Goal: Communication & Community: Answer question/provide support

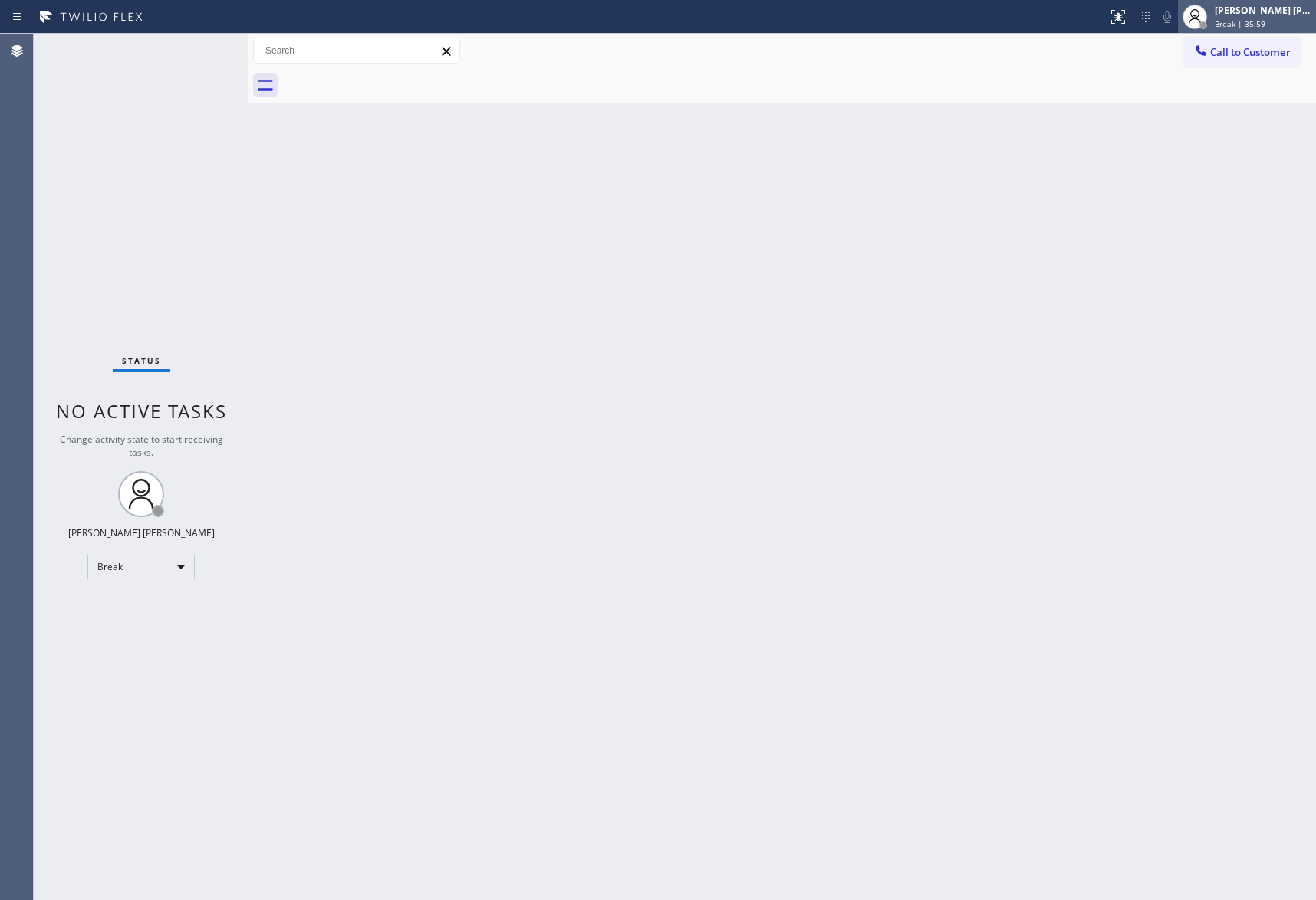
click at [1267, 14] on div "[PERSON_NAME] [PERSON_NAME]" at bounding box center [1263, 10] width 97 height 13
drag, startPoint x: 926, startPoint y: 229, endPoint x: 933, endPoint y: 236, distance: 9.9
click at [927, 231] on div "Back to Dashboard Change Sender ID Customers Technicians Select a contact Outbo…" at bounding box center [782, 467] width 1068 height 866
click at [1234, 16] on div "[PERSON_NAME] [PERSON_NAME]" at bounding box center [1263, 10] width 97 height 13
click at [1262, 16] on div "[PERSON_NAME] [PERSON_NAME]" at bounding box center [1263, 10] width 97 height 13
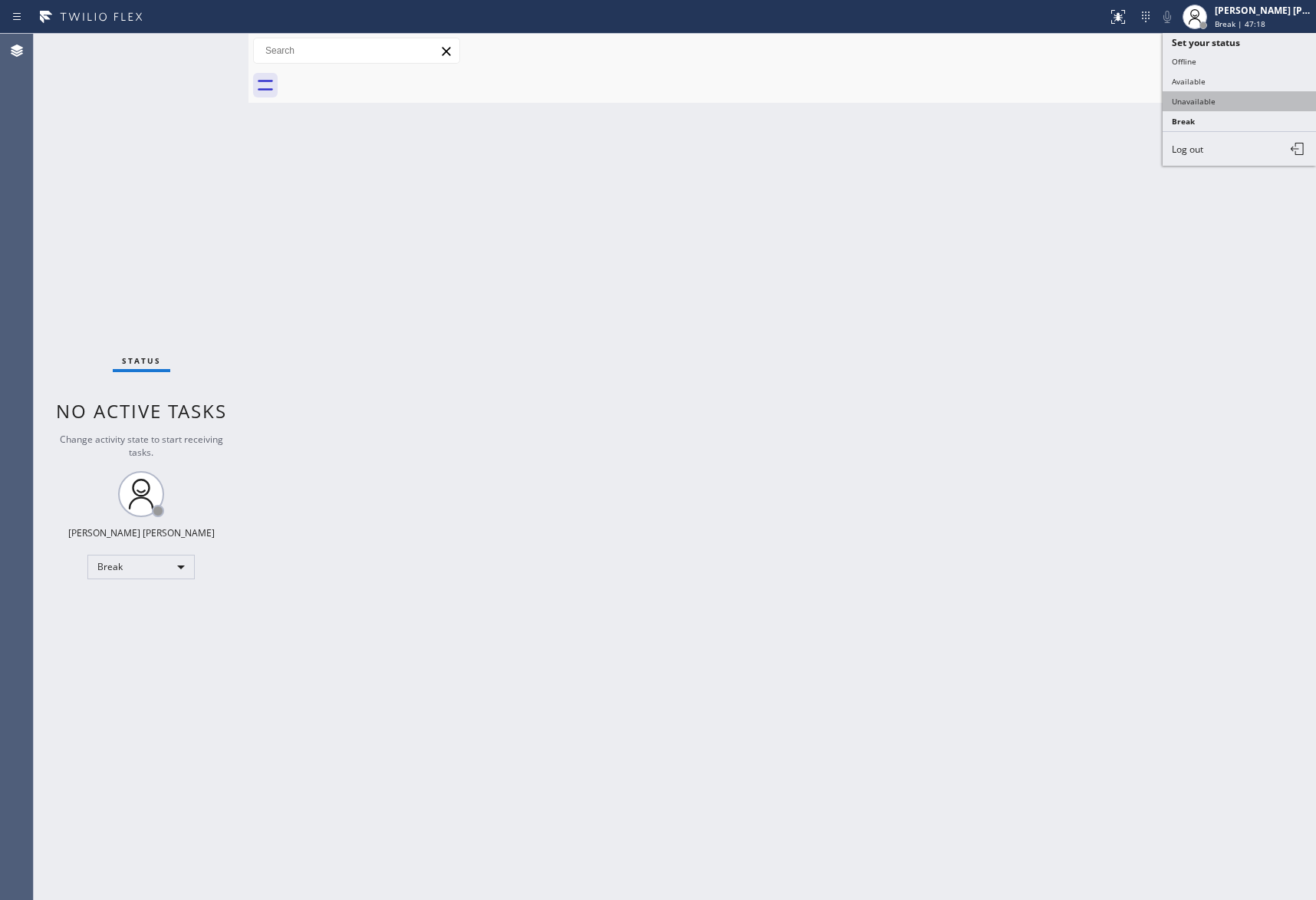
click at [1202, 97] on button "Unavailable" at bounding box center [1239, 102] width 153 height 20
click at [1269, 50] on span "Call to Customer" at bounding box center [1250, 52] width 80 height 14
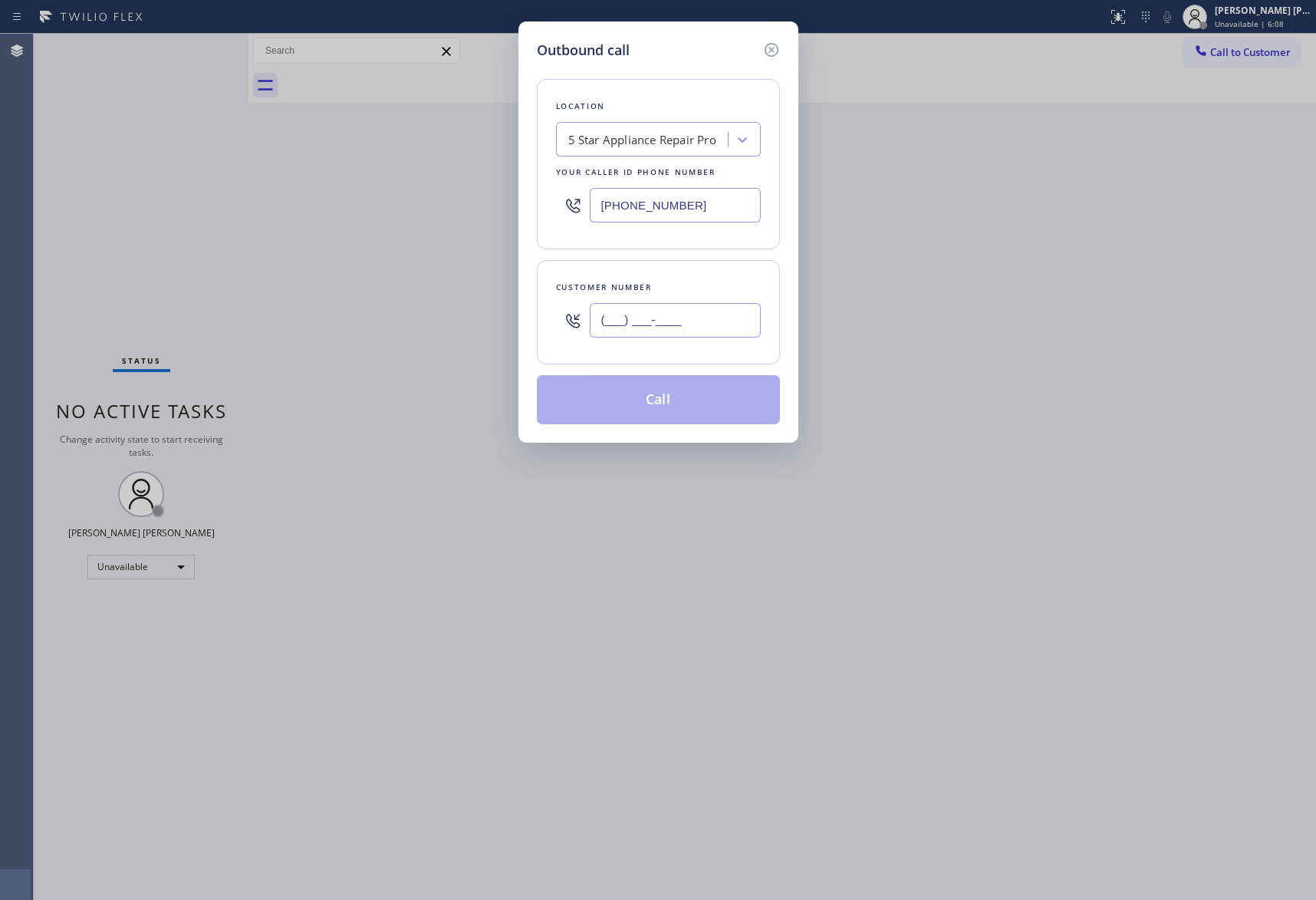
click at [666, 322] on input "(___) ___-____" at bounding box center [675, 319] width 171 height 34
paste input "562) 881-3172"
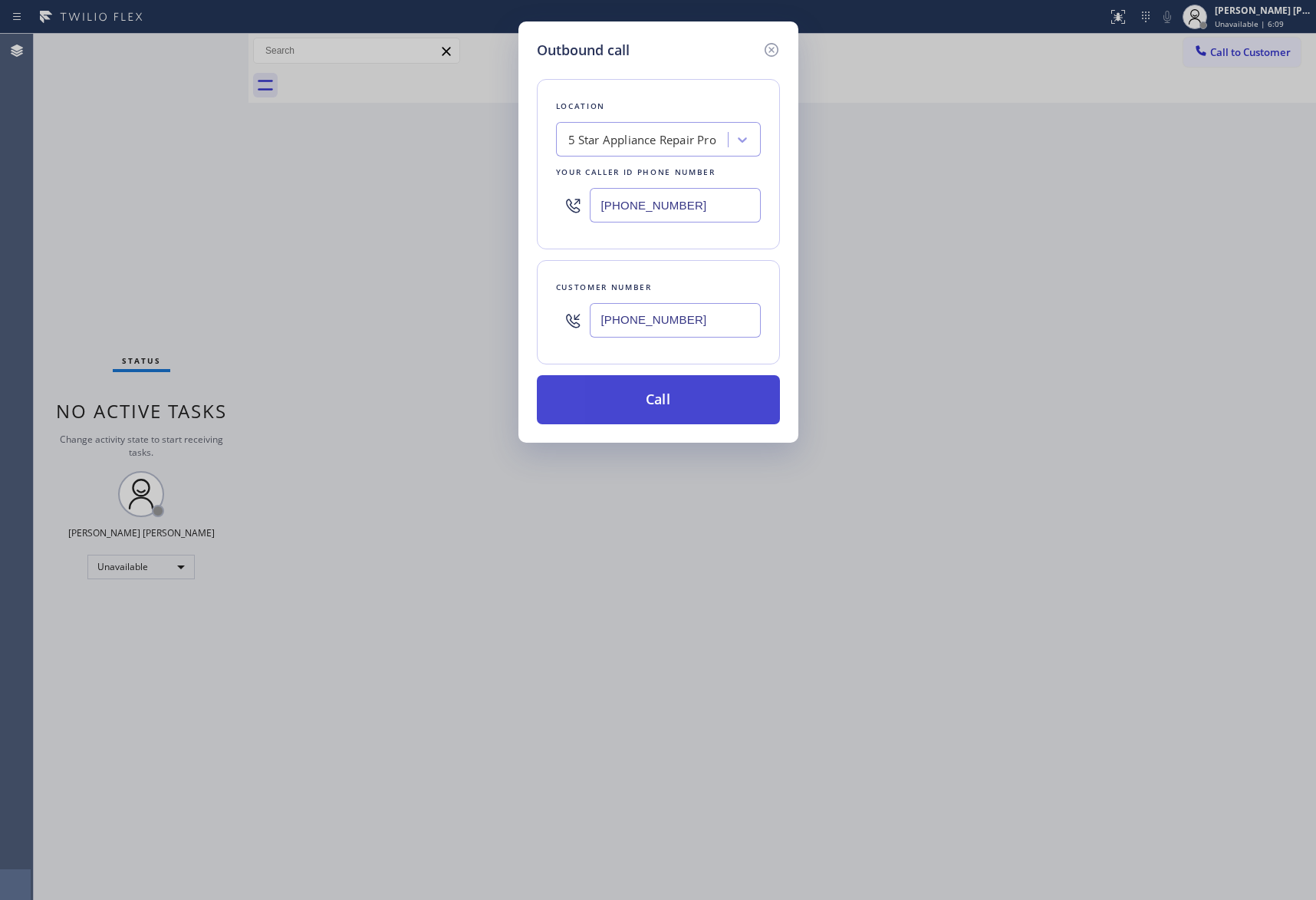
click at [680, 412] on button "Call" at bounding box center [659, 399] width 244 height 49
click at [772, 53] on icon at bounding box center [772, 50] width 18 height 18
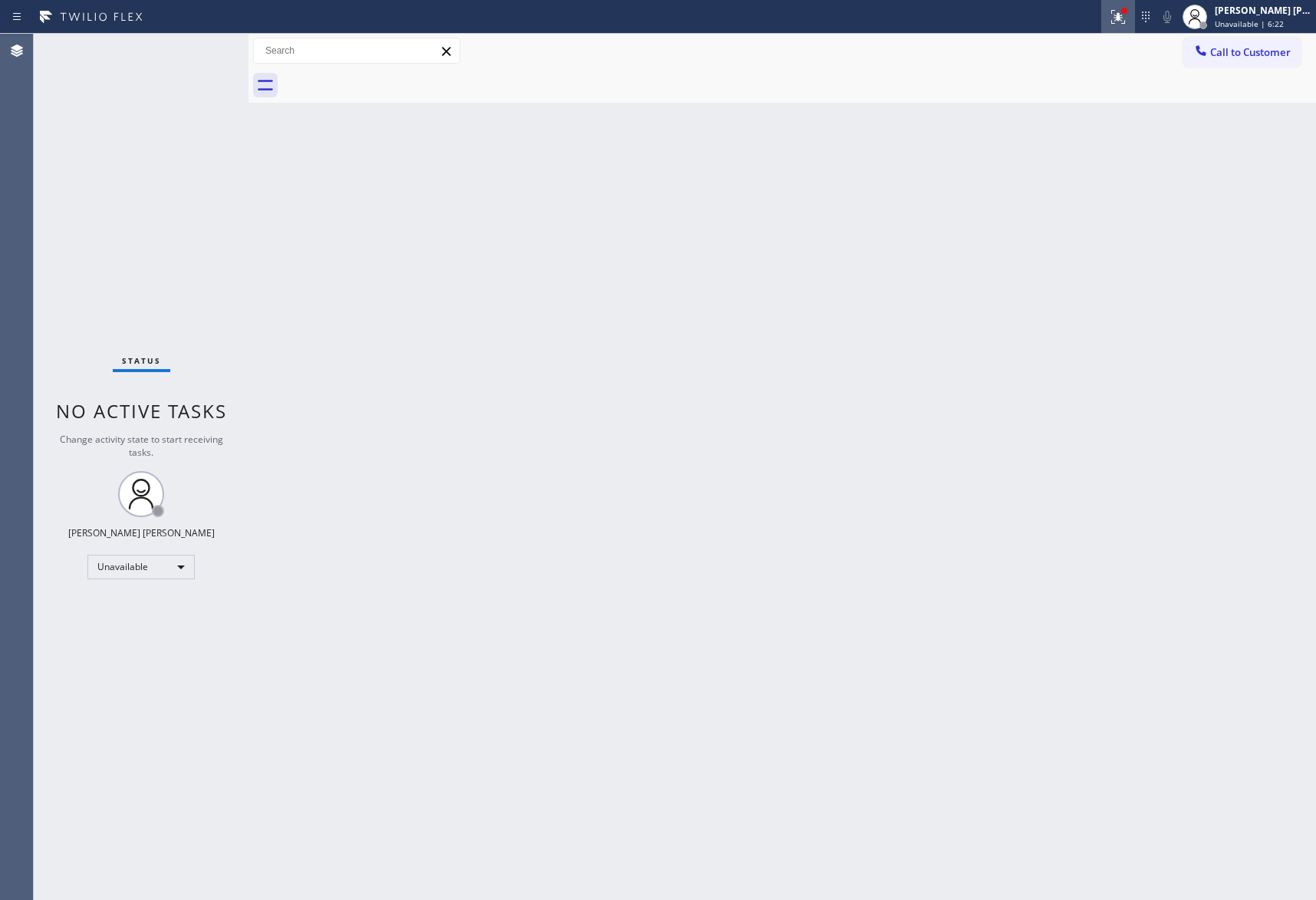
click at [1109, 25] on icon at bounding box center [1119, 17] width 18 height 18
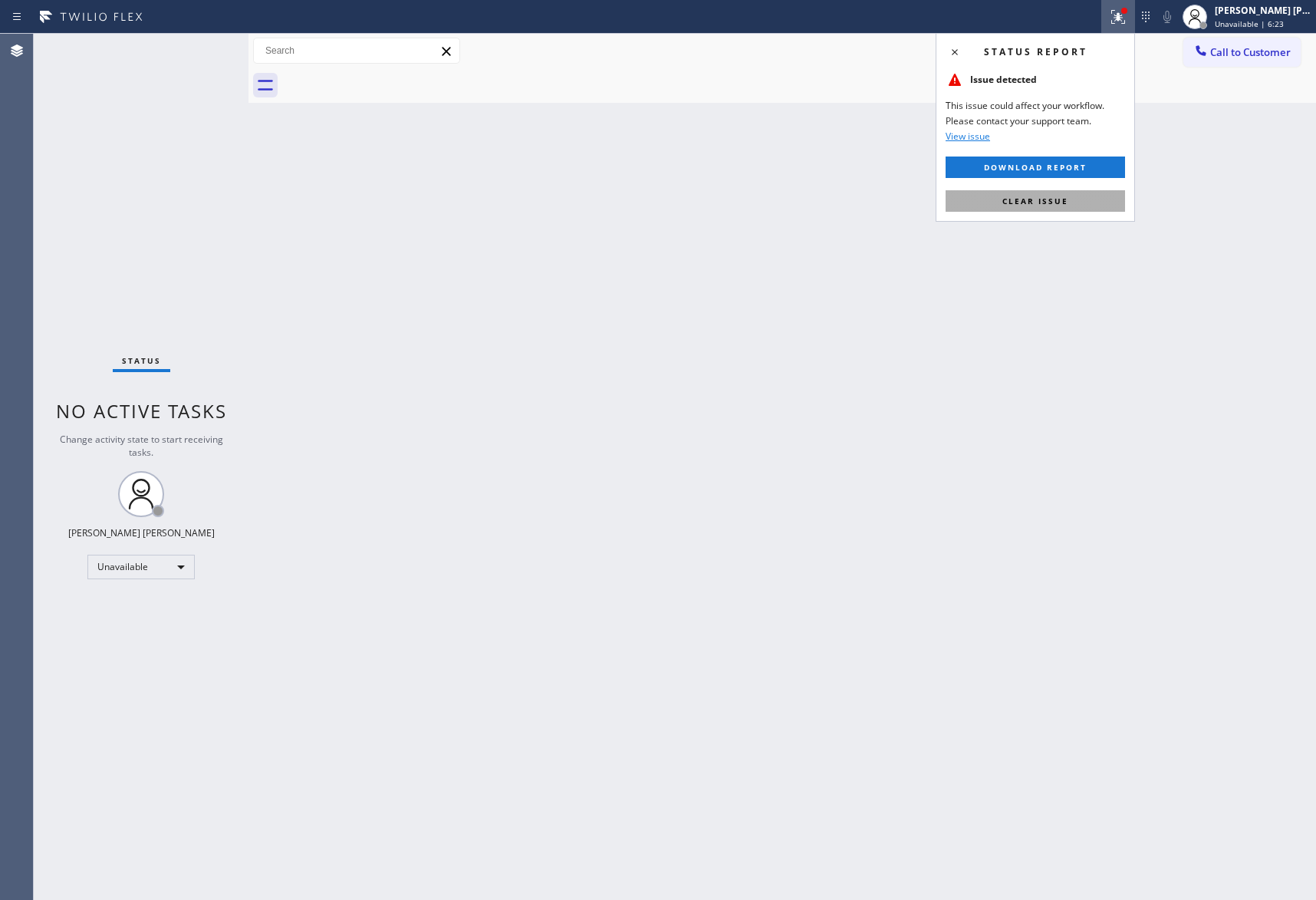
click at [1042, 203] on span "Clear issue" at bounding box center [1035, 201] width 66 height 11
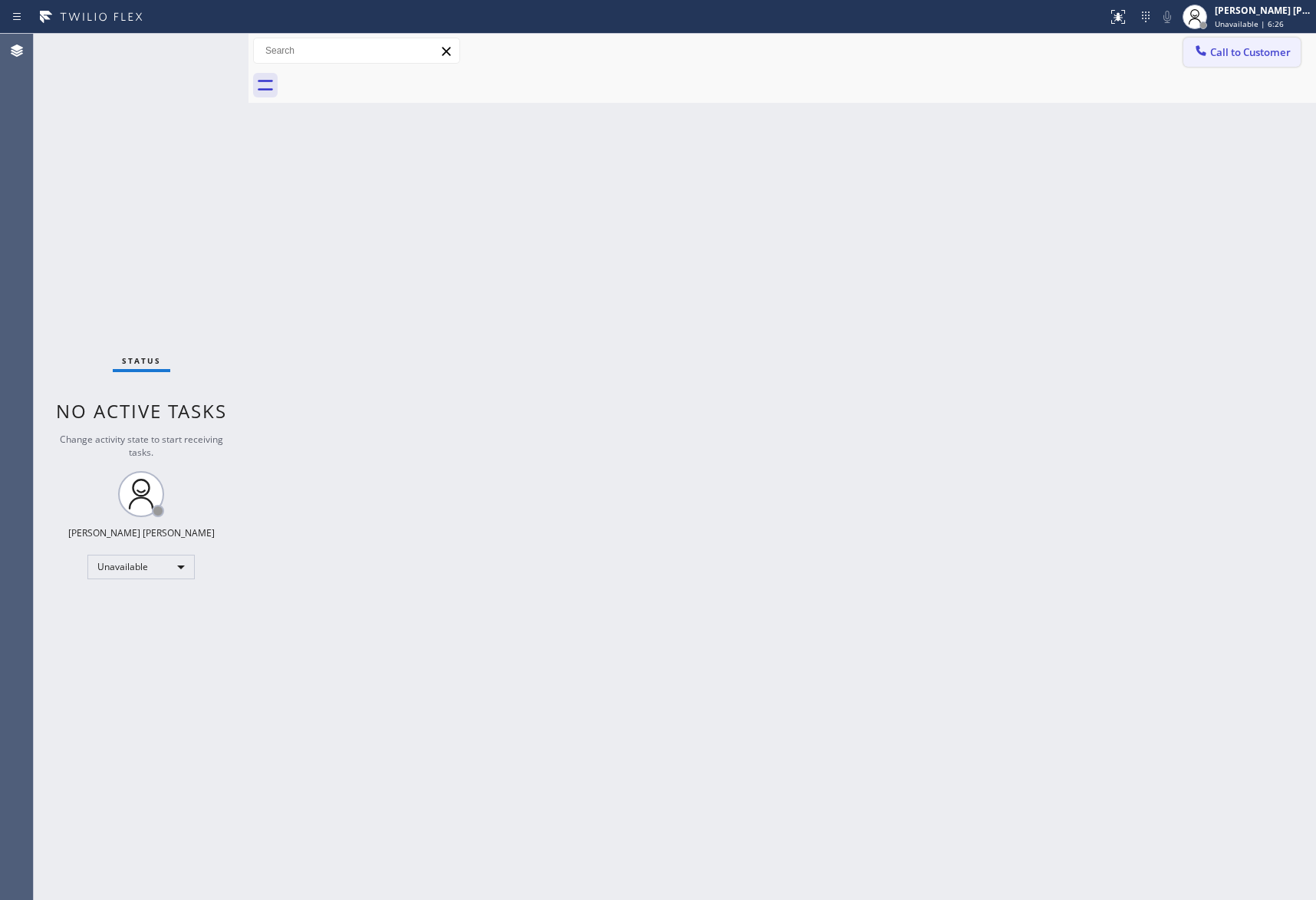
click at [1228, 54] on span "Call to Customer" at bounding box center [1250, 52] width 80 height 14
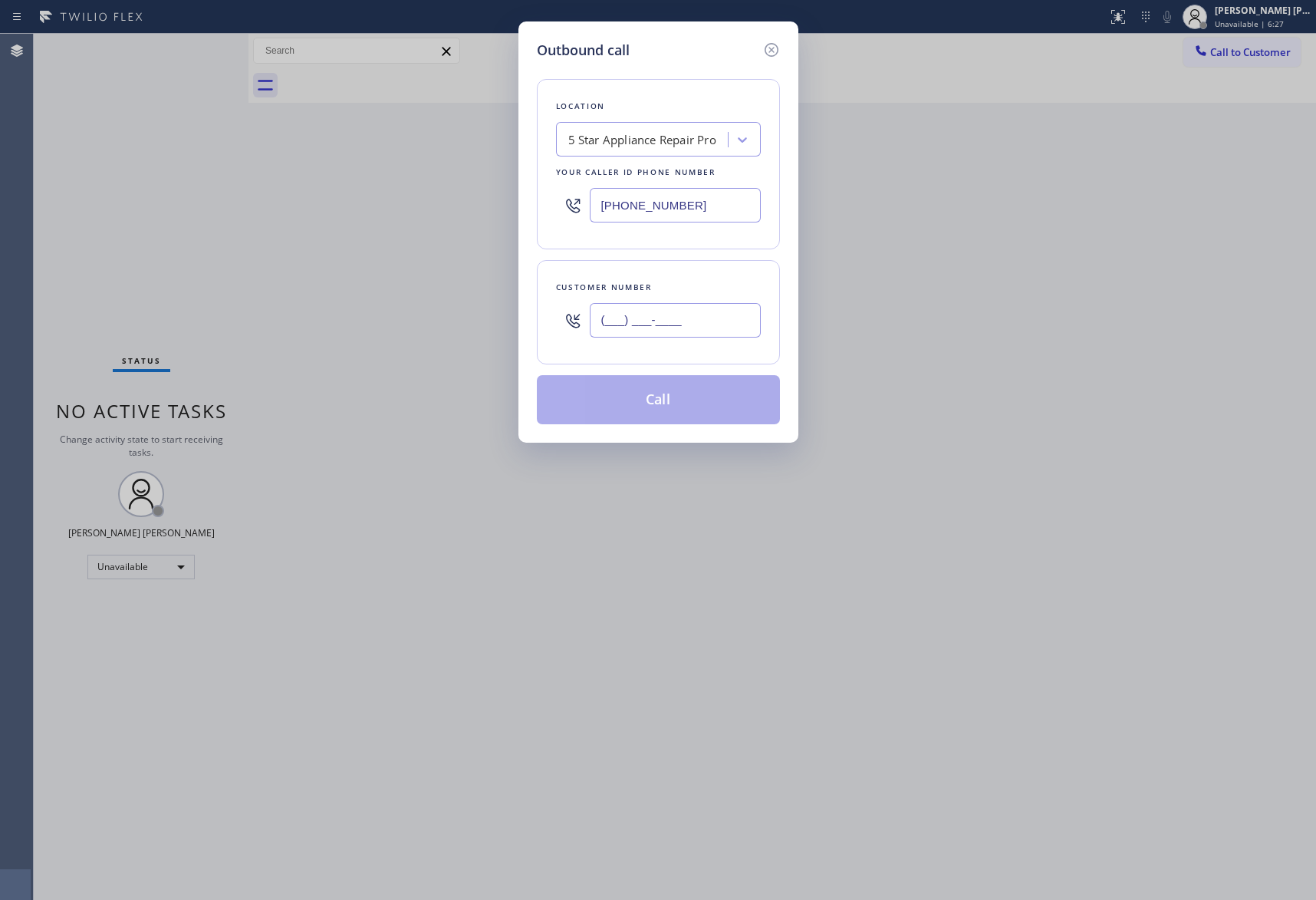
click at [716, 338] on input "(___) ___-____" at bounding box center [675, 319] width 171 height 34
paste input "562) 881-3172"
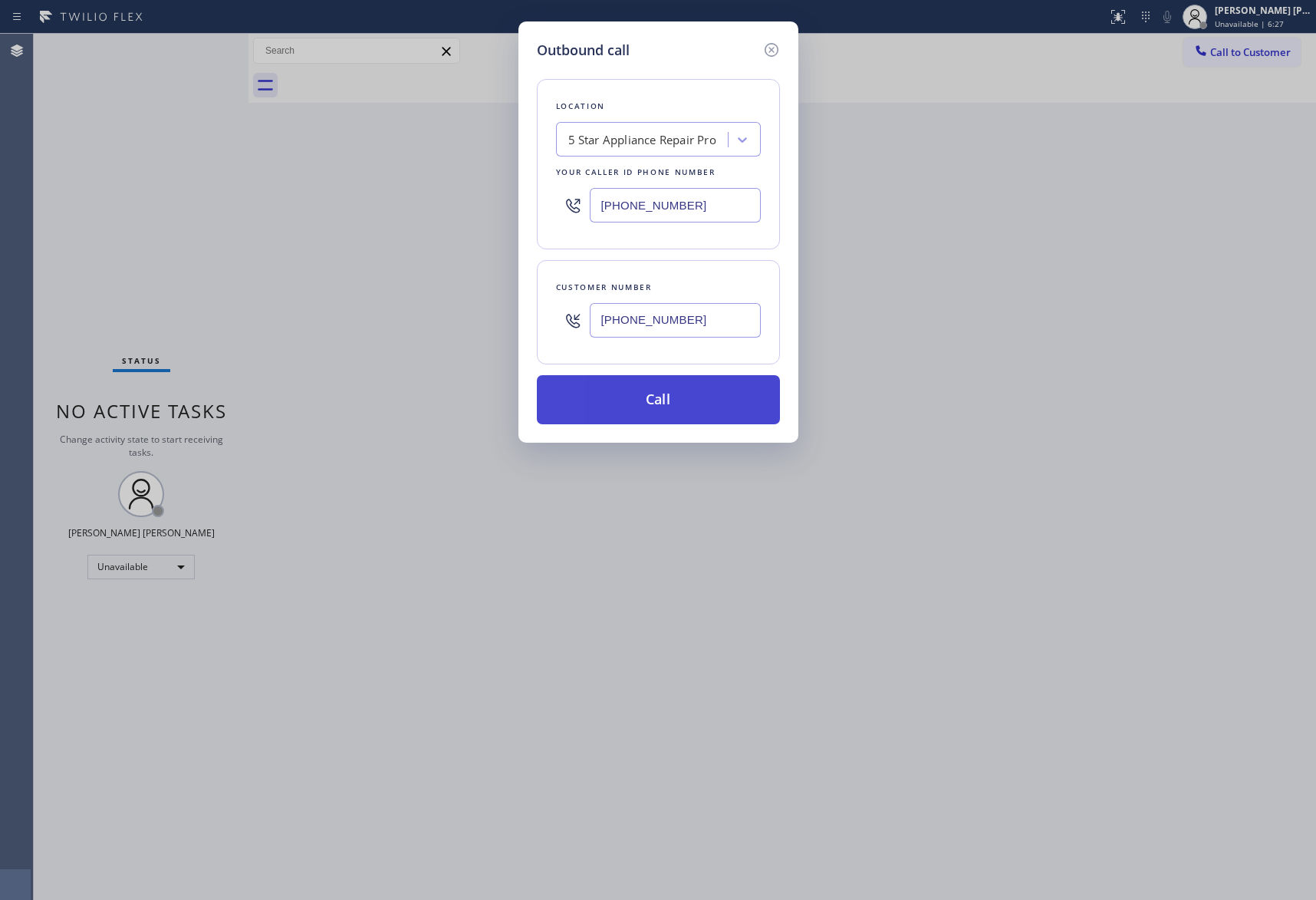
type input "[PHONE_NUMBER]"
click at [680, 407] on button "Call" at bounding box center [659, 399] width 244 height 49
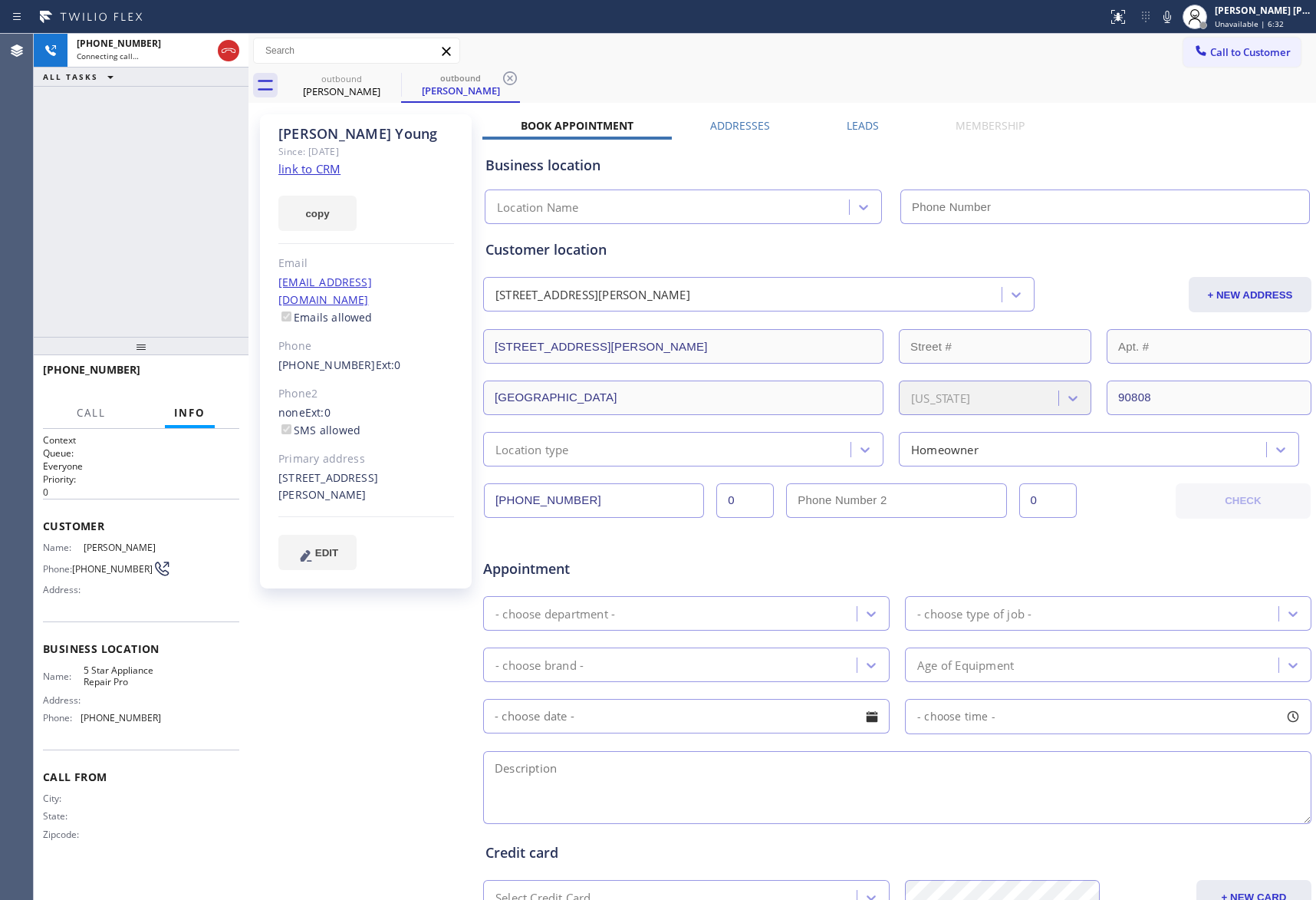
type input "[PHONE_NUMBER]"
drag, startPoint x: 209, startPoint y: 376, endPoint x: 239, endPoint y: 362, distance: 33.1
click at [209, 376] on span "HANG UP" at bounding box center [203, 377] width 47 height 11
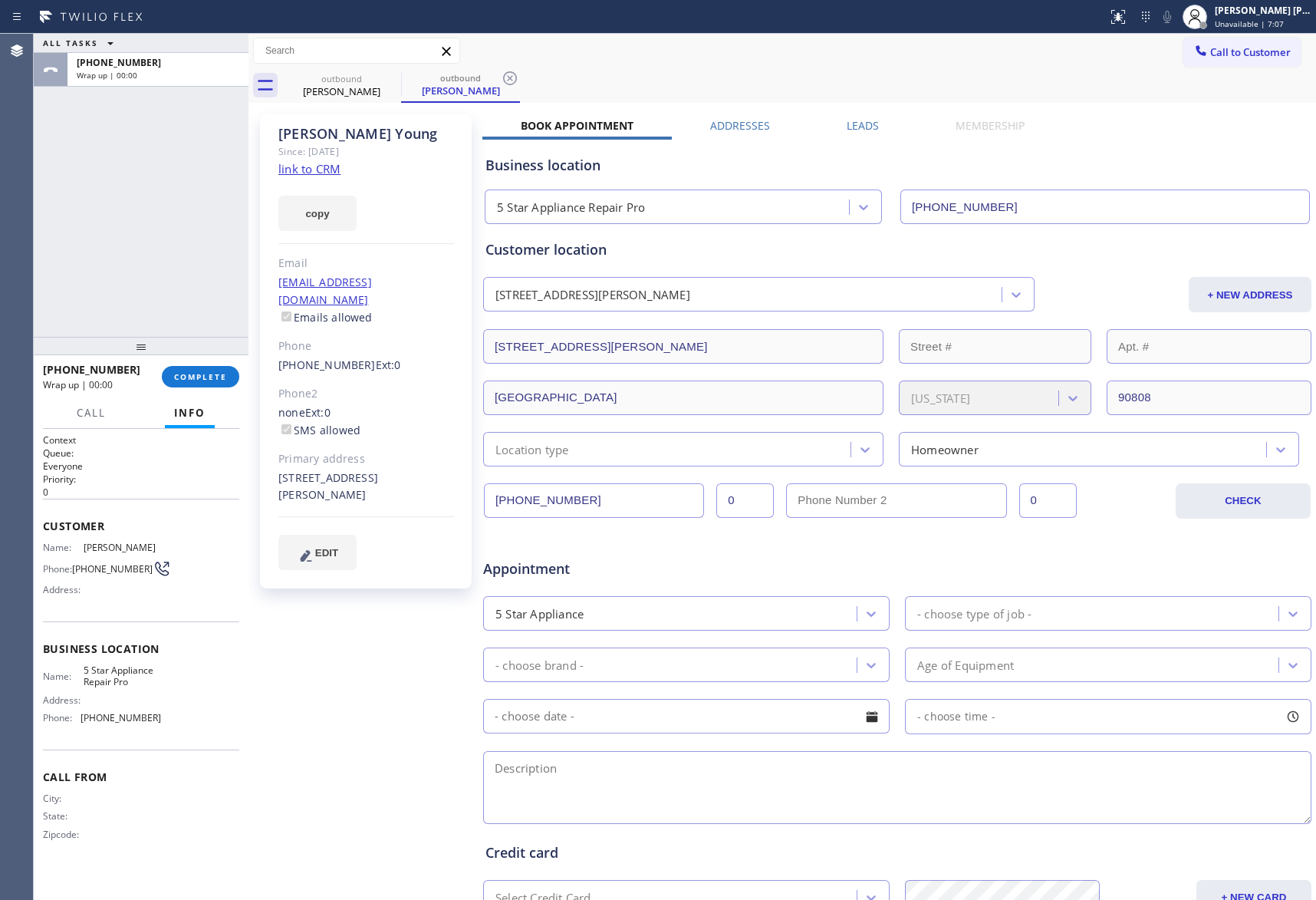
click at [850, 121] on label "Leads" at bounding box center [863, 126] width 32 height 15
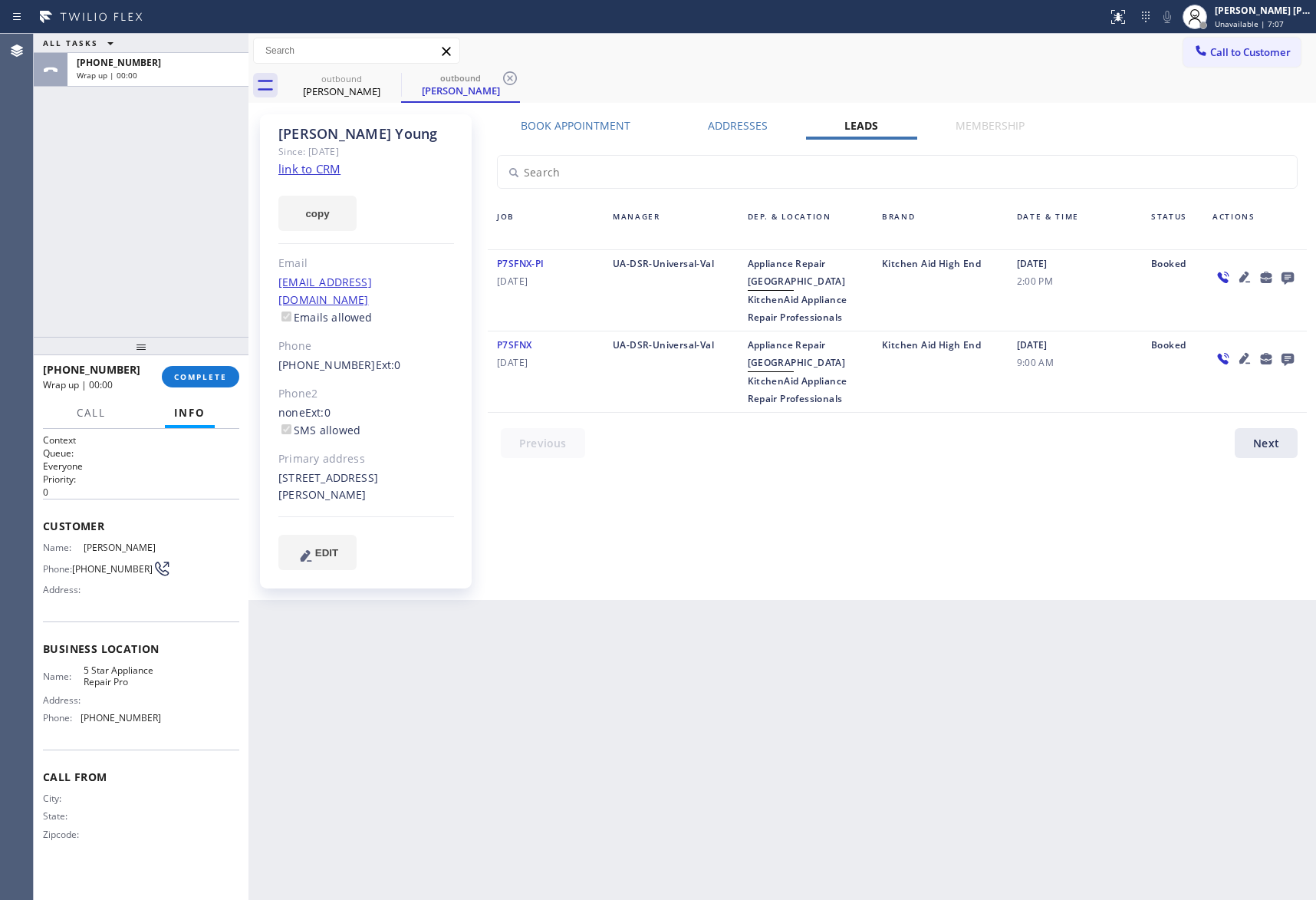
click at [1287, 268] on icon at bounding box center [1288, 277] width 18 height 19
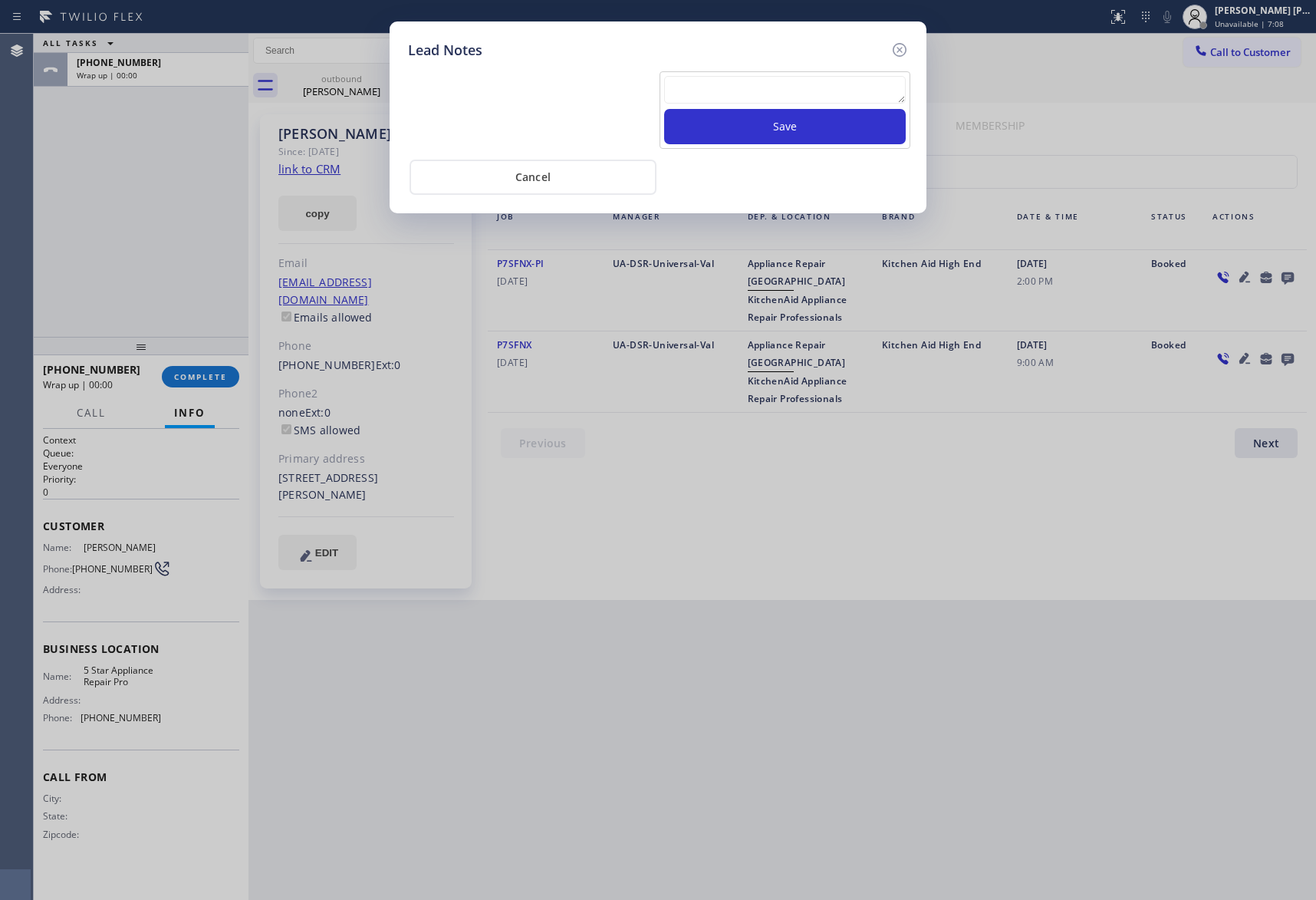
click at [744, 102] on textarea at bounding box center [785, 90] width 242 height 28
paste textarea "VM | please transfer if cx calls back"
type textarea "VM | please transfer if cx calls back"
click at [752, 130] on button "Save" at bounding box center [785, 126] width 242 height 35
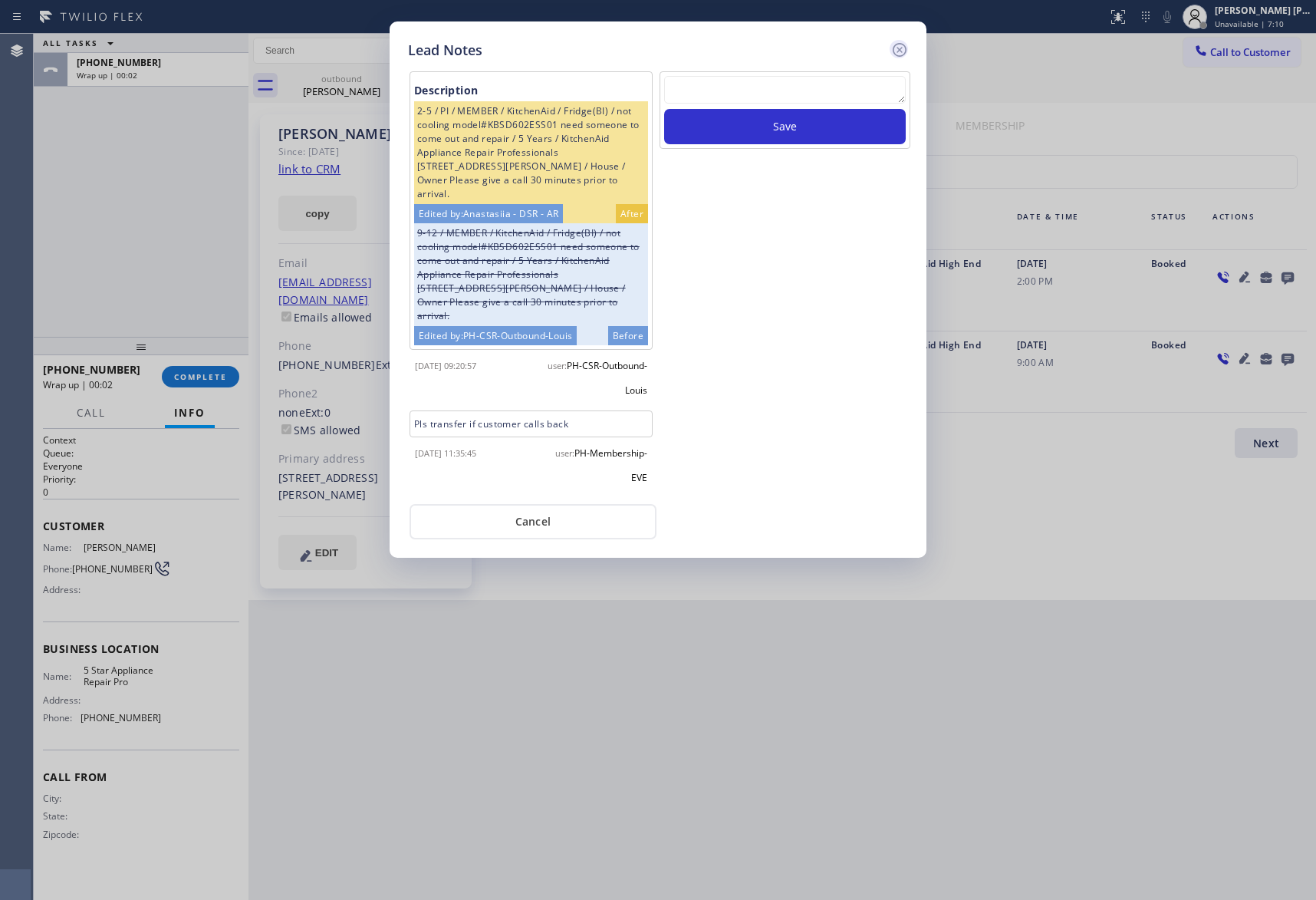
click at [903, 47] on icon at bounding box center [900, 50] width 14 height 14
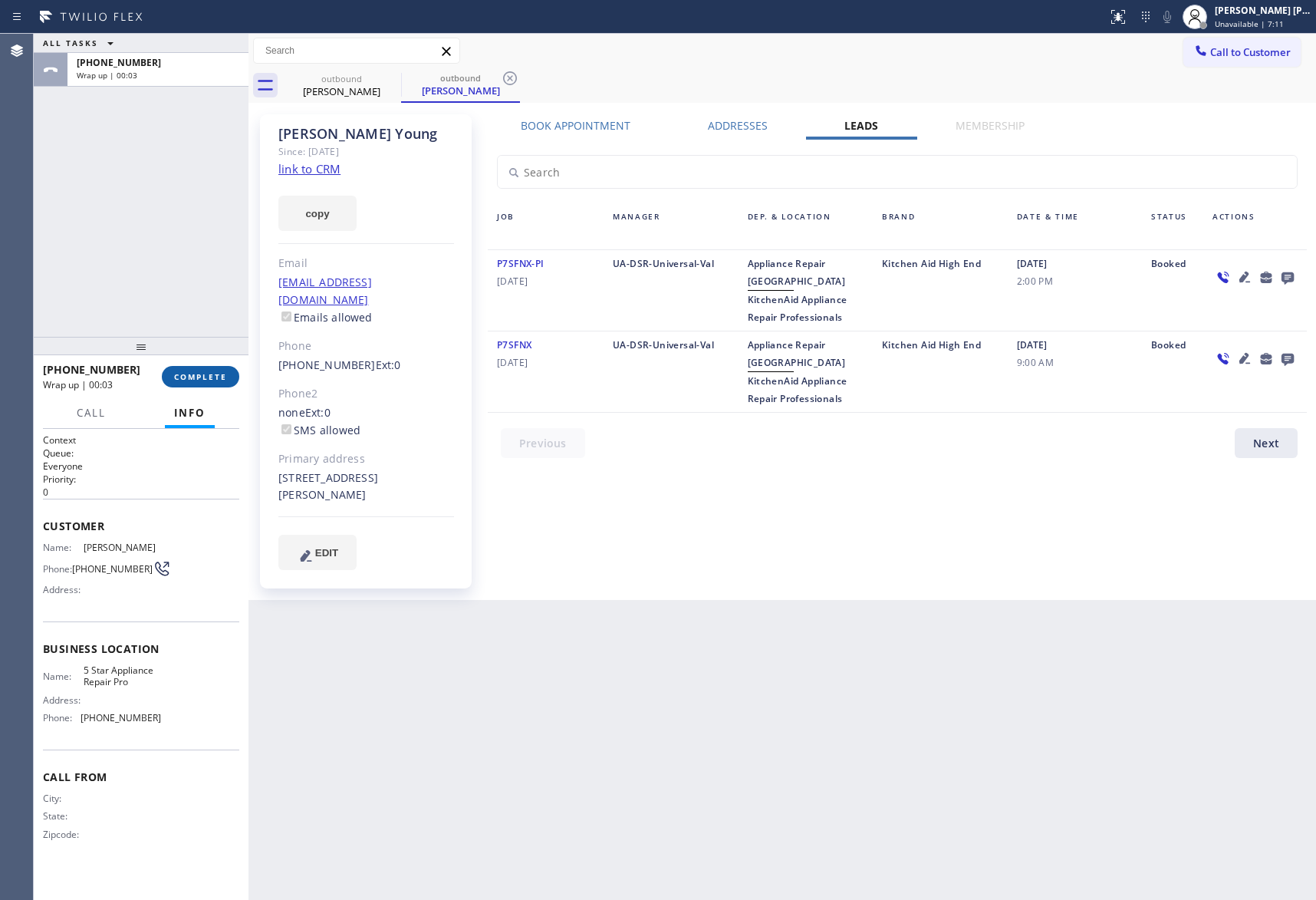
click at [174, 380] on span "COMPLETE" at bounding box center [200, 377] width 53 height 11
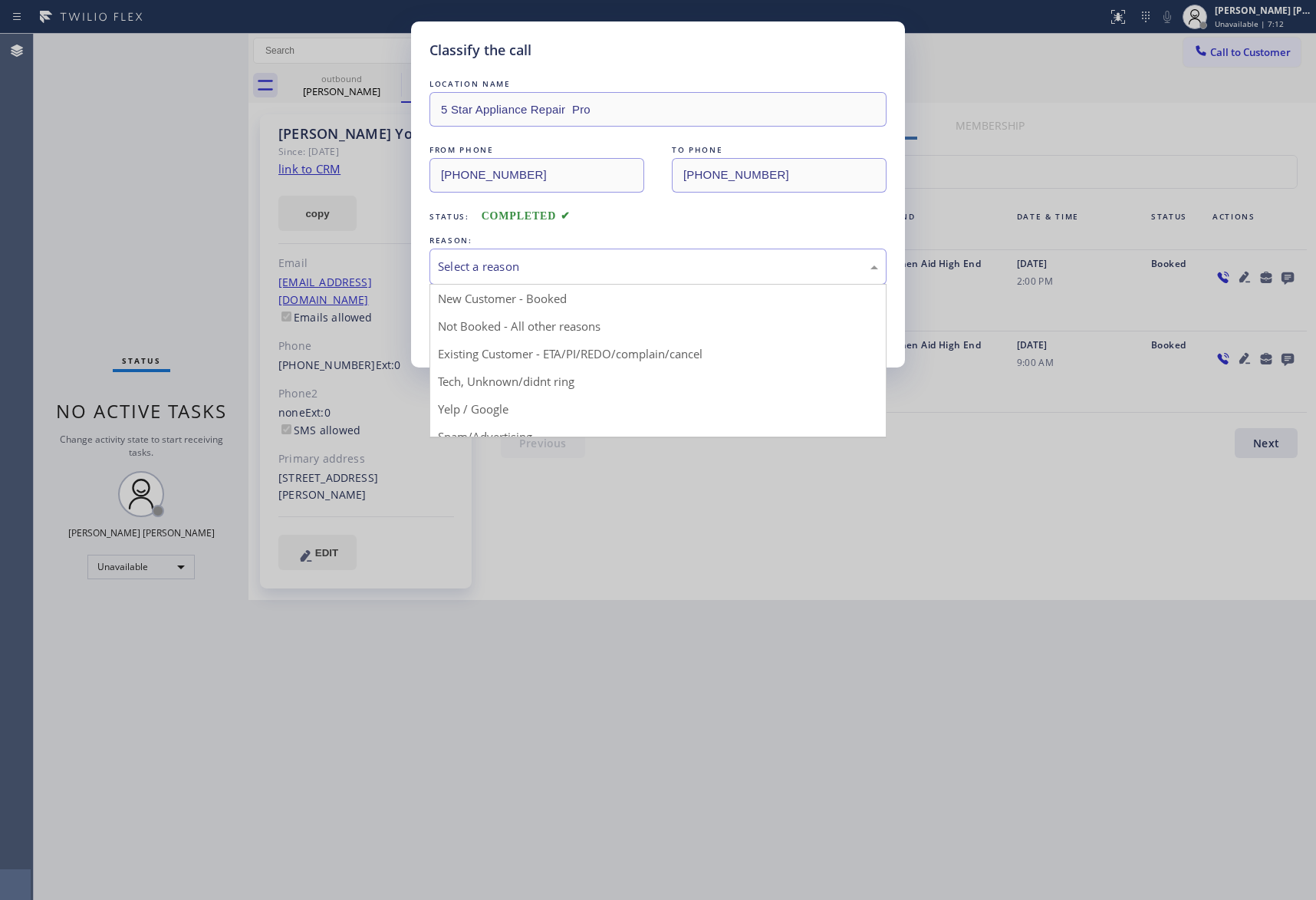
click at [655, 261] on div "Select a reason" at bounding box center [658, 266] width 440 height 18
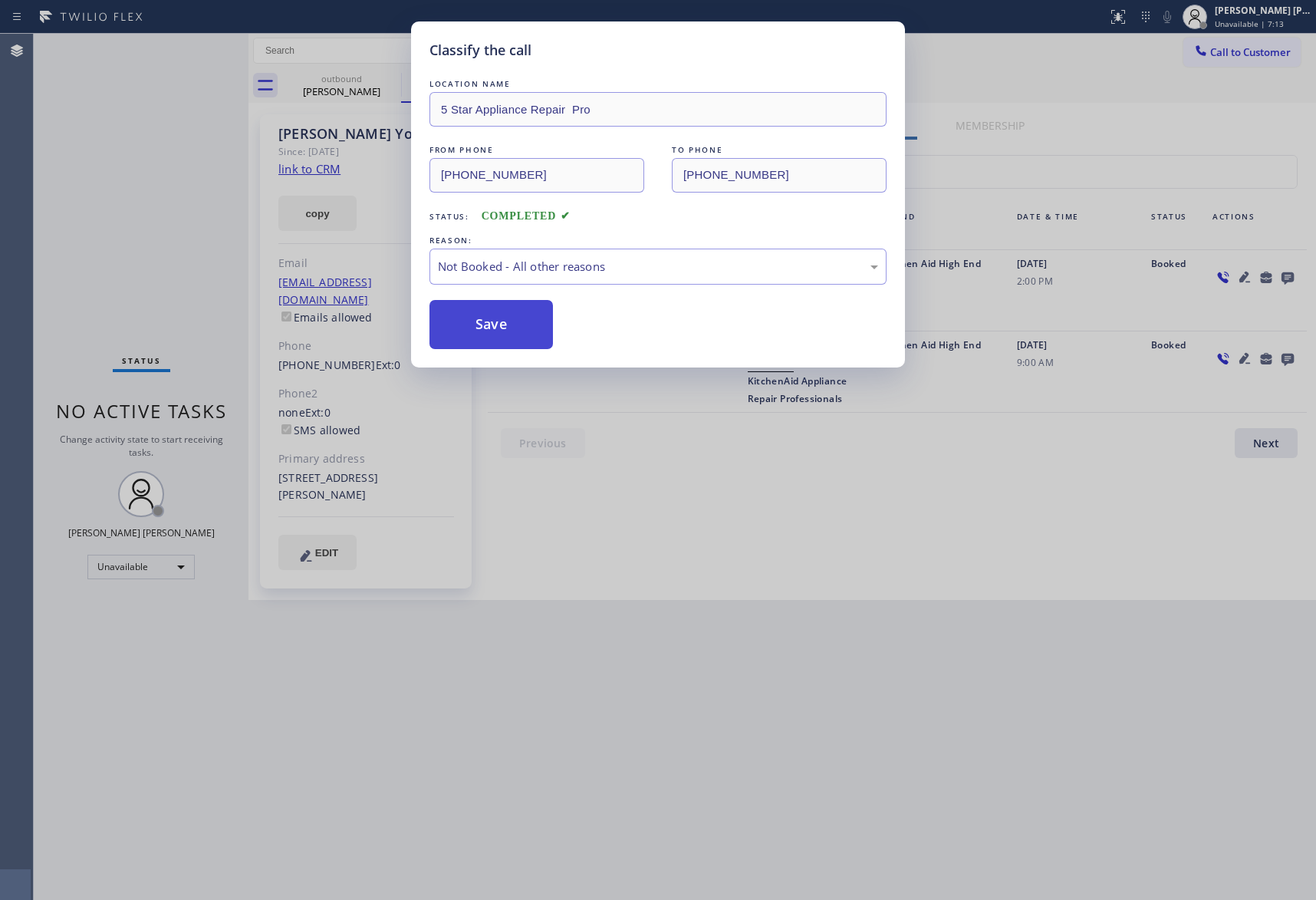
click at [507, 330] on button "Save" at bounding box center [492, 324] width 124 height 49
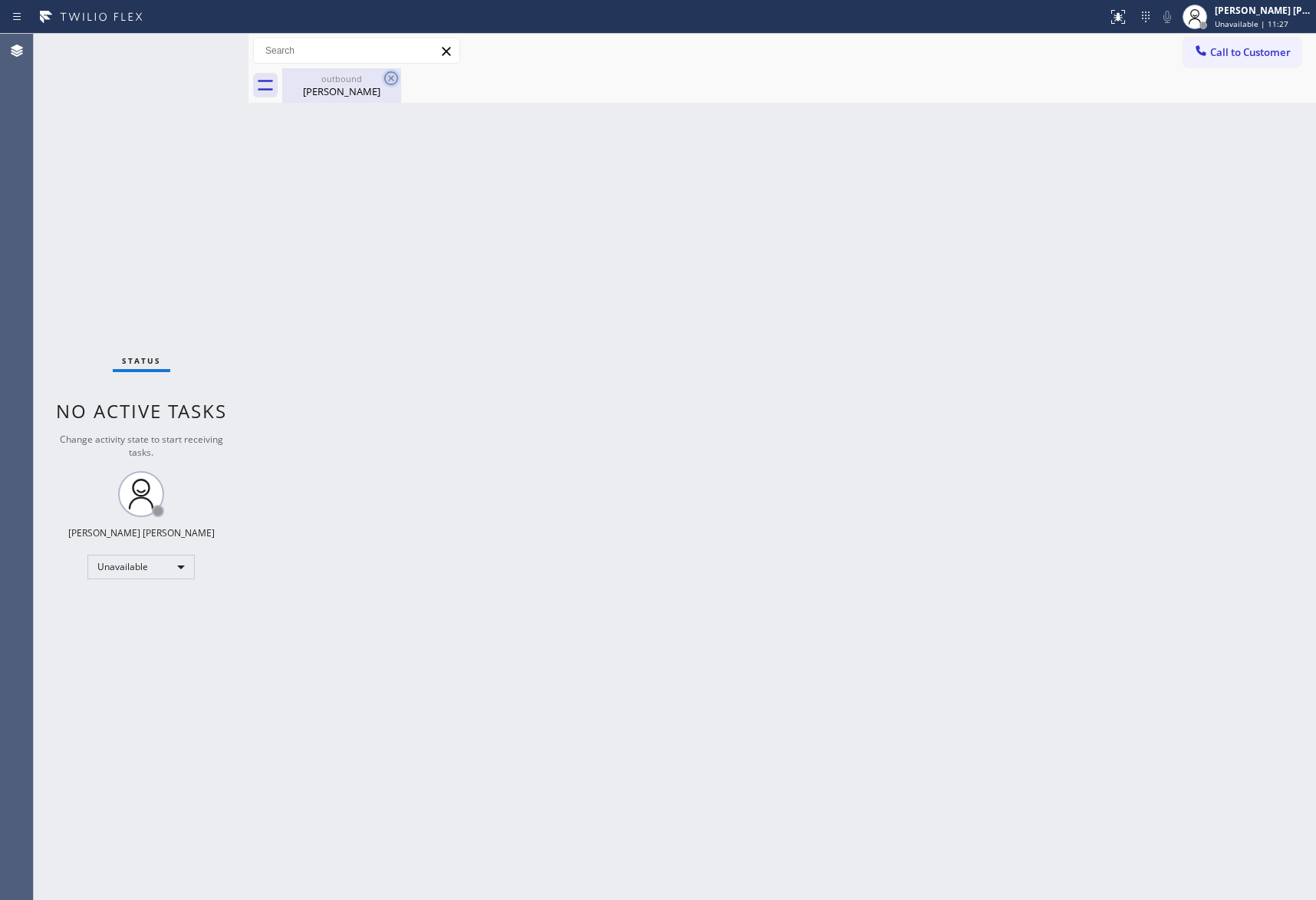
drag, startPoint x: 365, startPoint y: 84, endPoint x: 390, endPoint y: 74, distance: 26.9
click at [366, 81] on div "outbound [PERSON_NAME]" at bounding box center [342, 85] width 116 height 34
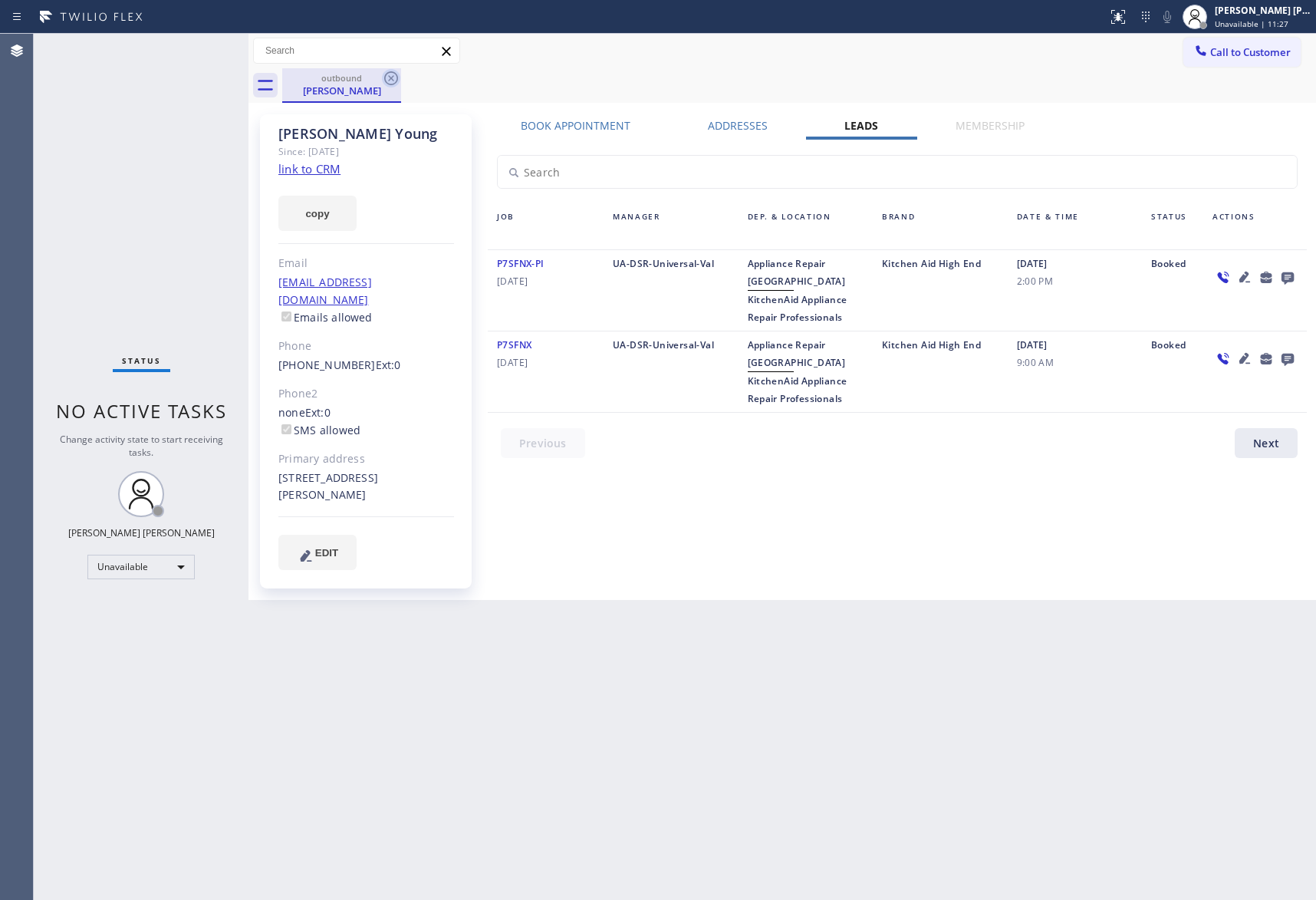
click at [393, 74] on icon at bounding box center [391, 78] width 18 height 18
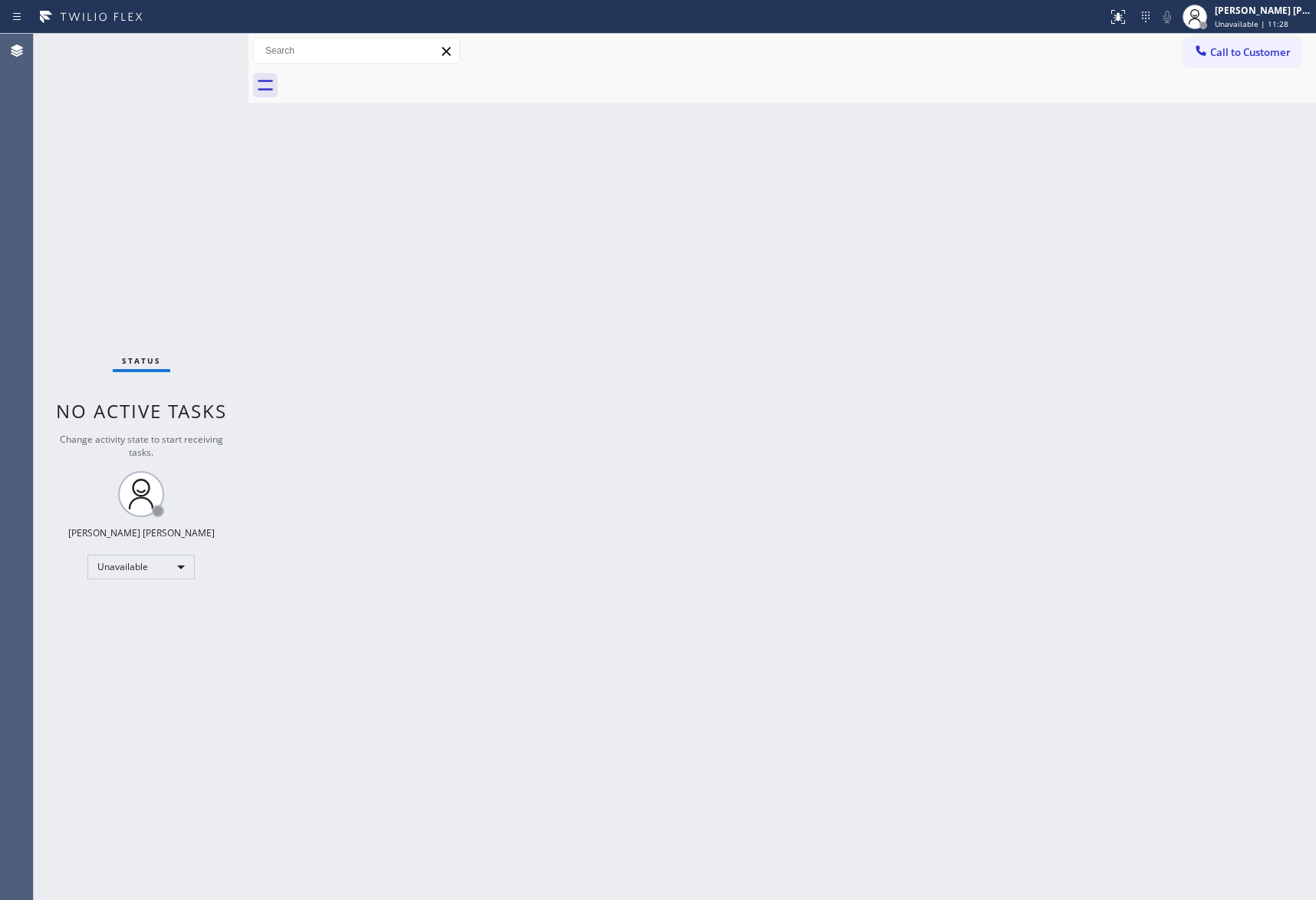
click at [393, 74] on div at bounding box center [799, 85] width 1035 height 34
click at [1240, 46] on span "Call to Customer" at bounding box center [1250, 52] width 80 height 14
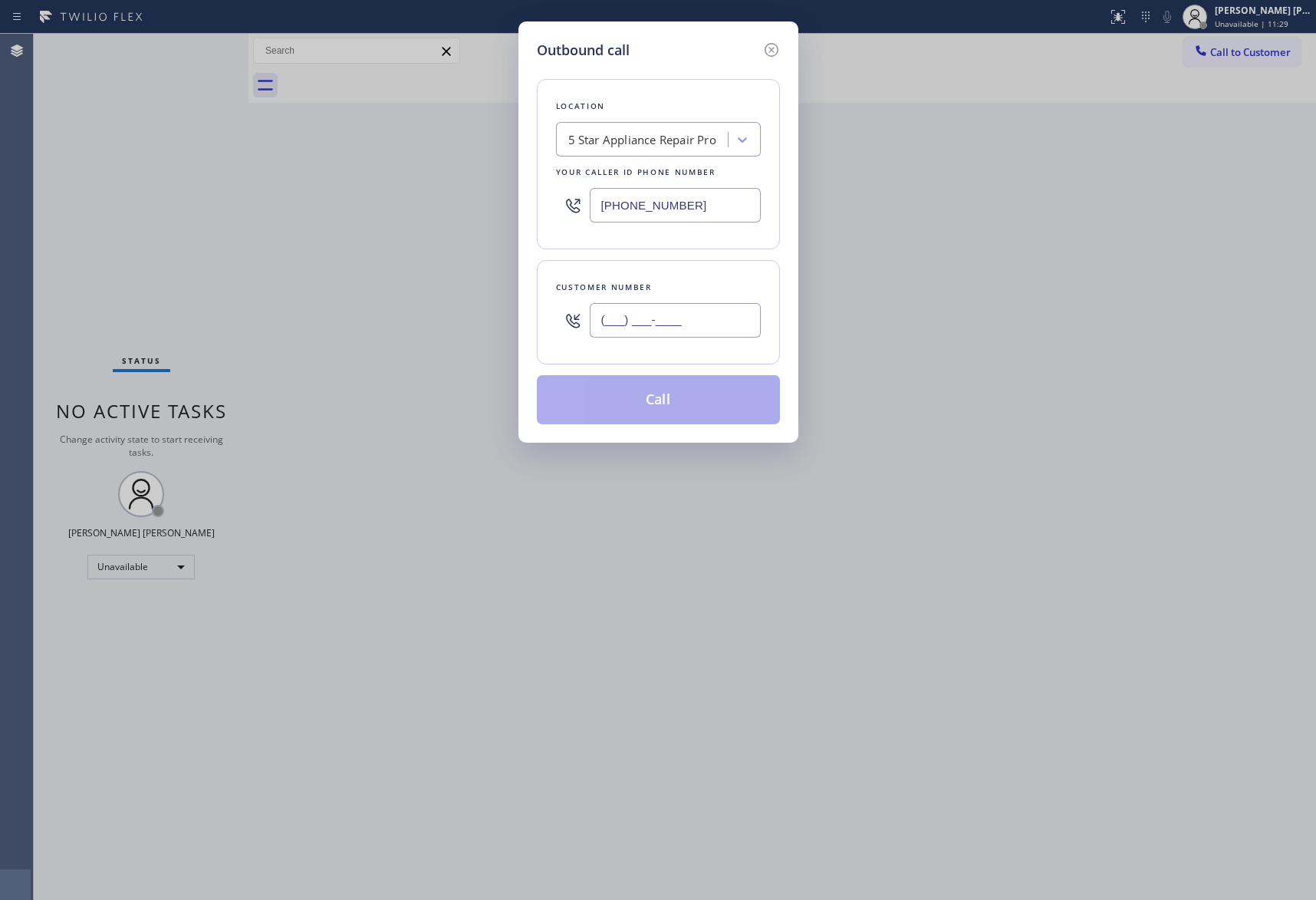
click at [701, 316] on input "(___) ___-____" at bounding box center [675, 319] width 171 height 34
paste input "818) 299-3416"
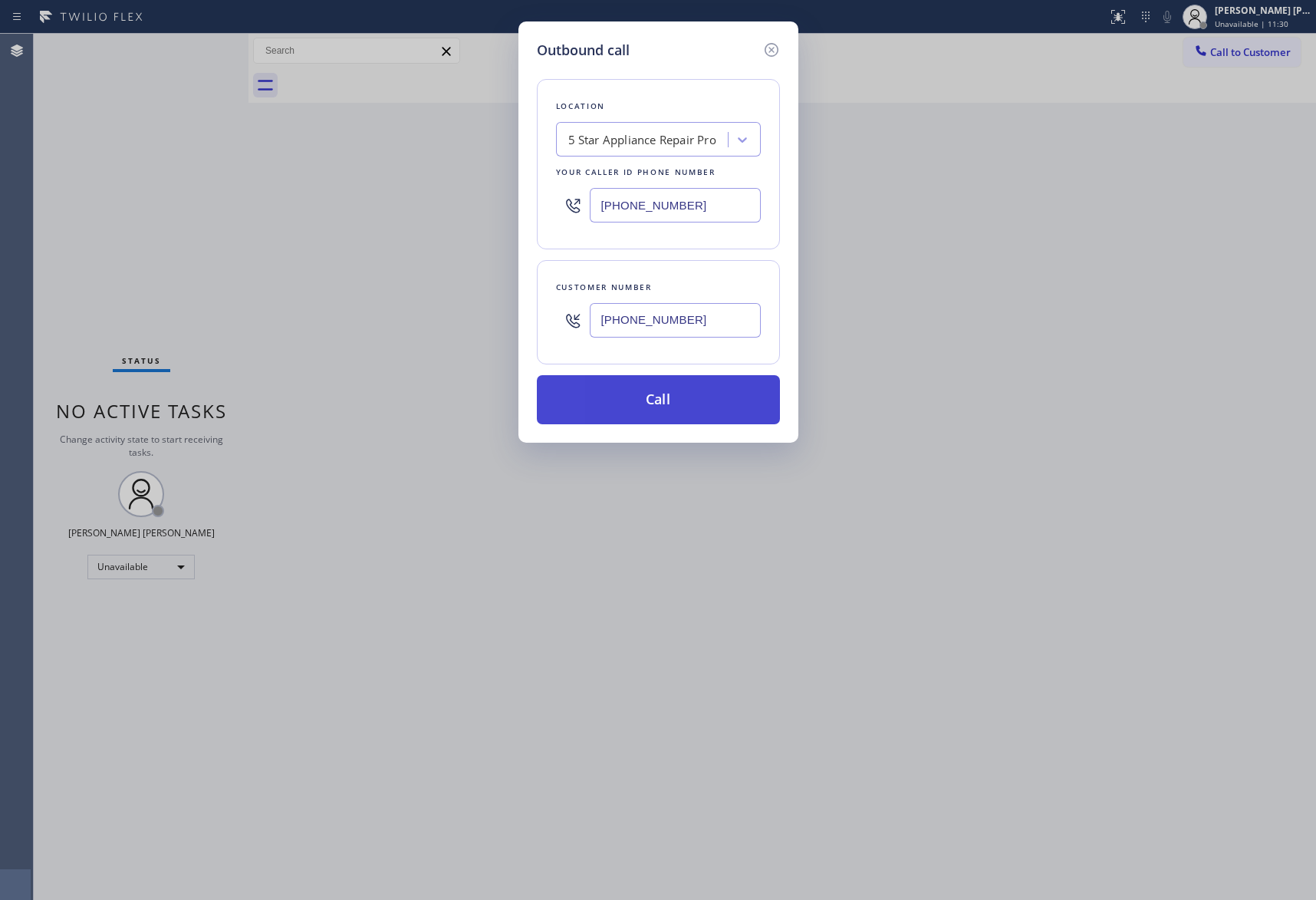
type input "[PHONE_NUMBER]"
click at [697, 396] on button "Call" at bounding box center [659, 399] width 244 height 49
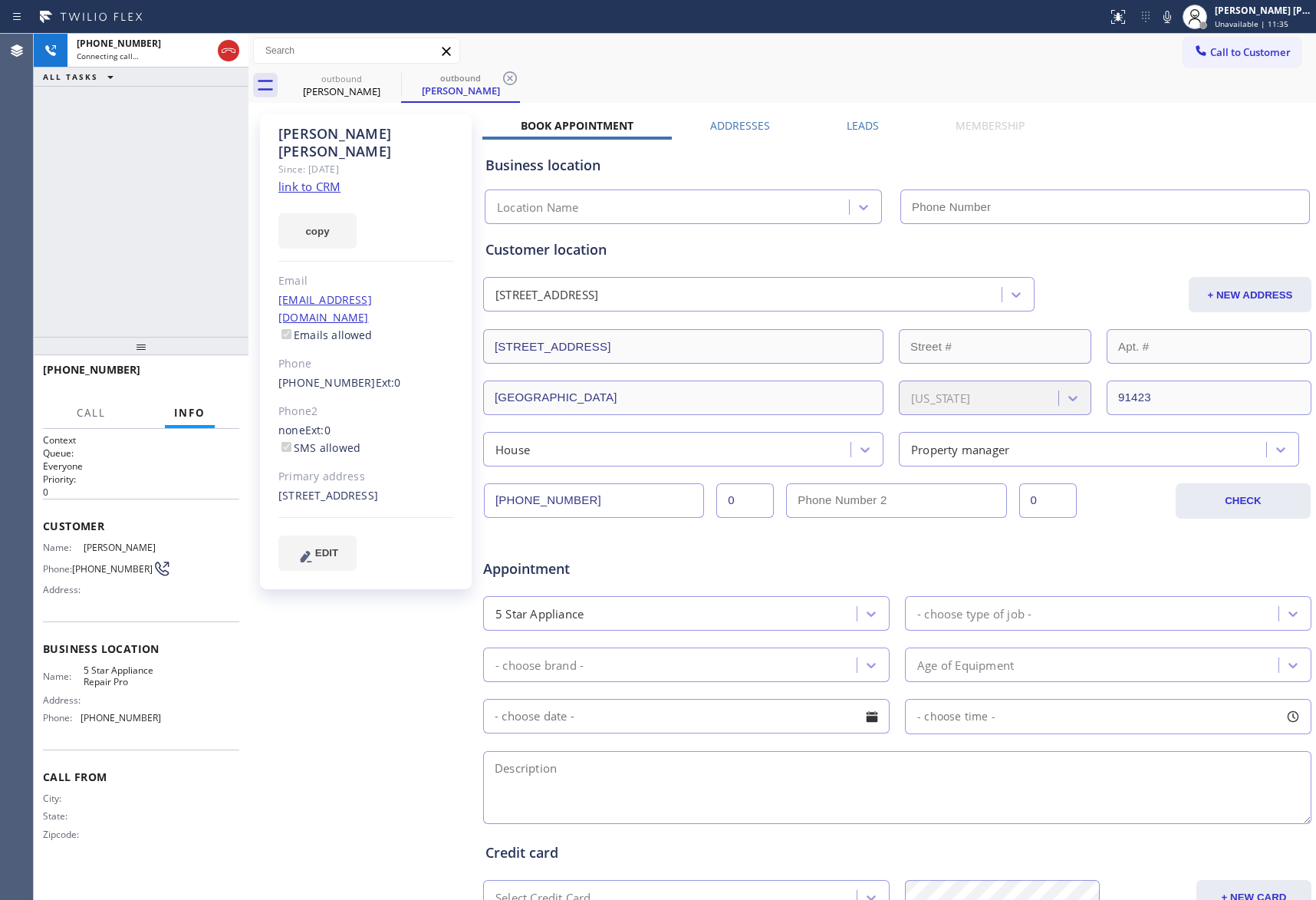
type input "[PHONE_NUMBER]"
click at [234, 43] on icon at bounding box center [229, 51] width 18 height 18
click at [848, 129] on label "Leads" at bounding box center [863, 126] width 32 height 15
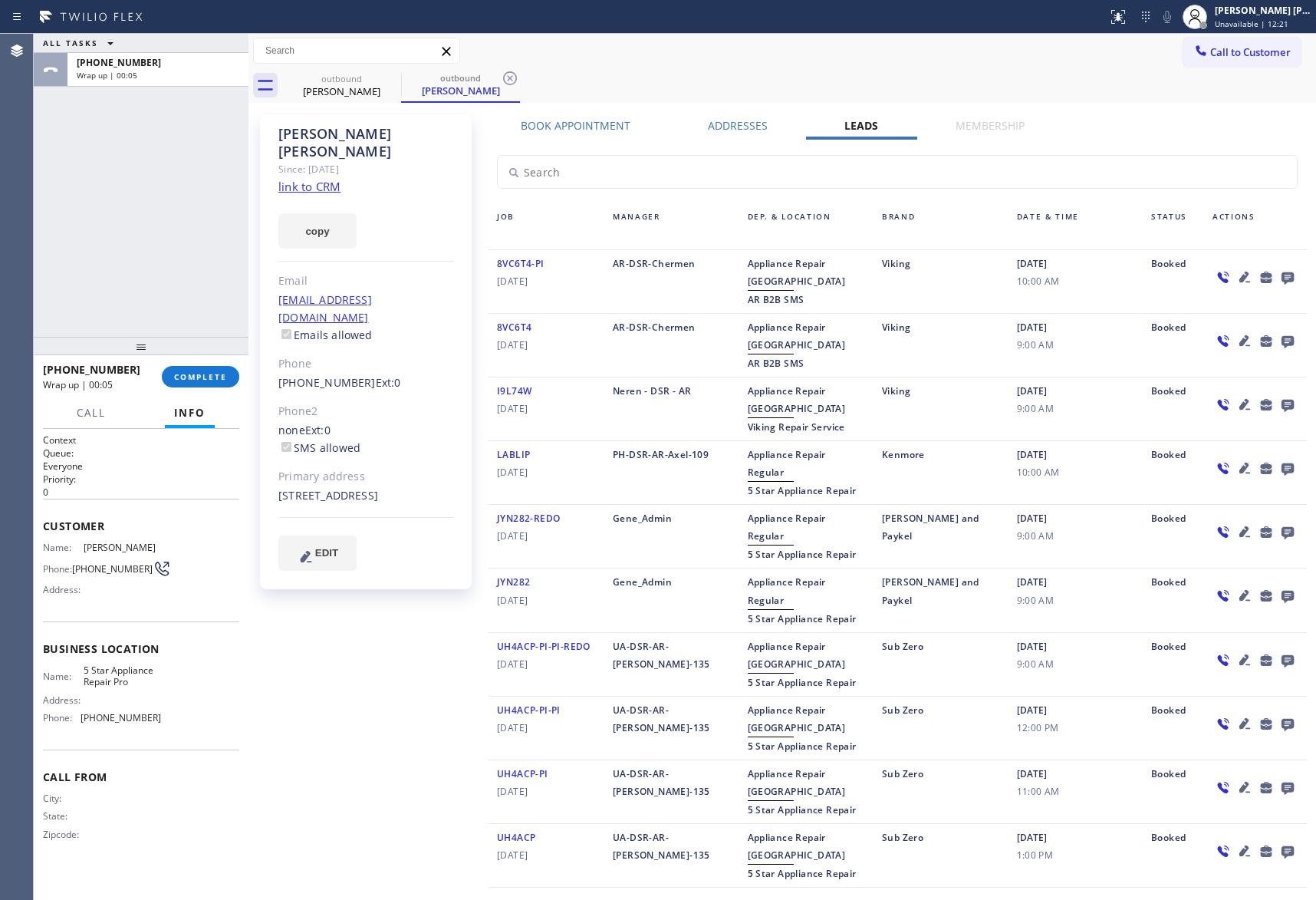
click at [1282, 274] on icon at bounding box center [1287, 278] width 12 height 12
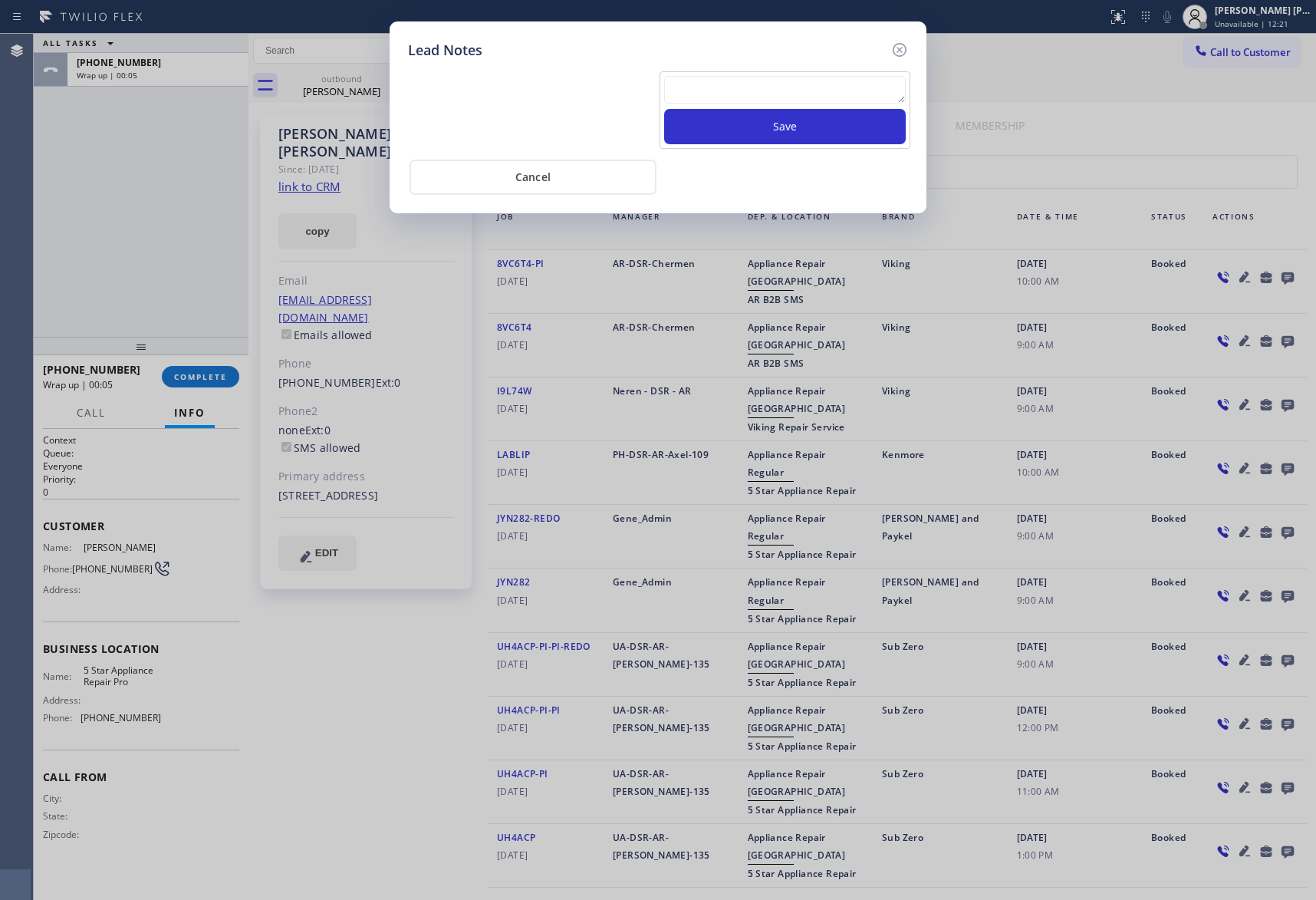
click at [752, 95] on textarea at bounding box center [785, 90] width 242 height 28
paste textarea "VM | please transfer if cx calls back"
type textarea "VM | please transfer if cx calls back"
click at [780, 138] on button "Save" at bounding box center [785, 126] width 242 height 35
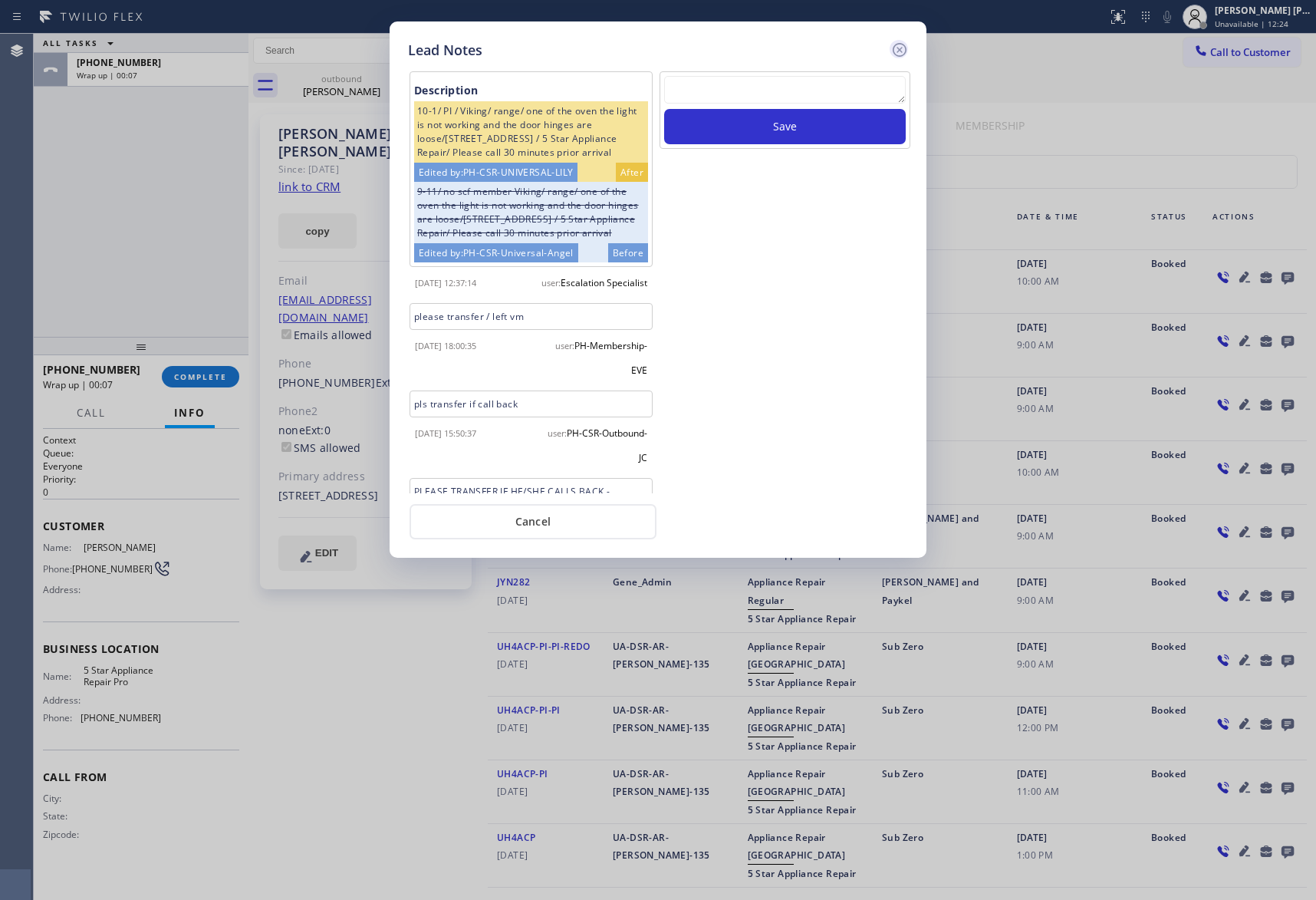
click at [900, 48] on icon at bounding box center [900, 50] width 14 height 14
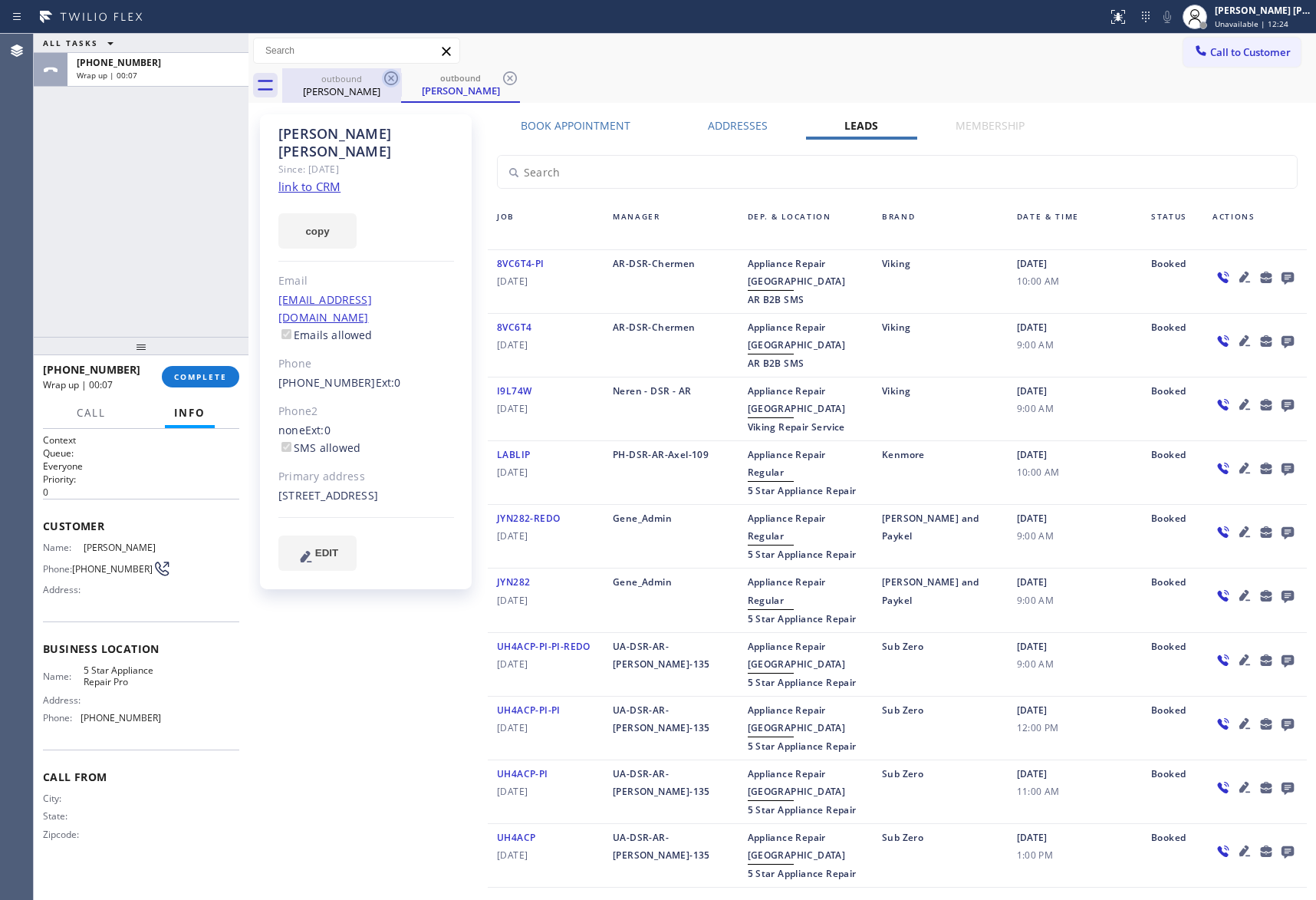
drag, startPoint x: 366, startPoint y: 86, endPoint x: 387, endPoint y: 81, distance: 21.6
click at [366, 86] on div "[PERSON_NAME]" at bounding box center [342, 90] width 116 height 14
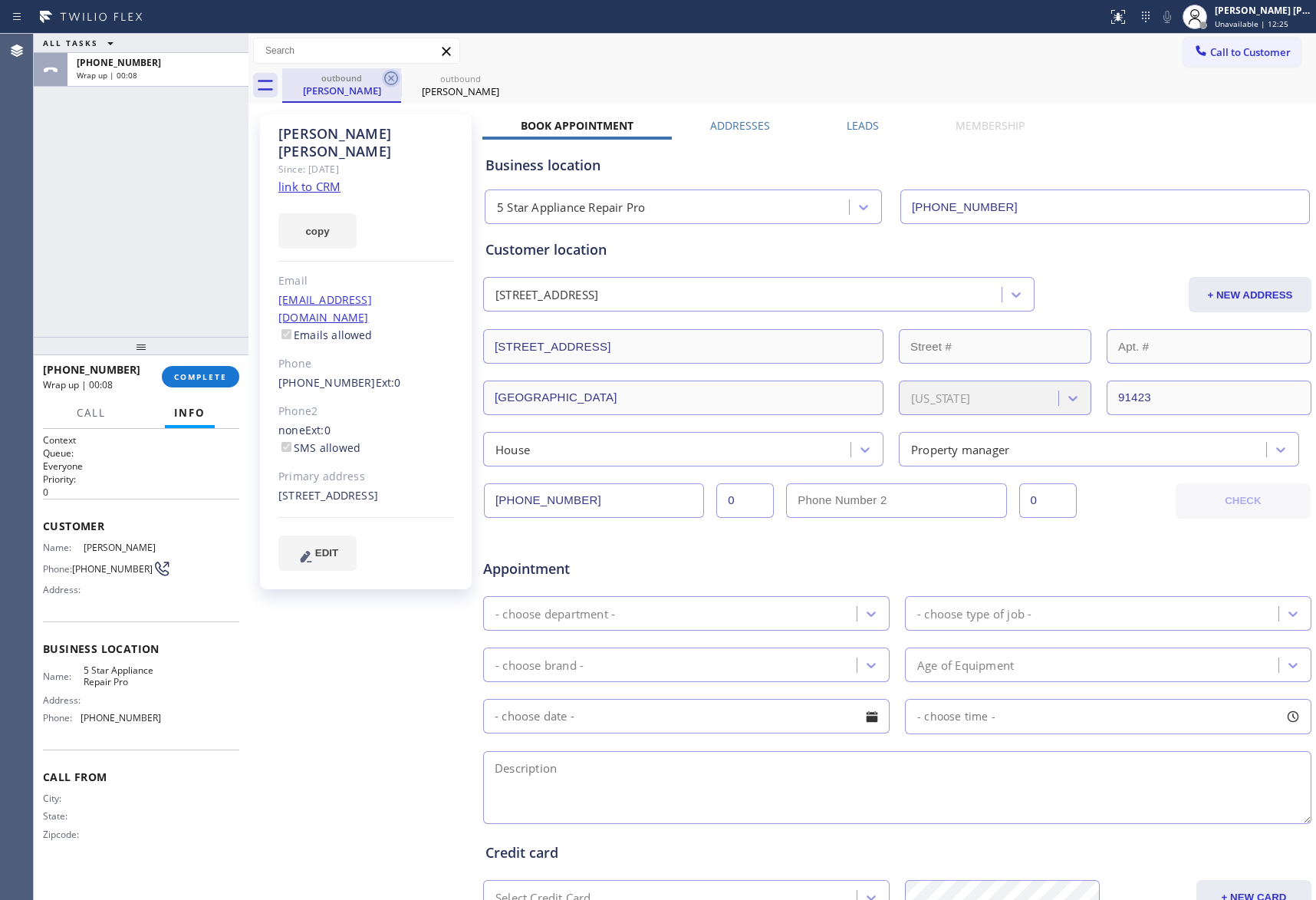
click at [388, 80] on icon at bounding box center [391, 78] width 18 height 18
click at [503, 80] on icon at bounding box center [509, 78] width 14 height 14
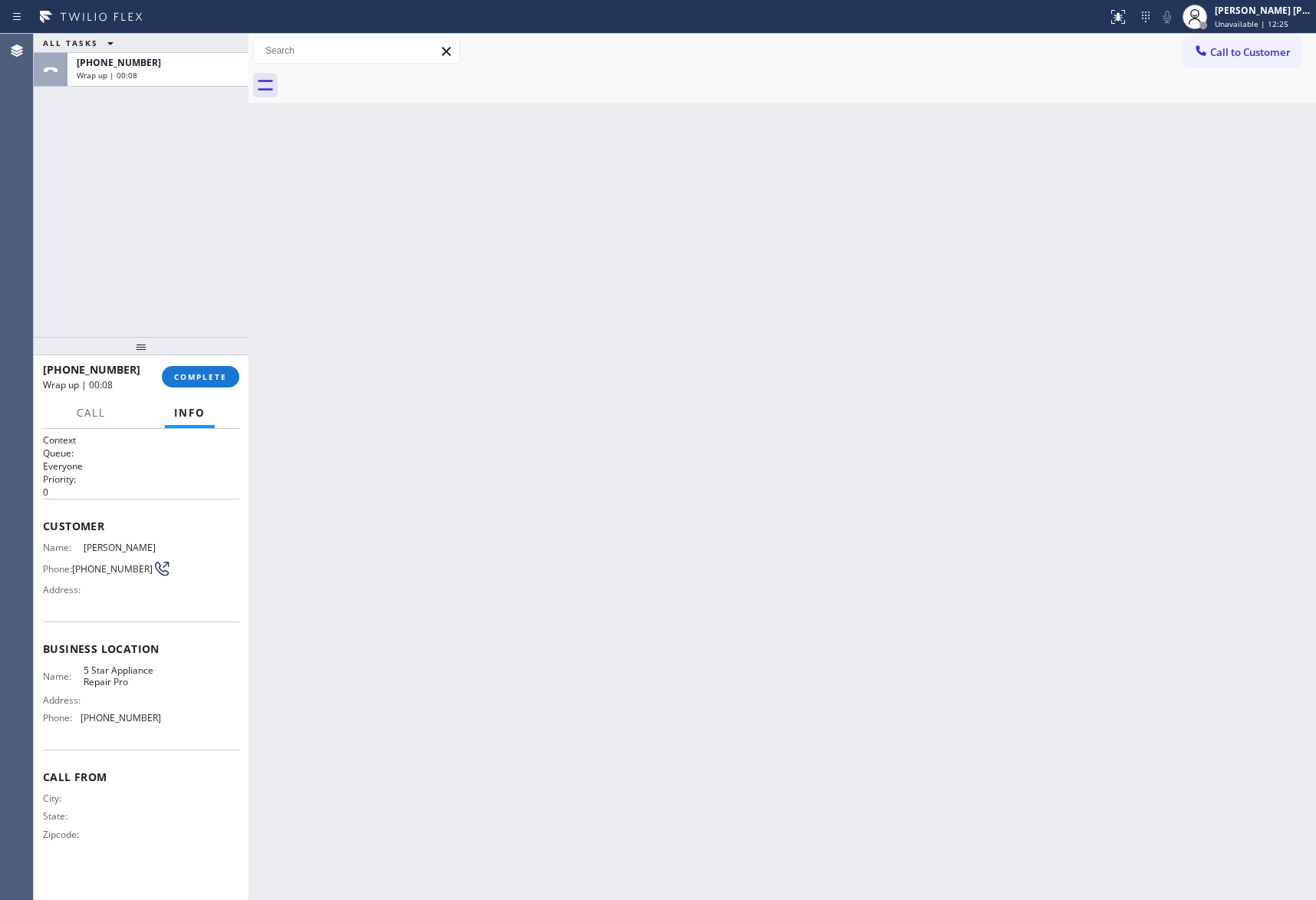
click at [389, 80] on div at bounding box center [799, 85] width 1035 height 34
click at [194, 385] on button "COMPLETE" at bounding box center [200, 377] width 78 height 21
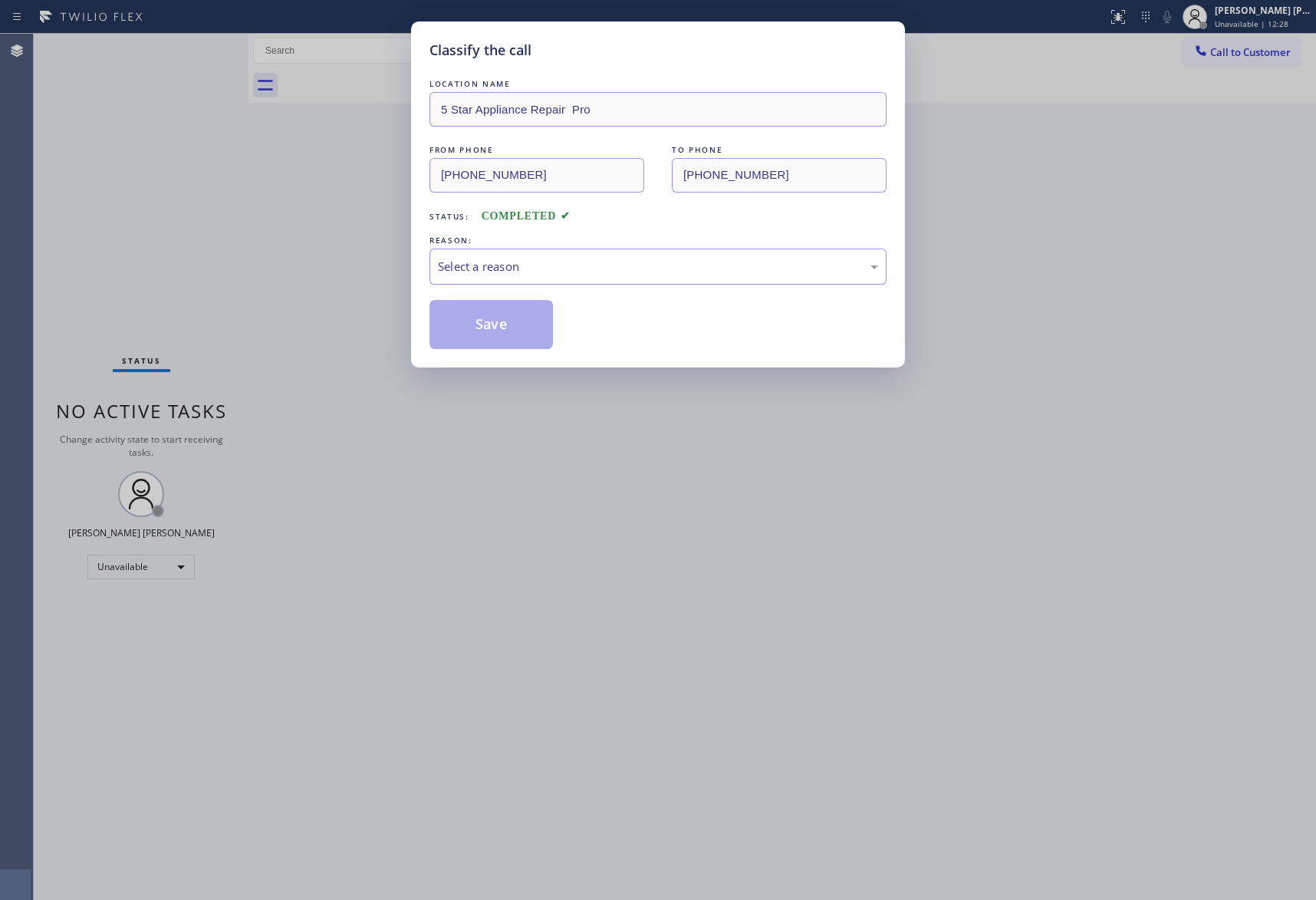
click at [544, 261] on div "Select a reason" at bounding box center [658, 266] width 440 height 18
click at [501, 317] on button "Save" at bounding box center [492, 324] width 124 height 49
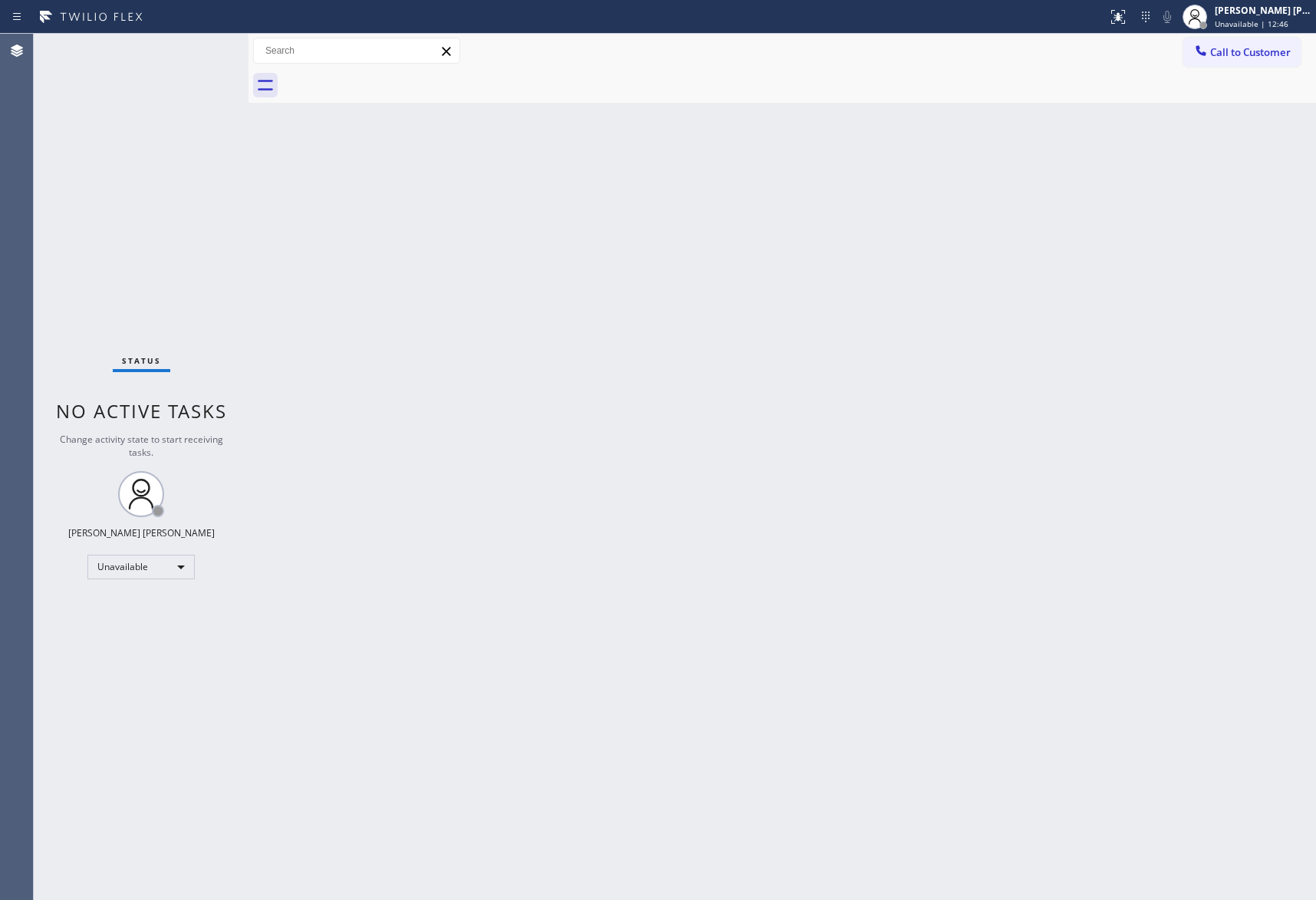
click at [1266, 58] on span "Call to Customer" at bounding box center [1250, 52] width 80 height 14
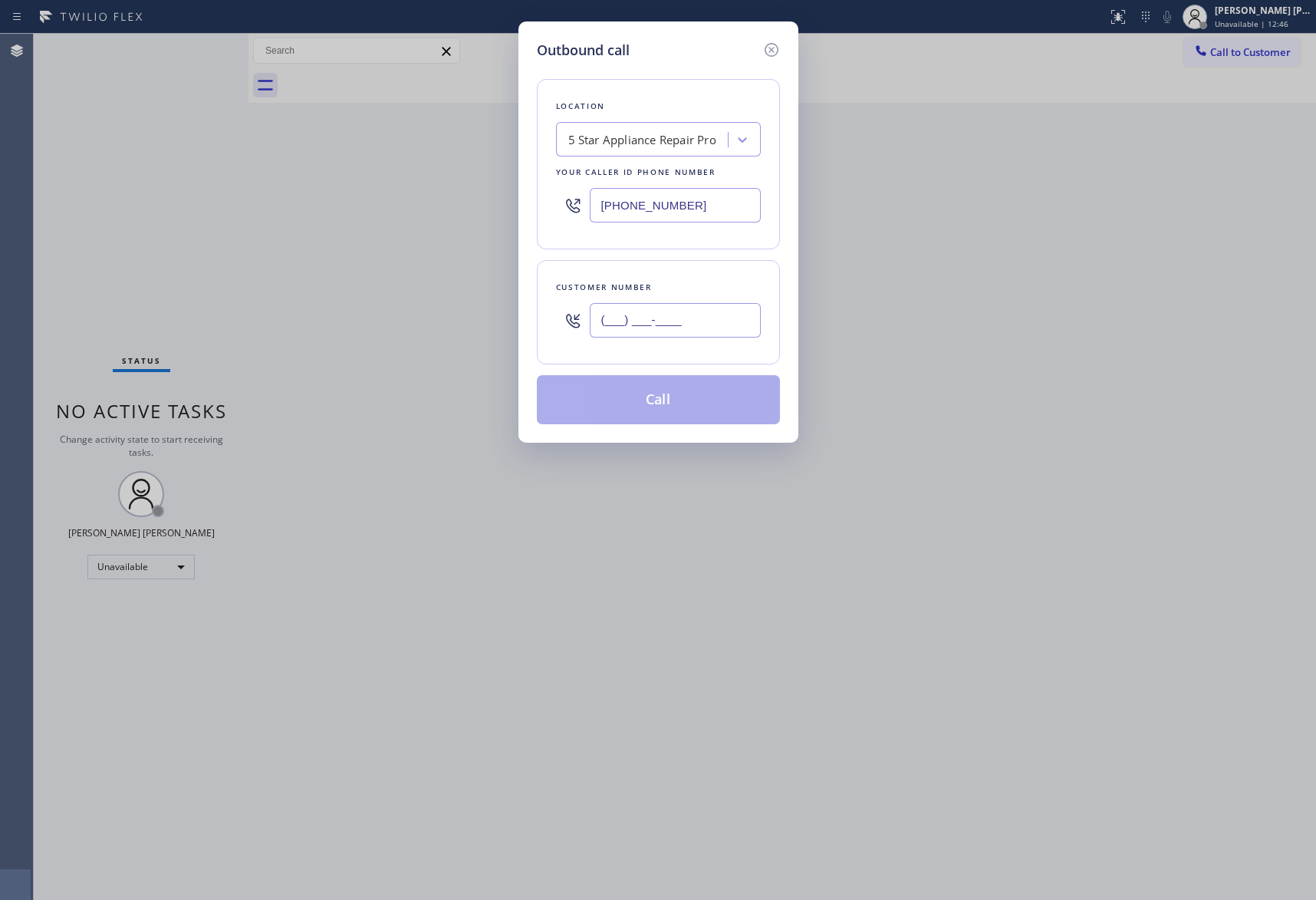
click at [688, 326] on input "(___) ___-____" at bounding box center [675, 319] width 171 height 34
paste input "626) 354-1143"
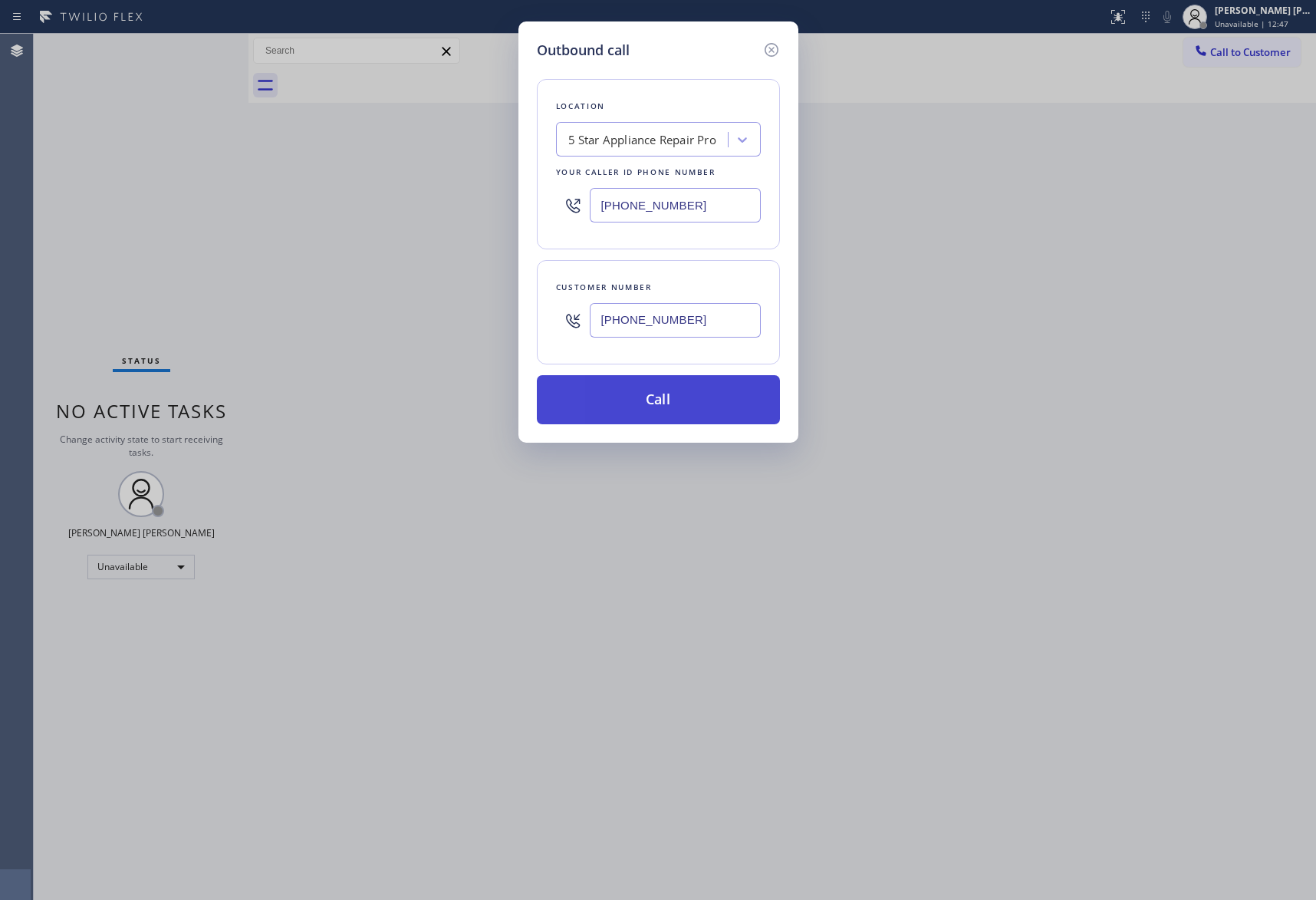
type input "[PHONE_NUMBER]"
click at [691, 384] on button "Call" at bounding box center [659, 399] width 244 height 49
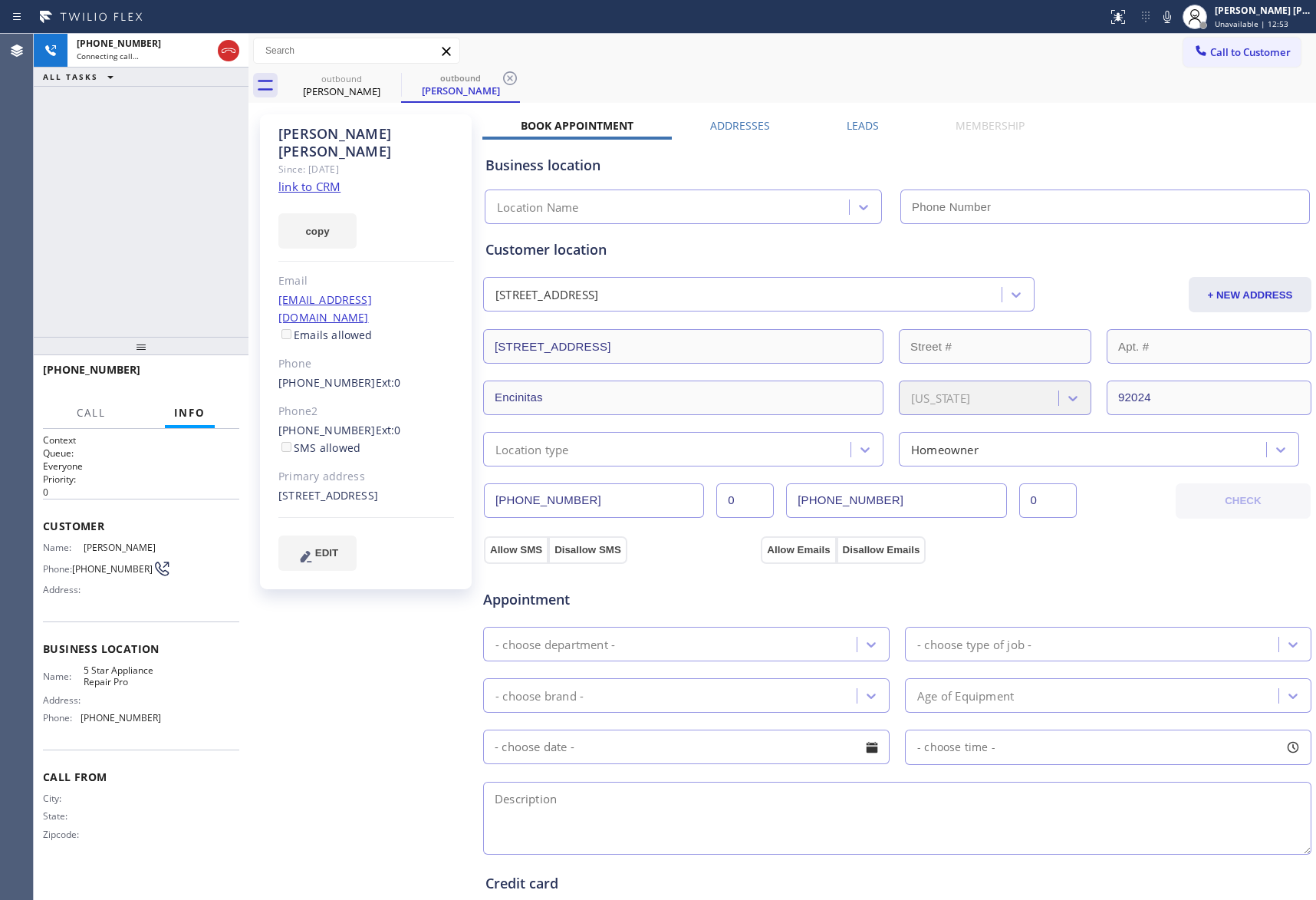
type input "[PHONE_NUMBER]"
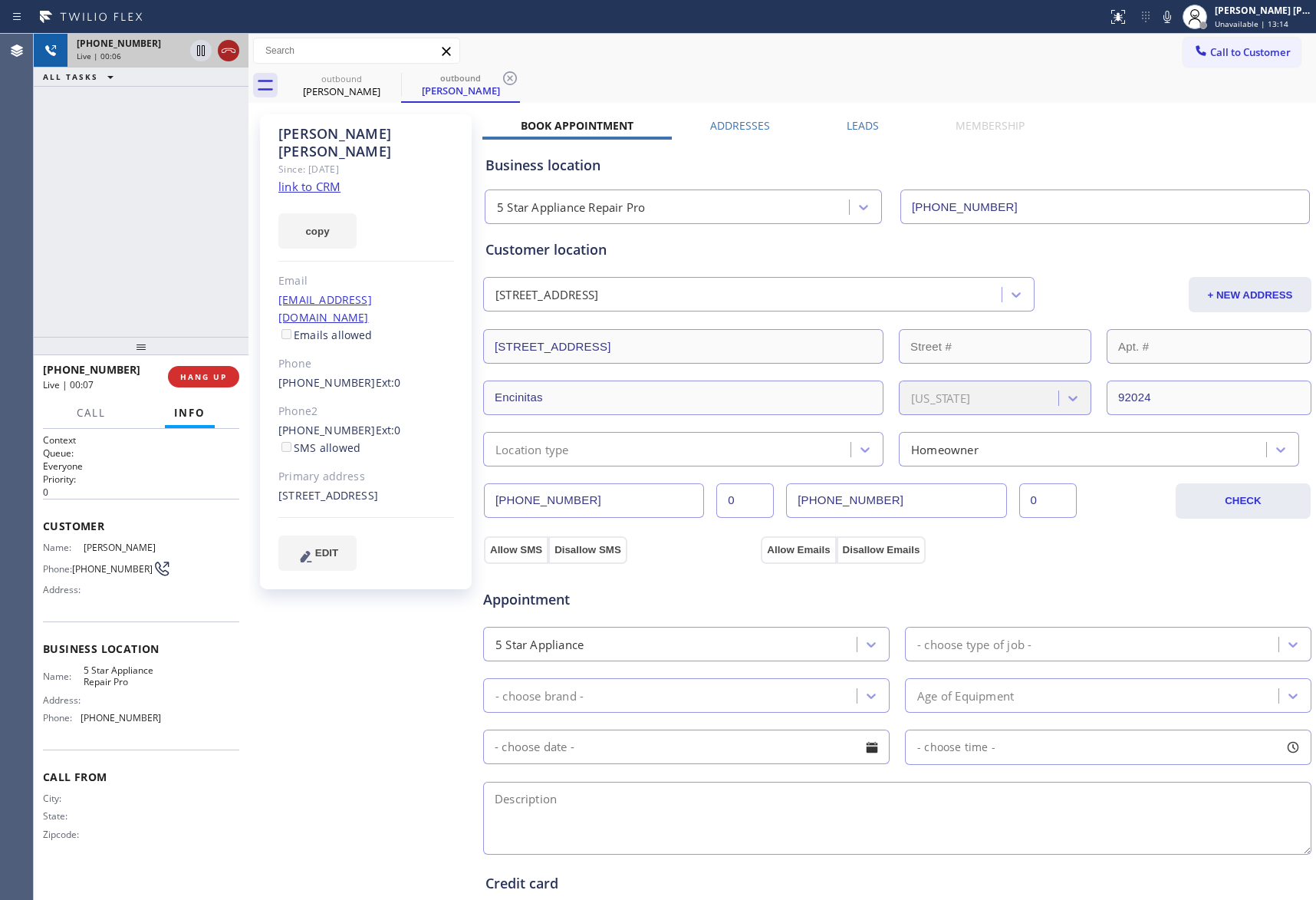
click at [231, 54] on icon at bounding box center [229, 51] width 18 height 18
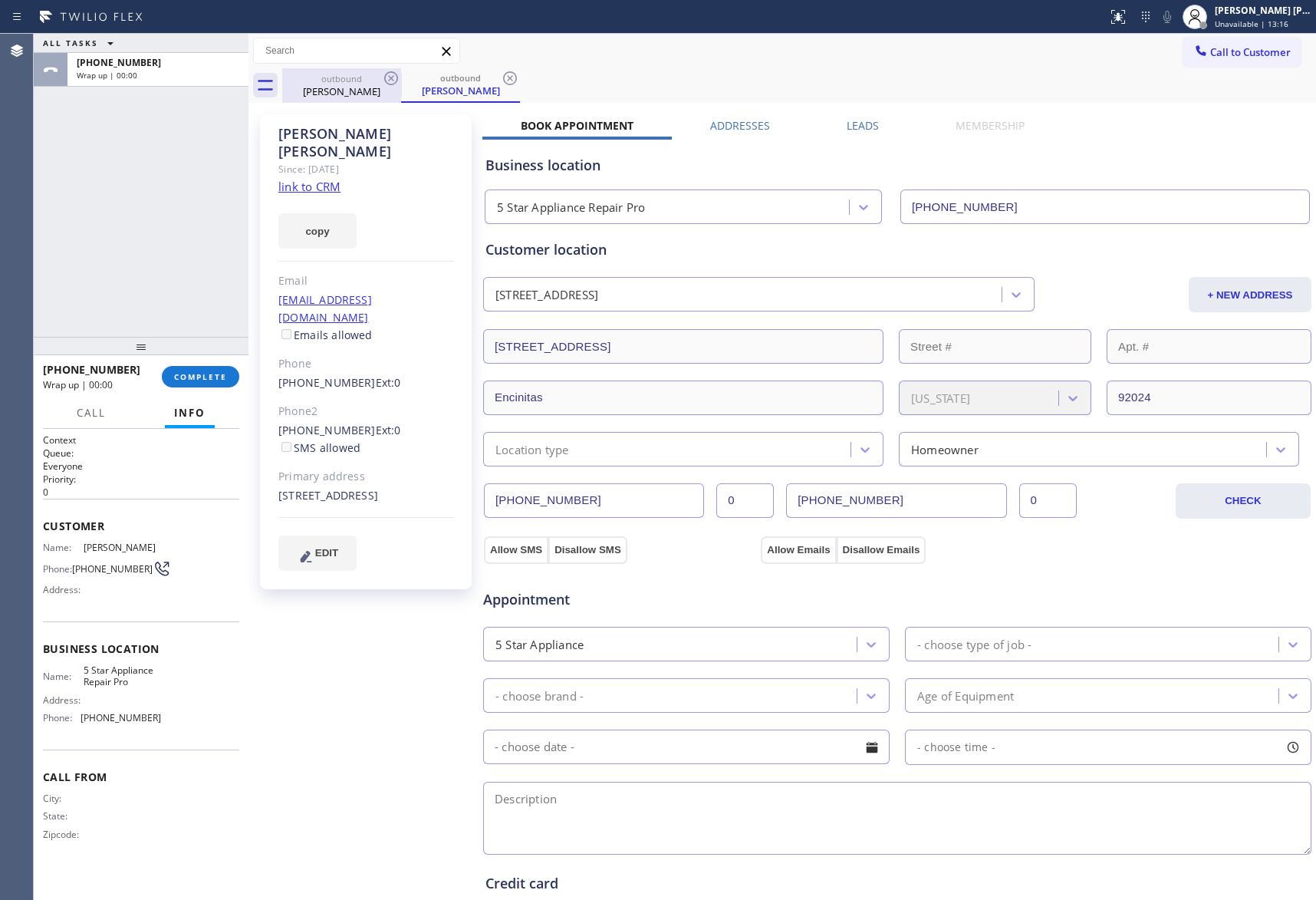
click at [379, 87] on div "[PERSON_NAME]" at bounding box center [342, 90] width 116 height 14
click at [396, 78] on icon at bounding box center [391, 78] width 18 height 18
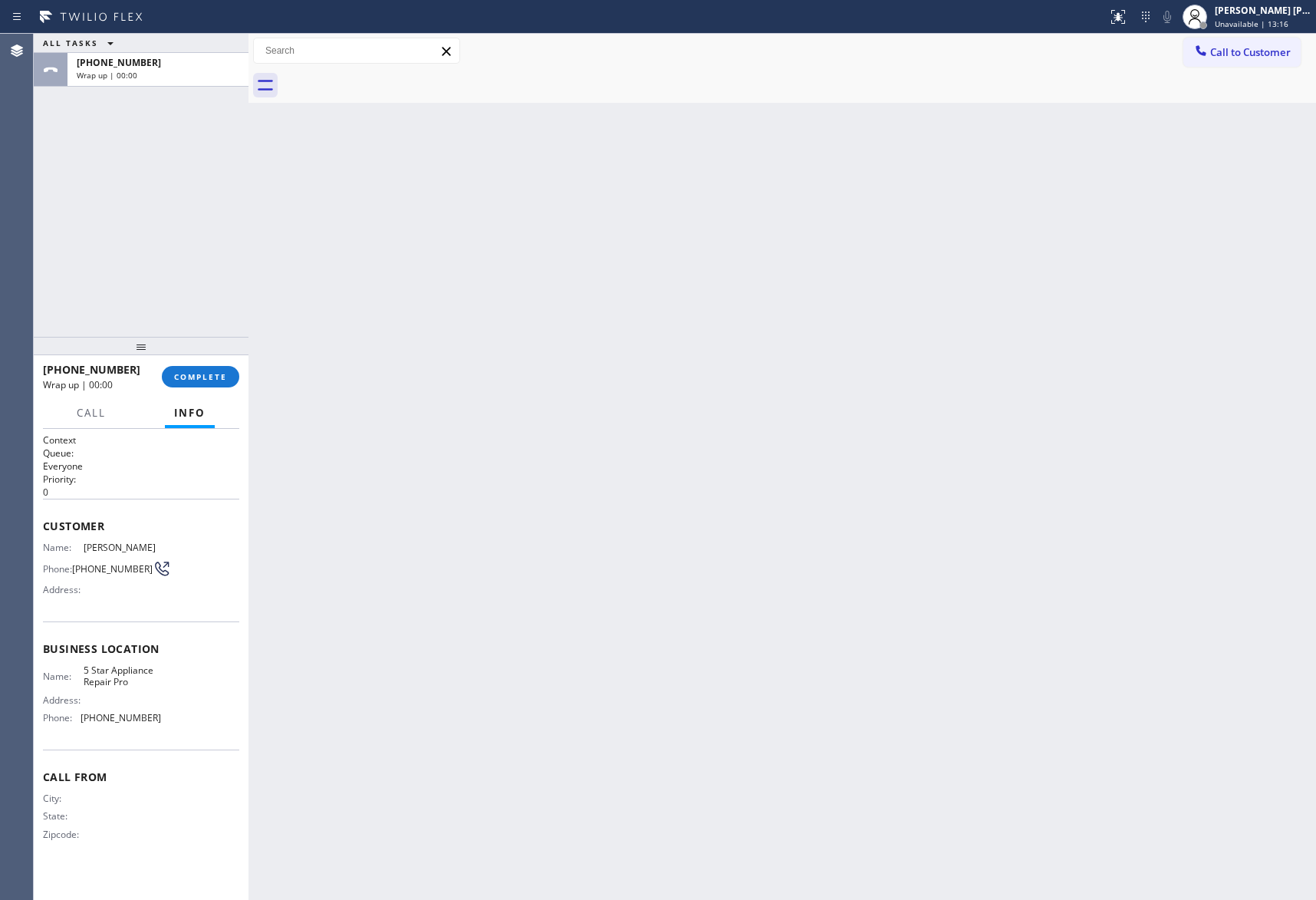
click at [396, 78] on div at bounding box center [799, 85] width 1035 height 34
click at [197, 366] on button "COMPLETE" at bounding box center [200, 377] width 78 height 21
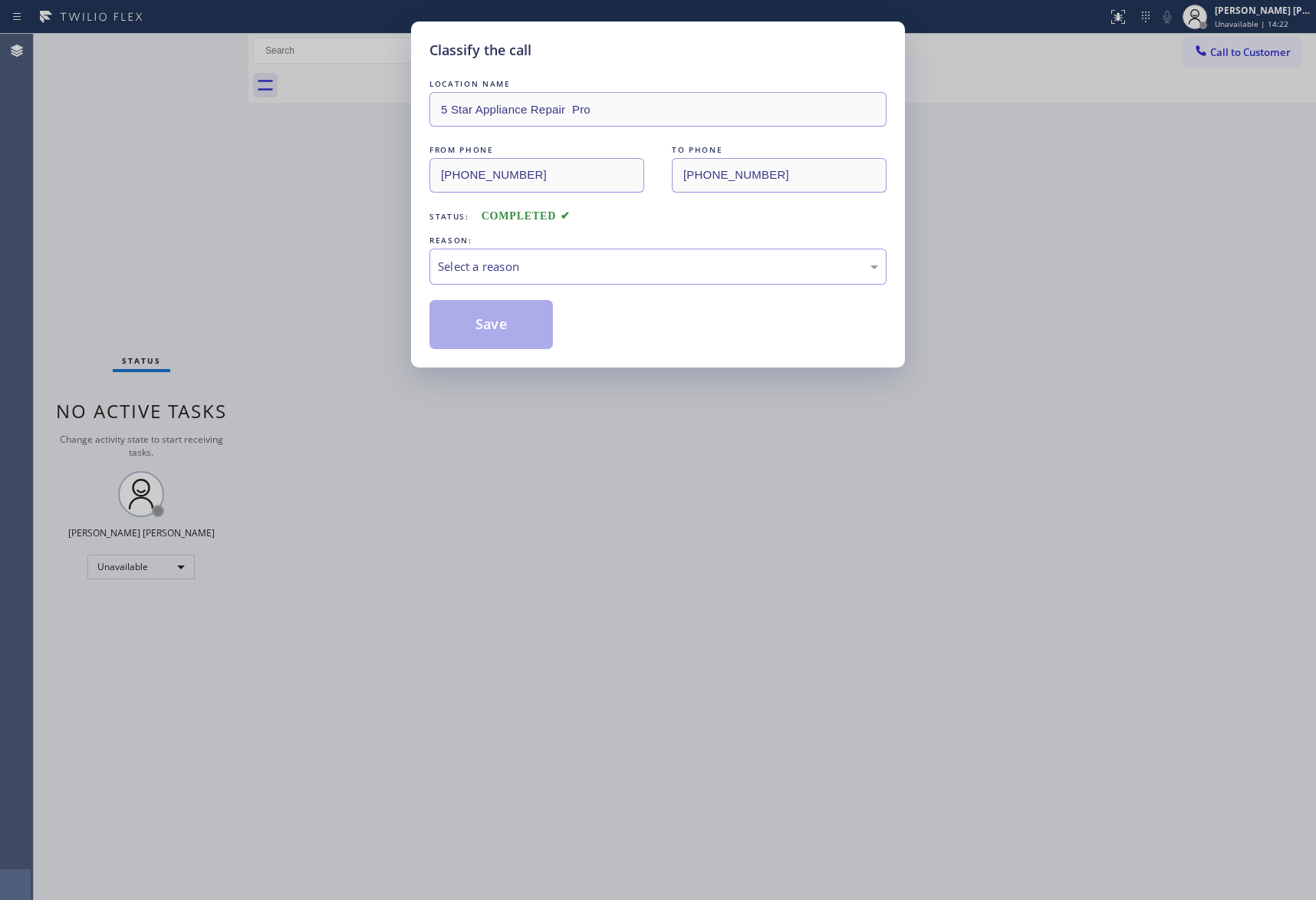
click at [683, 259] on div "Select a reason" at bounding box center [658, 266] width 440 height 18
click at [494, 330] on button "Save" at bounding box center [492, 324] width 124 height 49
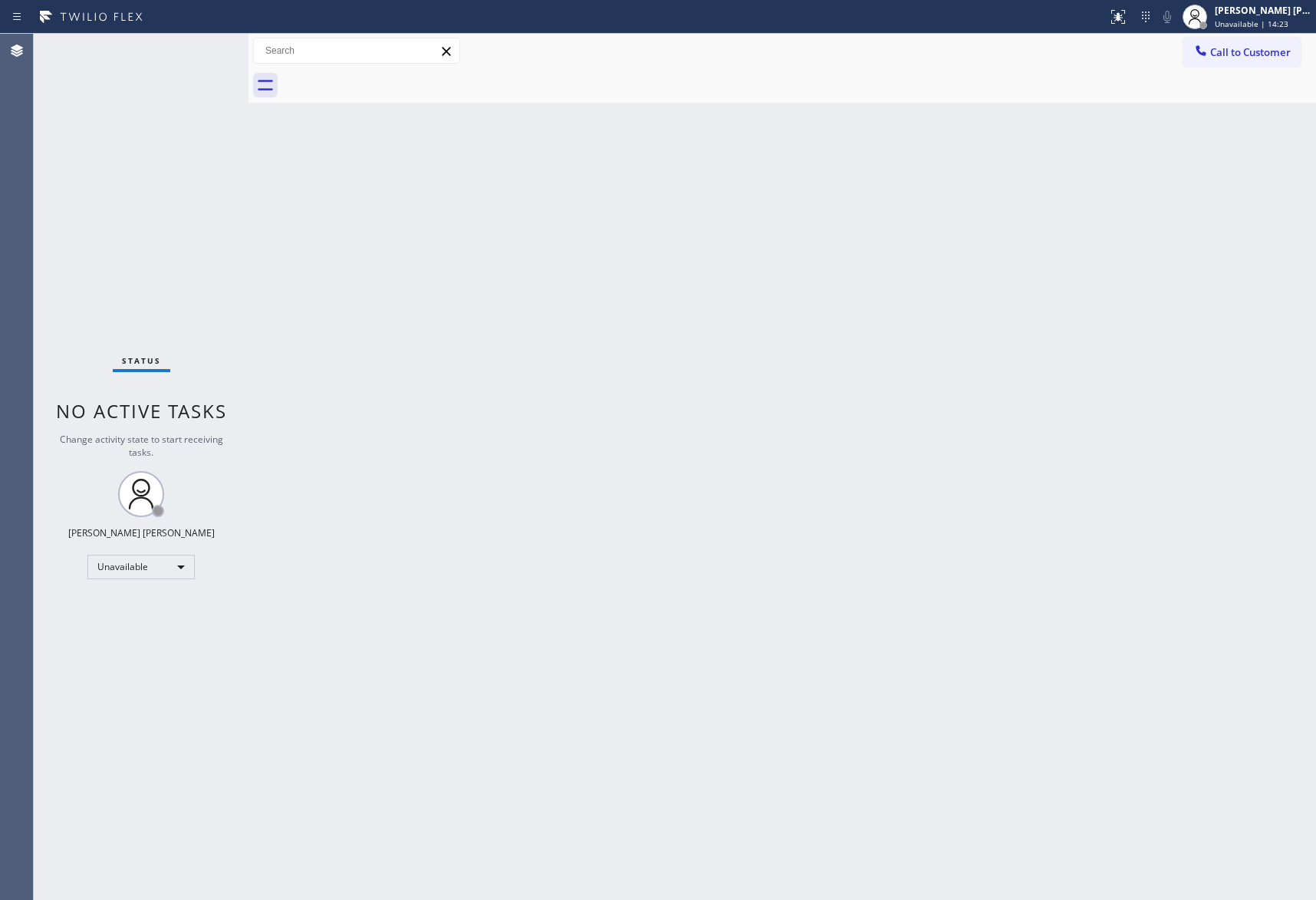
click at [1249, 47] on span "Call to Customer" at bounding box center [1250, 52] width 80 height 14
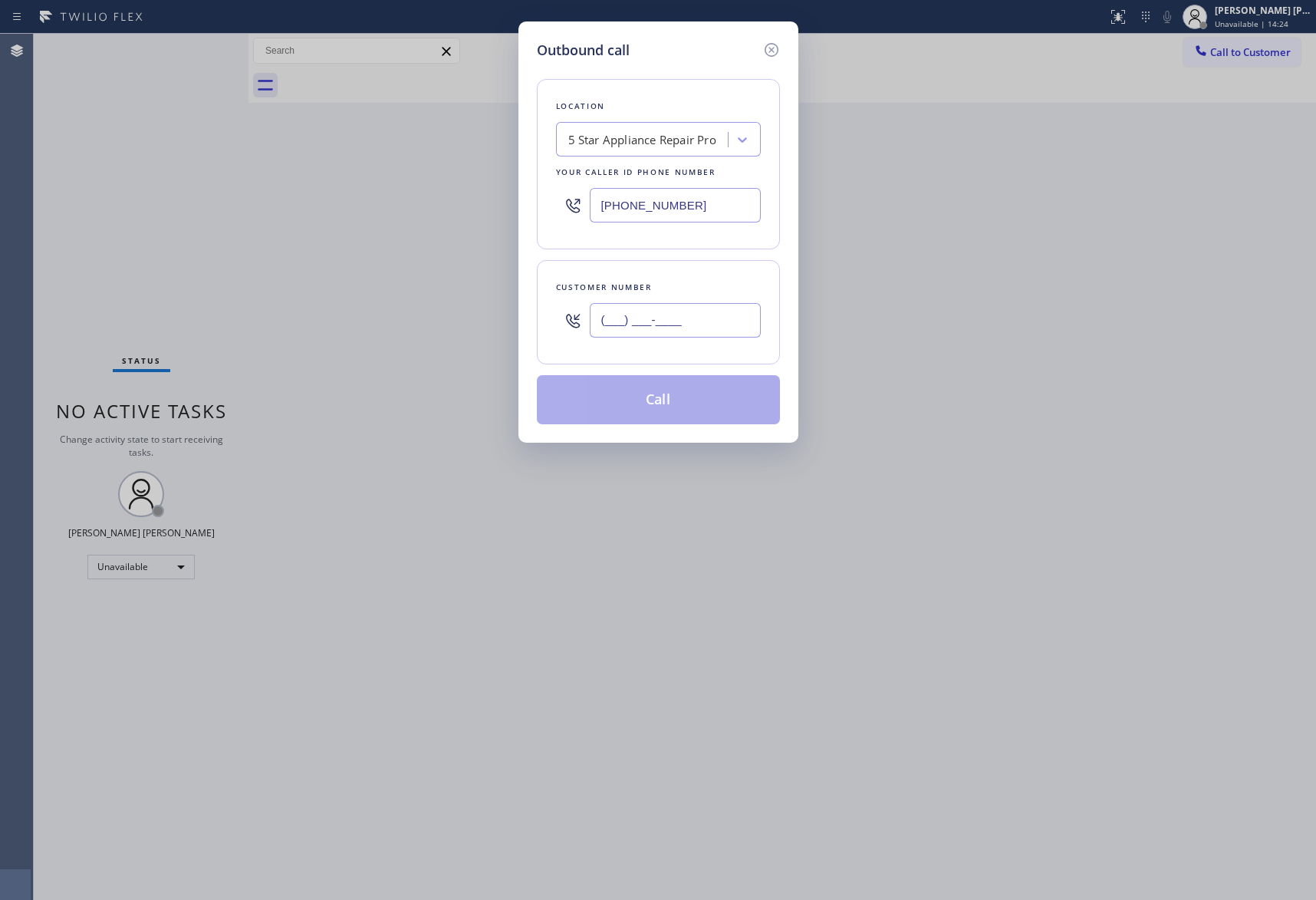
click at [685, 324] on input "(___) ___-____" at bounding box center [675, 319] width 171 height 34
paste input "817) 881-4046"
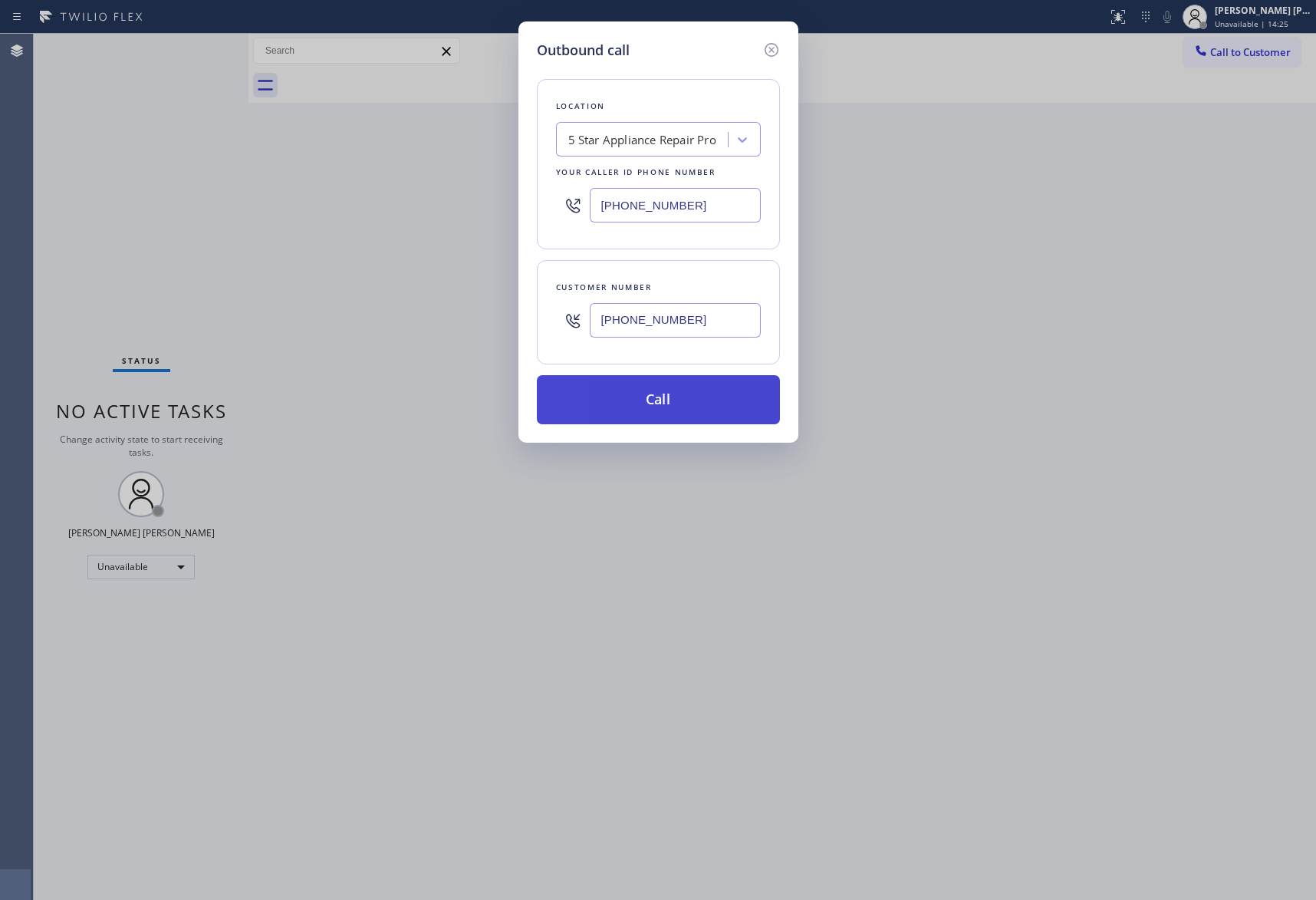
type input "[PHONE_NUMBER]"
click at [694, 396] on button "Call" at bounding box center [659, 399] width 244 height 49
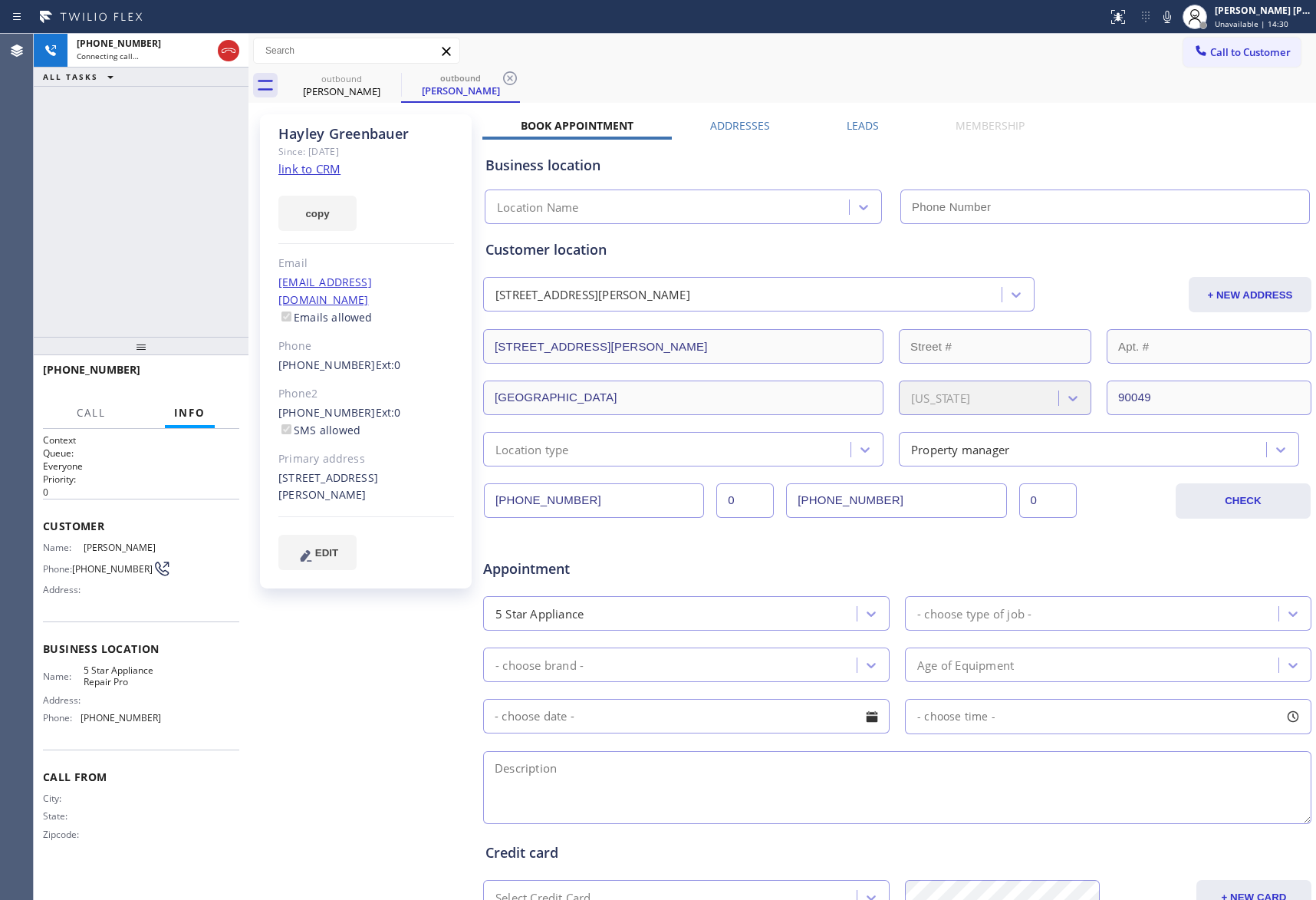
type input "[PHONE_NUMBER]"
click at [860, 121] on label "Leads" at bounding box center [863, 126] width 32 height 15
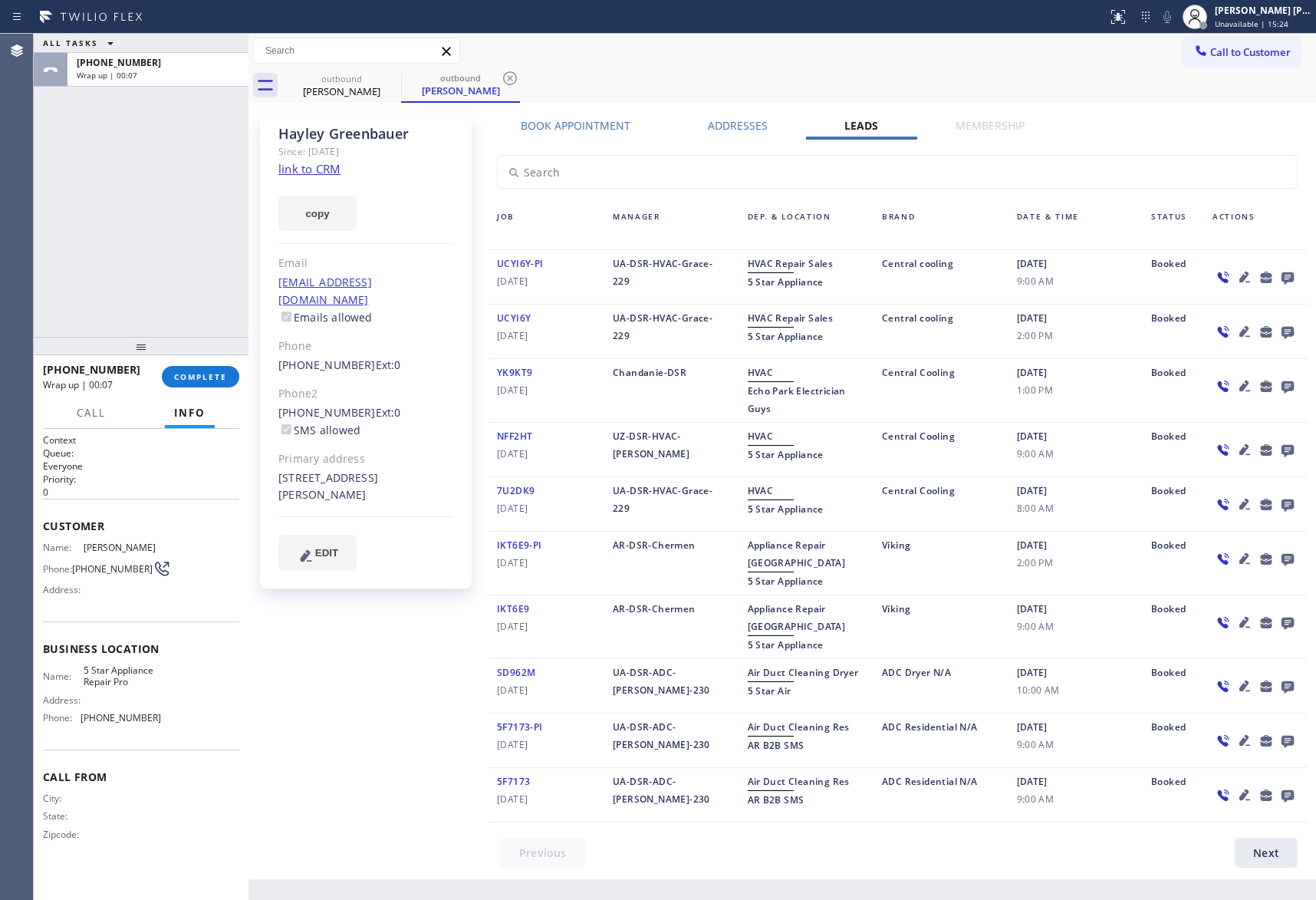
click at [1295, 276] on icon at bounding box center [1288, 277] width 18 height 19
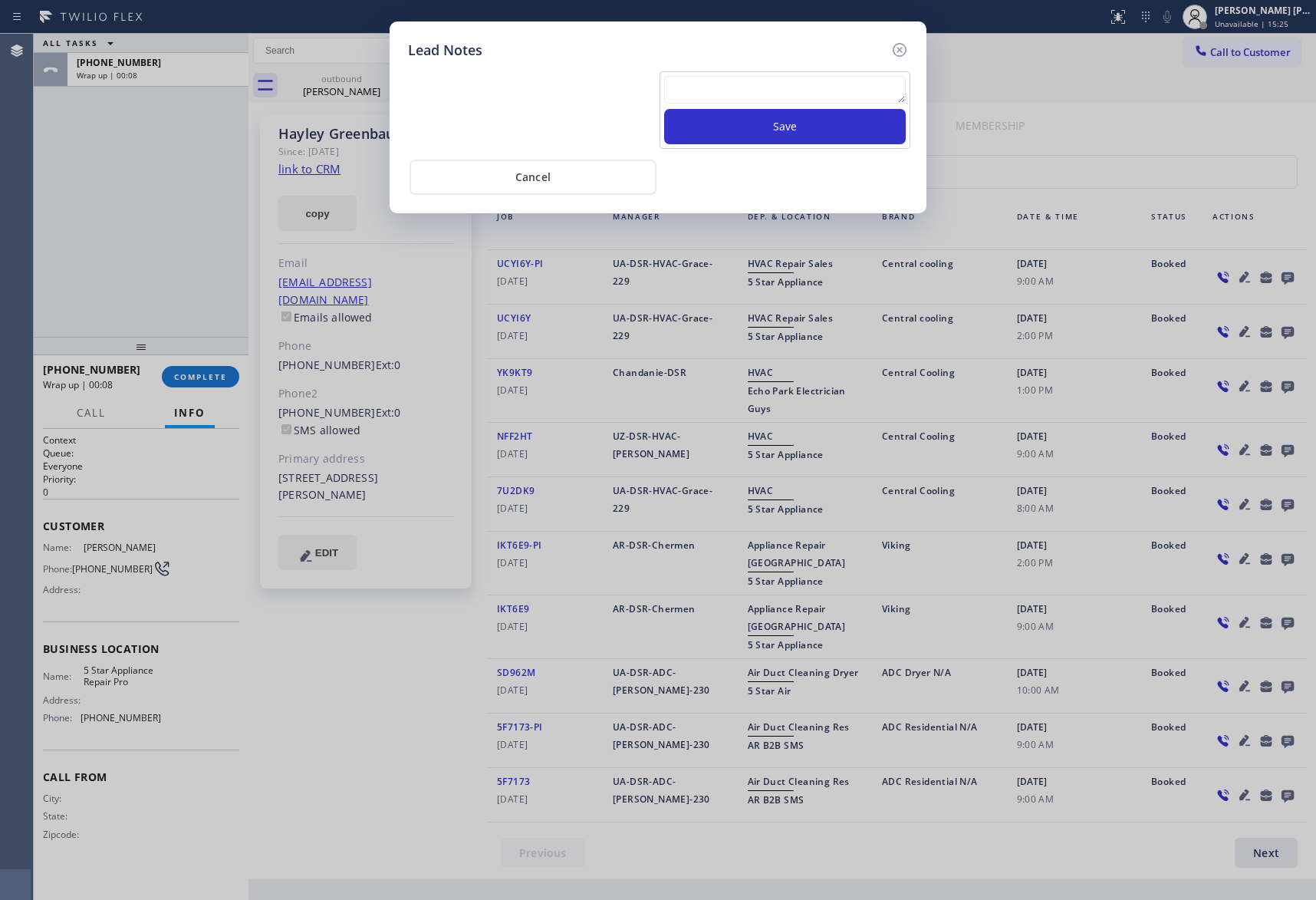
click at [712, 90] on textarea at bounding box center [785, 90] width 242 height 28
paste textarea "VM | please transfer if cx calls back"
type textarea "VM | please transfer if cx calls back"
click at [775, 127] on button "Save" at bounding box center [785, 126] width 242 height 35
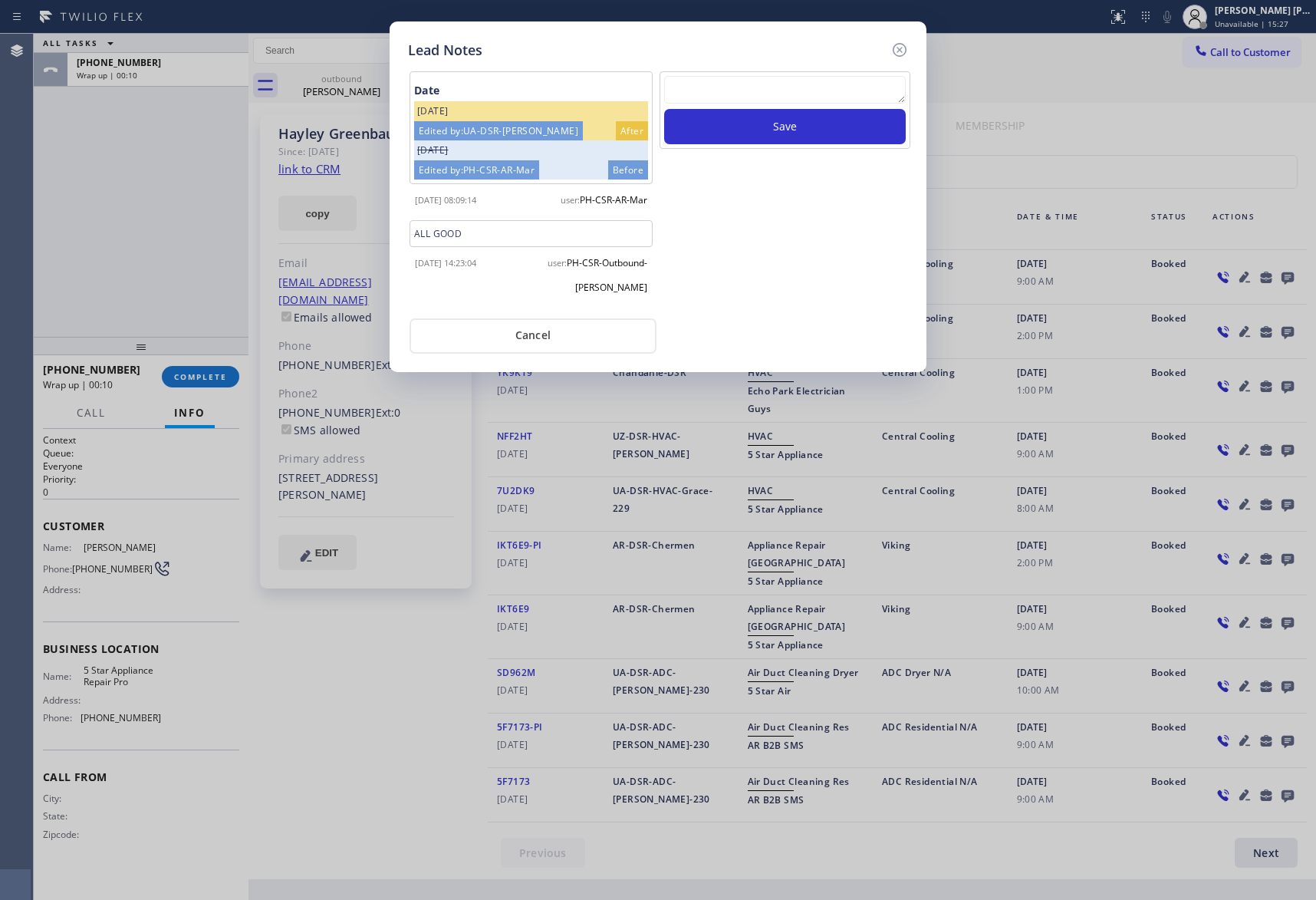
click at [768, 97] on textarea at bounding box center [785, 90] width 242 height 28
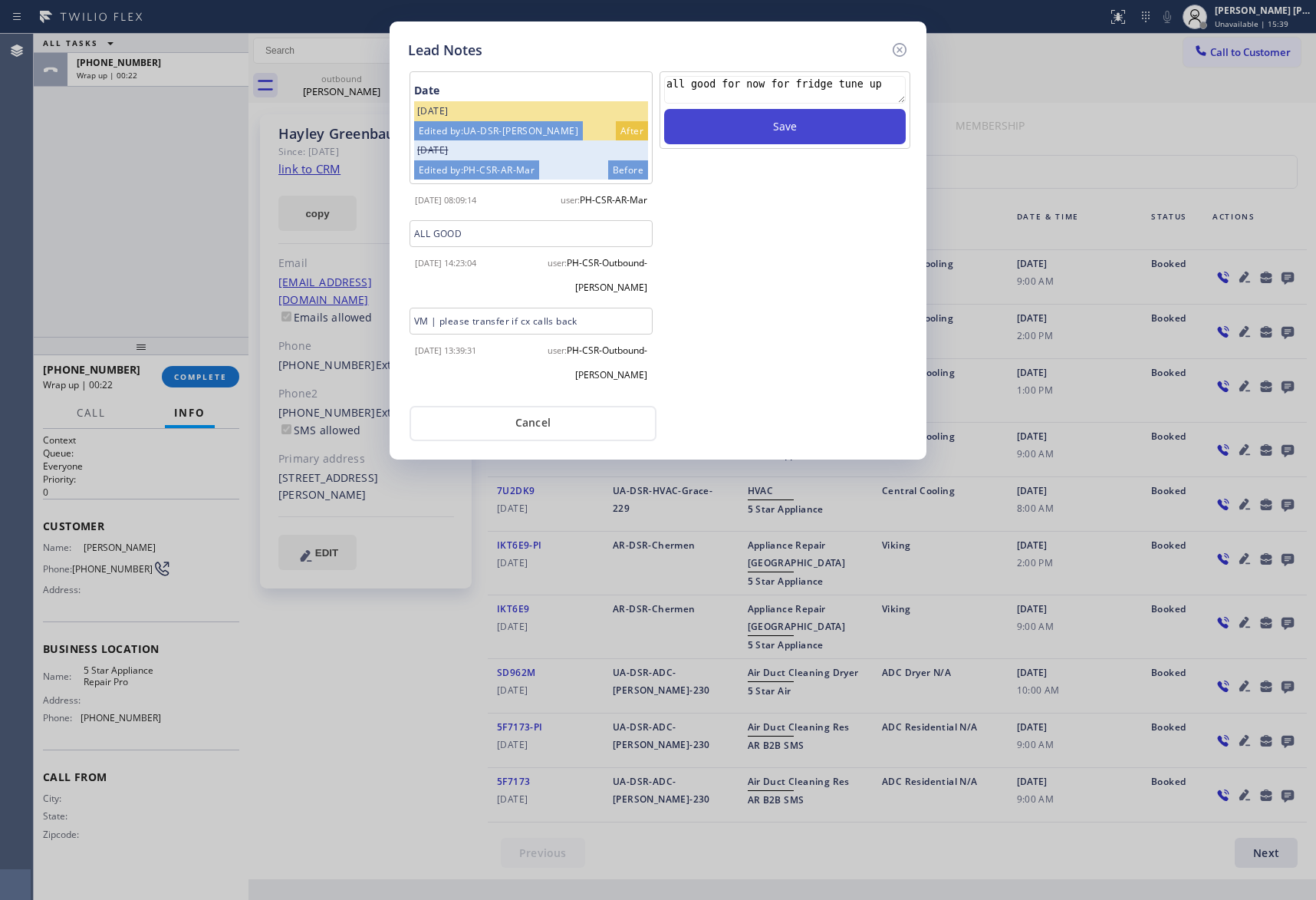
type textarea "all good for now for fridge tune up"
click at [799, 120] on button "Save" at bounding box center [785, 126] width 242 height 35
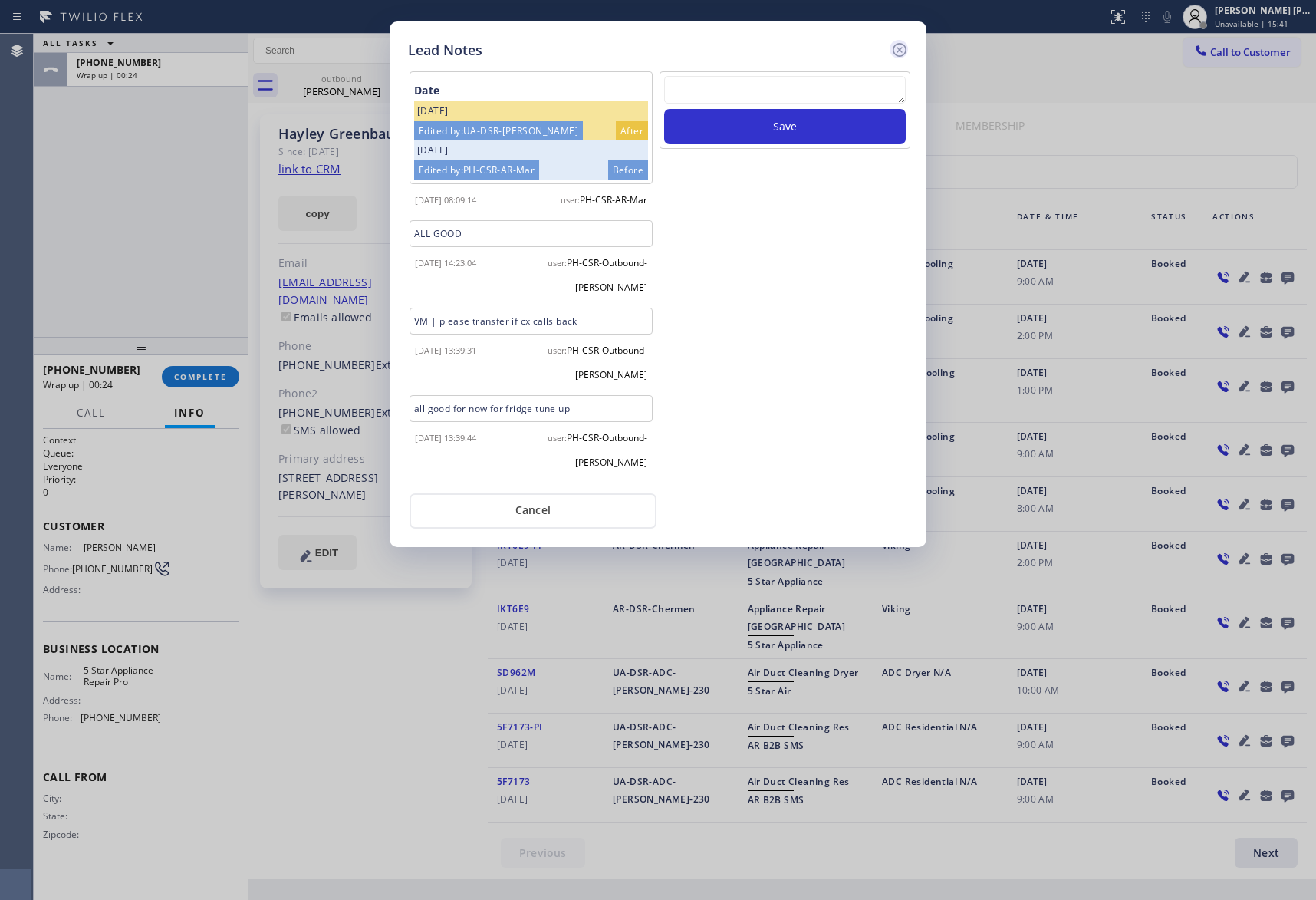
drag, startPoint x: 897, startPoint y: 50, endPoint x: 653, endPoint y: 57, distance: 244.1
click at [899, 50] on icon at bounding box center [900, 50] width 18 height 18
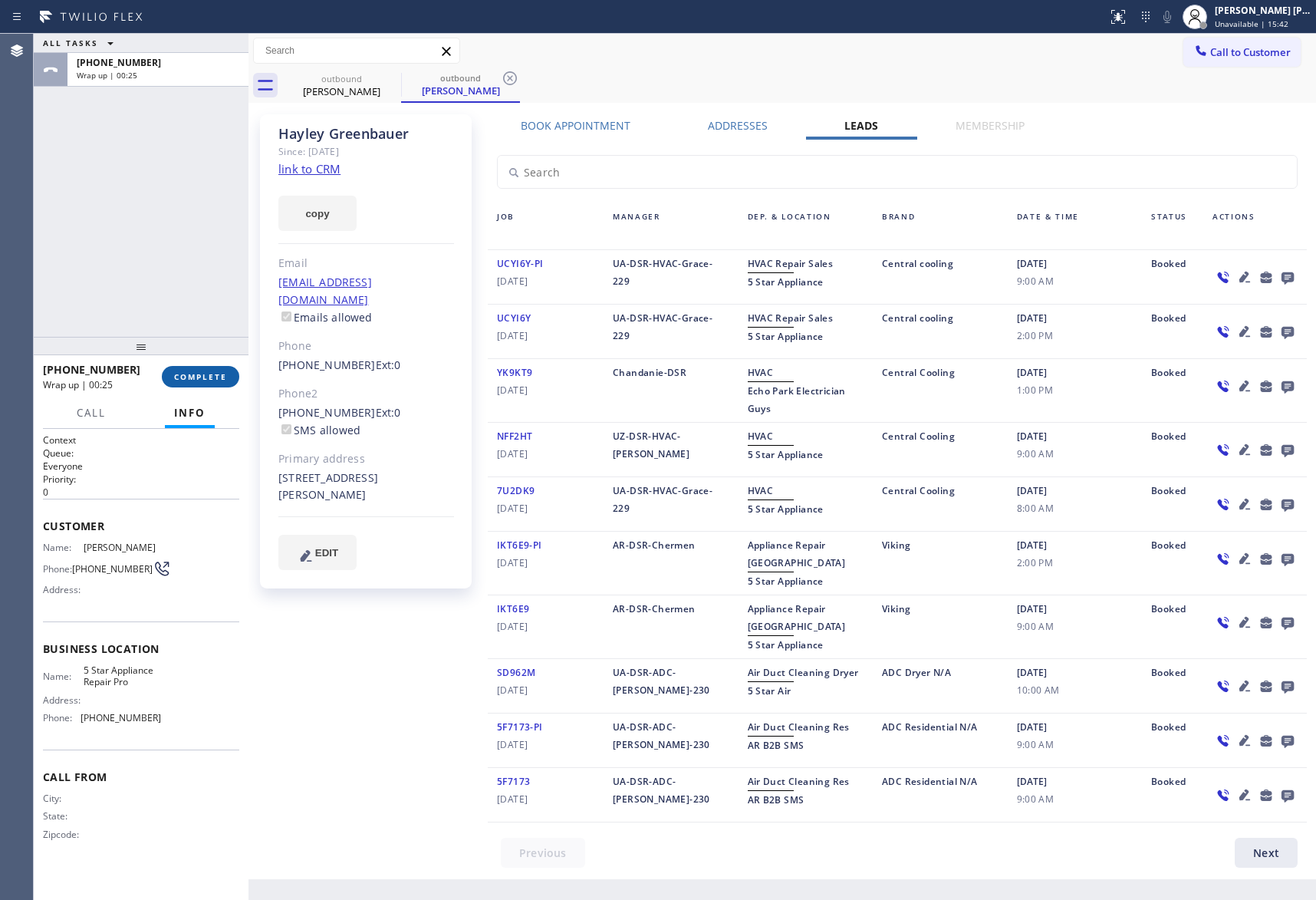
click at [187, 380] on span "COMPLETE" at bounding box center [200, 377] width 53 height 11
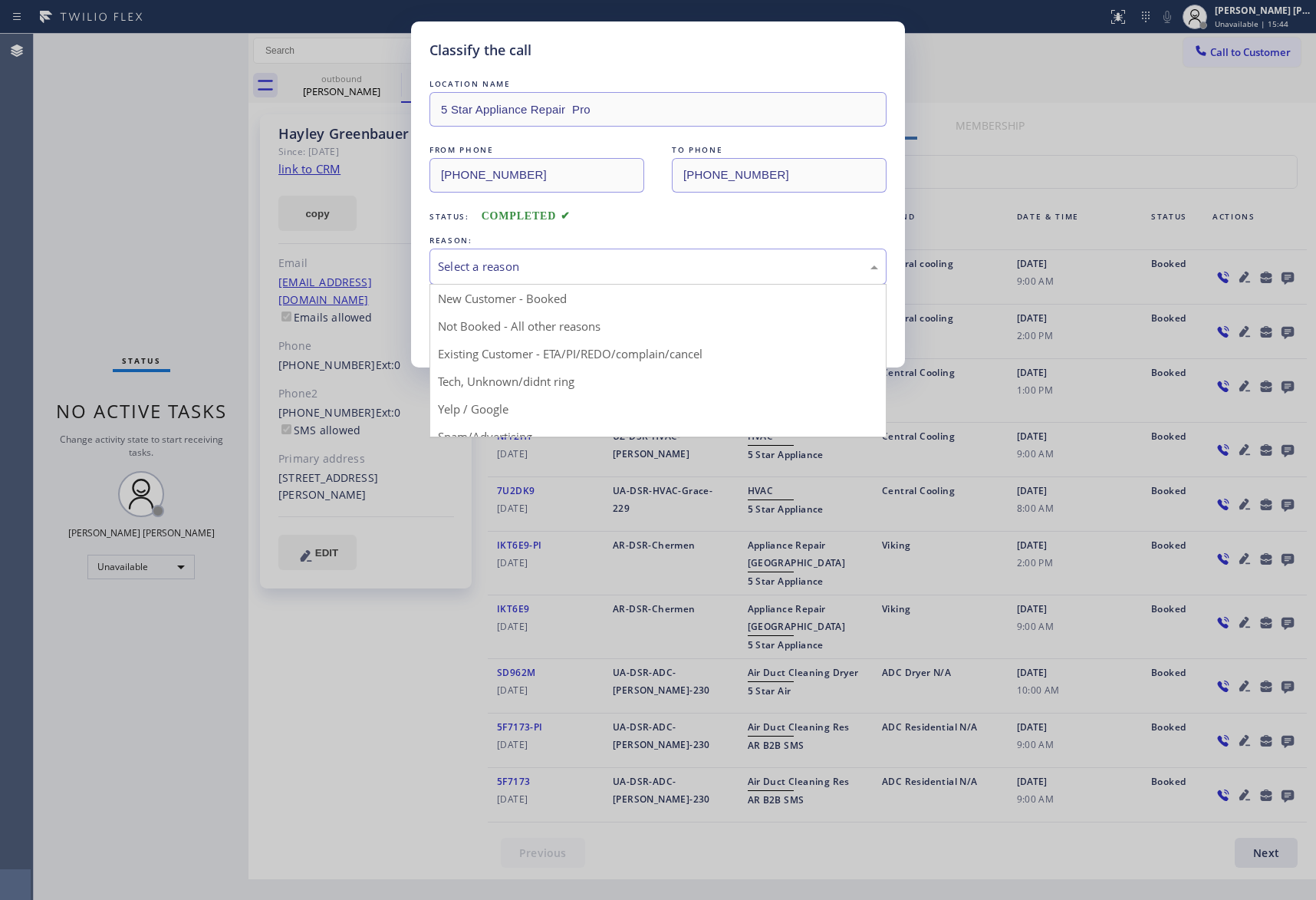
click at [584, 261] on div "Select a reason" at bounding box center [658, 266] width 440 height 18
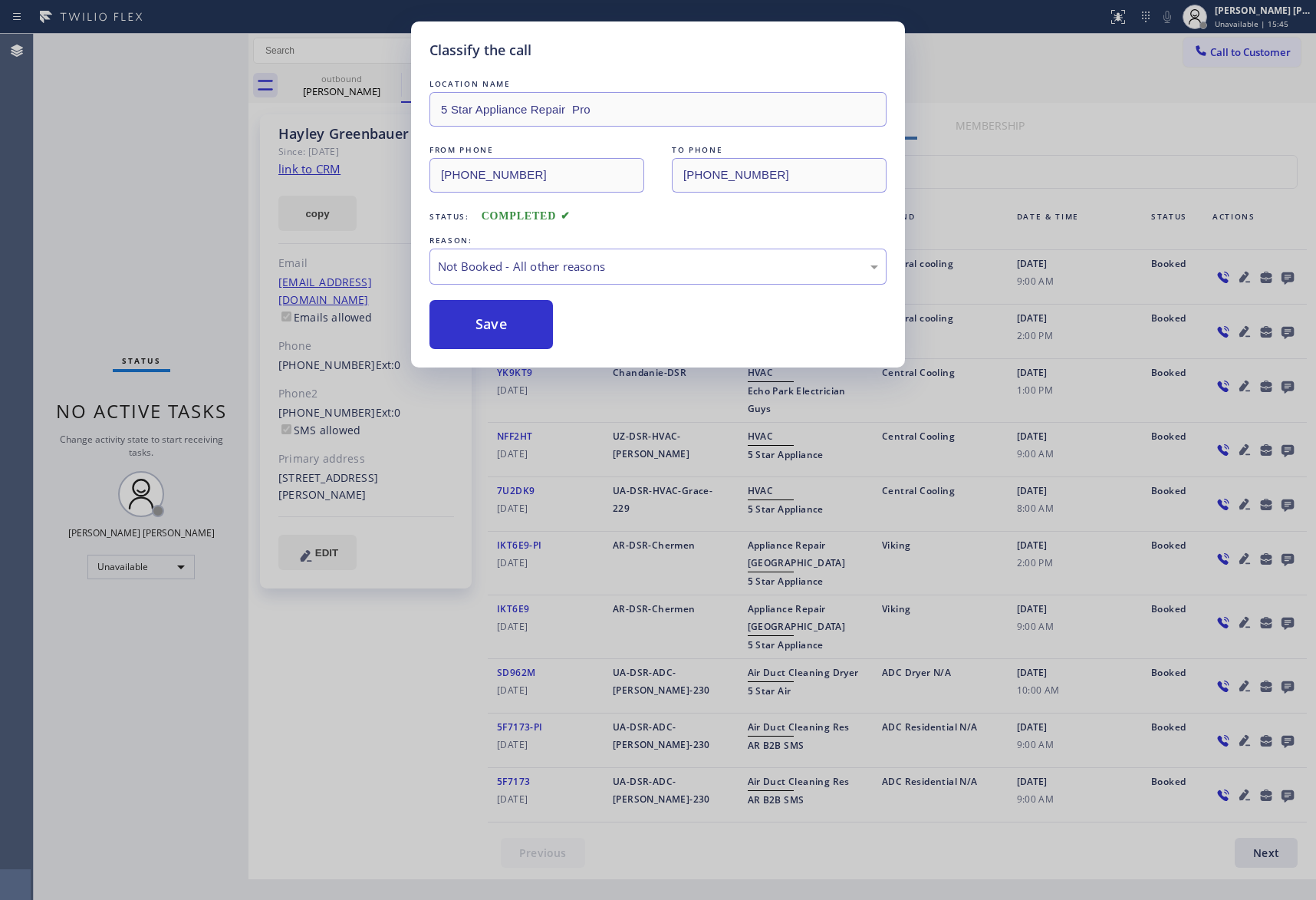
click at [485, 330] on button "Save" at bounding box center [492, 324] width 124 height 49
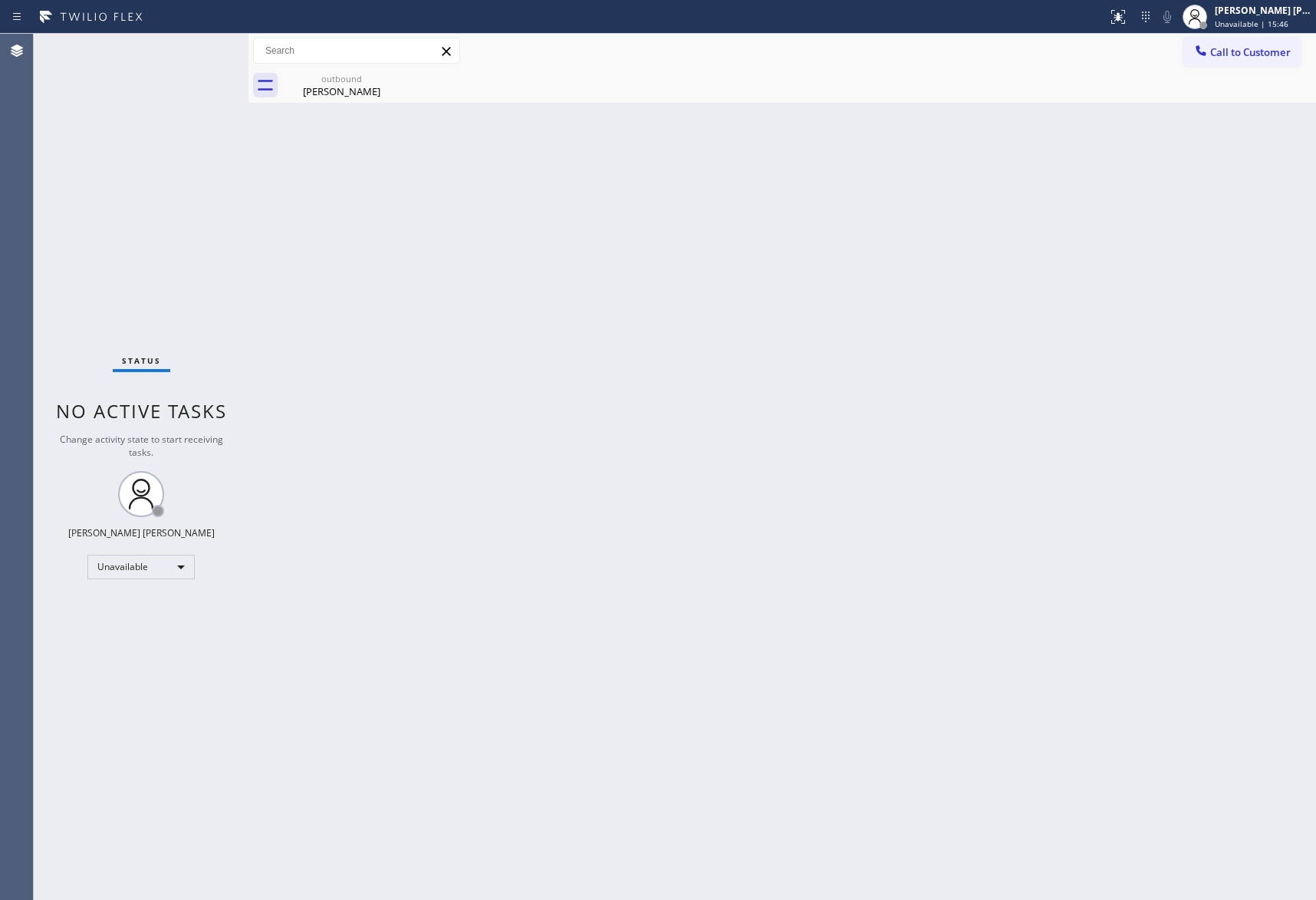
drag, startPoint x: 364, startPoint y: 86, endPoint x: 403, endPoint y: 83, distance: 39.1
click at [370, 84] on div "[PERSON_NAME]" at bounding box center [342, 90] width 116 height 14
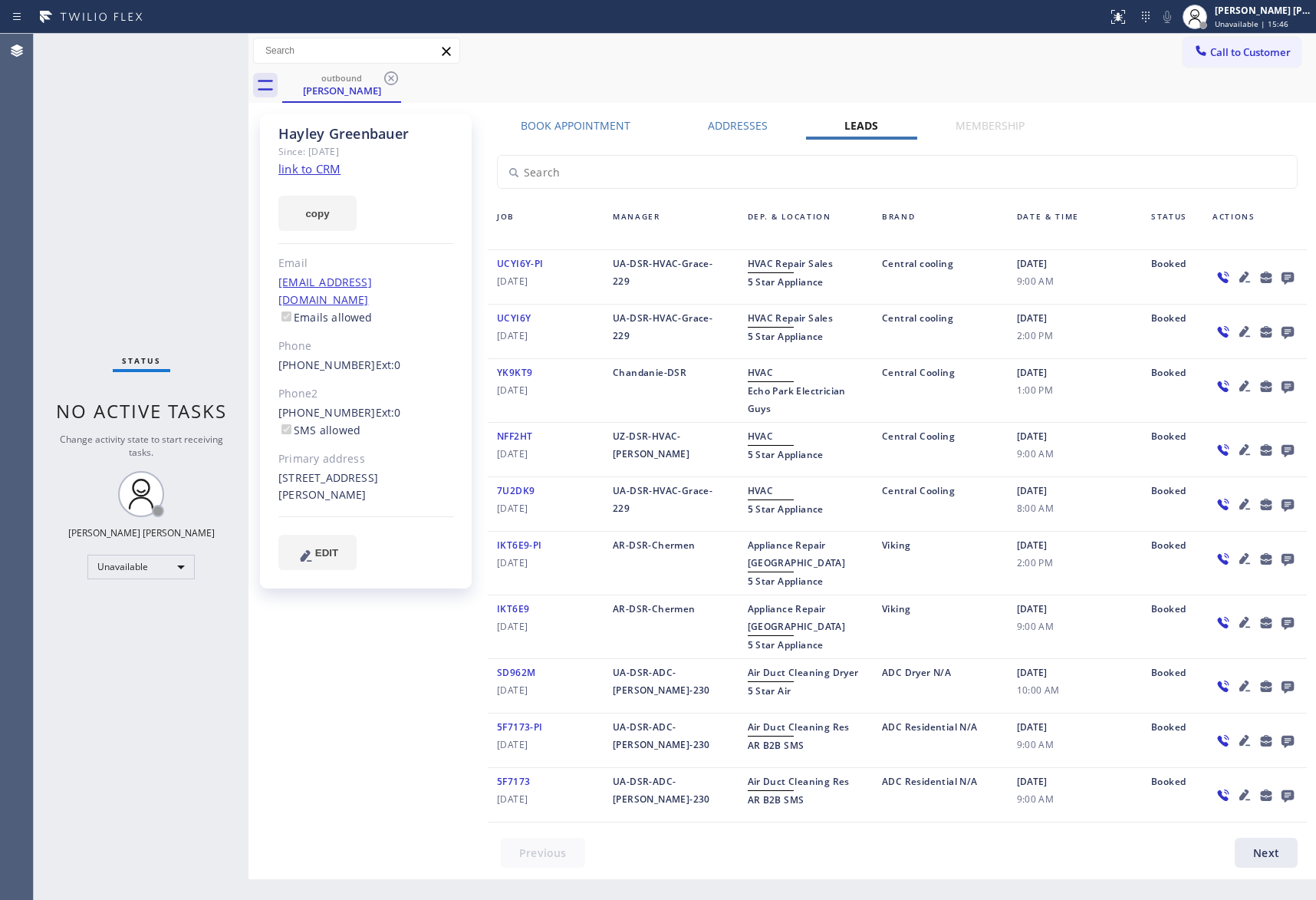
click at [403, 83] on div "outbound [PERSON_NAME]" at bounding box center [799, 85] width 1035 height 34
click at [393, 83] on icon at bounding box center [391, 78] width 18 height 18
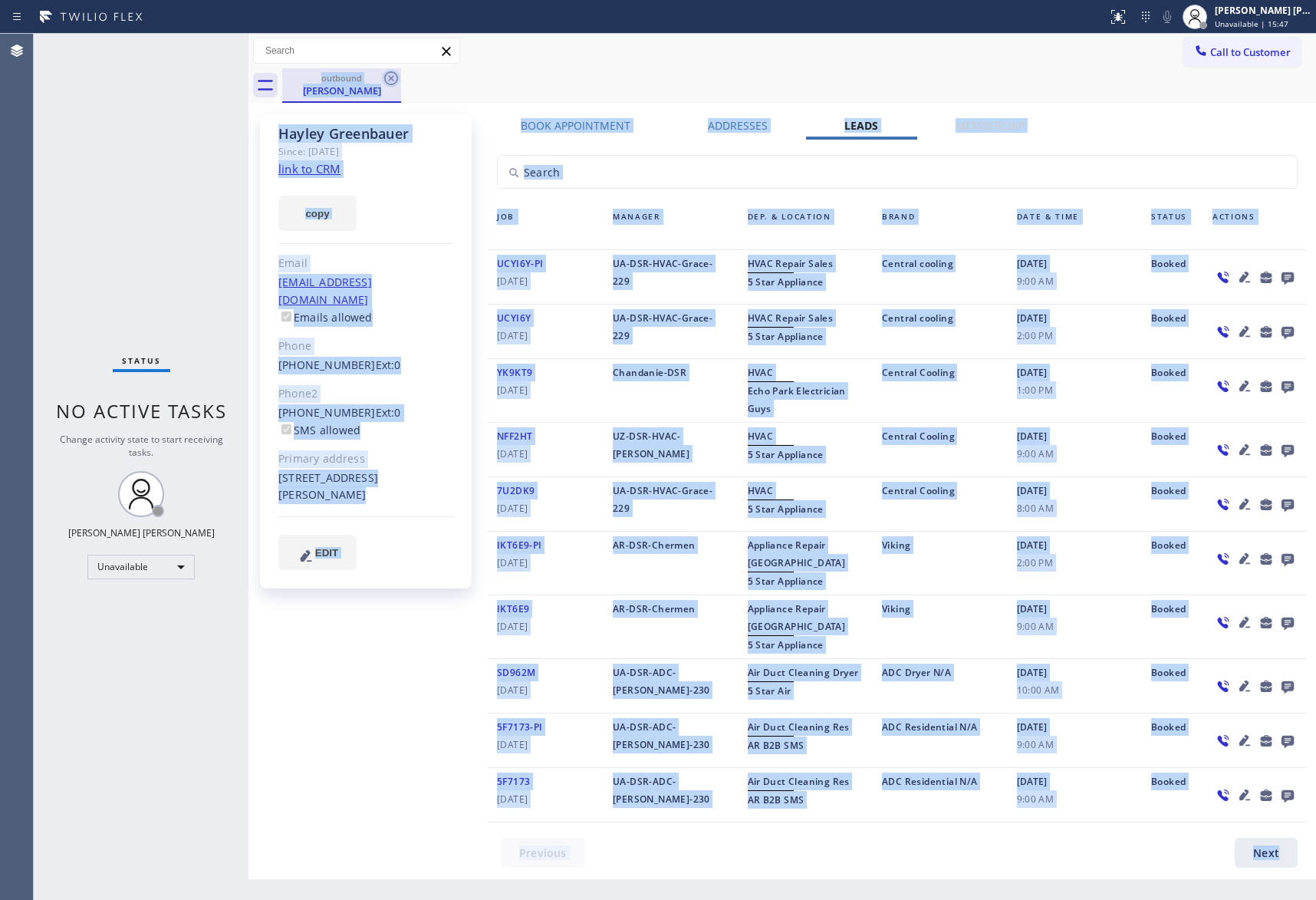
drag, startPoint x: 393, startPoint y: 83, endPoint x: 339, endPoint y: 38, distance: 70.3
click at [390, 83] on div "outbound [PERSON_NAME]" at bounding box center [799, 85] width 1035 height 34
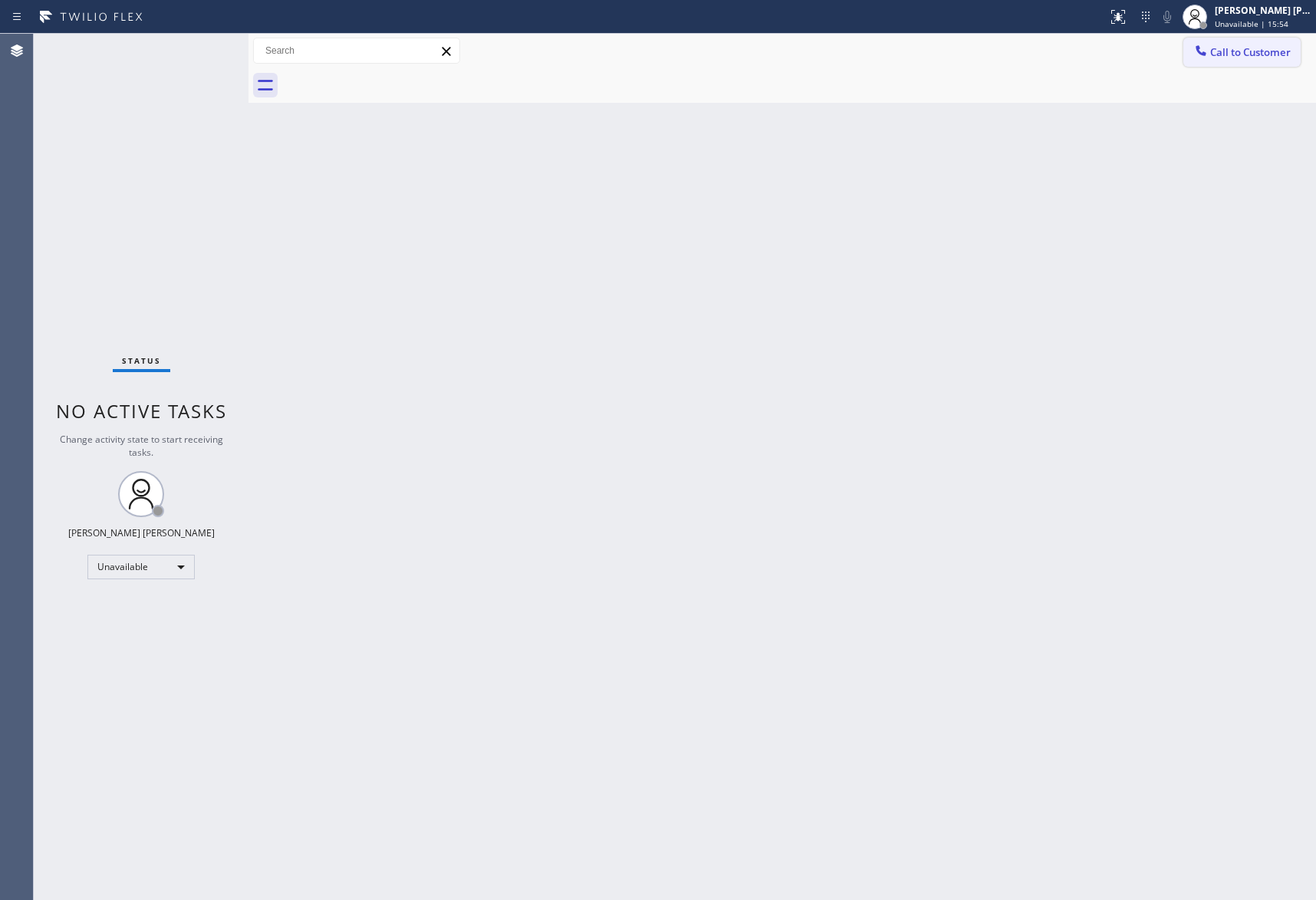
click at [1262, 49] on span "Call to Customer" at bounding box center [1250, 52] width 80 height 14
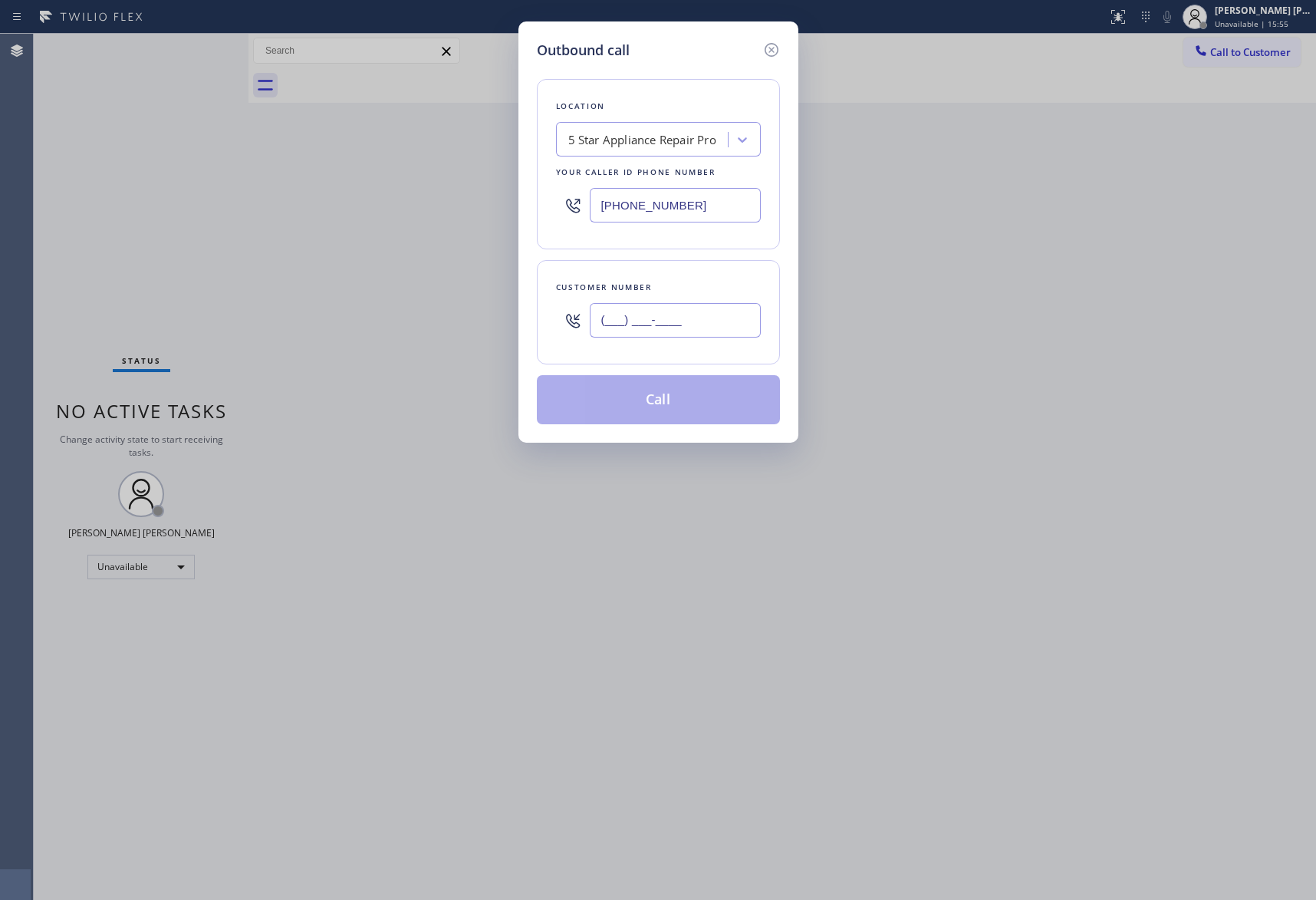
click at [711, 316] on input "(___) ___-____" at bounding box center [675, 319] width 171 height 34
paste input "203) 550-8371"
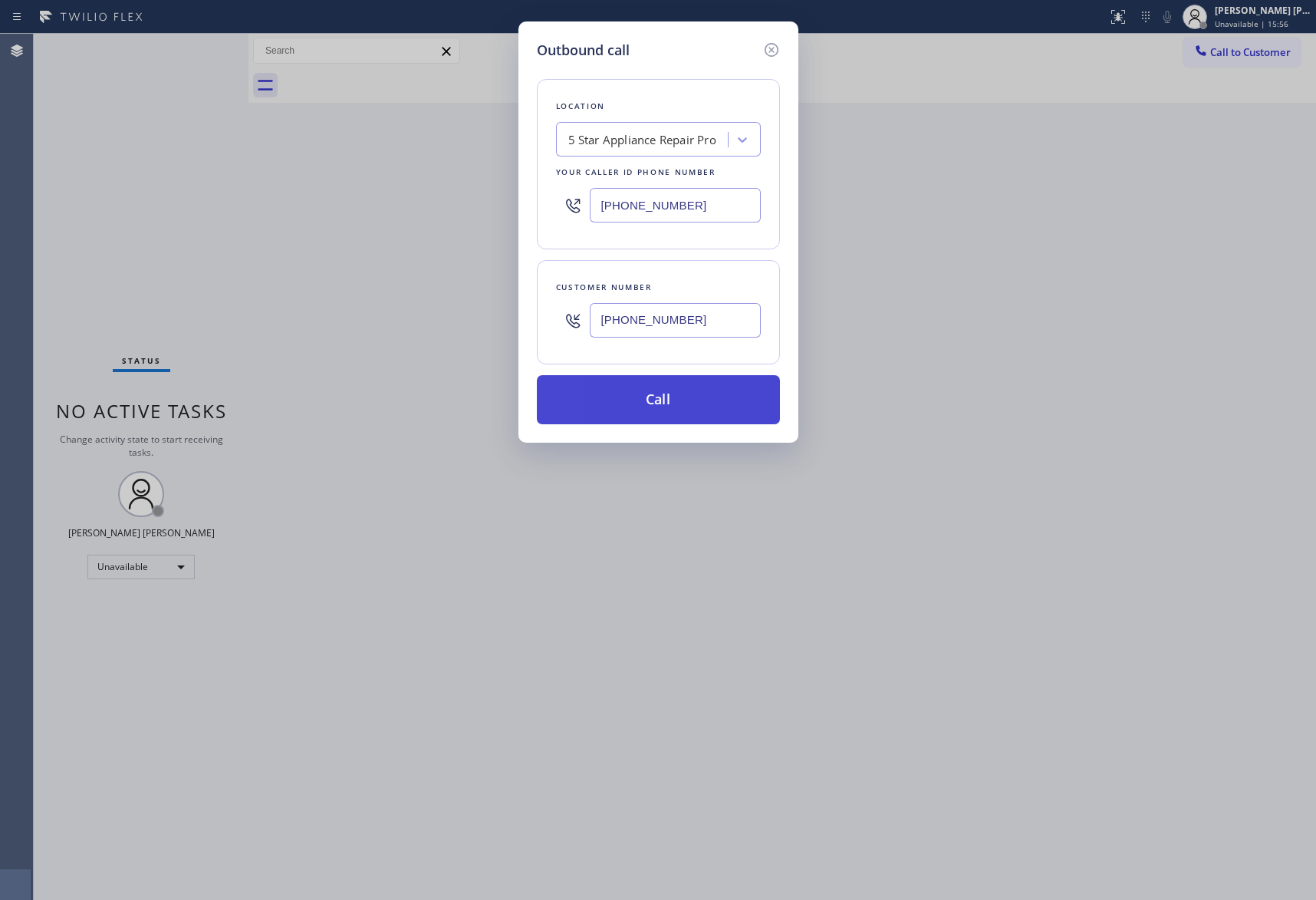
type input "[PHONE_NUMBER]"
click at [681, 402] on button "Call" at bounding box center [659, 399] width 244 height 49
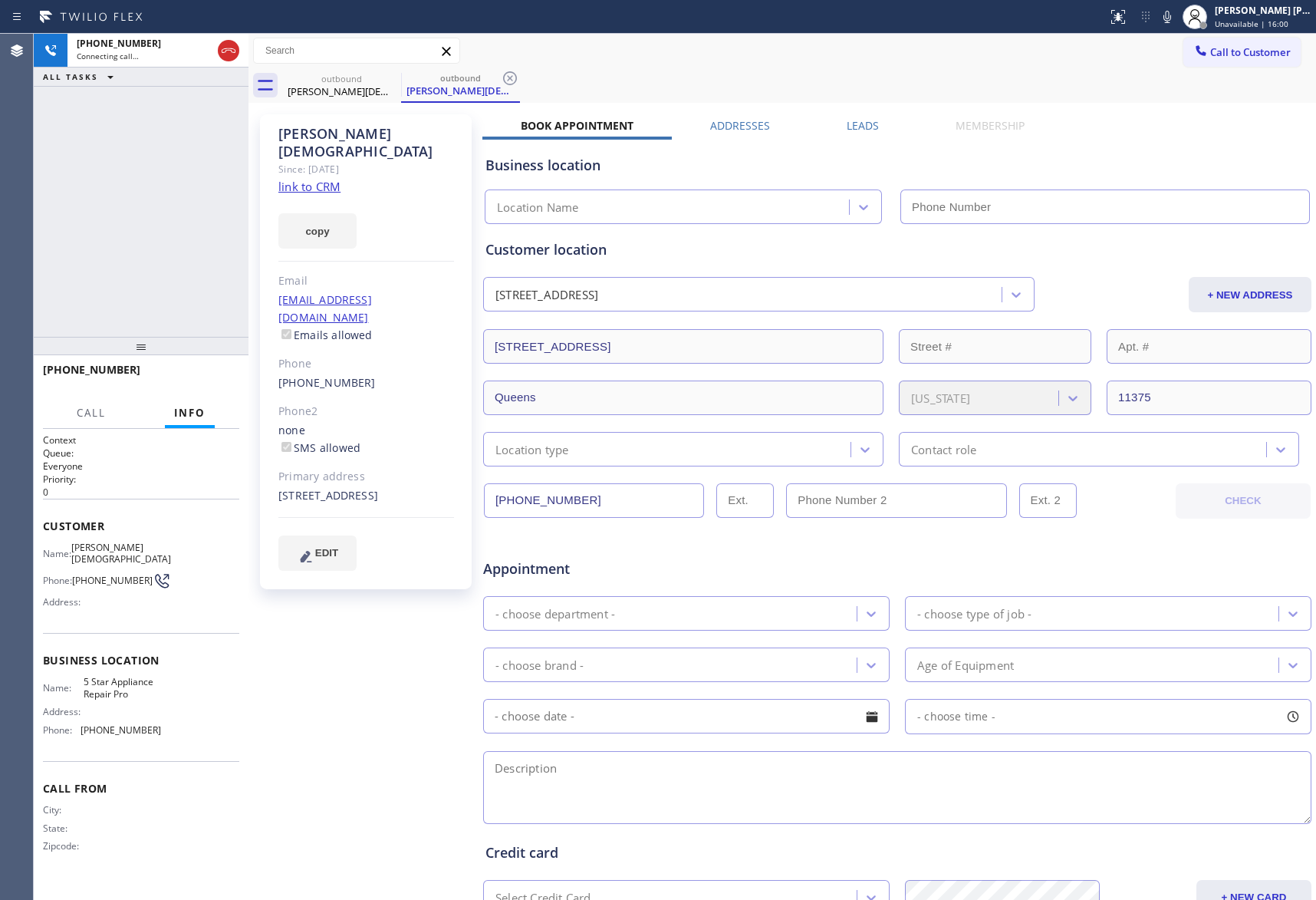
type input "[PHONE_NUMBER]"
click at [197, 372] on span "HANG UP" at bounding box center [203, 377] width 47 height 11
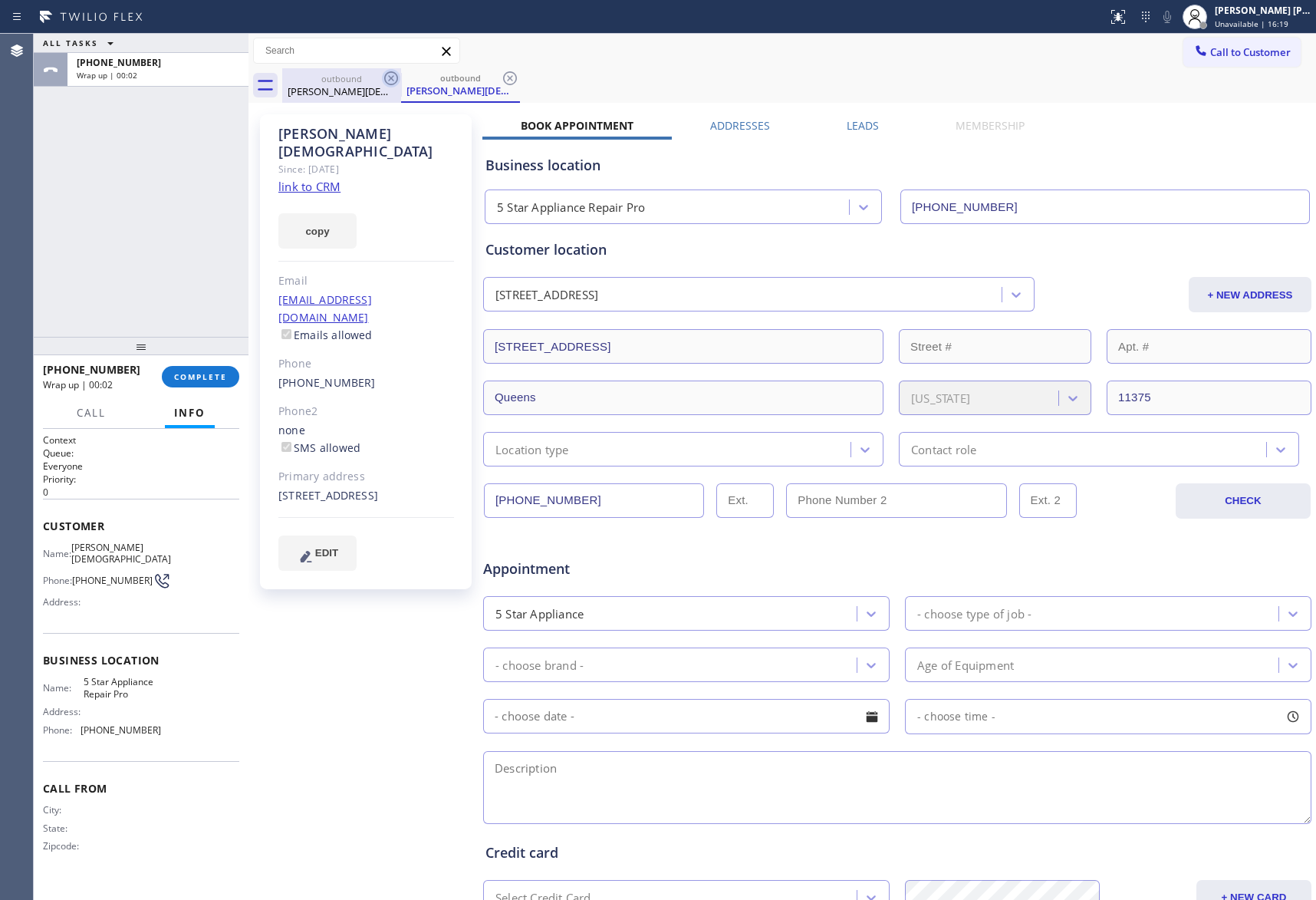
click at [391, 75] on icon at bounding box center [391, 78] width 18 height 18
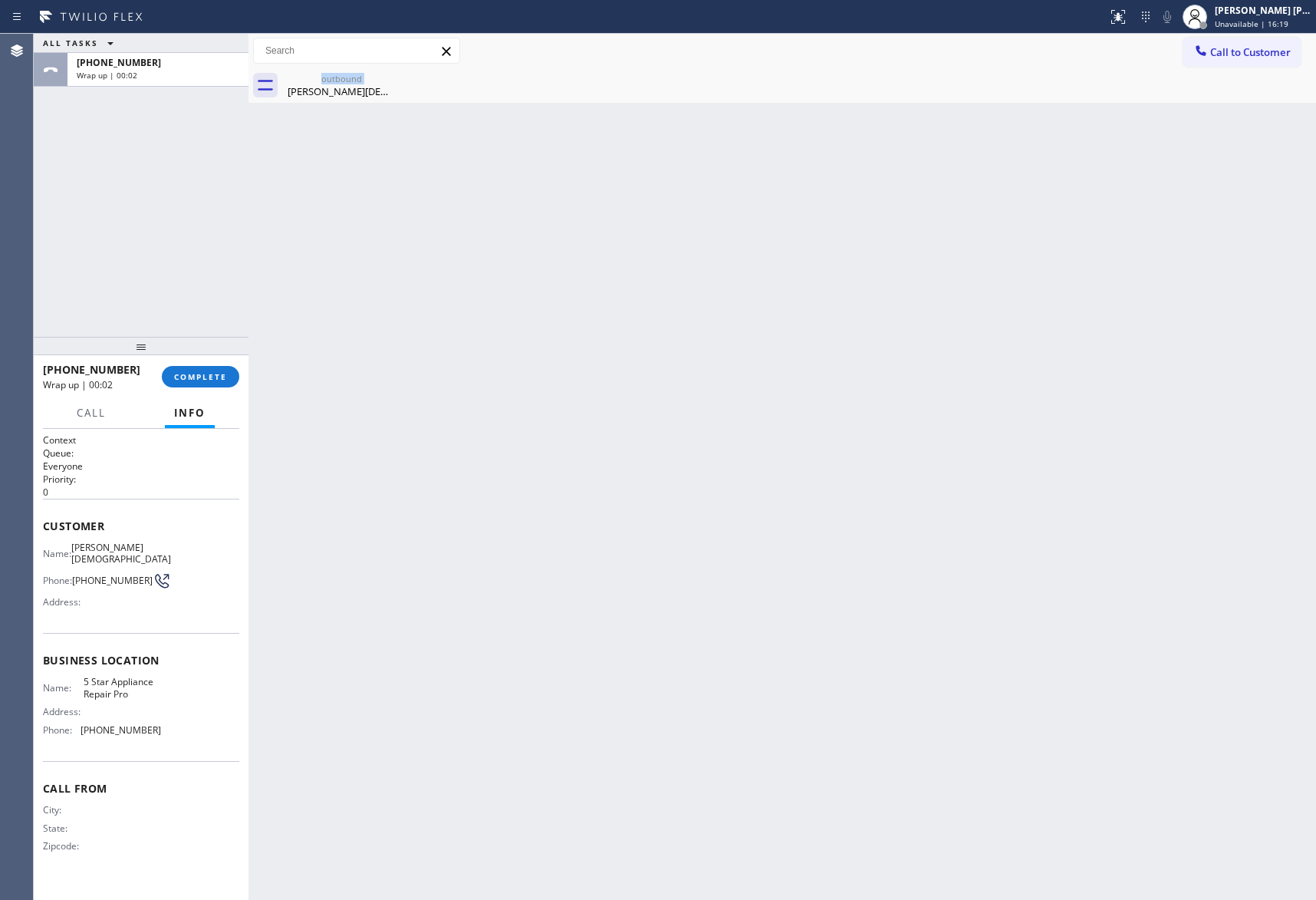
click at [391, 75] on div "outbound [PERSON_NAME][DEMOGRAPHIC_DATA]" at bounding box center [341, 85] width 119 height 34
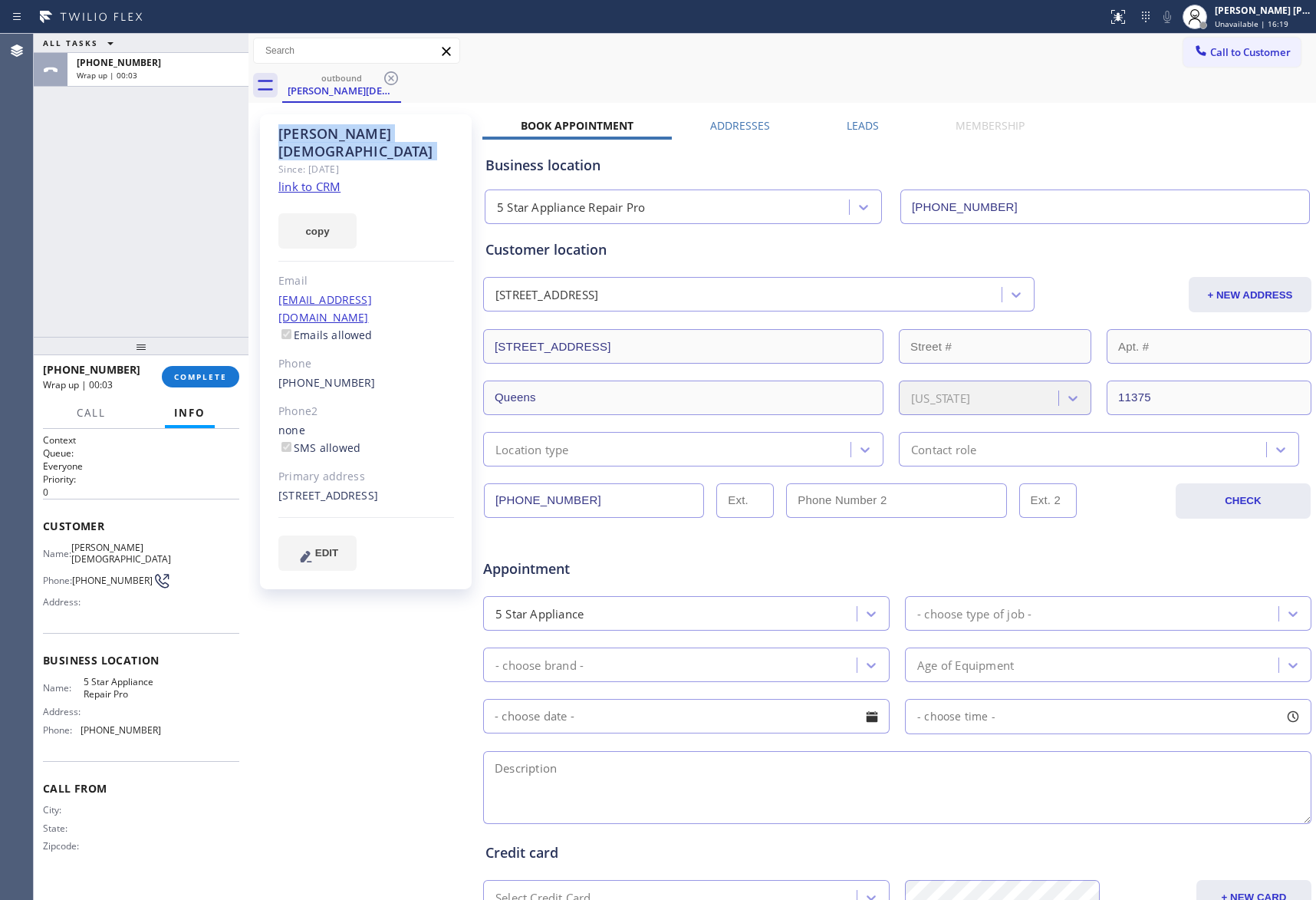
click at [391, 75] on icon at bounding box center [391, 78] width 18 height 18
click at [389, 75] on div "outbound [PERSON_NAME][DEMOGRAPHIC_DATA]" at bounding box center [799, 85] width 1035 height 34
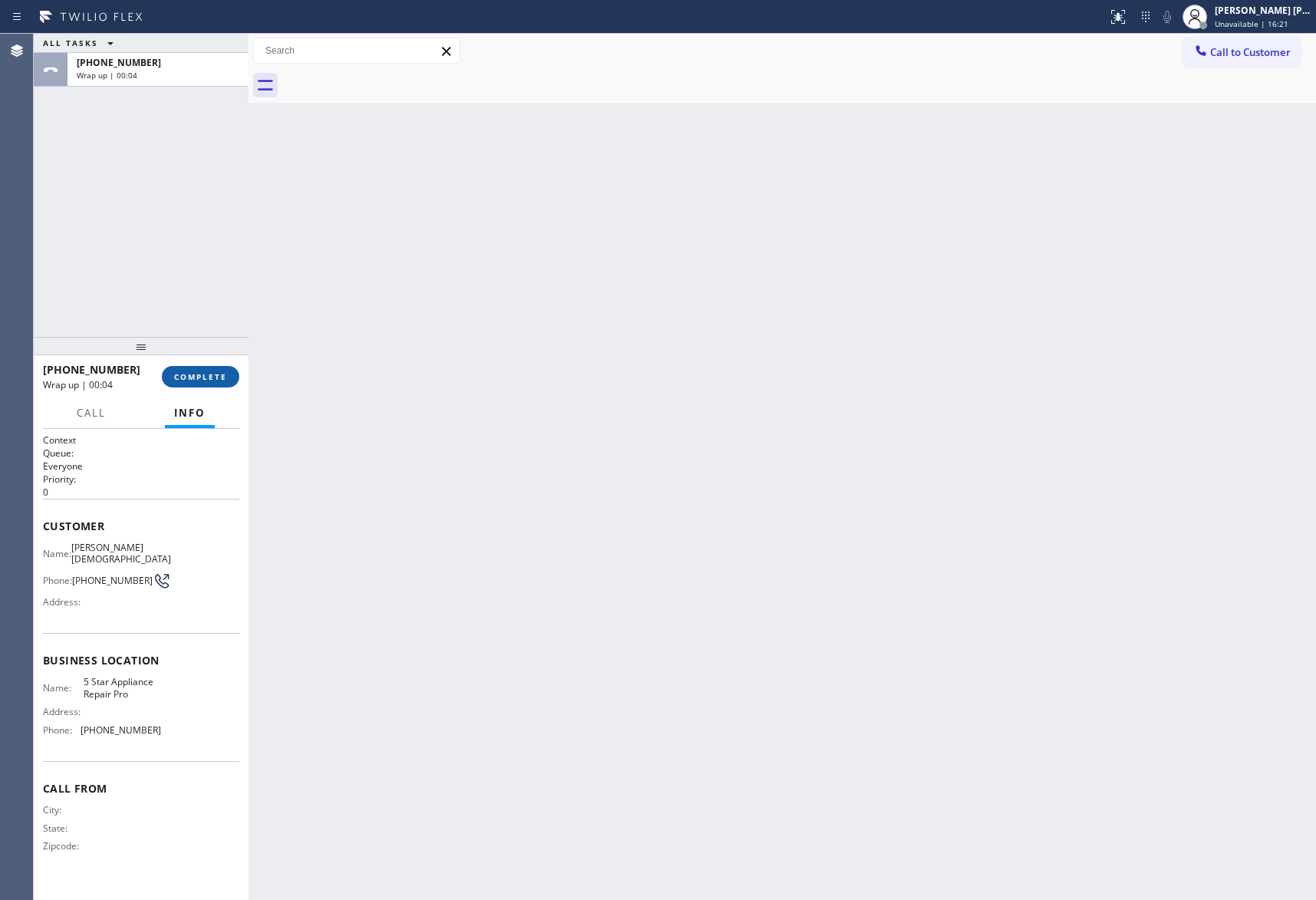
click at [195, 372] on span "COMPLETE" at bounding box center [200, 377] width 53 height 11
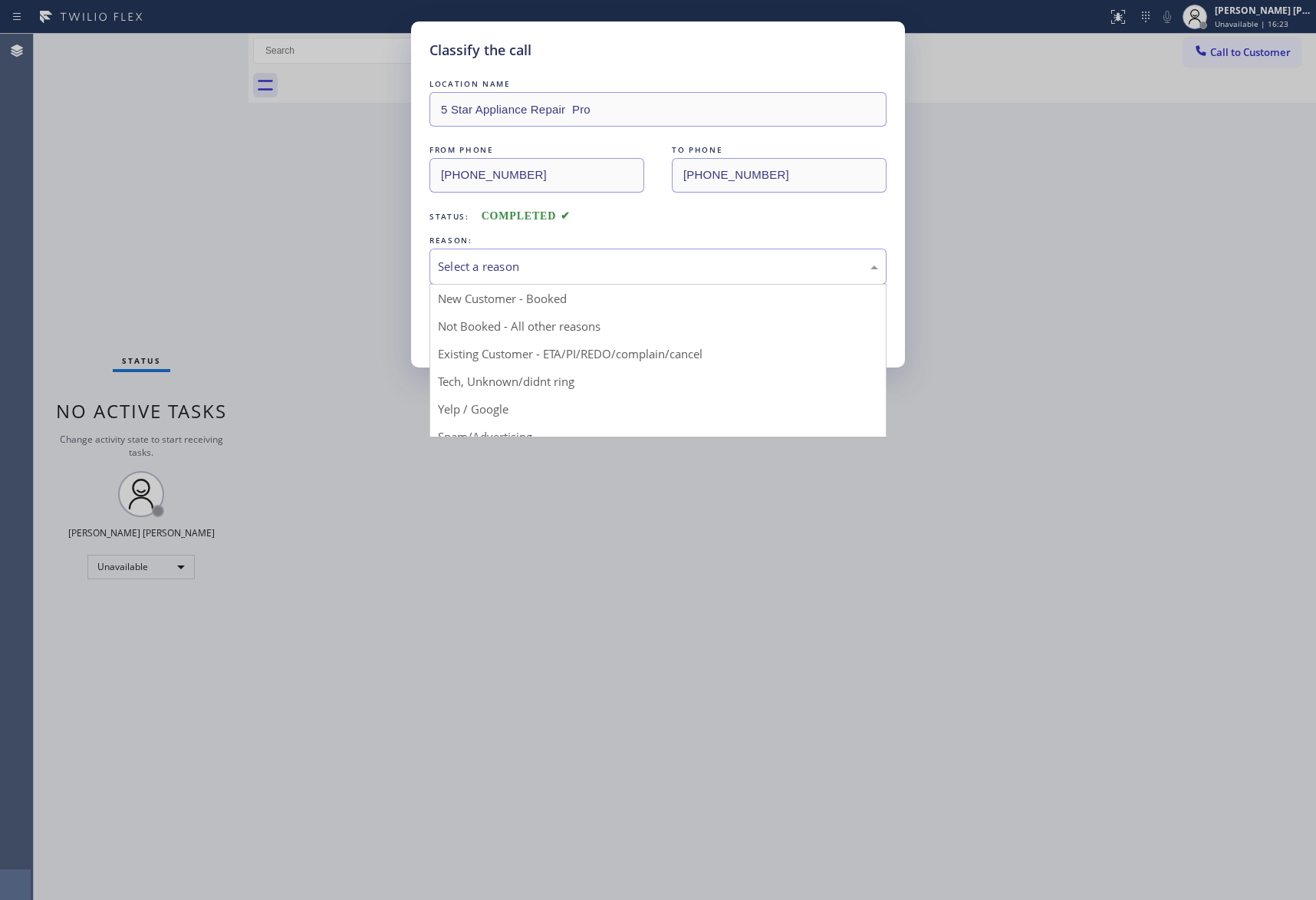
click at [540, 261] on div "Select a reason" at bounding box center [658, 266] width 440 height 18
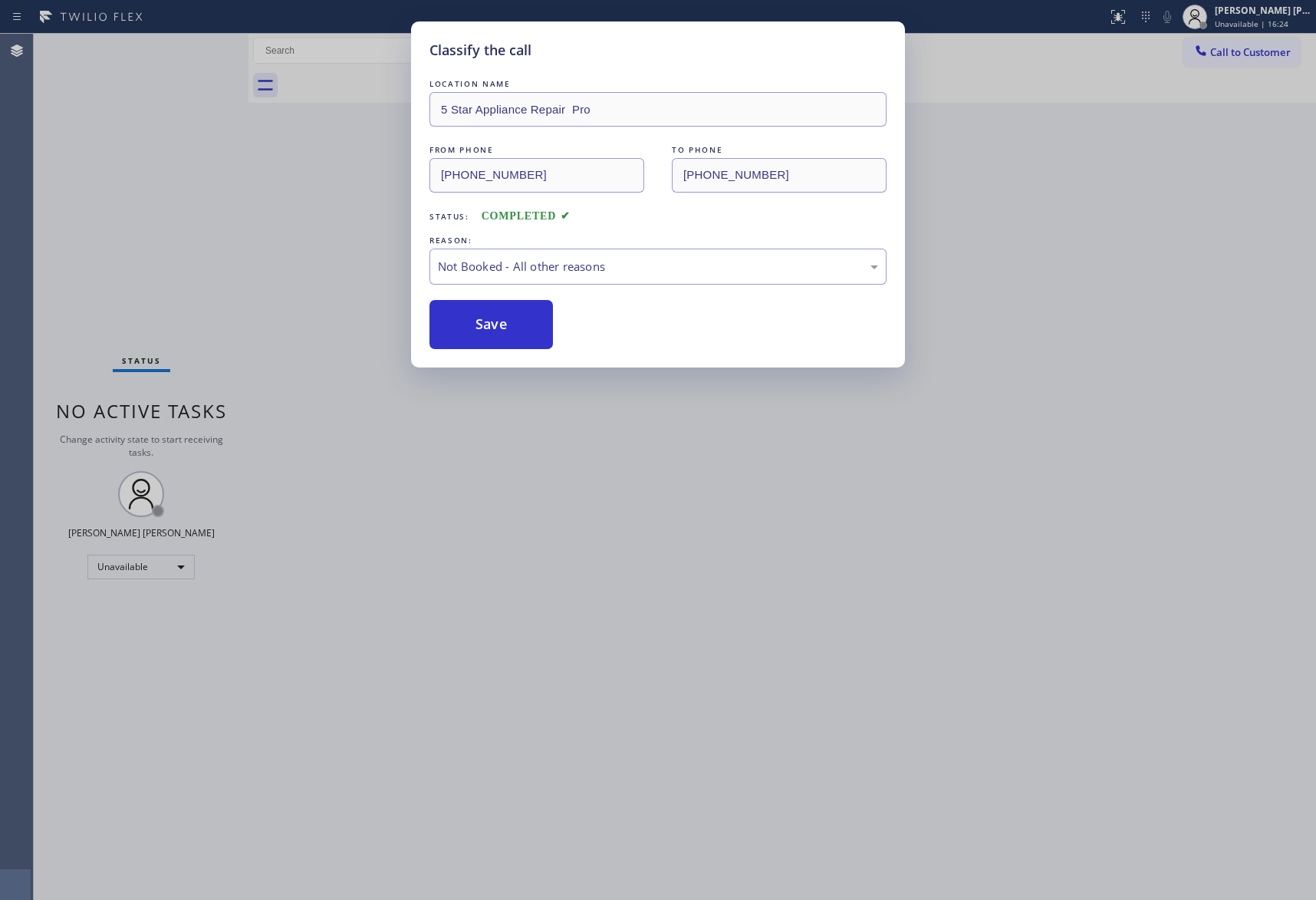
click at [480, 323] on button "Save" at bounding box center [492, 324] width 124 height 49
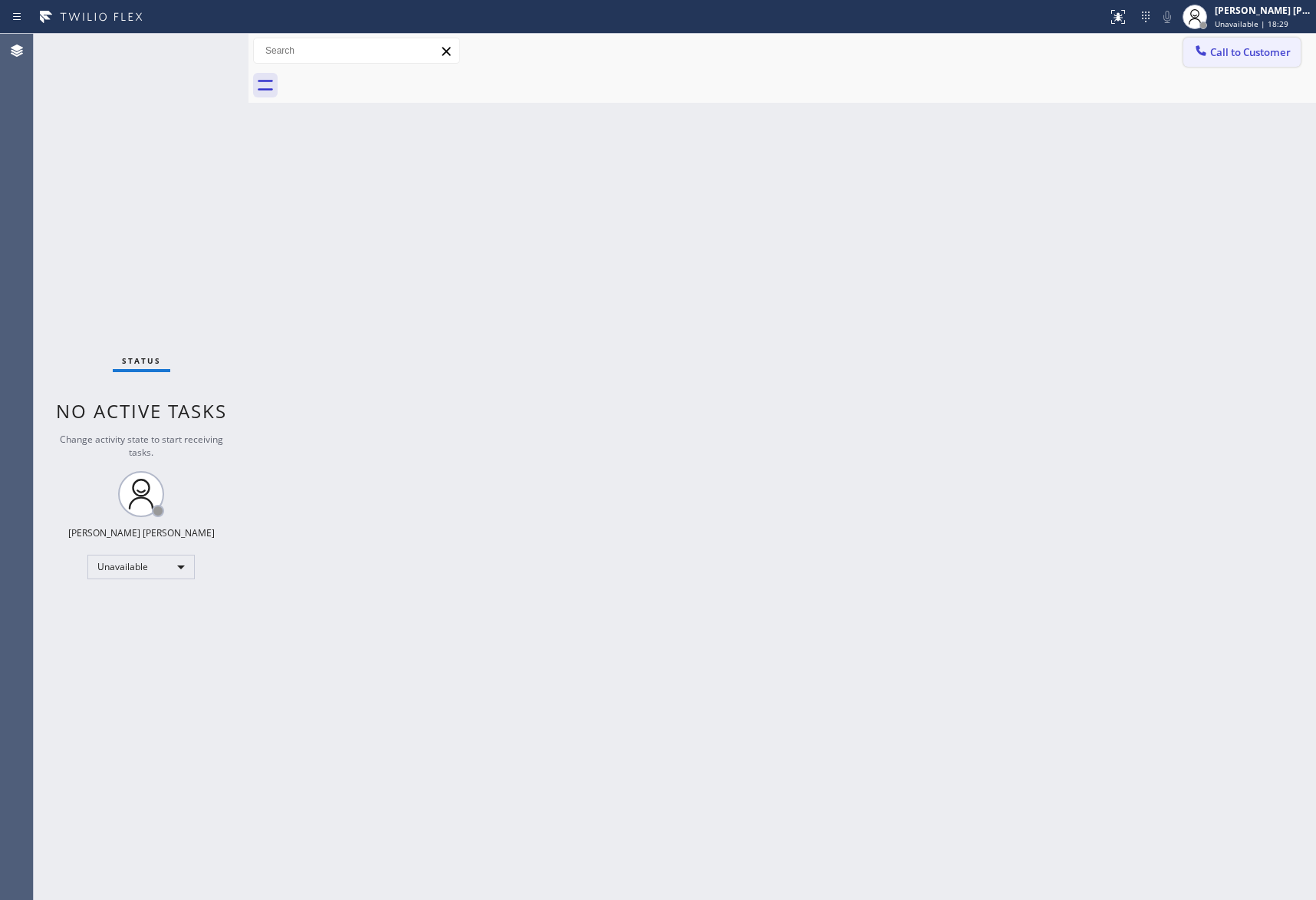
click at [1255, 65] on button "Call to Customer" at bounding box center [1242, 53] width 117 height 30
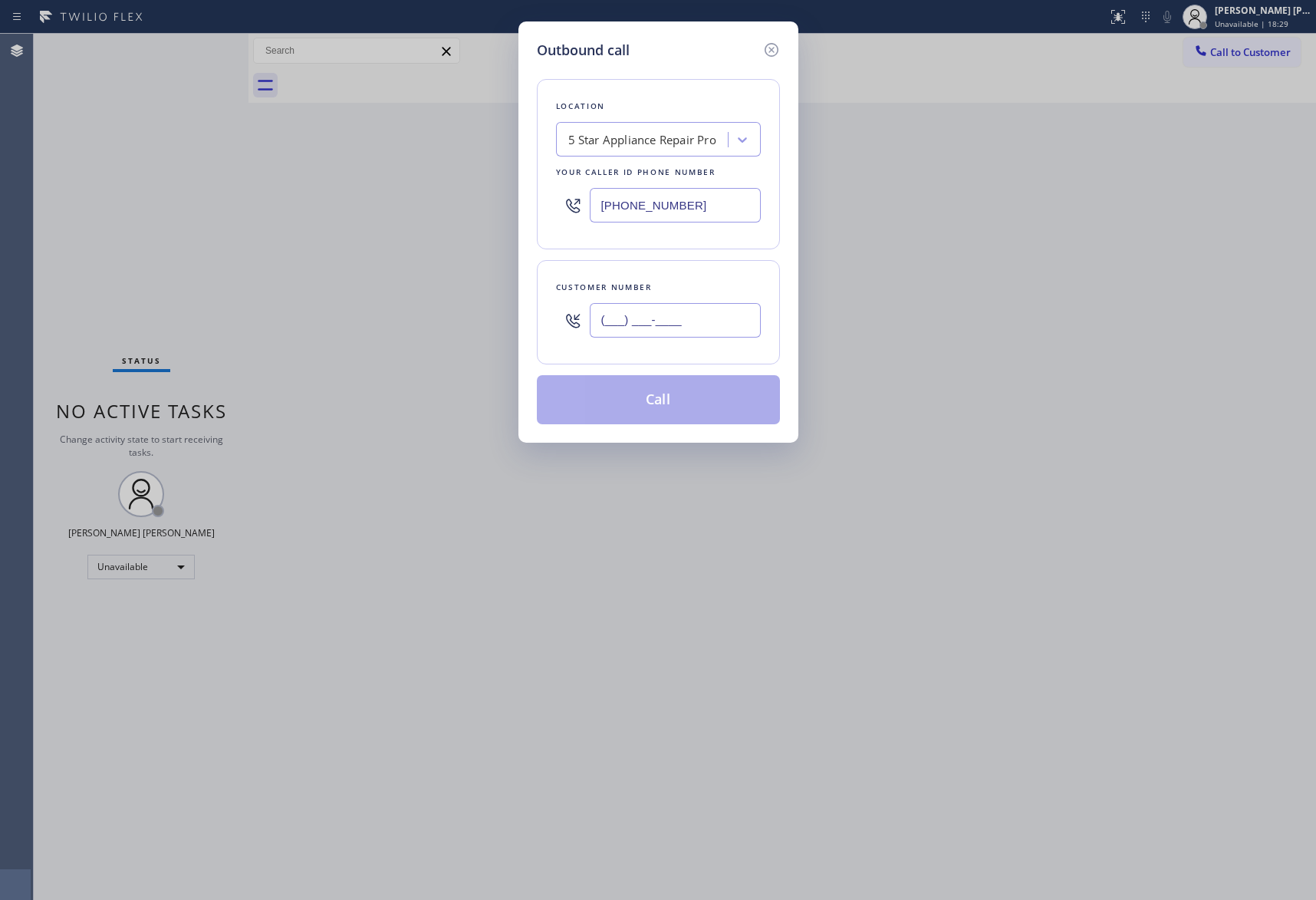
click at [676, 330] on input "(___) ___-____" at bounding box center [675, 319] width 171 height 34
paste input "734) 777-9422"
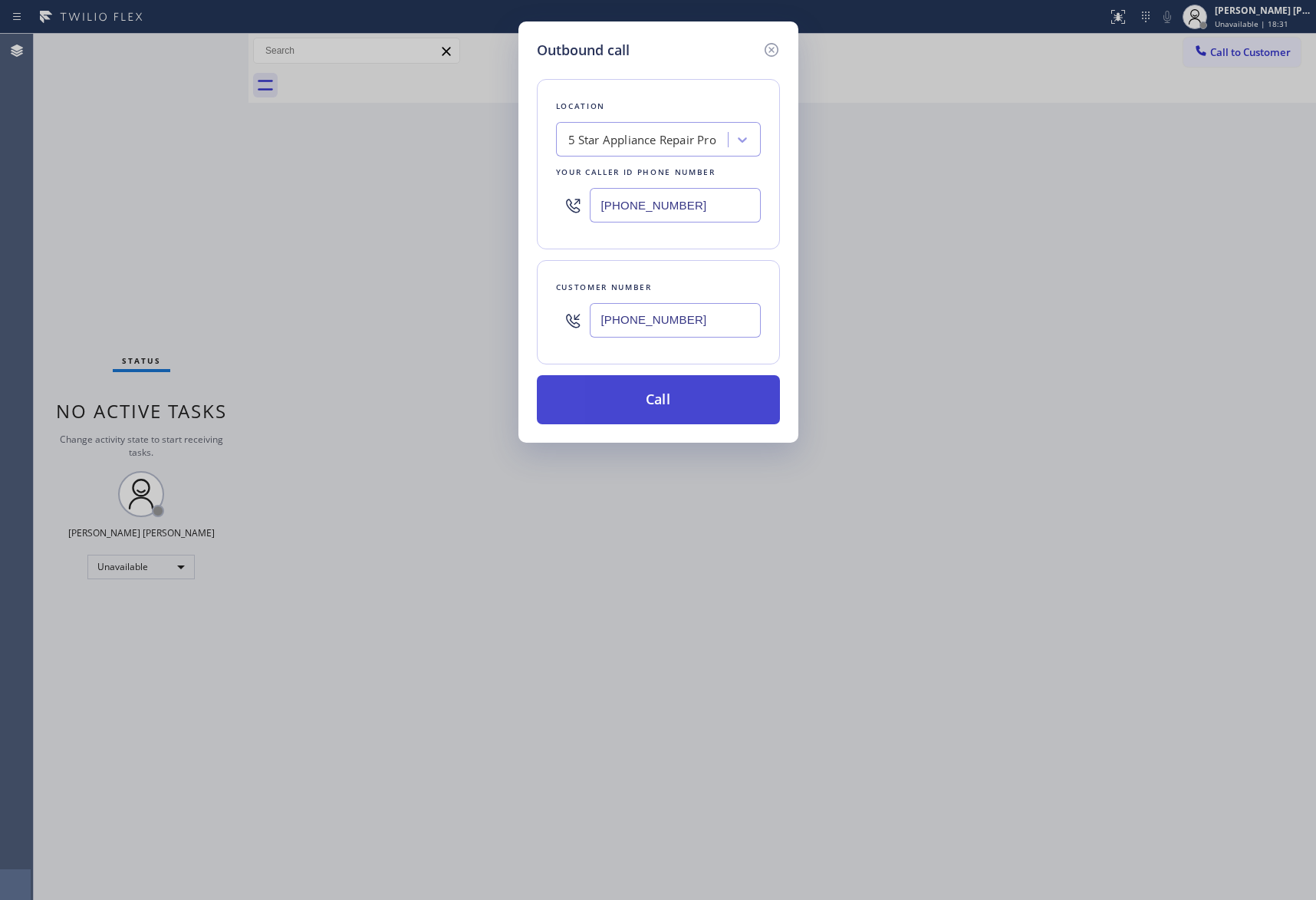
type input "[PHONE_NUMBER]"
click at [676, 406] on button "Call" at bounding box center [659, 399] width 244 height 49
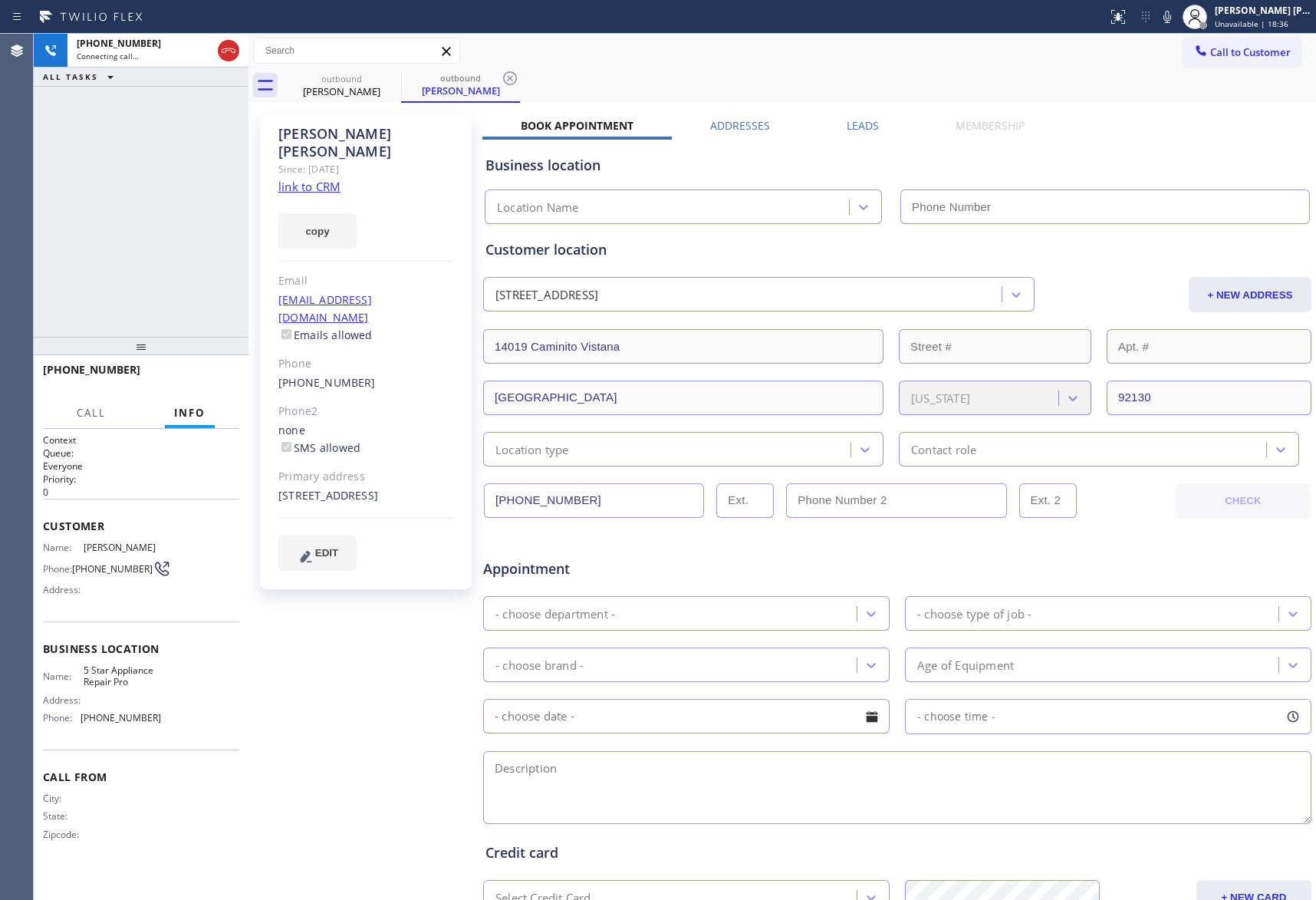
type input "[PHONE_NUMBER]"
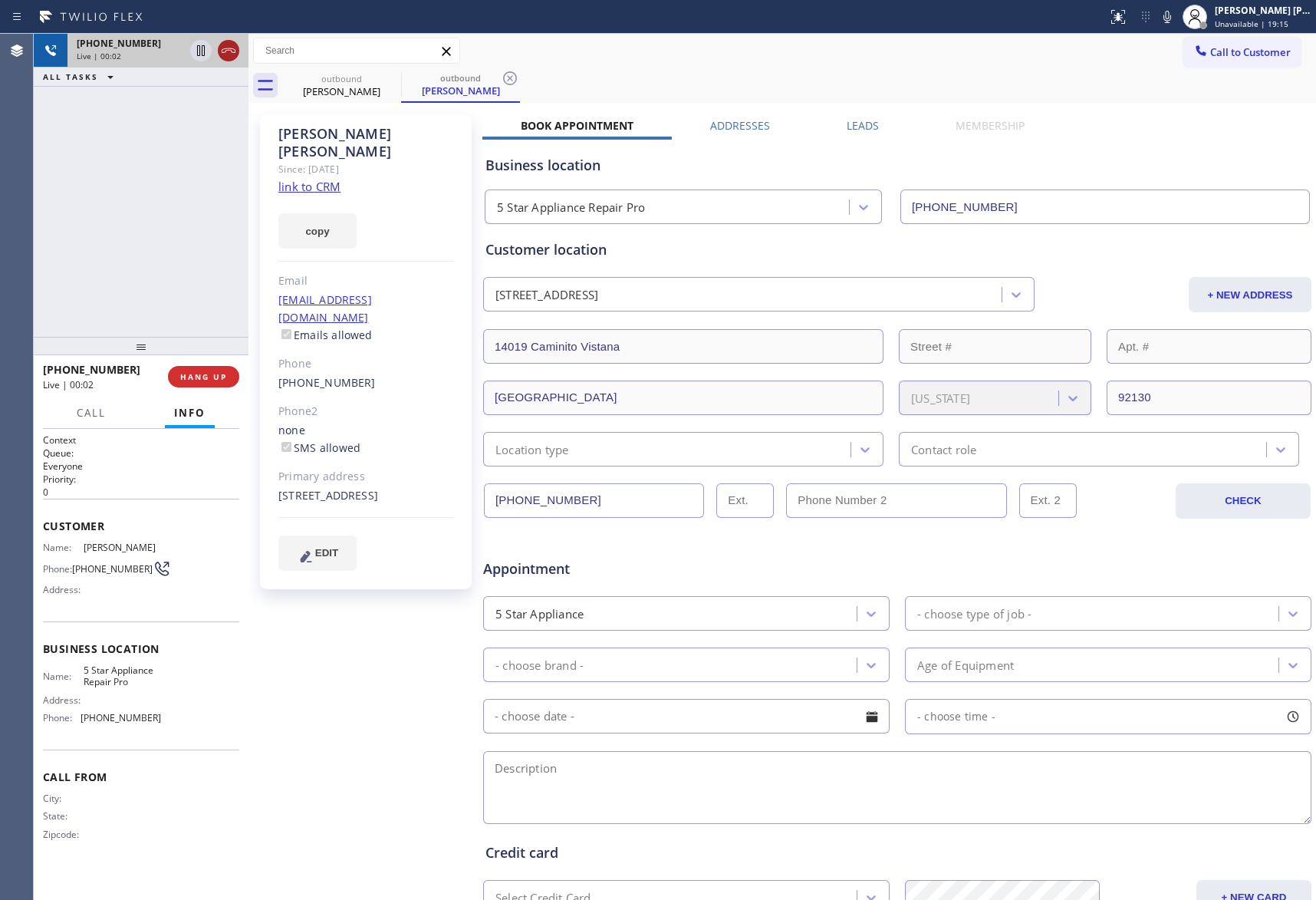
click at [230, 53] on icon at bounding box center [229, 51] width 18 height 18
click at [866, 121] on label "Leads" at bounding box center [863, 126] width 32 height 15
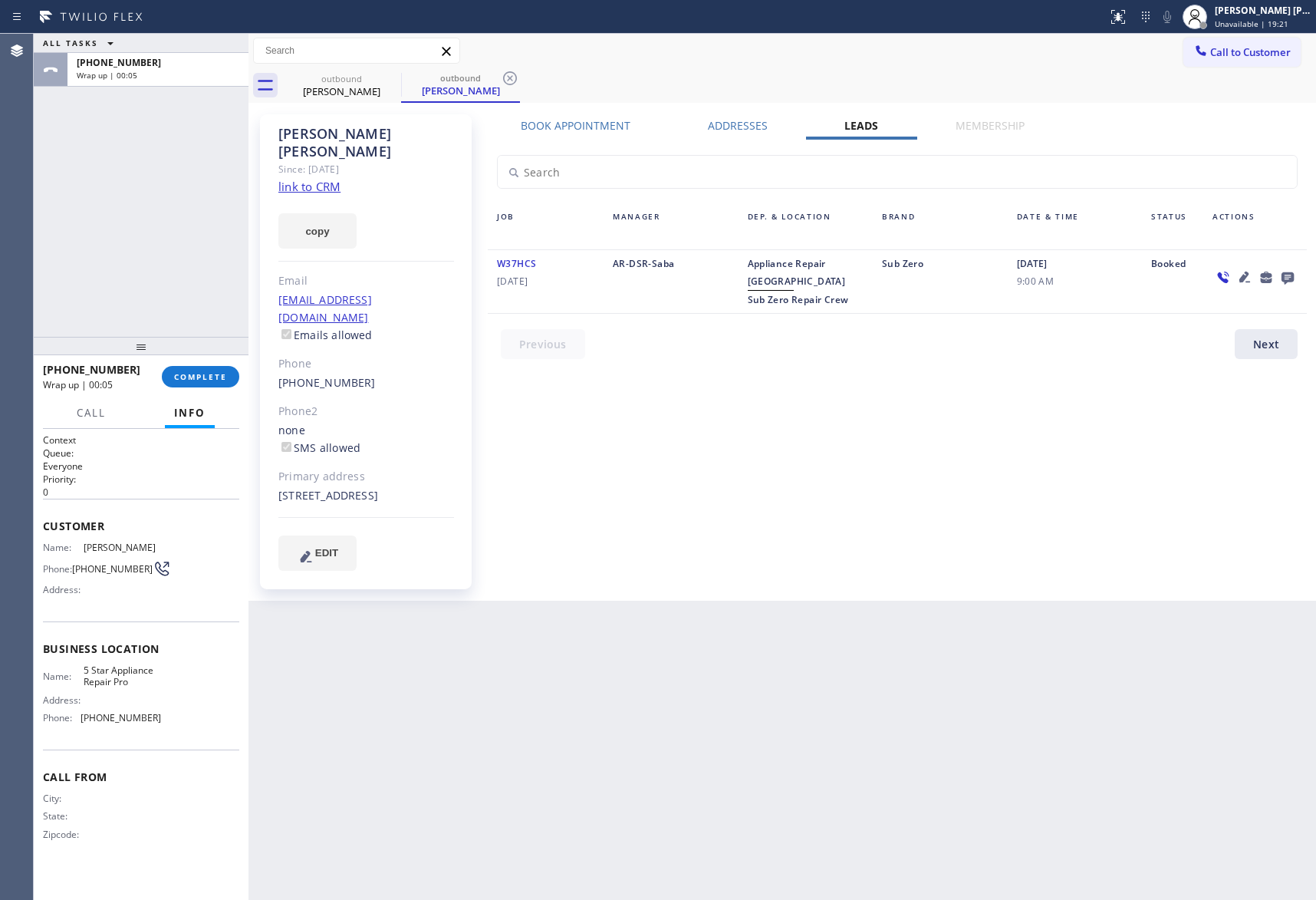
click at [1290, 277] on icon at bounding box center [1288, 277] width 18 height 19
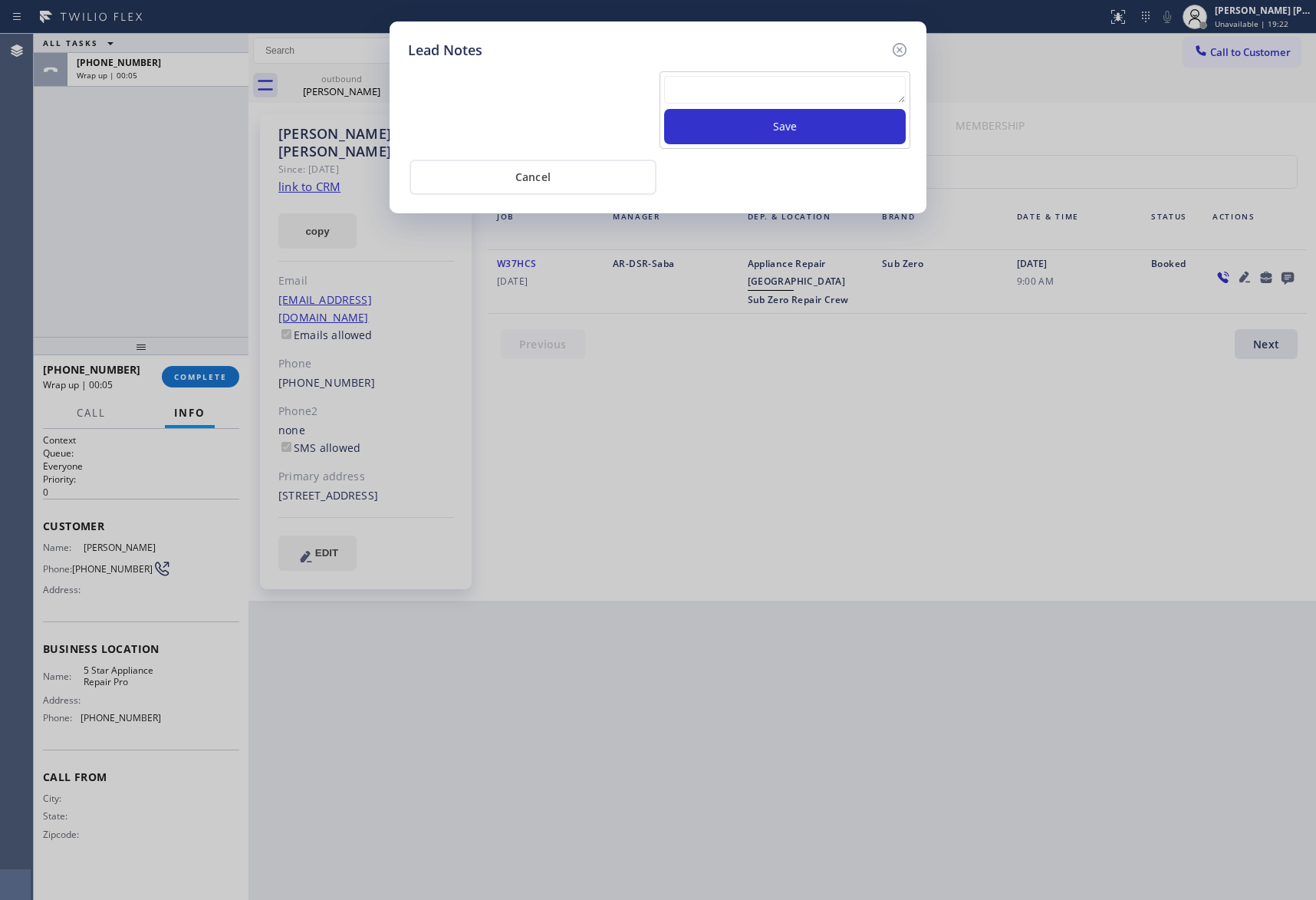
click at [748, 88] on textarea at bounding box center [785, 90] width 242 height 28
paste textarea "VM | please transfer if cx calls back"
type textarea "VM | please transfer if cx calls back"
click at [789, 124] on button "Save" at bounding box center [785, 126] width 242 height 35
click at [898, 44] on icon at bounding box center [900, 50] width 18 height 18
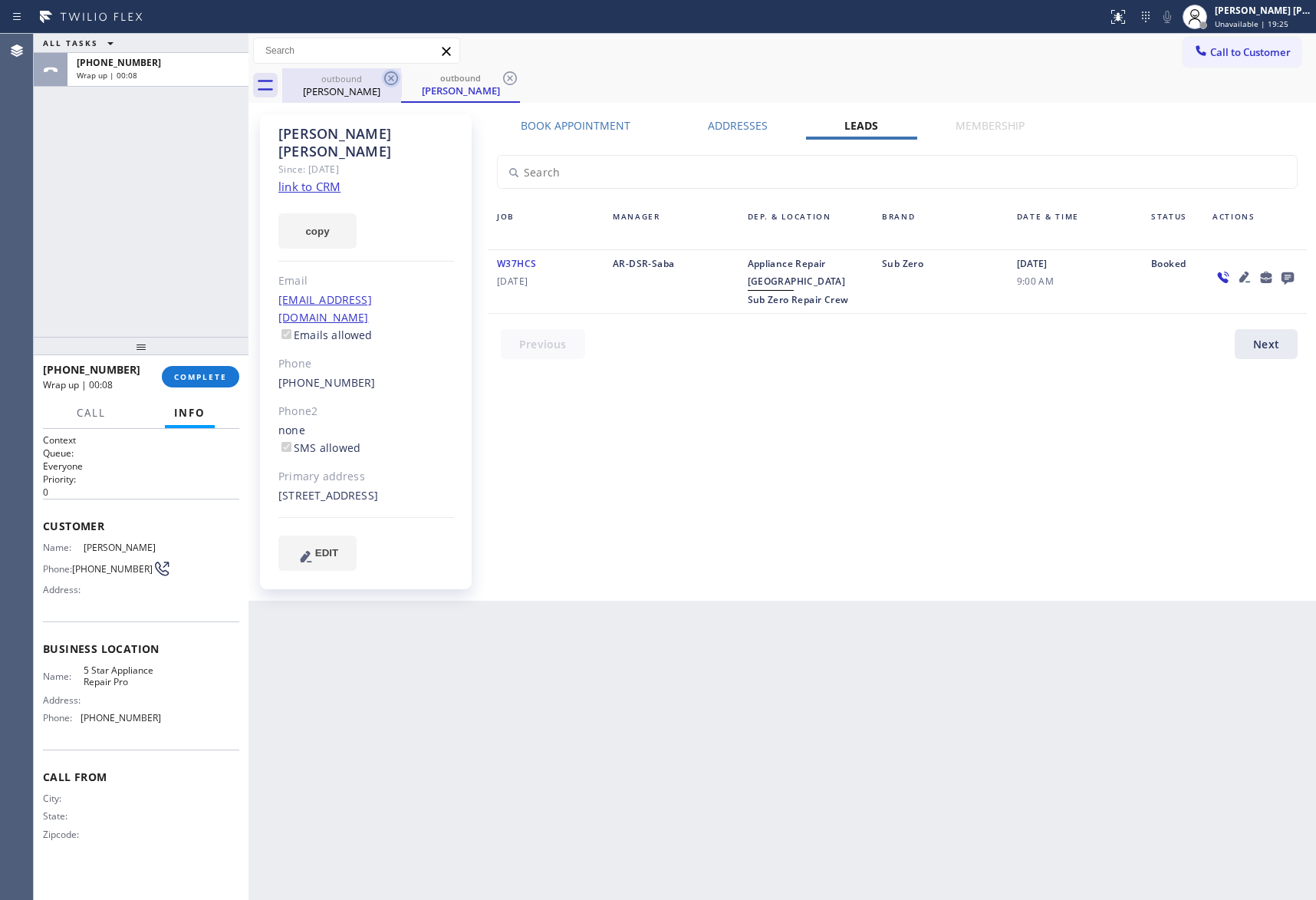
click at [385, 79] on icon at bounding box center [391, 78] width 18 height 18
click at [390, 77] on icon at bounding box center [391, 78] width 18 height 18
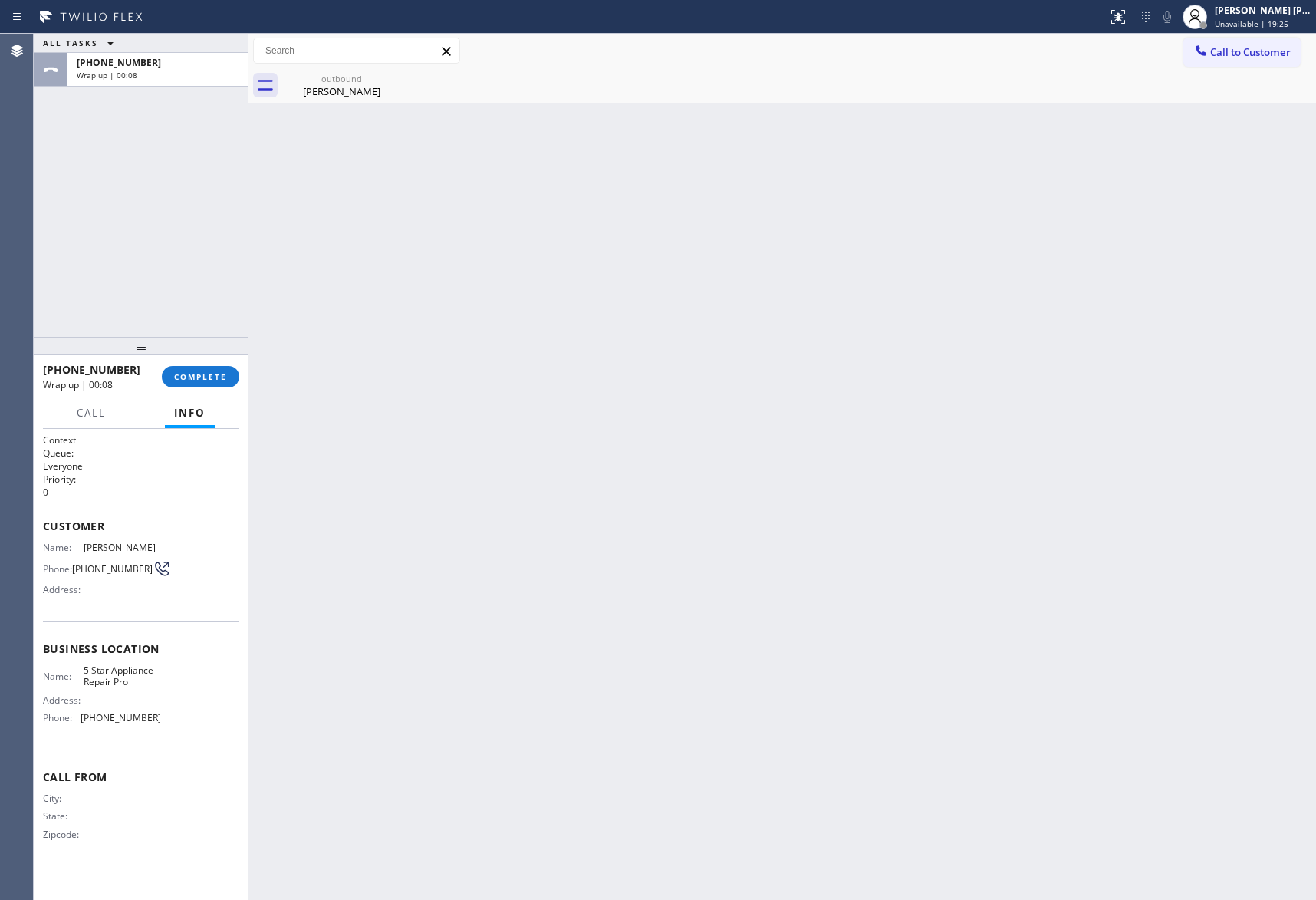
click at [390, 77] on div "outbound [PERSON_NAME]" at bounding box center [341, 85] width 119 height 34
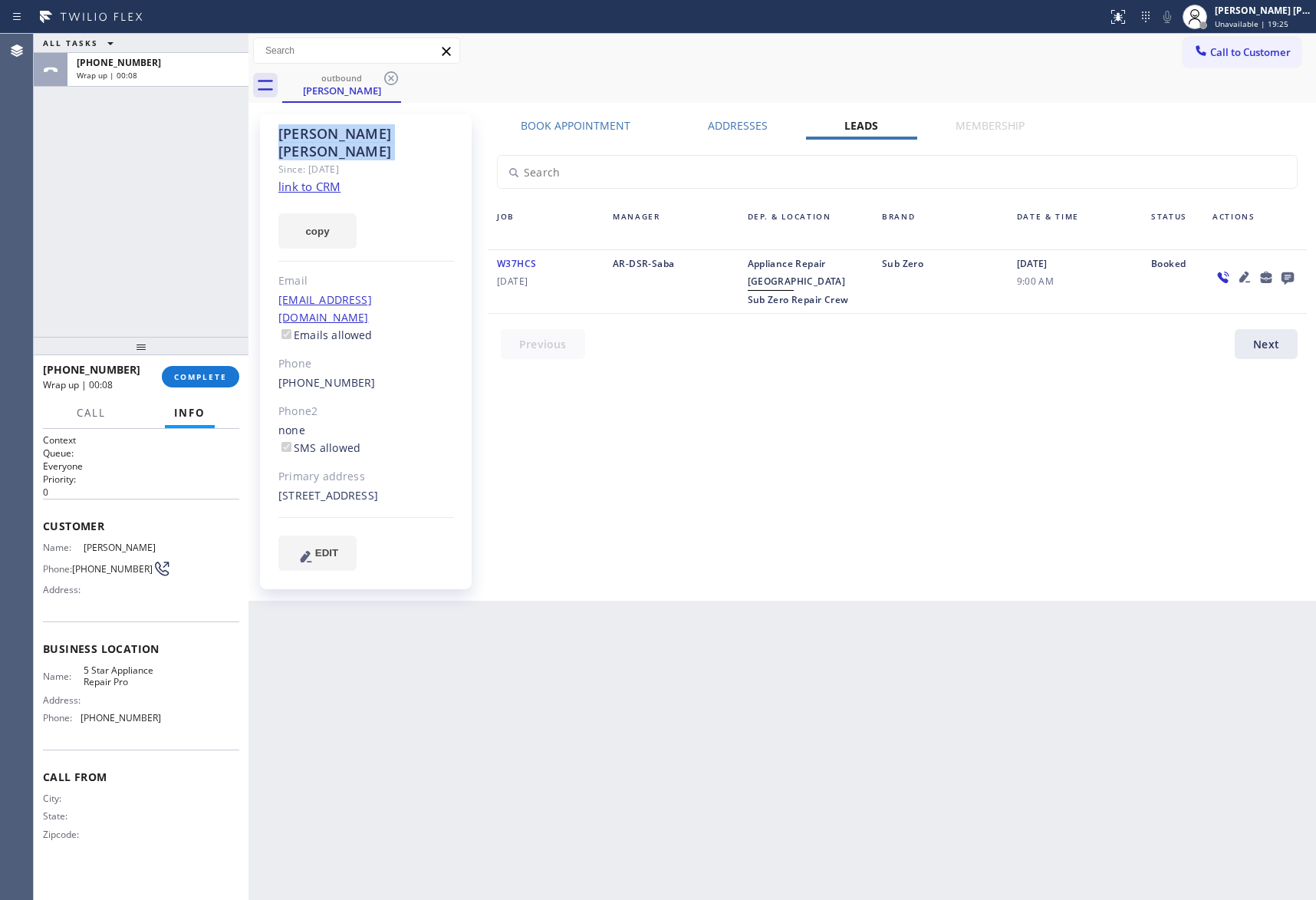
click at [390, 77] on icon at bounding box center [391, 78] width 18 height 18
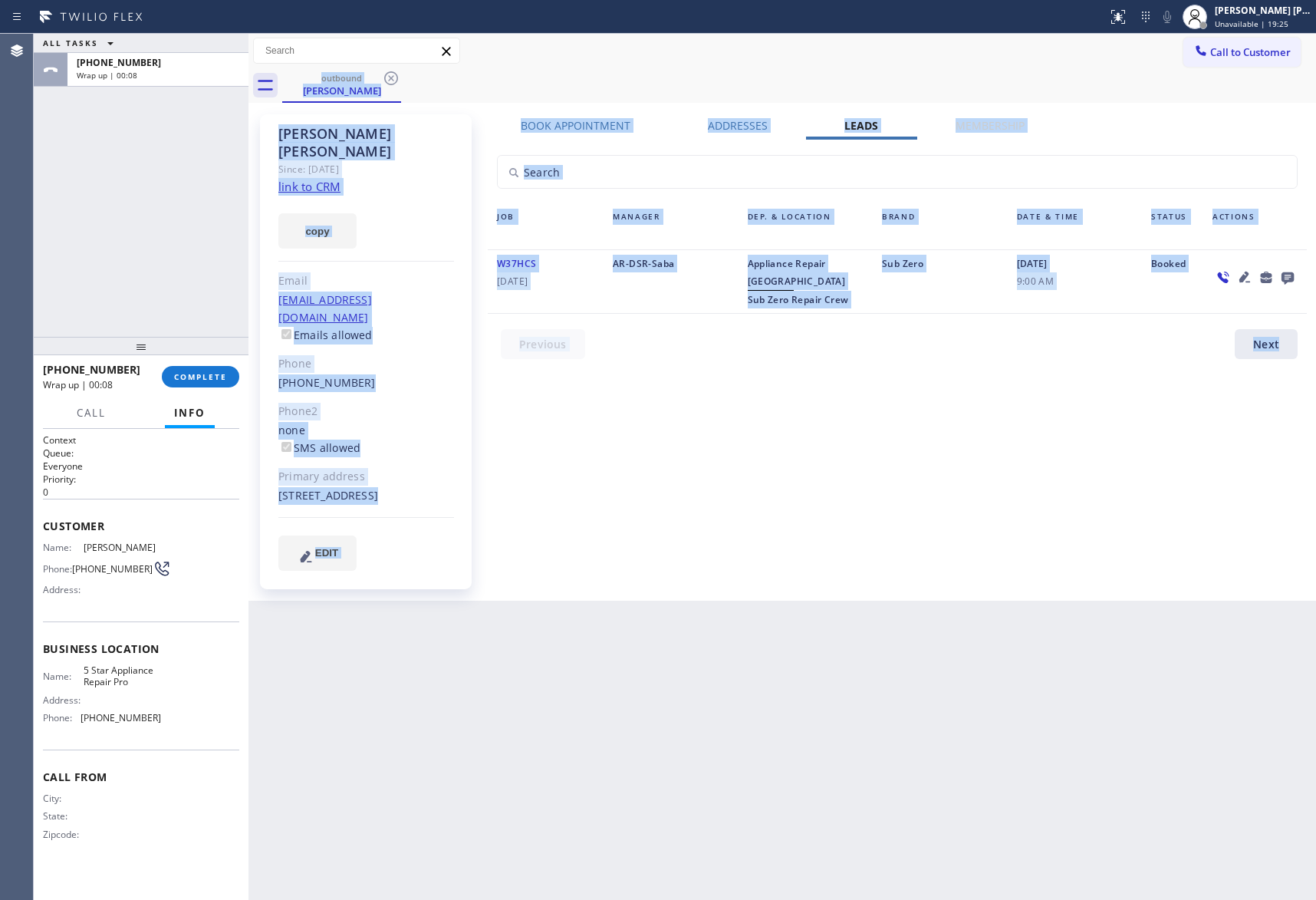
click at [390, 77] on div "outbound [PERSON_NAME]" at bounding box center [799, 85] width 1035 height 34
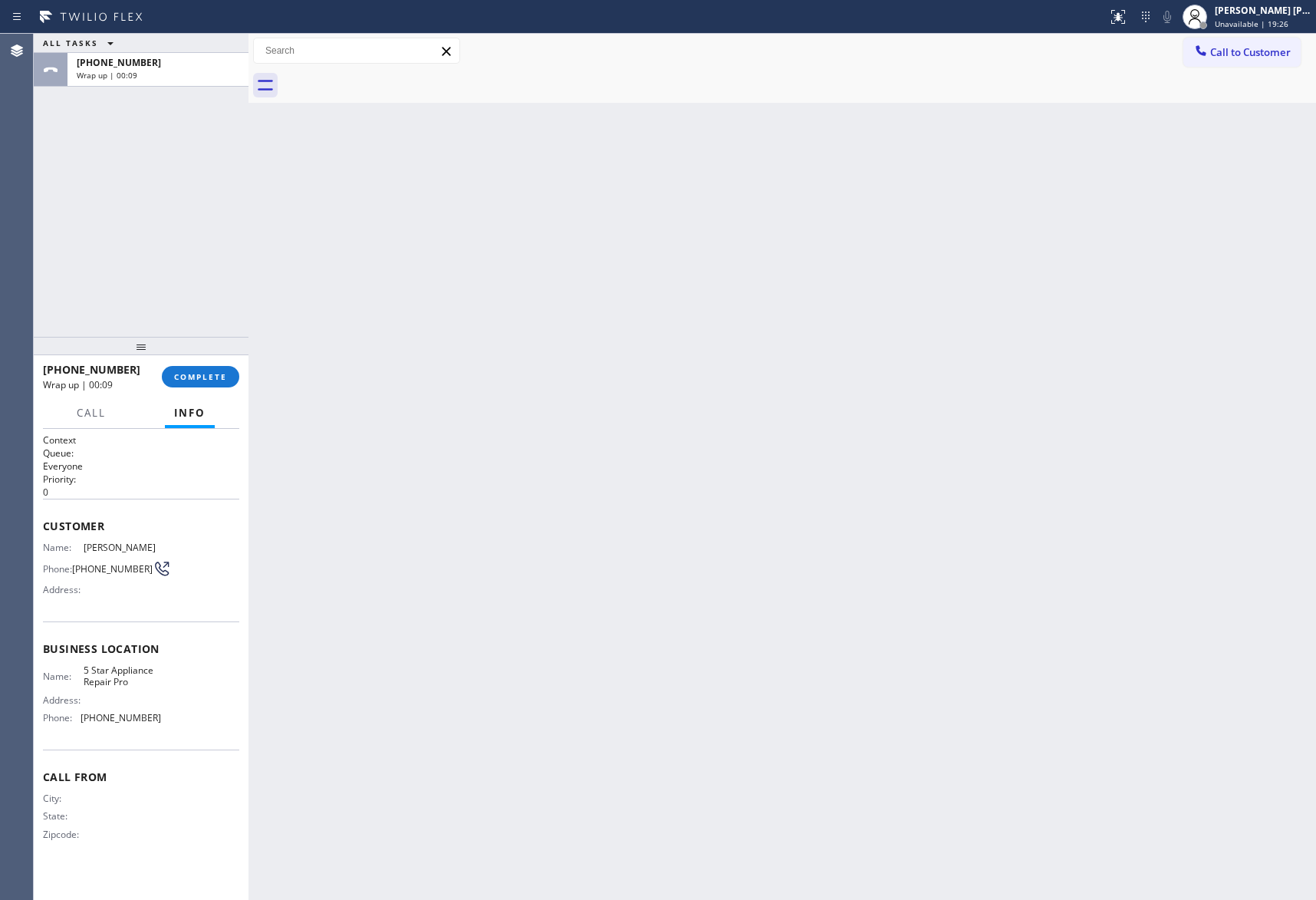
click at [201, 362] on div "[PHONE_NUMBER] Wrap up | 00:09 COMPLETE" at bounding box center [141, 377] width 197 height 40
click at [203, 378] on span "COMPLETE" at bounding box center [200, 377] width 53 height 11
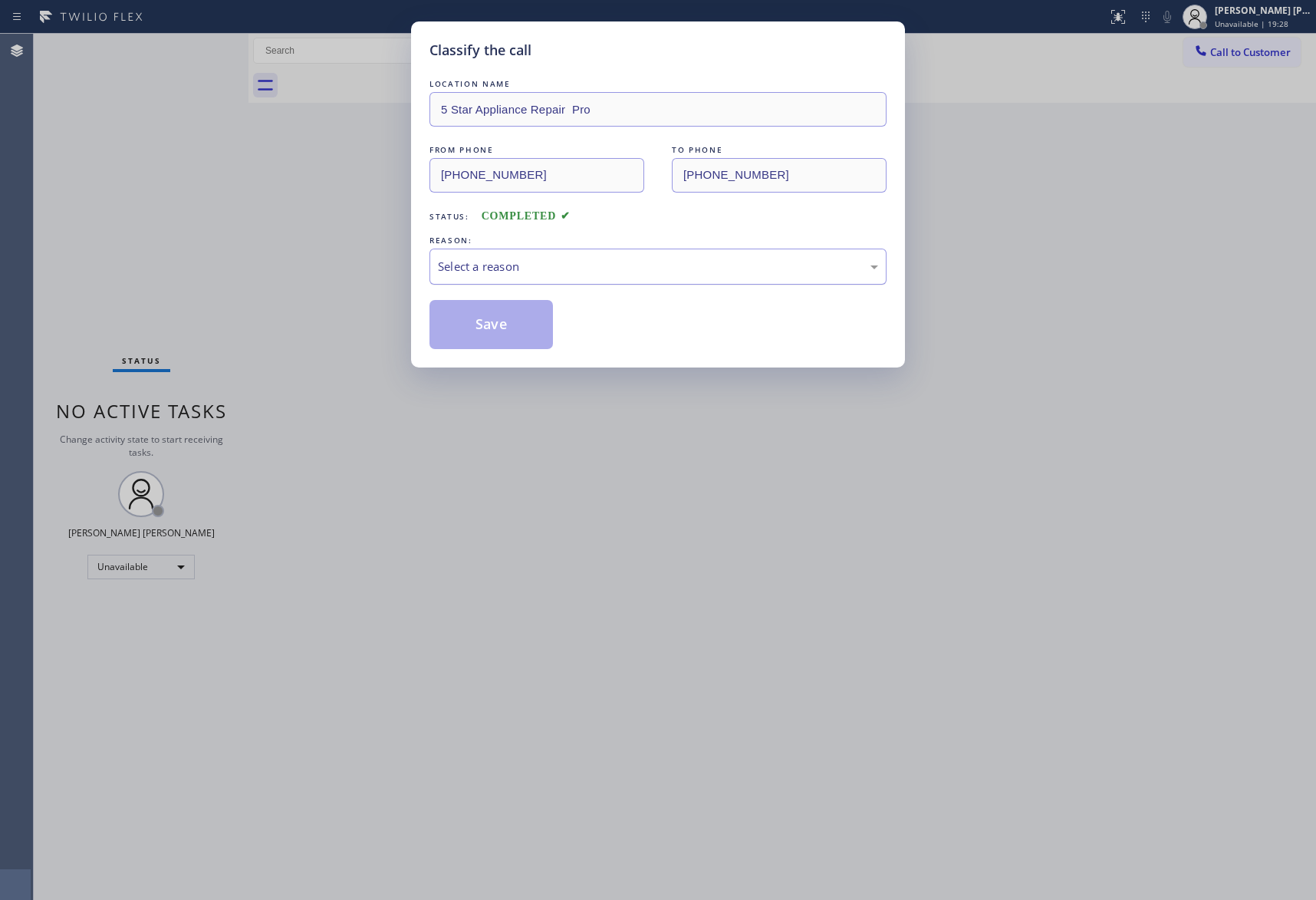
click at [602, 270] on div "Select a reason" at bounding box center [658, 266] width 440 height 18
click at [475, 320] on button "Save" at bounding box center [492, 324] width 124 height 49
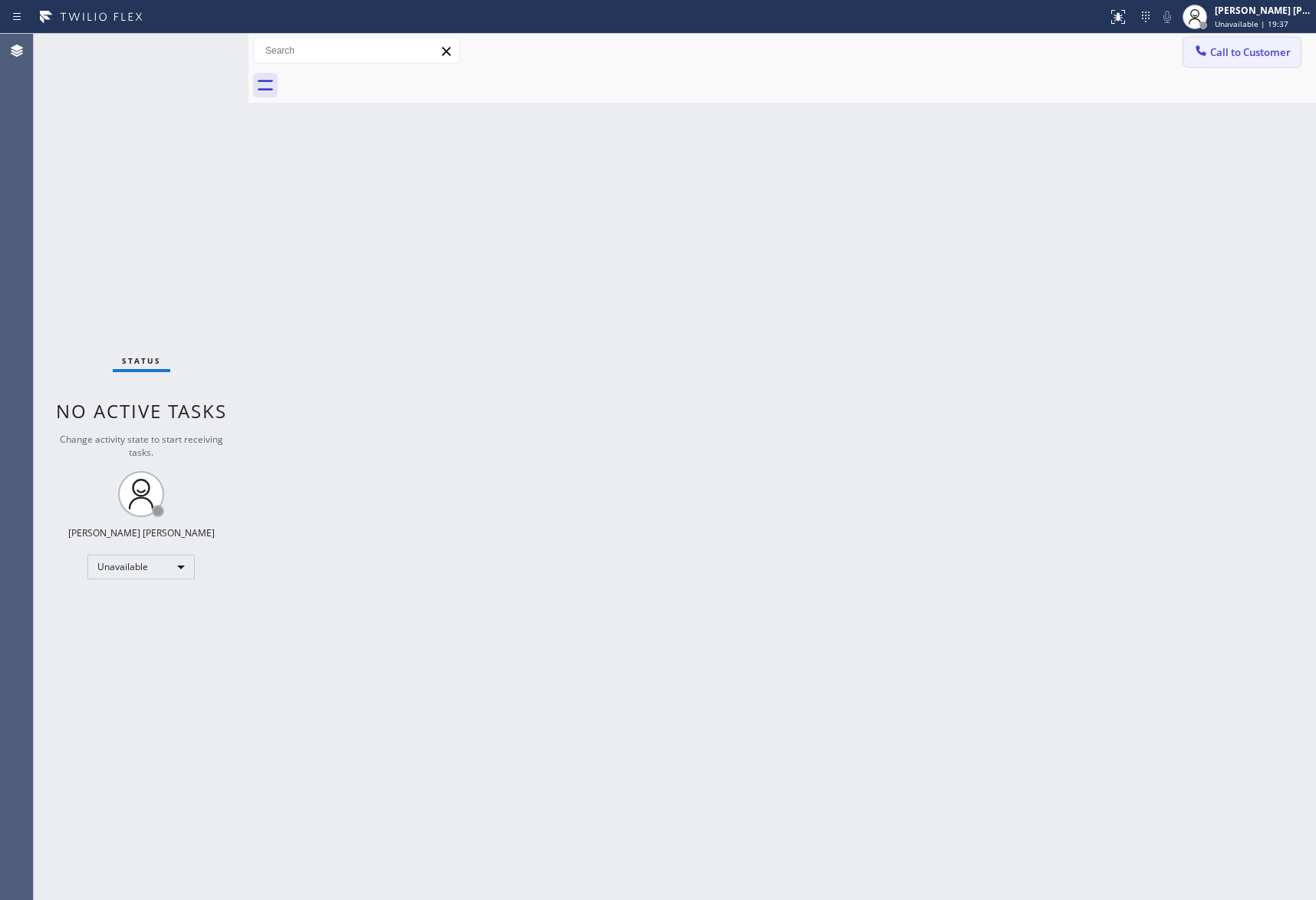
click at [1262, 39] on button "Call to Customer" at bounding box center [1242, 53] width 117 height 30
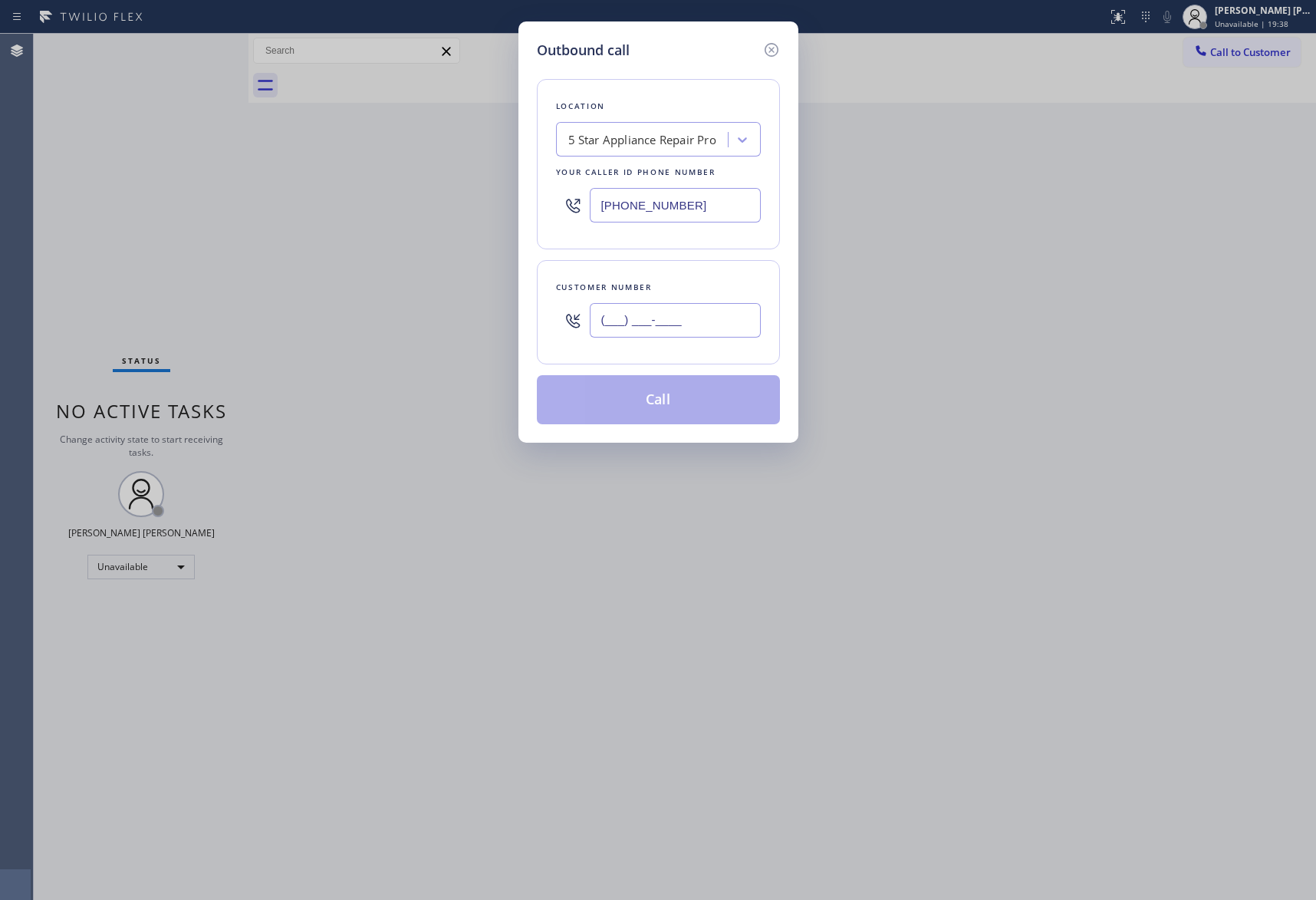
click at [692, 331] on input "(___) ___-____" at bounding box center [675, 319] width 171 height 34
paste input "714) 425-9556"
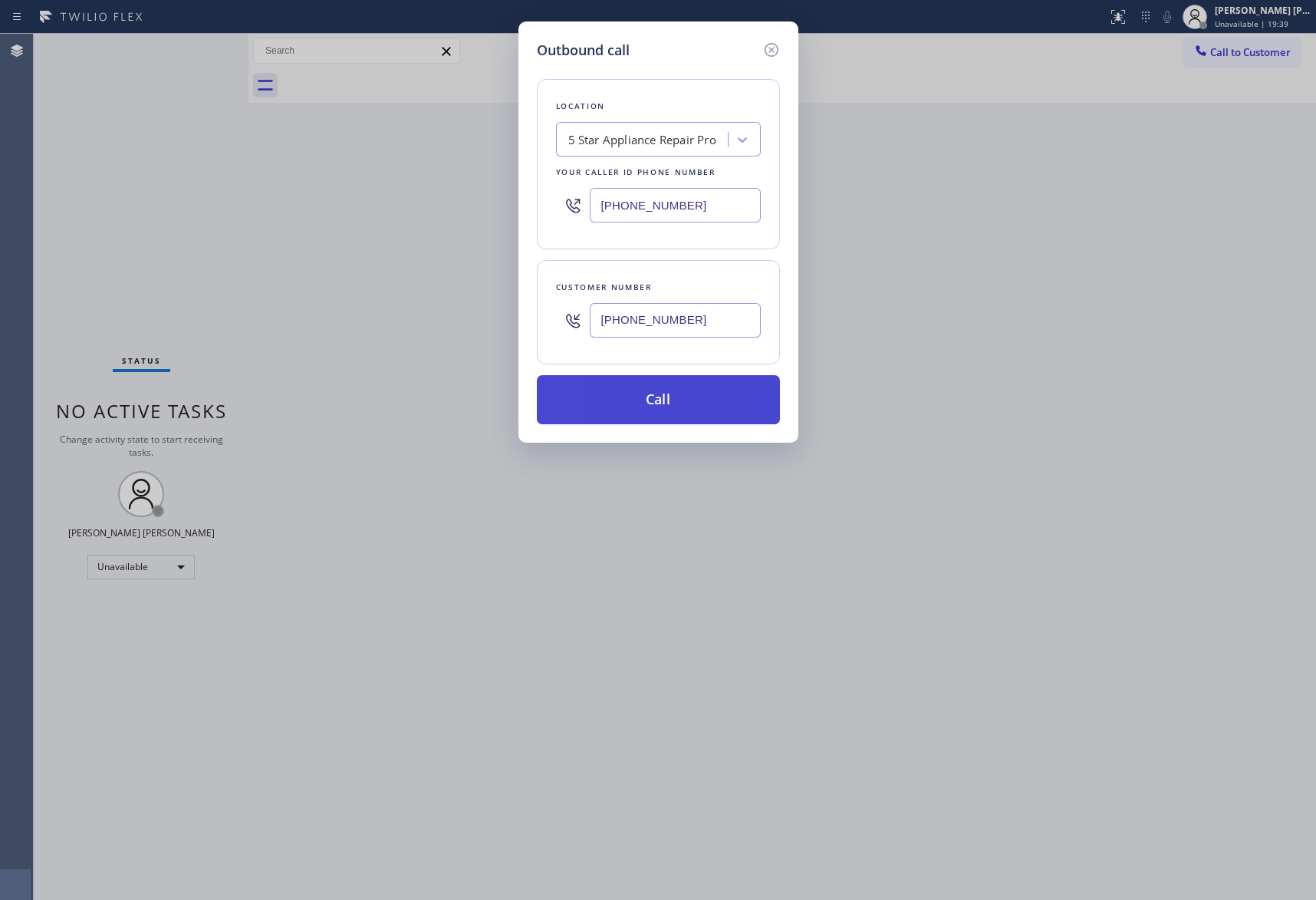
type input "[PHONE_NUMBER]"
click at [700, 398] on button "Call" at bounding box center [659, 399] width 244 height 49
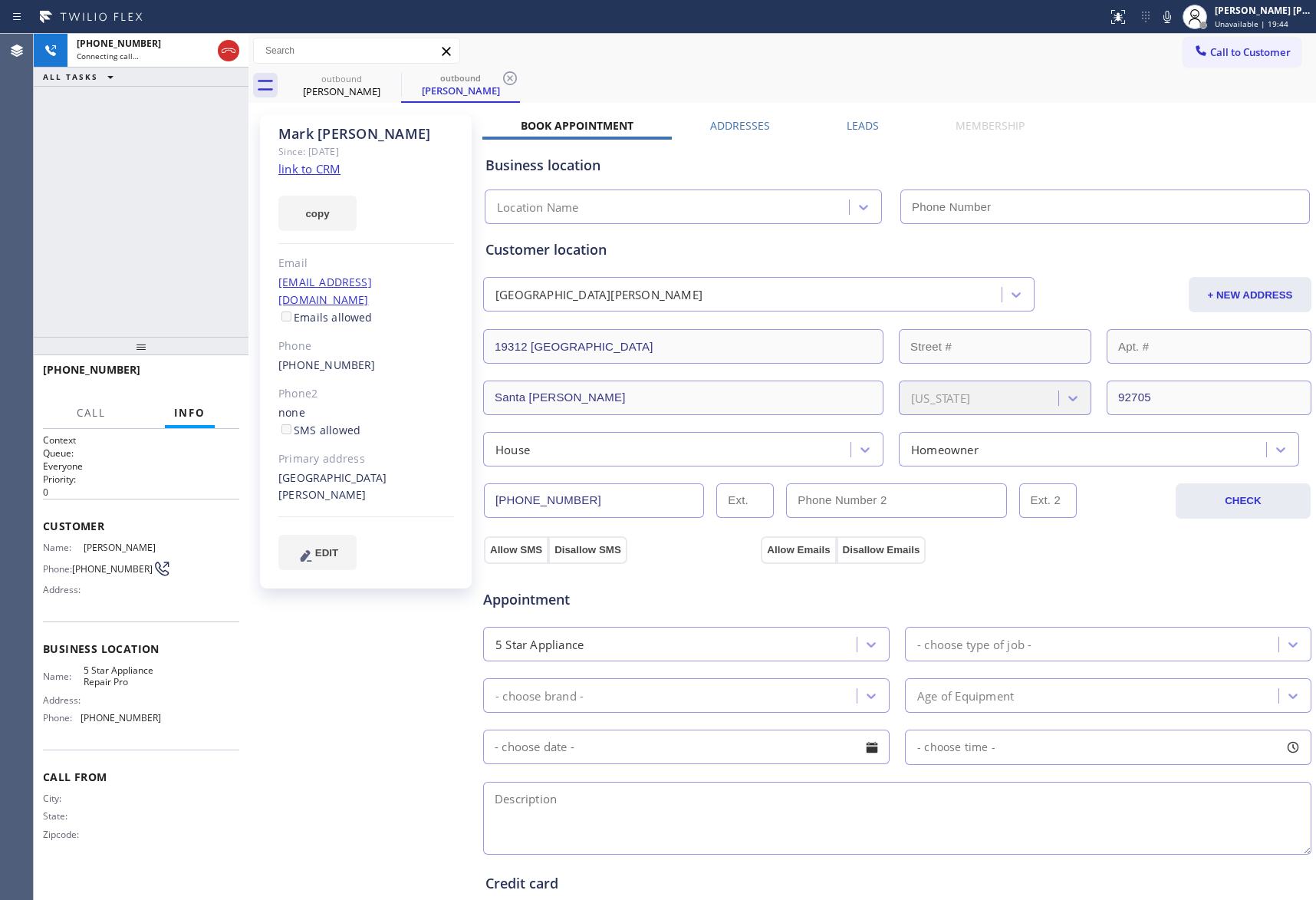
type input "[PHONE_NUMBER]"
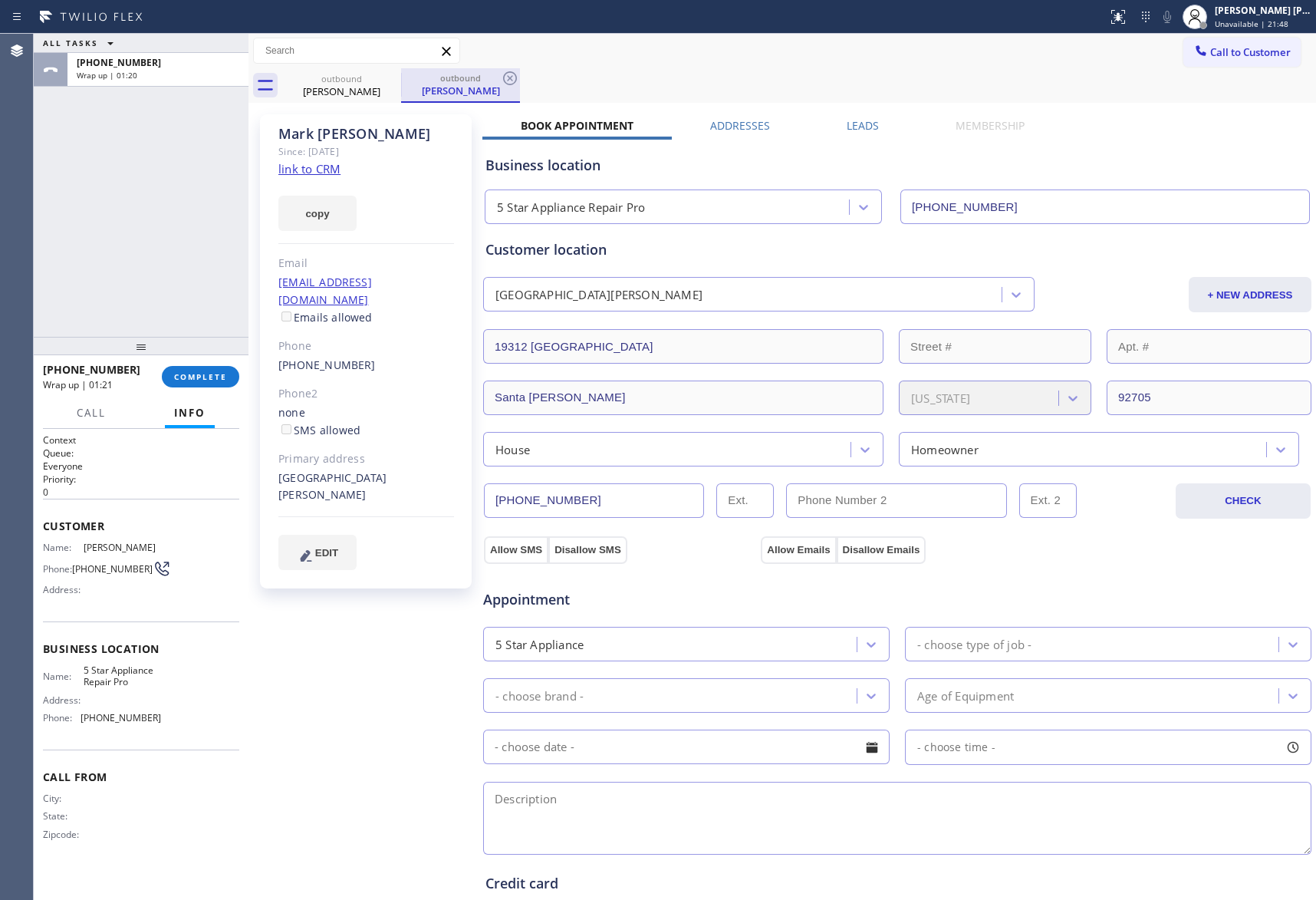
drag, startPoint x: 357, startPoint y: 78, endPoint x: 406, endPoint y: 80, distance: 49.0
click at [365, 78] on div "outbound" at bounding box center [342, 78] width 116 height 11
click at [406, 80] on div "outbound" at bounding box center [461, 78] width 116 height 11
click at [402, 80] on div "outbound" at bounding box center [461, 78] width 116 height 11
click at [389, 79] on icon at bounding box center [391, 78] width 18 height 18
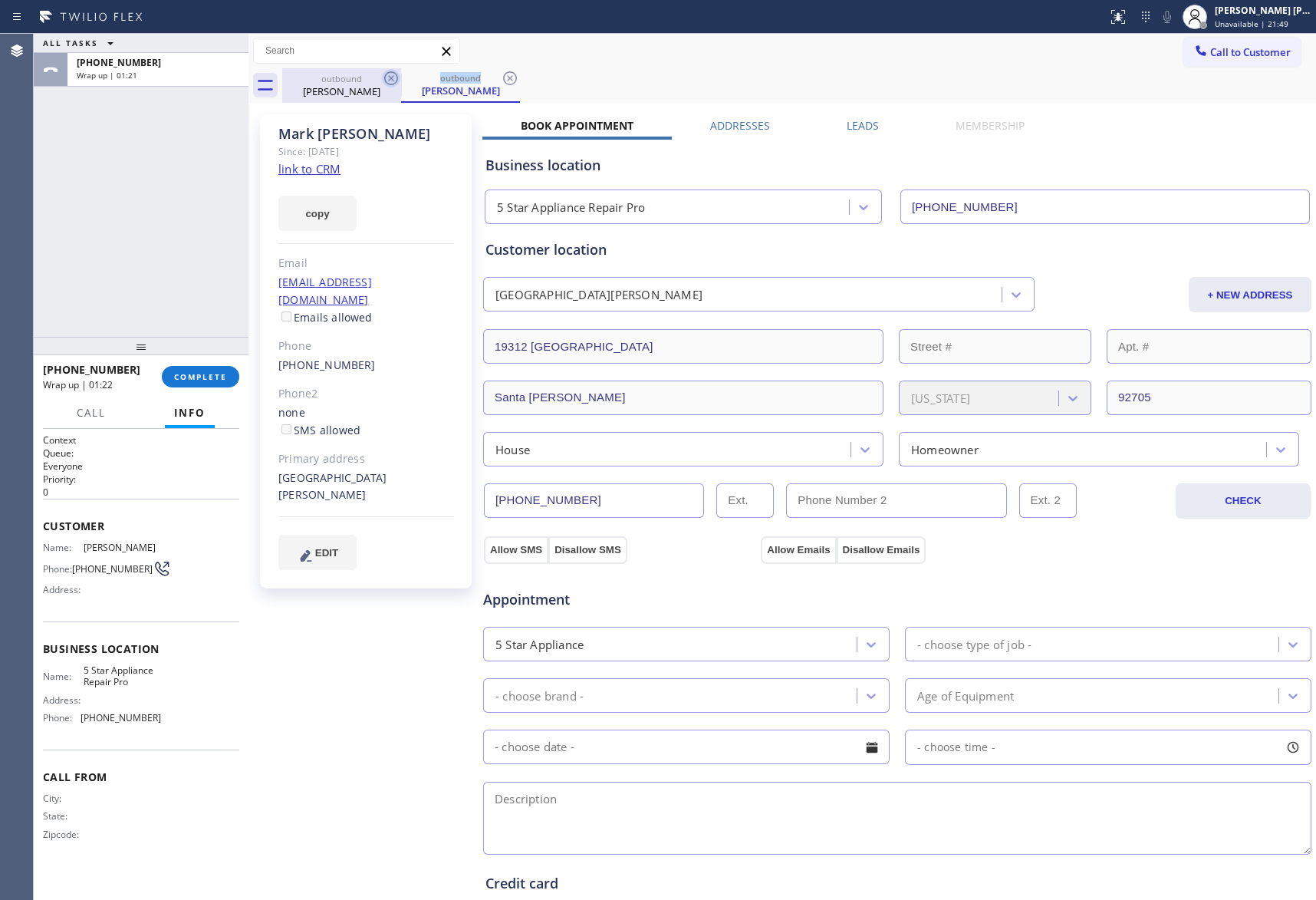
click at [389, 79] on icon at bounding box center [391, 78] width 18 height 18
click at [401, 79] on div "outbound [PERSON_NAME]" at bounding box center [461, 85] width 119 height 34
click at [501, 79] on icon at bounding box center [510, 78] width 18 height 18
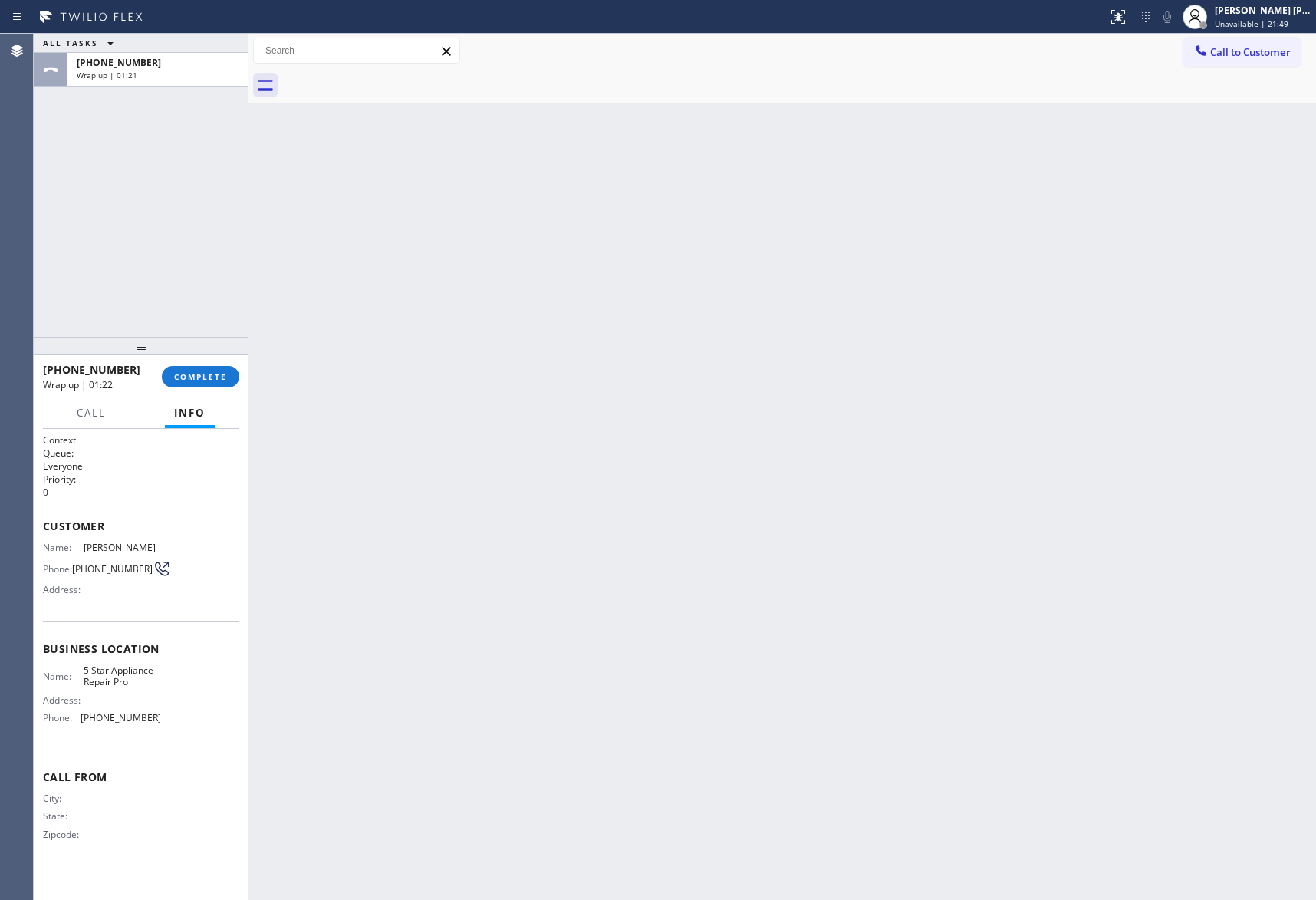
click at [388, 78] on div at bounding box center [799, 85] width 1035 height 34
click at [197, 375] on span "COMPLETE" at bounding box center [200, 377] width 53 height 11
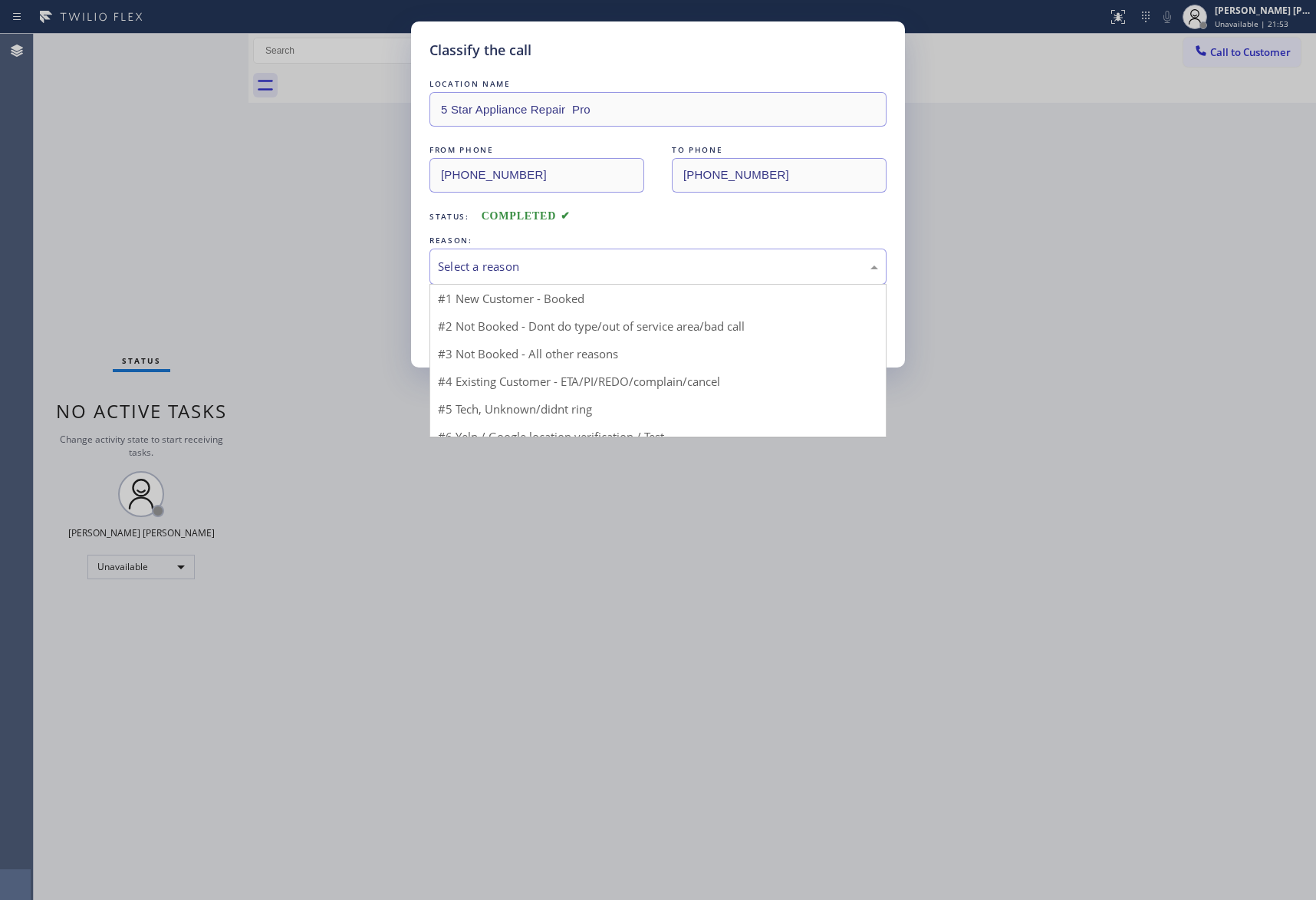
click at [599, 269] on div "Select a reason" at bounding box center [658, 266] width 440 height 18
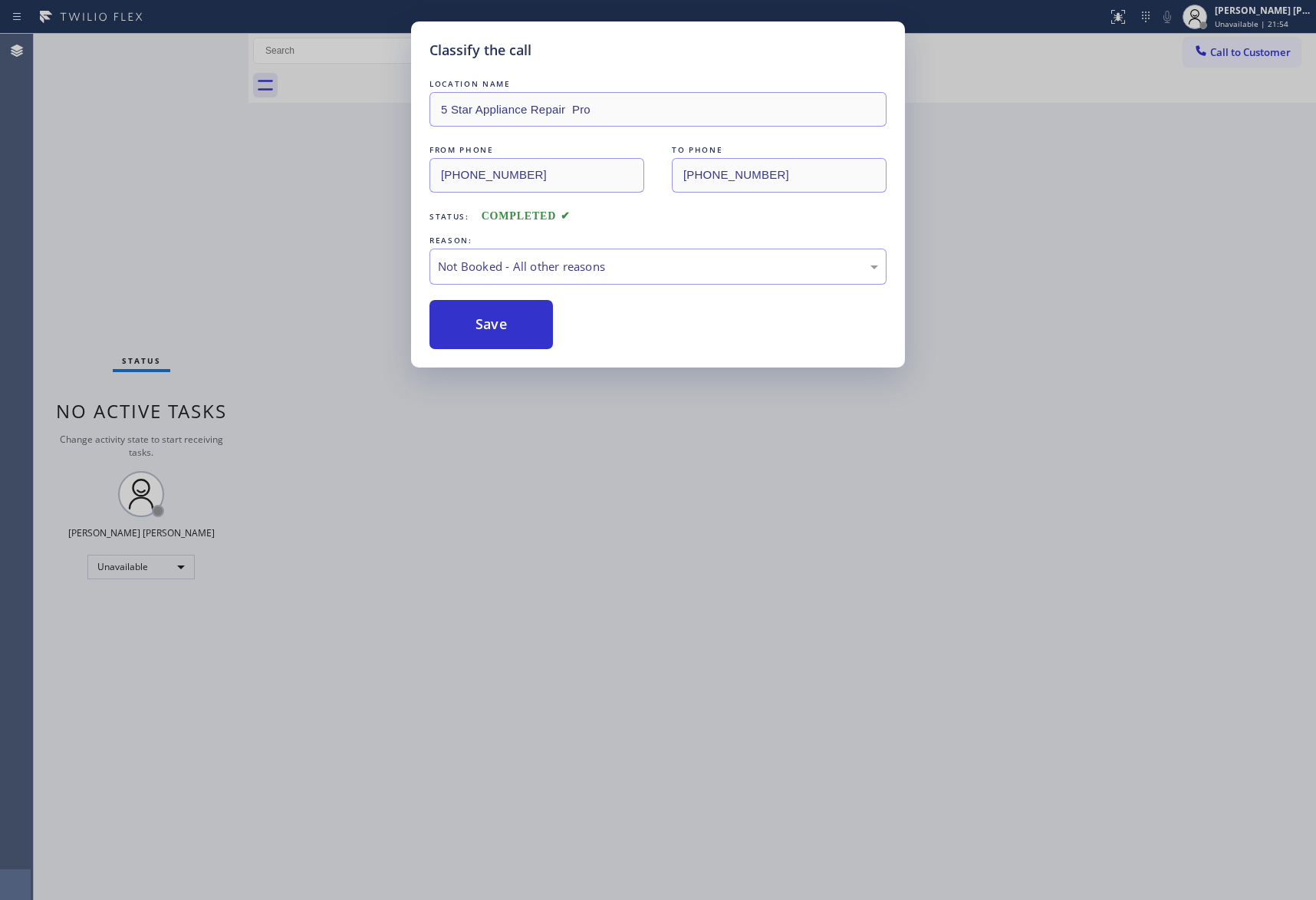
click at [485, 327] on button "Save" at bounding box center [492, 324] width 124 height 49
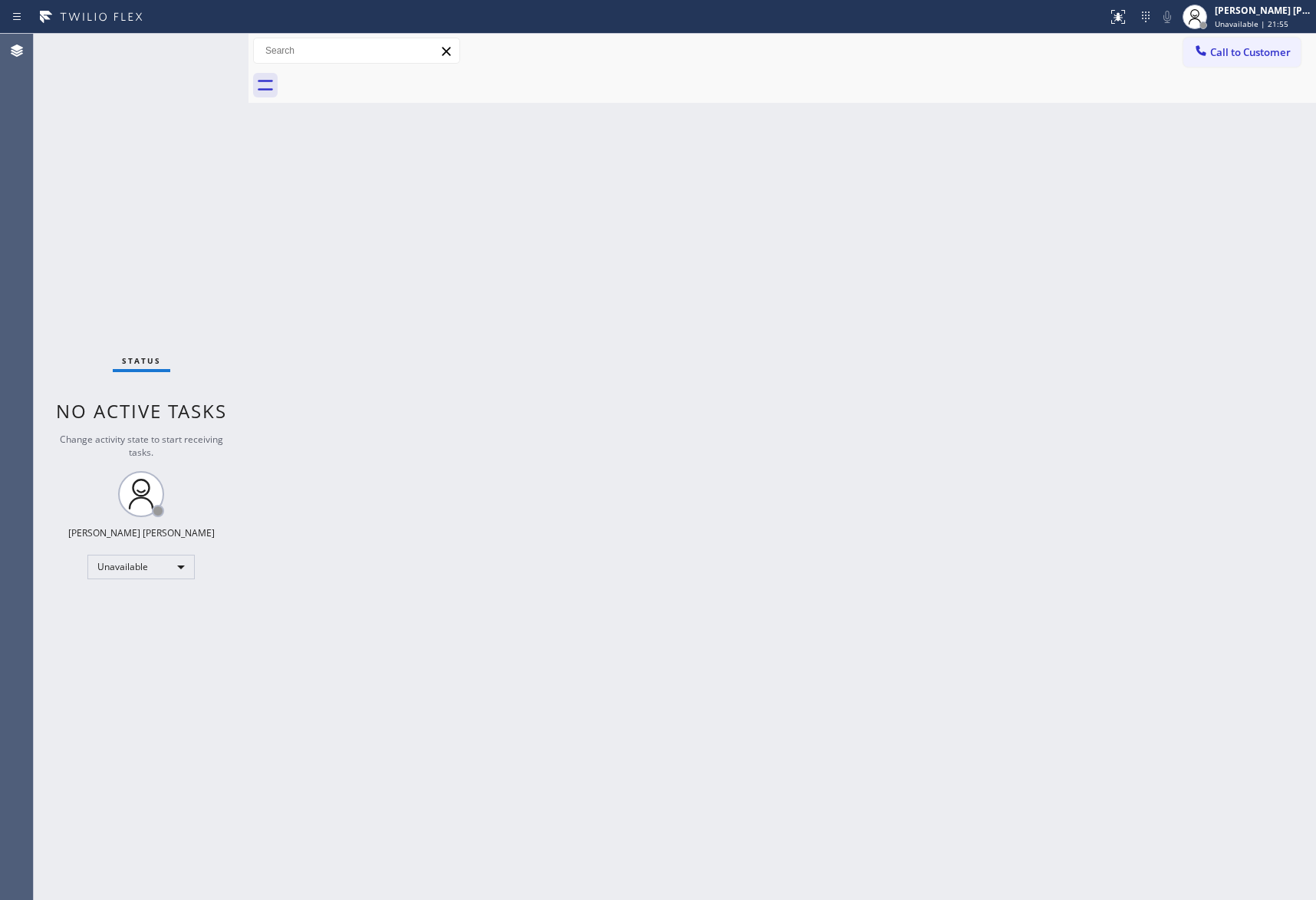
click at [1268, 48] on span "Call to Customer" at bounding box center [1250, 52] width 80 height 14
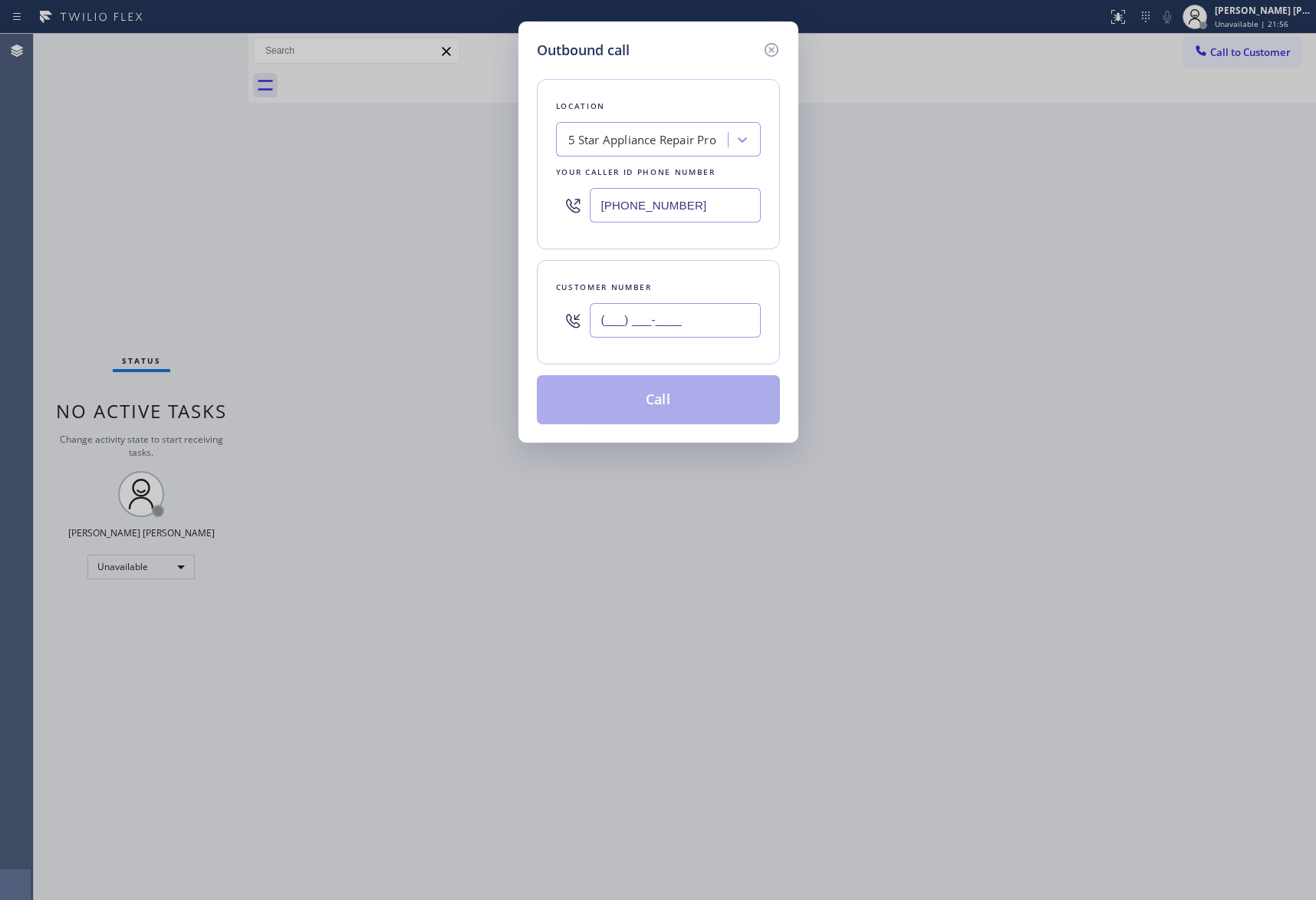
click at [732, 326] on input "(___) ___-____" at bounding box center [675, 319] width 171 height 34
paste input "949) 395-5383"
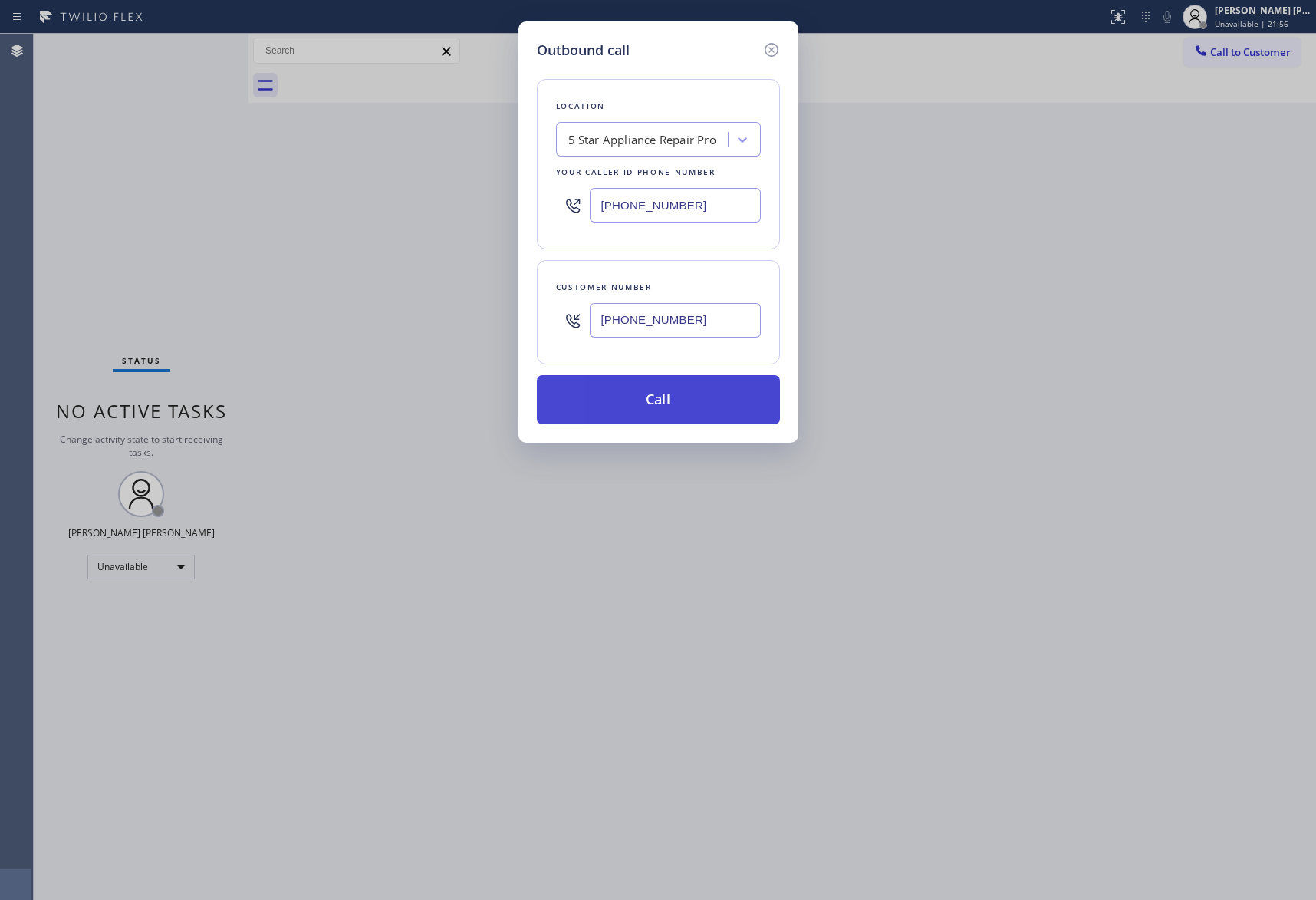
type input "[PHONE_NUMBER]"
click at [690, 397] on button "Call" at bounding box center [659, 399] width 244 height 49
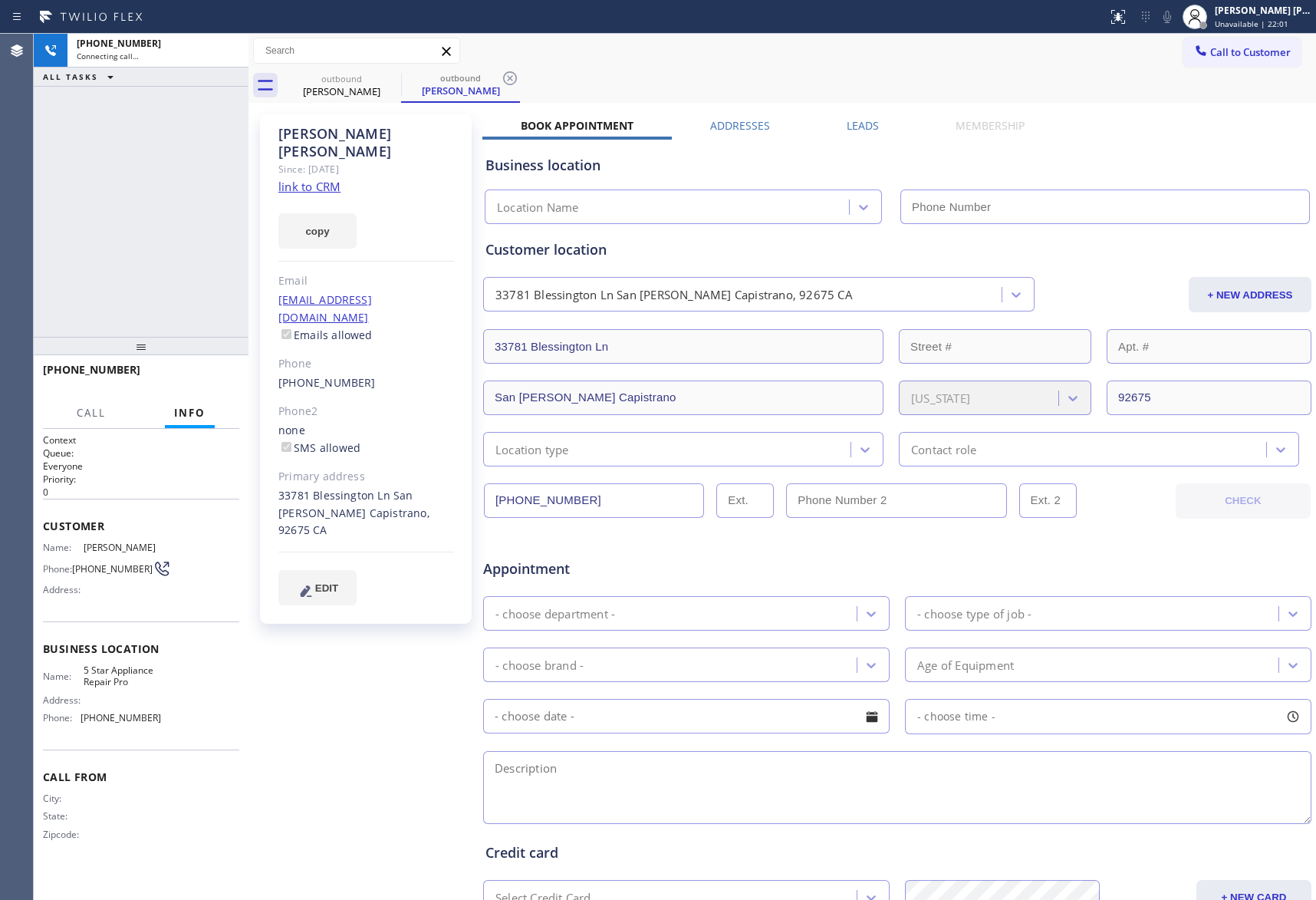
type input "[PHONE_NUMBER]"
click at [878, 118] on div "Leads" at bounding box center [863, 128] width 109 height 21
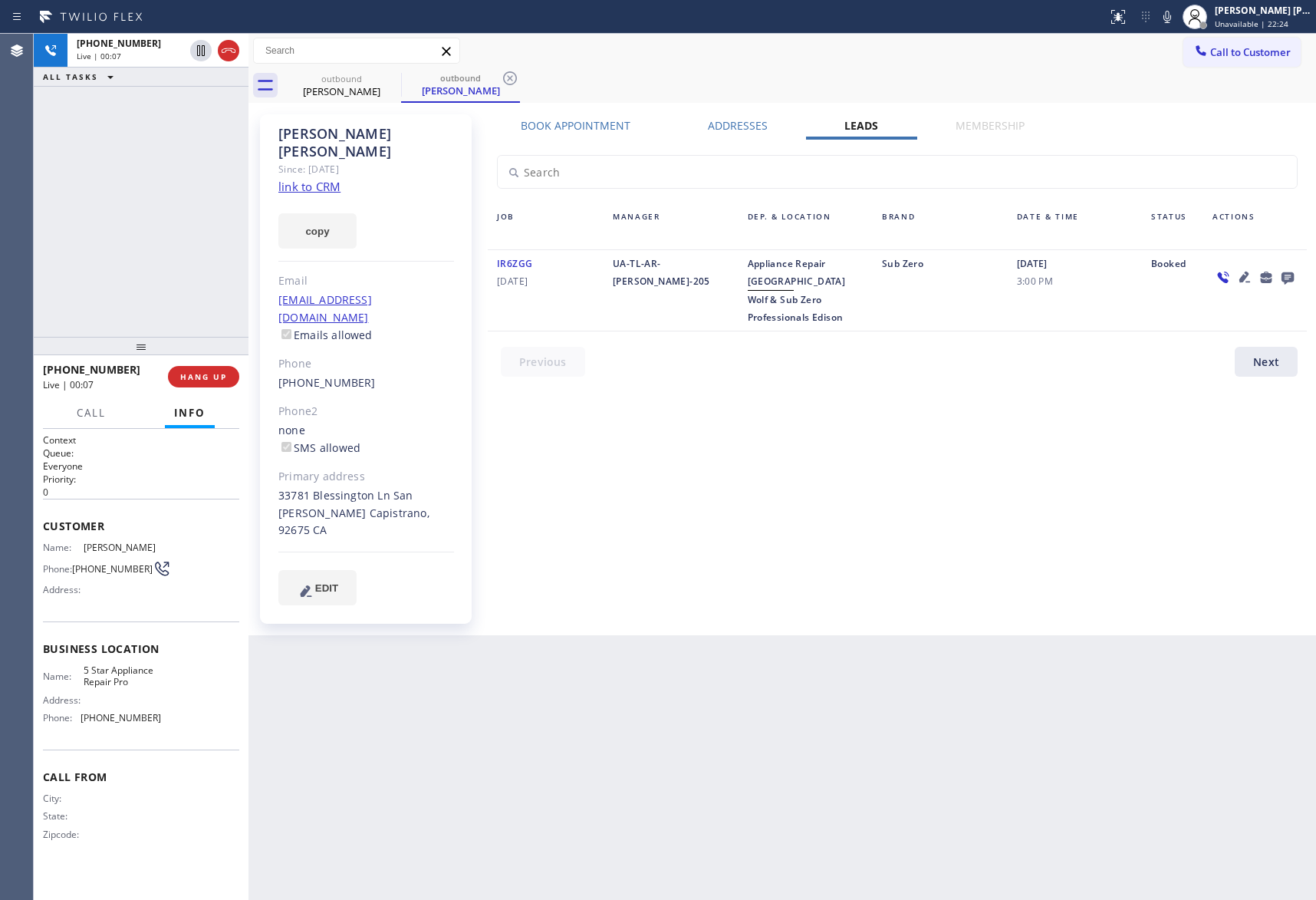
click at [1289, 280] on icon at bounding box center [1287, 278] width 12 height 12
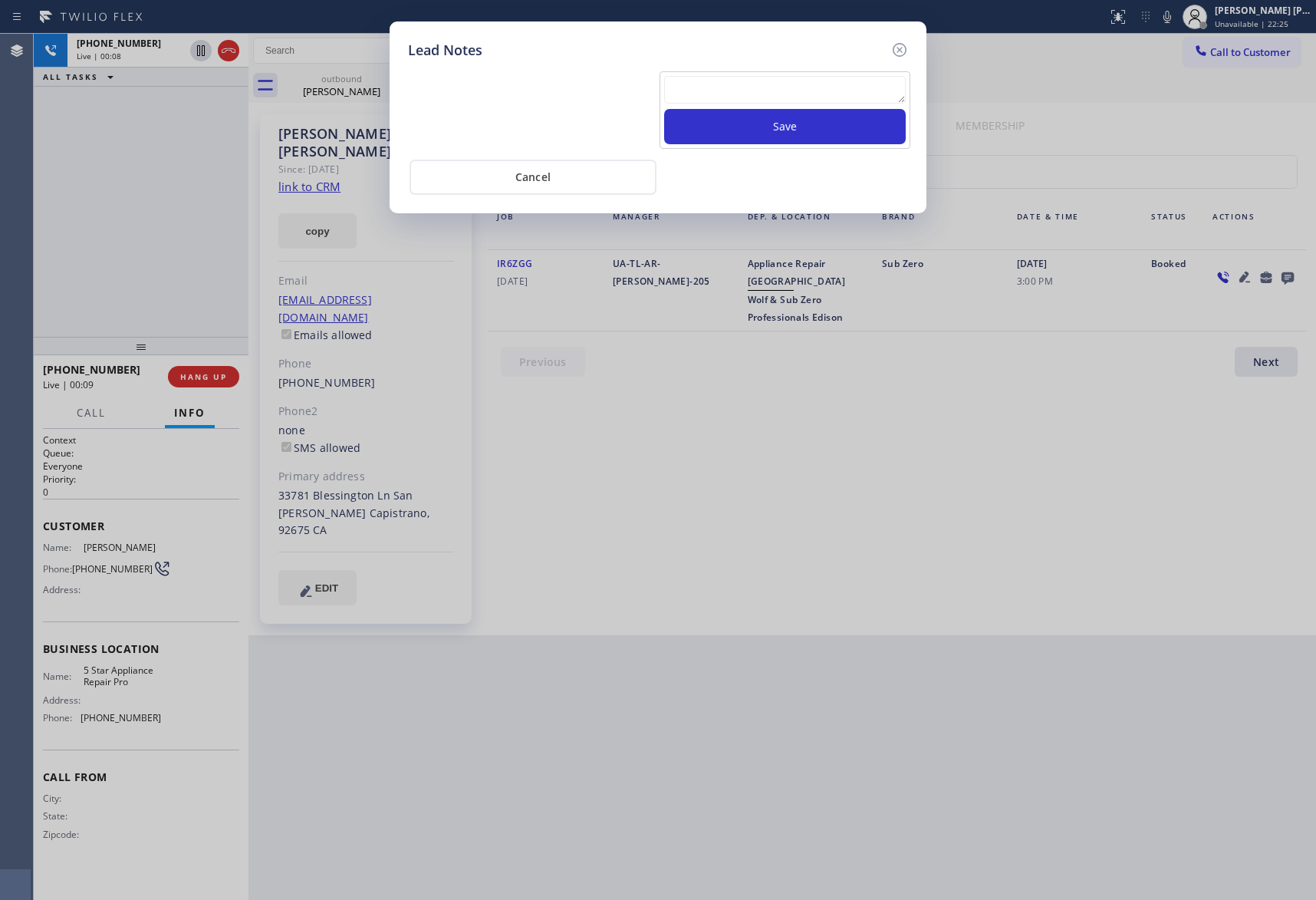
click at [736, 89] on textarea at bounding box center [785, 90] width 242 height 28
paste textarea "VM | please transfer if cx calls back"
type textarea "VM | please transfer if cx calls back"
click at [768, 117] on button "Save" at bounding box center [785, 126] width 242 height 35
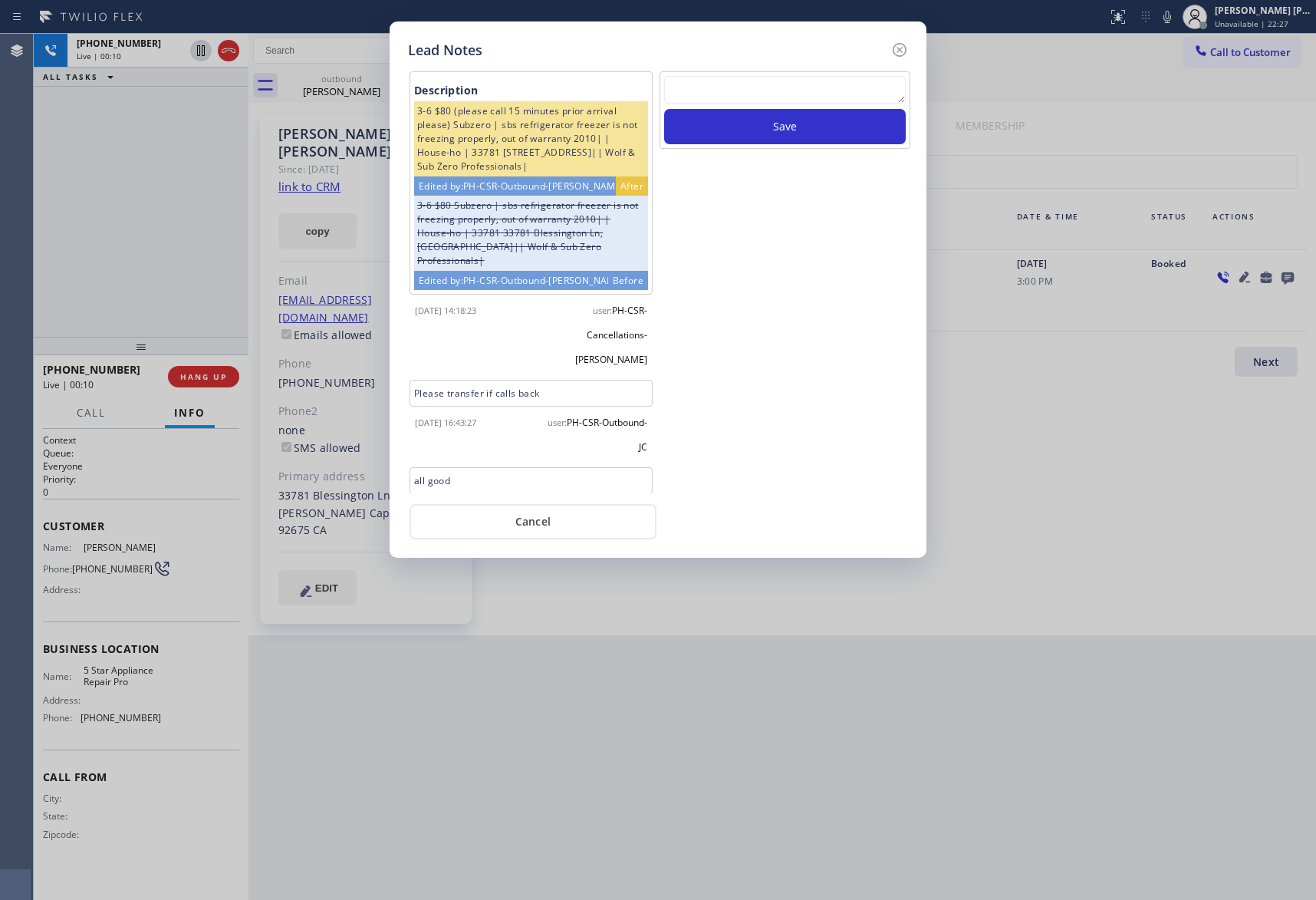
drag, startPoint x: 901, startPoint y: 48, endPoint x: 796, endPoint y: 58, distance: 105.5
click at [893, 48] on icon at bounding box center [900, 50] width 18 height 18
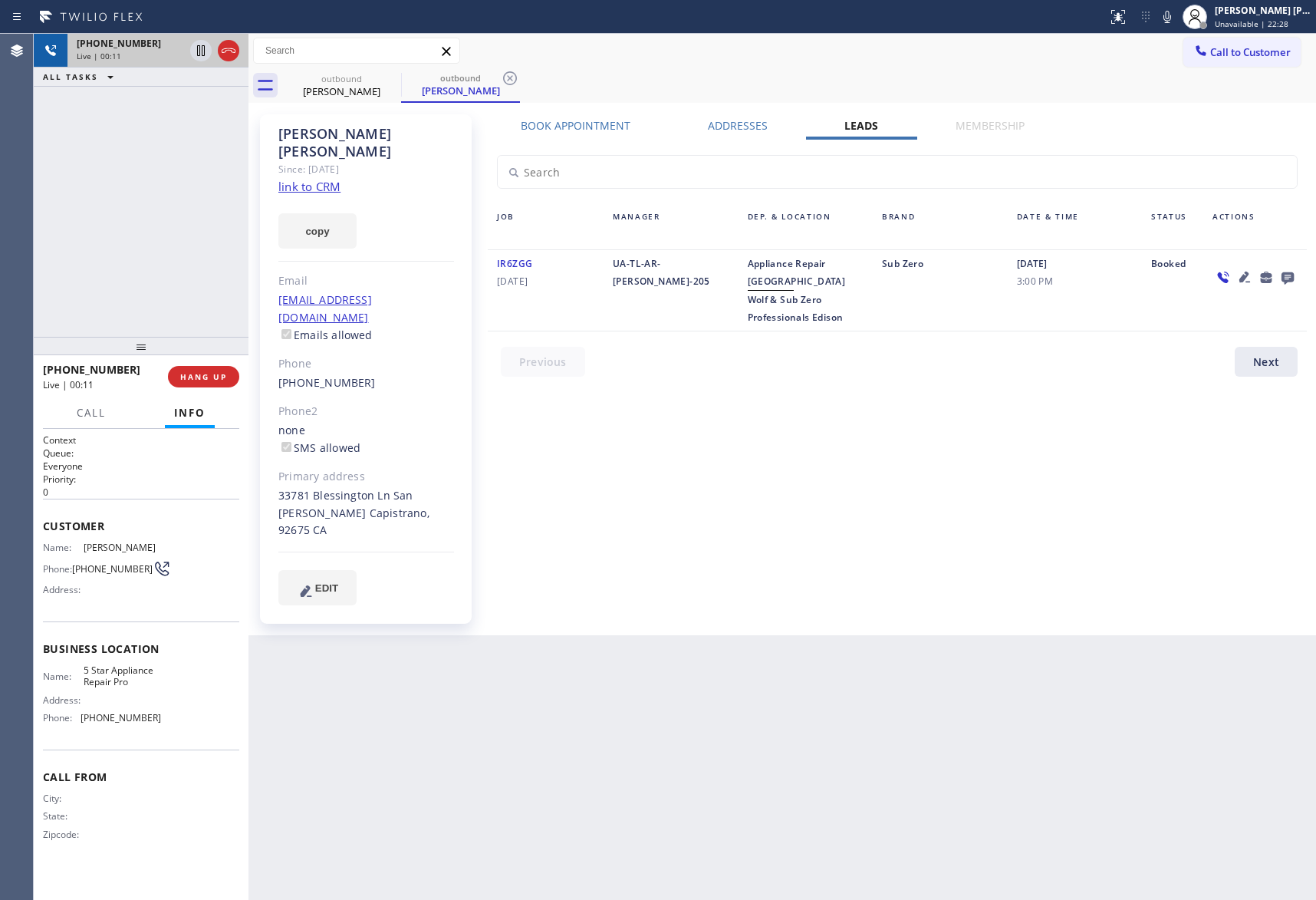
click at [241, 53] on div at bounding box center [215, 51] width 55 height 34
click at [231, 50] on icon at bounding box center [228, 50] width 14 height 5
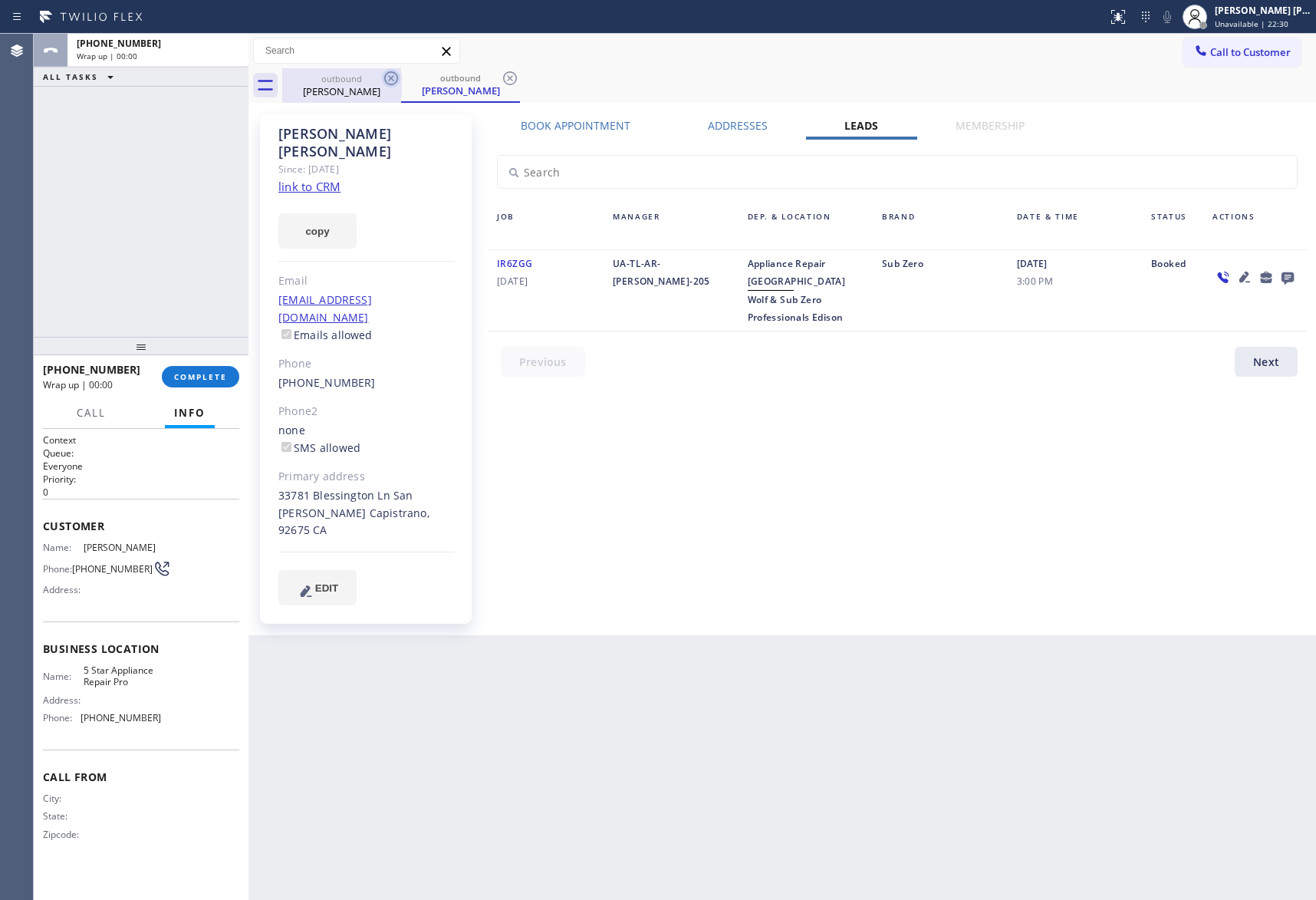
click at [393, 78] on icon at bounding box center [391, 78] width 18 height 18
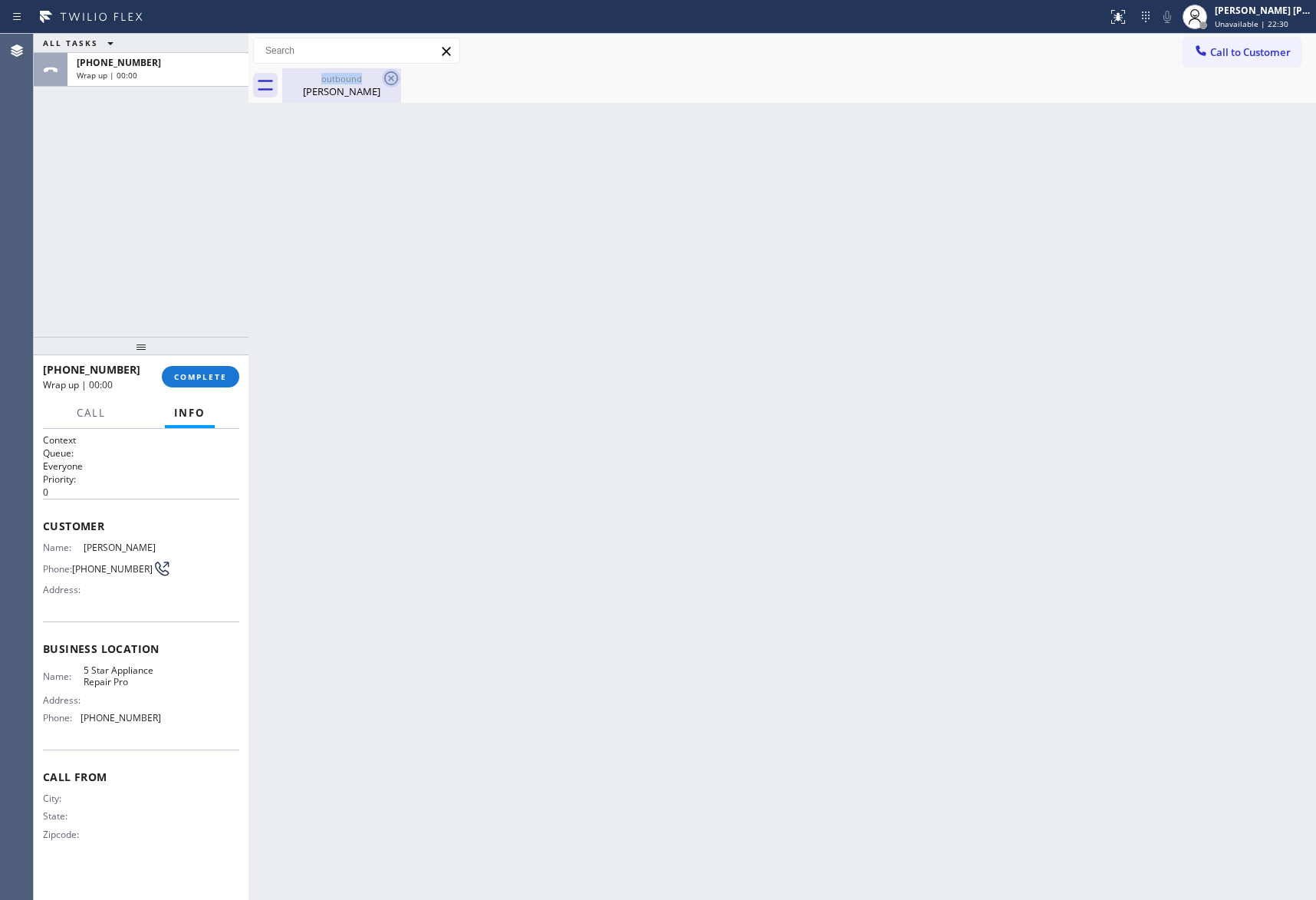
click at [393, 78] on div "outbound [PERSON_NAME]" at bounding box center [341, 85] width 119 height 34
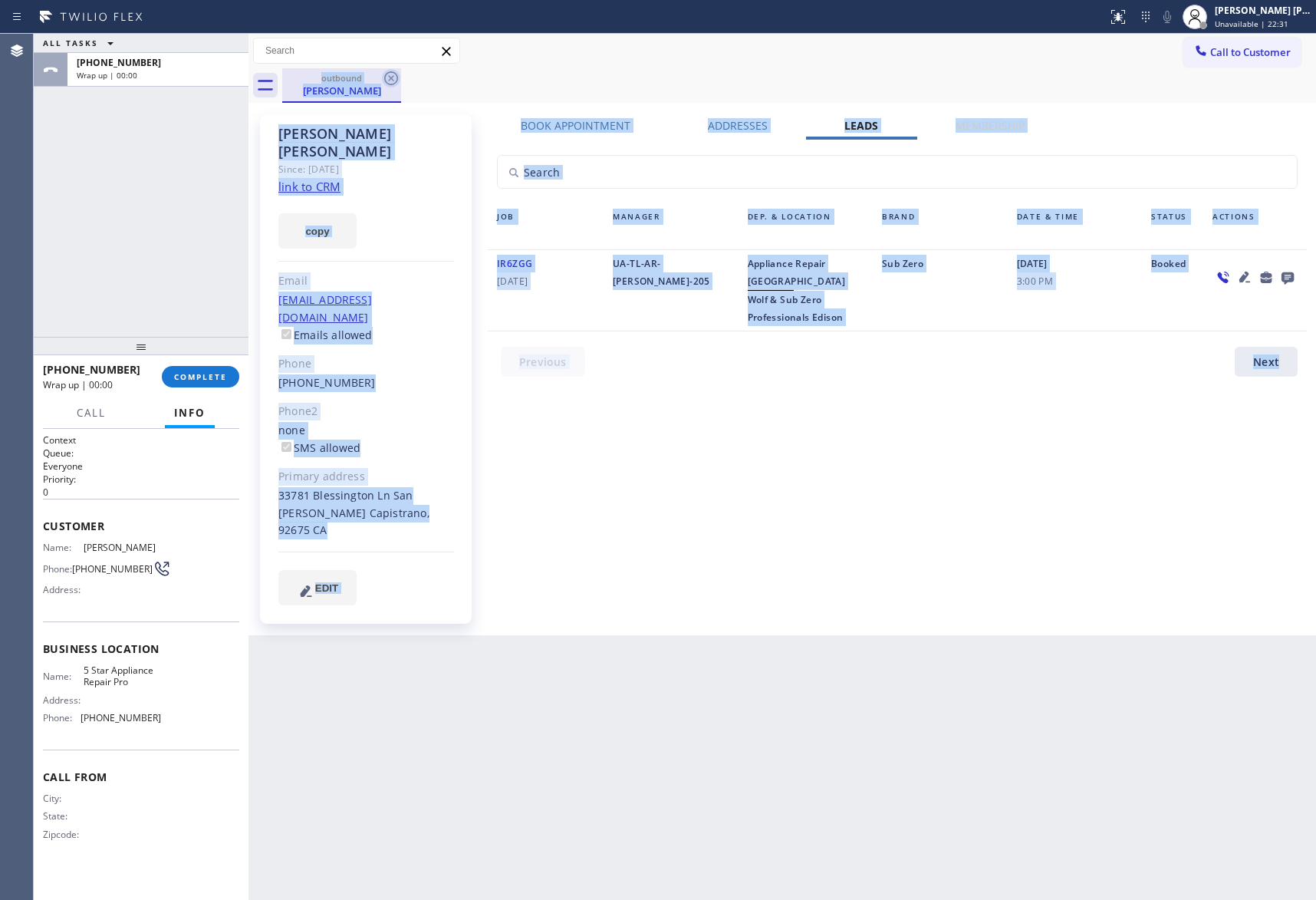
click at [391, 83] on icon at bounding box center [391, 78] width 18 height 18
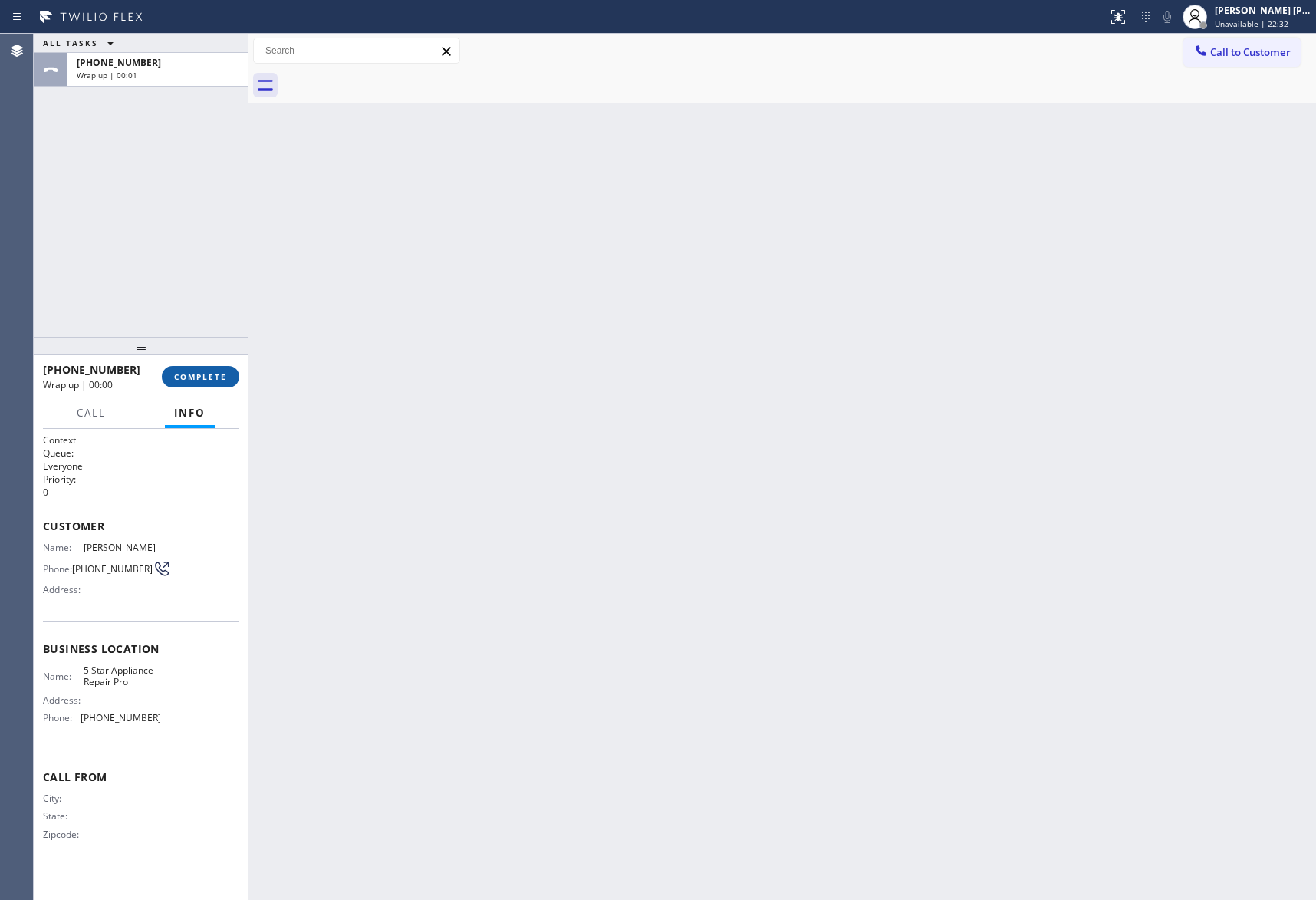
click at [209, 375] on span "COMPLETE" at bounding box center [200, 377] width 53 height 11
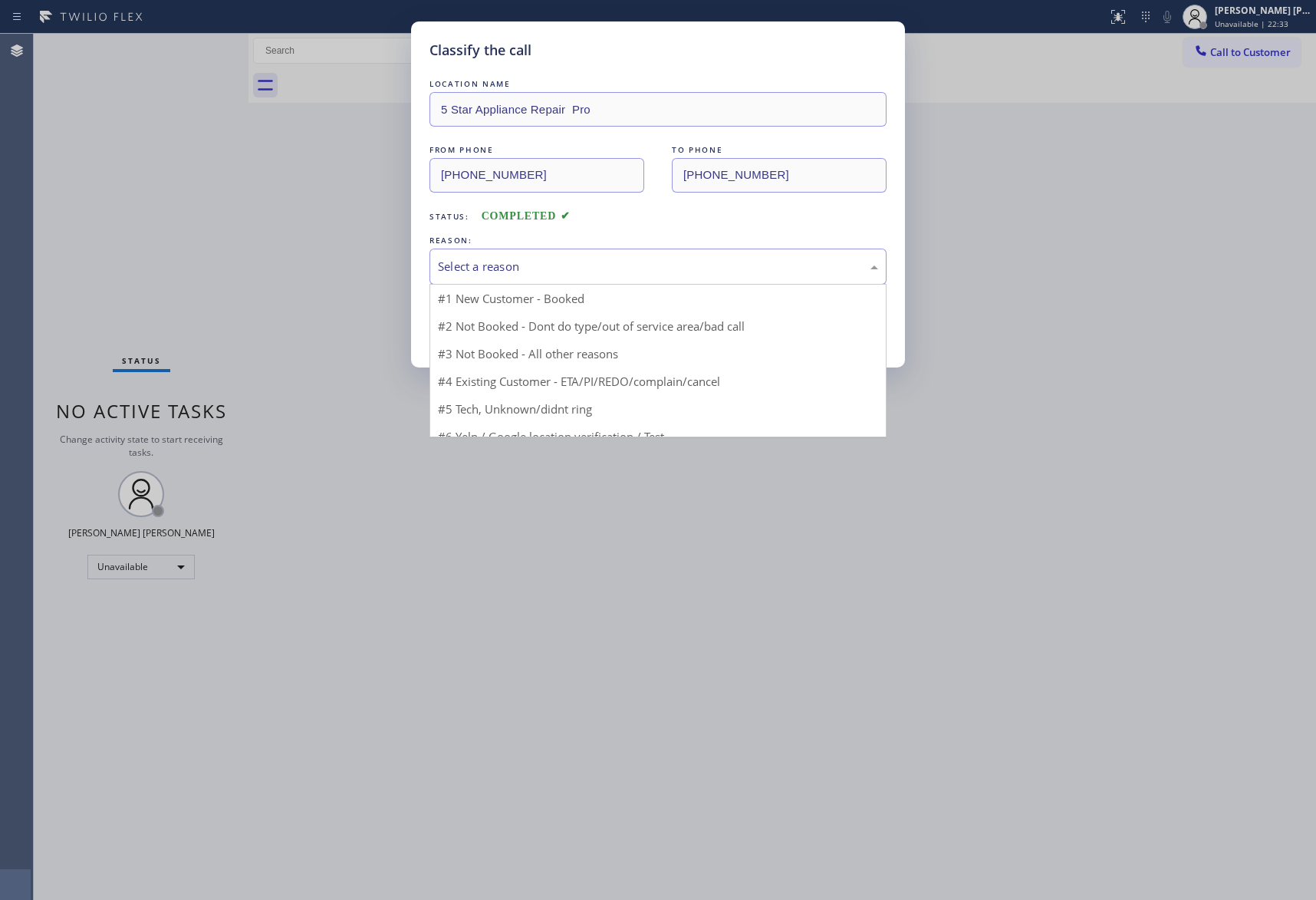
click at [672, 257] on div "Select a reason" at bounding box center [658, 266] width 457 height 36
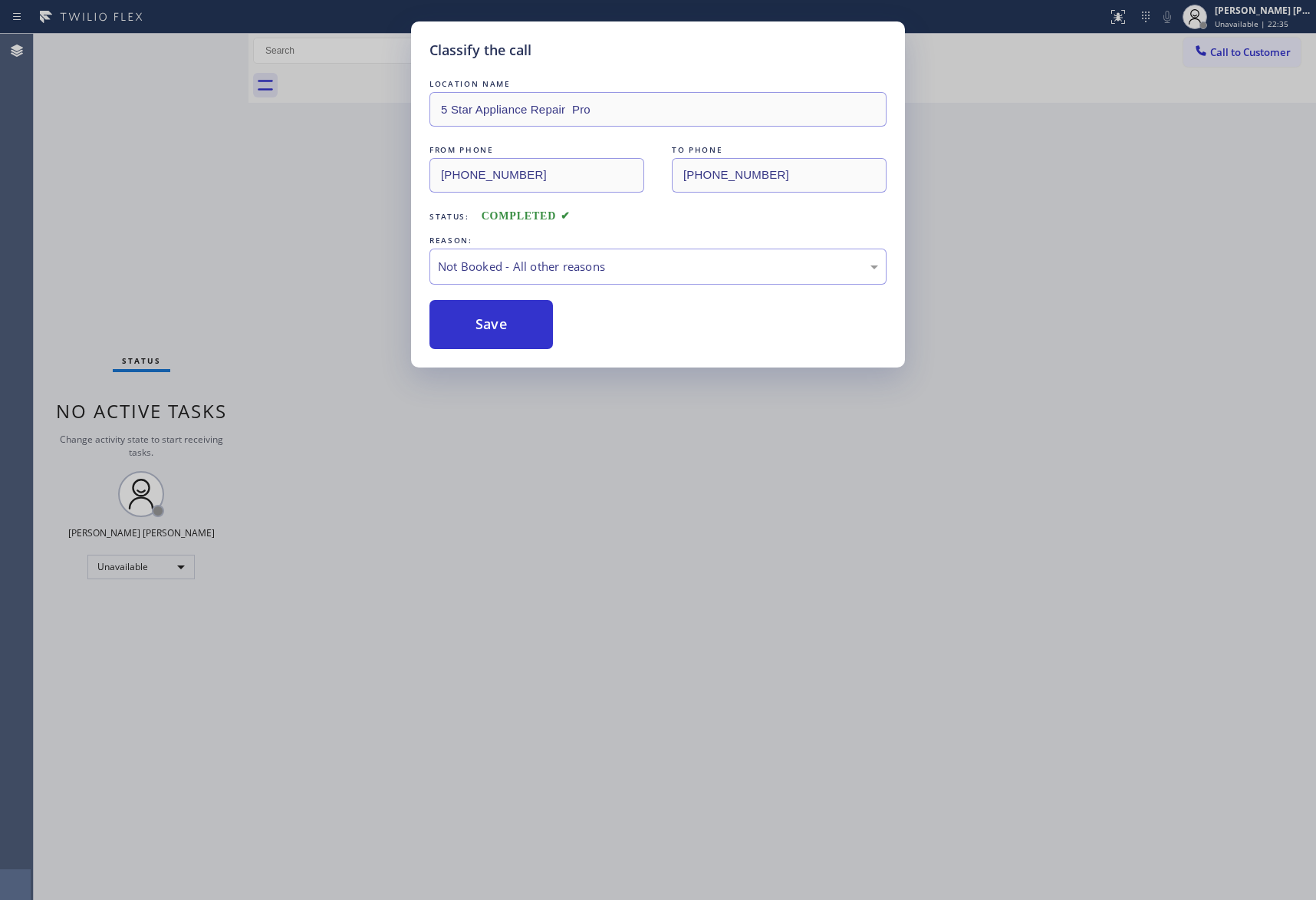
click at [497, 325] on button "Save" at bounding box center [492, 324] width 124 height 49
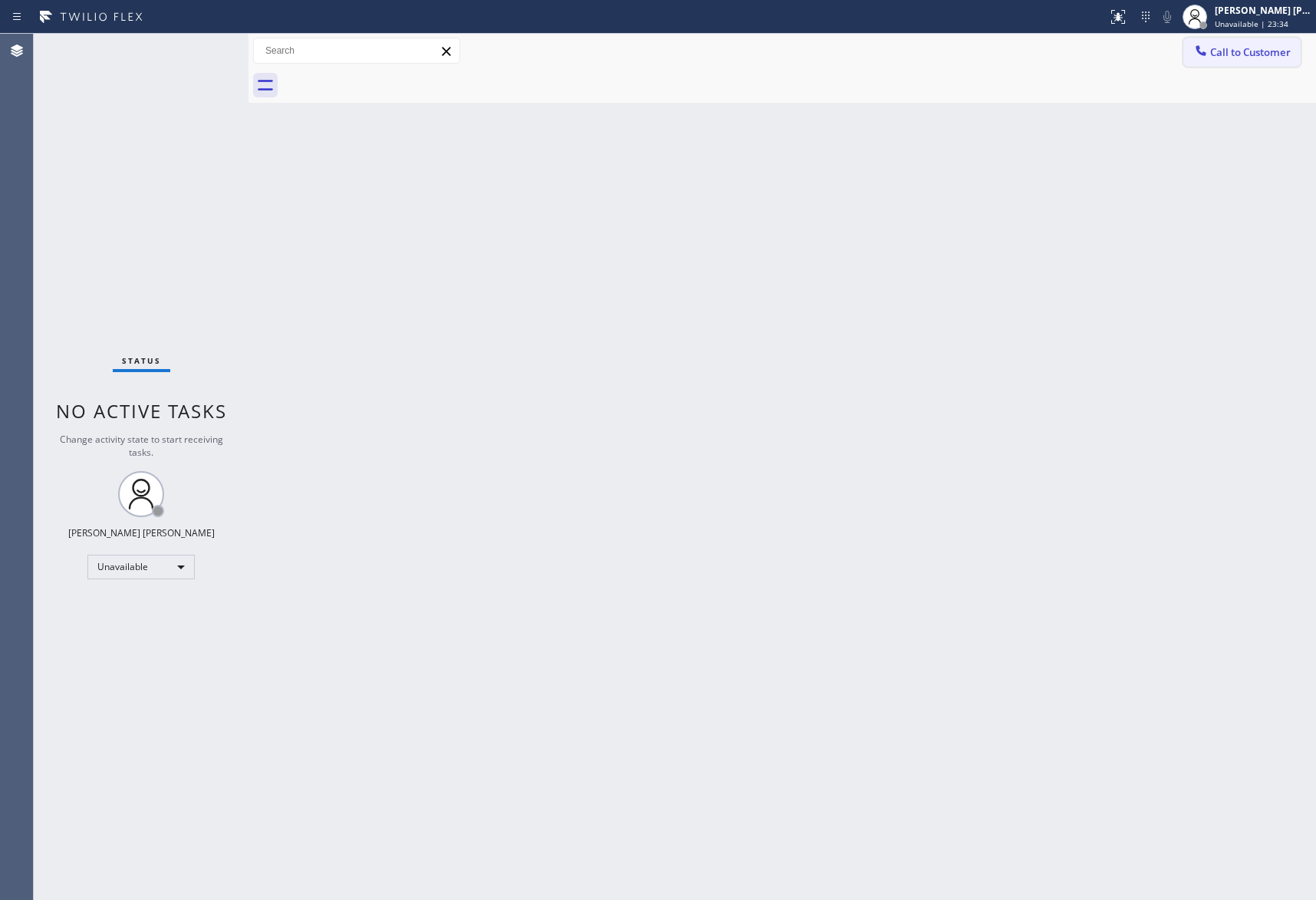
click at [1248, 43] on button "Call to Customer" at bounding box center [1242, 53] width 117 height 30
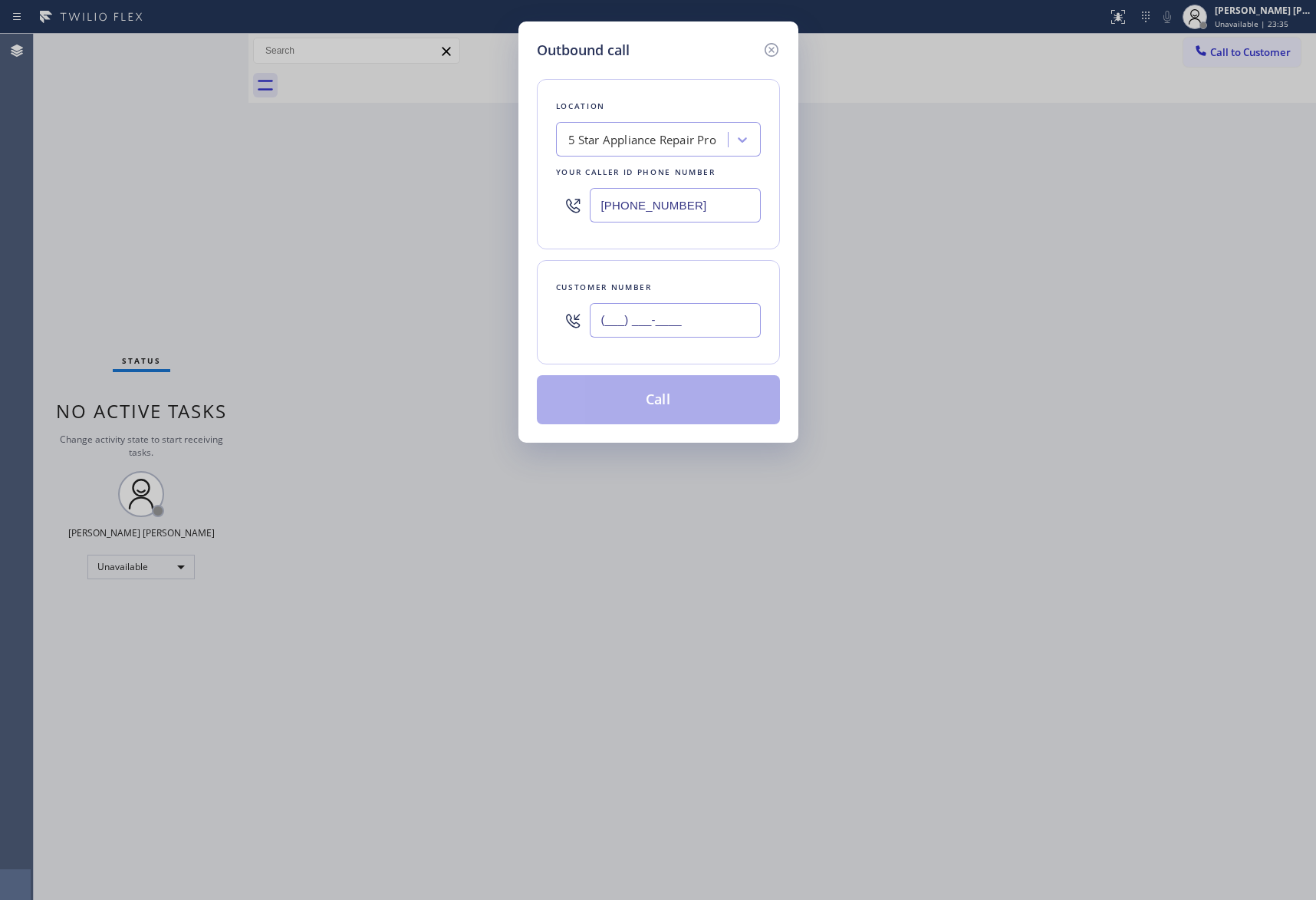
click at [722, 319] on input "(___) ___-____" at bounding box center [675, 319] width 171 height 34
paste input "858) 349-1046"
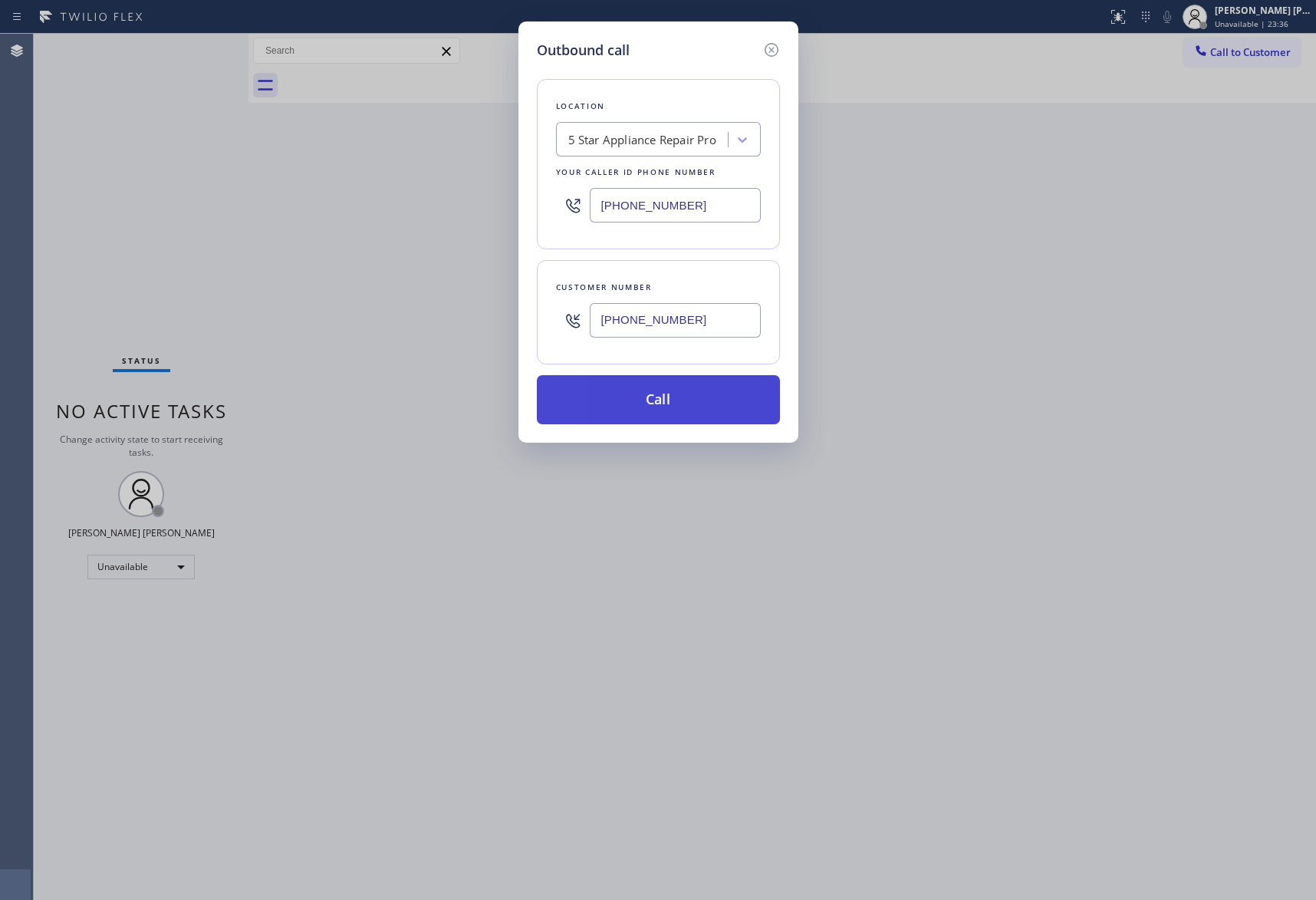
type input "[PHONE_NUMBER]"
click at [671, 402] on button "Call" at bounding box center [659, 399] width 244 height 49
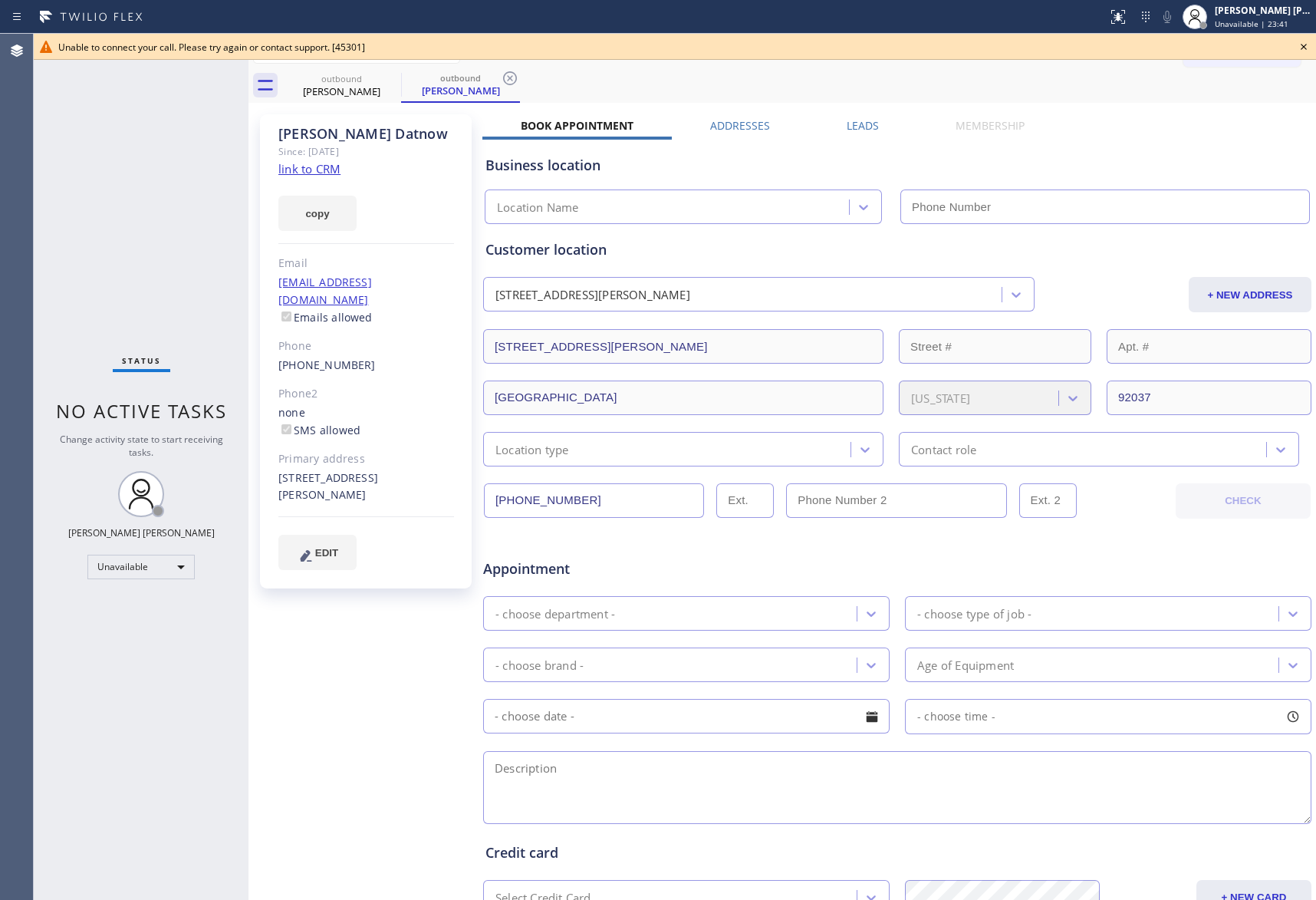
type input "[PHONE_NUMBER]"
click at [1304, 49] on icon at bounding box center [1304, 47] width 18 height 18
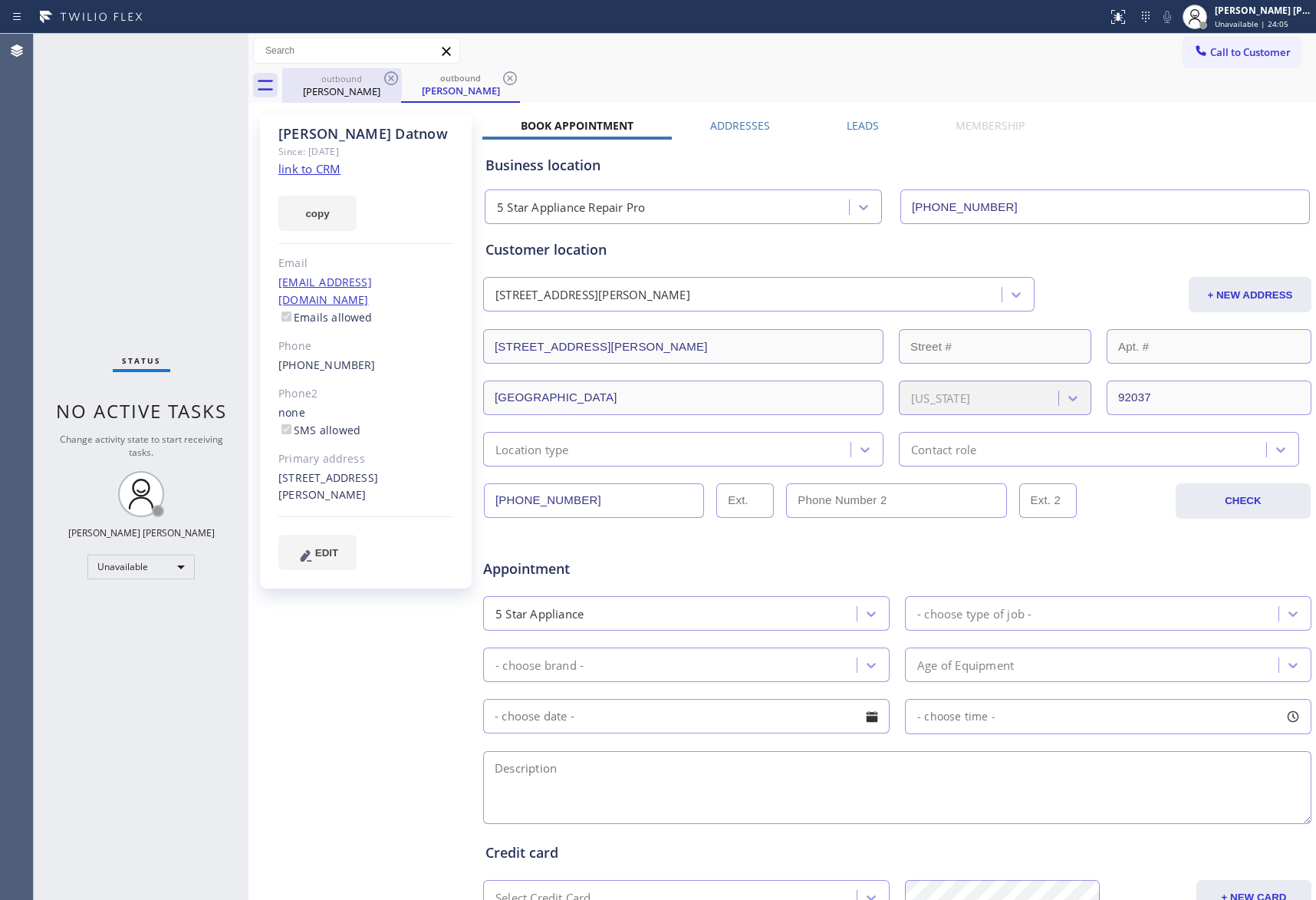
click at [354, 89] on div "[PERSON_NAME]" at bounding box center [342, 90] width 116 height 14
click at [397, 80] on icon at bounding box center [390, 78] width 14 height 14
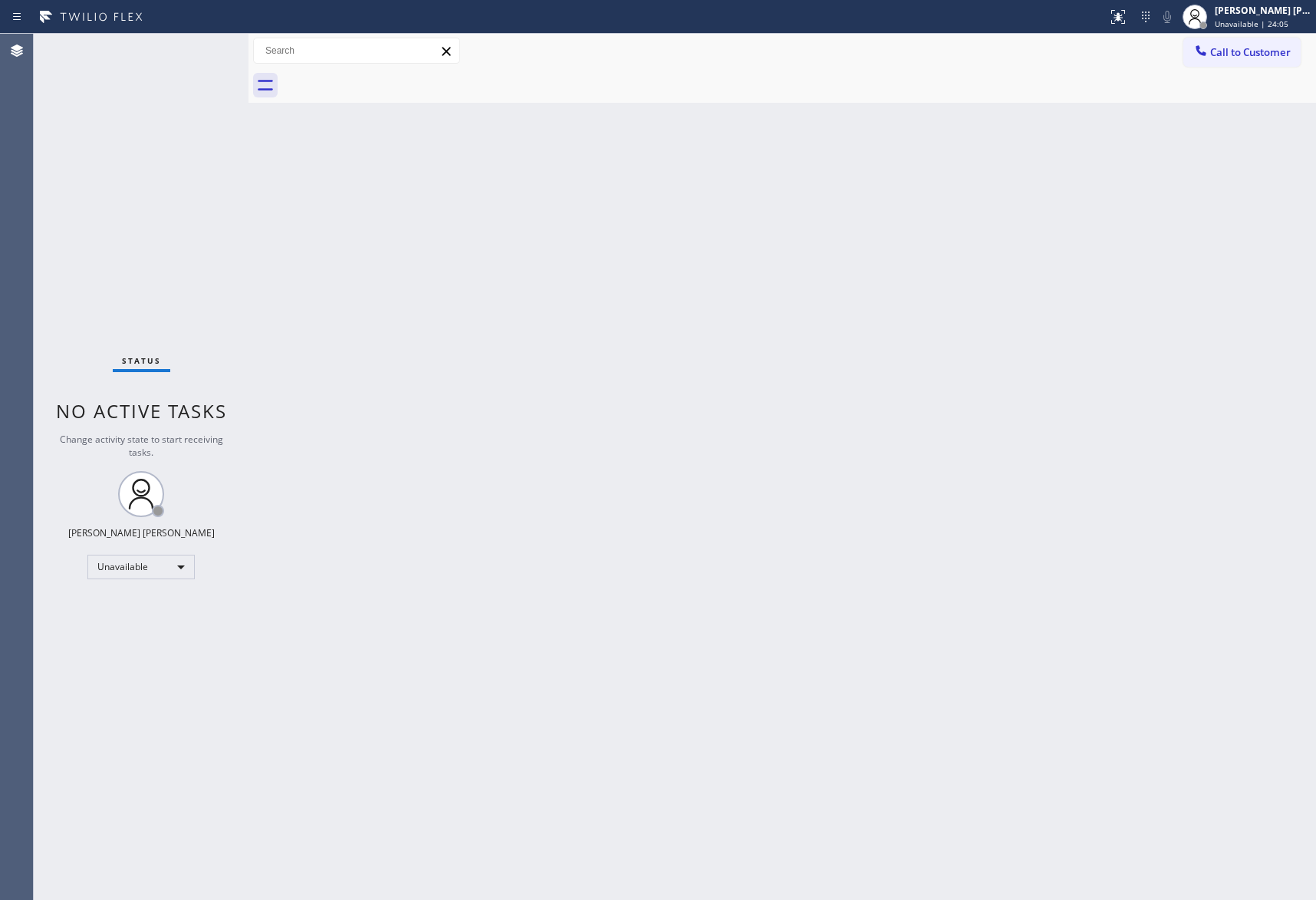
click at [397, 80] on div at bounding box center [799, 85] width 1035 height 34
click at [1257, 62] on button "Call to Customer" at bounding box center [1242, 53] width 117 height 30
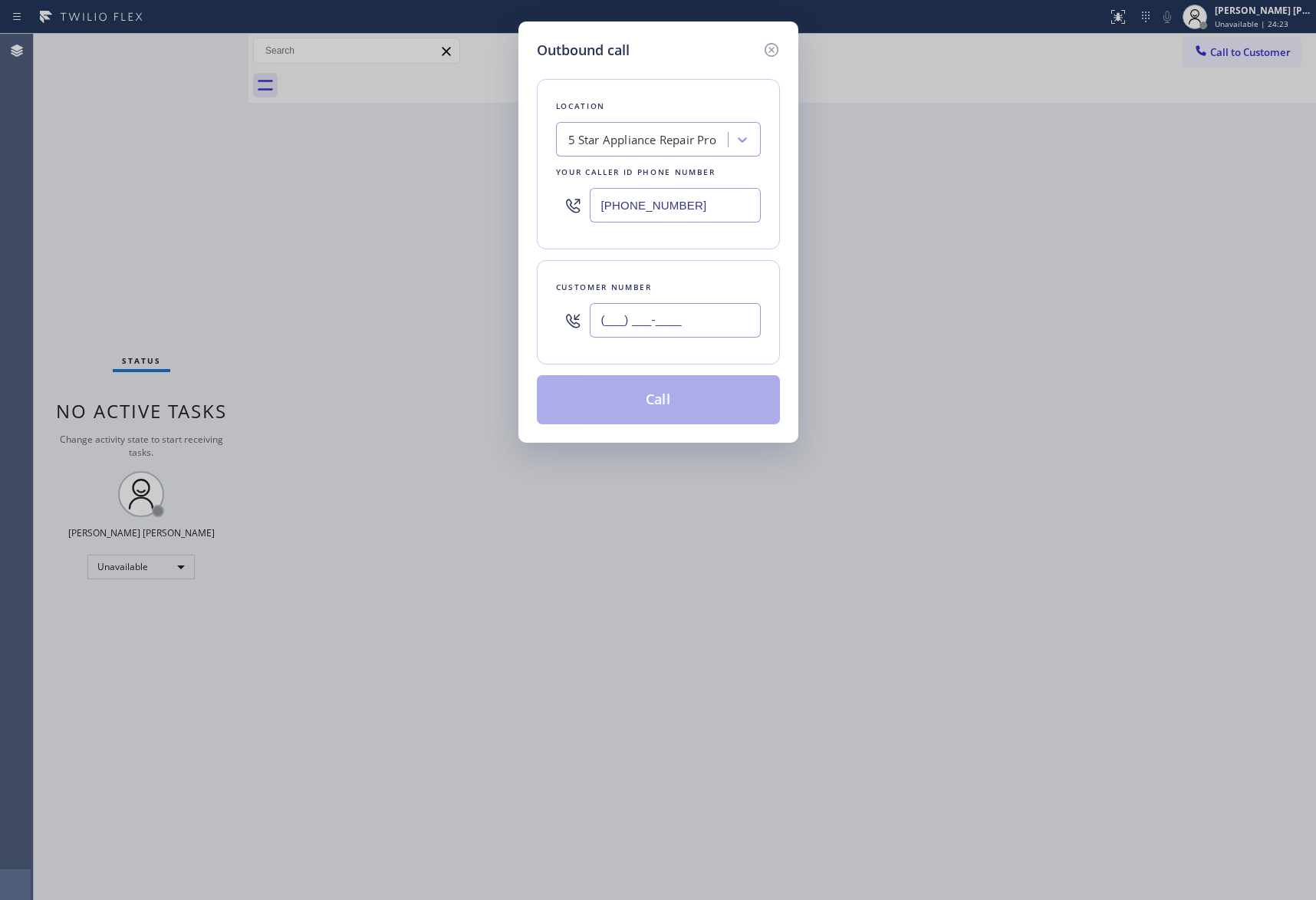
click at [712, 318] on input "(___) ___-____" at bounding box center [675, 319] width 171 height 34
paste input "818) 518-8001"
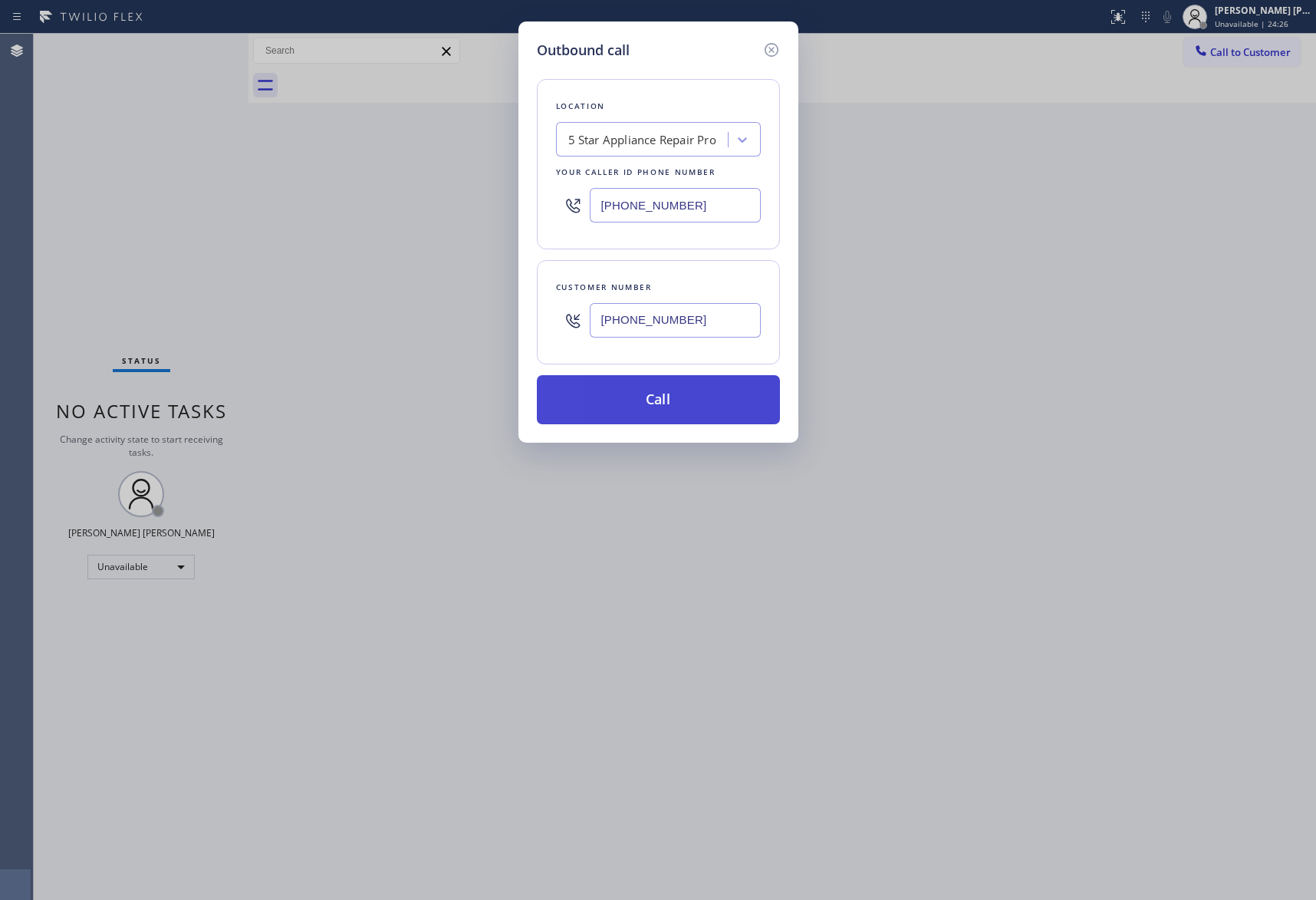
type input "[PHONE_NUMBER]"
click at [664, 400] on button "Call" at bounding box center [659, 399] width 244 height 49
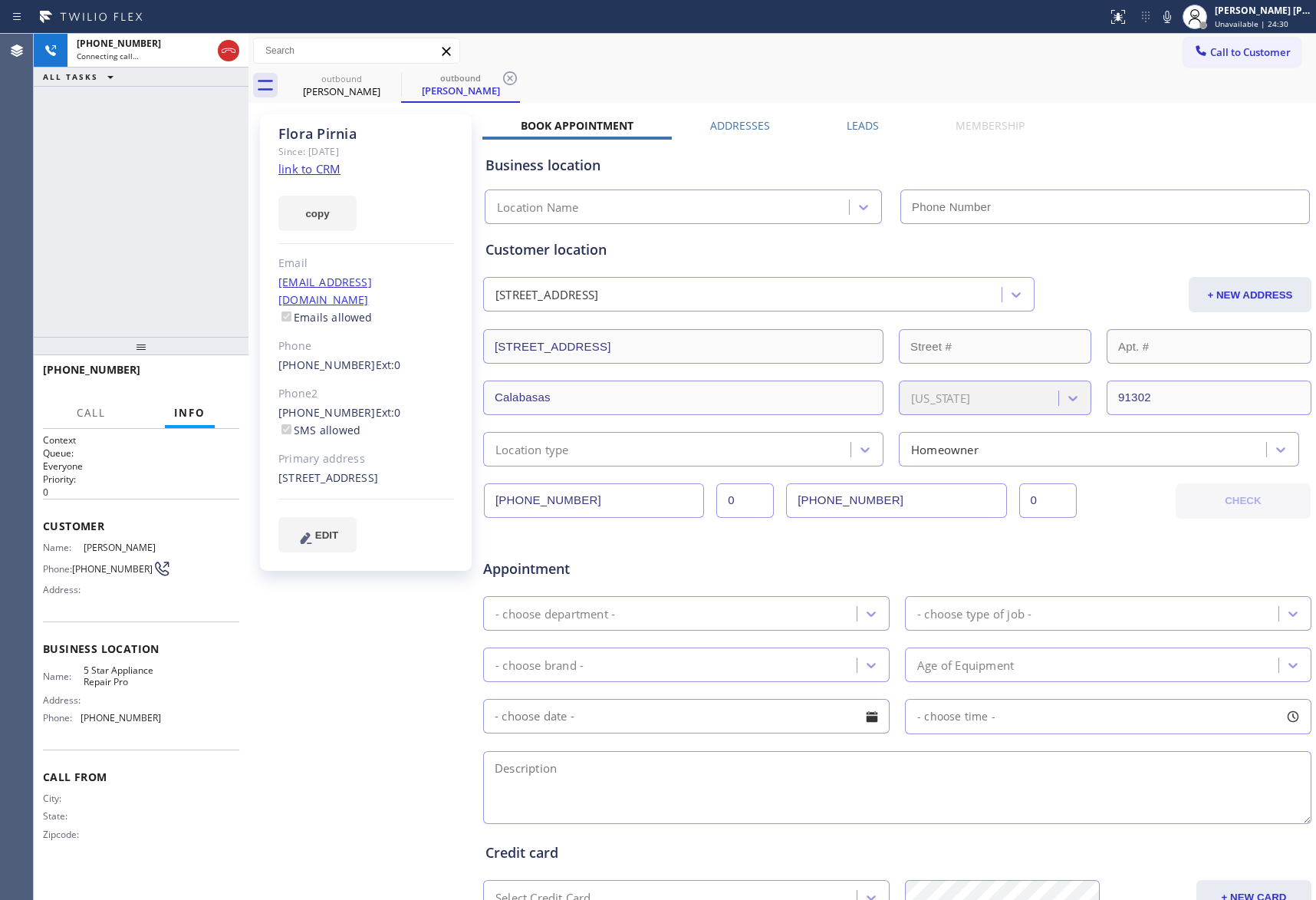
type input "[PHONE_NUMBER]"
click at [861, 125] on label "Leads" at bounding box center [863, 126] width 32 height 15
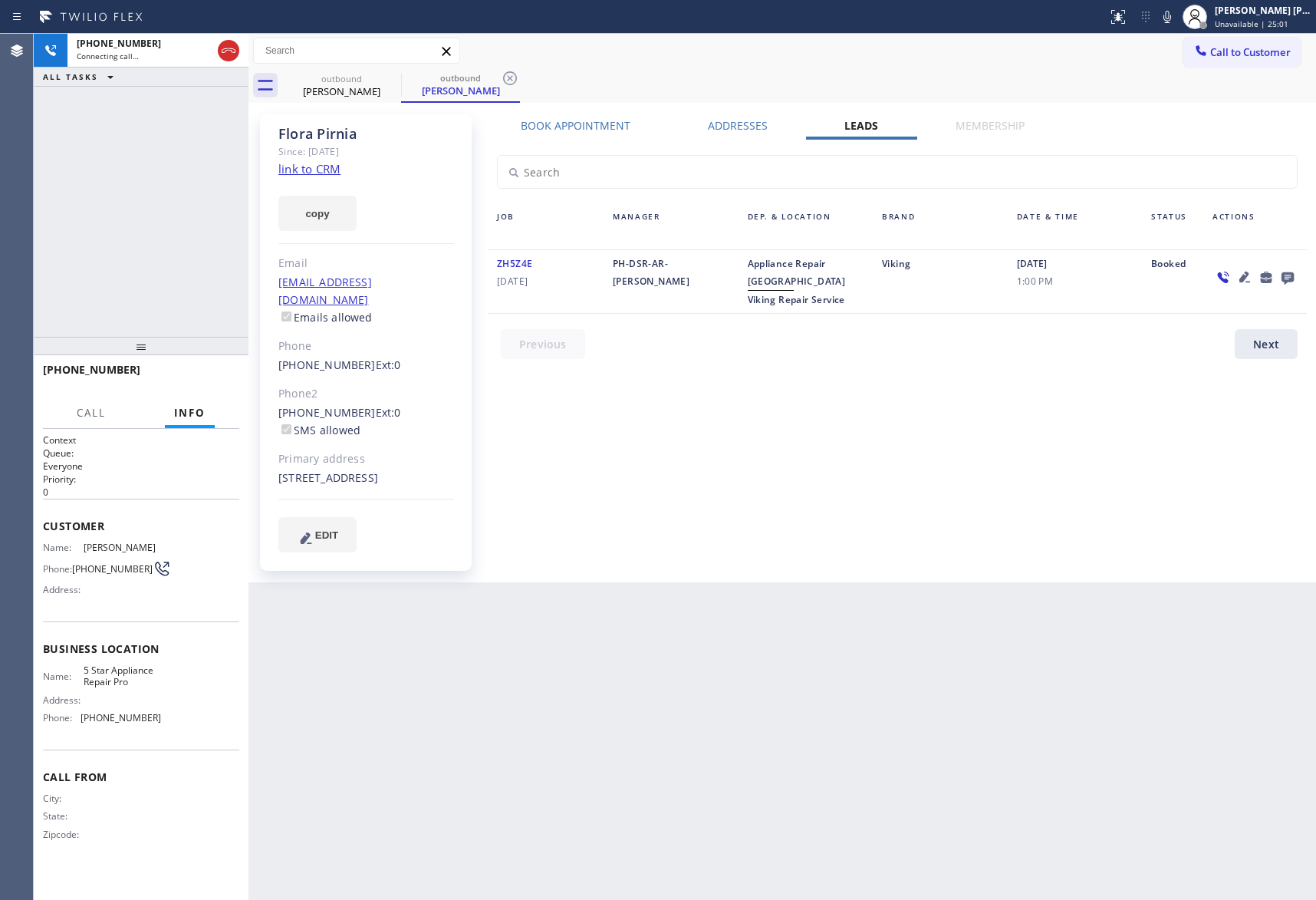
click at [1293, 277] on icon at bounding box center [1287, 278] width 12 height 12
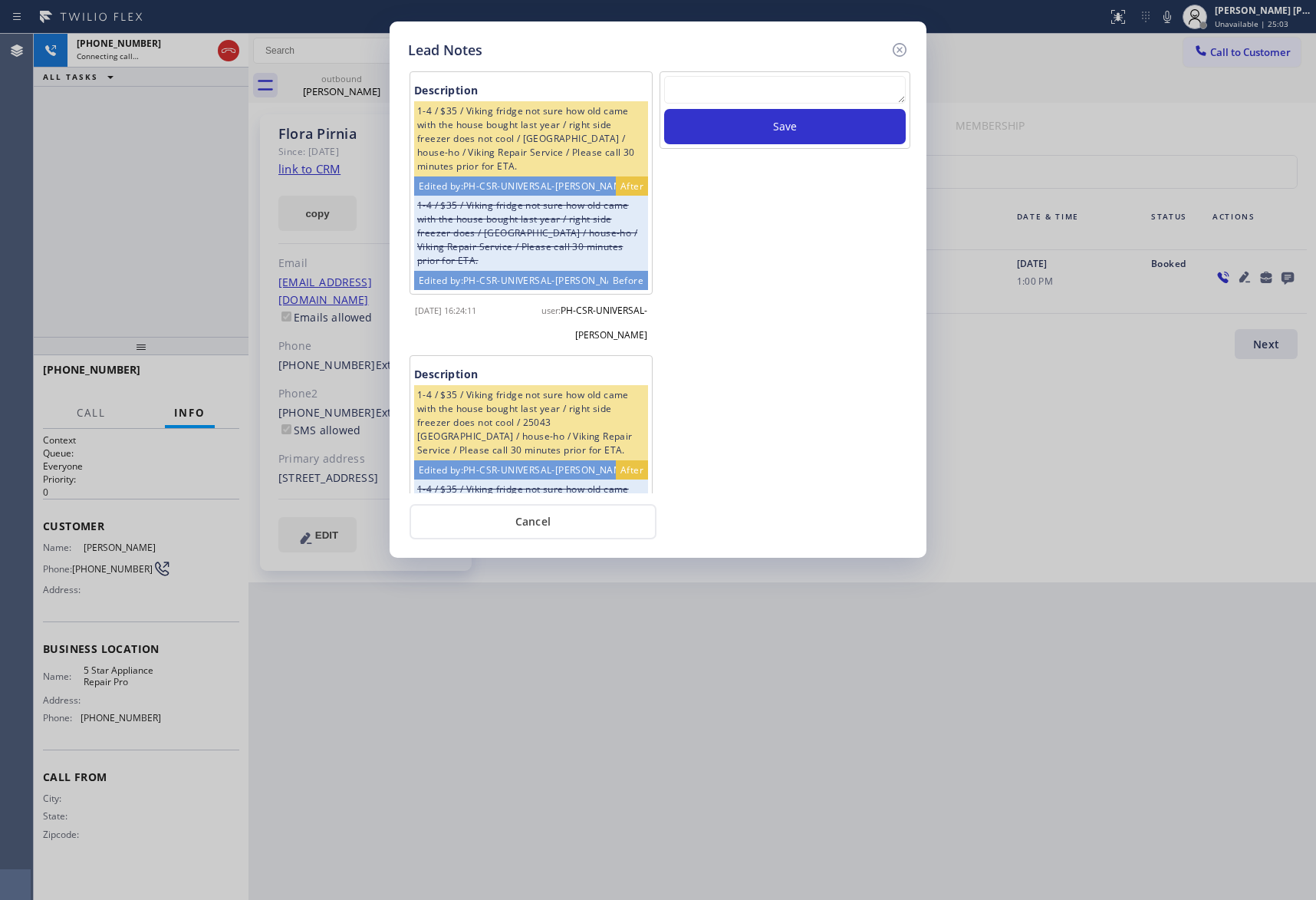
click at [743, 89] on textarea at bounding box center [785, 90] width 242 height 28
paste textarea "VM | please transfer if cx calls back"
type textarea "VM | please transfer if cx calls back"
click at [764, 127] on button "Save" at bounding box center [785, 126] width 242 height 35
click at [894, 51] on icon at bounding box center [900, 50] width 18 height 18
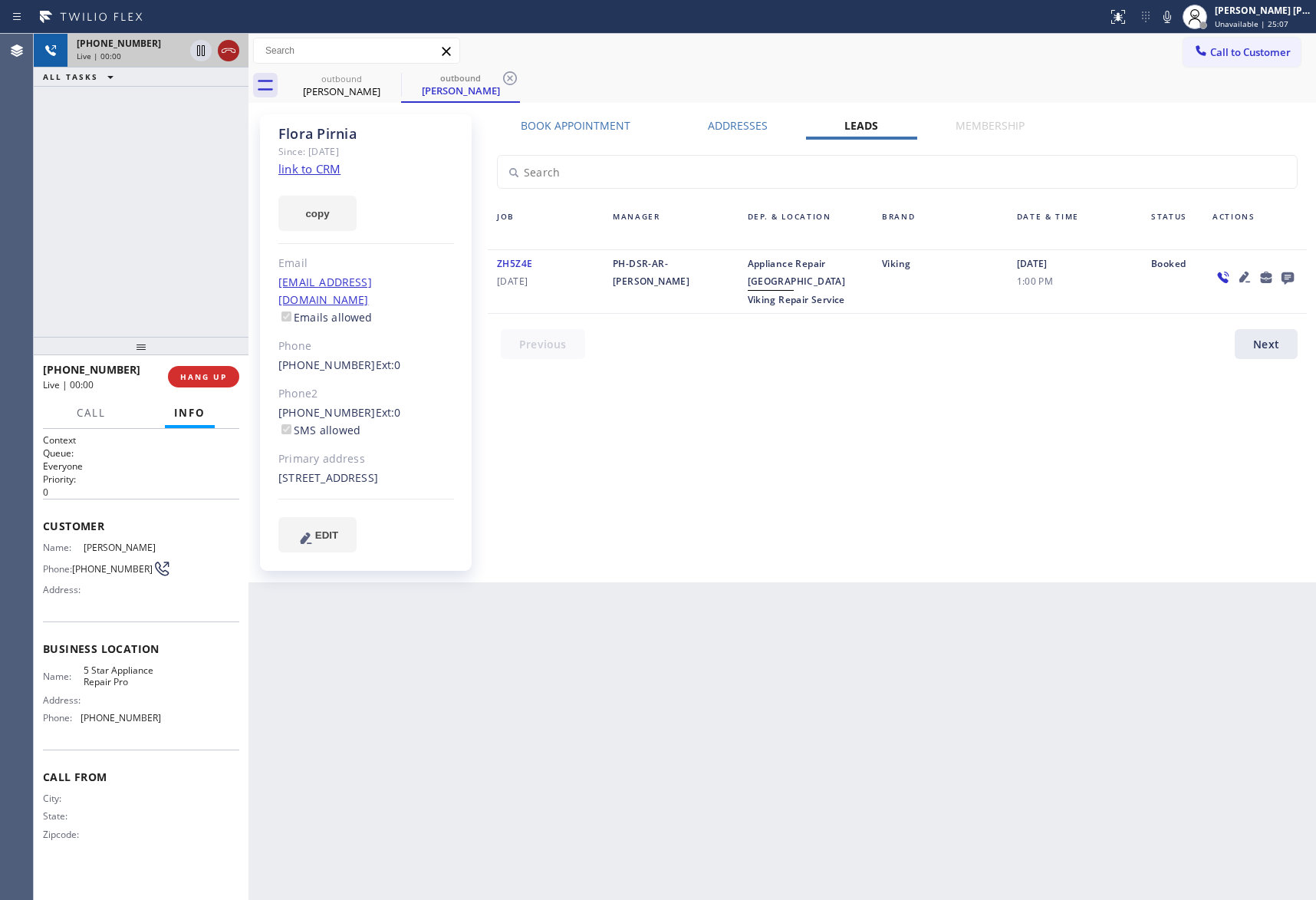
click at [233, 53] on icon at bounding box center [228, 50] width 14 height 5
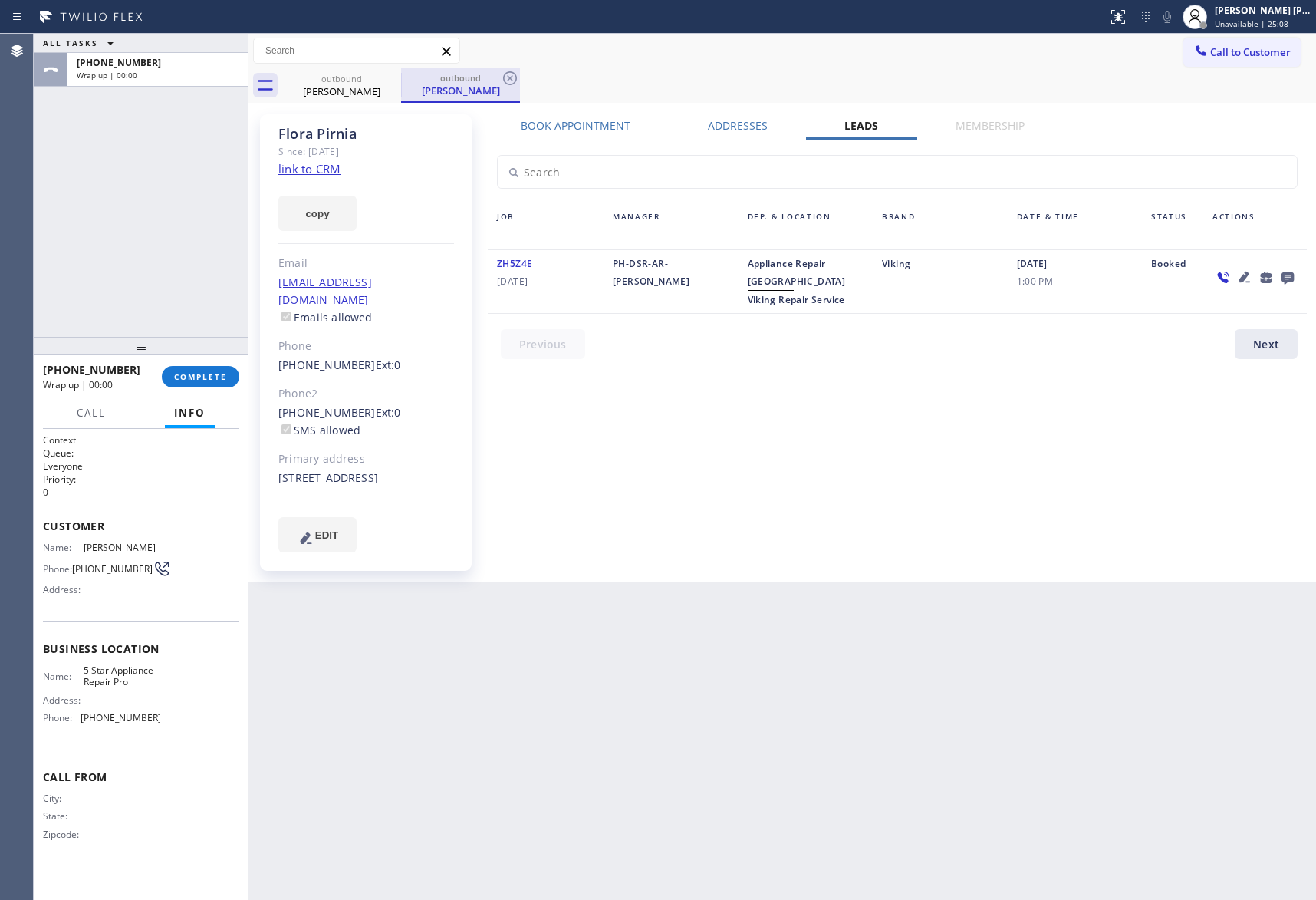
click at [401, 78] on div at bounding box center [401, 84] width 1 height 23
click at [391, 78] on icon at bounding box center [390, 78] width 14 height 14
click at [202, 371] on span "COMPLETE" at bounding box center [200, 377] width 53 height 11
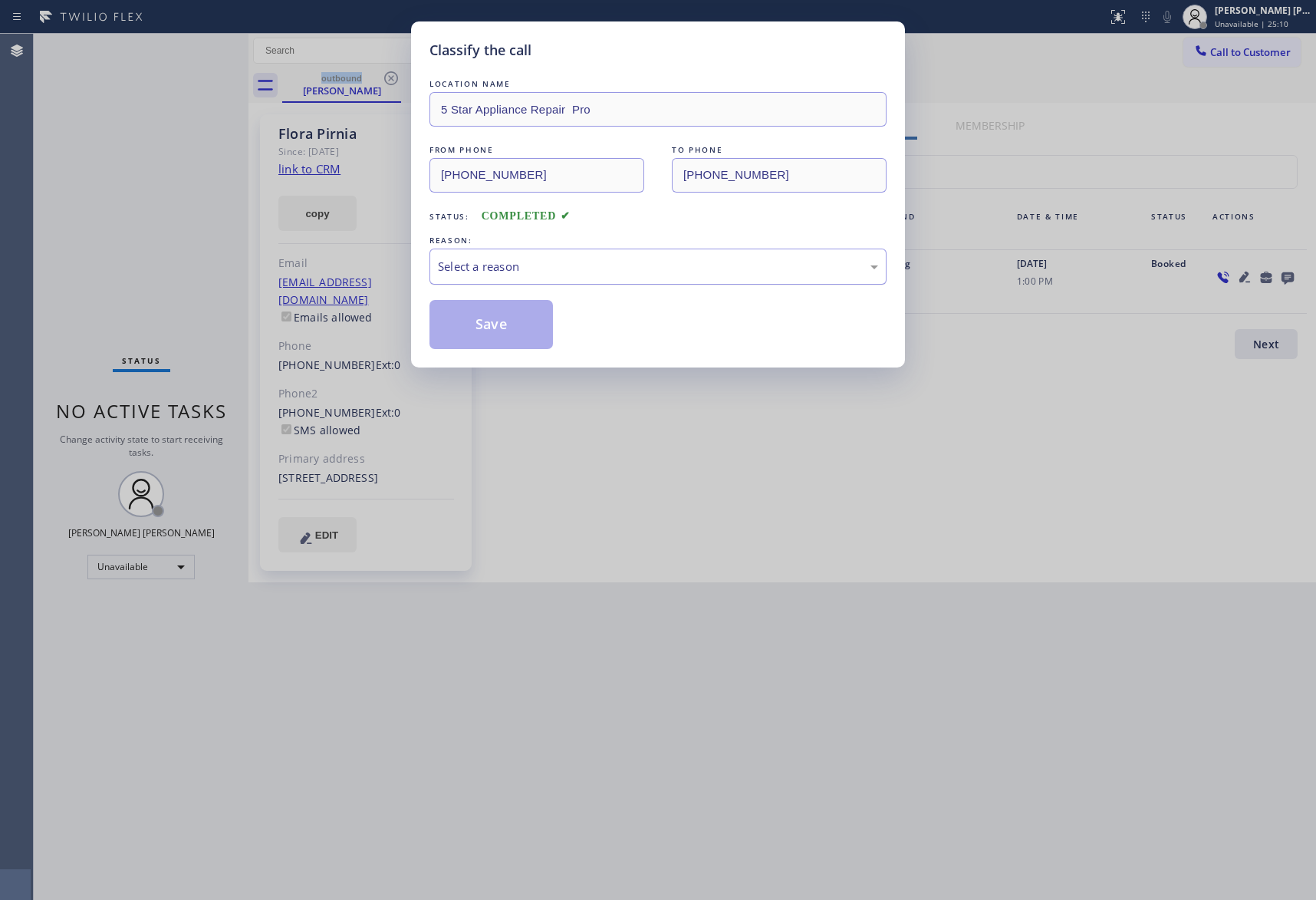
click at [498, 252] on div "Select a reason" at bounding box center [658, 266] width 457 height 36
click at [480, 327] on button "Save" at bounding box center [492, 324] width 124 height 49
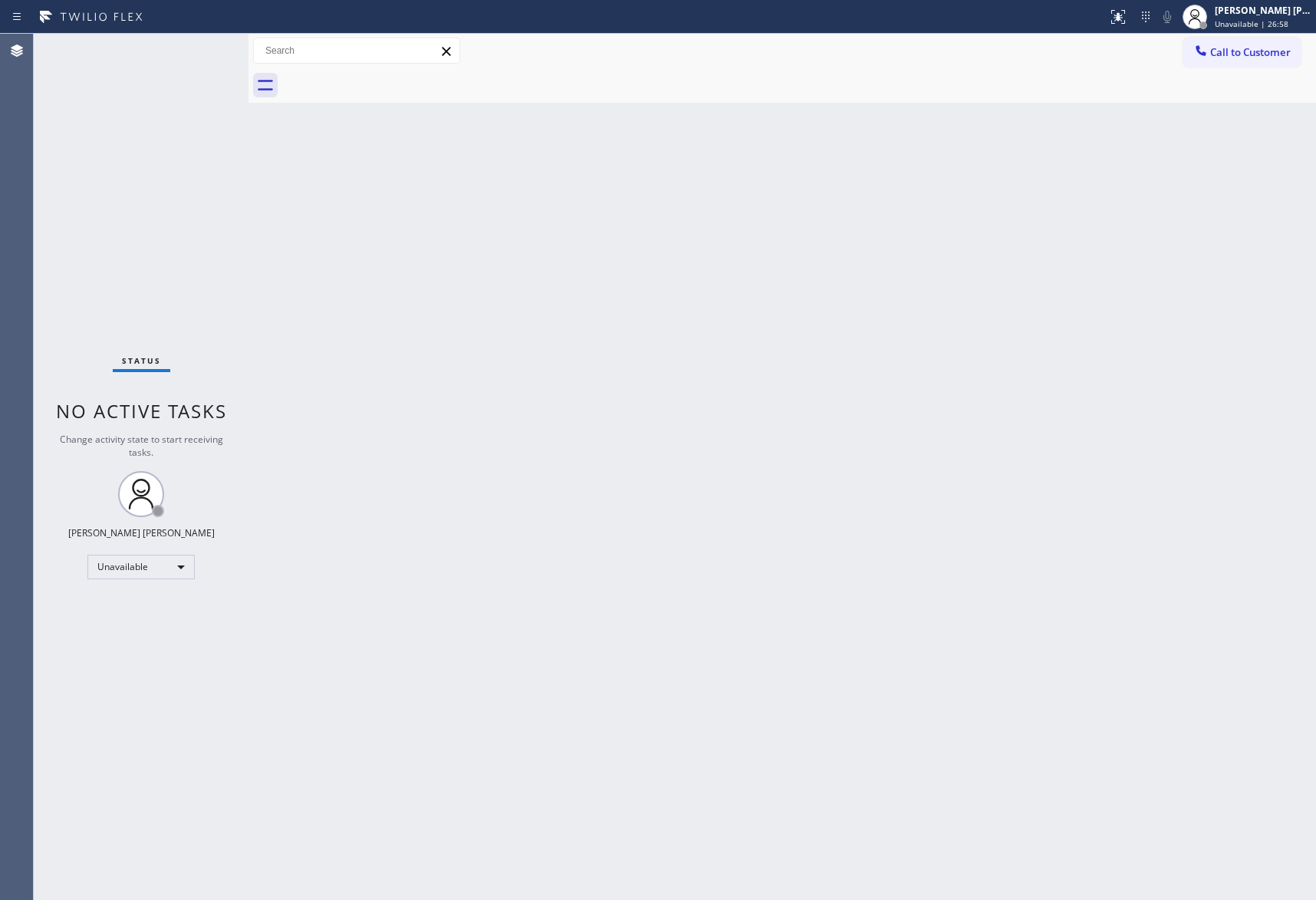
click at [1243, 55] on span "Call to Customer" at bounding box center [1250, 52] width 80 height 14
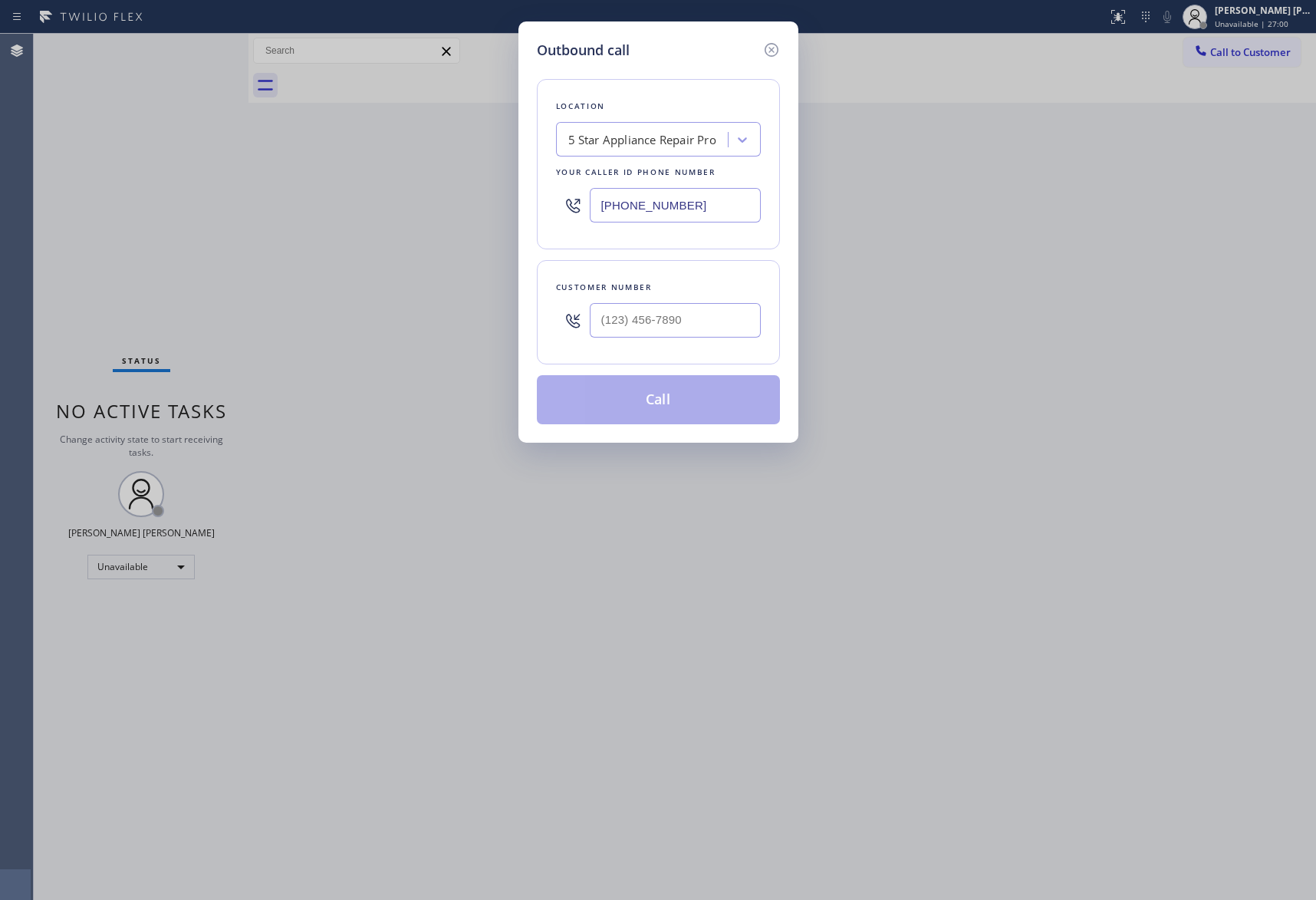
click at [709, 310] on input "text" at bounding box center [675, 319] width 171 height 34
paste input "310) 738-4878"
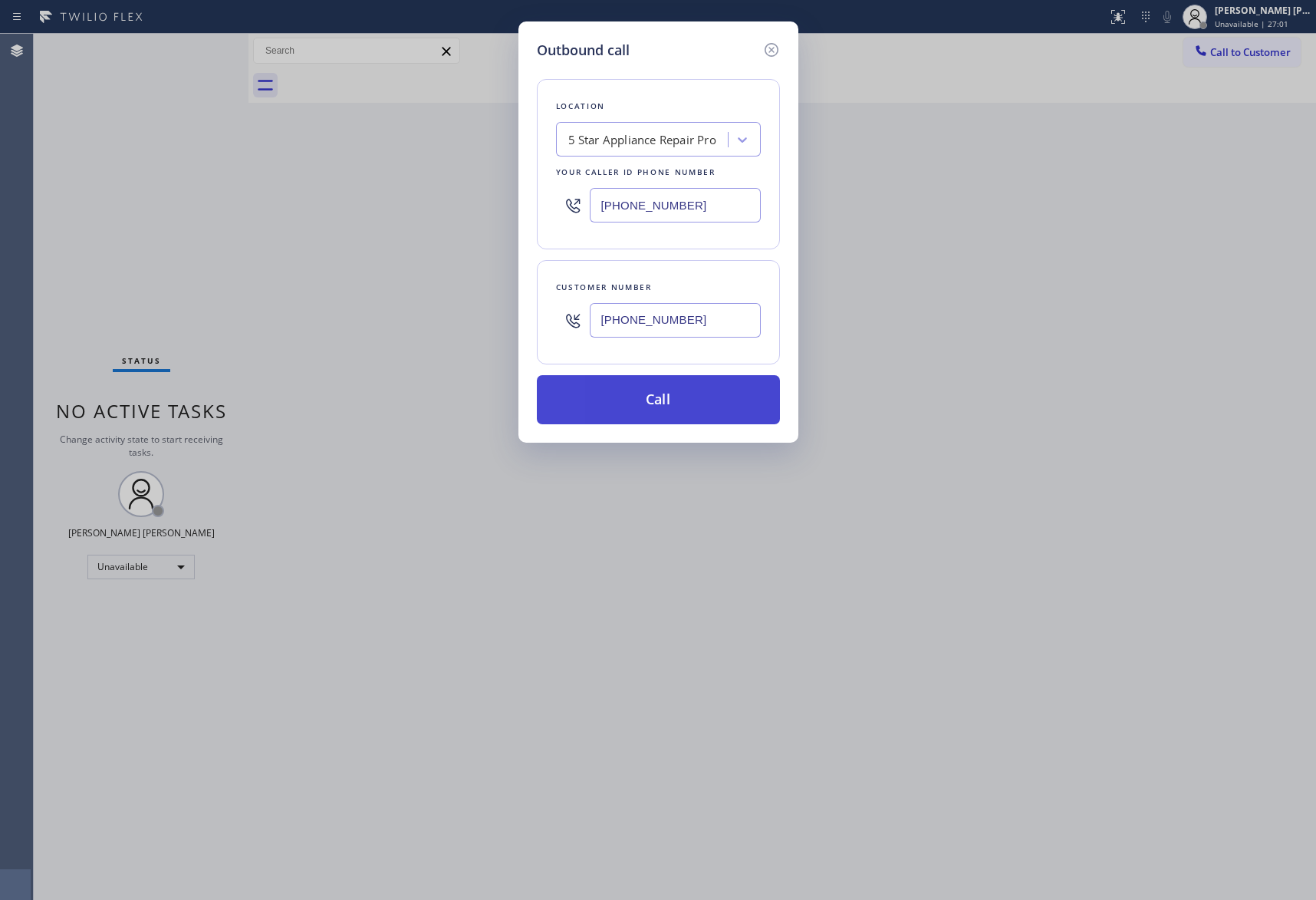
type input "[PHONE_NUMBER]"
click at [698, 406] on button "Call" at bounding box center [659, 399] width 244 height 49
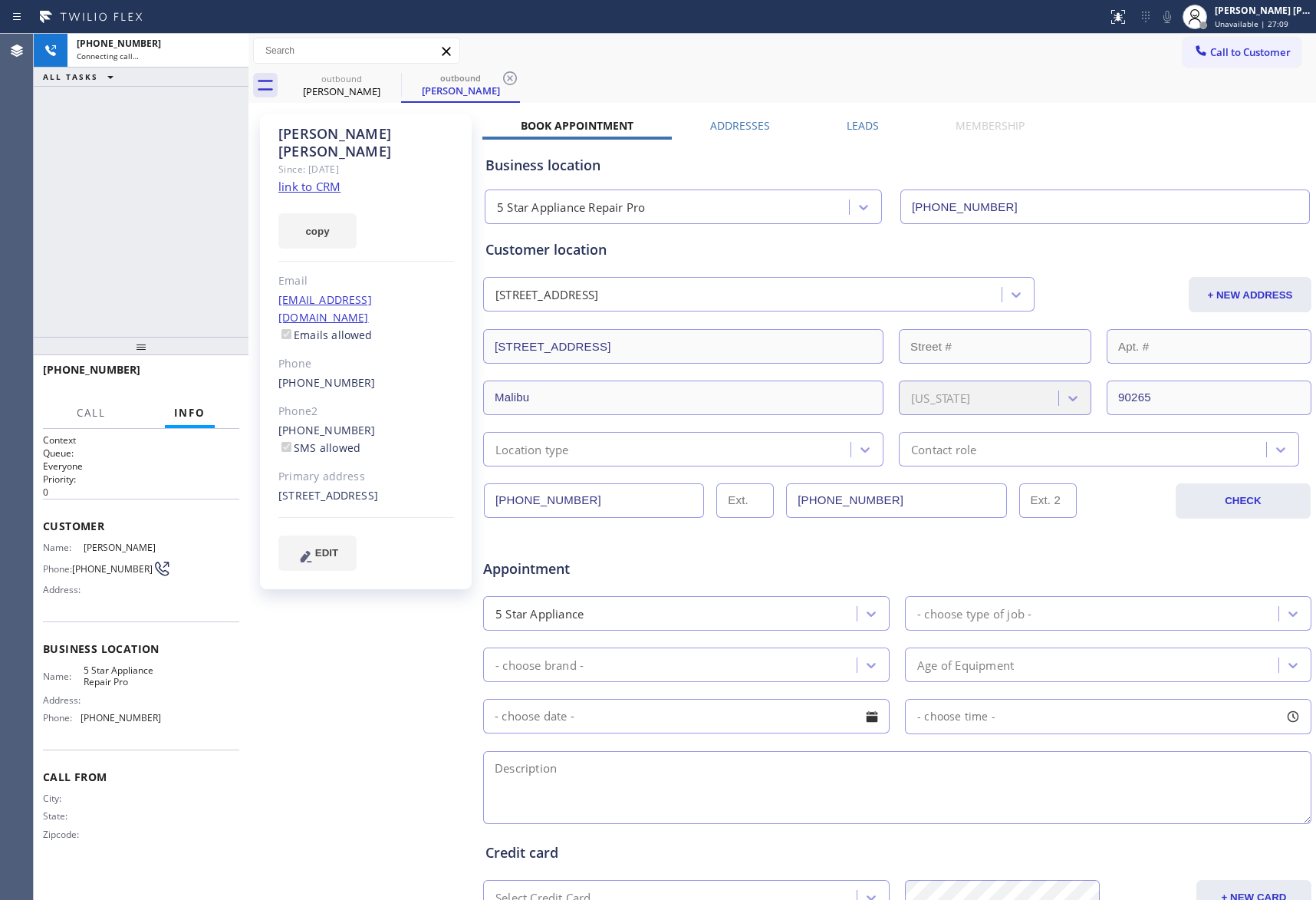
type input "[PHONE_NUMBER]"
click at [857, 129] on label "Leads" at bounding box center [863, 126] width 32 height 15
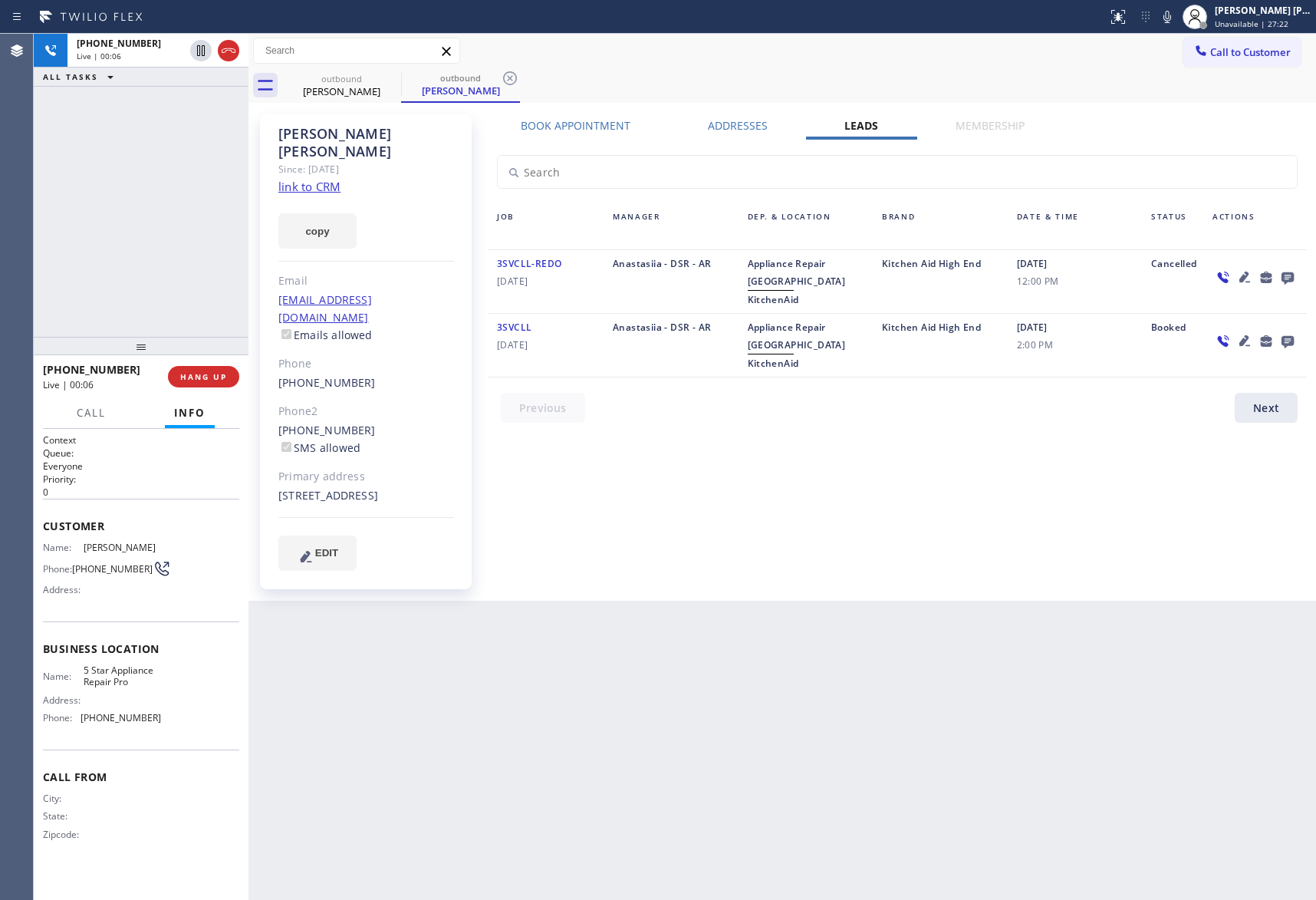
click at [1286, 276] on icon at bounding box center [1287, 278] width 12 height 12
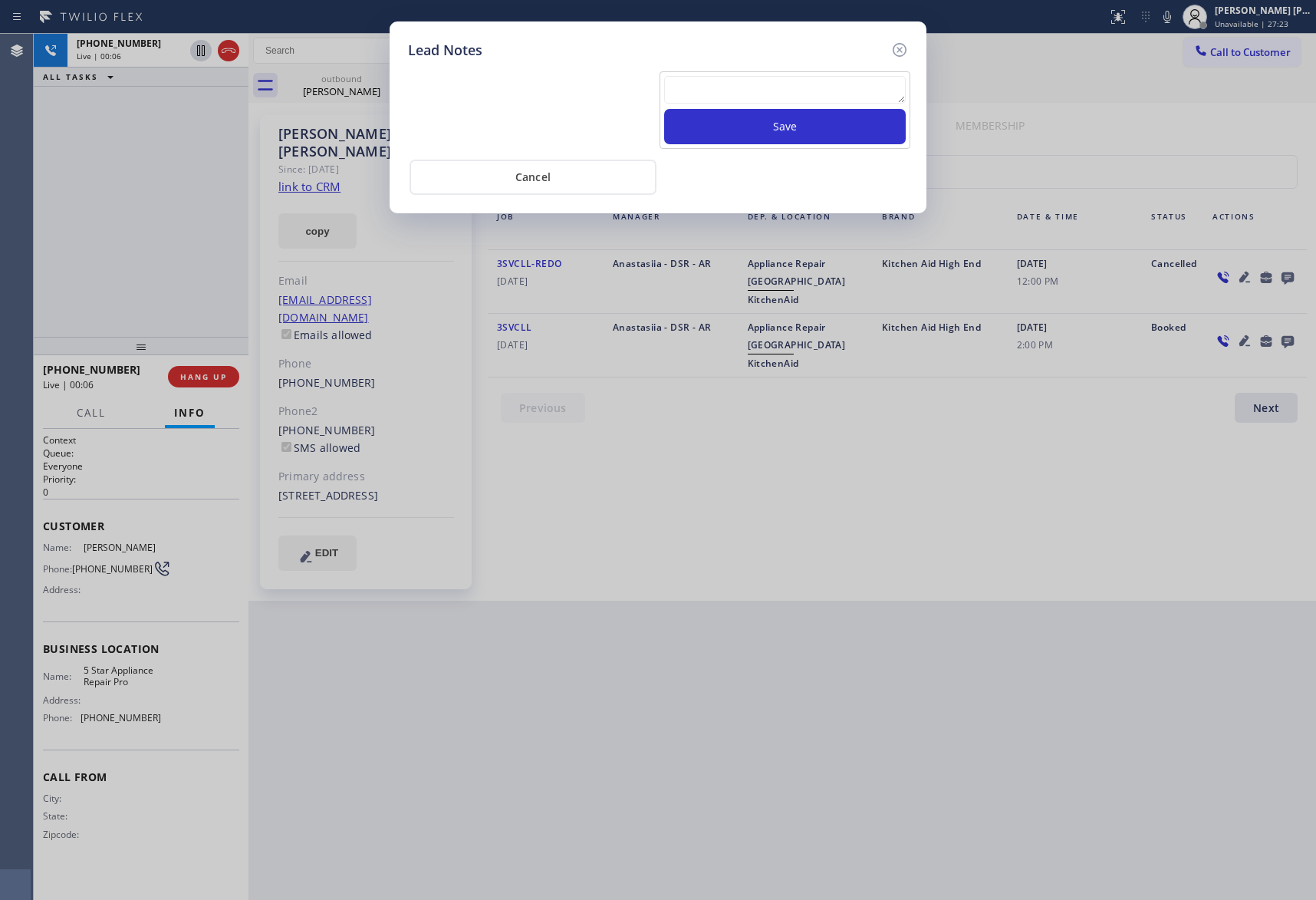
click at [707, 83] on textarea at bounding box center [785, 90] width 242 height 28
paste textarea "VM | please transfer if cx calls back"
type textarea "VM | please transfer if cx calls back"
click at [752, 132] on button "Save" at bounding box center [785, 126] width 242 height 35
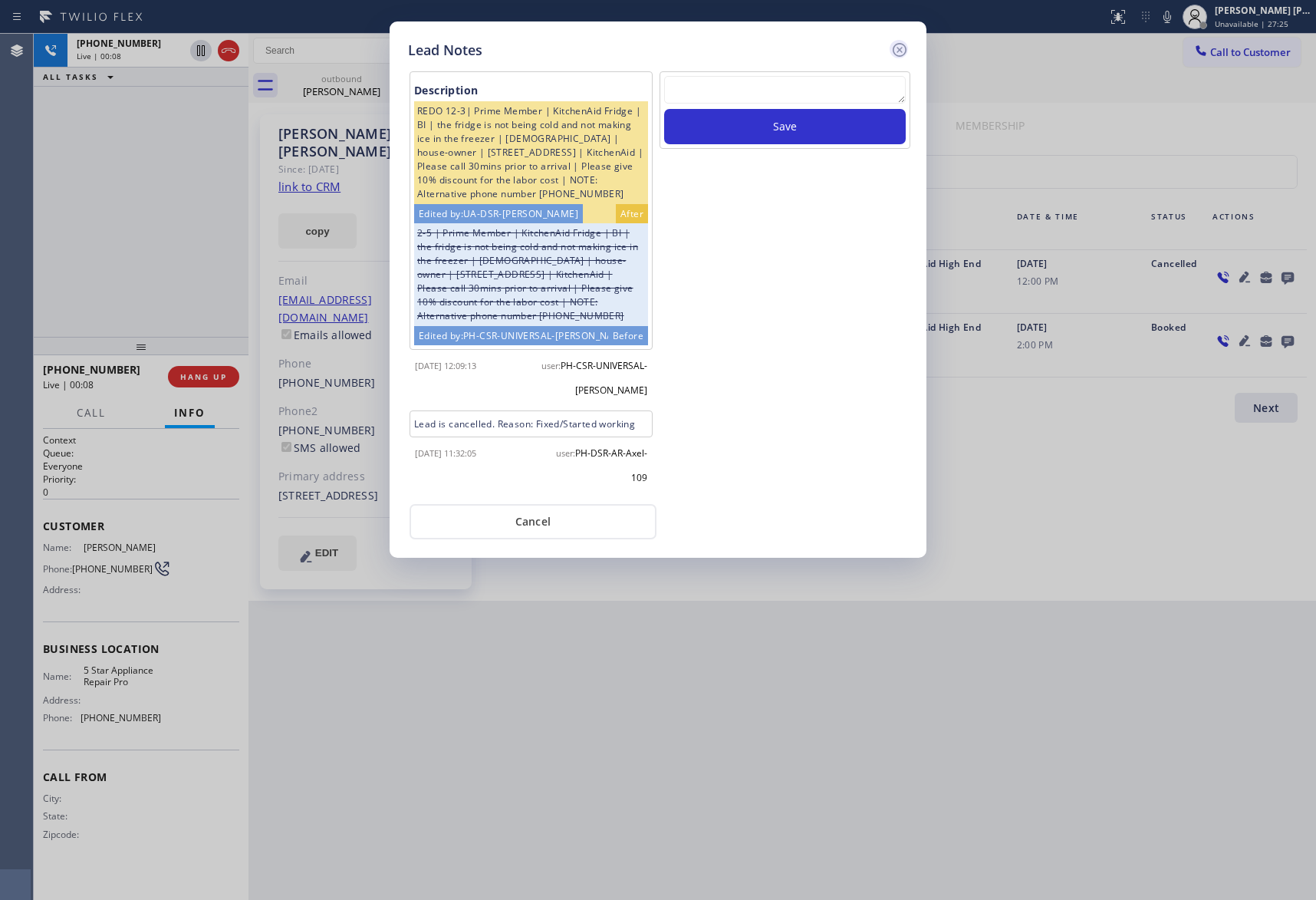
click at [900, 46] on icon at bounding box center [900, 50] width 18 height 18
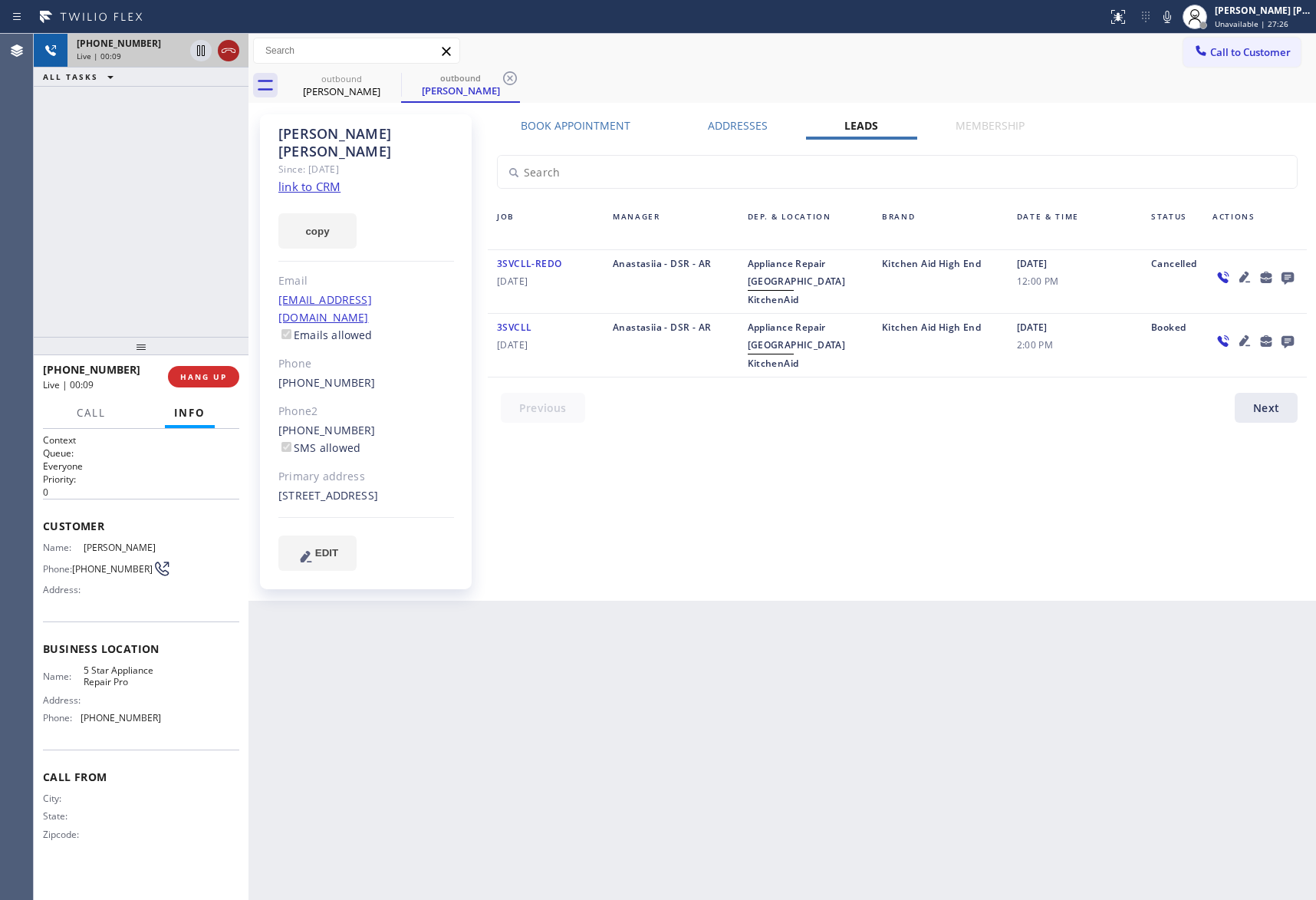
click at [225, 43] on icon at bounding box center [229, 51] width 18 height 18
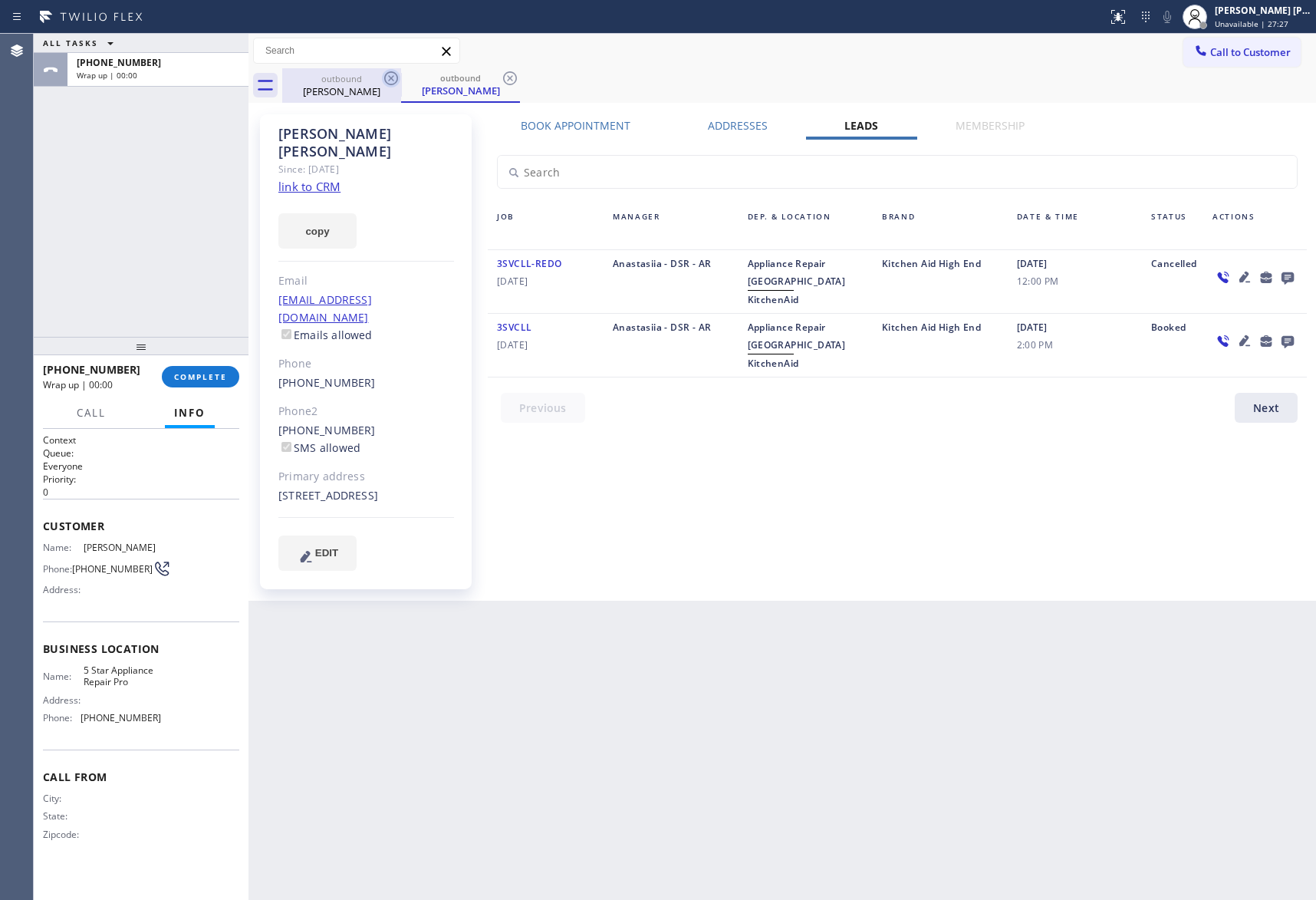
click at [397, 75] on icon at bounding box center [390, 78] width 14 height 14
click at [397, 75] on div "outbound [PERSON_NAME]" at bounding box center [799, 85] width 1035 height 34
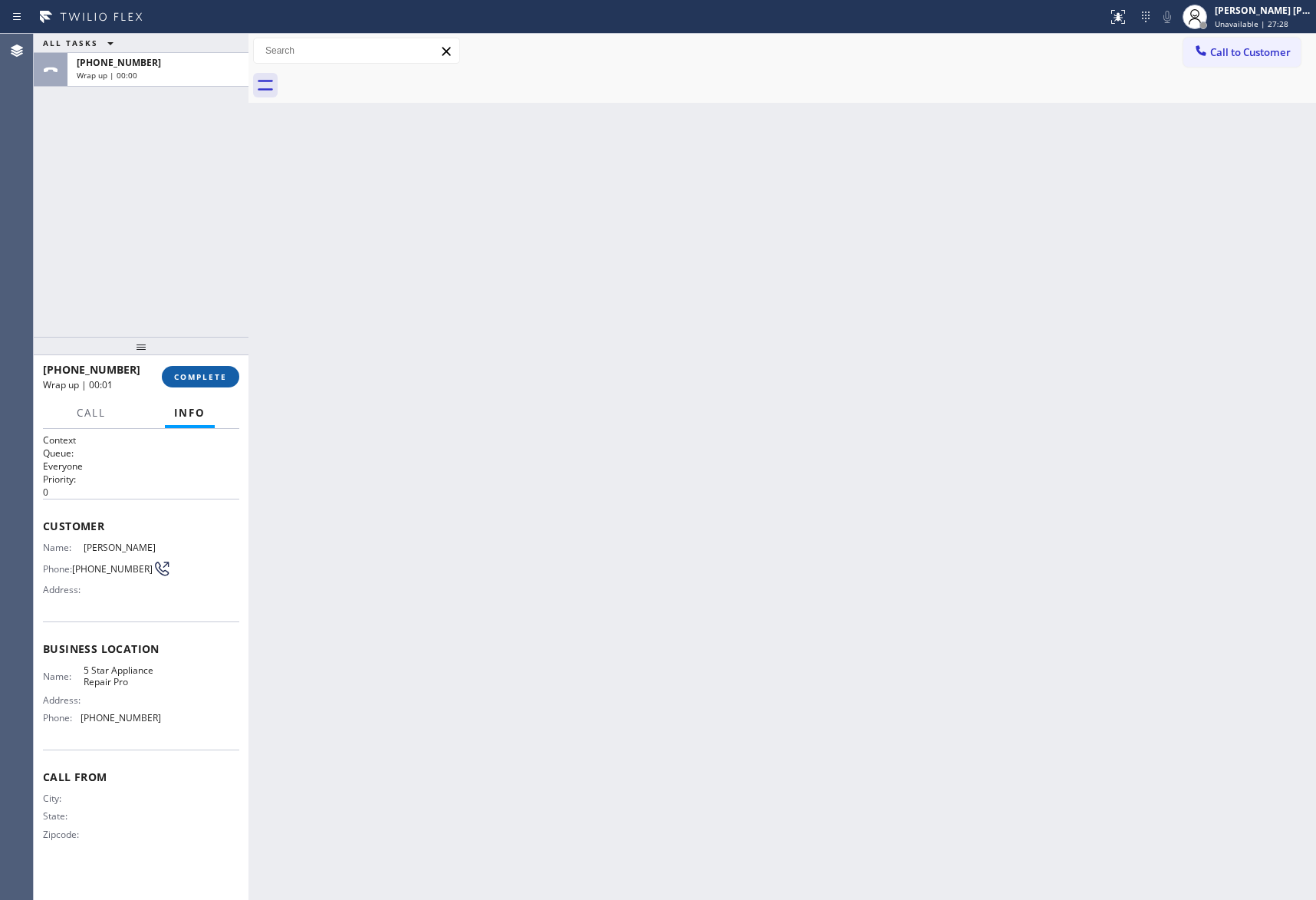
click at [206, 381] on span "COMPLETE" at bounding box center [200, 377] width 53 height 11
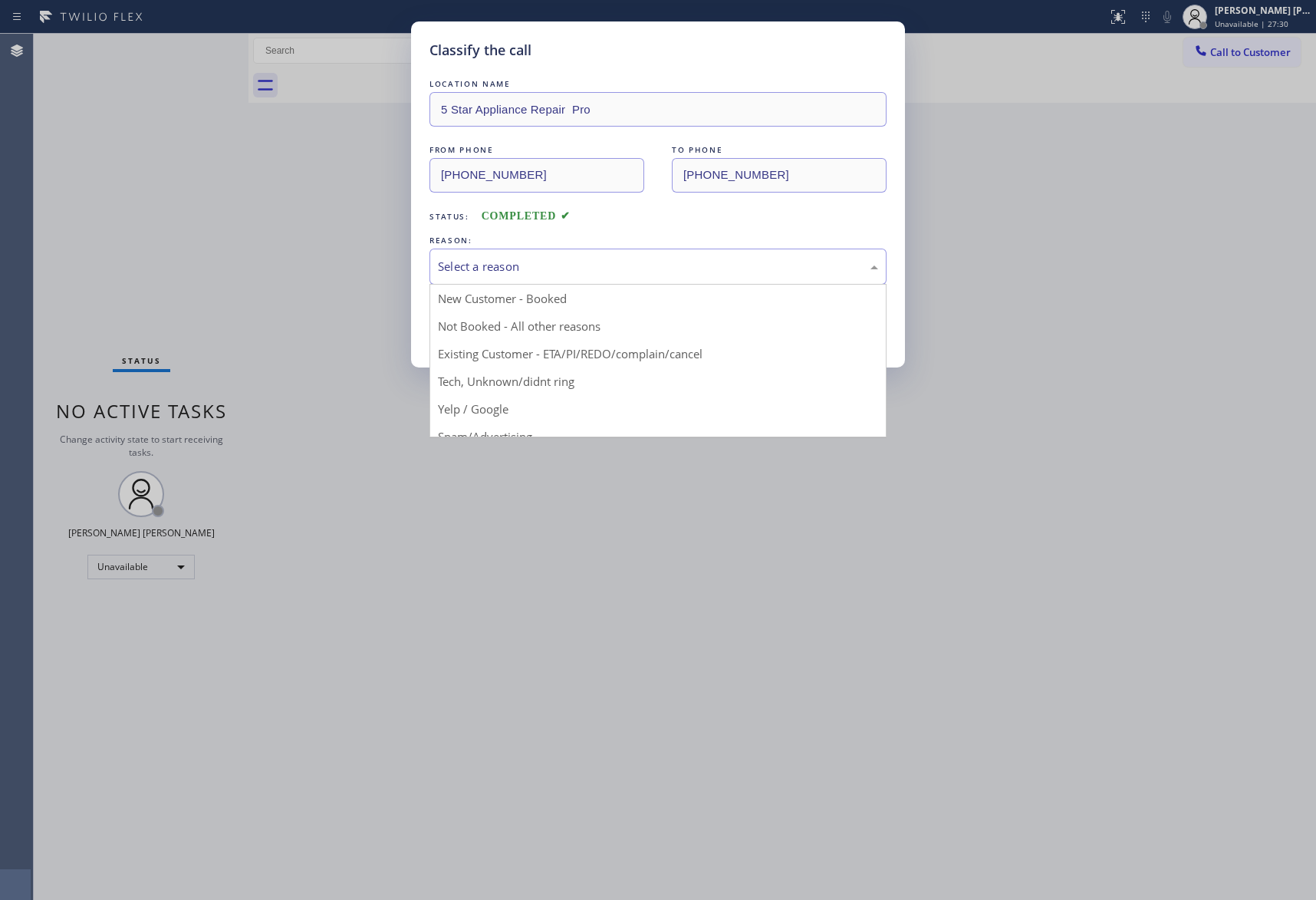
click at [547, 261] on div "Select a reason" at bounding box center [658, 266] width 440 height 18
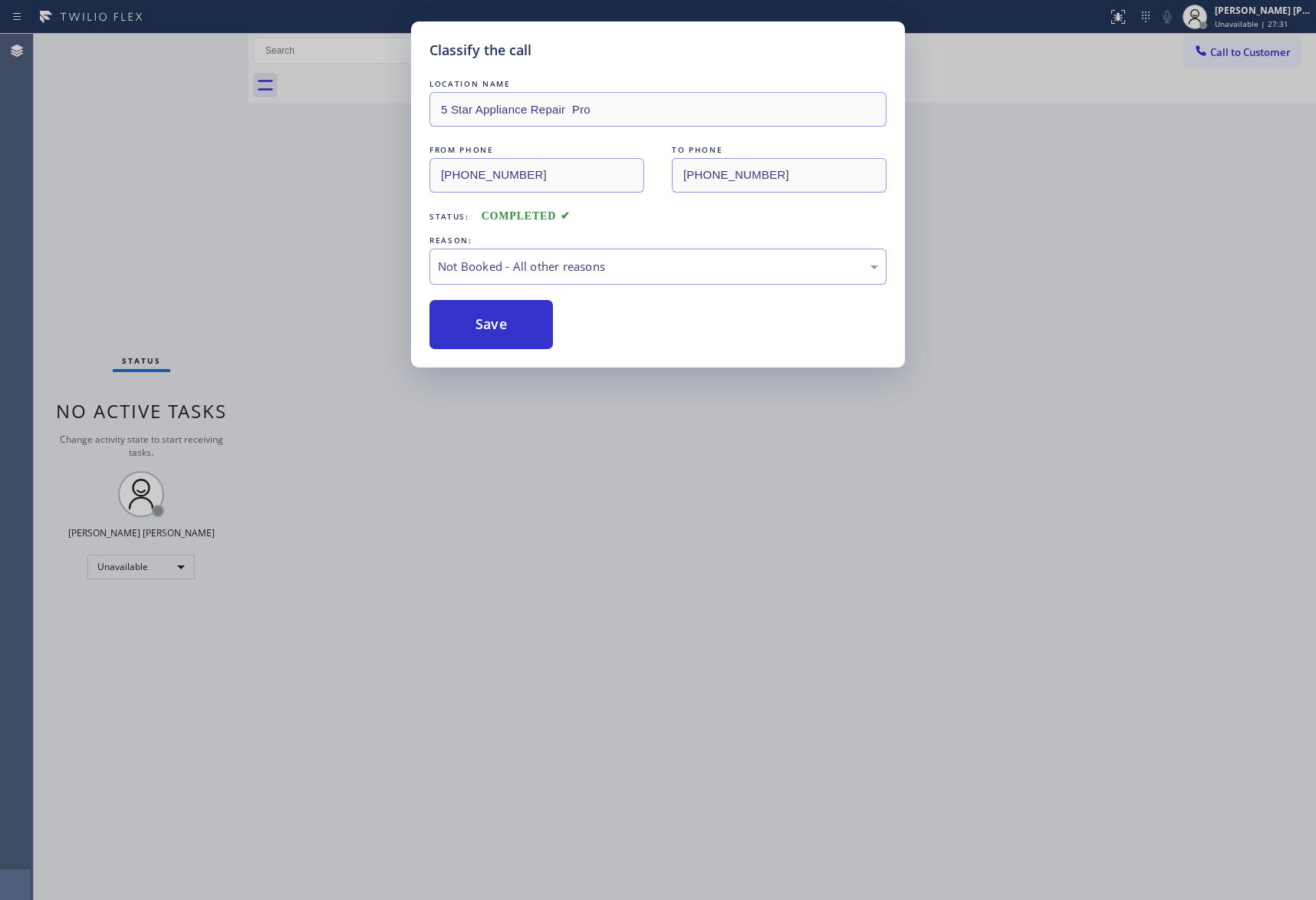
drag, startPoint x: 493, startPoint y: 326, endPoint x: 401, endPoint y: 29, distance: 310.9
click at [492, 322] on button "Save" at bounding box center [492, 324] width 124 height 49
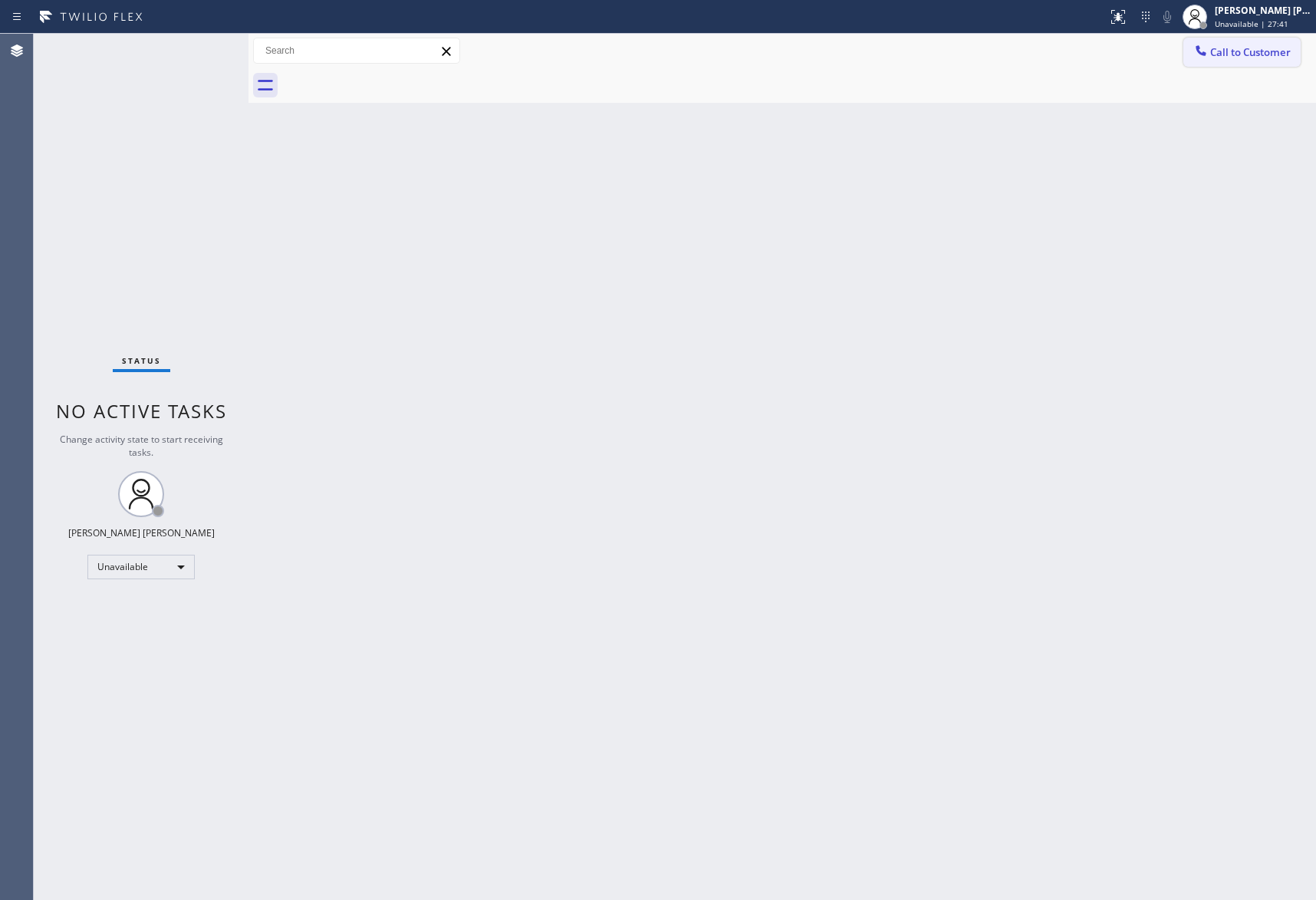
click at [1271, 53] on span "Call to Customer" at bounding box center [1250, 52] width 80 height 14
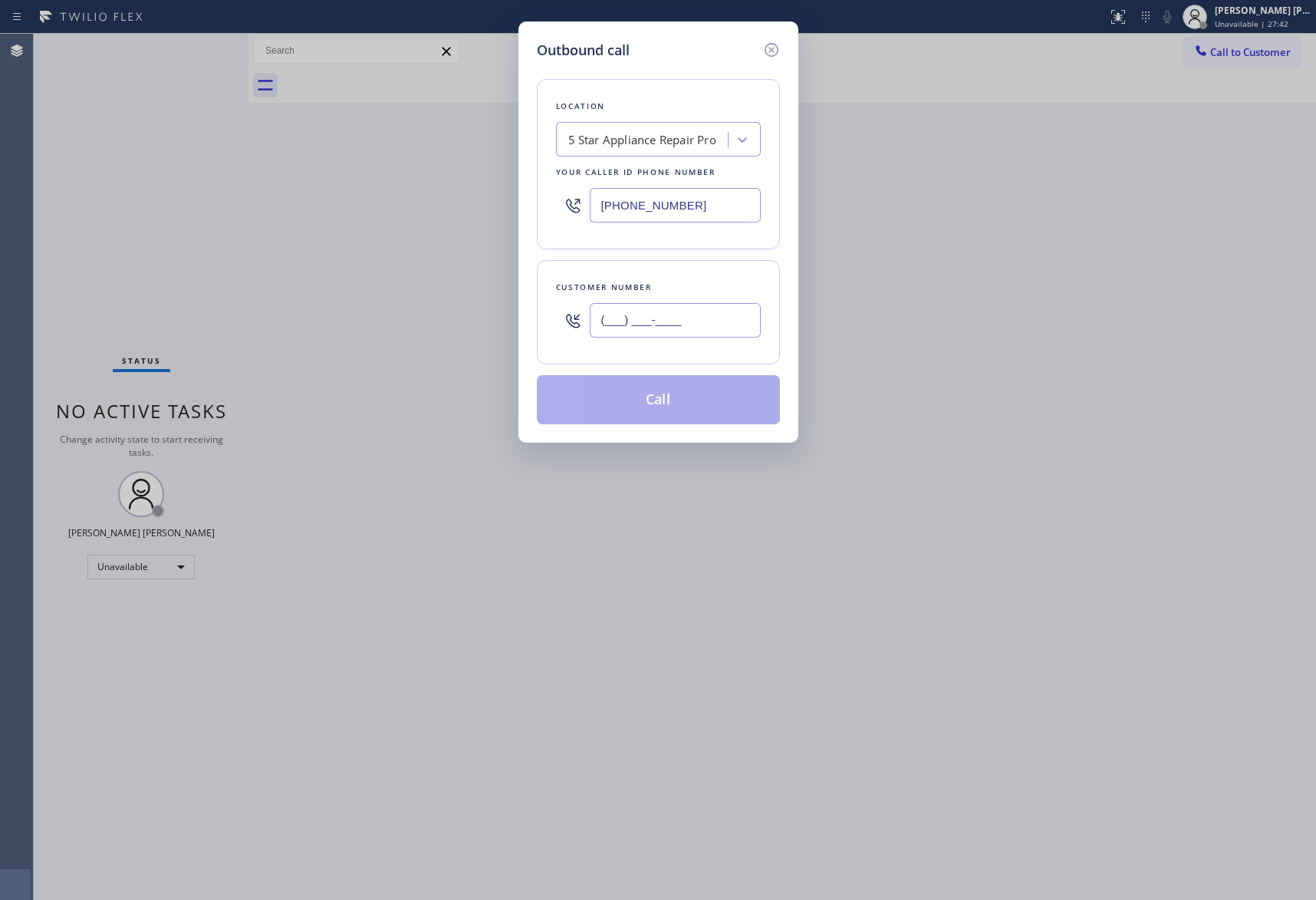
click at [707, 306] on input "(___) ___-____" at bounding box center [675, 319] width 171 height 34
paste input "206) 406-4434"
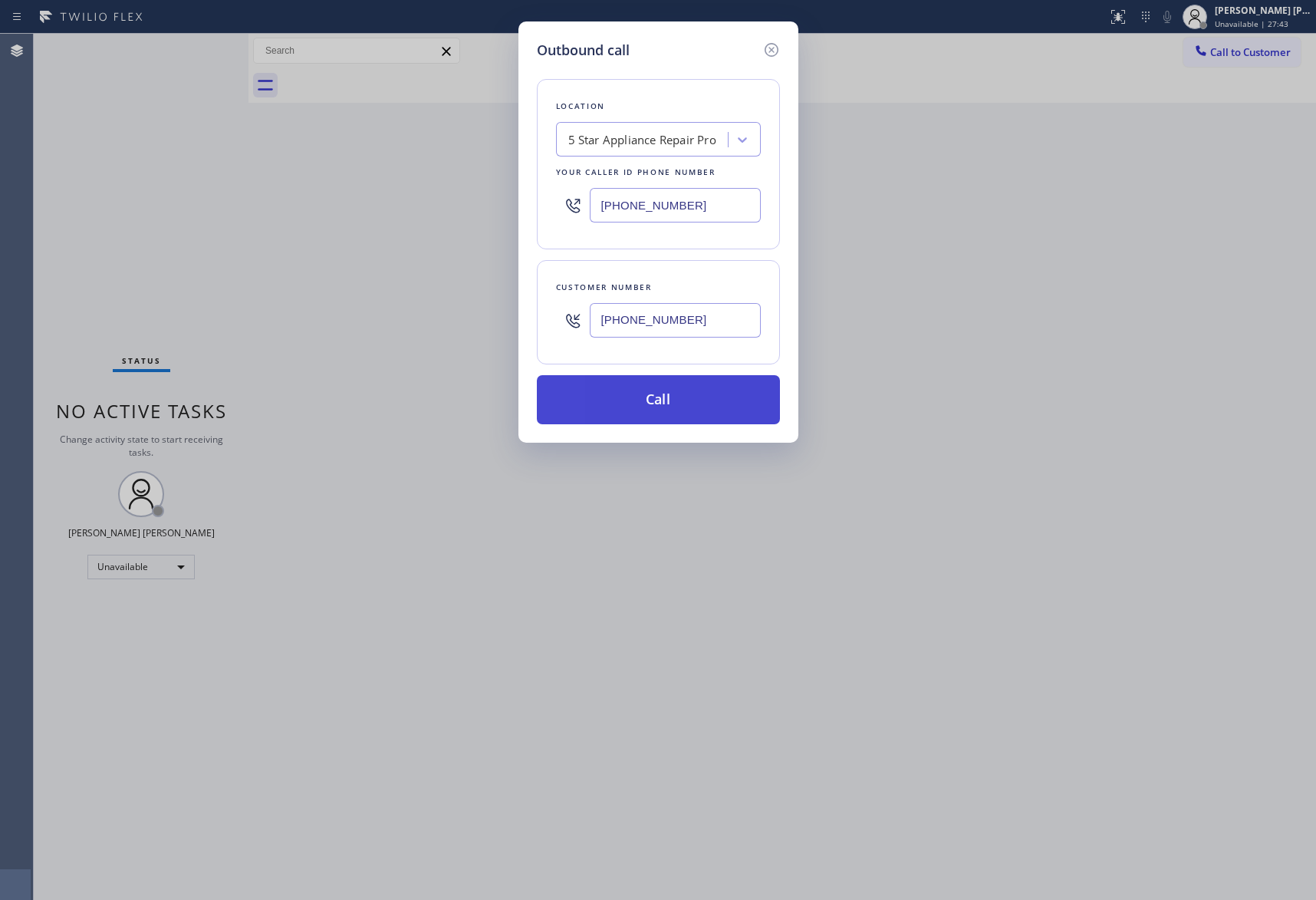
type input "[PHONE_NUMBER]"
click at [670, 409] on button "Call" at bounding box center [659, 399] width 244 height 49
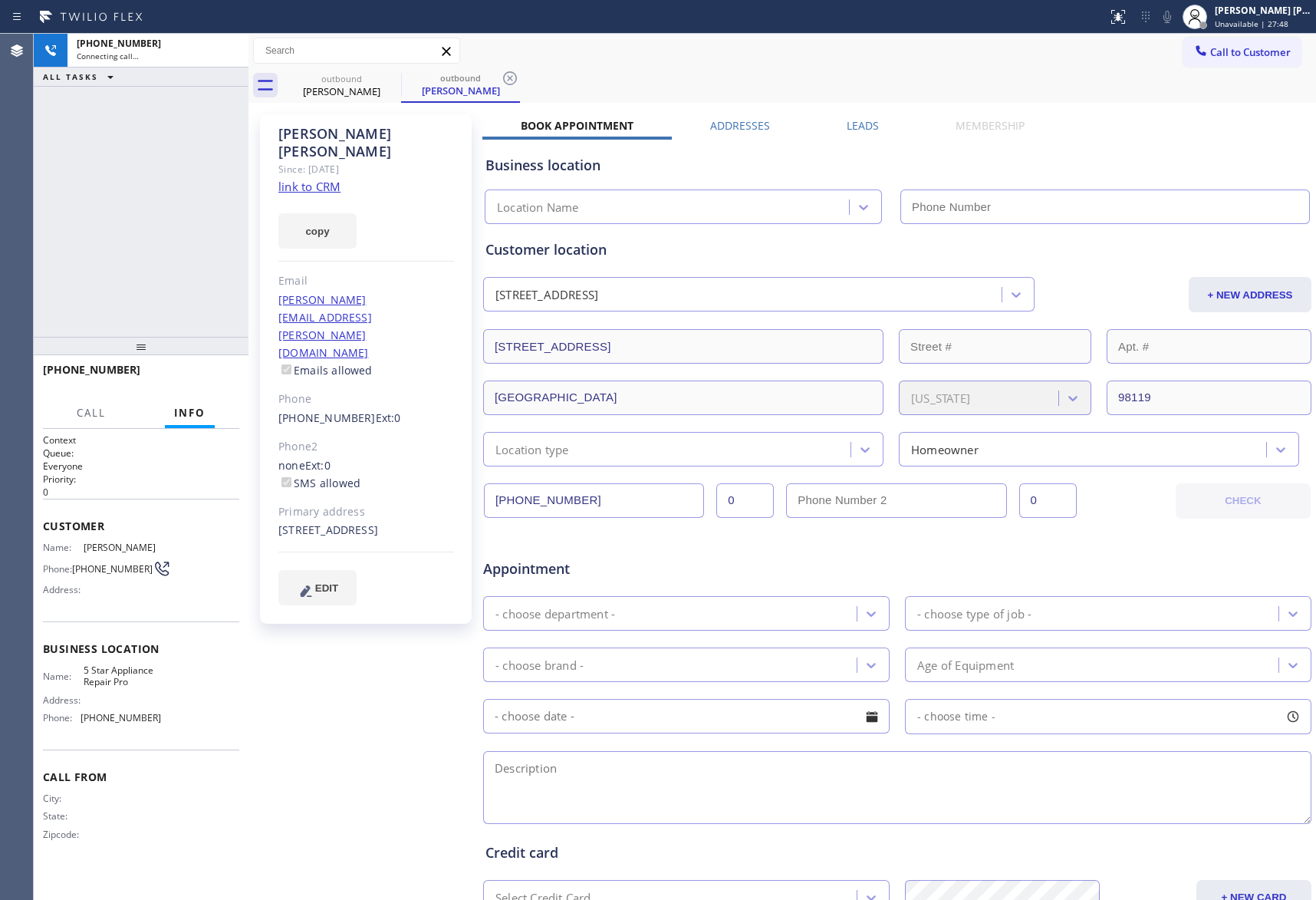
type input "[PHONE_NUMBER]"
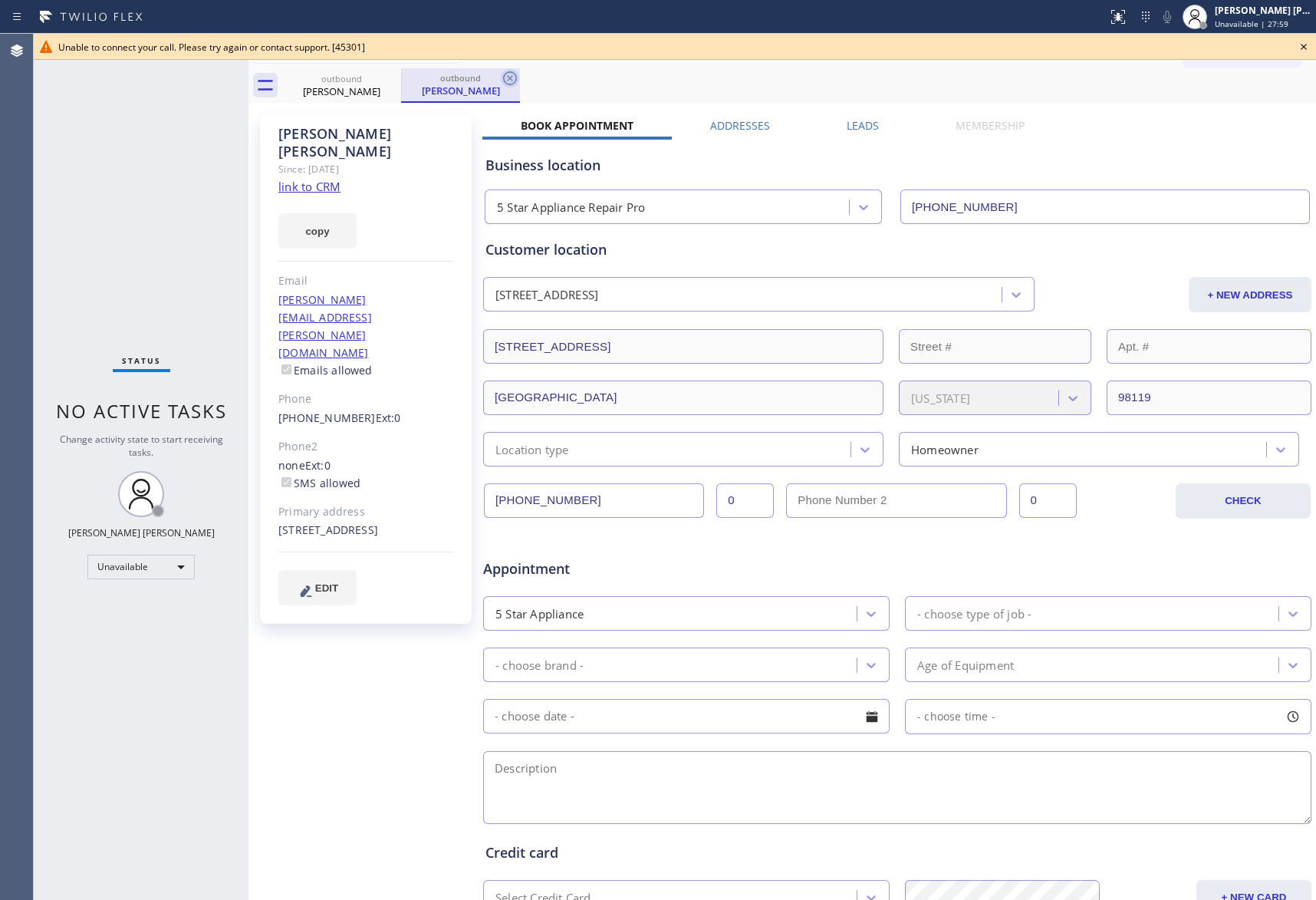
click at [507, 78] on icon at bounding box center [510, 78] width 18 height 18
click at [388, 78] on icon at bounding box center [391, 78] width 18 height 18
click at [388, 78] on div "outbound [PERSON_NAME]" at bounding box center [799, 85] width 1035 height 34
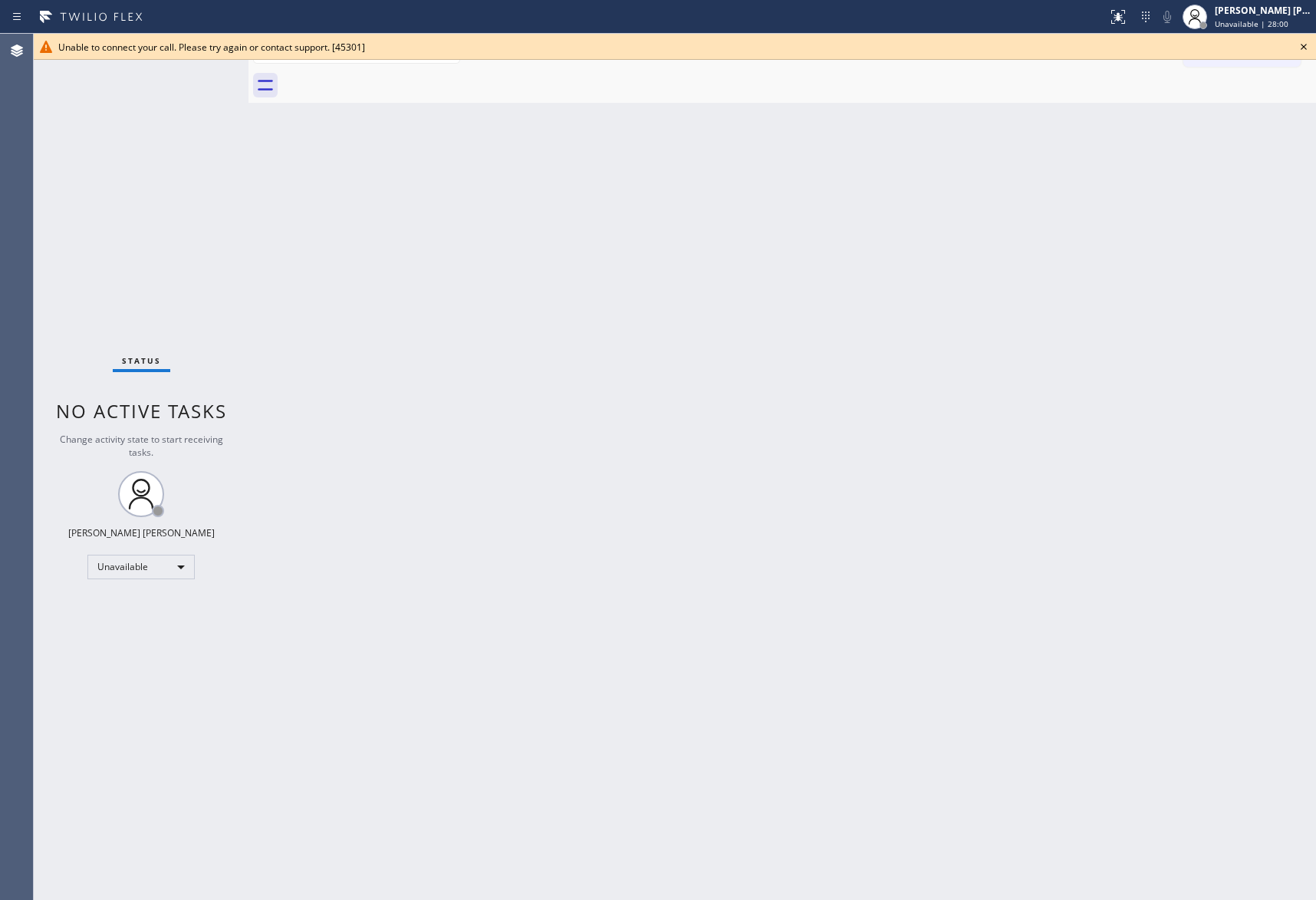
click at [388, 78] on div at bounding box center [799, 85] width 1035 height 34
click at [1302, 48] on icon at bounding box center [1304, 46] width 6 height 6
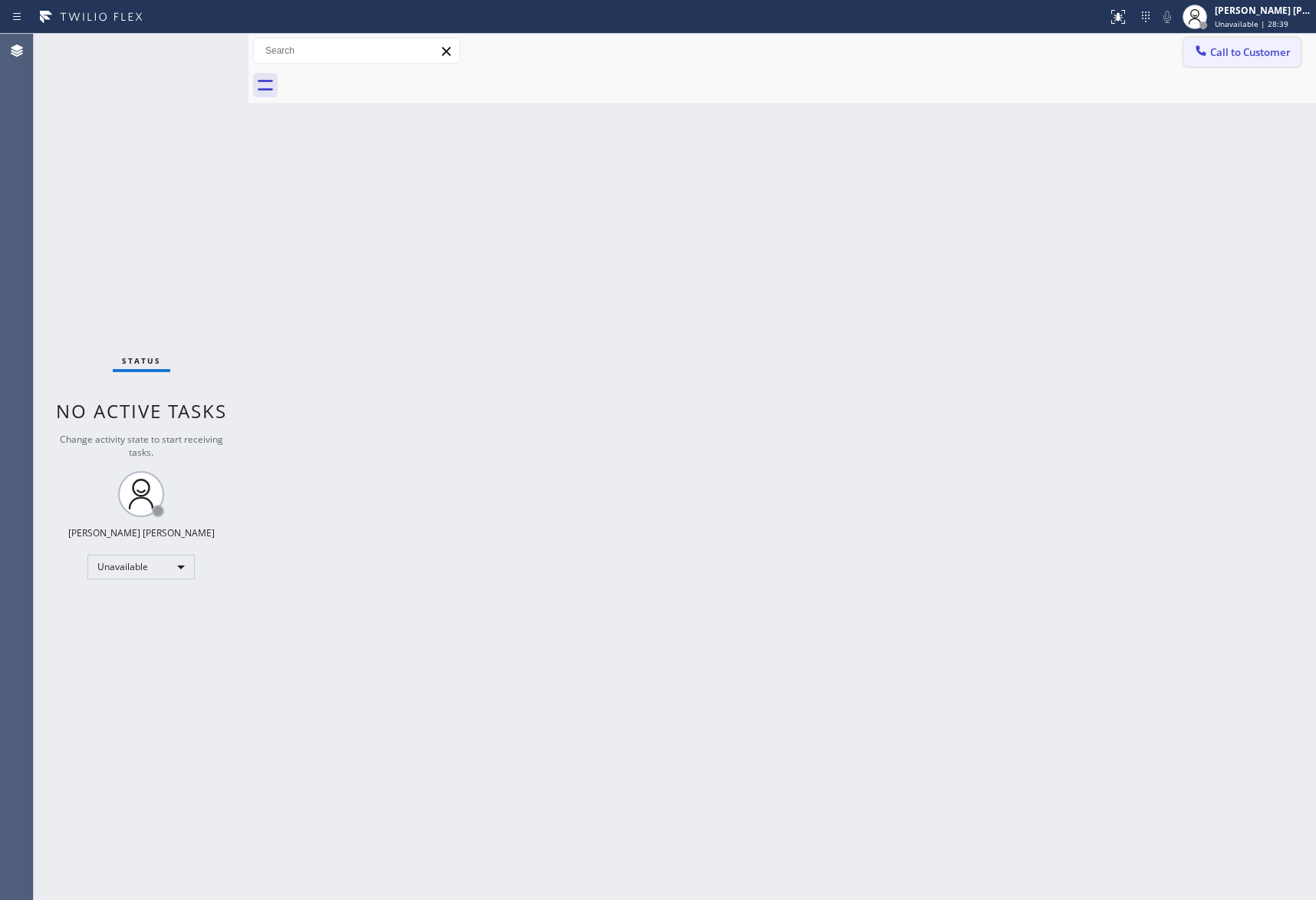
click at [1238, 47] on span "Call to Customer" at bounding box center [1250, 52] width 80 height 14
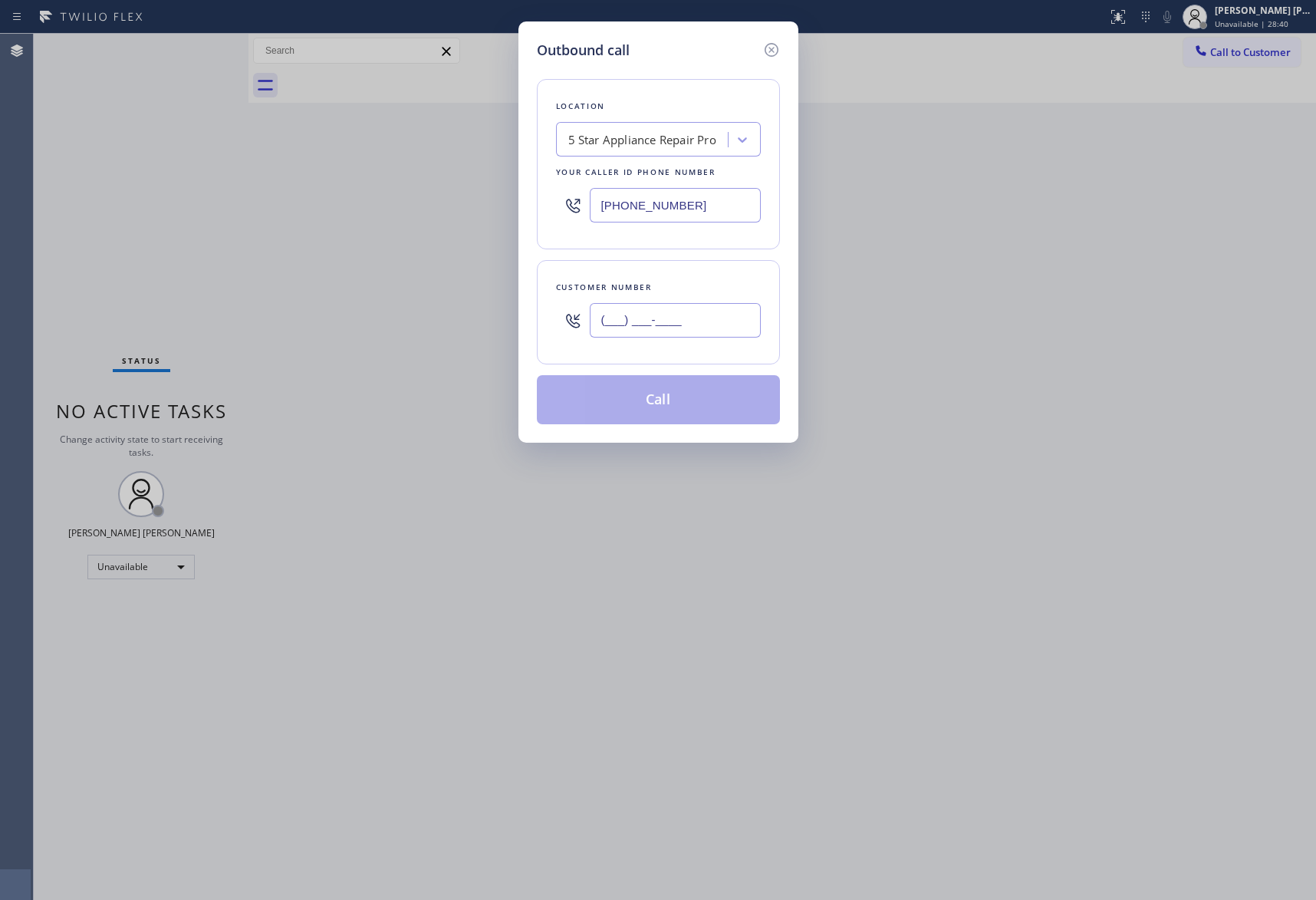
click at [669, 308] on input "(___) ___-____" at bounding box center [675, 319] width 171 height 34
paste input "970) 799-4411"
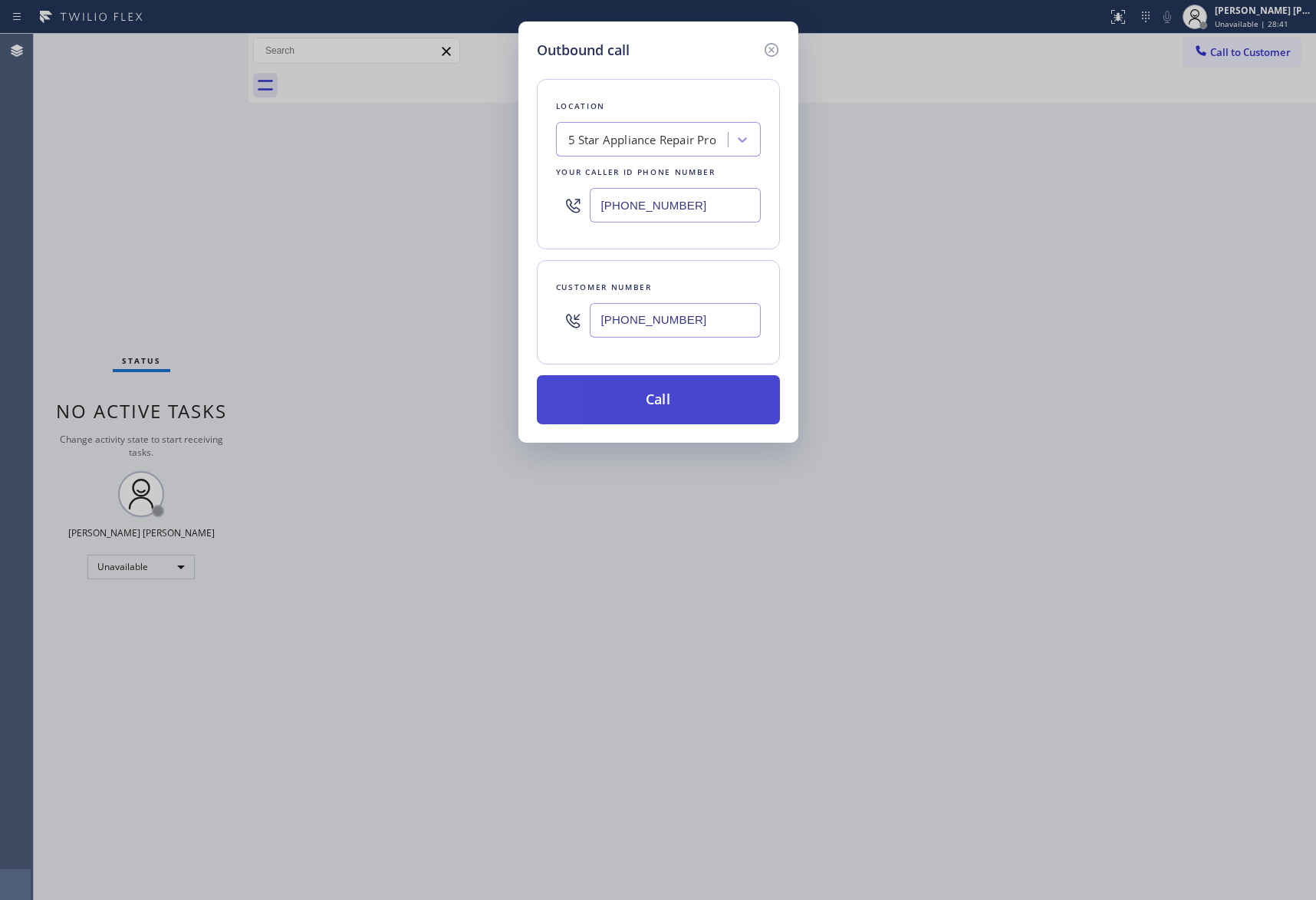
type input "[PHONE_NUMBER]"
click at [666, 403] on button "Call" at bounding box center [659, 399] width 244 height 49
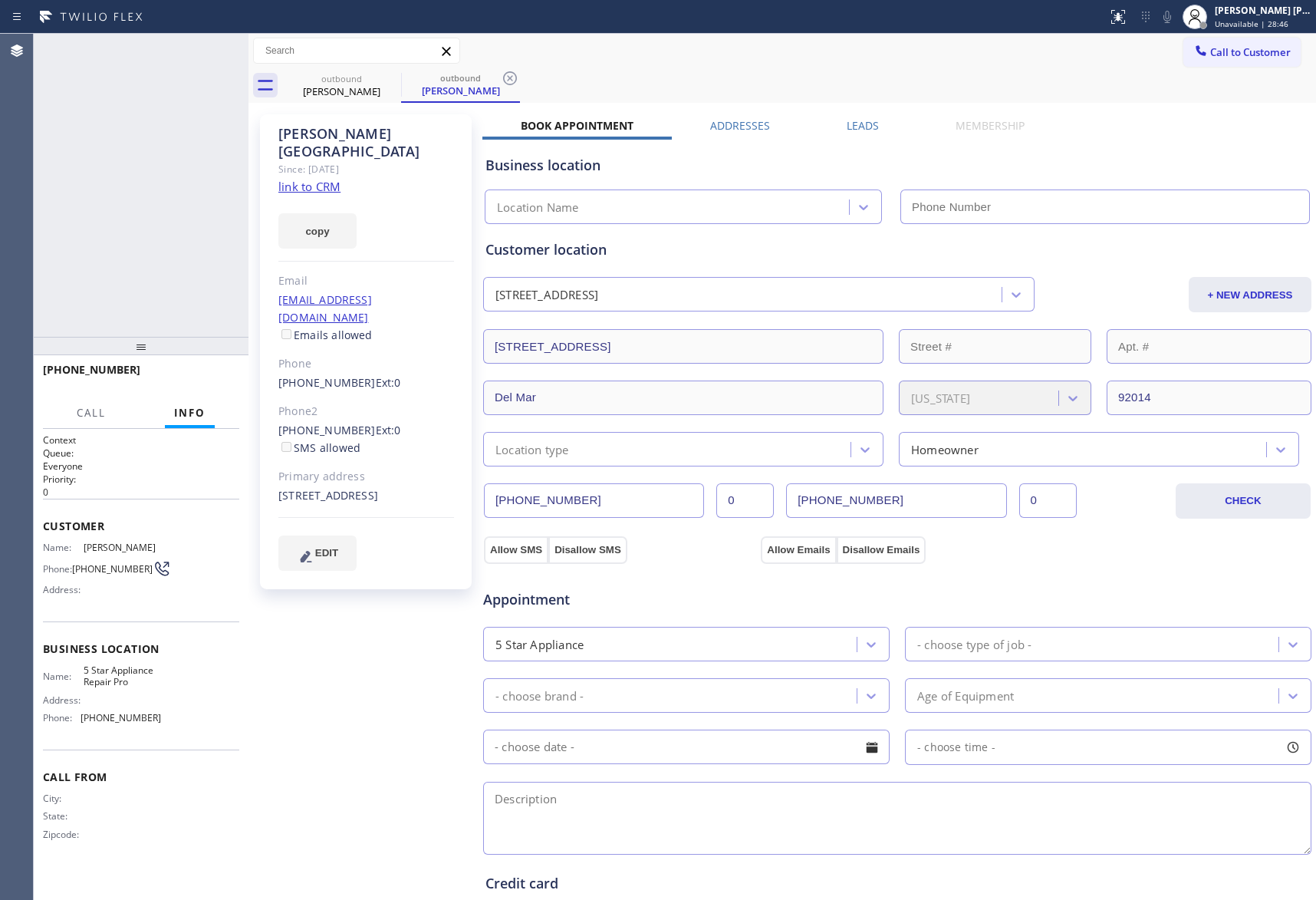
type input "[PHONE_NUMBER]"
click at [222, 50] on icon at bounding box center [229, 51] width 18 height 18
drag, startPoint x: 201, startPoint y: 362, endPoint x: 200, endPoint y: 378, distance: 16.0
click at [201, 362] on div "[PHONE_NUMBER] Wrap up | 00:02 COMPLETE" at bounding box center [141, 377] width 197 height 40
click at [200, 379] on span "COMPLETE" at bounding box center [200, 377] width 53 height 11
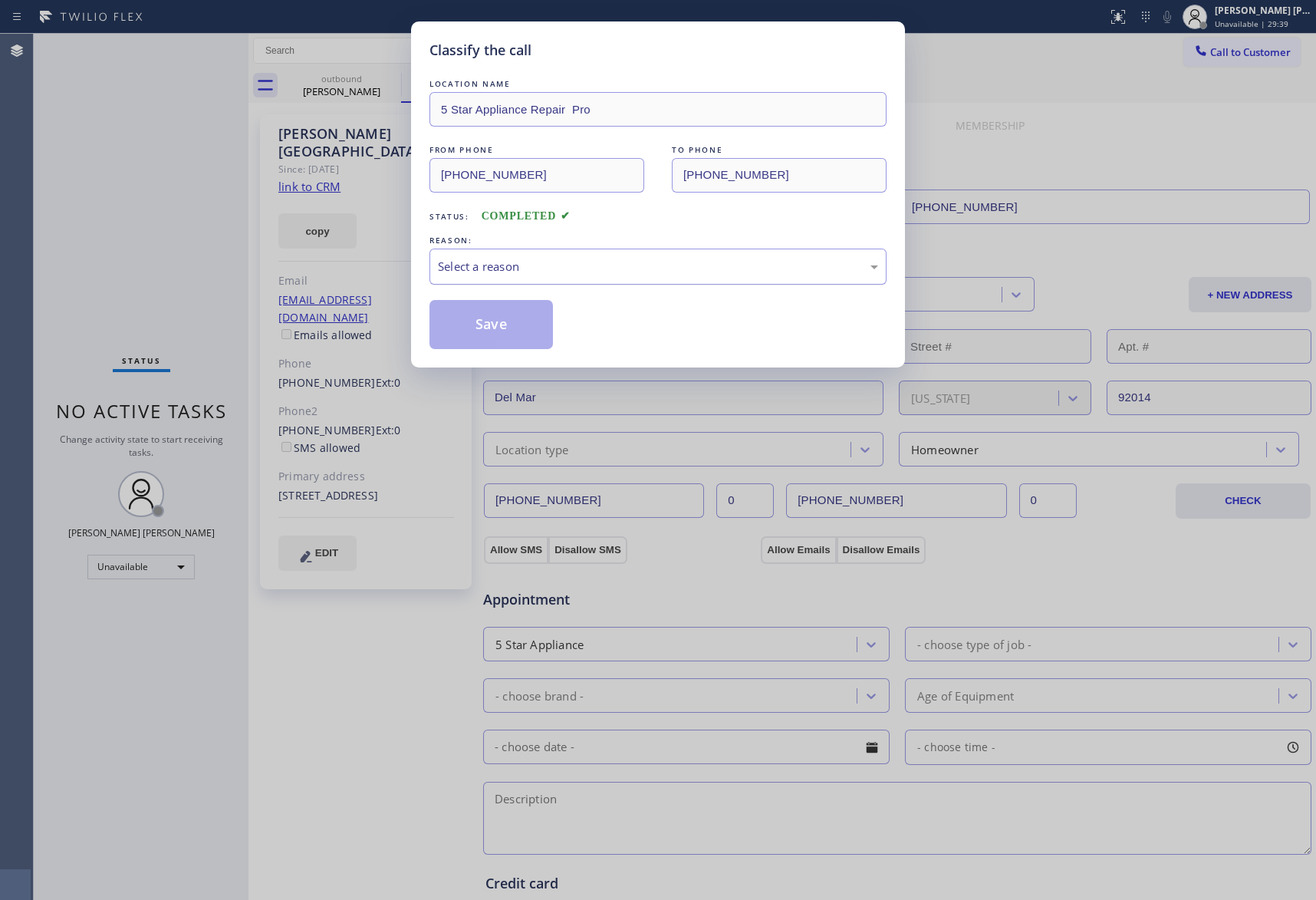
click at [575, 261] on div "Select a reason" at bounding box center [658, 266] width 440 height 18
click at [470, 331] on button "Save" at bounding box center [492, 324] width 124 height 49
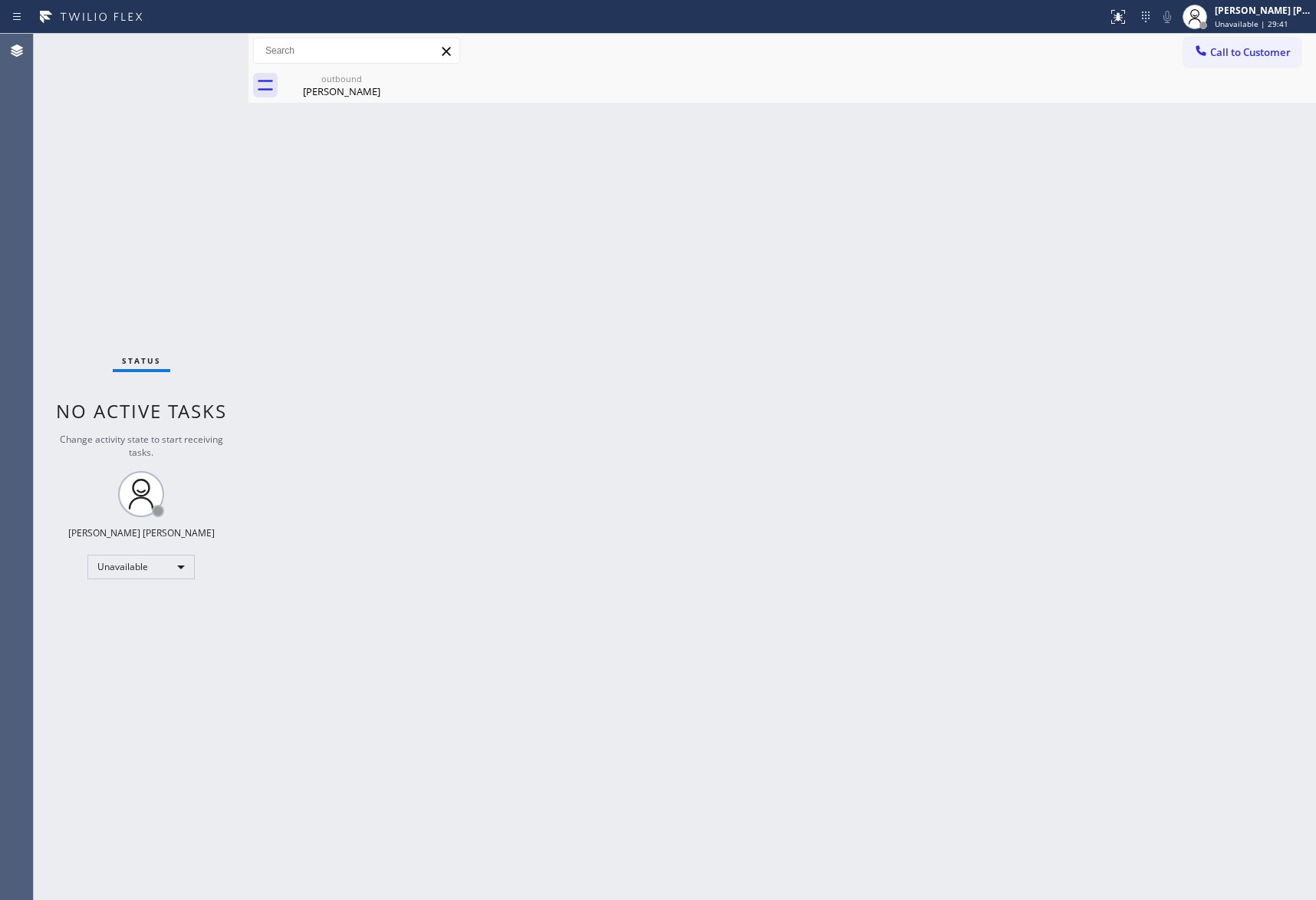
click at [345, 79] on div "outbound" at bounding box center [342, 78] width 116 height 11
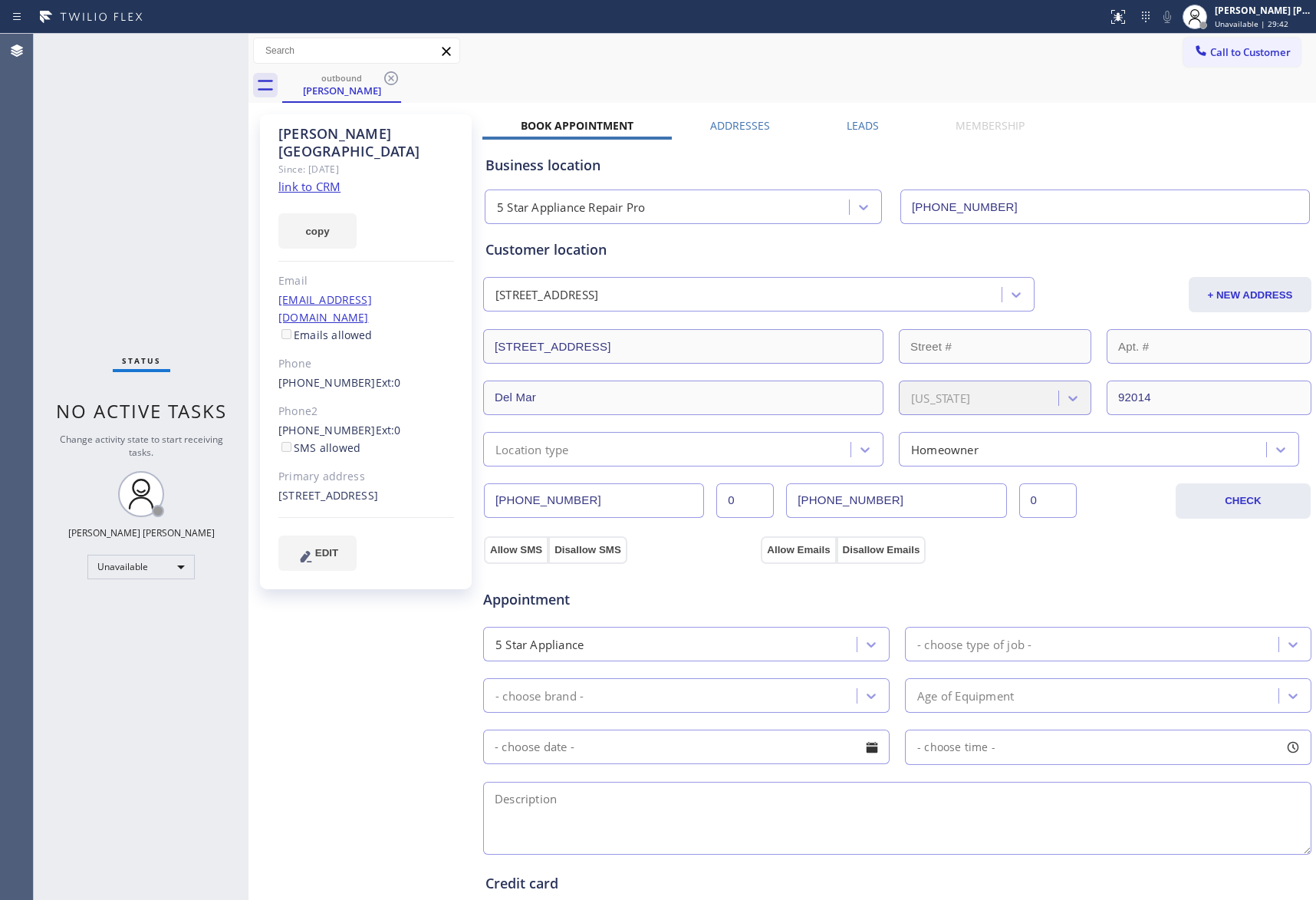
click at [850, 126] on label "Leads" at bounding box center [863, 126] width 32 height 15
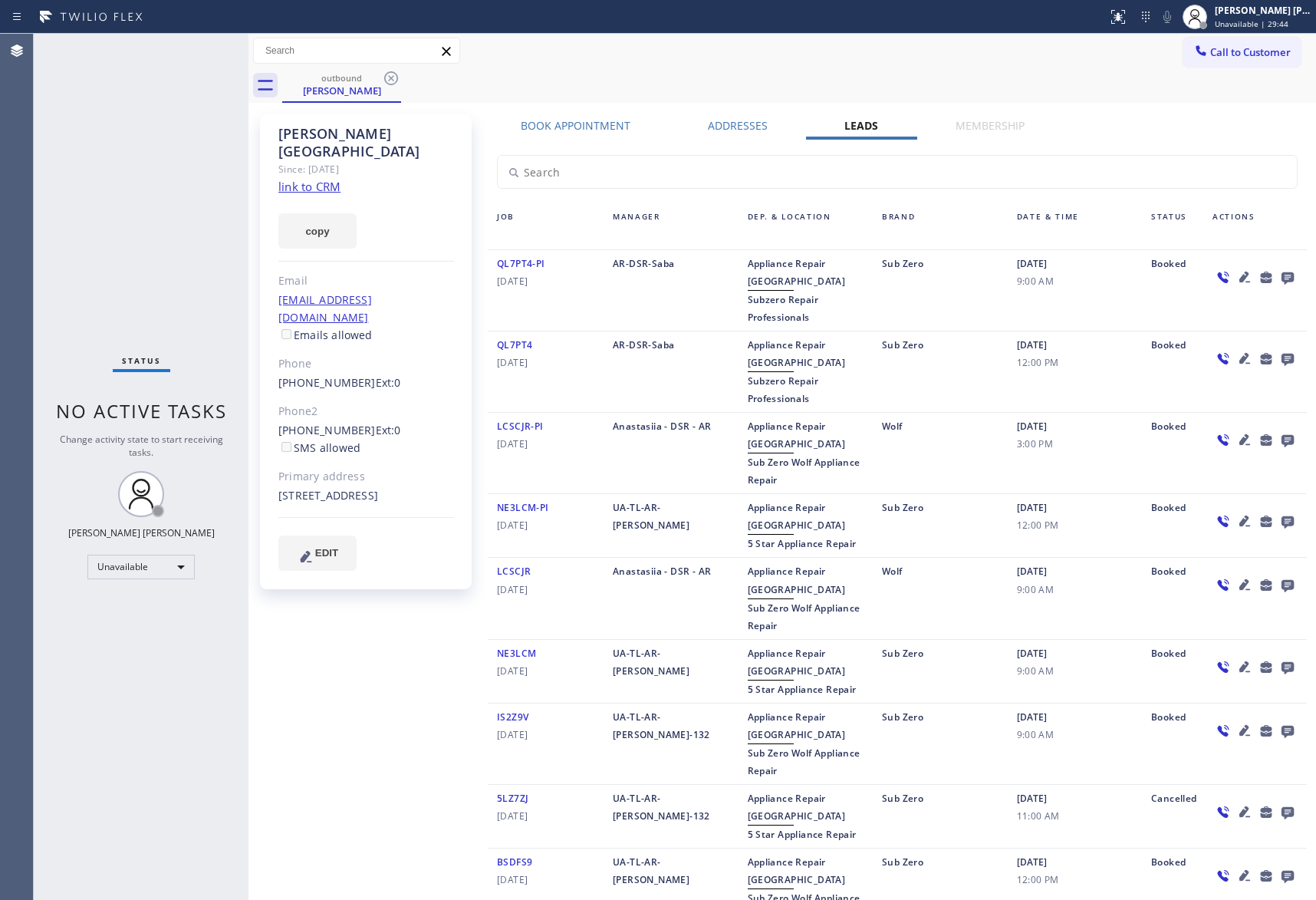
click at [1282, 275] on icon at bounding box center [1287, 278] width 12 height 12
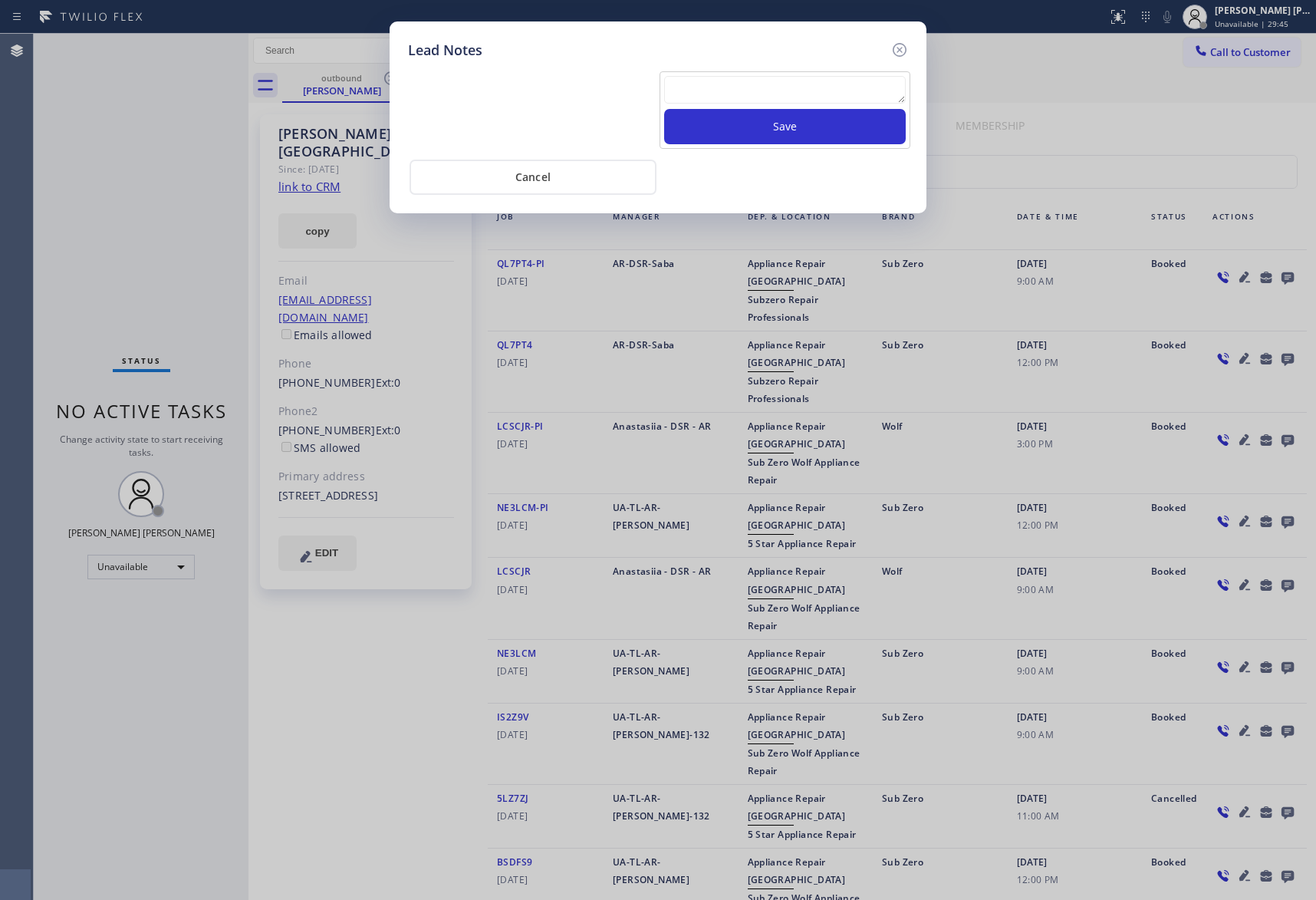
click at [818, 96] on textarea at bounding box center [785, 90] width 242 height 28
paste textarea "VM | please transfer if cx calls back"
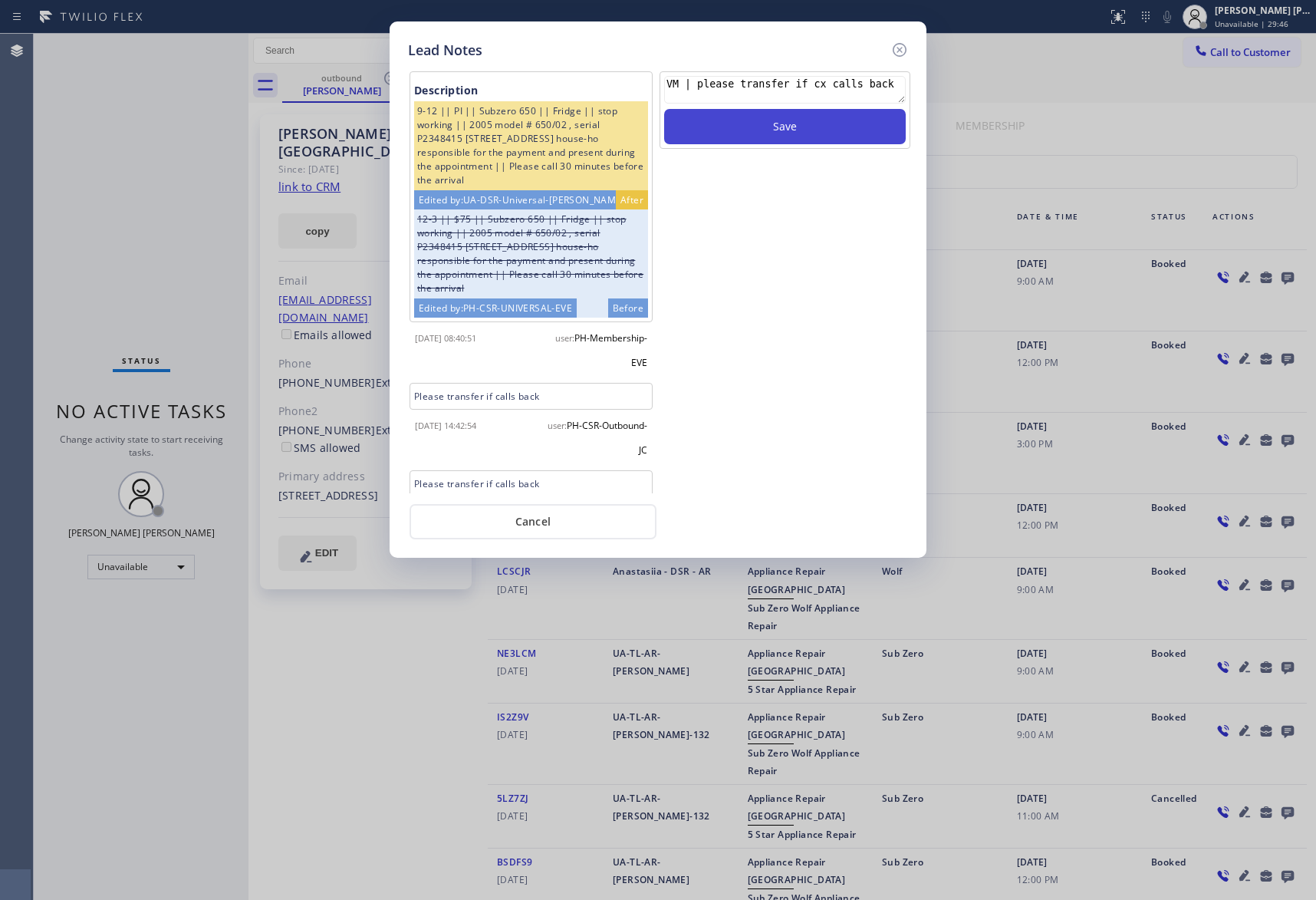
type textarea "VM | please transfer if cx calls back"
click at [814, 126] on button "Save" at bounding box center [785, 126] width 242 height 35
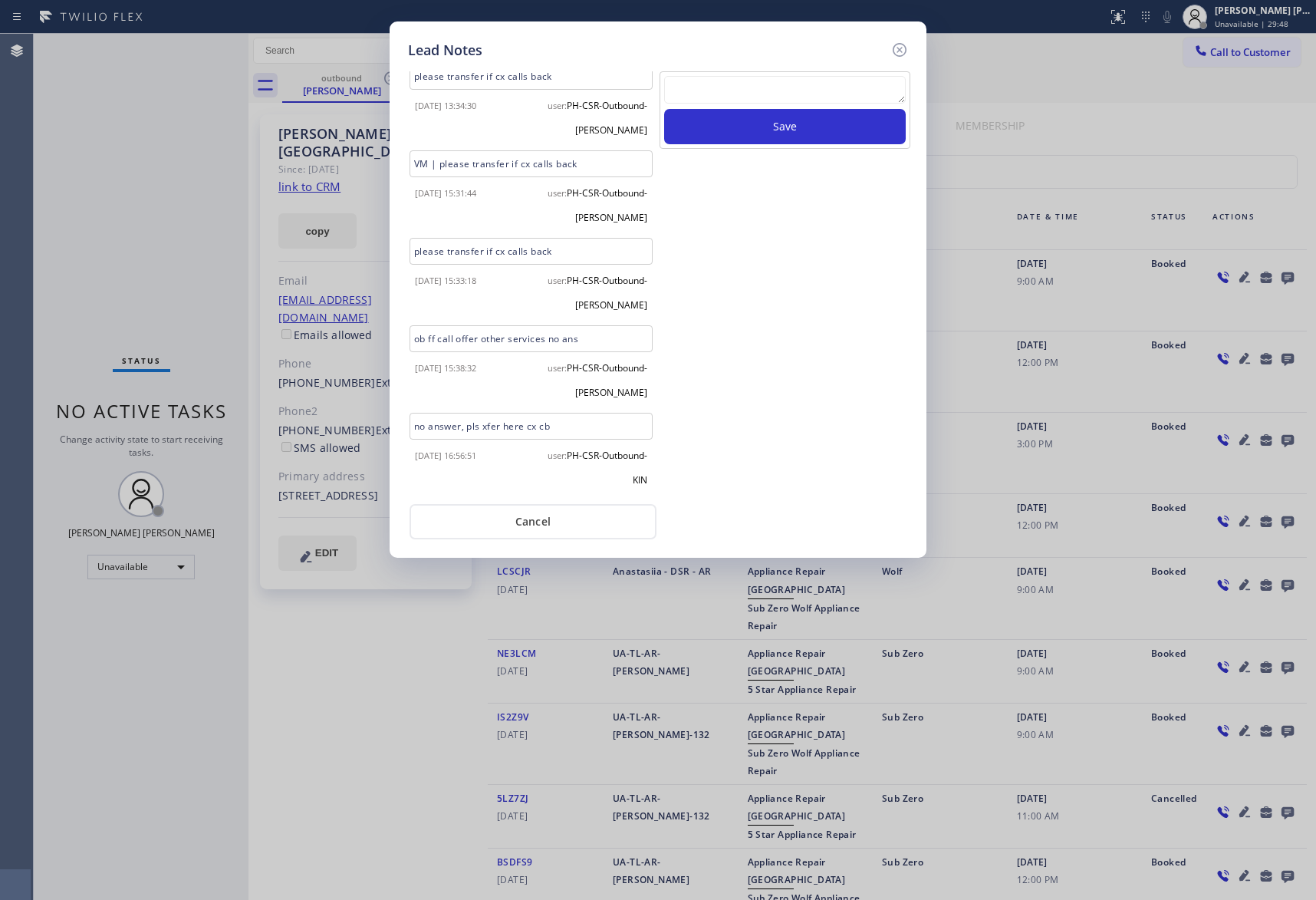
scroll to position [1176, 0]
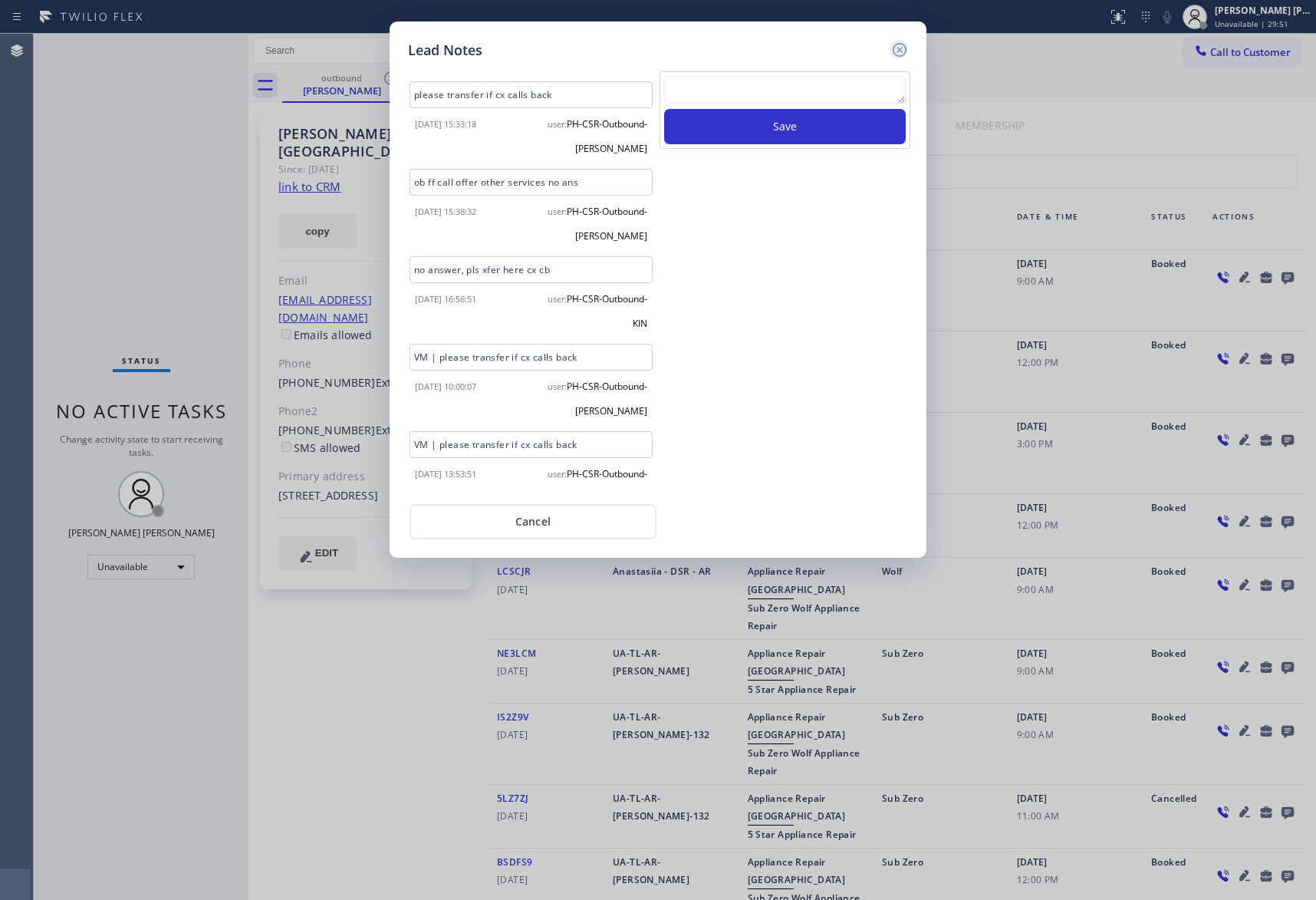
click at [908, 50] on icon at bounding box center [900, 50] width 18 height 18
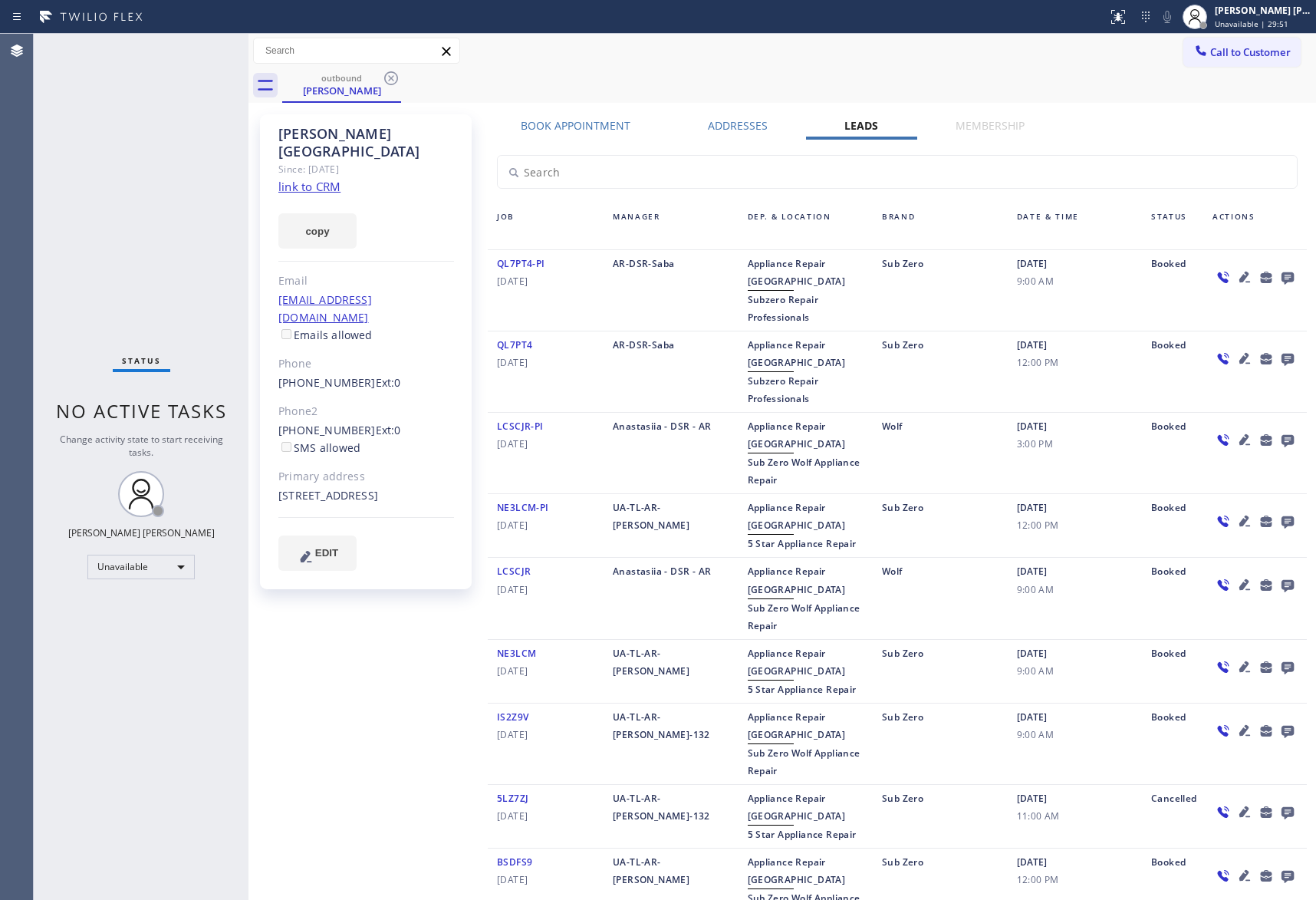
click at [393, 77] on icon at bounding box center [391, 78] width 18 height 18
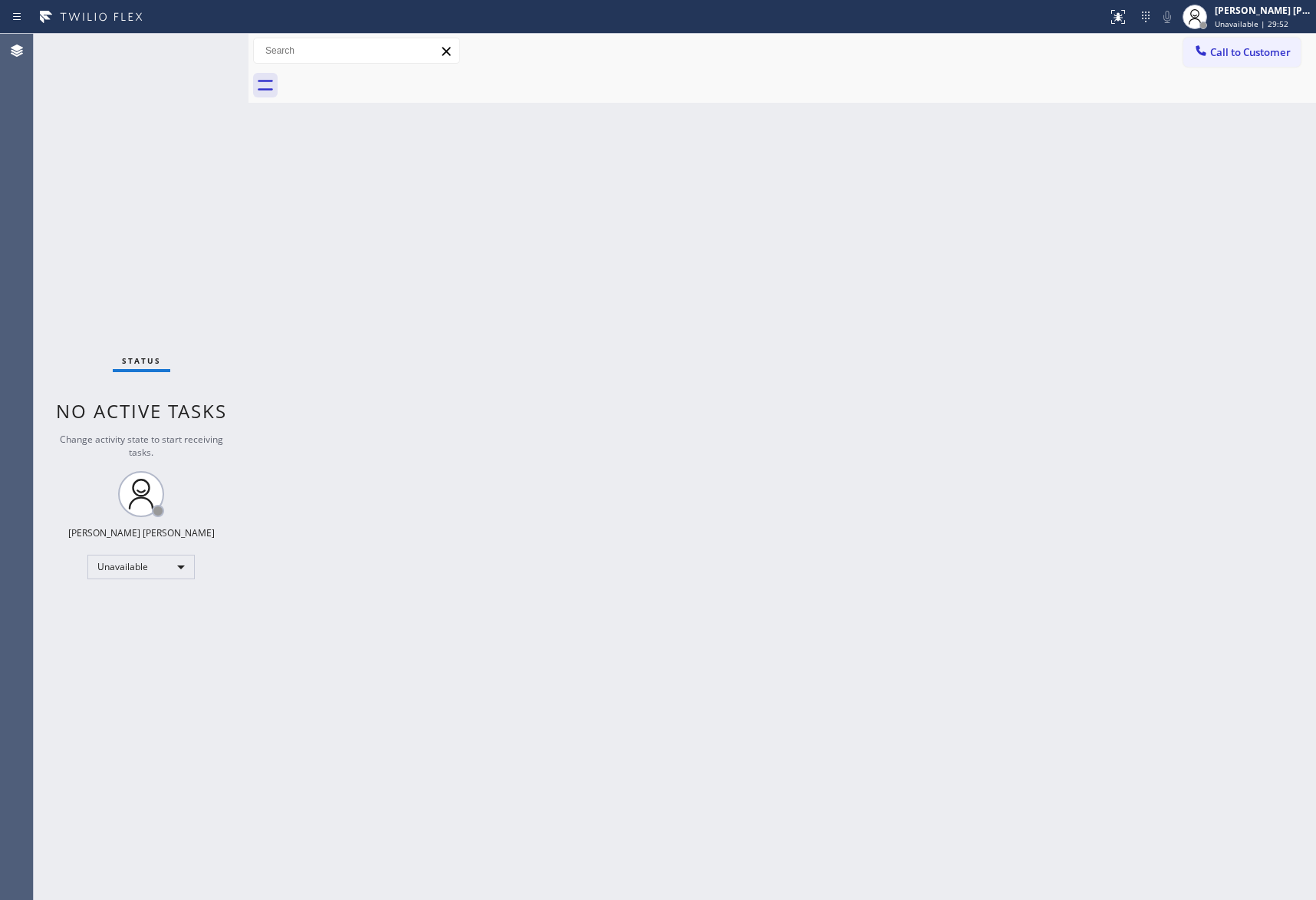
click at [393, 77] on div at bounding box center [799, 85] width 1035 height 34
click at [1231, 50] on span "Call to Customer" at bounding box center [1250, 52] width 80 height 14
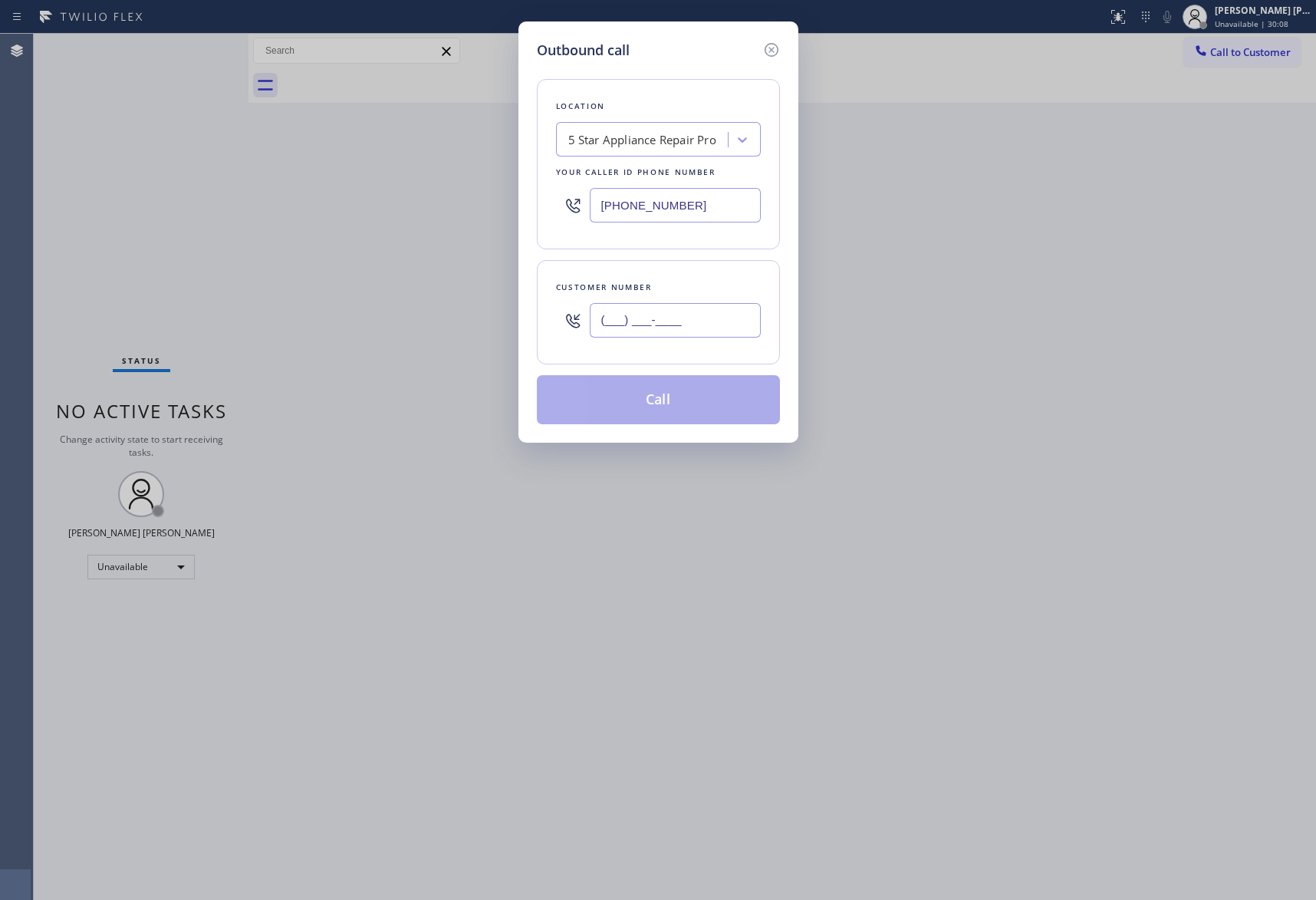
click at [725, 329] on input "(___) ___-____" at bounding box center [675, 319] width 171 height 34
paste input "323) 428-8122"
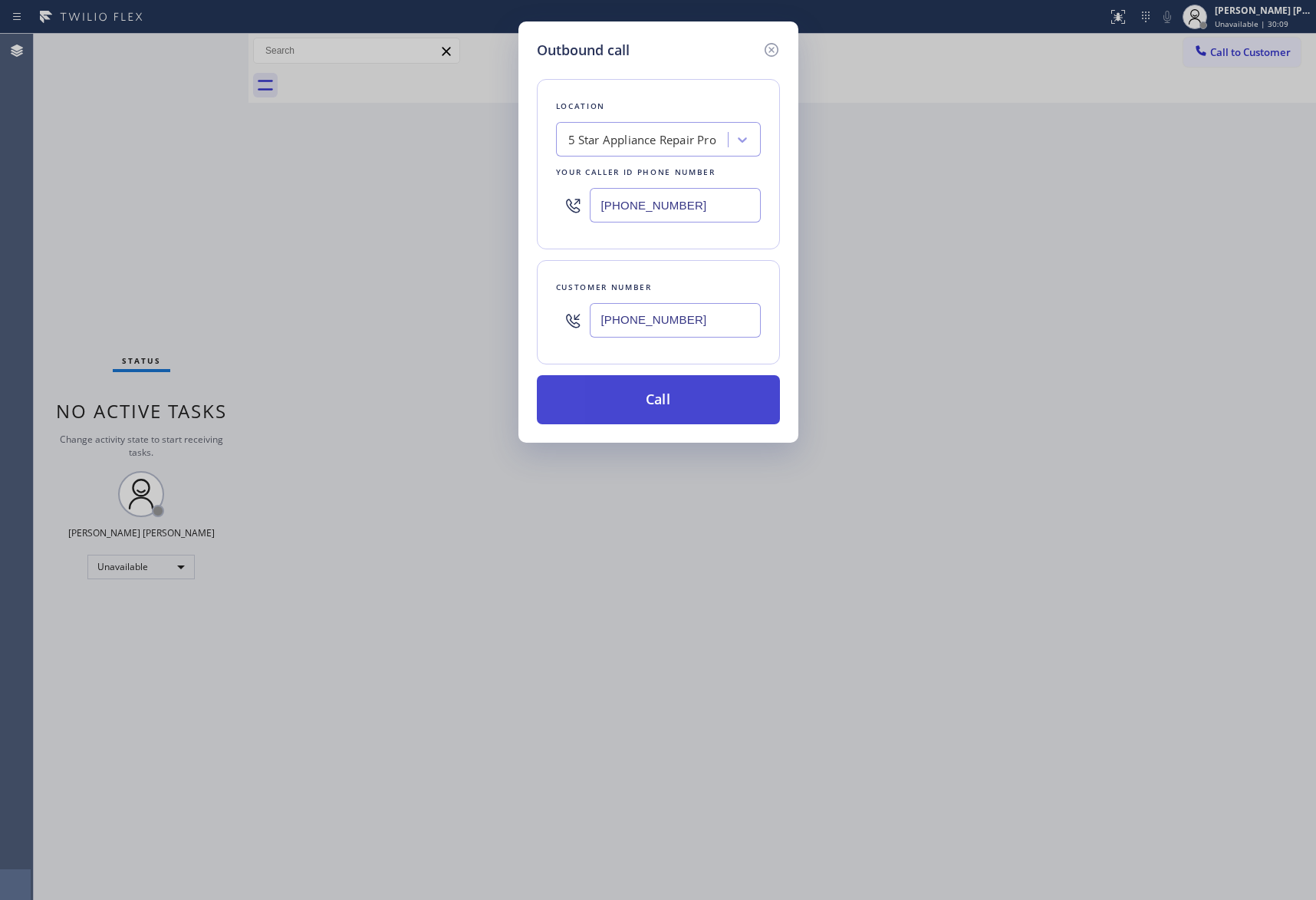
type input "[PHONE_NUMBER]"
click at [690, 402] on button "Call" at bounding box center [659, 399] width 244 height 49
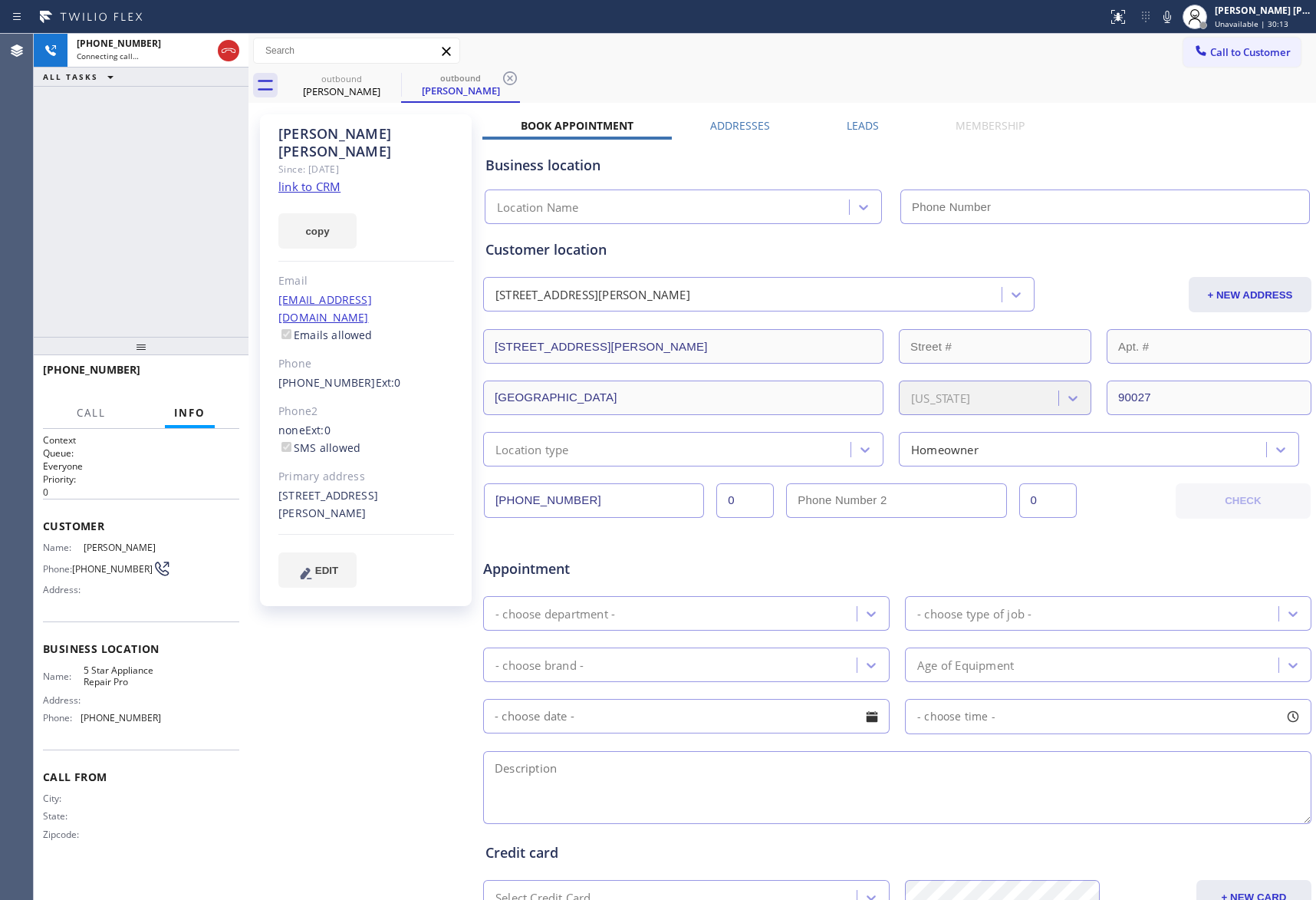
type input "[PHONE_NUMBER]"
click at [206, 375] on span "HANG UP" at bounding box center [203, 377] width 47 height 11
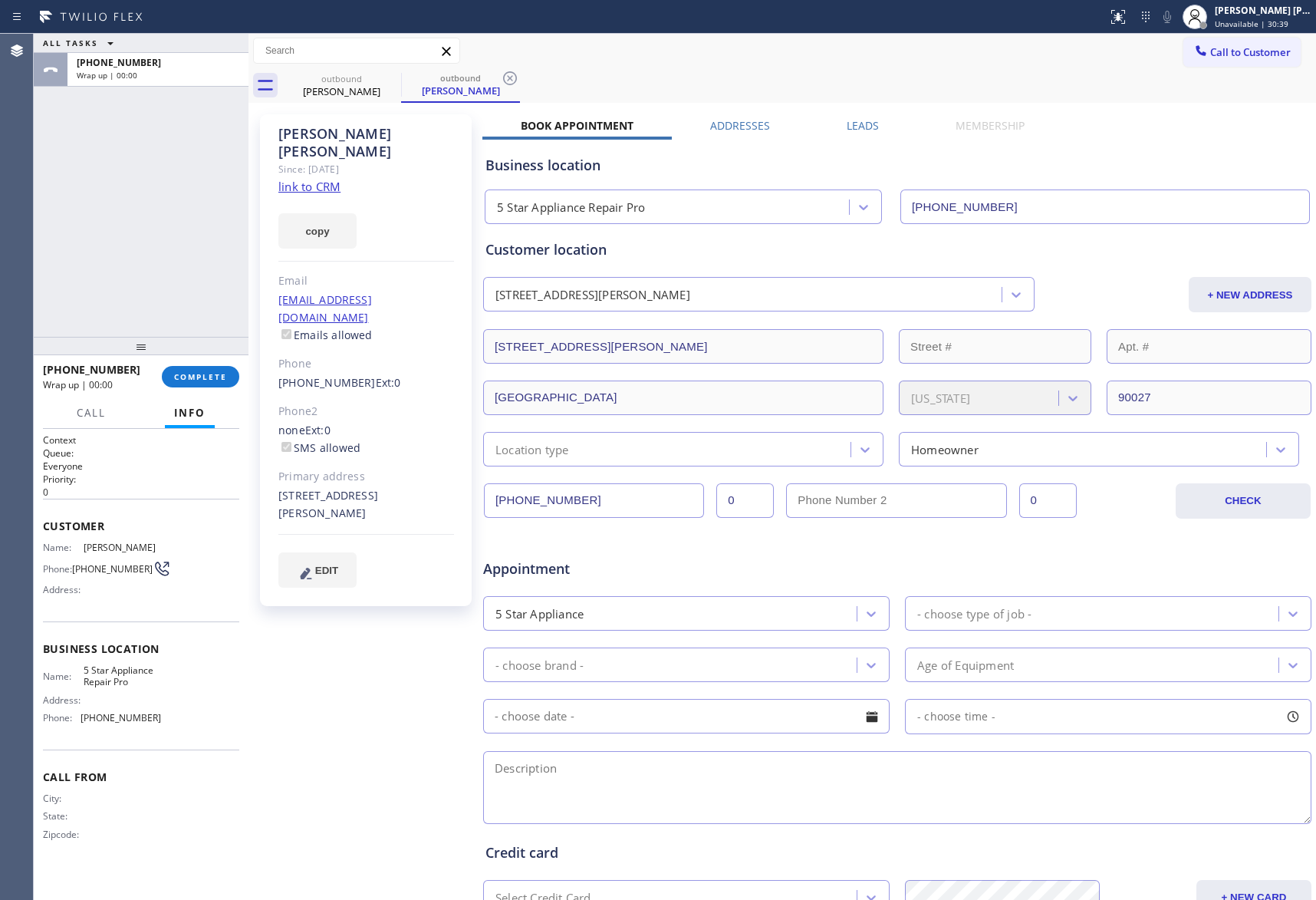
click at [857, 127] on label "Leads" at bounding box center [863, 126] width 32 height 15
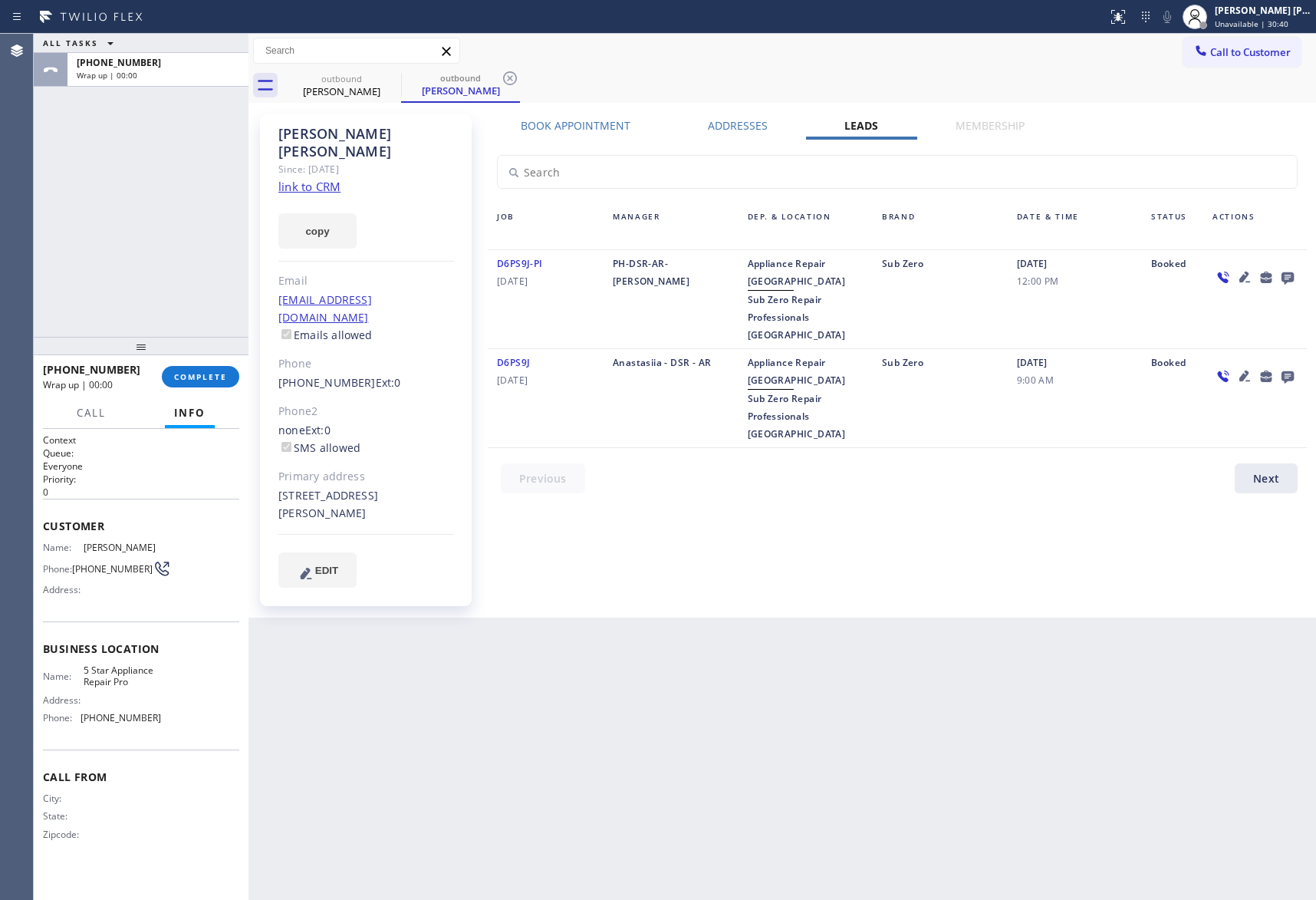
click at [1289, 280] on icon at bounding box center [1287, 278] width 12 height 12
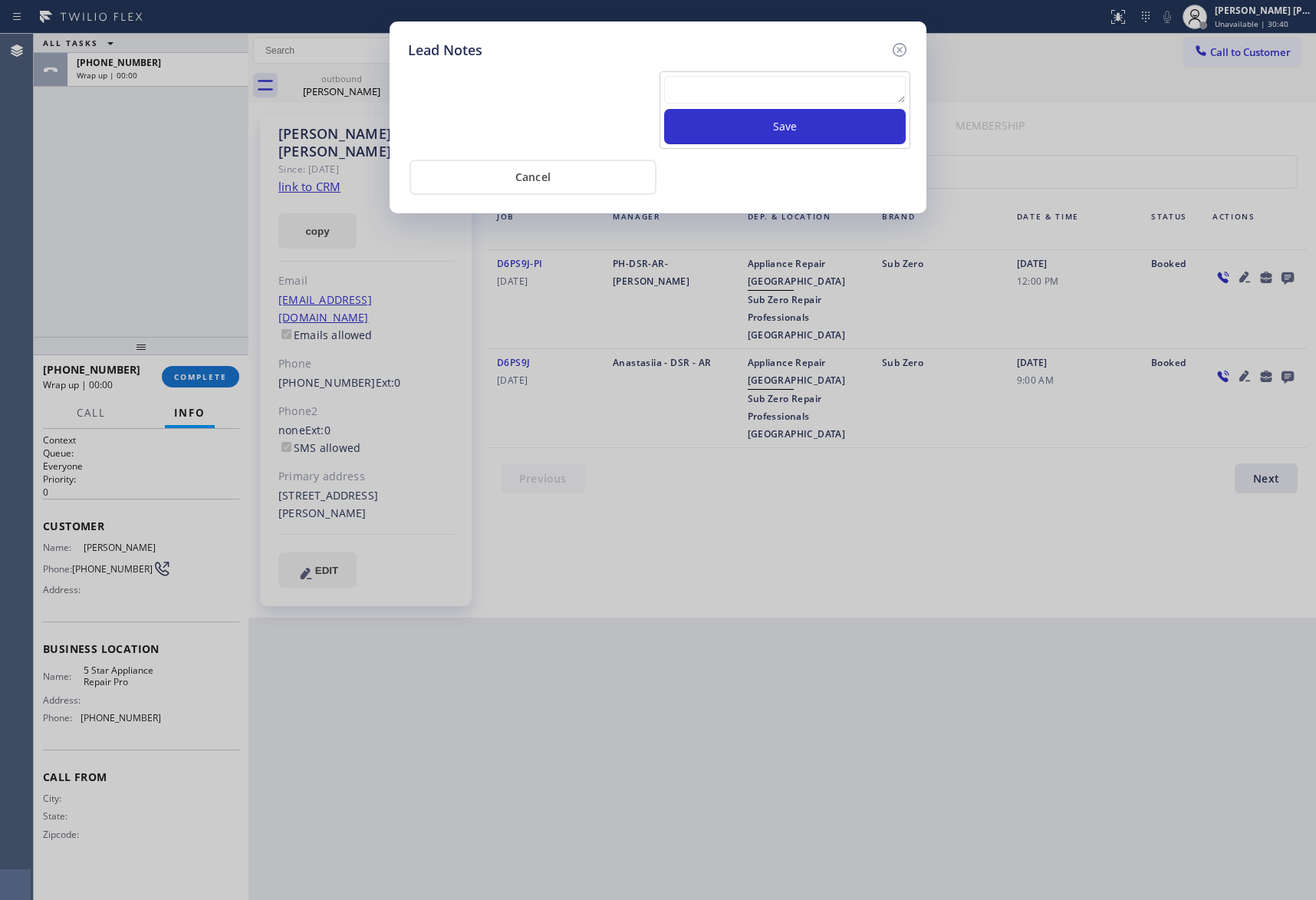
click at [702, 89] on textarea at bounding box center [785, 90] width 242 height 28
paste textarea "VM | please transfer if cx calls back"
type textarea "VM | please transfer if cx calls back"
click at [728, 129] on button "Save" at bounding box center [785, 126] width 242 height 35
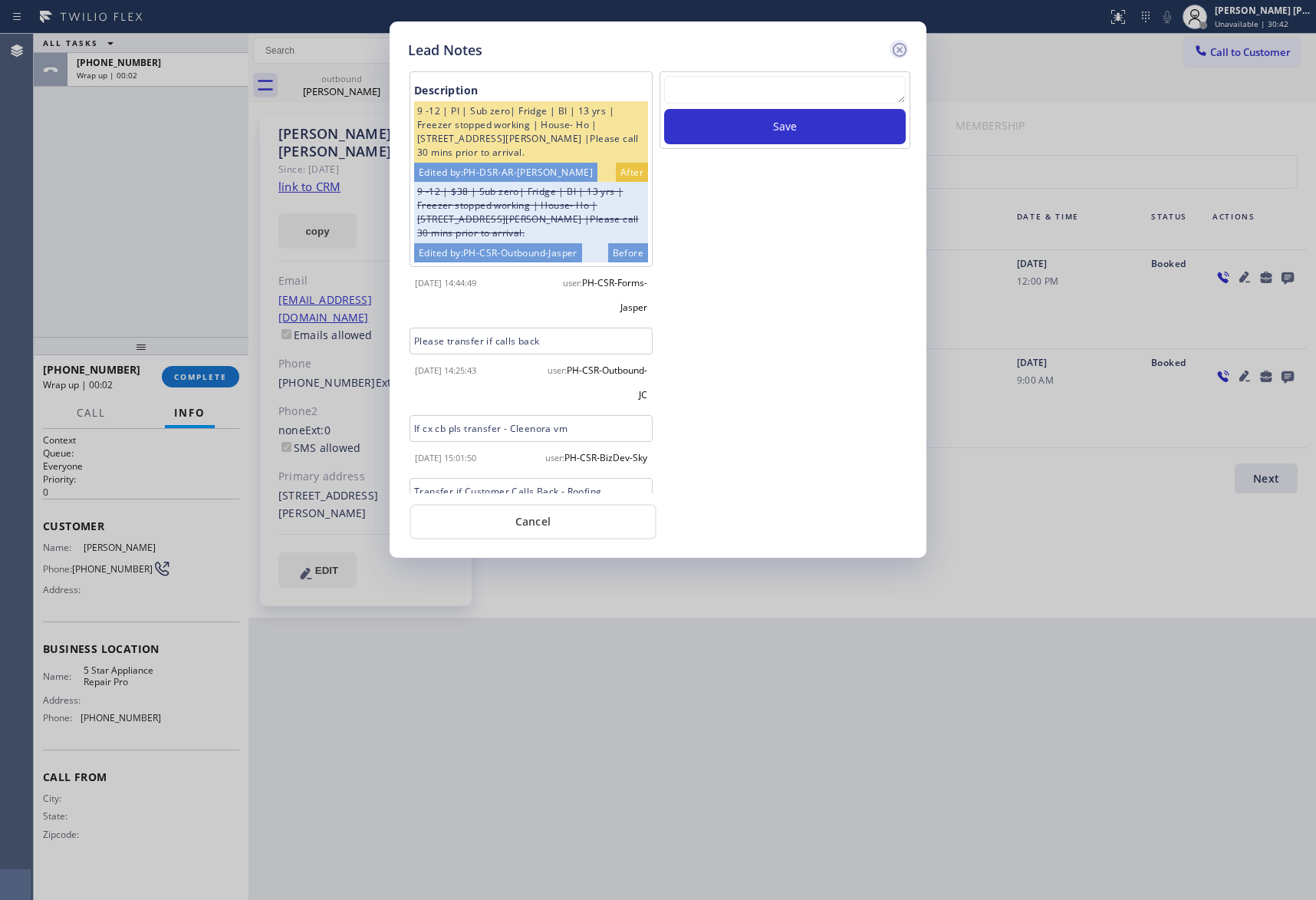
click at [903, 48] on icon at bounding box center [900, 50] width 18 height 18
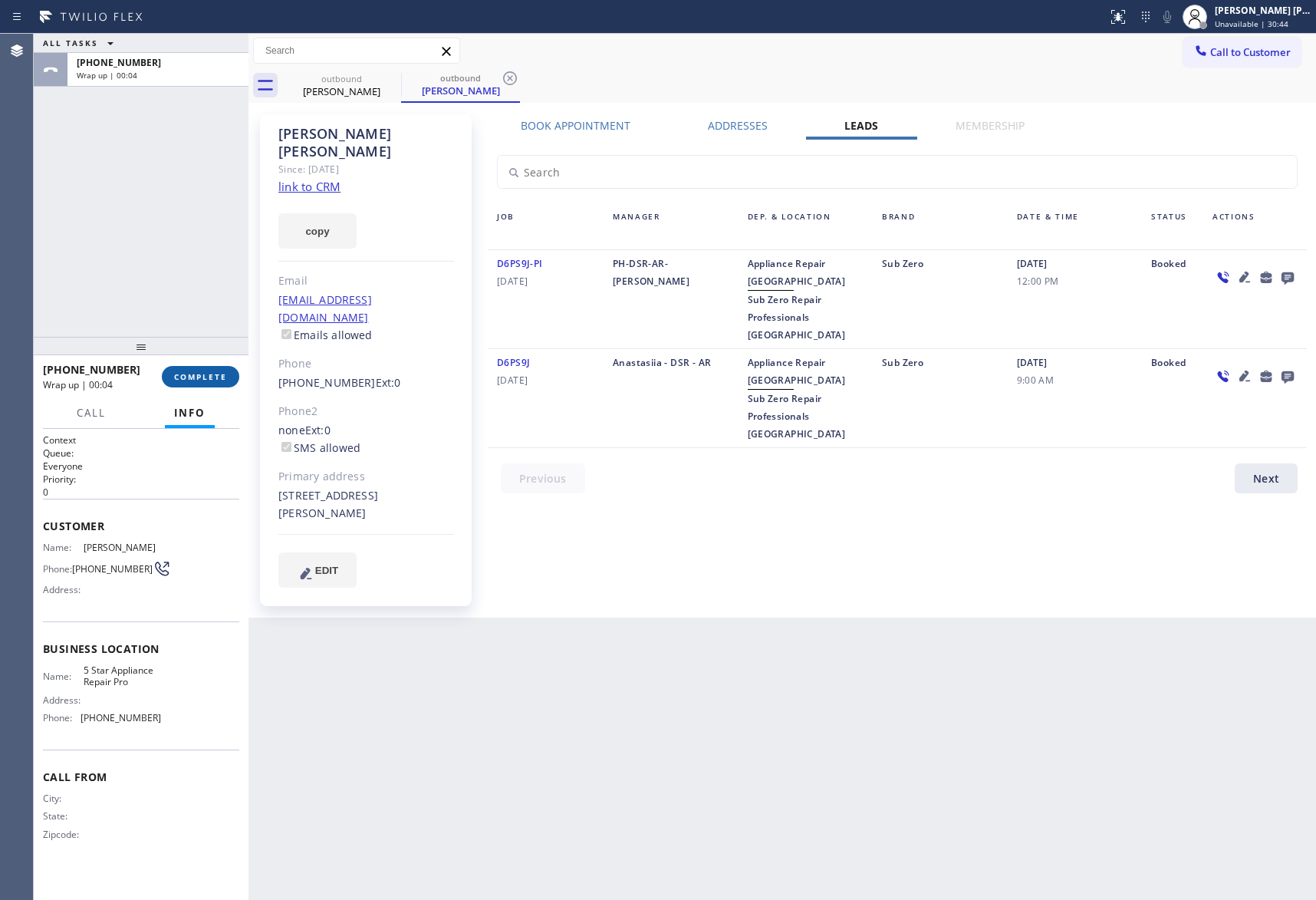
click at [207, 375] on span "COMPLETE" at bounding box center [200, 377] width 53 height 11
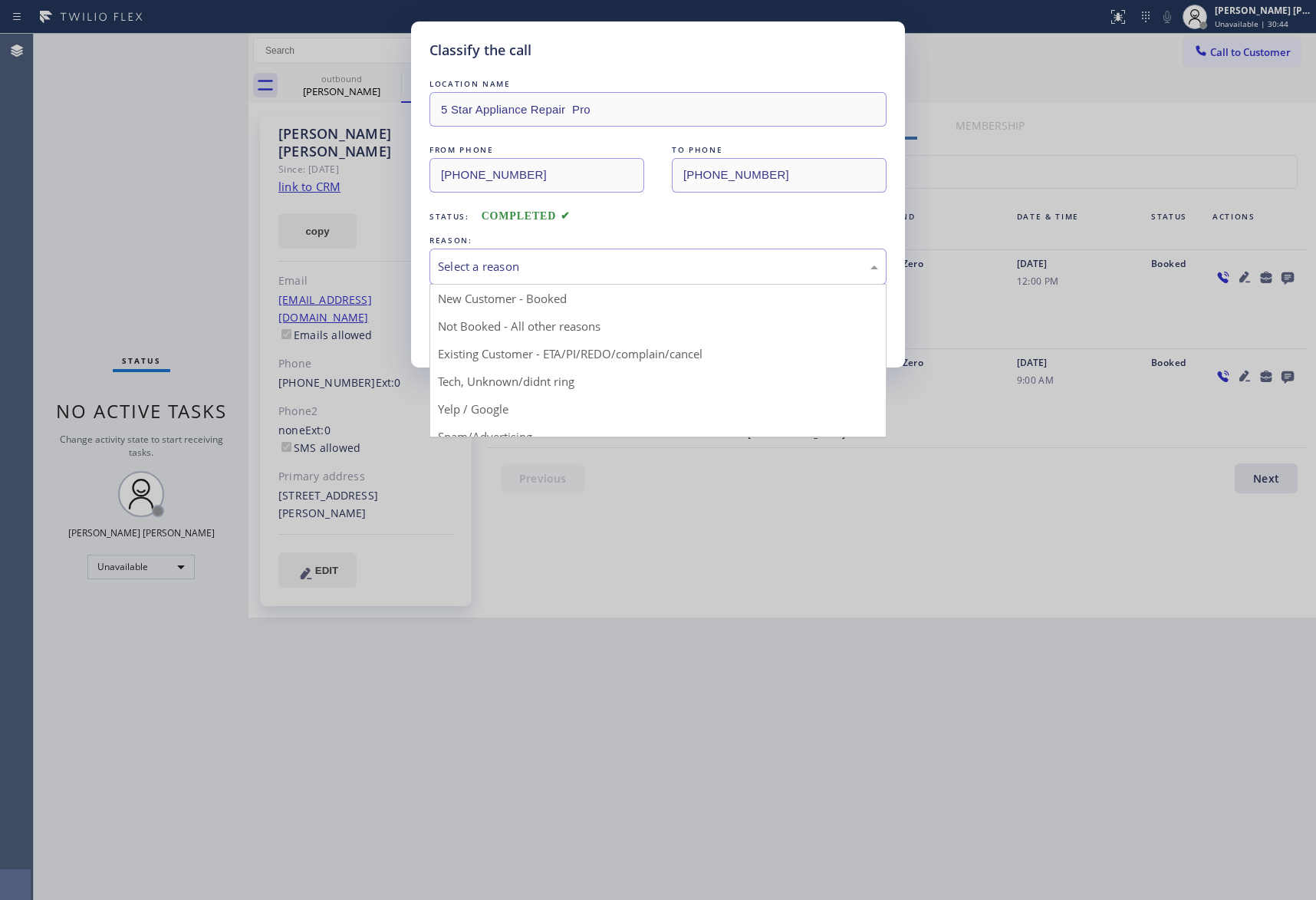
click at [639, 264] on div "Select a reason" at bounding box center [658, 266] width 440 height 18
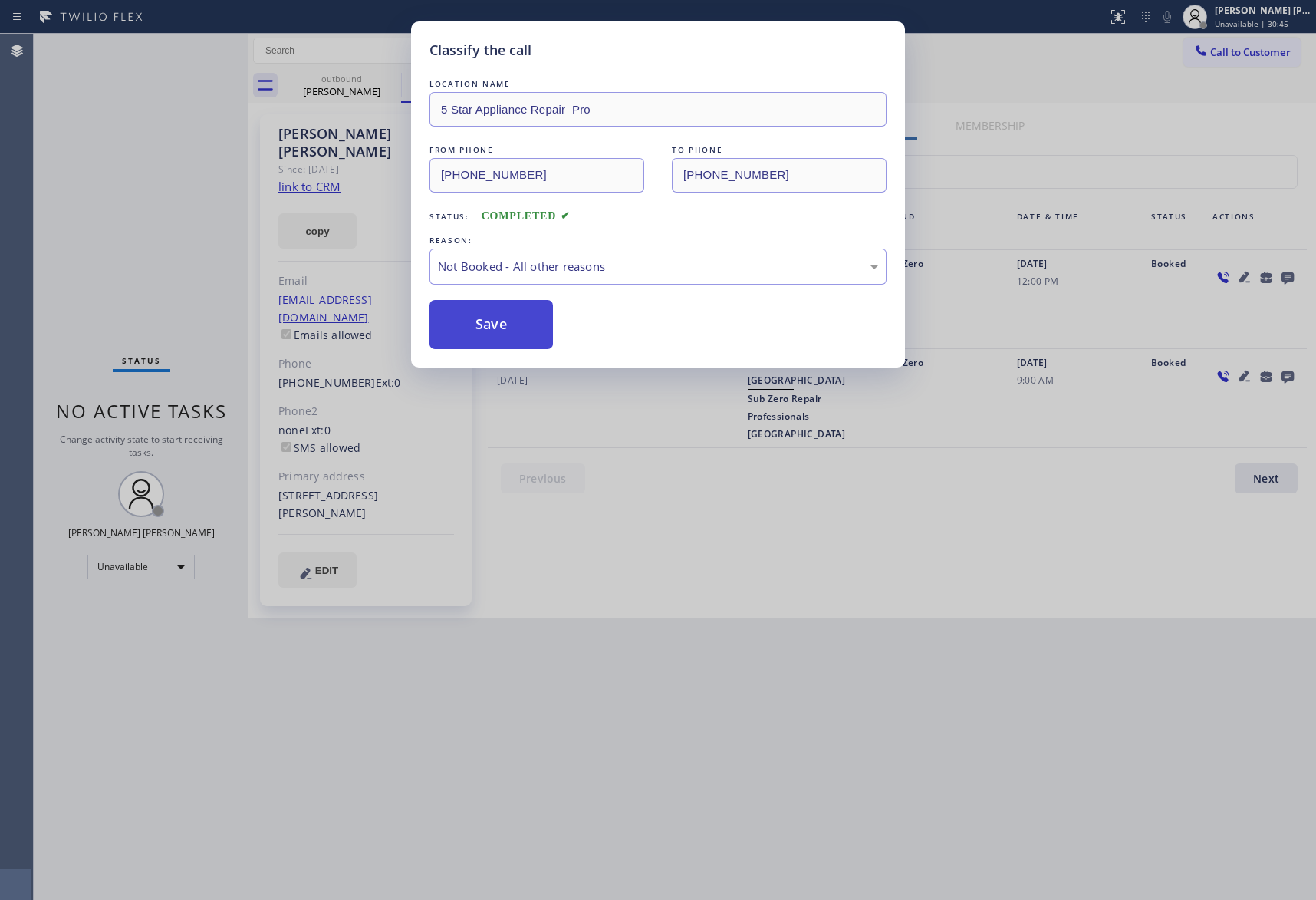
click at [489, 330] on button "Save" at bounding box center [492, 324] width 124 height 49
click at [501, 75] on icon at bounding box center [510, 78] width 18 height 18
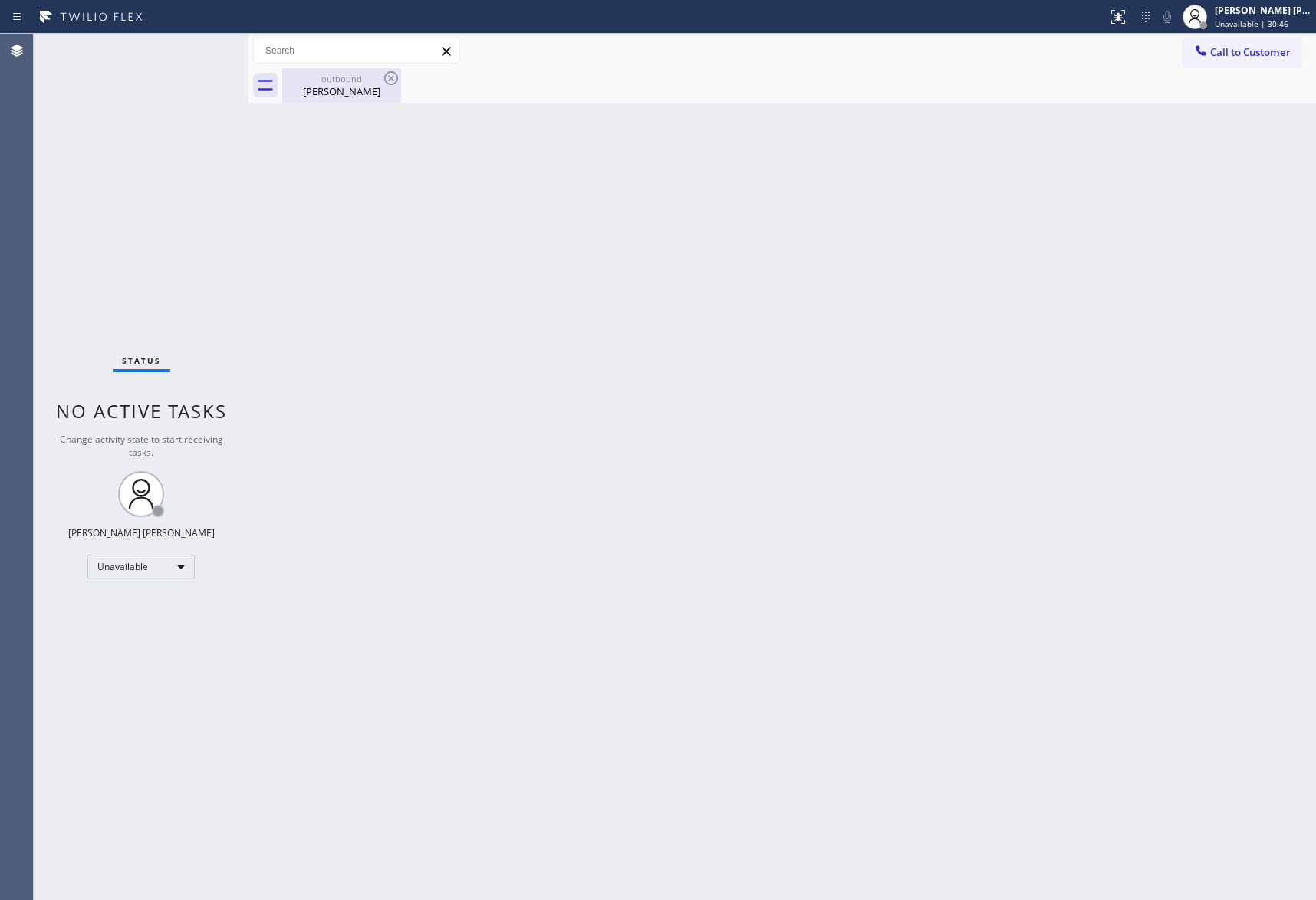
click at [387, 75] on icon at bounding box center [391, 78] width 18 height 18
click at [350, 80] on div "outbound" at bounding box center [342, 78] width 116 height 11
click at [388, 79] on div at bounding box center [799, 85] width 1035 height 34
click at [1277, 53] on span "Call to Customer" at bounding box center [1250, 52] width 80 height 14
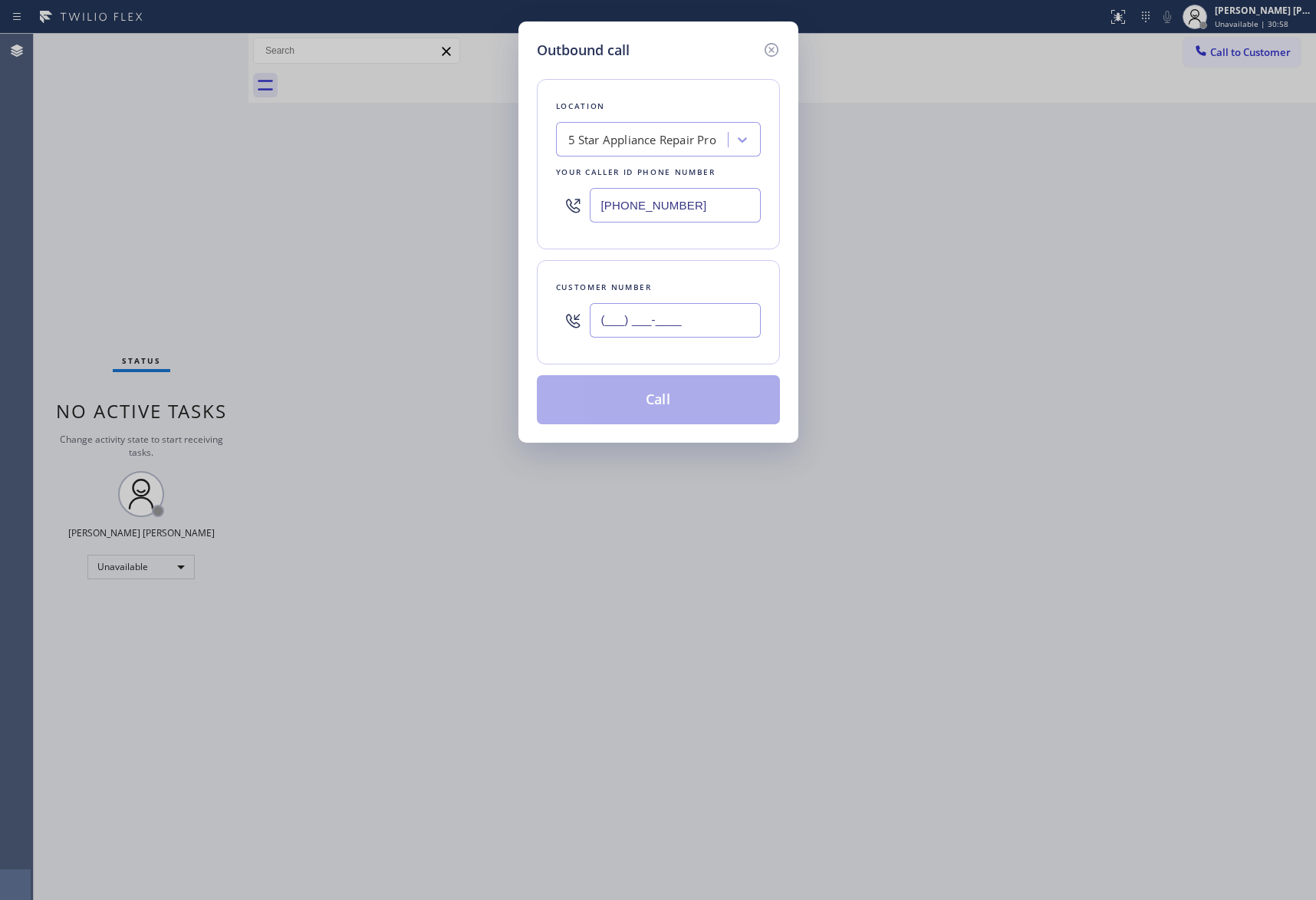
click at [701, 315] on input "(___) ___-____" at bounding box center [675, 319] width 171 height 34
paste input "480) 698-9905"
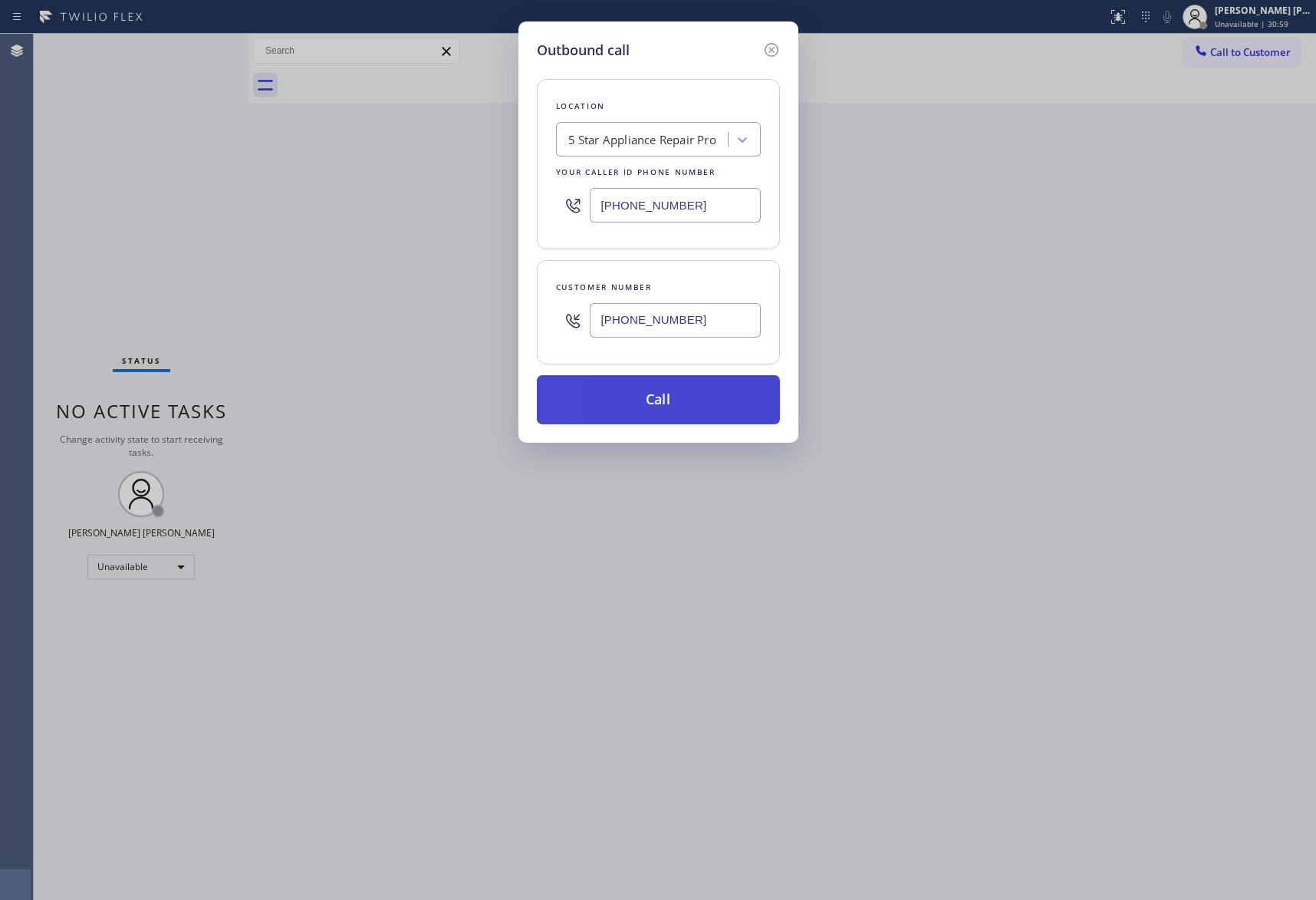
type input "[PHONE_NUMBER]"
click at [701, 399] on button "Call" at bounding box center [659, 399] width 244 height 49
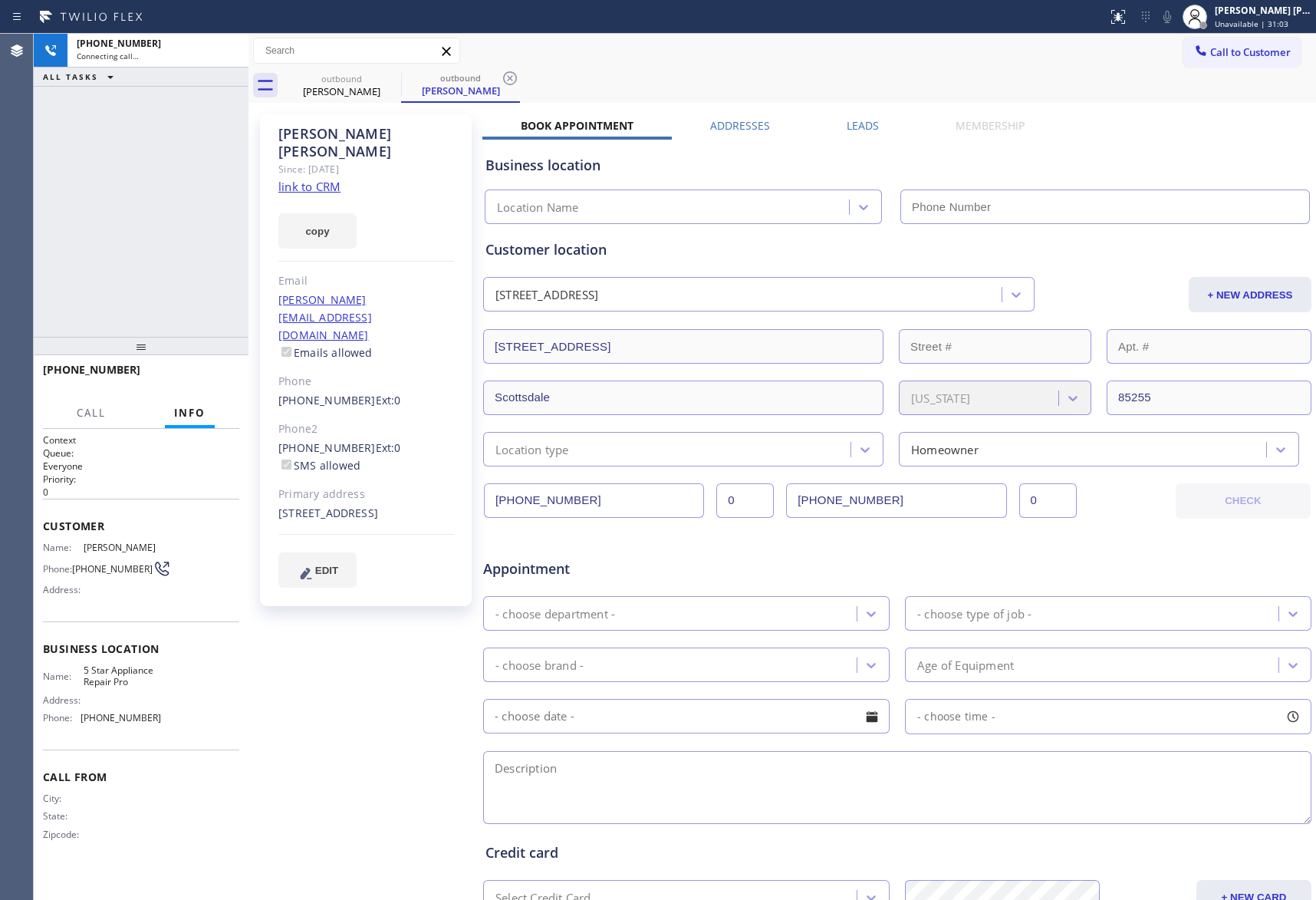
type input "[PHONE_NUMBER]"
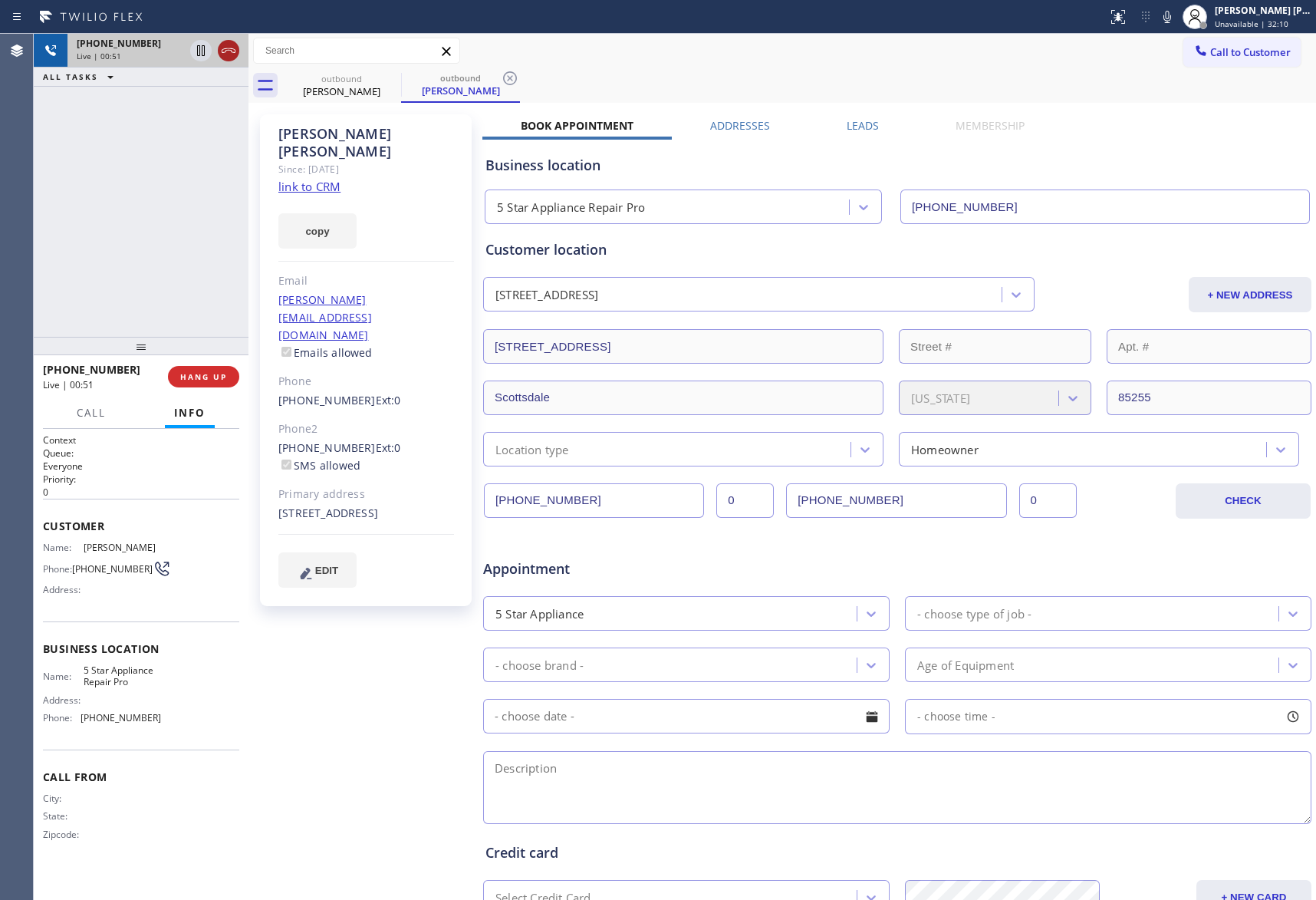
click at [227, 53] on icon at bounding box center [229, 51] width 18 height 18
click at [200, 375] on span "COMPLETE" at bounding box center [200, 377] width 53 height 11
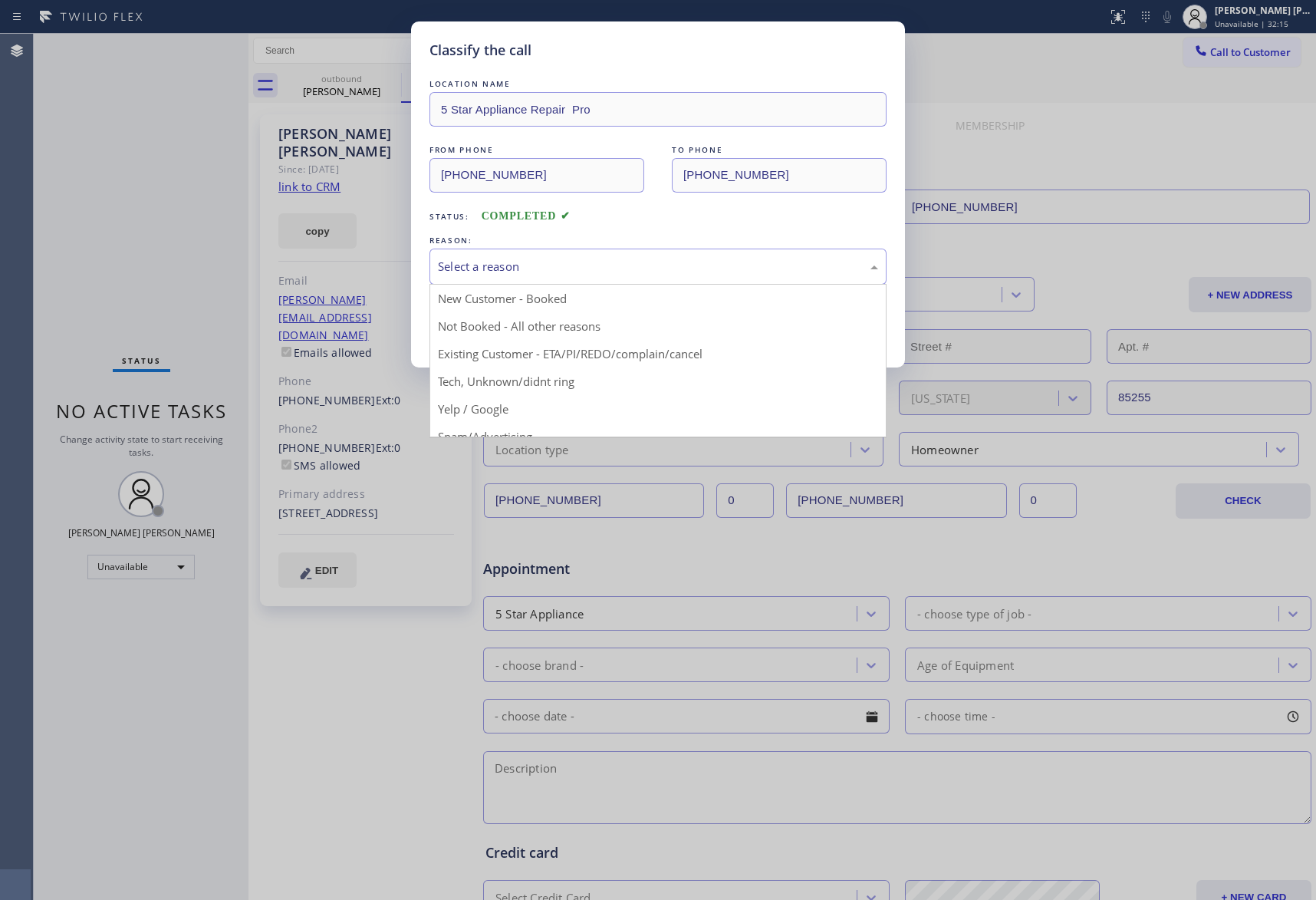
click at [528, 261] on div "Select a reason" at bounding box center [658, 266] width 440 height 18
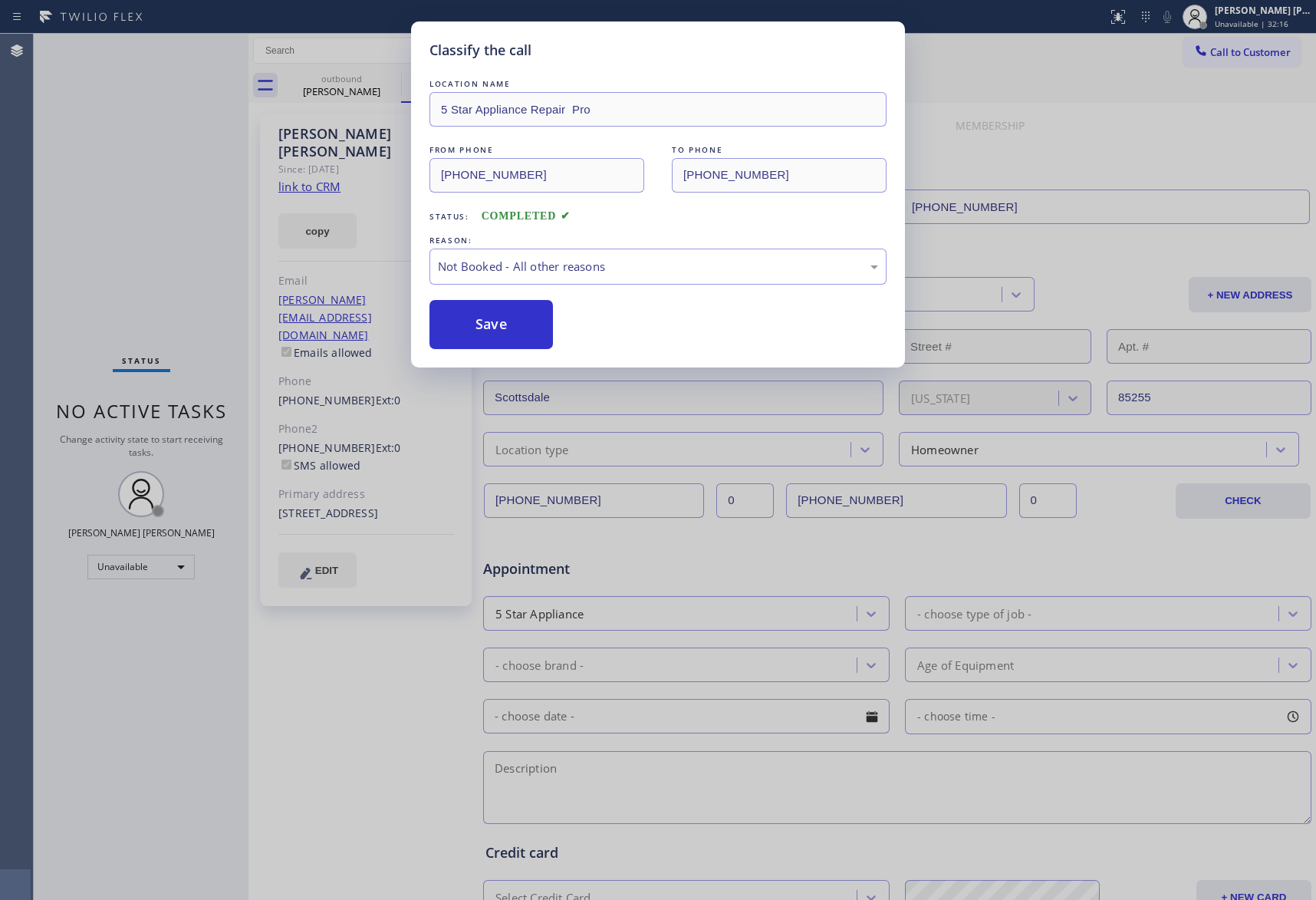
click at [504, 323] on button "Save" at bounding box center [492, 324] width 124 height 49
click at [357, 87] on div "Classify the call LOCATION NAME 5 Star Appliance Repair Pro FROM PHONE [PHONE_N…" at bounding box center [676, 467] width 1283 height 866
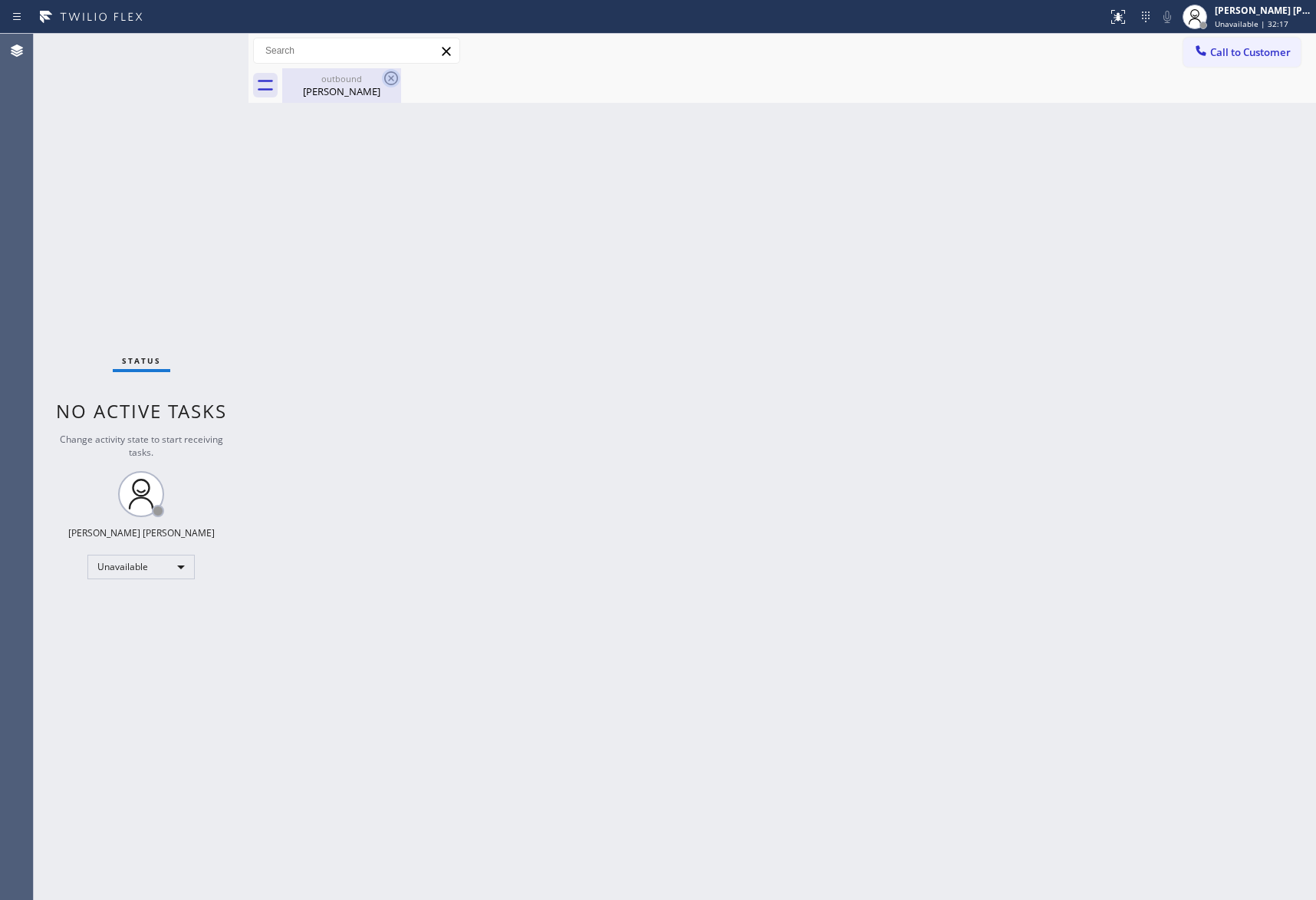
click at [388, 86] on icon at bounding box center [391, 78] width 18 height 18
click at [393, 80] on icon at bounding box center [391, 78] width 18 height 18
click at [339, 98] on div "outbound [PERSON_NAME]" at bounding box center [342, 85] width 116 height 34
click at [1243, 62] on button "Call to Customer" at bounding box center [1242, 53] width 117 height 30
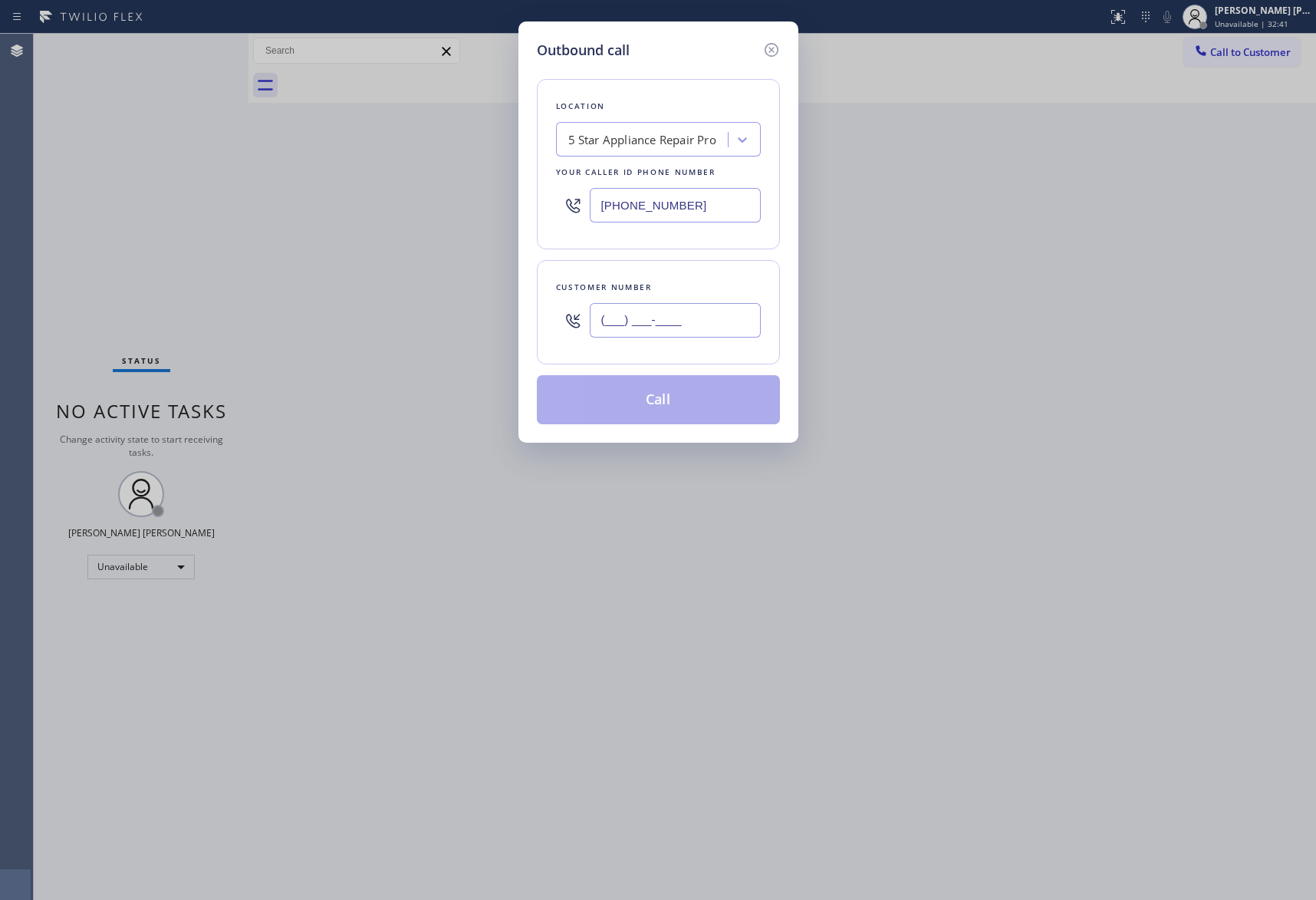
click at [676, 314] on input "(___) ___-____" at bounding box center [675, 319] width 171 height 34
paste input "417) 576-1849"
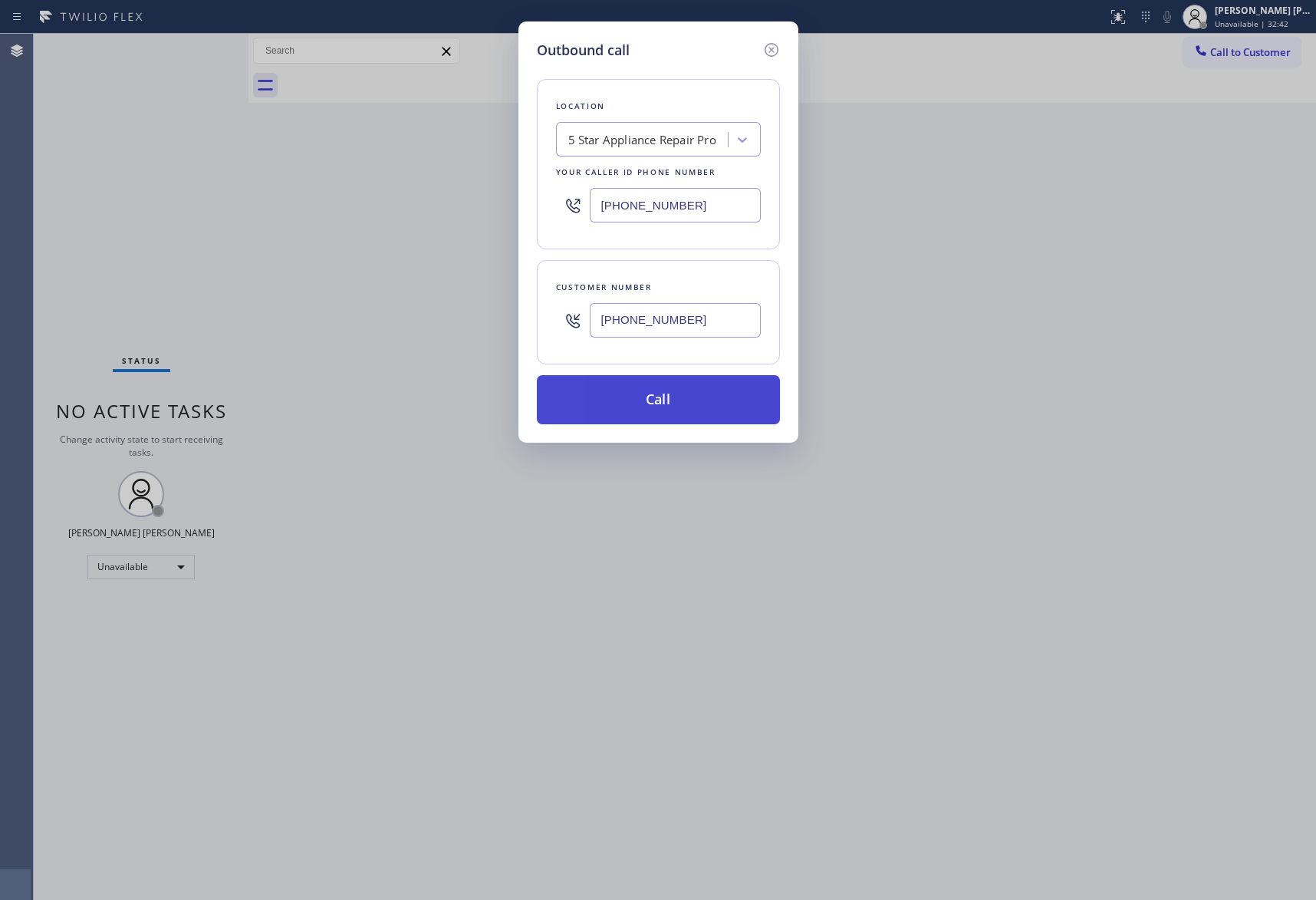
type input "[PHONE_NUMBER]"
click at [721, 407] on button "Call" at bounding box center [659, 399] width 244 height 49
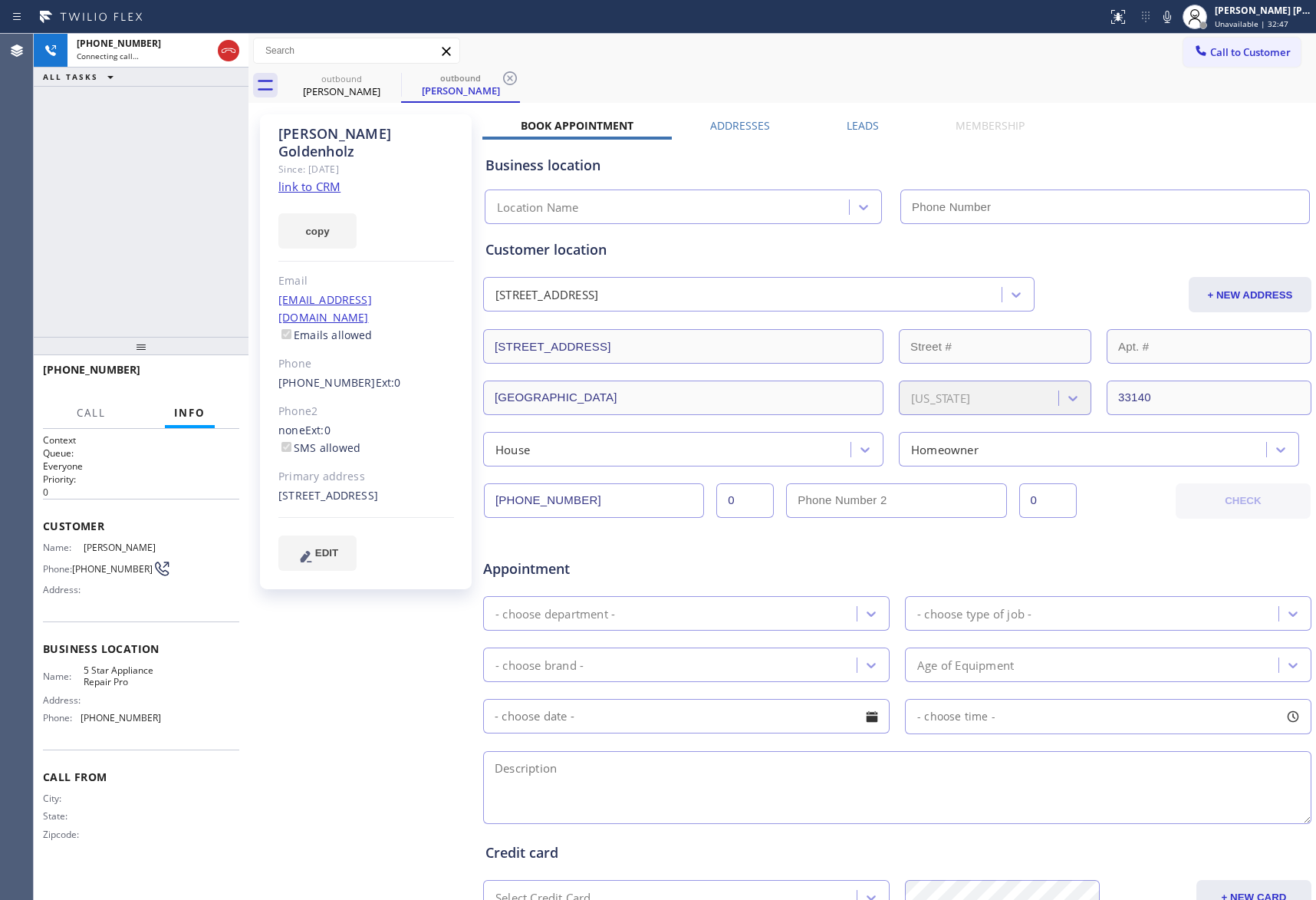
type input "[PHONE_NUMBER]"
drag, startPoint x: 203, startPoint y: 376, endPoint x: 424, endPoint y: 314, distance: 229.5
click at [203, 376] on span "HANG UP" at bounding box center [203, 377] width 47 height 11
click at [869, 121] on label "Leads" at bounding box center [863, 126] width 32 height 15
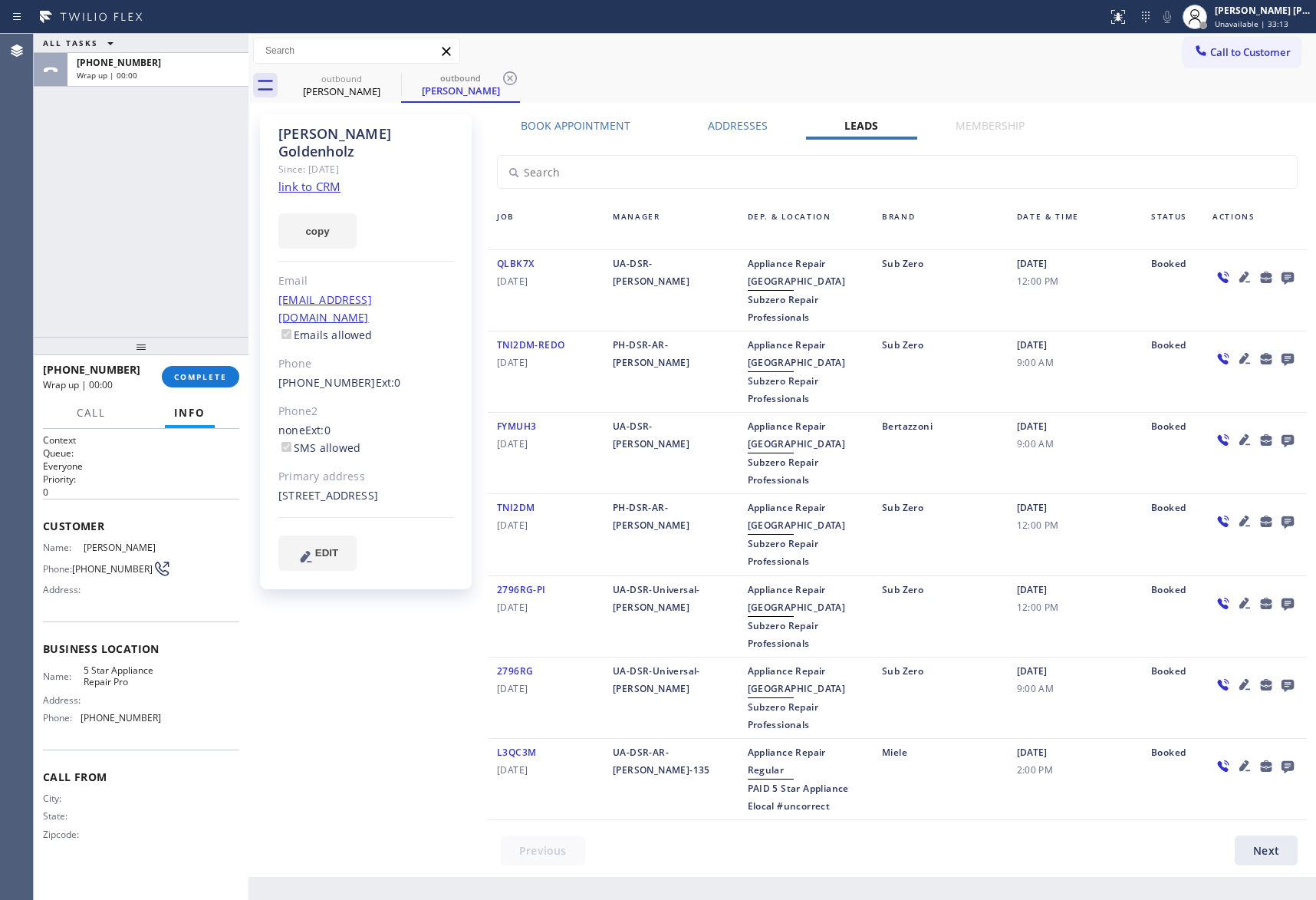
click at [1292, 276] on icon at bounding box center [1287, 278] width 12 height 12
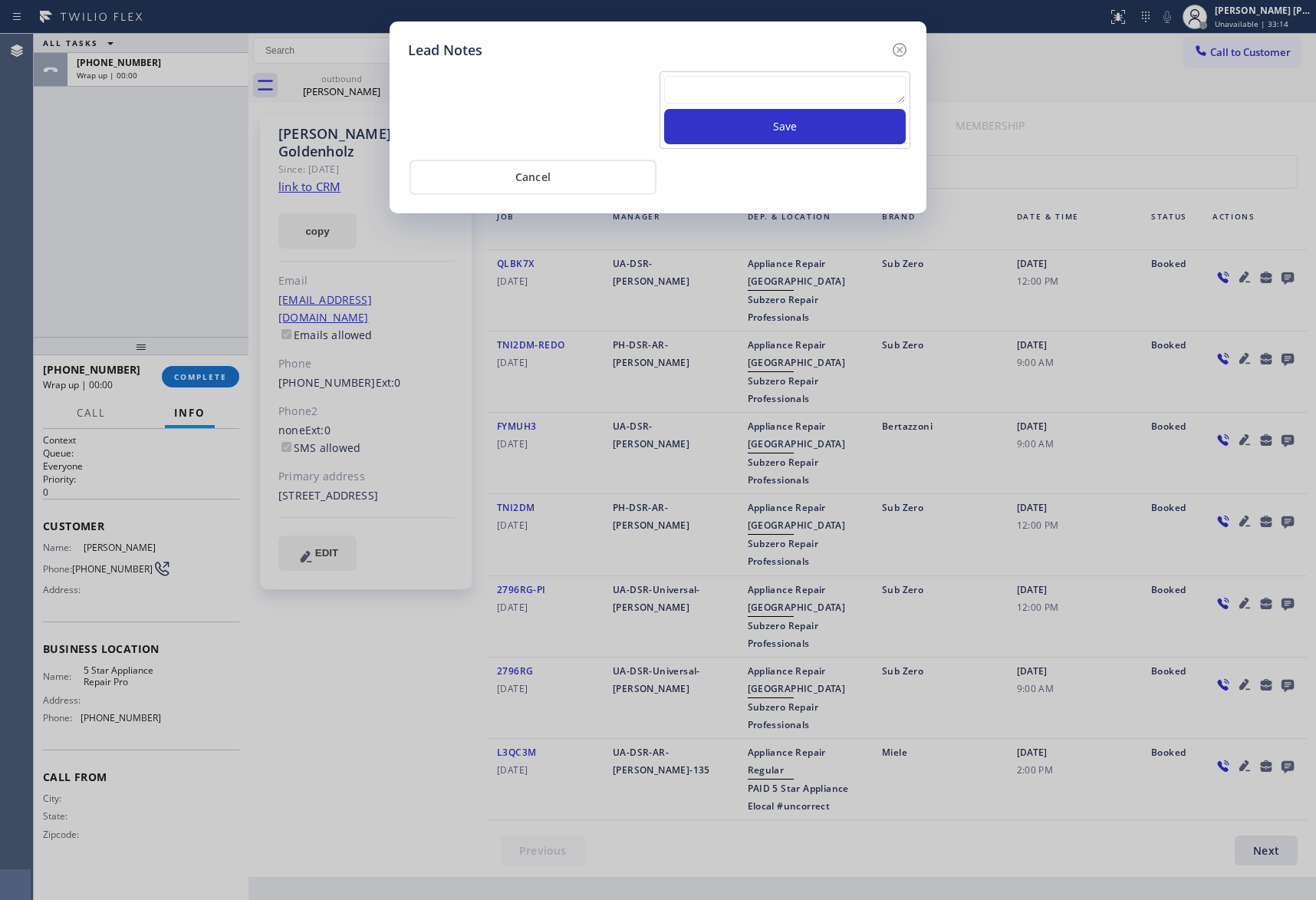
click at [723, 89] on textarea at bounding box center [785, 90] width 242 height 28
paste textarea "VM | please transfer if cx calls back"
type textarea "VM | please transfer if cx calls back"
click at [787, 130] on button "Save" at bounding box center [785, 126] width 242 height 35
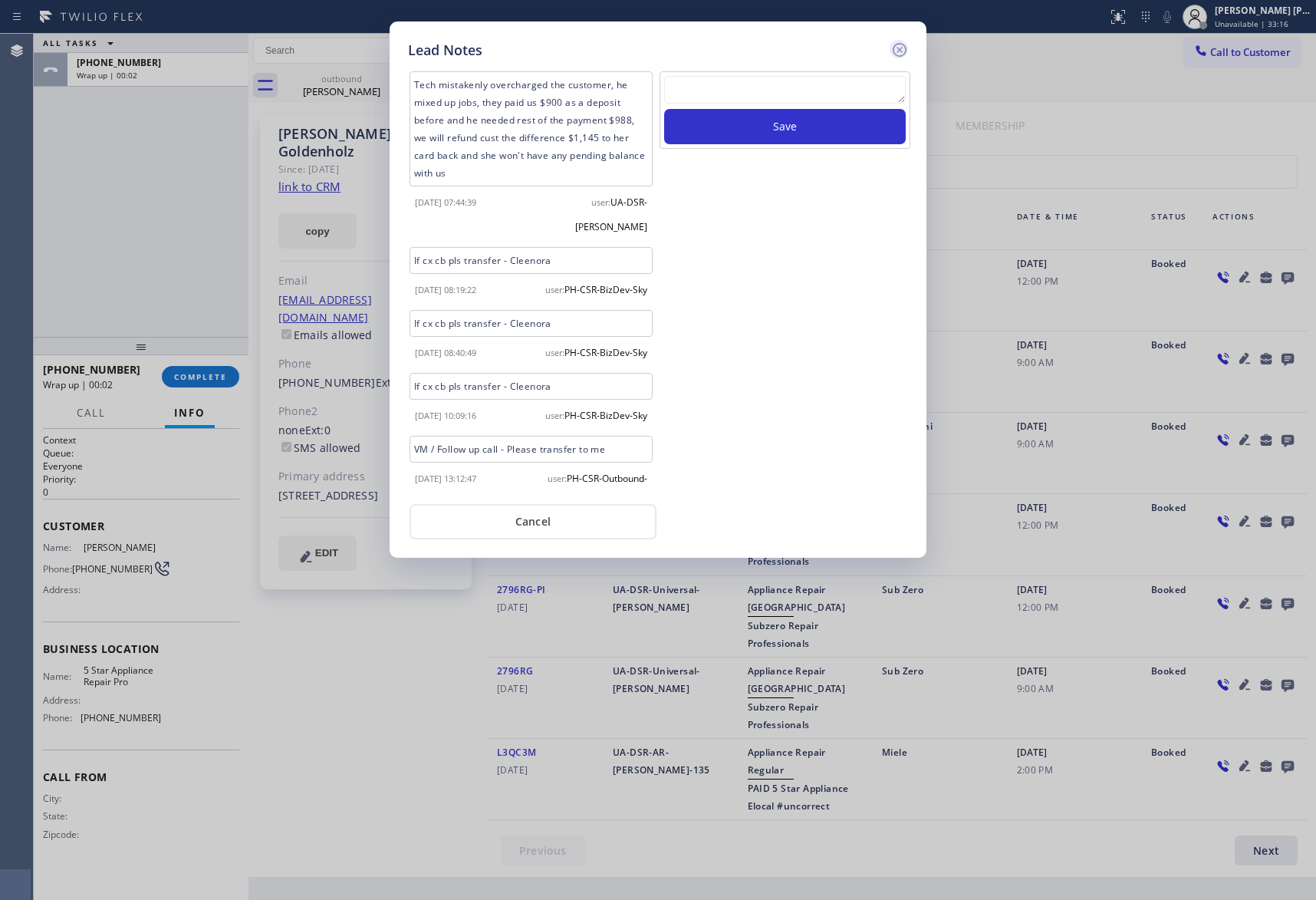
click at [898, 54] on icon at bounding box center [900, 50] width 18 height 18
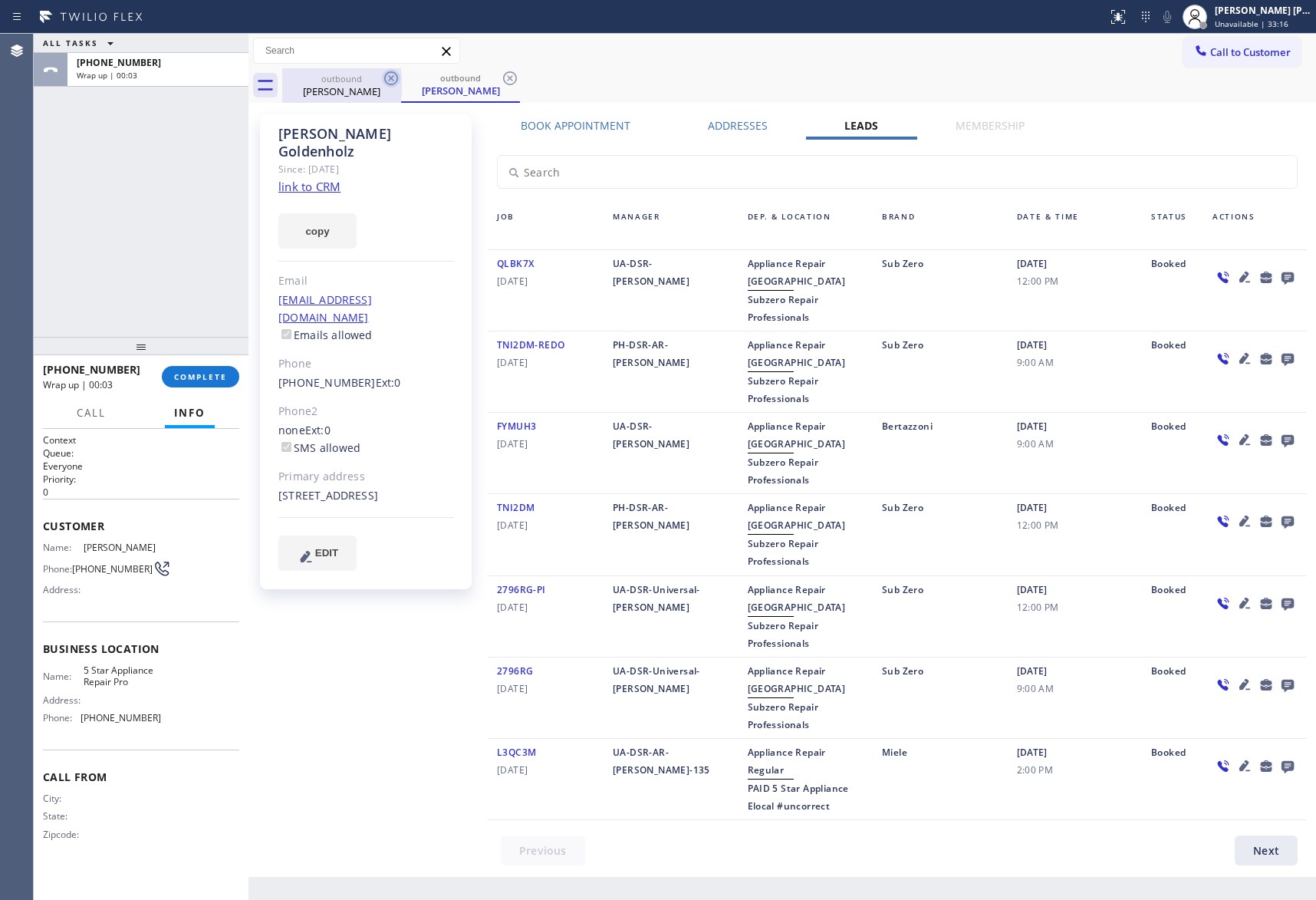
drag, startPoint x: 341, startPoint y: 90, endPoint x: 382, endPoint y: 74, distance: 44.0
click at [339, 88] on div "[PERSON_NAME]" at bounding box center [342, 90] width 116 height 14
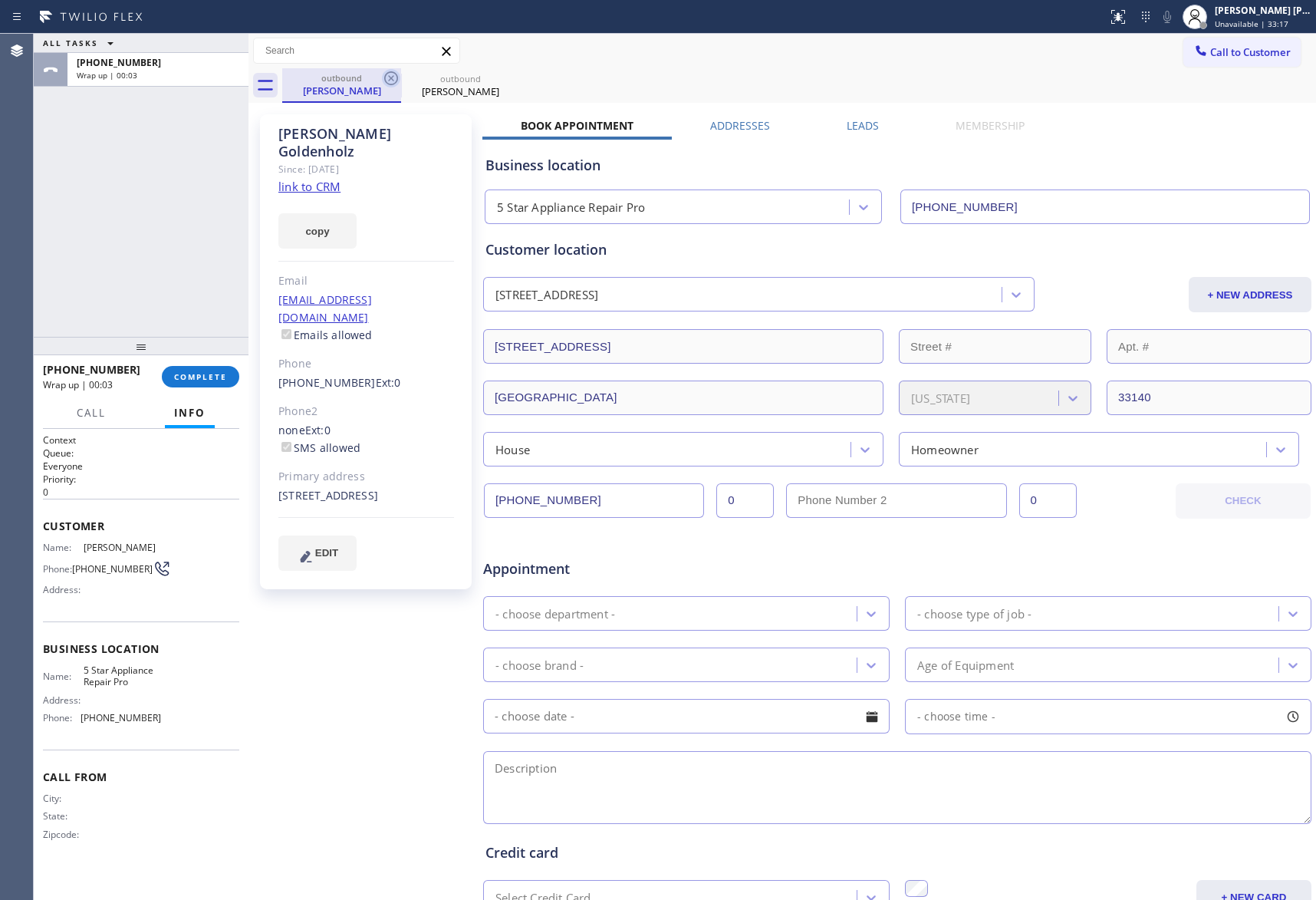
click at [382, 74] on icon at bounding box center [391, 78] width 18 height 18
click at [503, 74] on icon at bounding box center [509, 78] width 14 height 14
click at [388, 74] on div "outbound [PERSON_NAME] outbound [PERSON_NAME]" at bounding box center [799, 85] width 1035 height 34
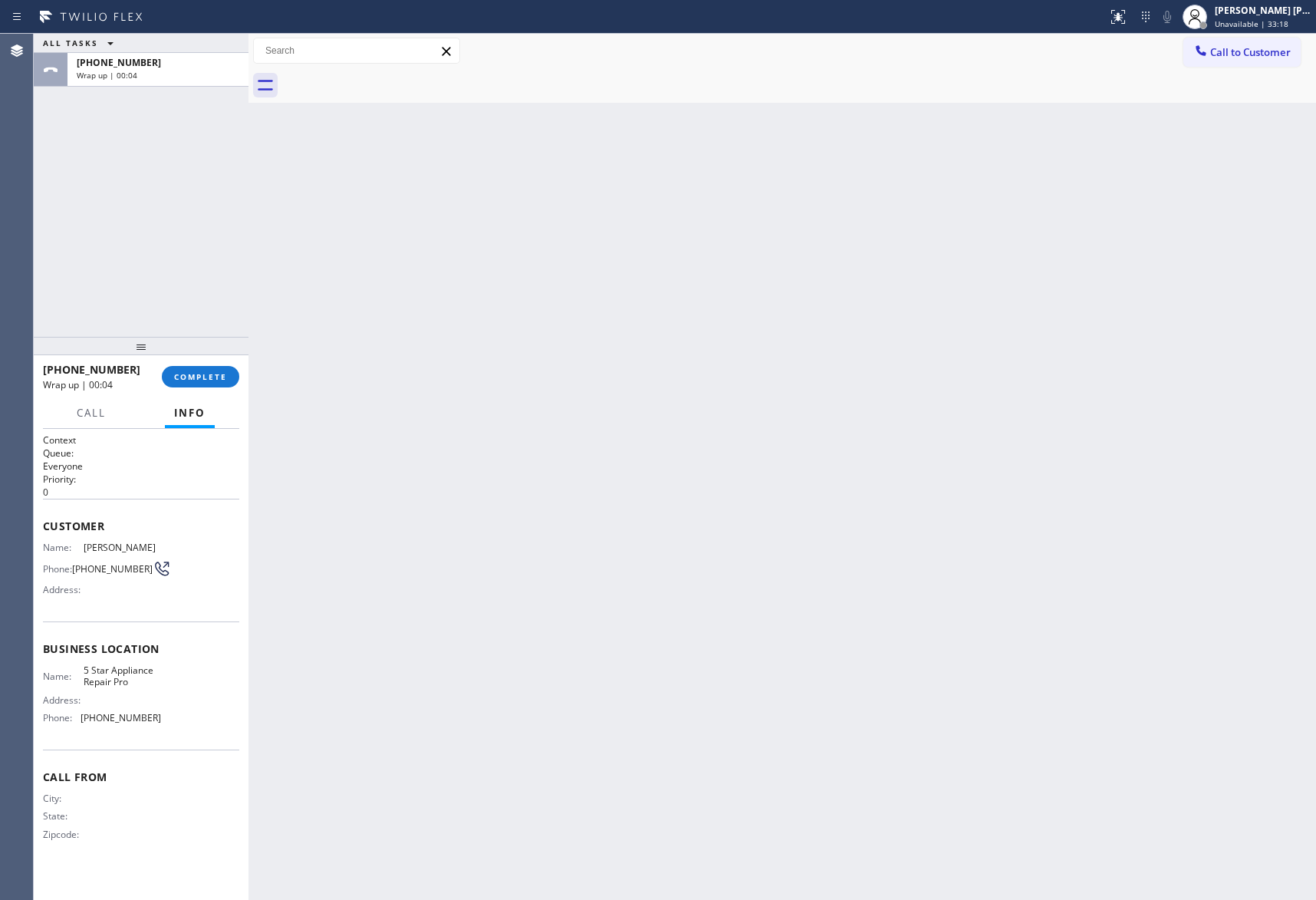
click at [388, 74] on div at bounding box center [799, 85] width 1035 height 34
click at [207, 368] on button "COMPLETE" at bounding box center [200, 377] width 78 height 21
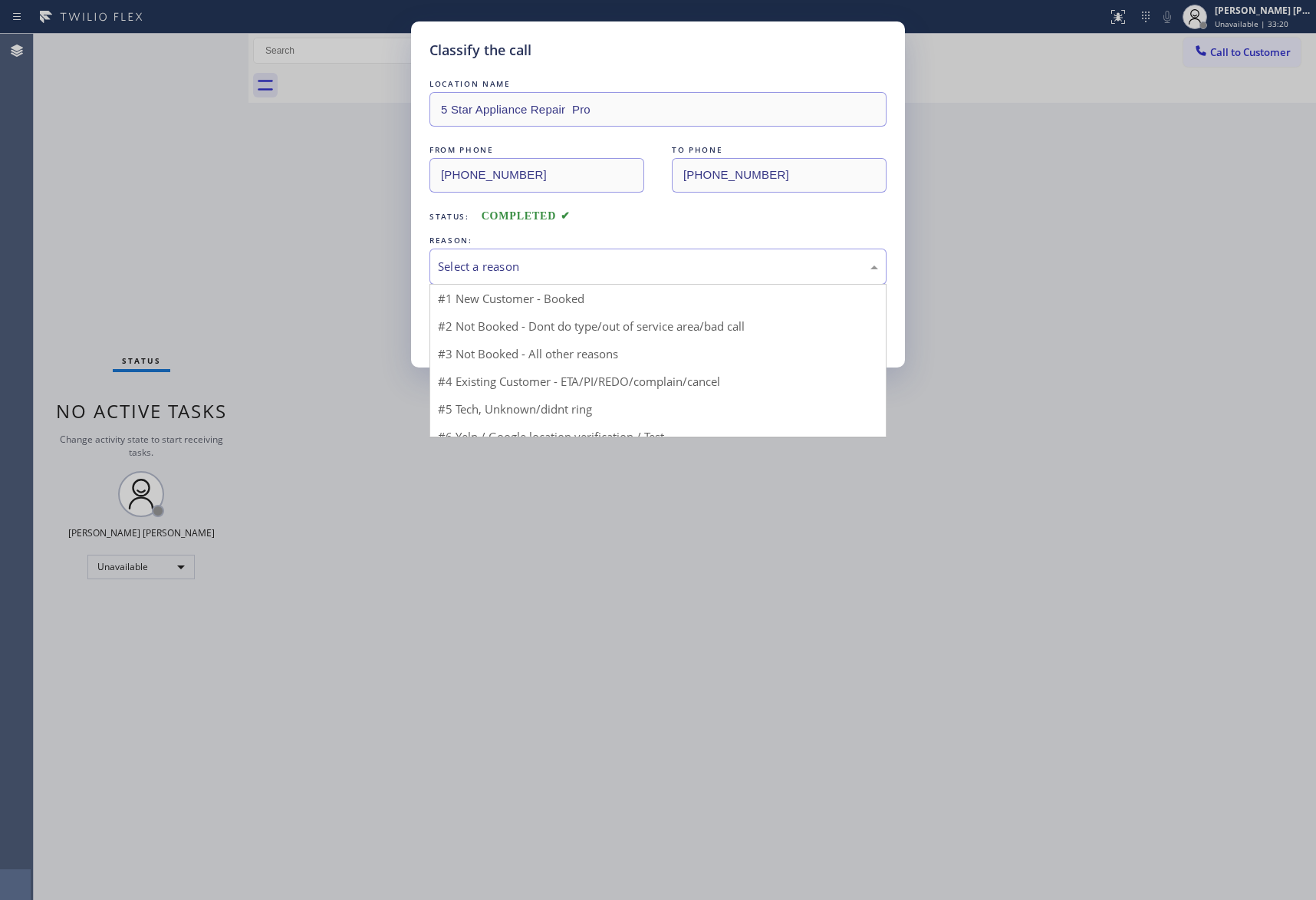
click at [661, 259] on div "Select a reason" at bounding box center [658, 266] width 440 height 18
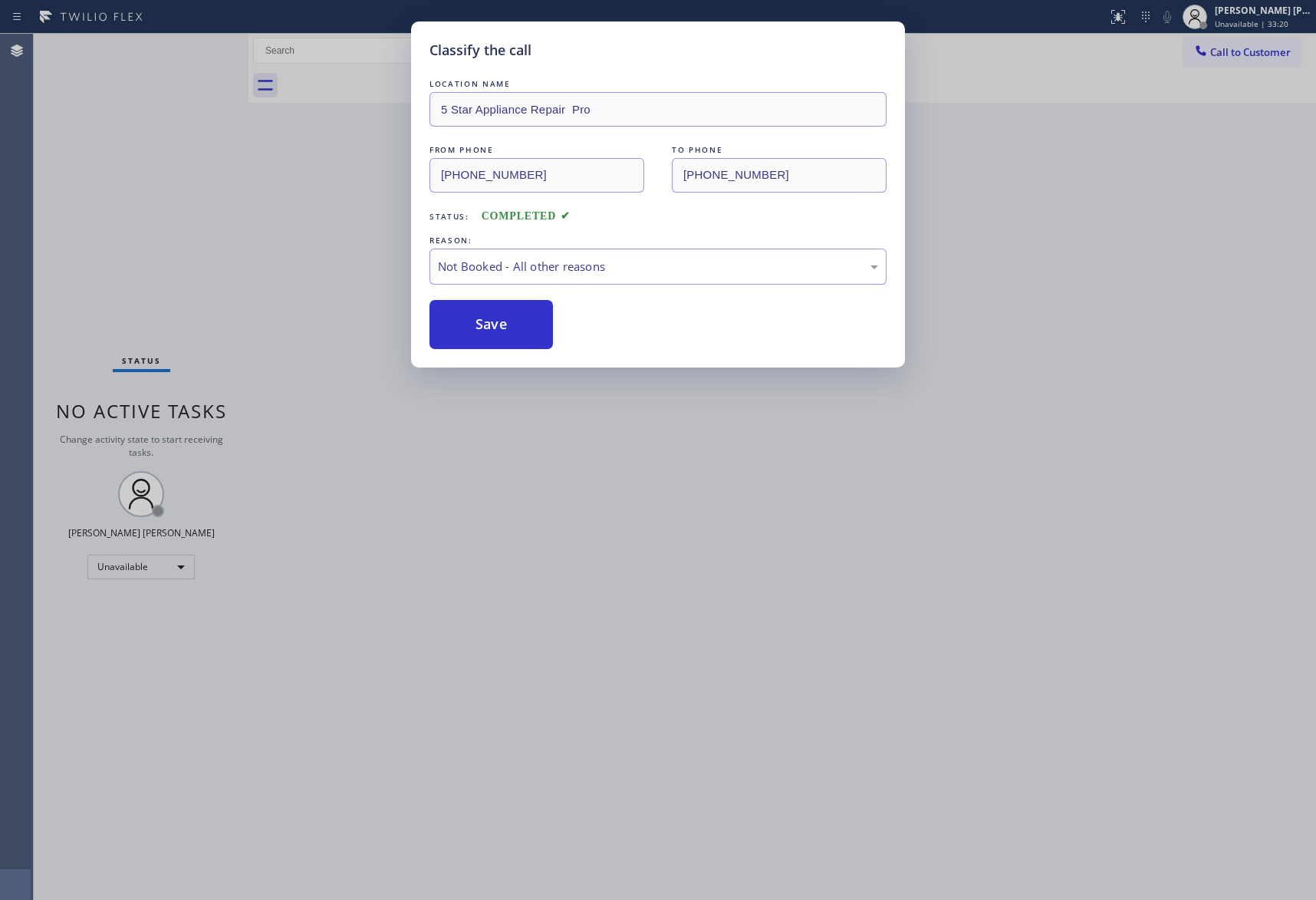
click at [502, 324] on button "Save" at bounding box center [492, 324] width 124 height 49
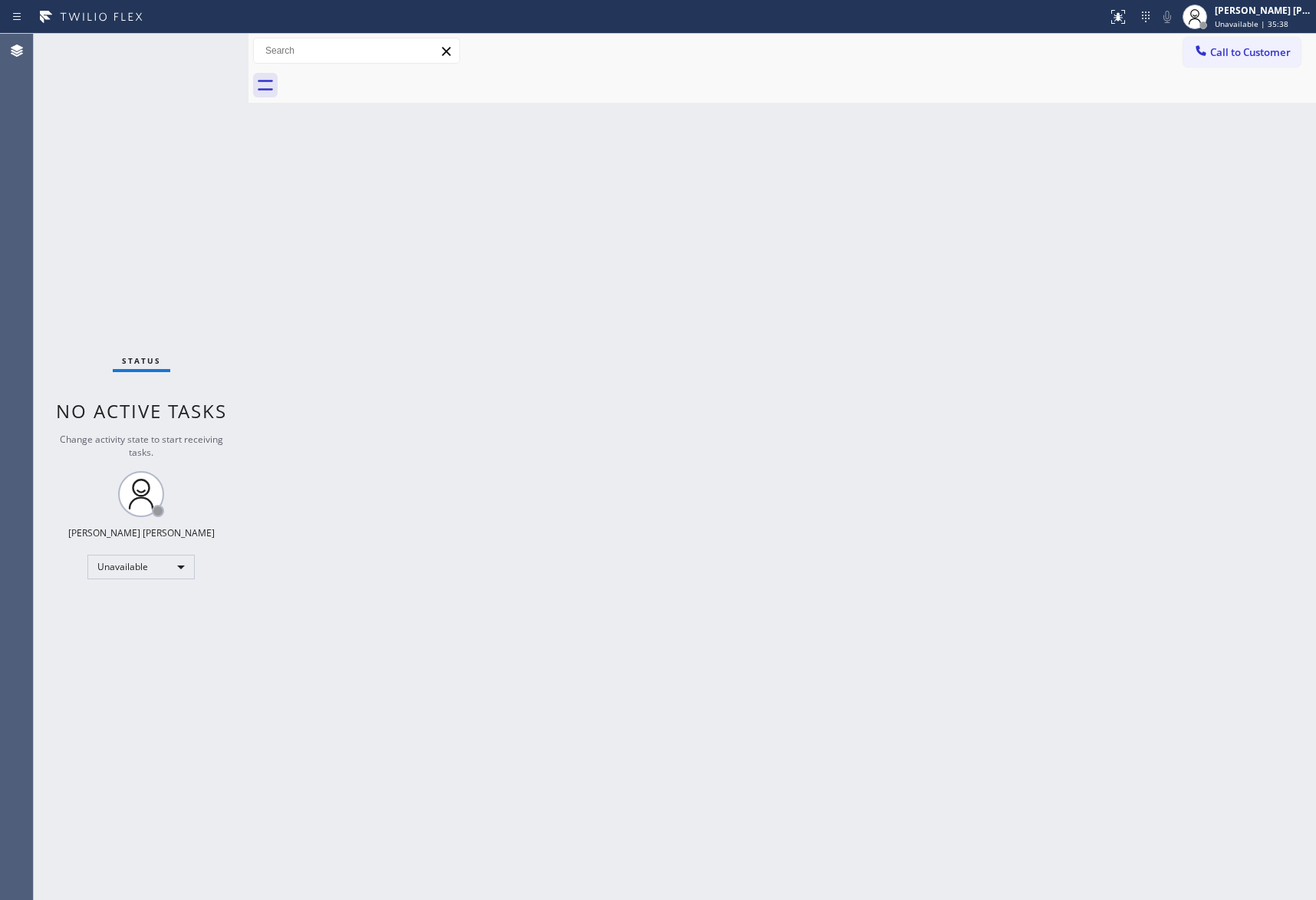
click at [1253, 42] on button "Call to Customer" at bounding box center [1242, 53] width 117 height 30
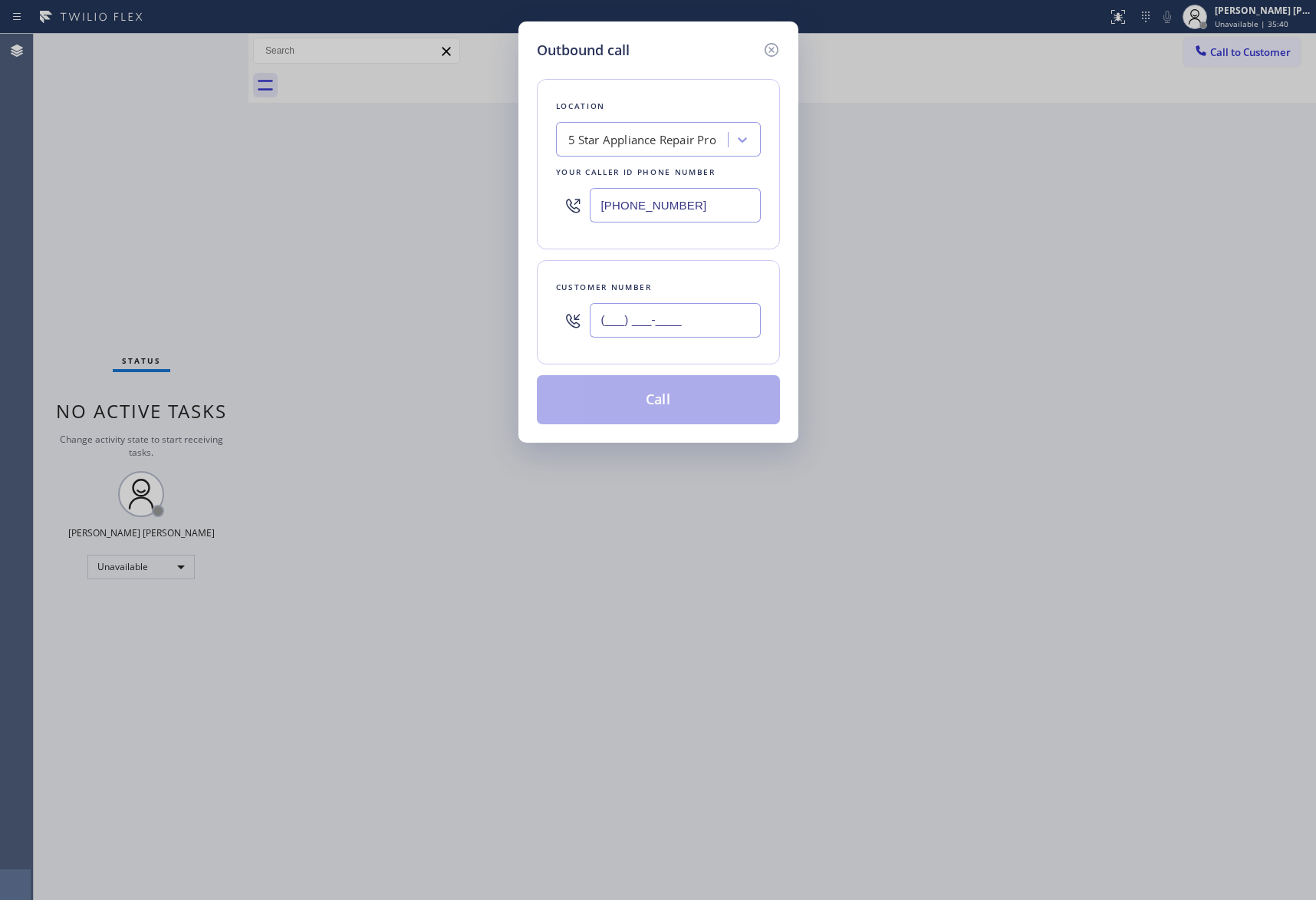
click at [716, 310] on input "(___) ___-____" at bounding box center [675, 319] width 171 height 34
paste input "714) 975-3657"
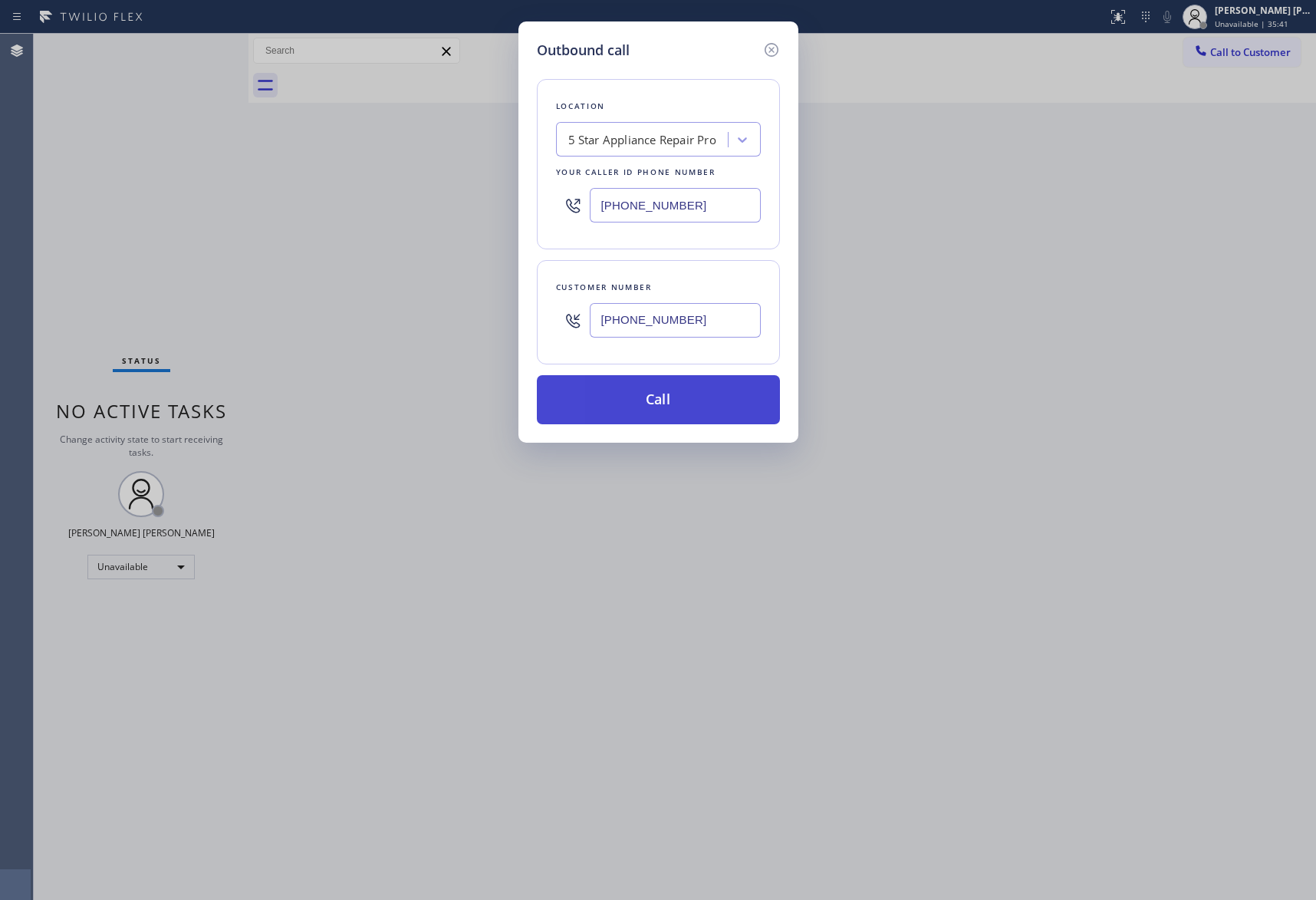
type input "[PHONE_NUMBER]"
click at [700, 405] on button "Call" at bounding box center [659, 399] width 244 height 49
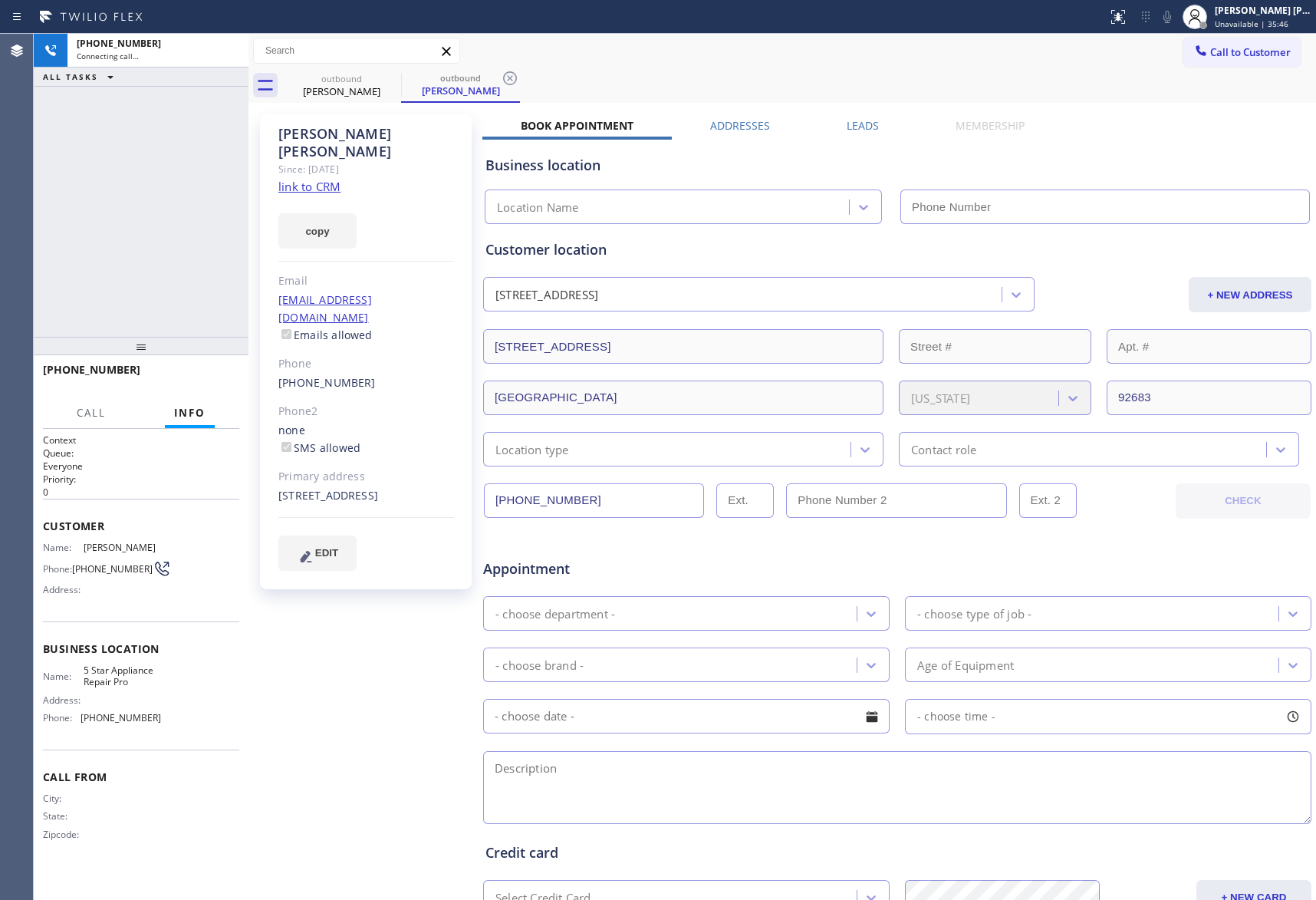
type input "[PHONE_NUMBER]"
click at [187, 380] on span "HANG UP" at bounding box center [203, 377] width 47 height 11
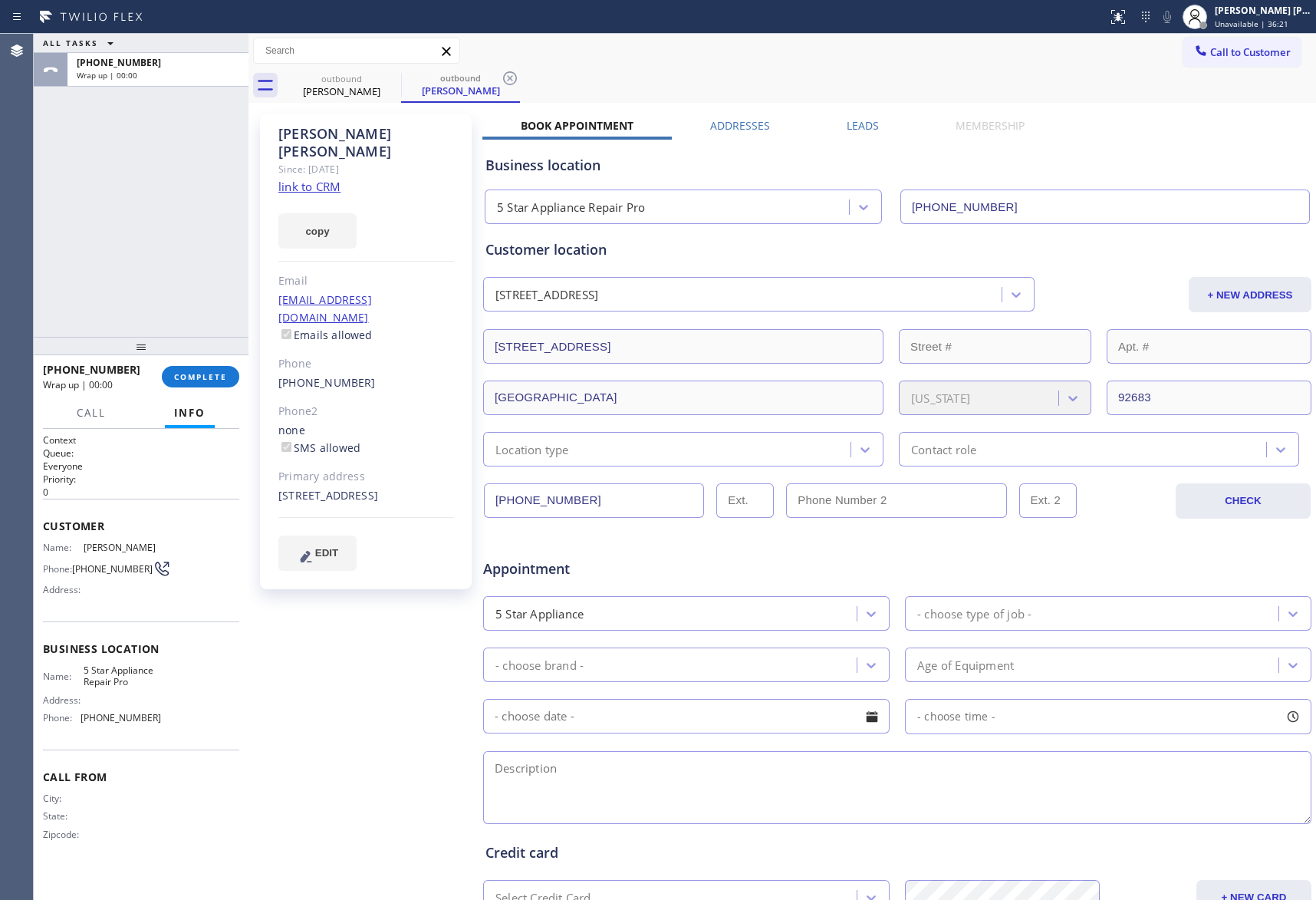
click at [852, 120] on label "Leads" at bounding box center [863, 126] width 32 height 15
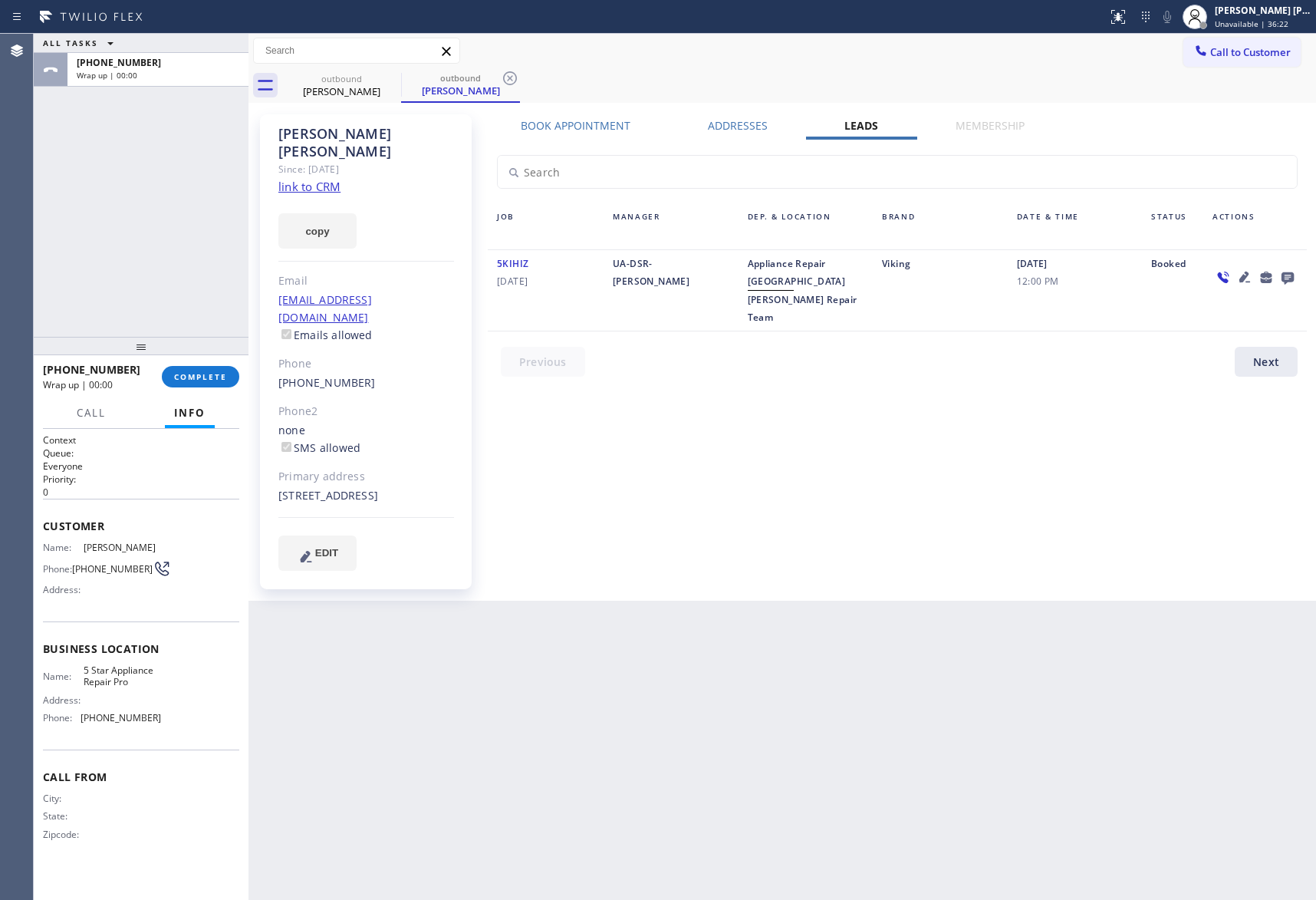
click at [1290, 269] on icon at bounding box center [1288, 277] width 18 height 19
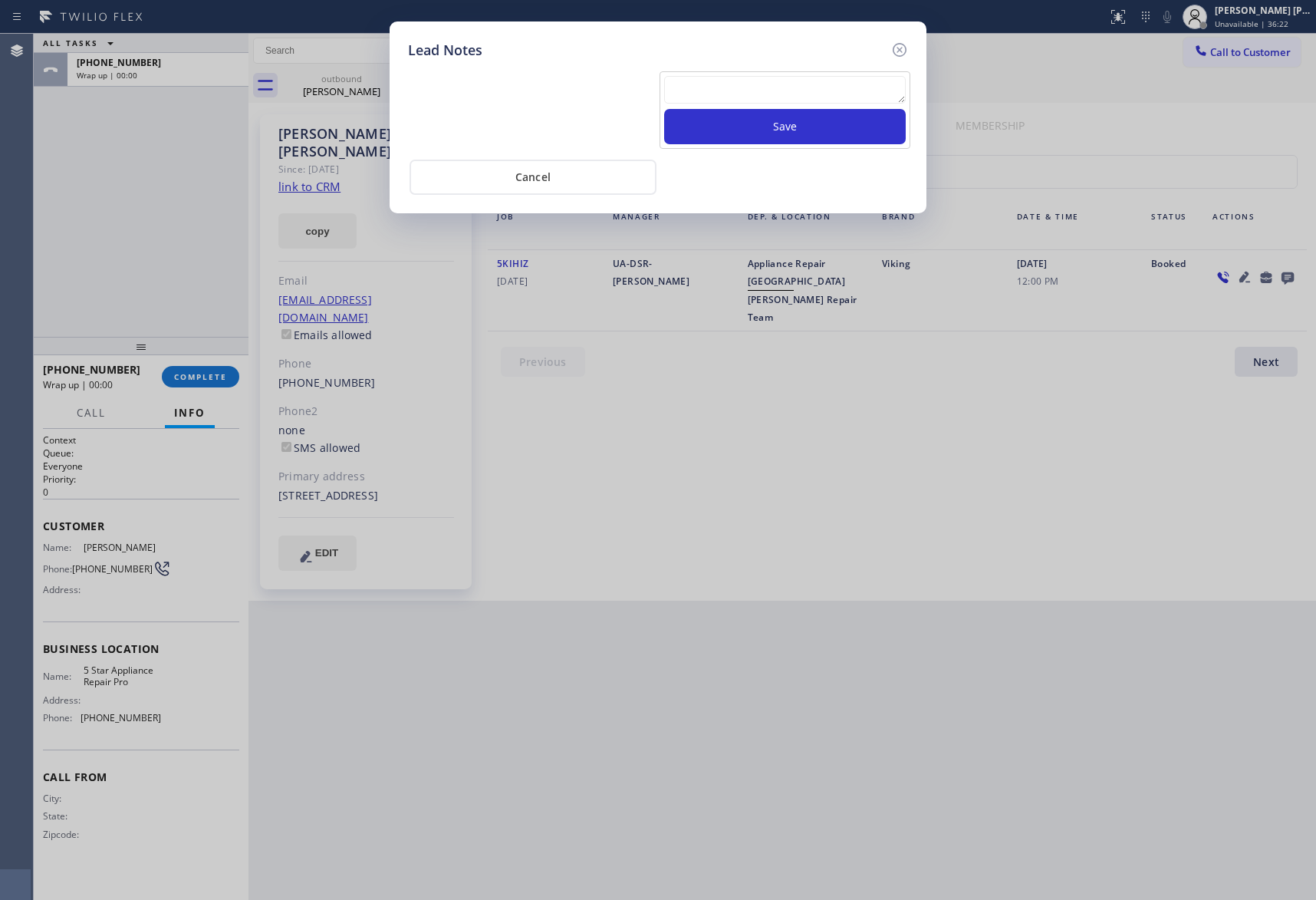
click at [700, 100] on textarea at bounding box center [785, 90] width 242 height 28
paste textarea "VM | please transfer if cx calls back"
type textarea "VM | please transfer if cx calls back"
click at [773, 129] on button "Save" at bounding box center [785, 126] width 242 height 35
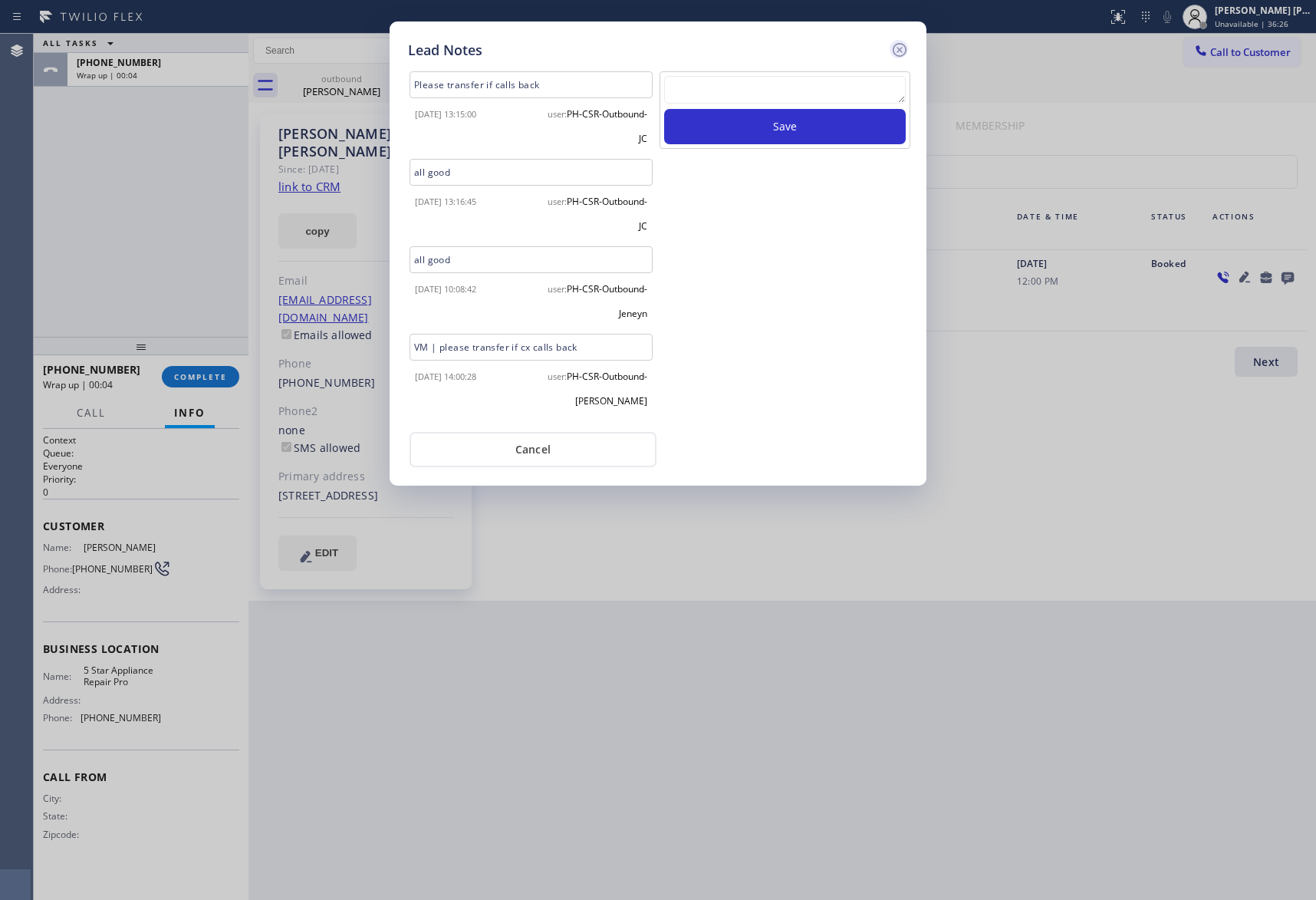
click at [893, 42] on icon at bounding box center [900, 50] width 18 height 18
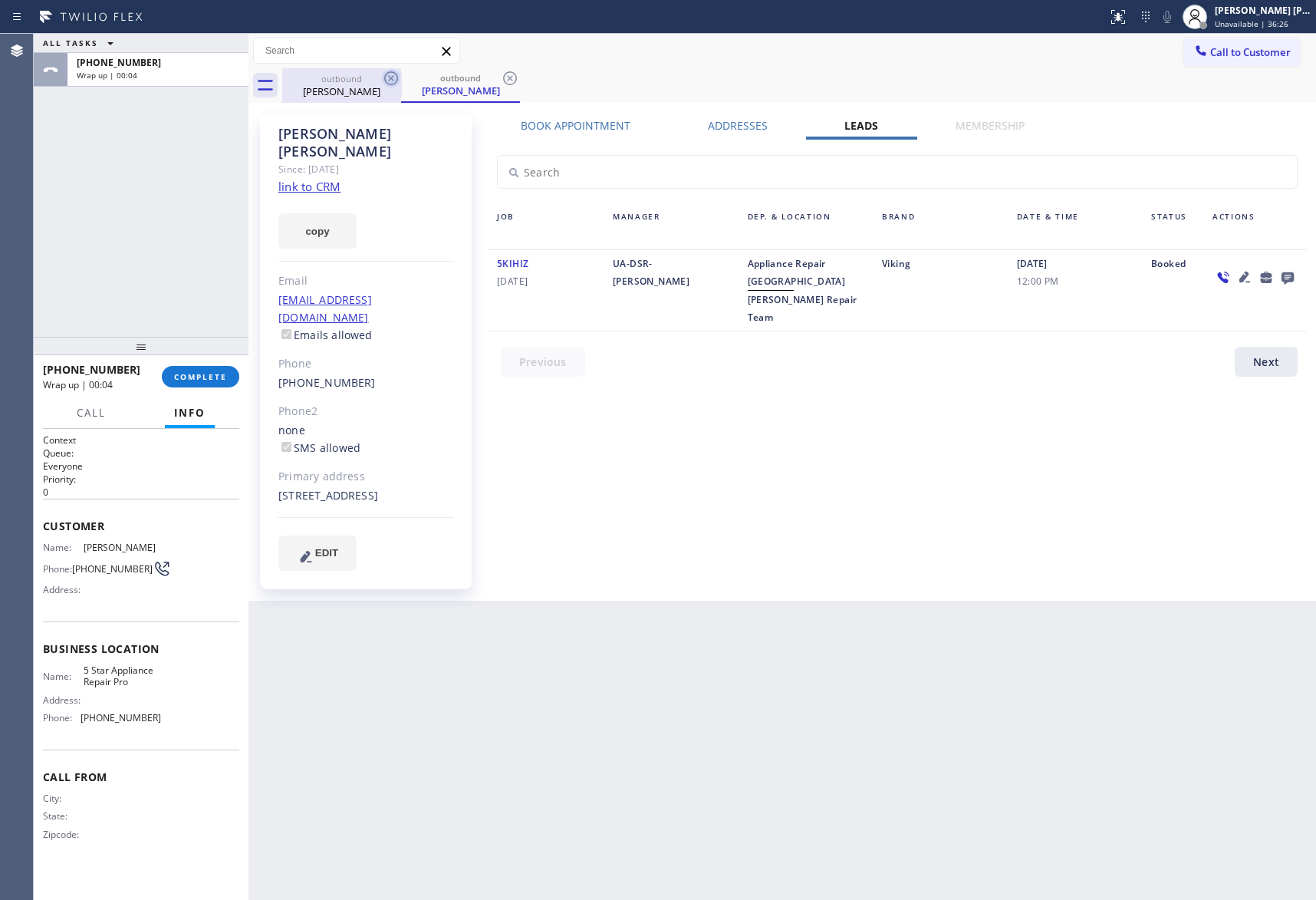
click at [388, 77] on icon at bounding box center [391, 78] width 18 height 18
click at [389, 77] on icon at bounding box center [391, 78] width 18 height 18
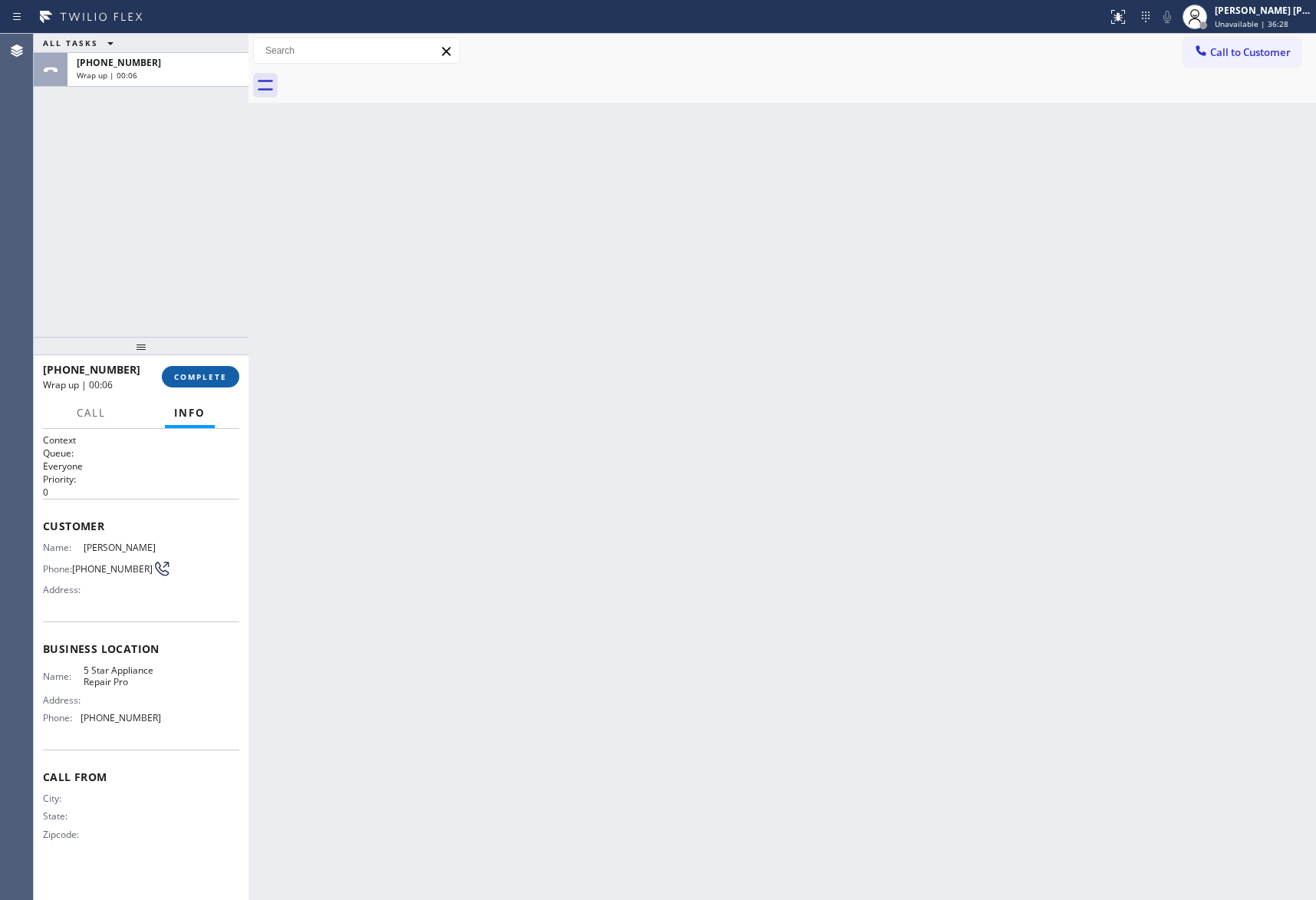
click at [179, 382] on button "COMPLETE" at bounding box center [200, 377] width 78 height 21
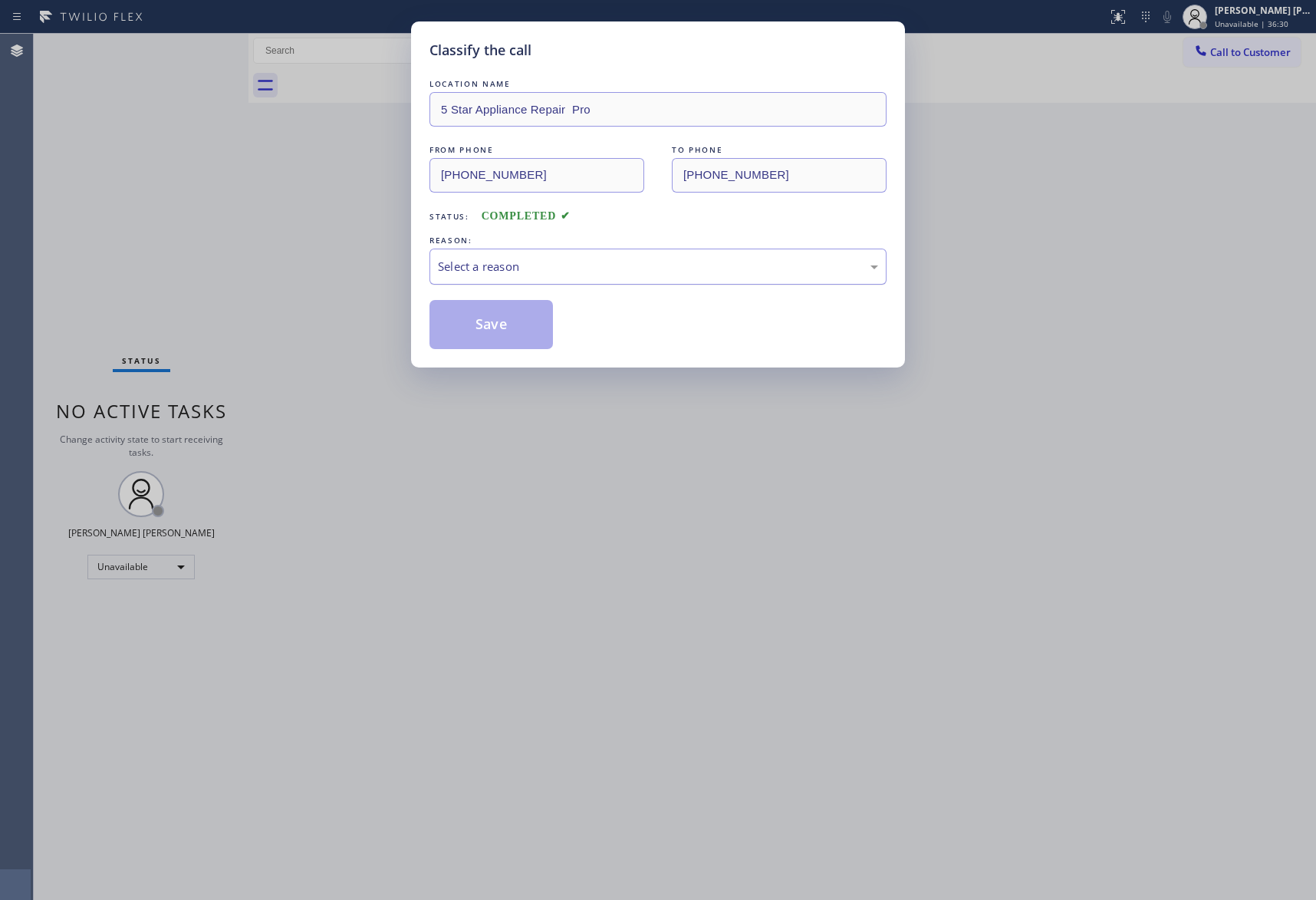
click at [516, 267] on div "Select a reason" at bounding box center [658, 266] width 440 height 18
click at [483, 327] on button "Save" at bounding box center [492, 324] width 124 height 49
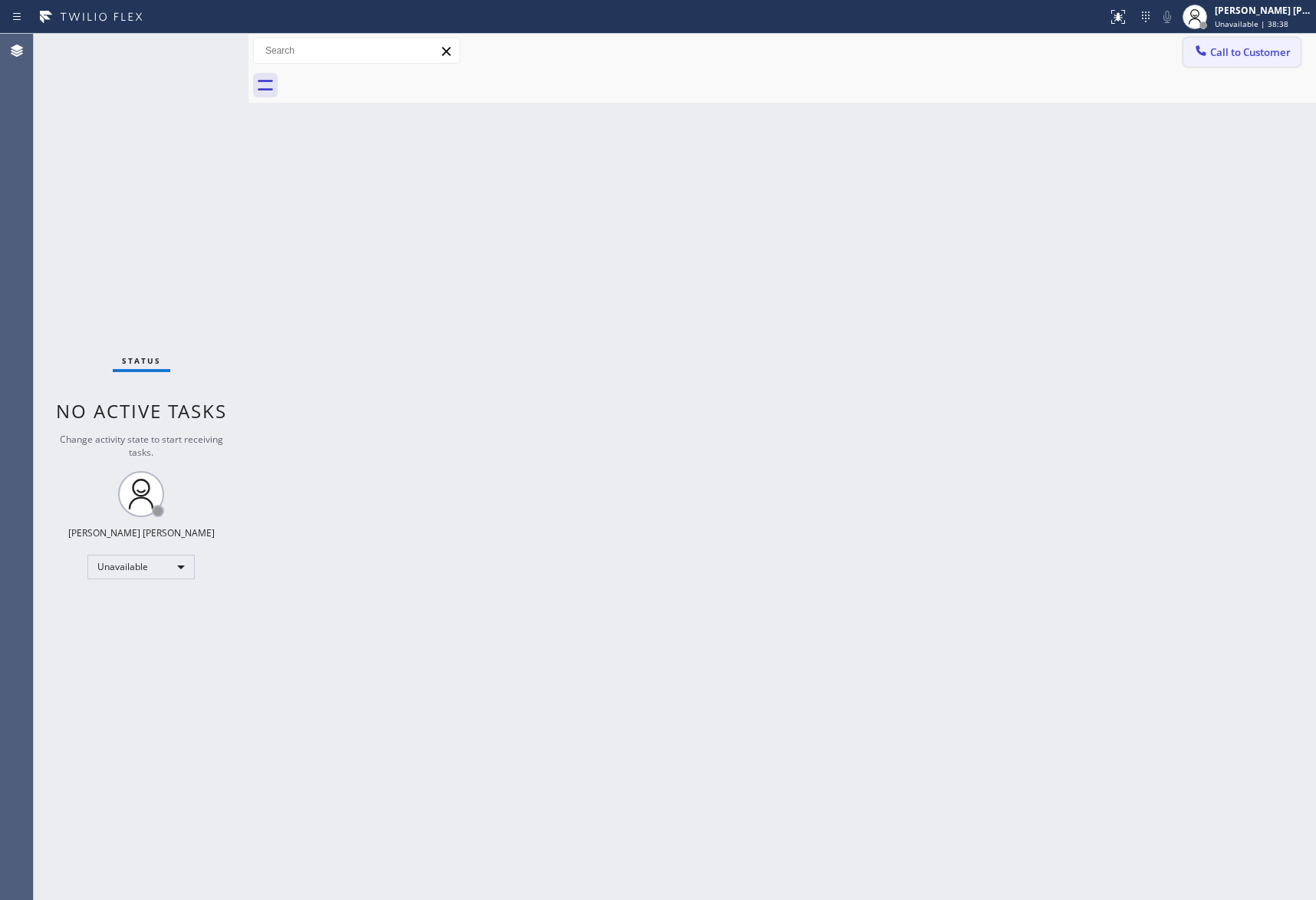
click at [1286, 53] on span "Call to Customer" at bounding box center [1250, 52] width 80 height 14
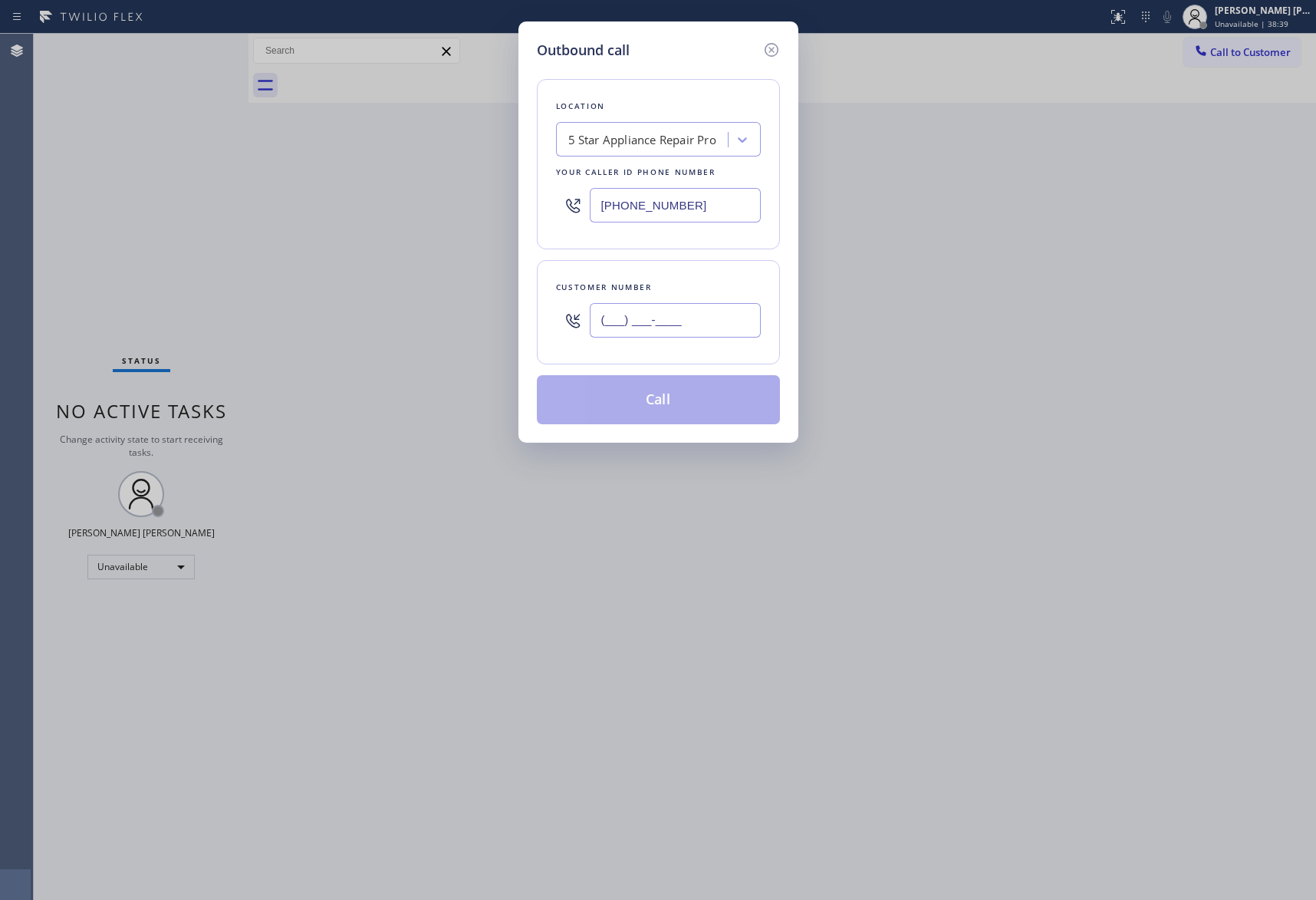
click at [710, 331] on input "(___) ___-____" at bounding box center [675, 319] width 171 height 34
paste input "312) 925-0591"
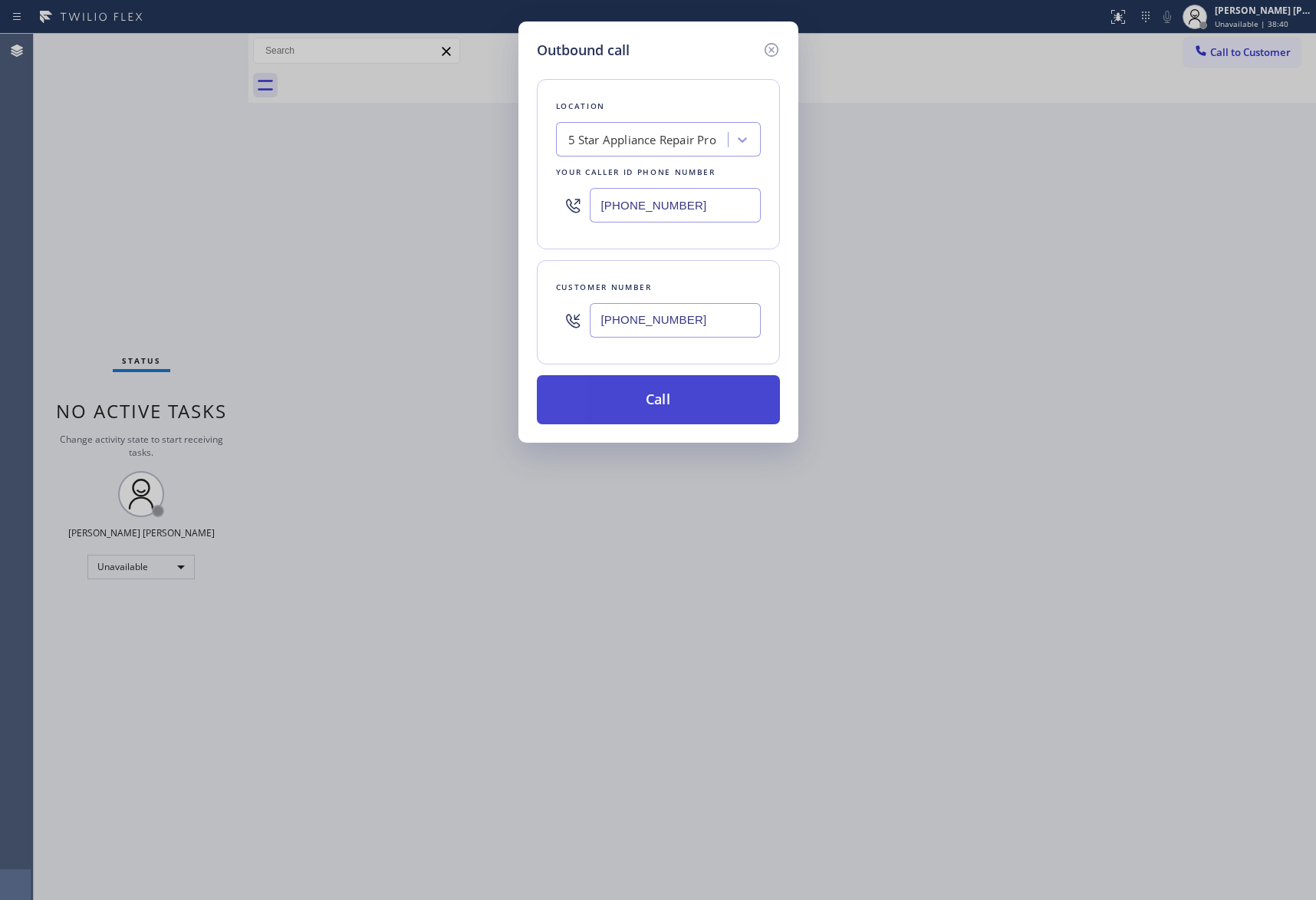
type input "[PHONE_NUMBER]"
click at [703, 406] on button "Call" at bounding box center [659, 399] width 244 height 49
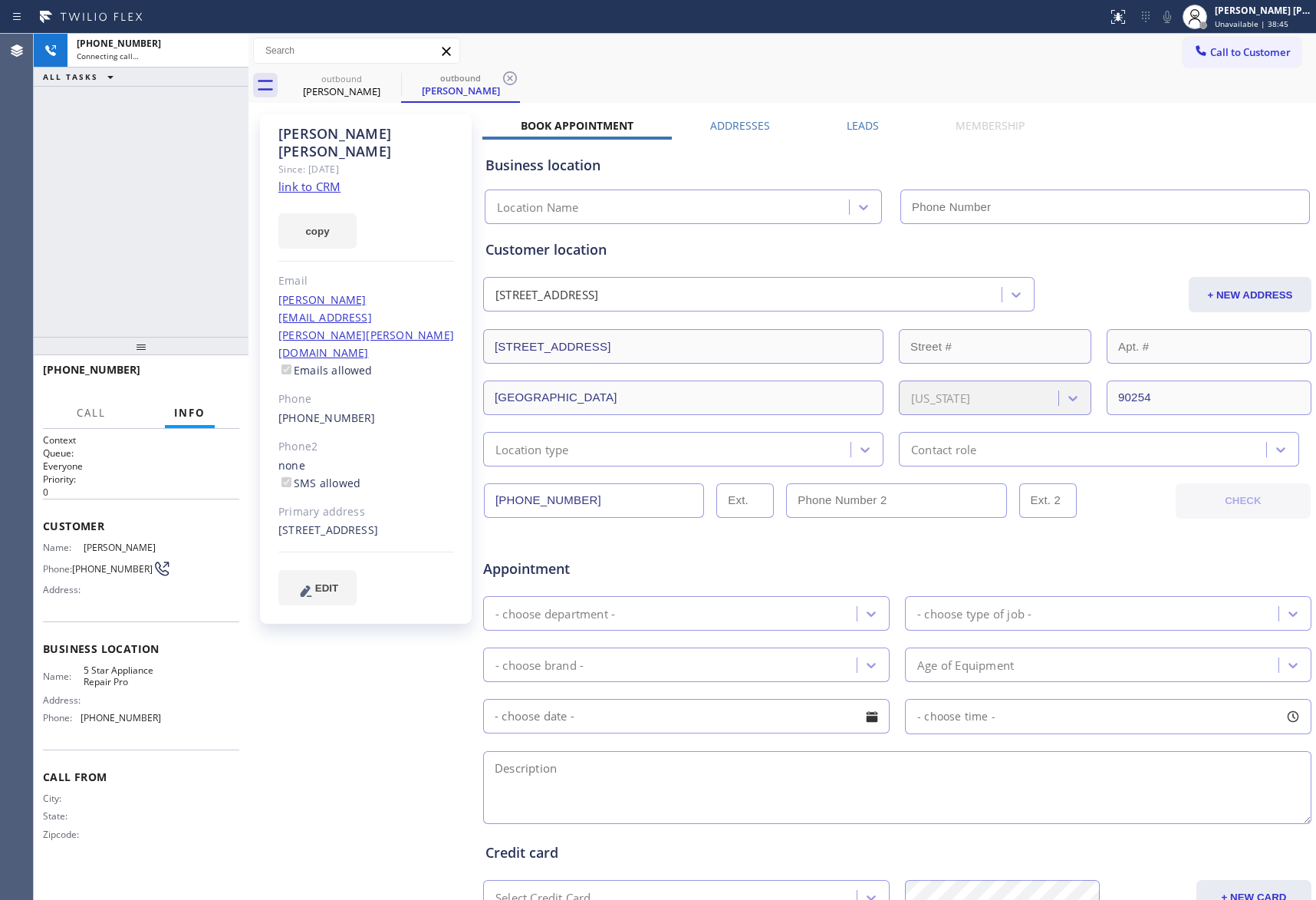
type input "[PHONE_NUMBER]"
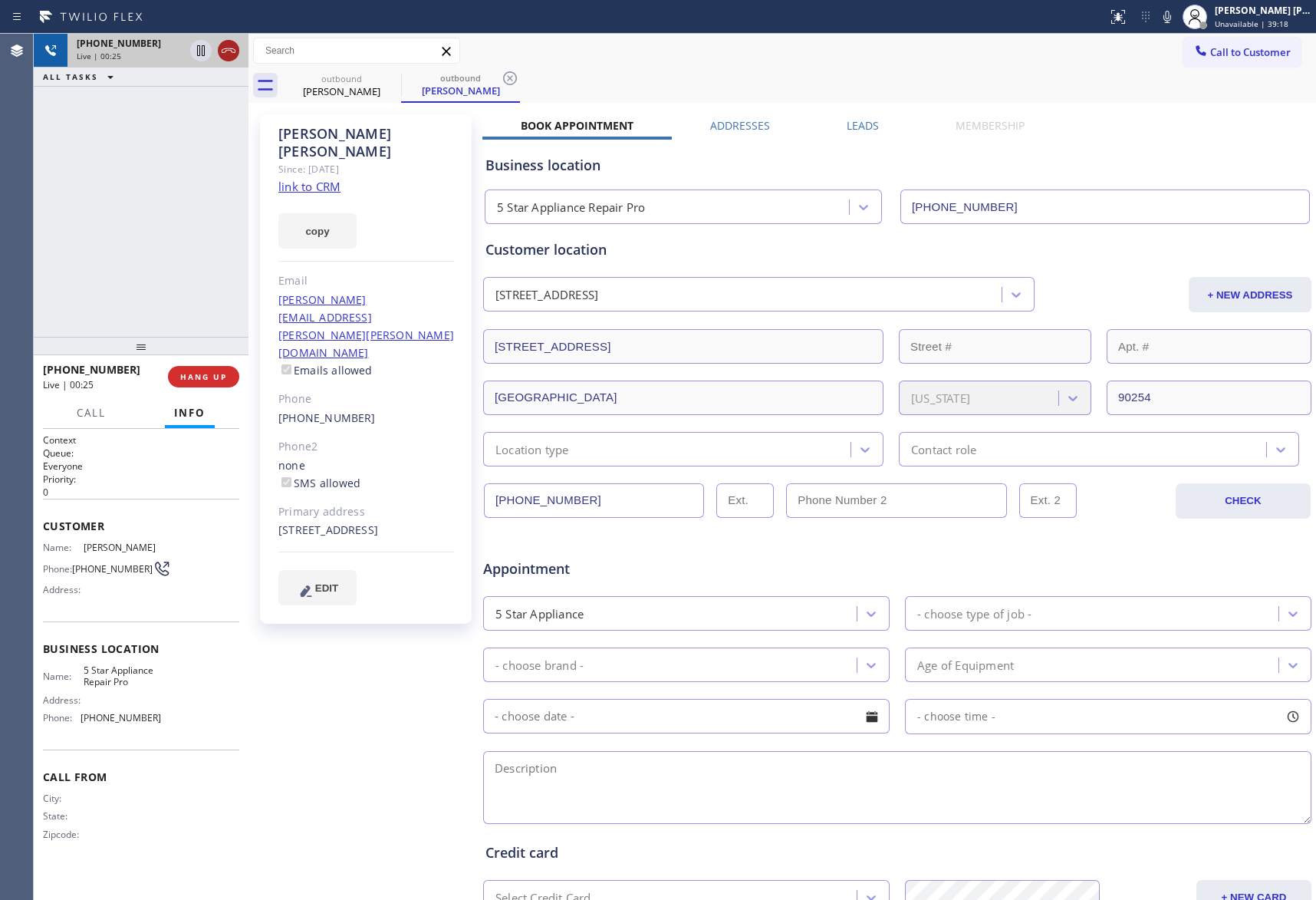
click at [224, 48] on icon at bounding box center [229, 51] width 18 height 18
click at [852, 129] on label "Leads" at bounding box center [863, 126] width 32 height 15
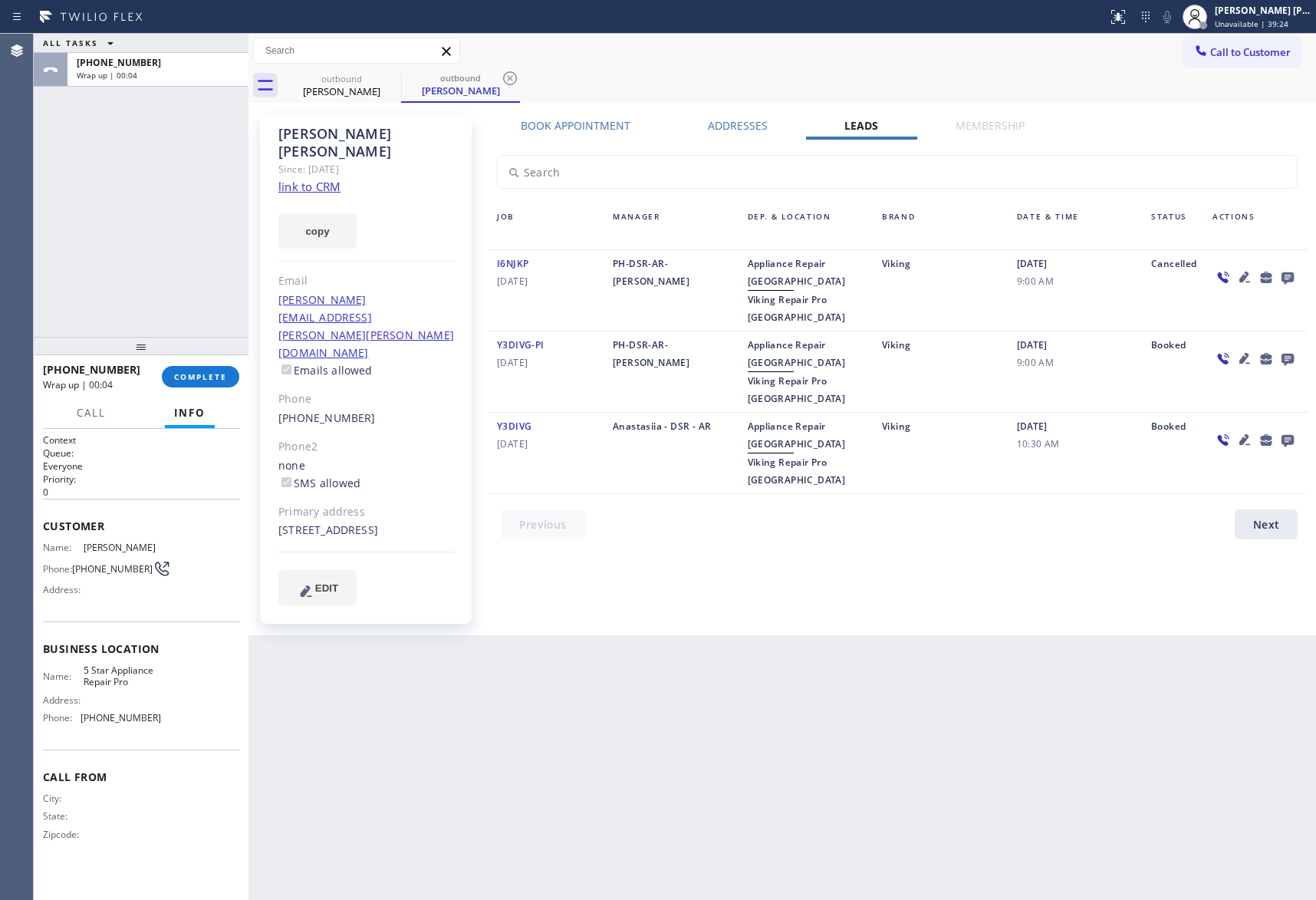
click at [1293, 278] on icon at bounding box center [1287, 278] width 12 height 12
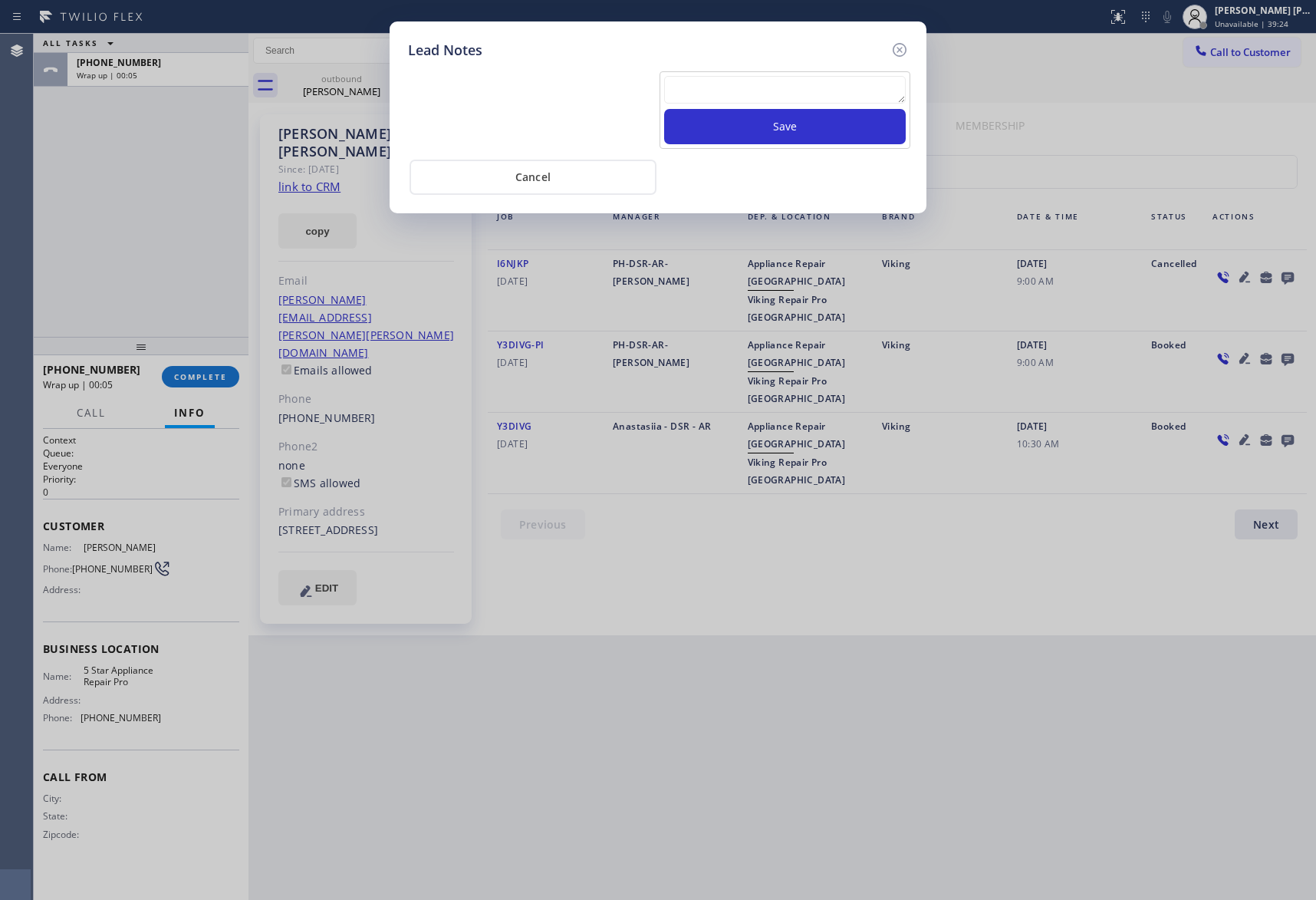
click at [793, 102] on textarea at bounding box center [785, 90] width 242 height 28
paste textarea "VM | please transfer if cx calls back"
type textarea "VM | please transfer if cx calls back"
click at [798, 121] on button "Save" at bounding box center [785, 126] width 242 height 35
click at [903, 46] on icon at bounding box center [900, 50] width 18 height 18
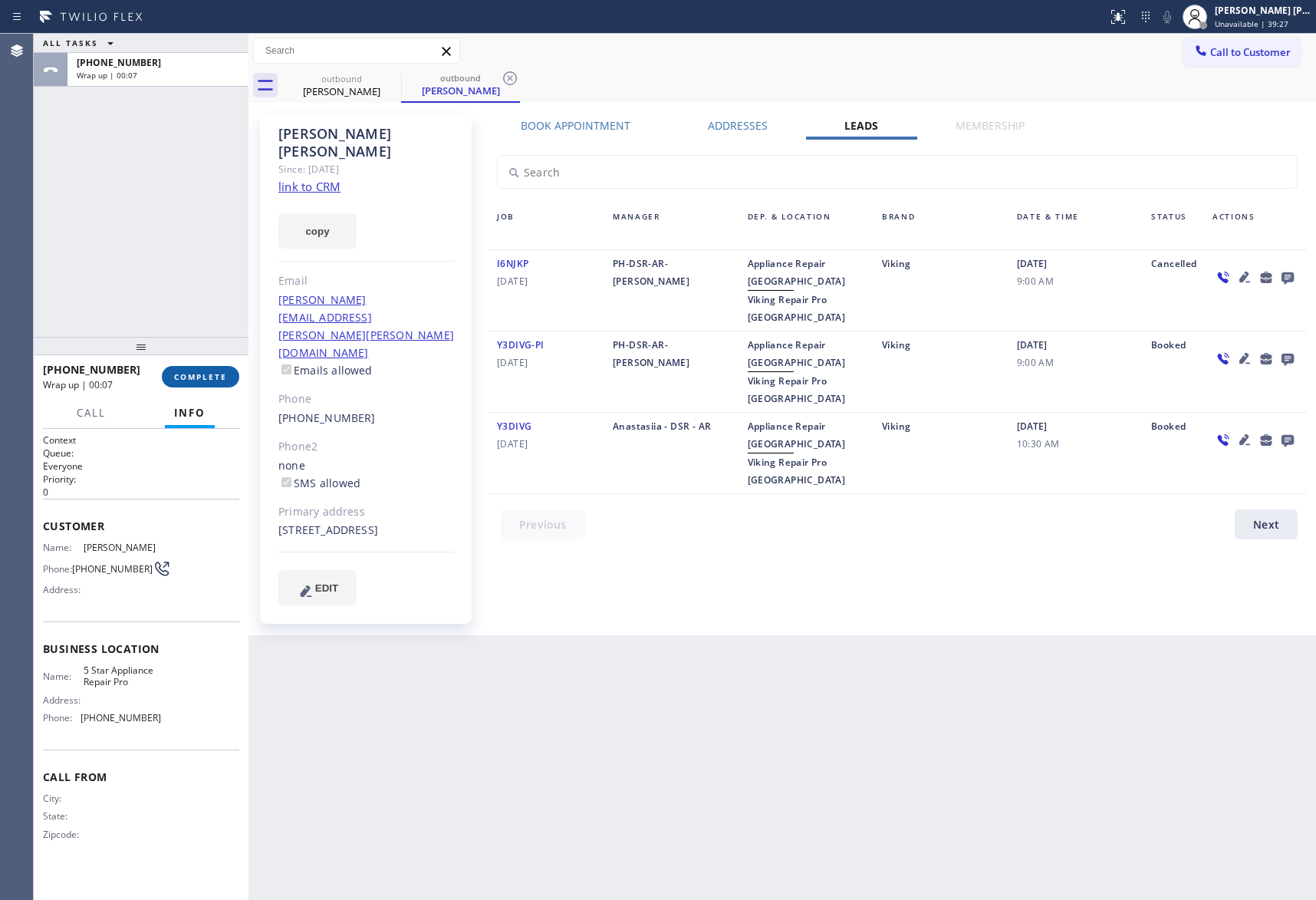
click at [222, 372] on span "COMPLETE" at bounding box center [200, 377] width 53 height 11
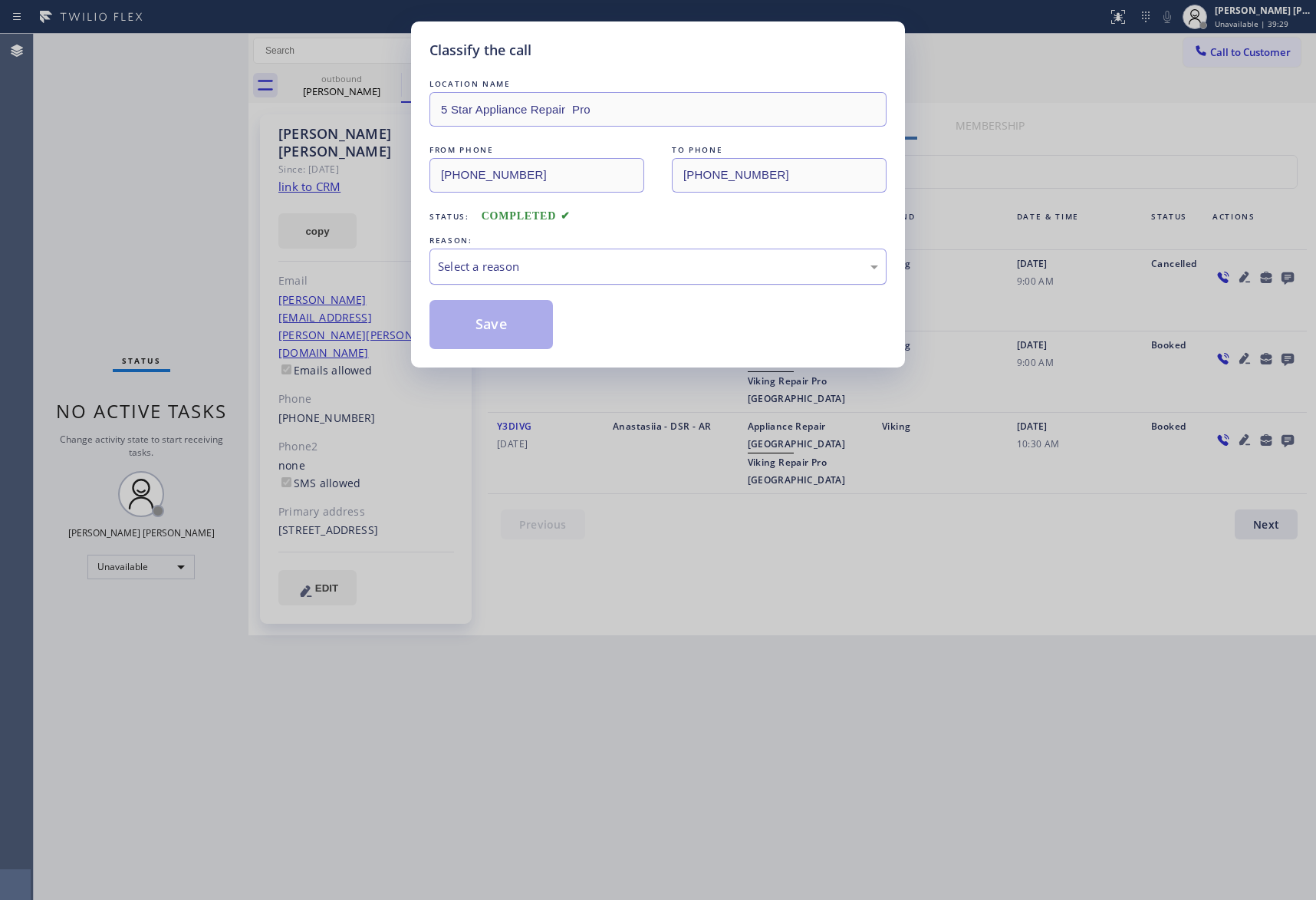
click at [513, 261] on div "Select a reason" at bounding box center [658, 266] width 440 height 18
click at [473, 326] on button "Save" at bounding box center [492, 324] width 124 height 49
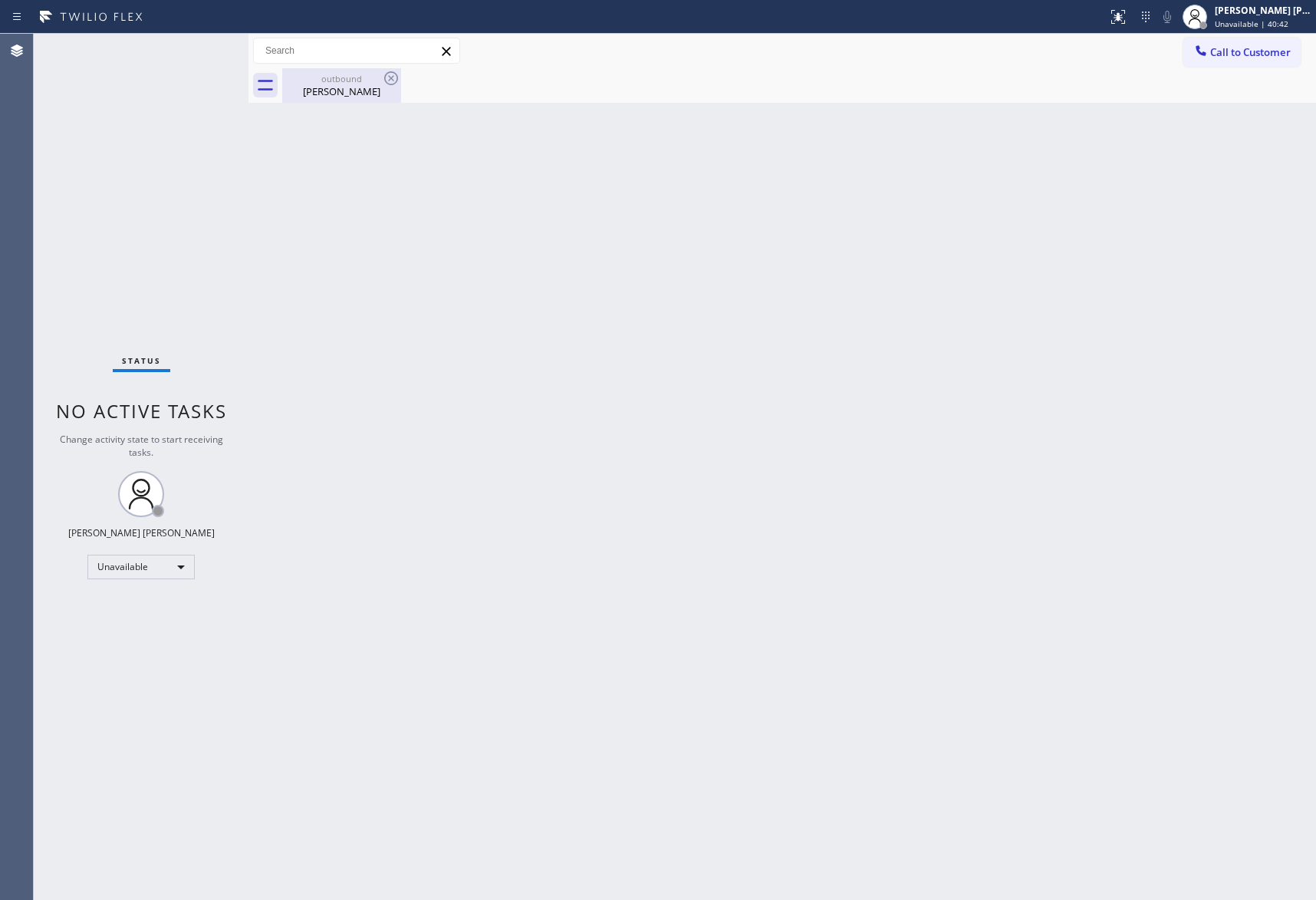
click at [347, 90] on div "[PERSON_NAME]" at bounding box center [342, 90] width 116 height 14
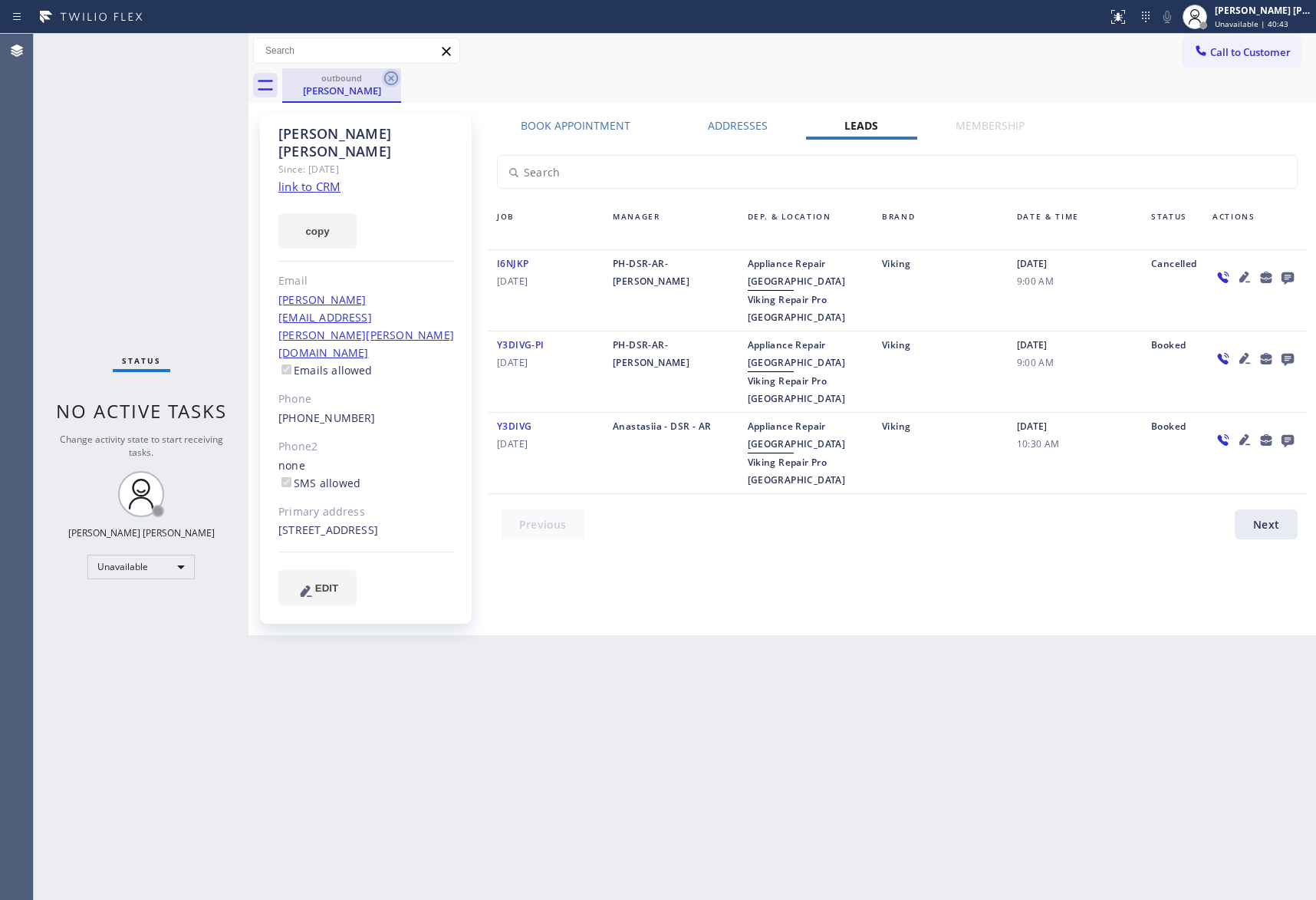
click at [398, 77] on icon at bounding box center [390, 78] width 14 height 14
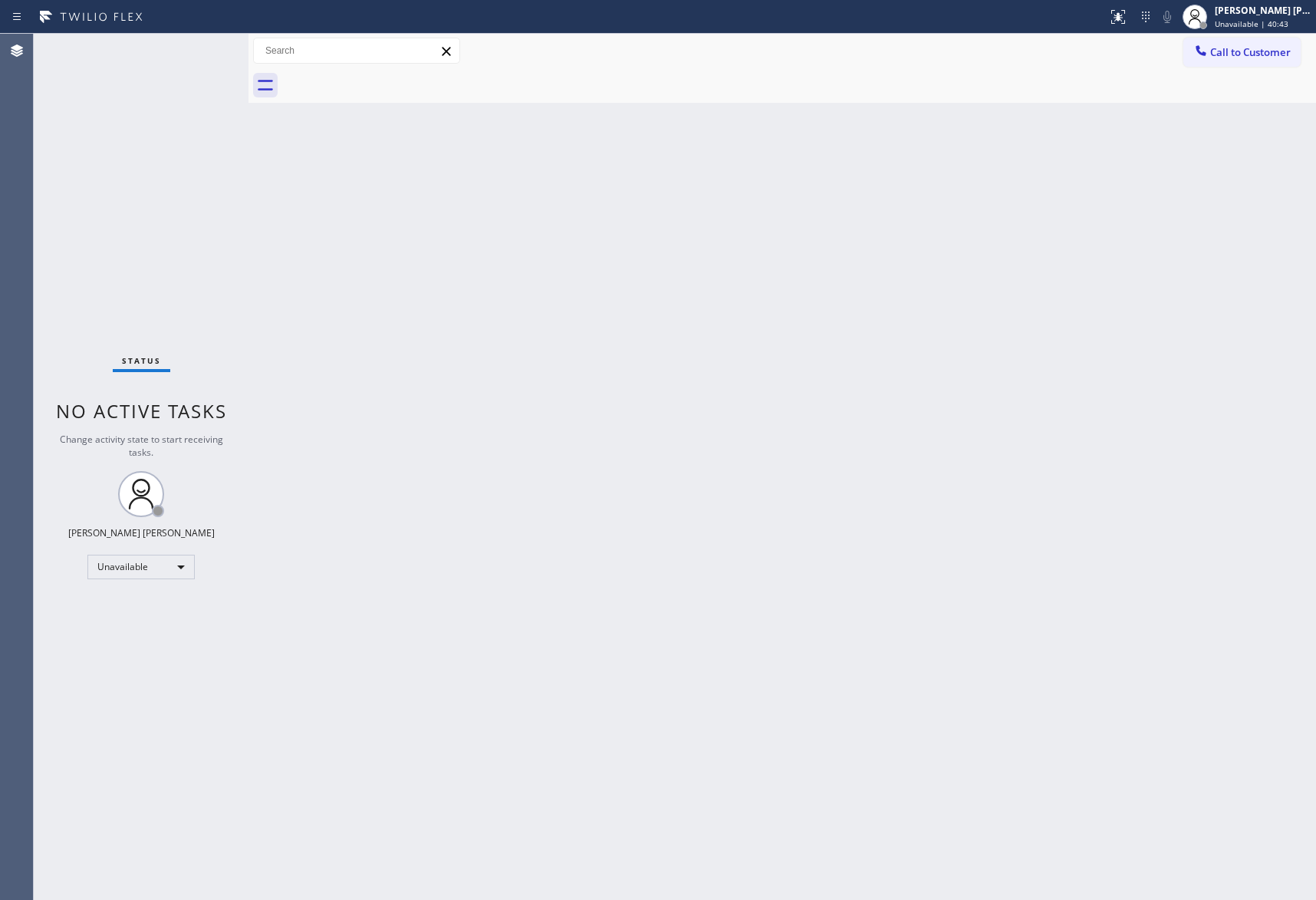
click at [398, 77] on div at bounding box center [799, 85] width 1035 height 34
click at [1281, 66] on button "Call to Customer" at bounding box center [1242, 53] width 117 height 30
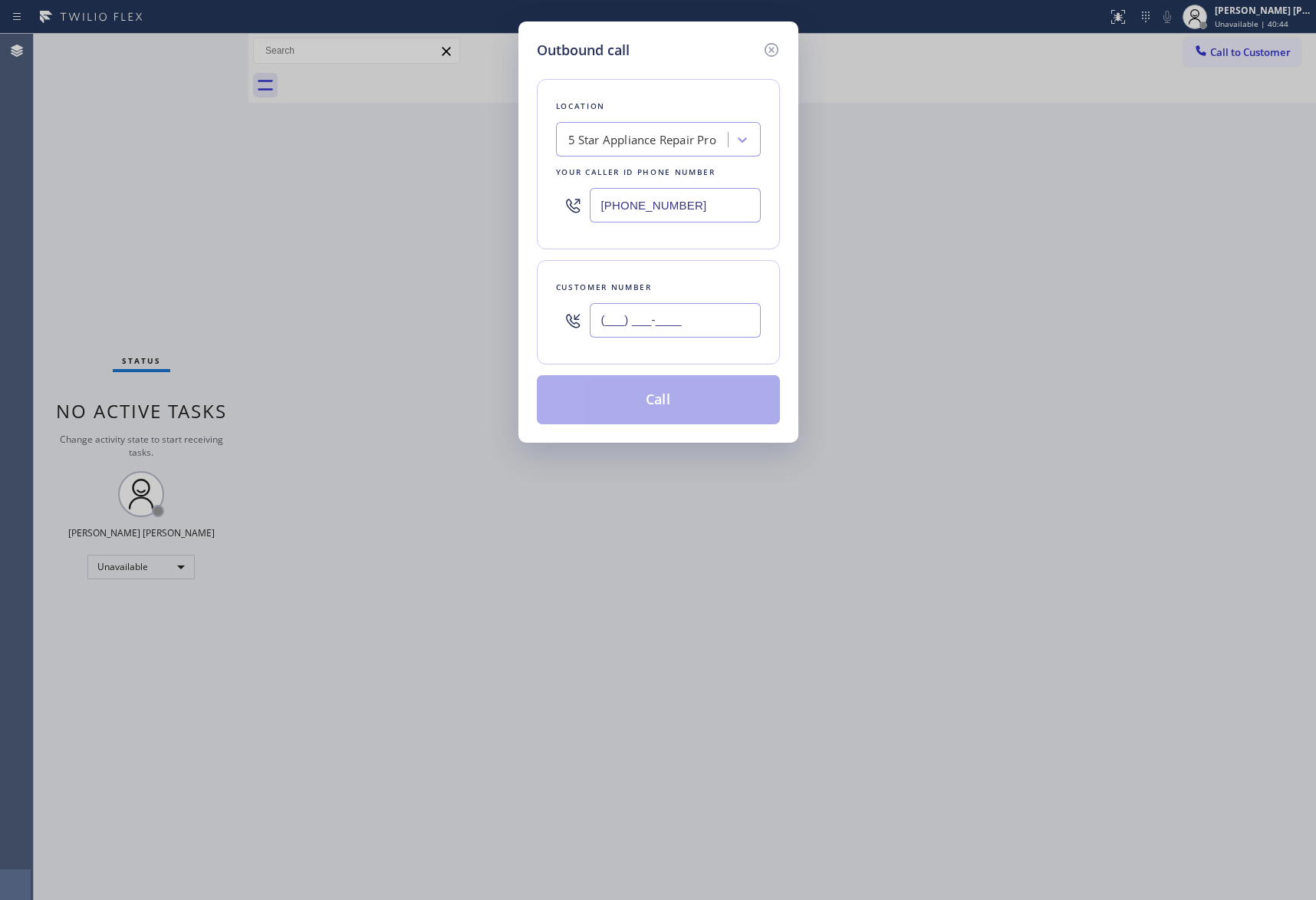
click at [684, 319] on input "(___) ___-____" at bounding box center [675, 319] width 171 height 34
paste input "305) 299-0438"
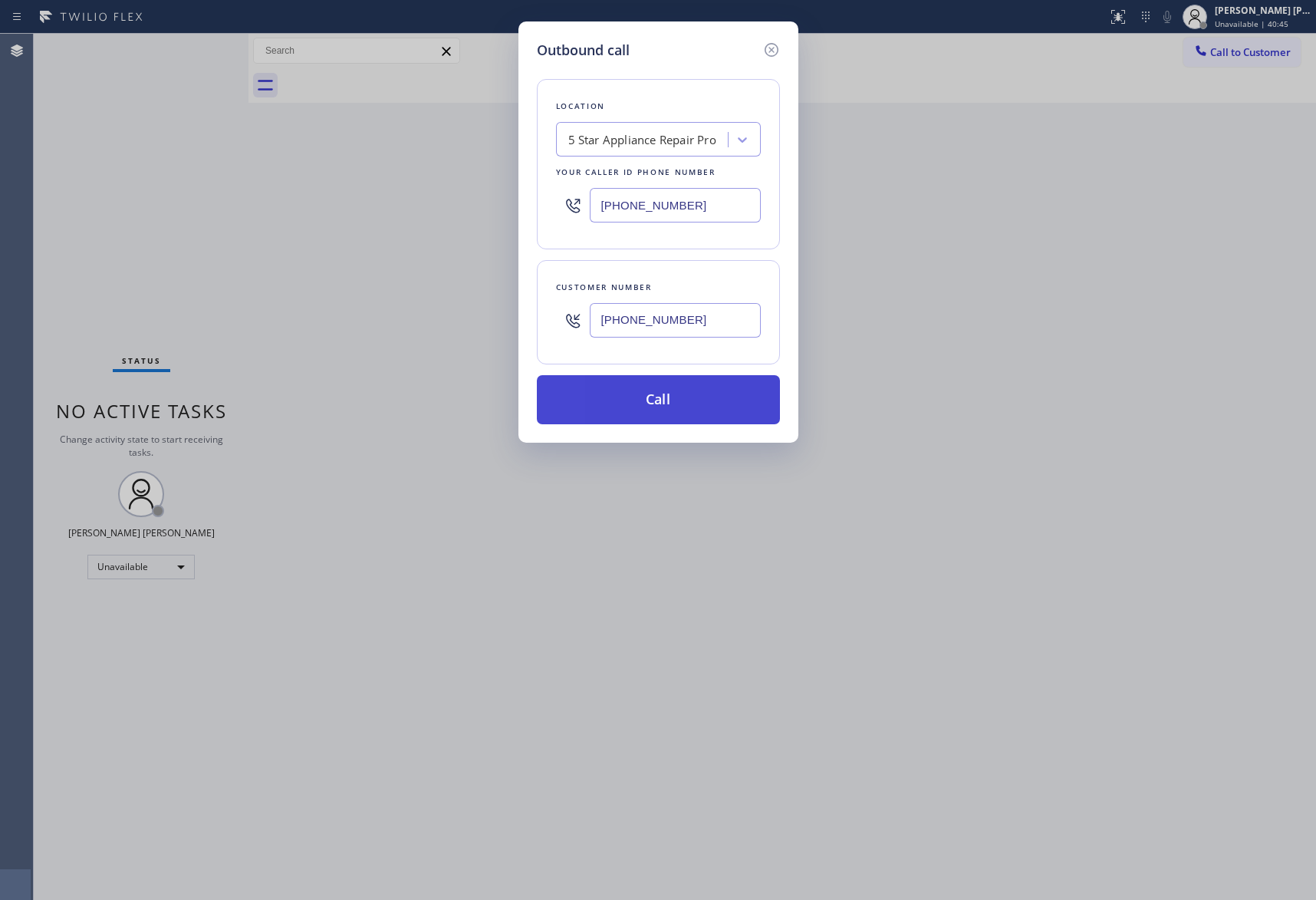
type input "[PHONE_NUMBER]"
click at [698, 391] on button "Call" at bounding box center [659, 399] width 244 height 49
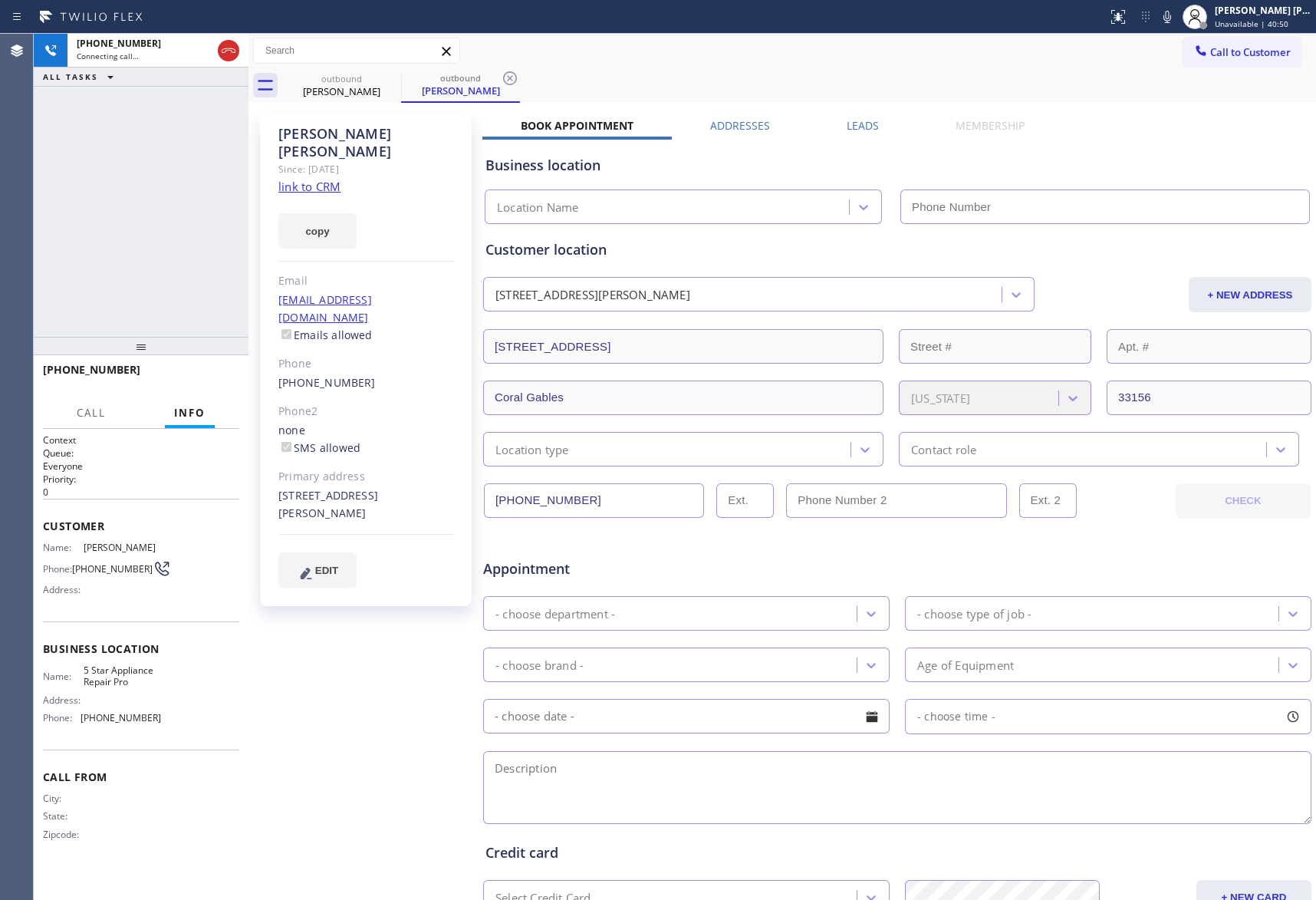
type input "[PHONE_NUMBER]"
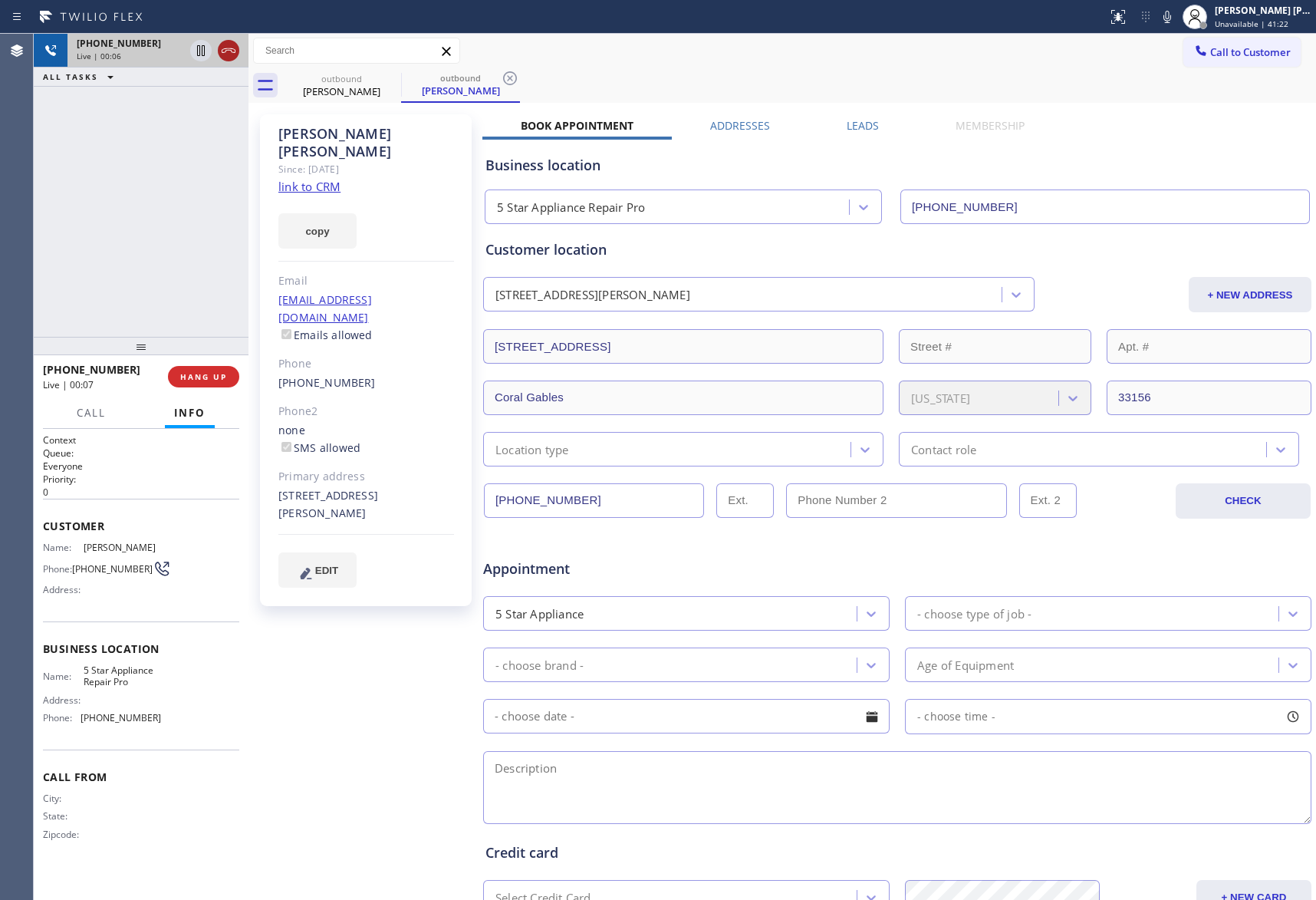
click at [234, 44] on icon at bounding box center [229, 51] width 18 height 18
click at [847, 118] on label "Leads" at bounding box center [863, 126] width 32 height 15
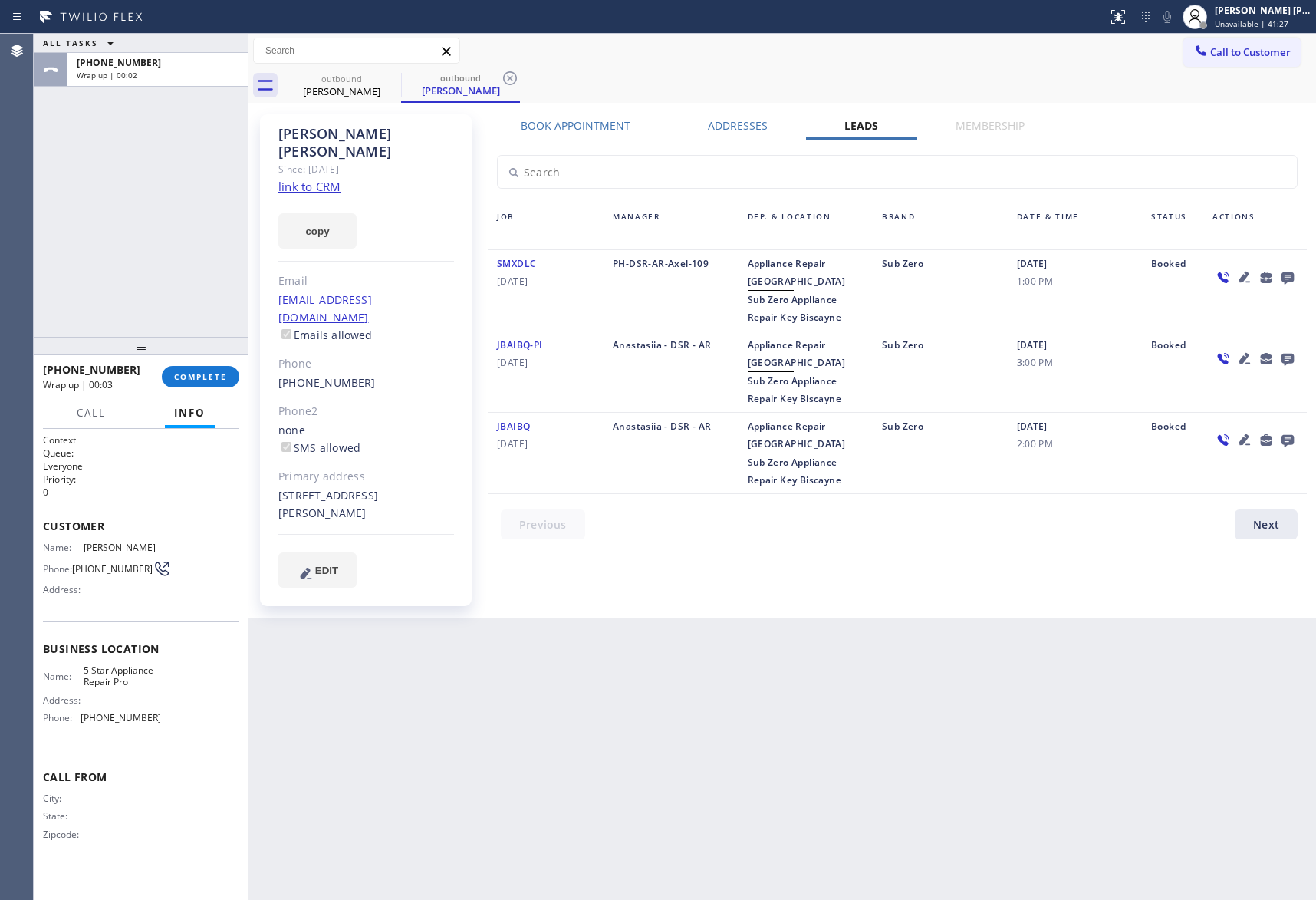
click at [1285, 280] on icon at bounding box center [1287, 278] width 12 height 12
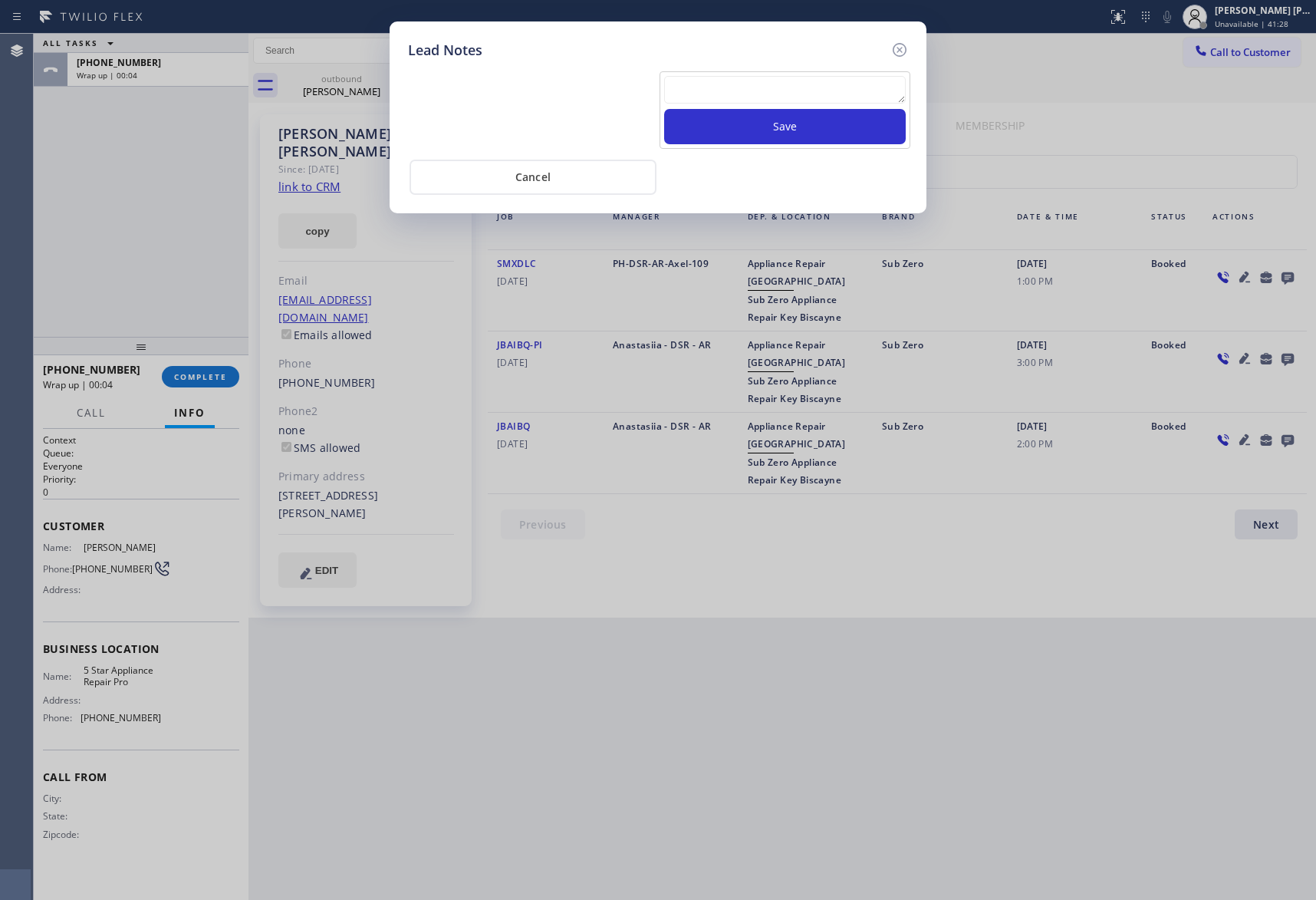
click at [825, 93] on textarea at bounding box center [785, 90] width 242 height 28
paste textarea "VM | please transfer if cx calls back"
type textarea "VM | please transfer if cx calls back"
click at [835, 135] on button "Save" at bounding box center [785, 126] width 242 height 35
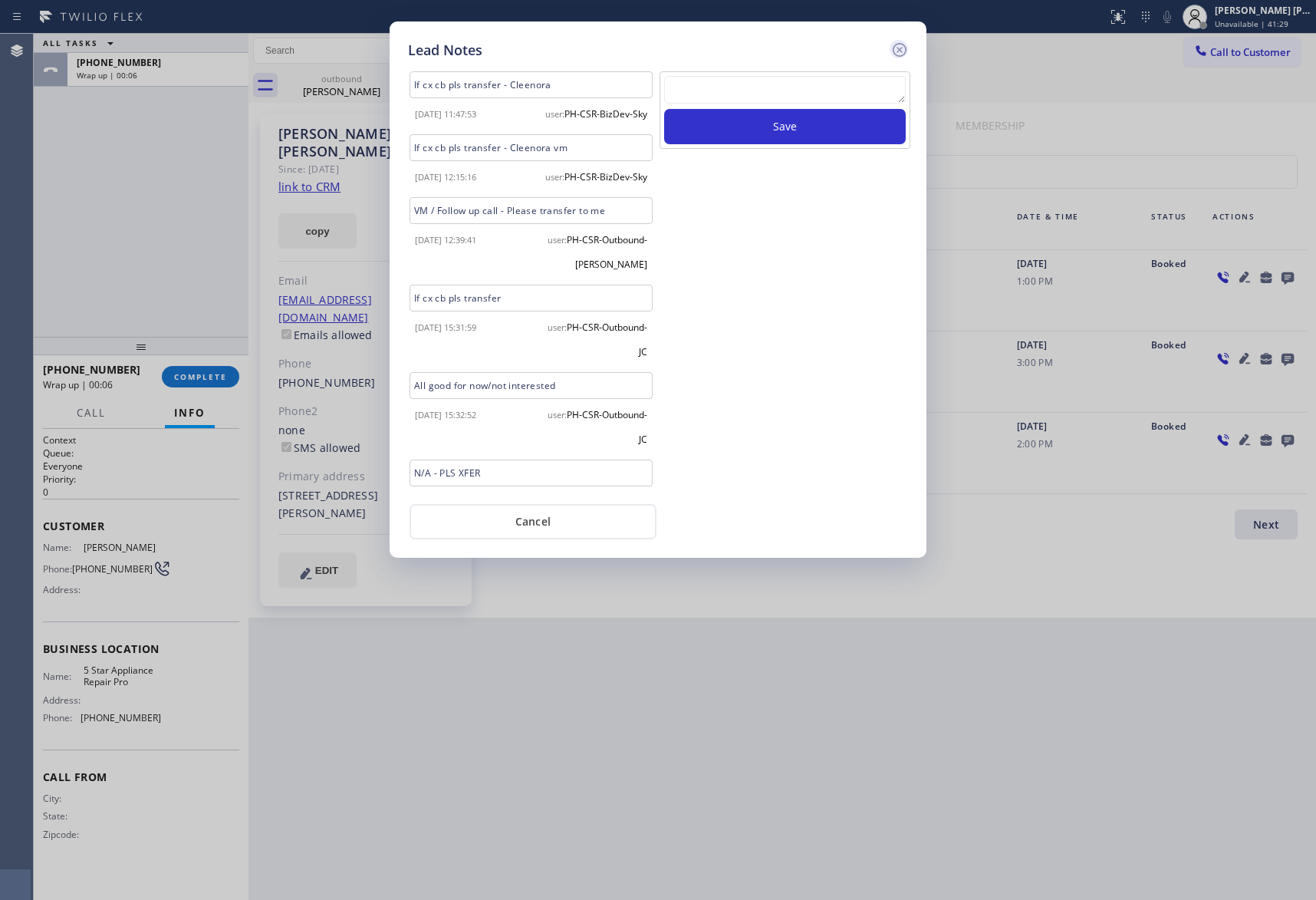
click at [897, 47] on icon at bounding box center [900, 50] width 18 height 18
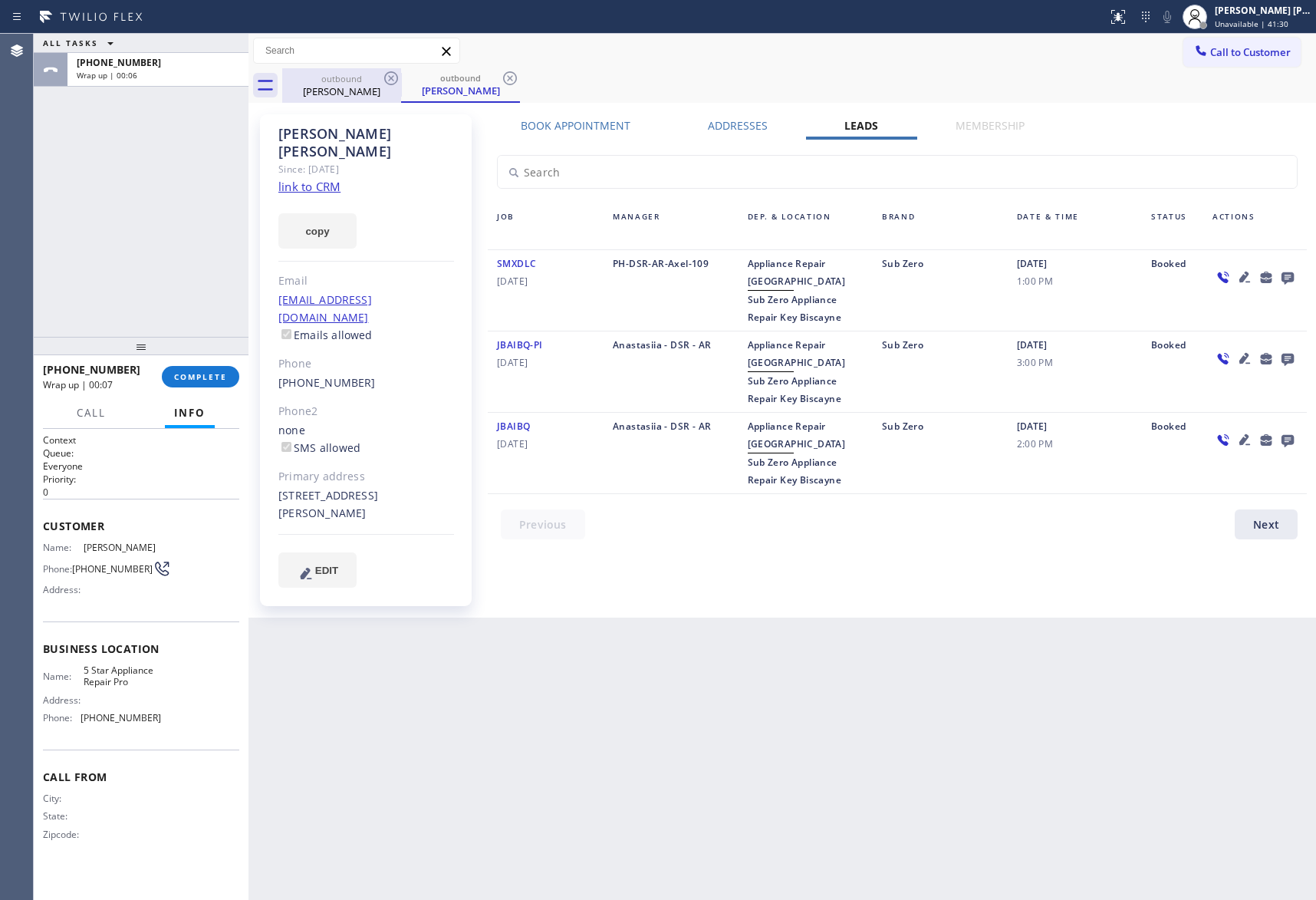
click at [360, 86] on div "[PERSON_NAME]" at bounding box center [342, 90] width 116 height 14
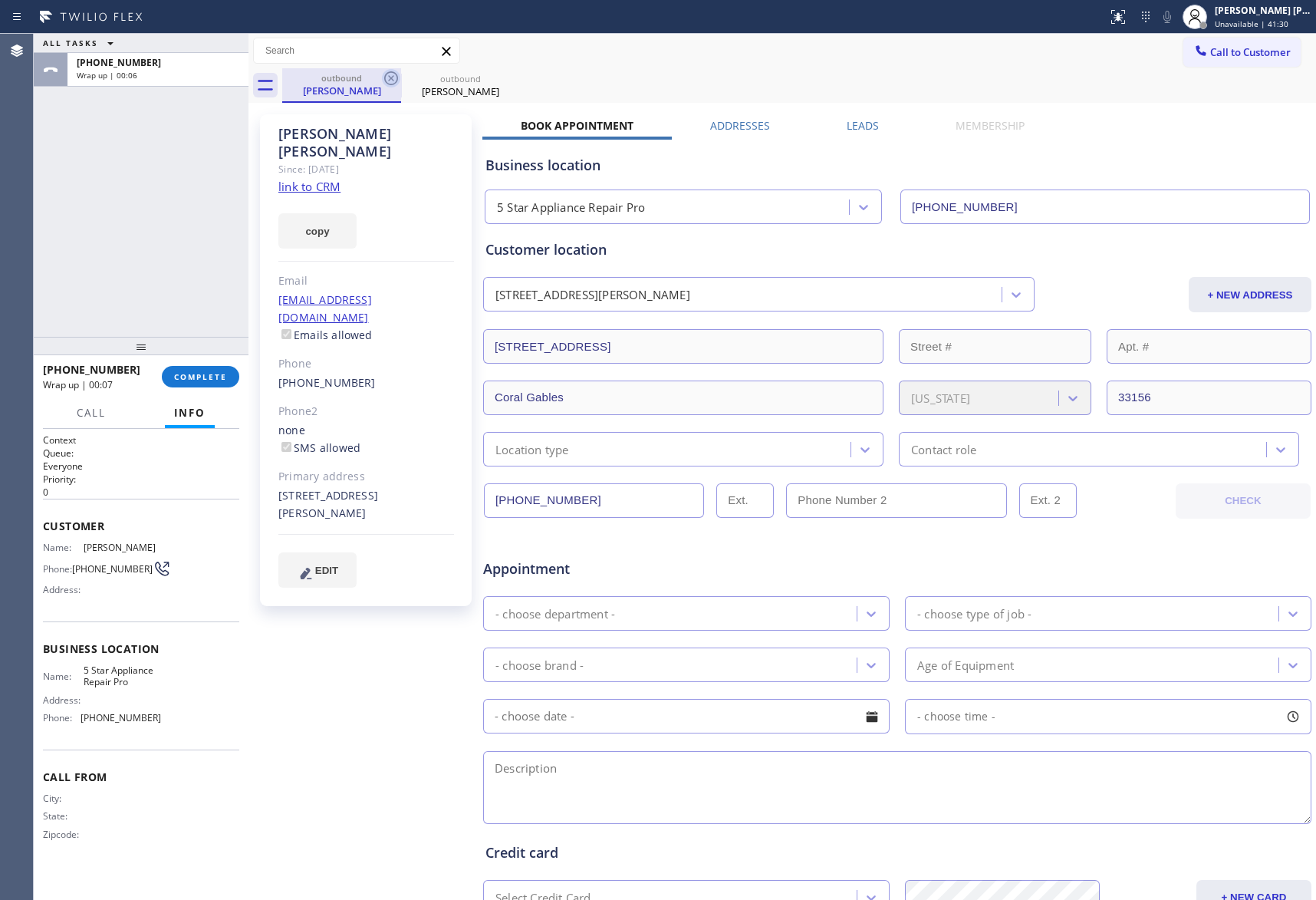
click at [394, 75] on icon at bounding box center [391, 78] width 18 height 18
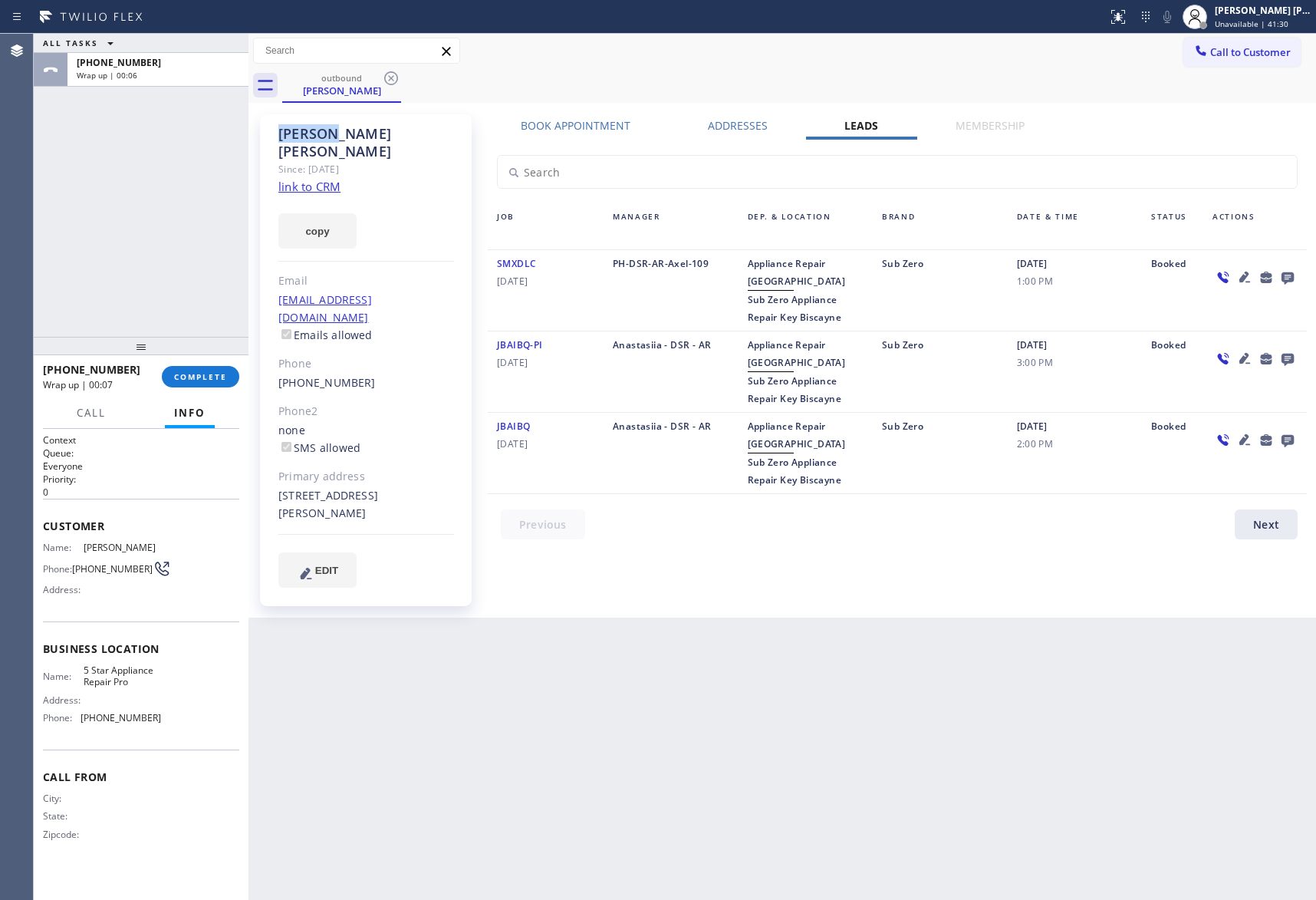
click at [394, 75] on icon at bounding box center [391, 78] width 18 height 18
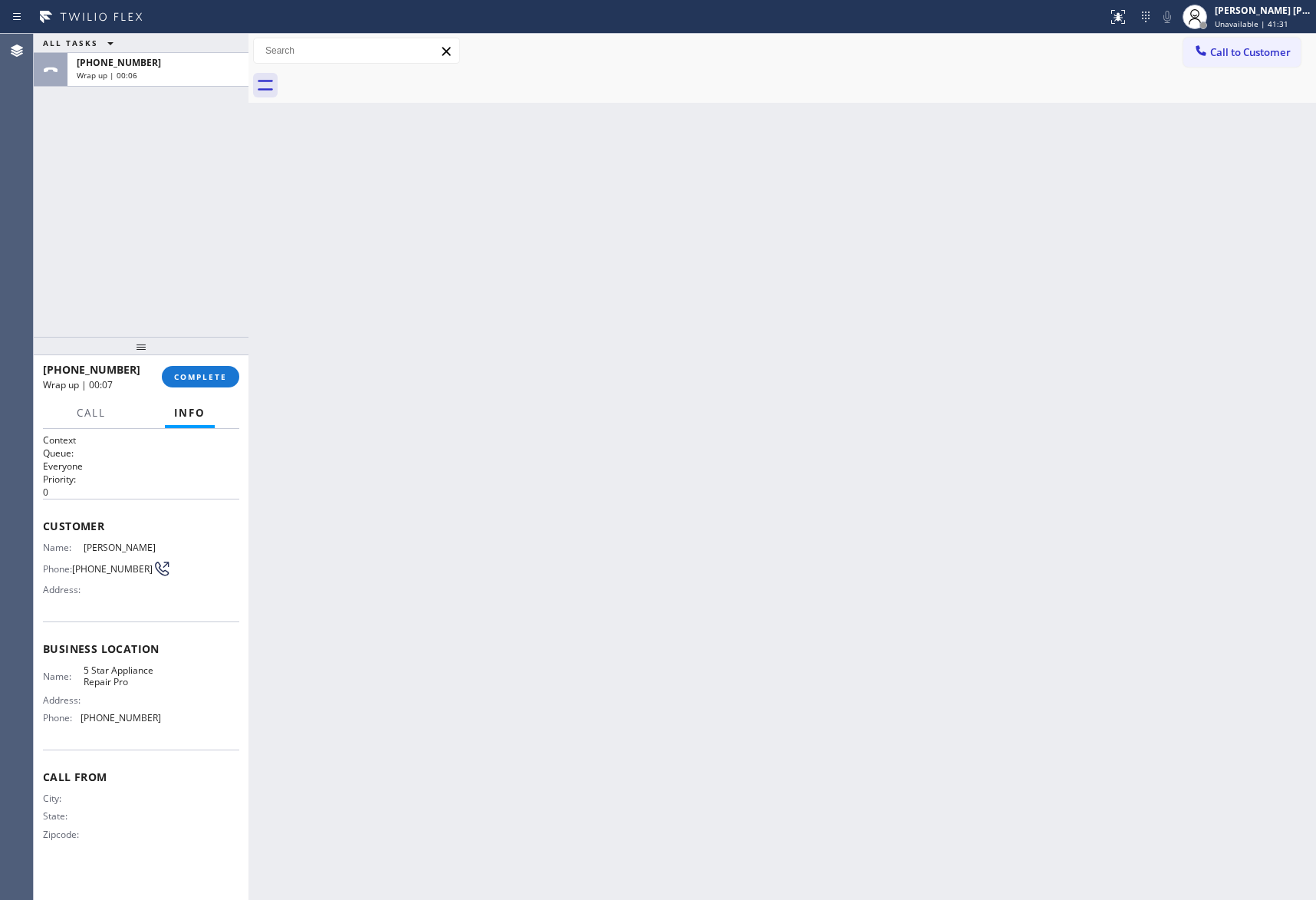
click at [394, 75] on div at bounding box center [799, 85] width 1035 height 34
click at [212, 370] on button "COMPLETE" at bounding box center [200, 377] width 78 height 21
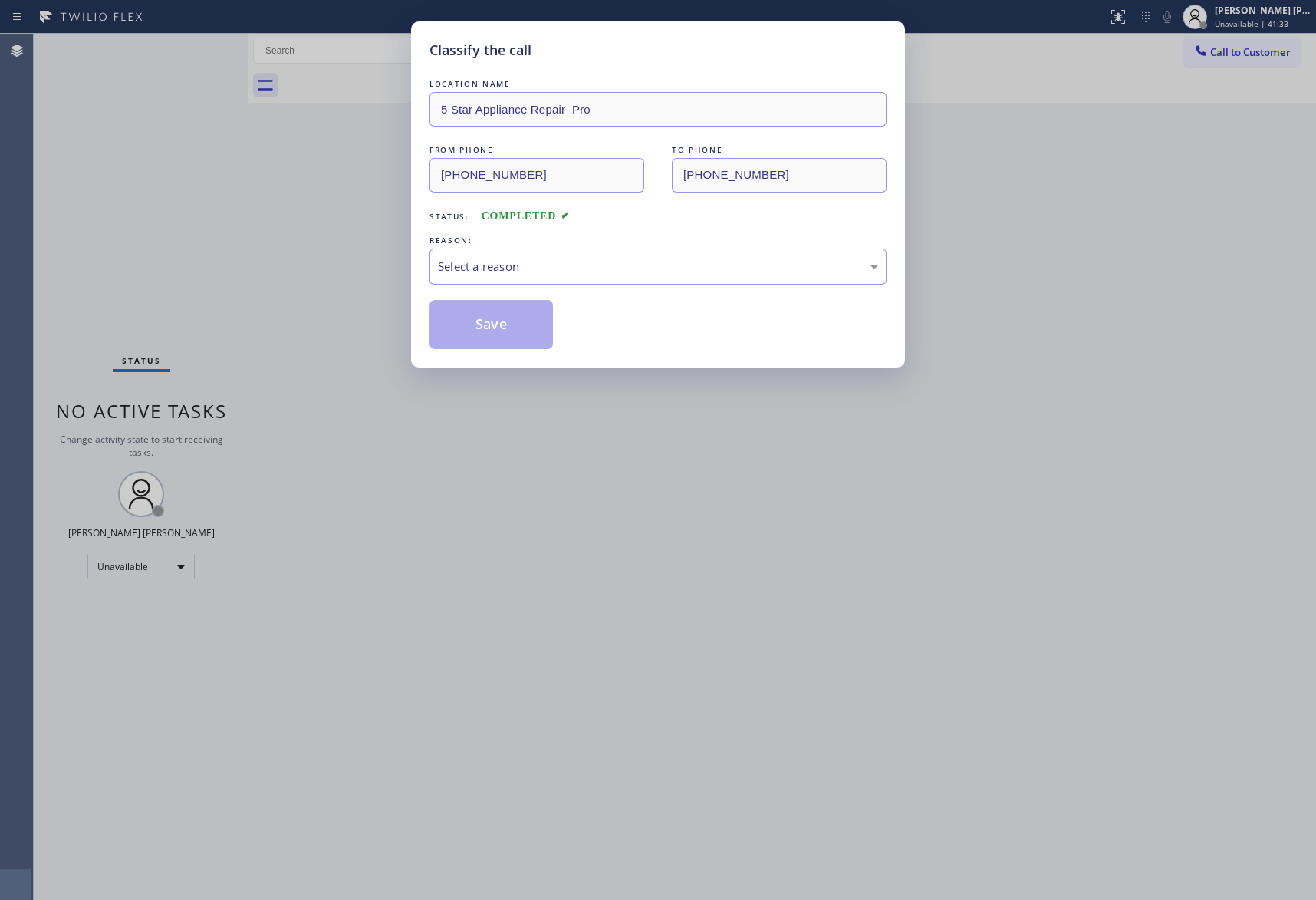
click at [525, 274] on div "Select a reason" at bounding box center [658, 266] width 440 height 18
click at [464, 329] on button "Save" at bounding box center [492, 324] width 124 height 49
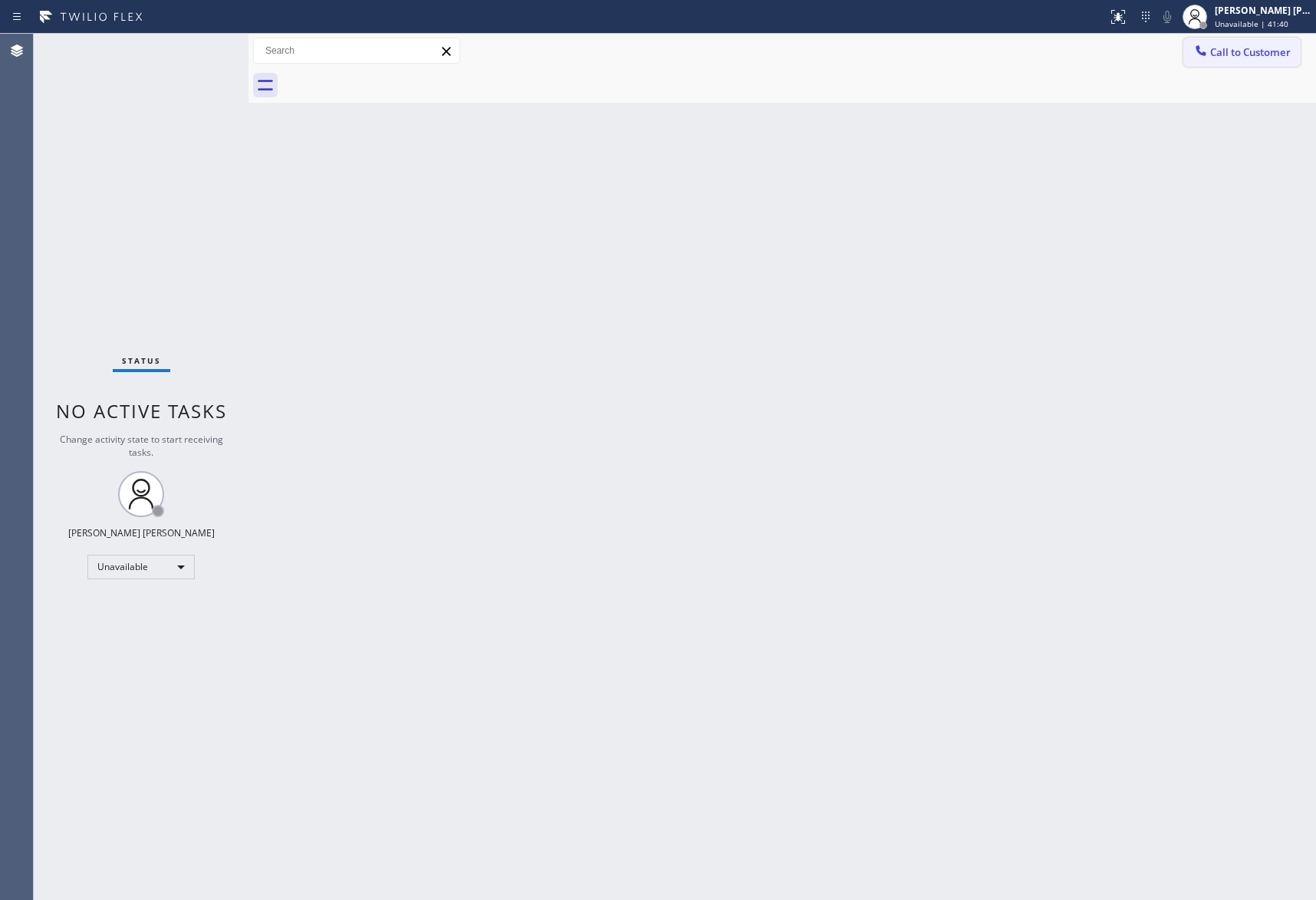
click at [1257, 53] on span "Call to Customer" at bounding box center [1250, 52] width 80 height 14
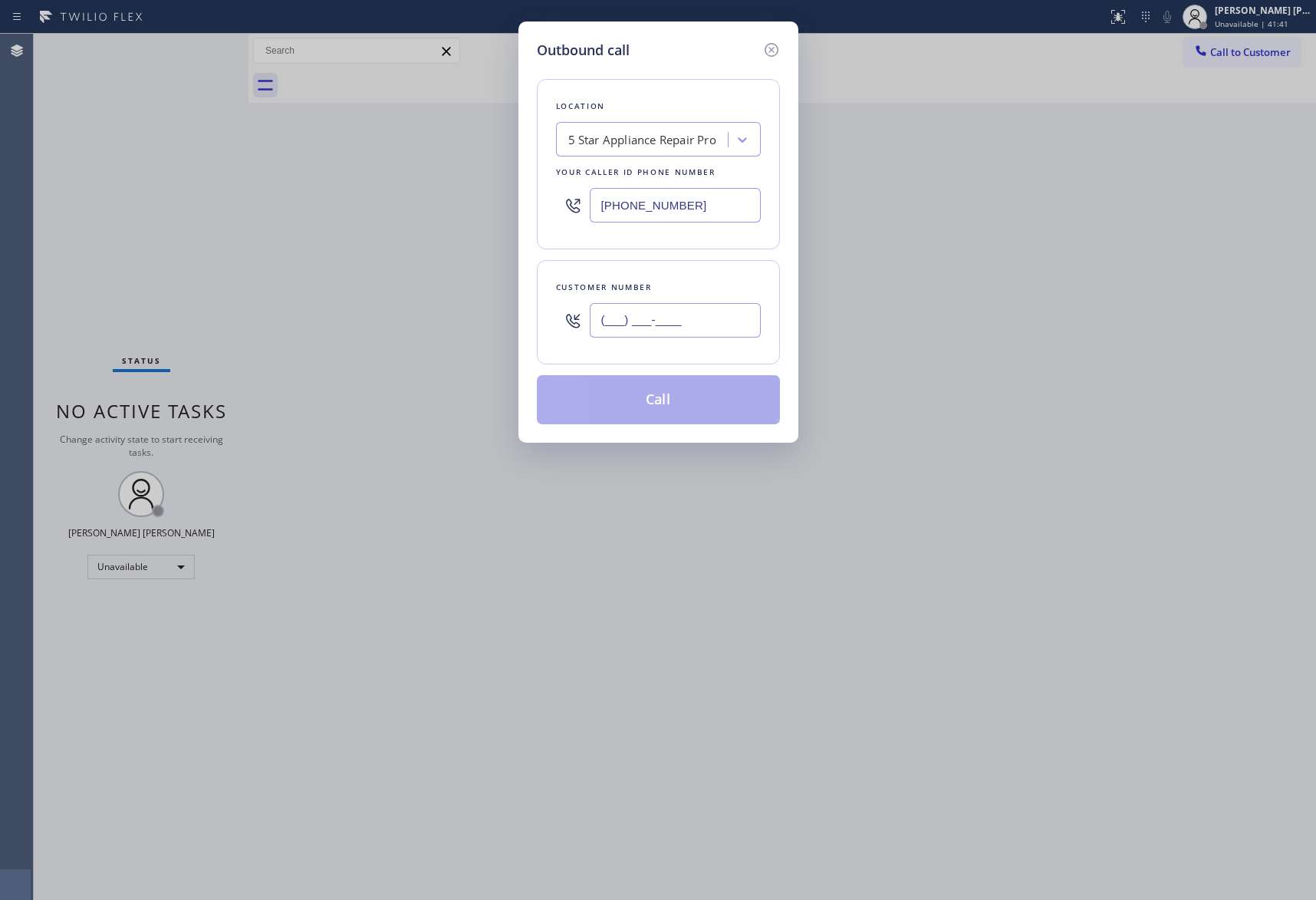
click at [730, 320] on input "(___) ___-____" at bounding box center [675, 319] width 171 height 34
paste input "914) 672-4232"
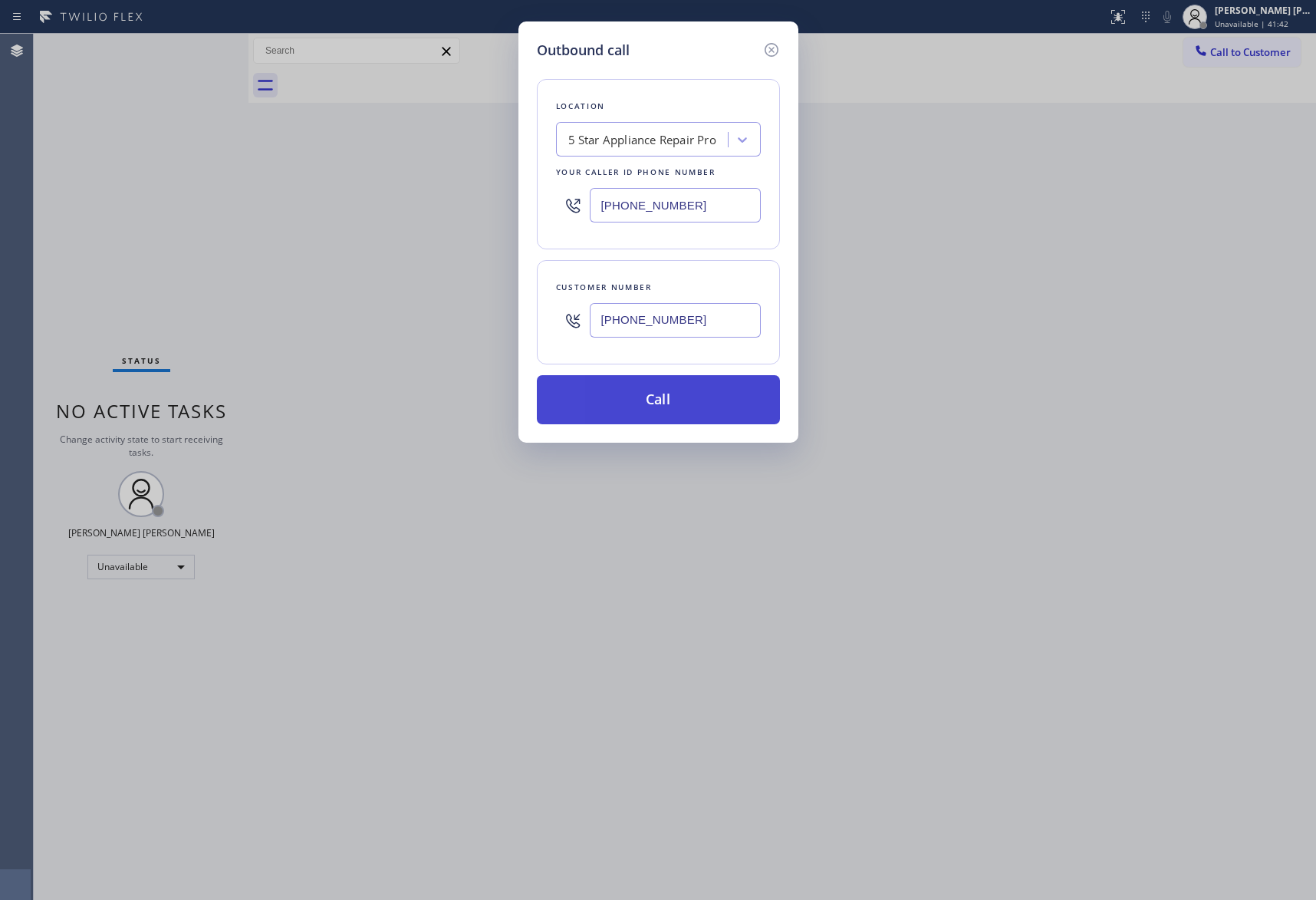
type input "[PHONE_NUMBER]"
click at [690, 397] on button "Call" at bounding box center [659, 399] width 244 height 49
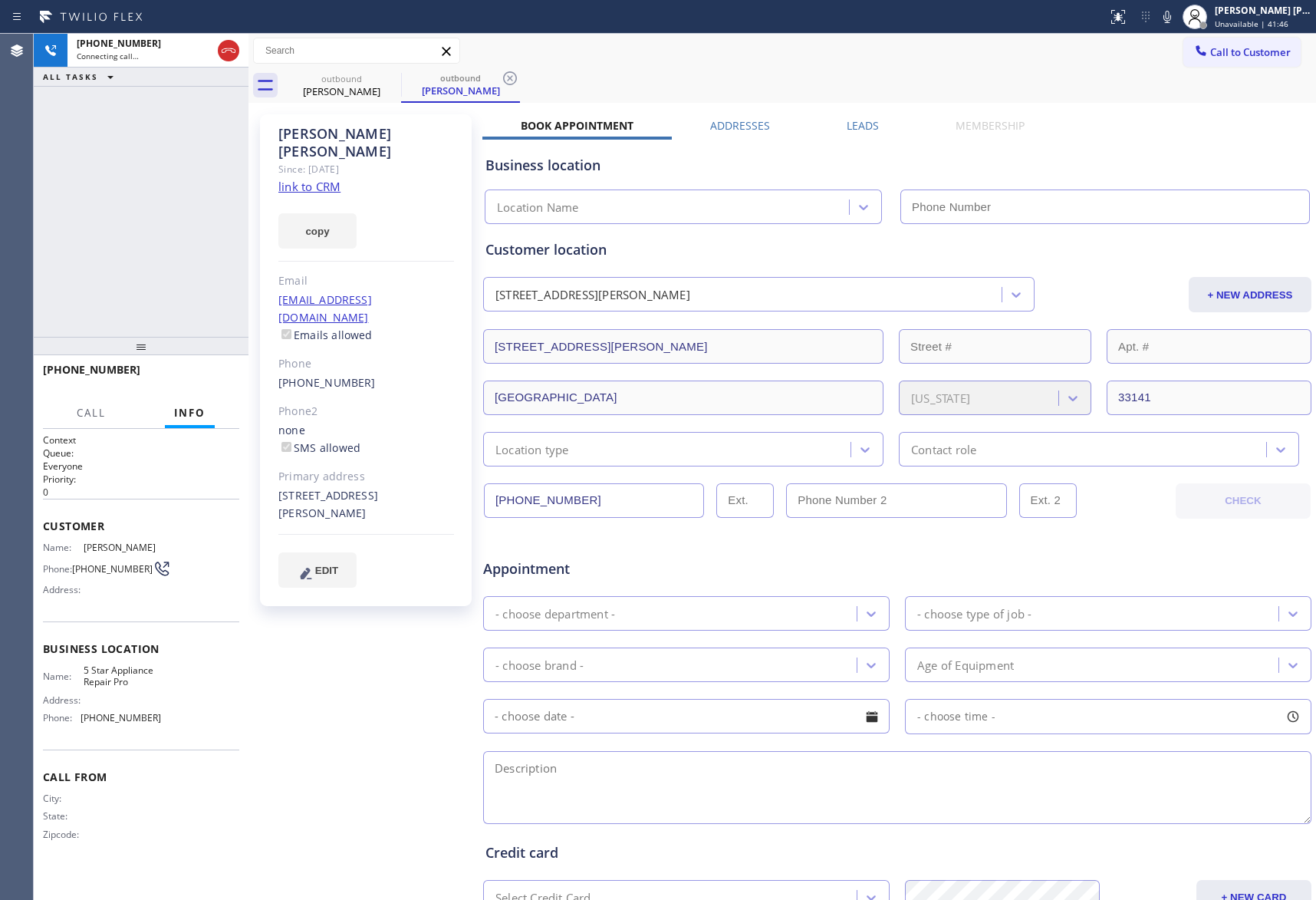
type input "[PHONE_NUMBER]"
click at [195, 364] on div "[PHONE_NUMBER] Live | 00:02 HANG UP" at bounding box center [141, 377] width 197 height 40
click at [190, 376] on span "HANG UP" at bounding box center [203, 377] width 47 height 11
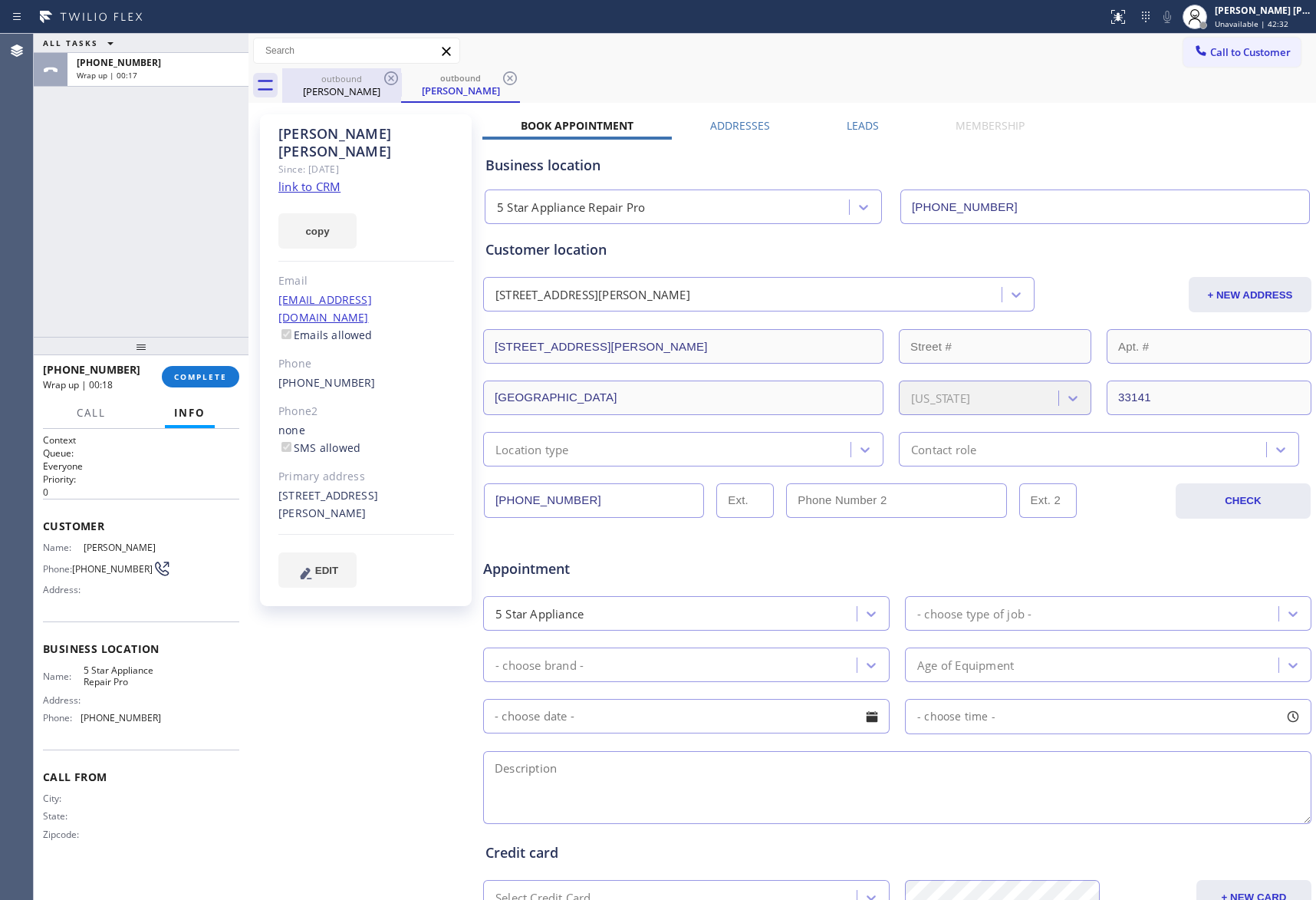
click at [366, 84] on div "[PERSON_NAME]" at bounding box center [342, 90] width 116 height 14
click at [389, 81] on icon at bounding box center [391, 78] width 18 height 18
click at [501, 80] on icon at bounding box center [510, 78] width 18 height 18
click at [389, 80] on div "outbound [PERSON_NAME] outbound [PERSON_NAME]" at bounding box center [799, 85] width 1035 height 34
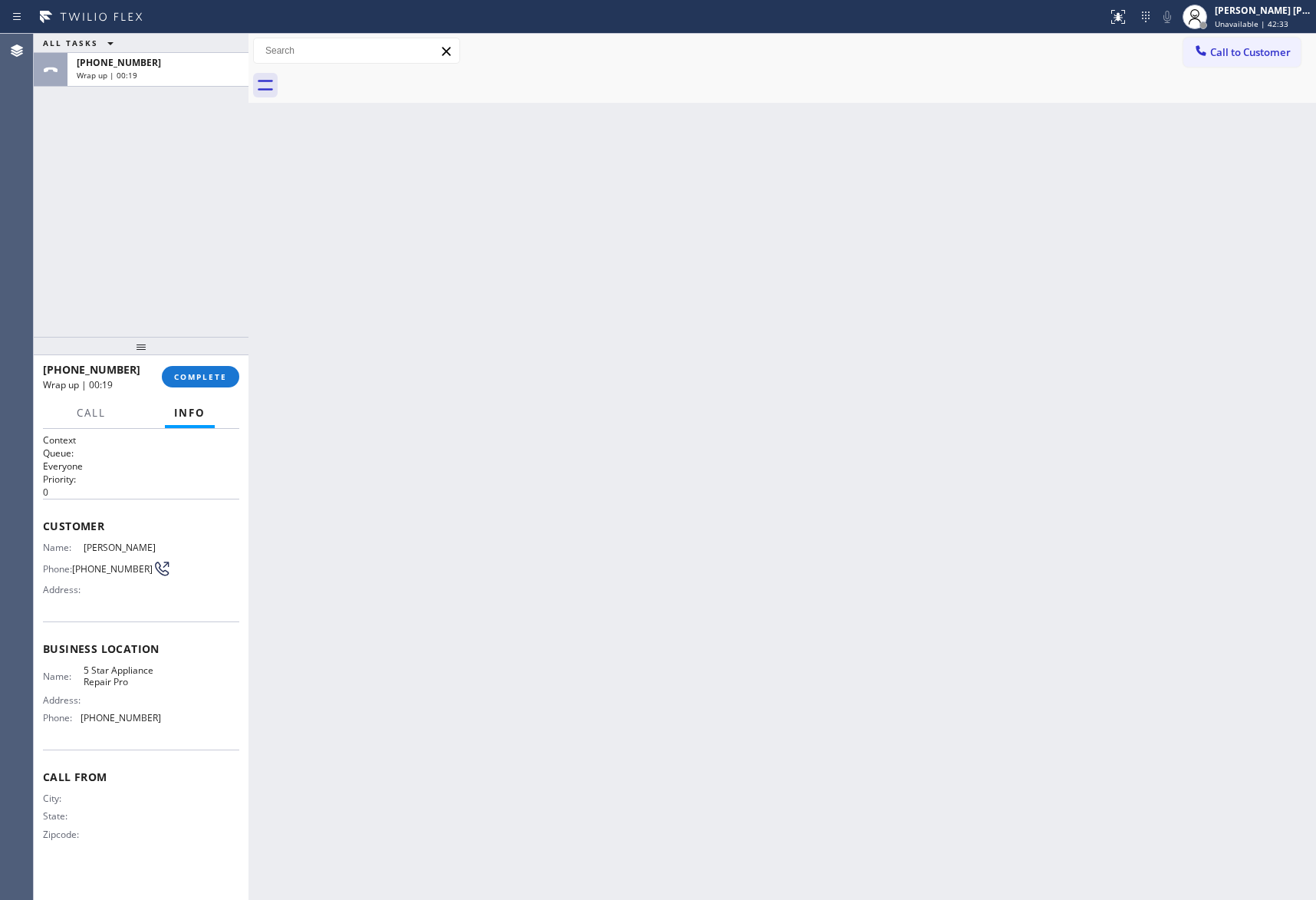
click at [313, 80] on div at bounding box center [799, 85] width 1035 height 34
click at [210, 373] on span "COMPLETE" at bounding box center [200, 377] width 53 height 11
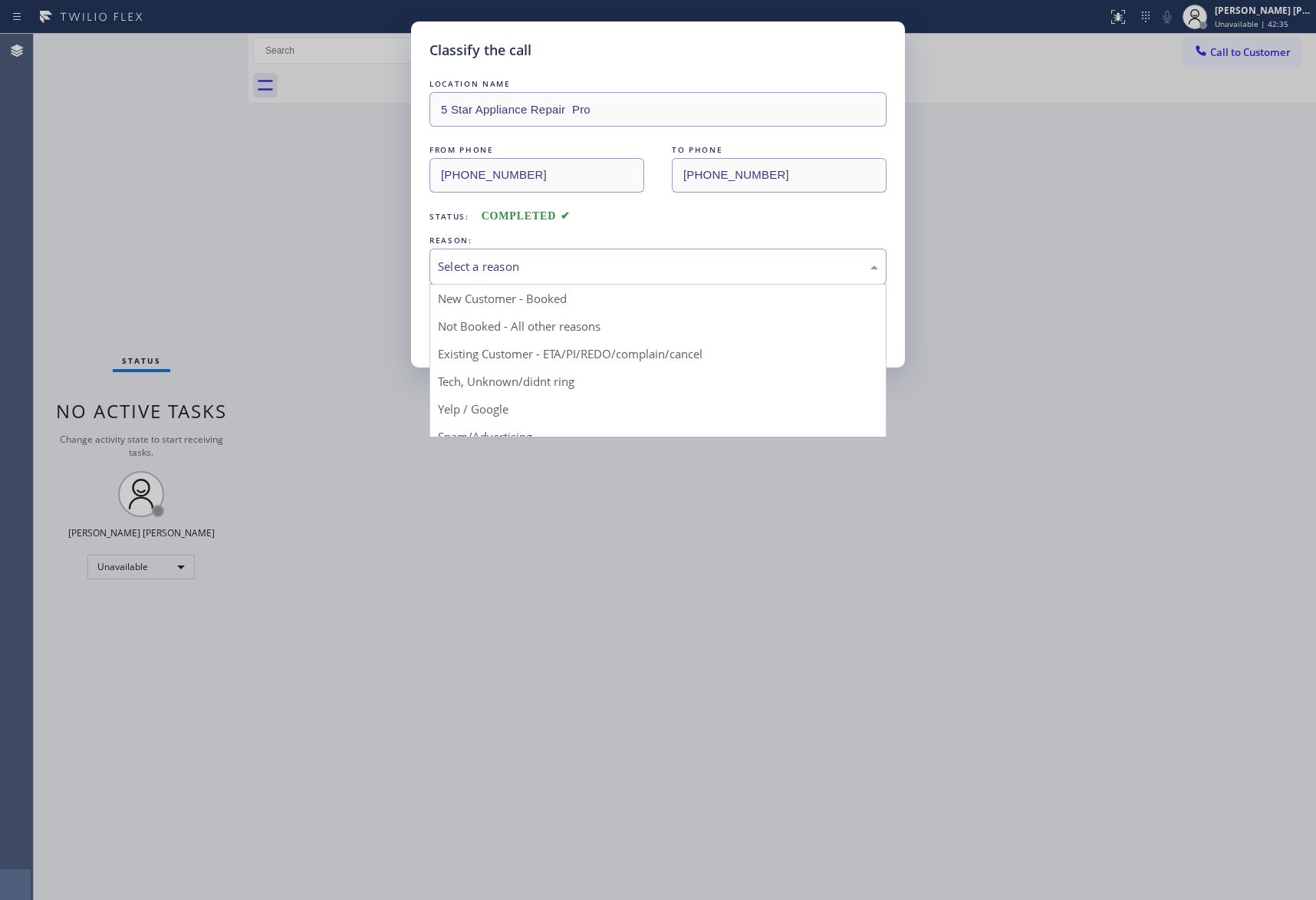
click at [623, 271] on div "Select a reason" at bounding box center [658, 266] width 440 height 18
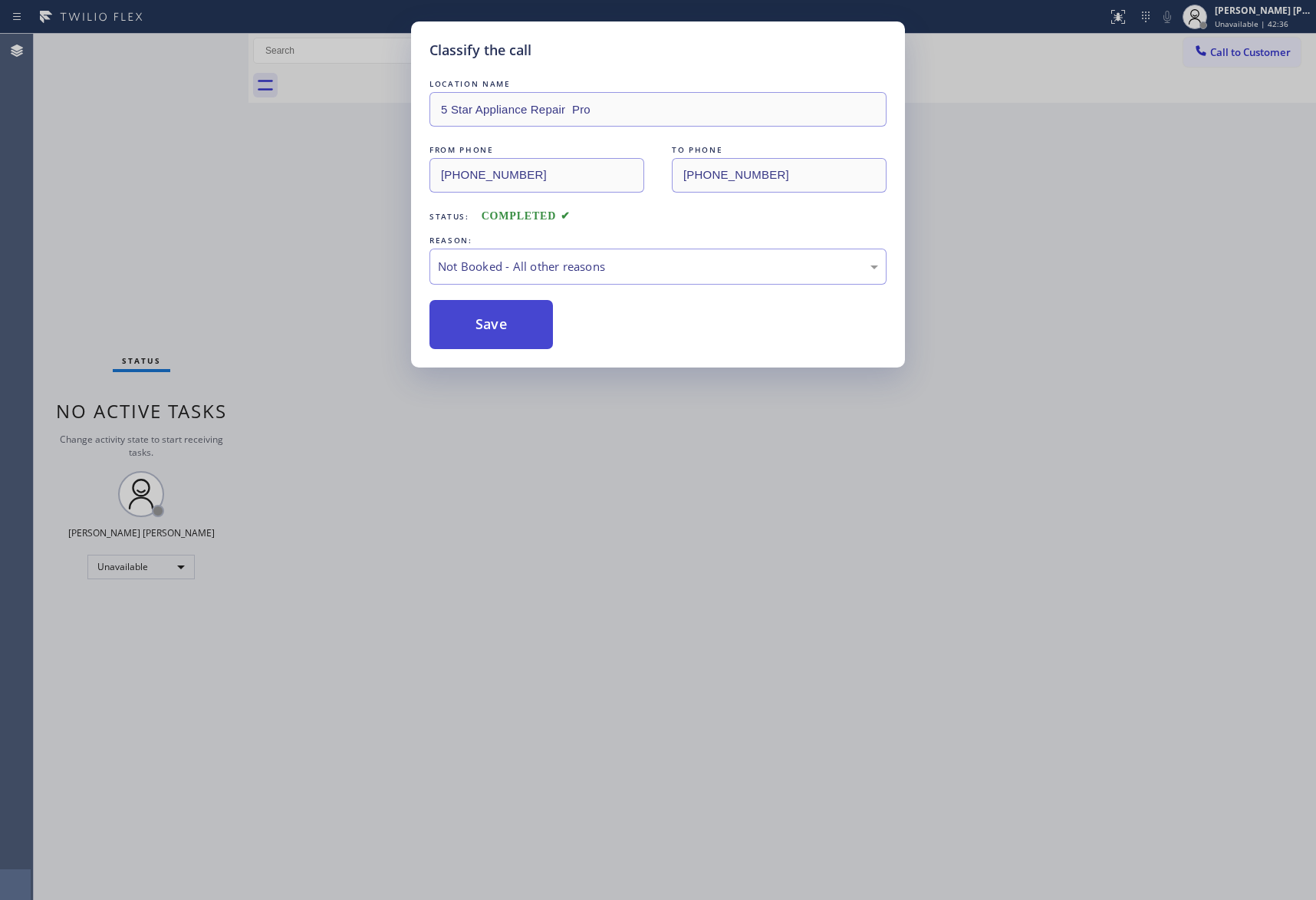
click at [484, 330] on button "Save" at bounding box center [492, 324] width 124 height 49
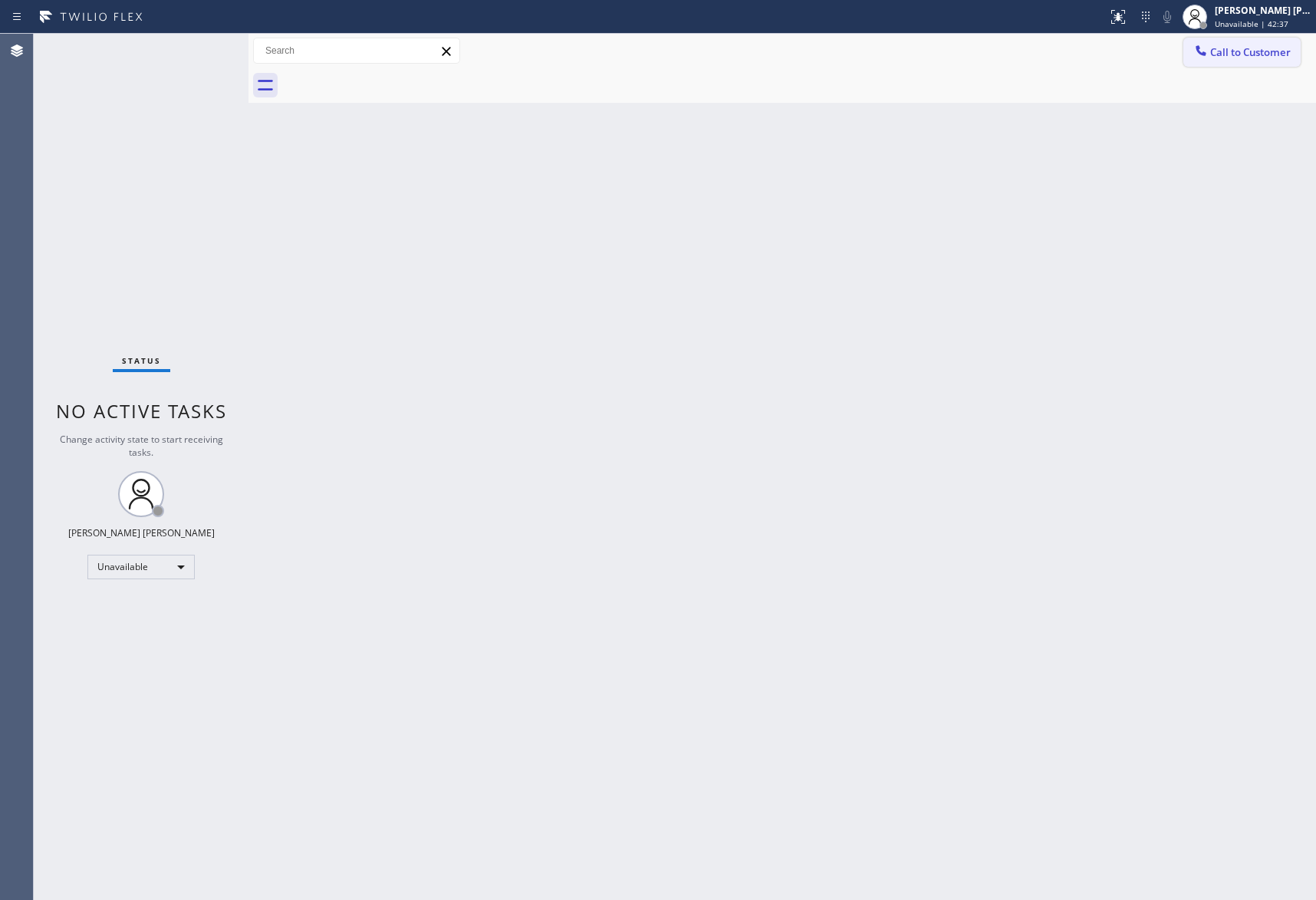
click at [1256, 58] on span "Call to Customer" at bounding box center [1250, 52] width 80 height 14
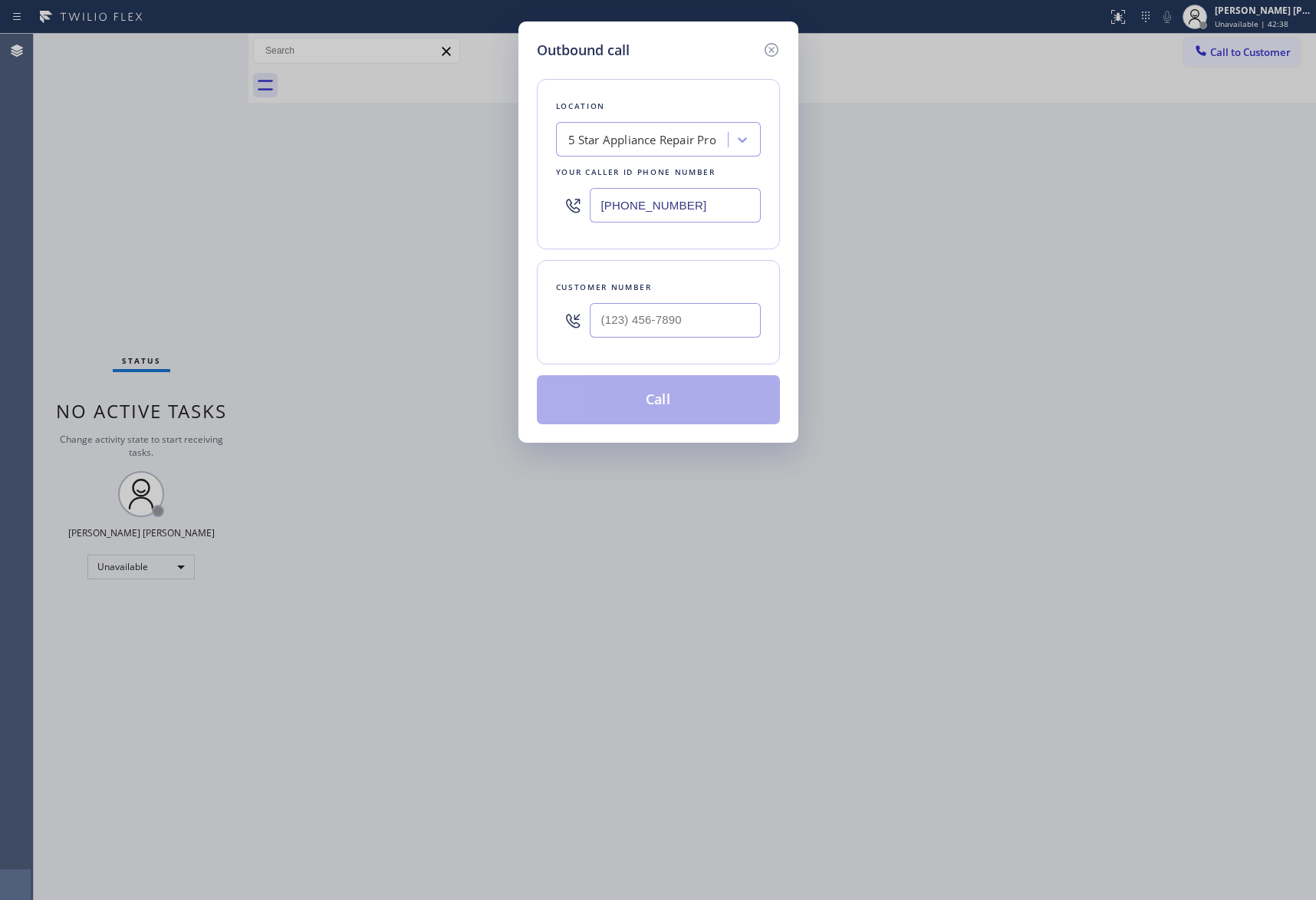
click at [657, 344] on div at bounding box center [675, 320] width 171 height 50
click at [690, 316] on input "(___) ___-____" at bounding box center [675, 319] width 171 height 34
paste input "917) 439-0446"
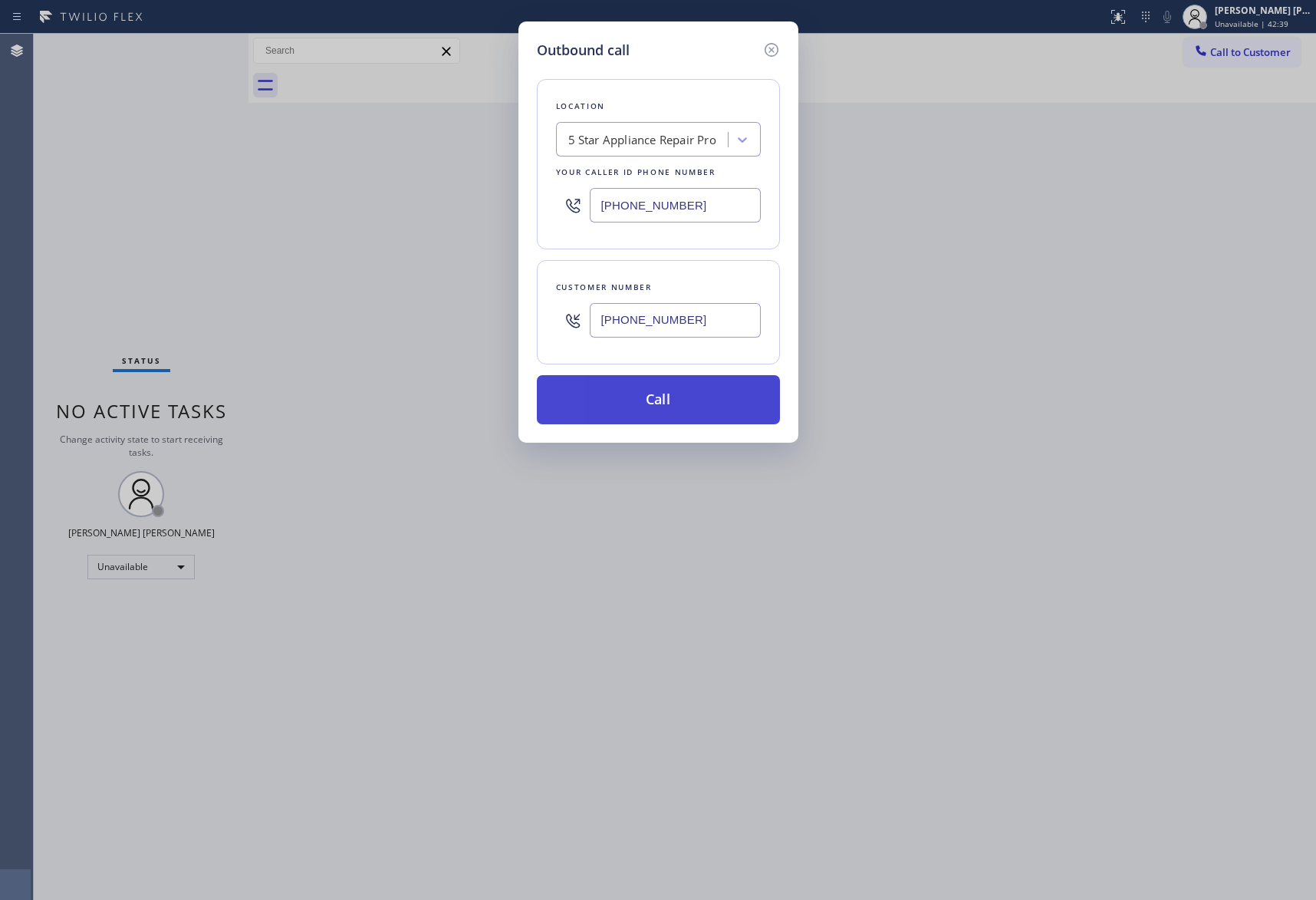
type input "[PHONE_NUMBER]"
click at [671, 393] on button "Call" at bounding box center [659, 399] width 244 height 49
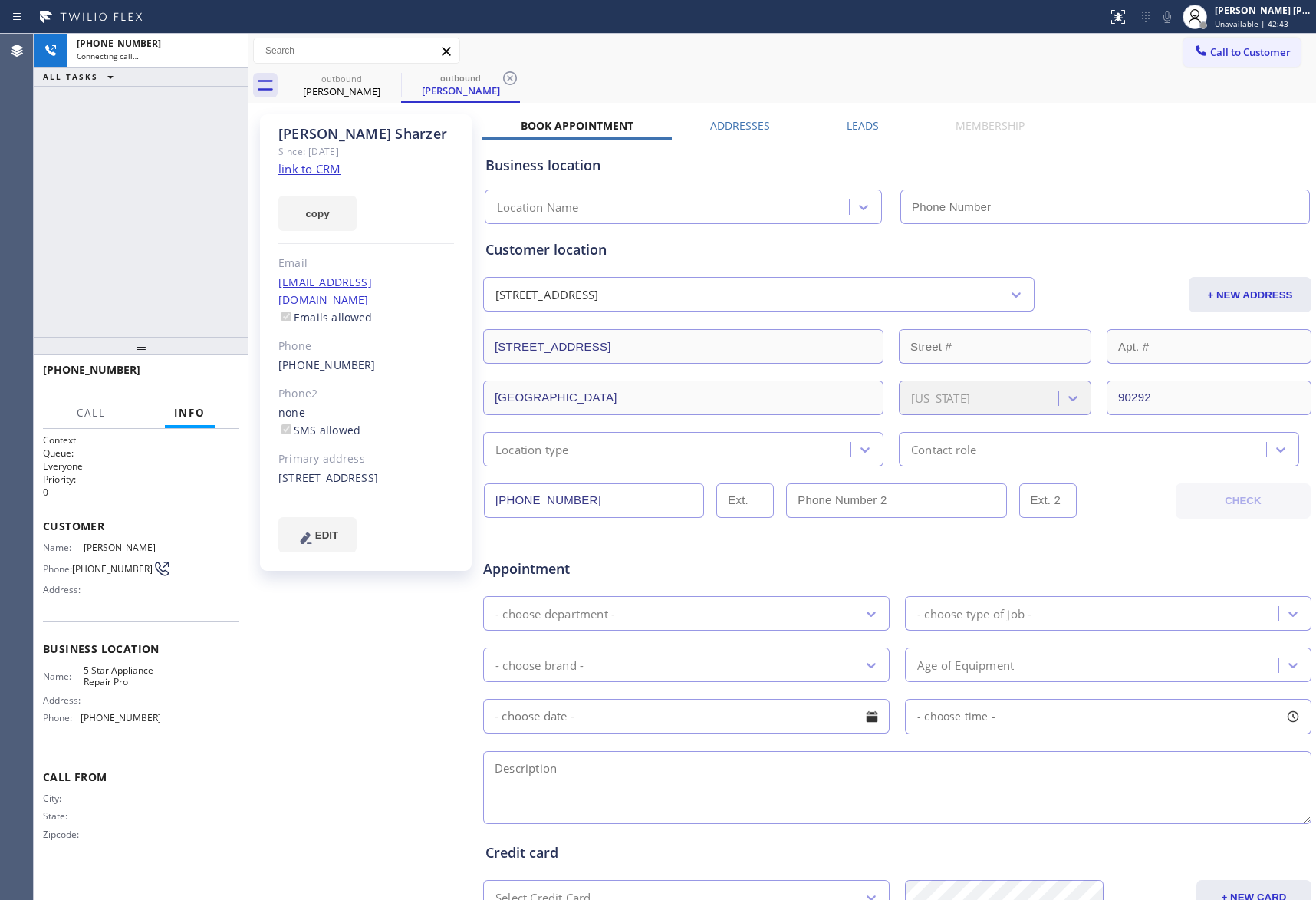
type input "[PHONE_NUMBER]"
click at [207, 370] on button "HANG UP" at bounding box center [203, 377] width 71 height 21
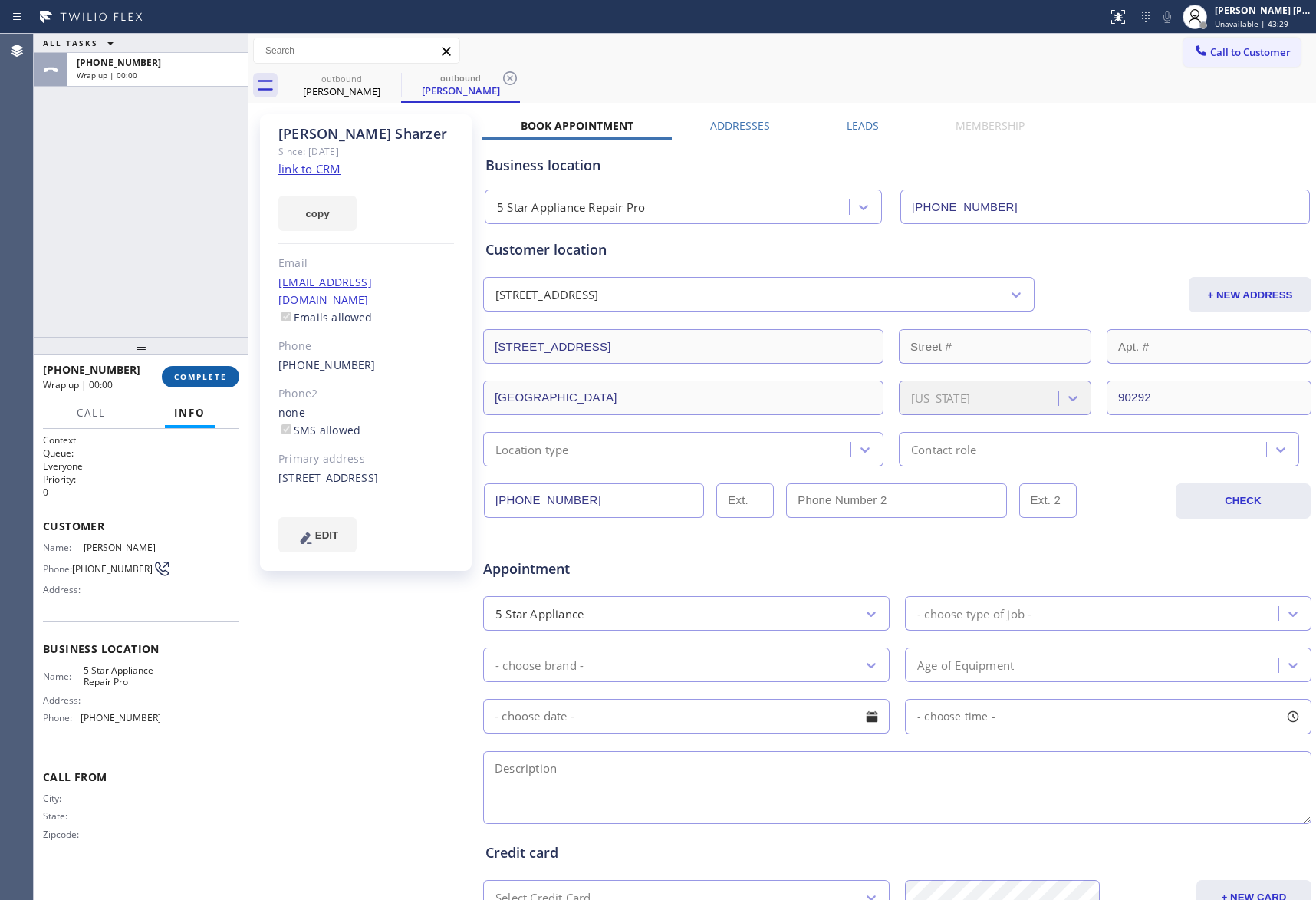
click at [220, 369] on button "COMPLETE" at bounding box center [200, 377] width 78 height 21
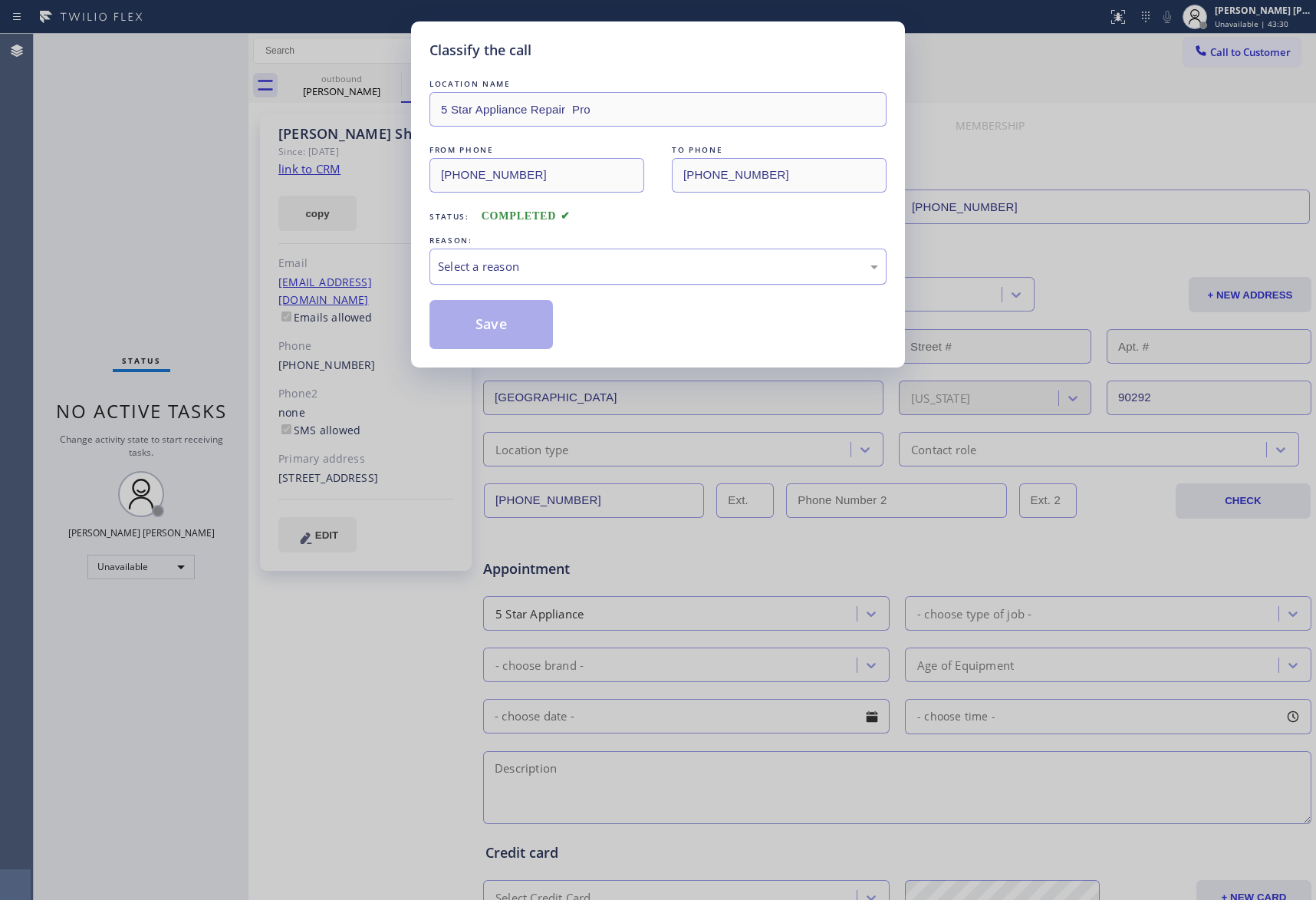
click at [673, 258] on div "Select a reason" at bounding box center [658, 266] width 440 height 18
click at [461, 330] on button "Save" at bounding box center [492, 324] width 124 height 49
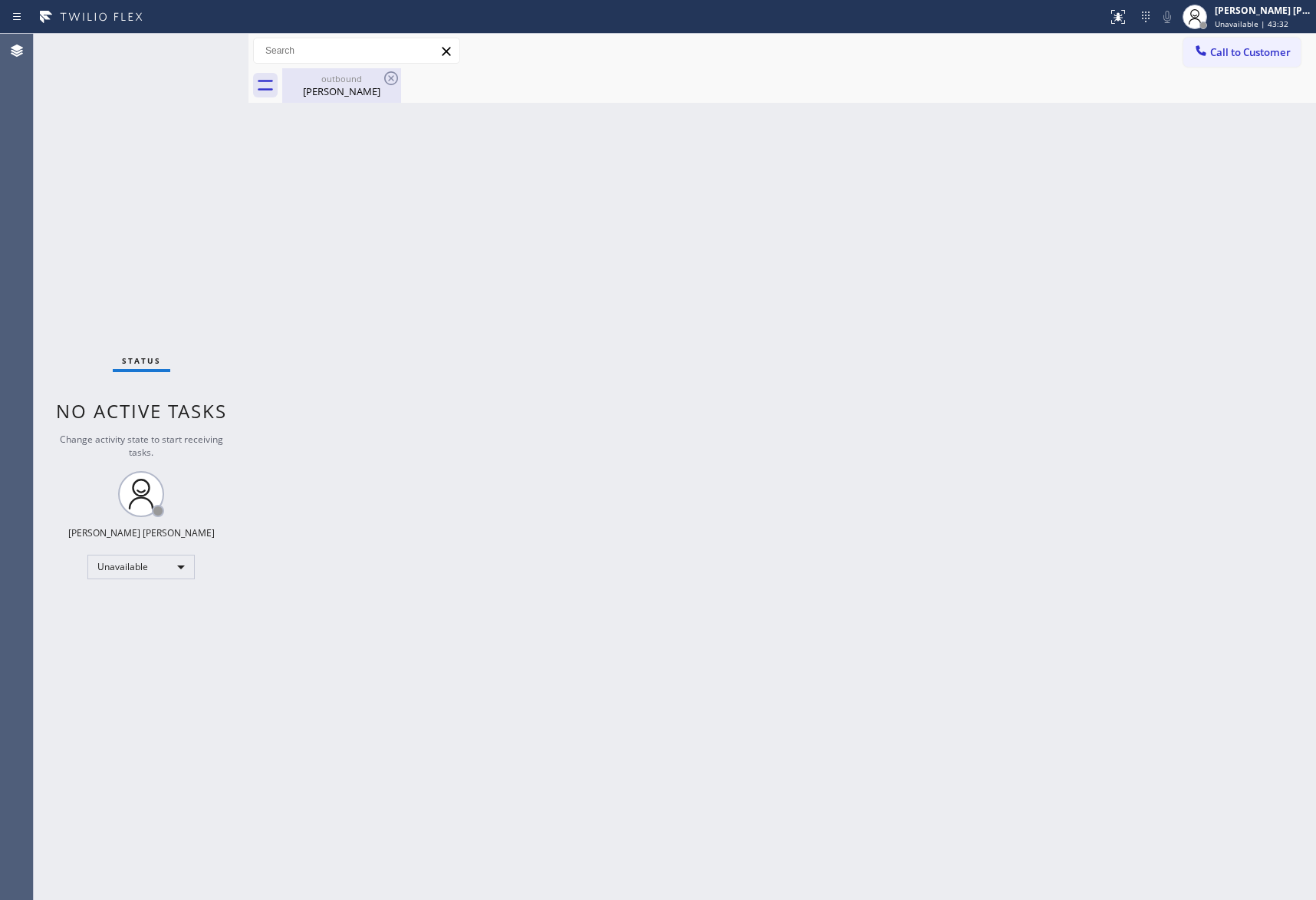
click at [345, 70] on div "outbound [PERSON_NAME]" at bounding box center [342, 85] width 116 height 34
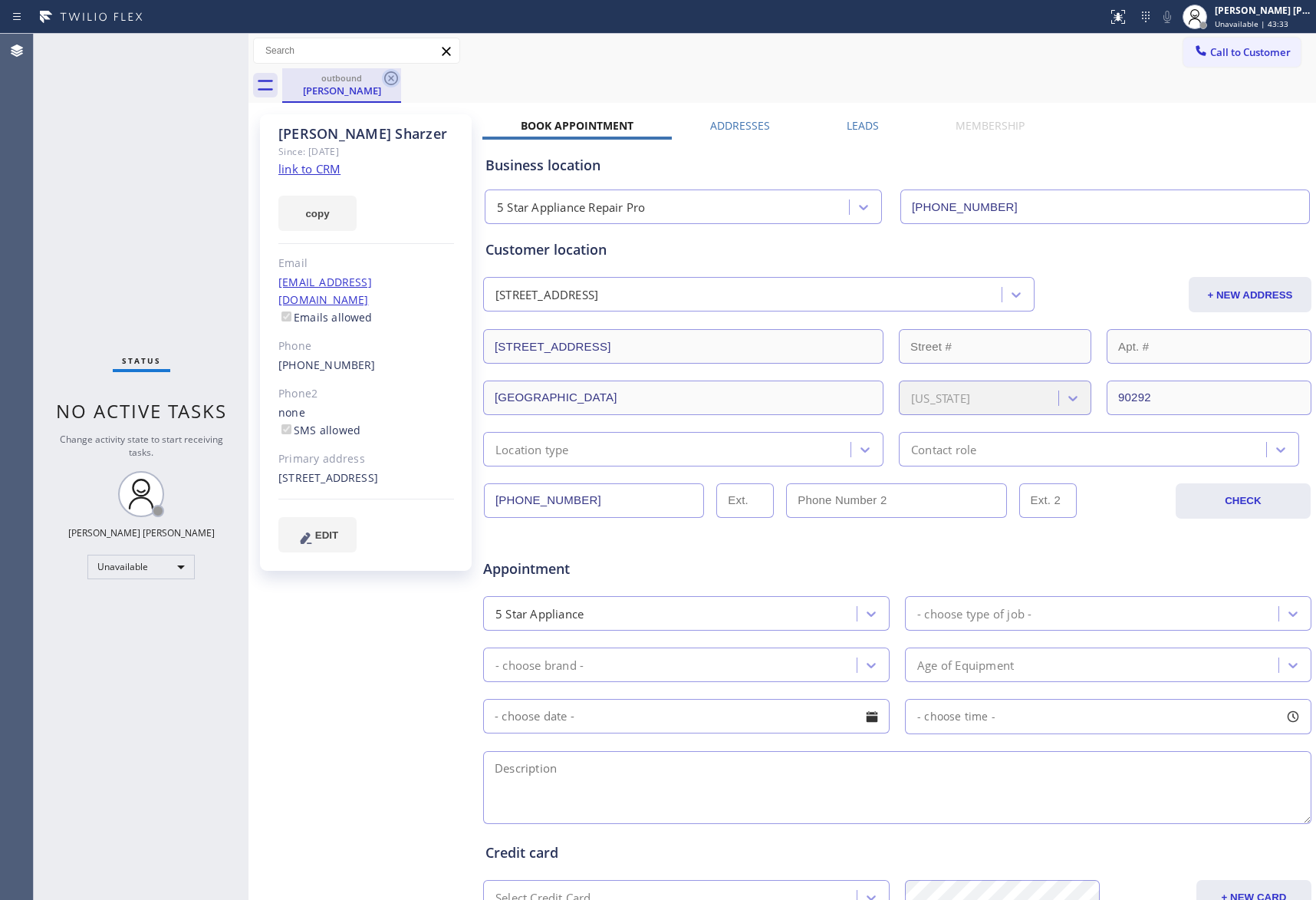
click at [393, 75] on icon at bounding box center [391, 78] width 18 height 18
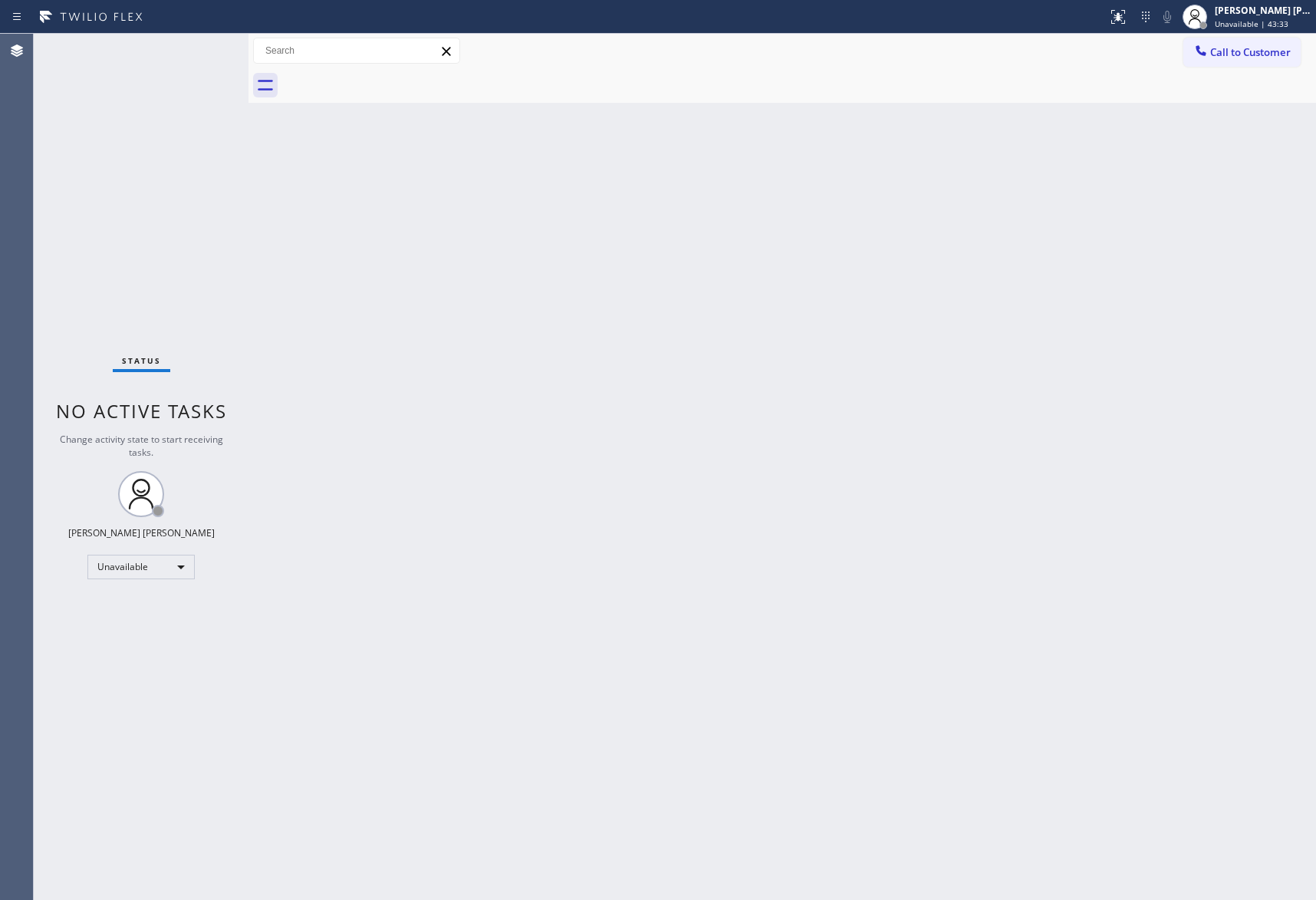
drag, startPoint x: 393, startPoint y: 75, endPoint x: 341, endPoint y: 25, distance: 72.1
click at [391, 74] on div at bounding box center [799, 85] width 1035 height 34
click at [1256, 54] on span "Call to Customer" at bounding box center [1250, 52] width 80 height 14
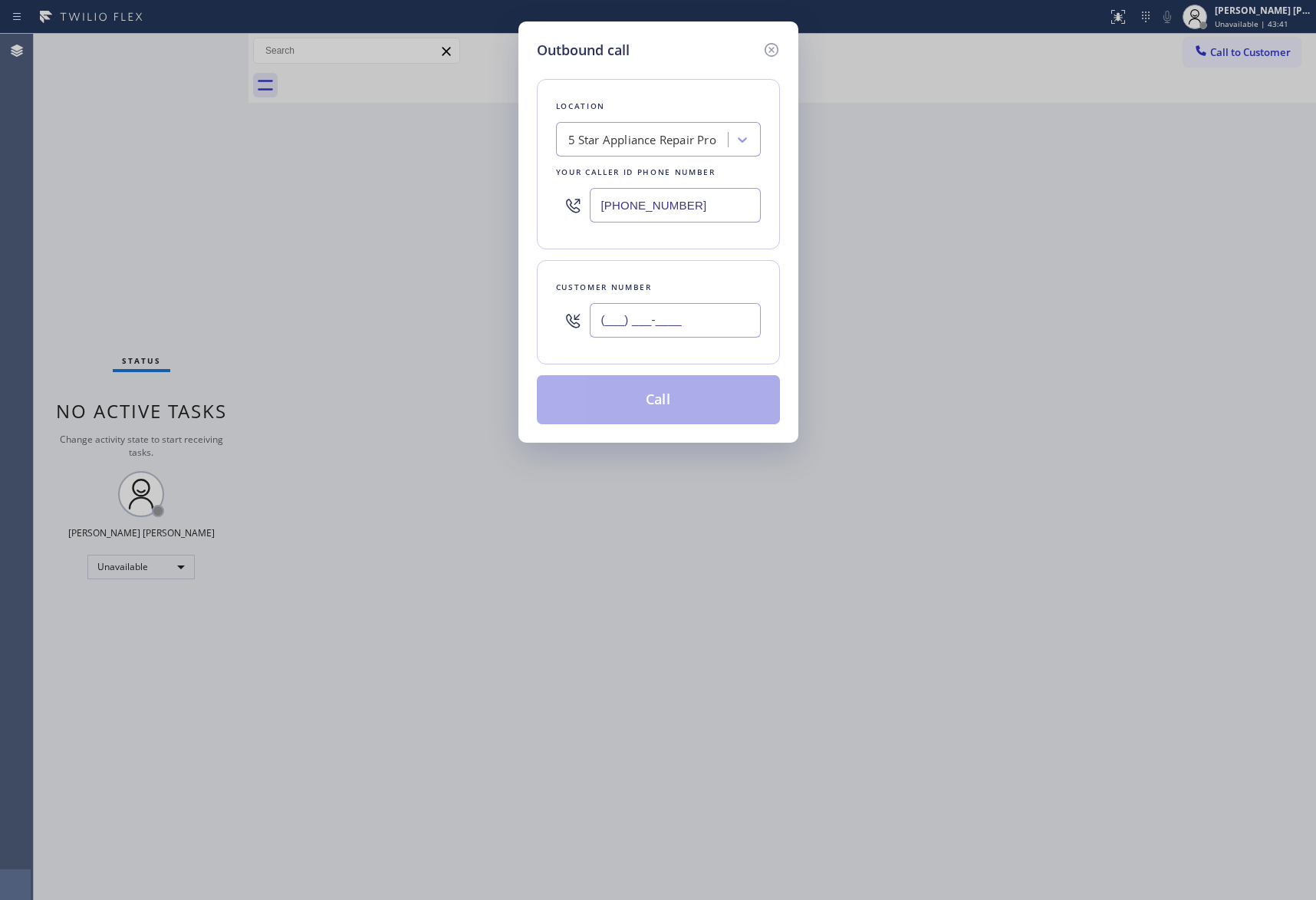
click at [664, 323] on input "(___) ___-____" at bounding box center [675, 319] width 171 height 34
paste input "347) 891-5516"
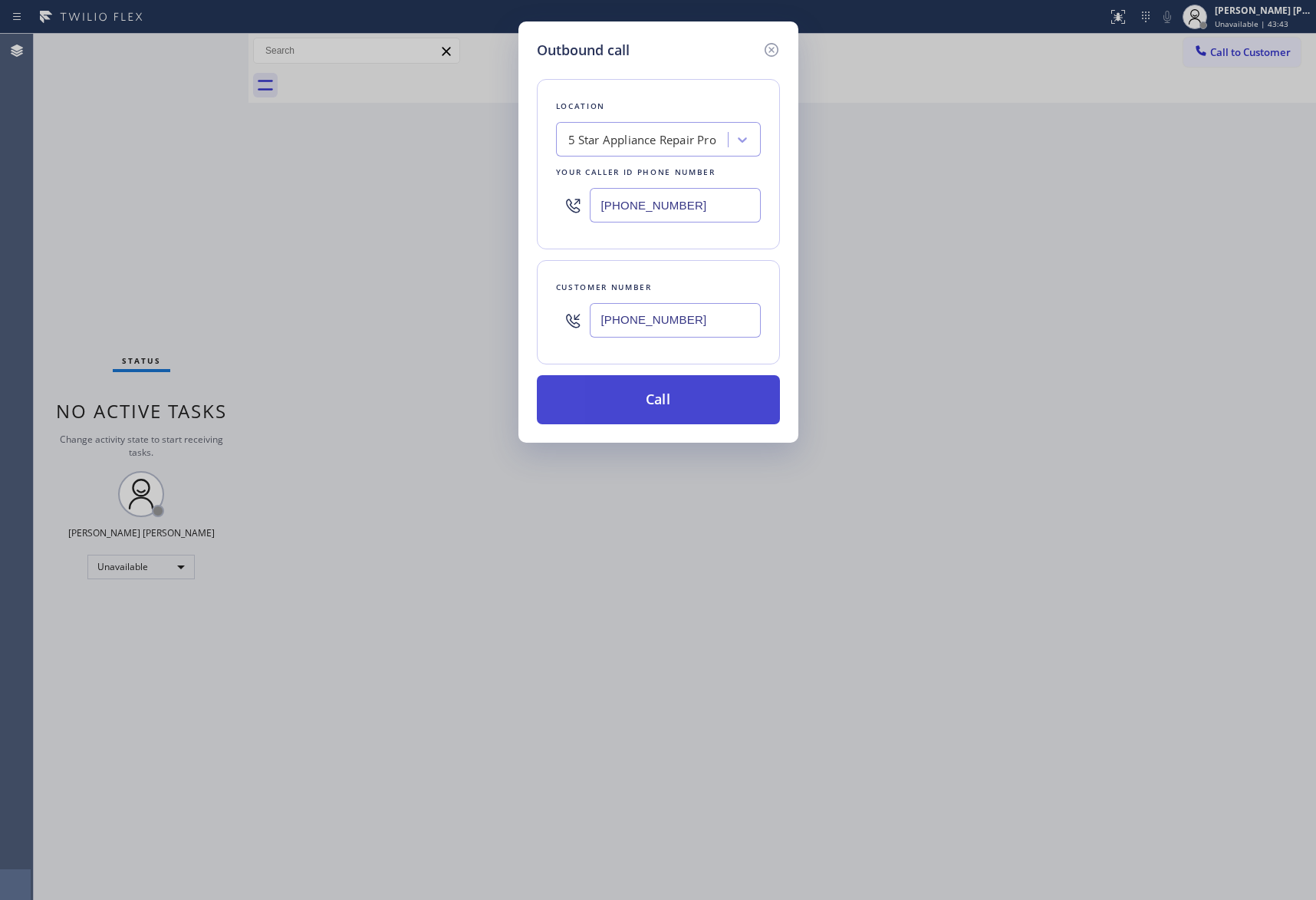
type input "[PHONE_NUMBER]"
click at [666, 397] on button "Call" at bounding box center [659, 399] width 244 height 49
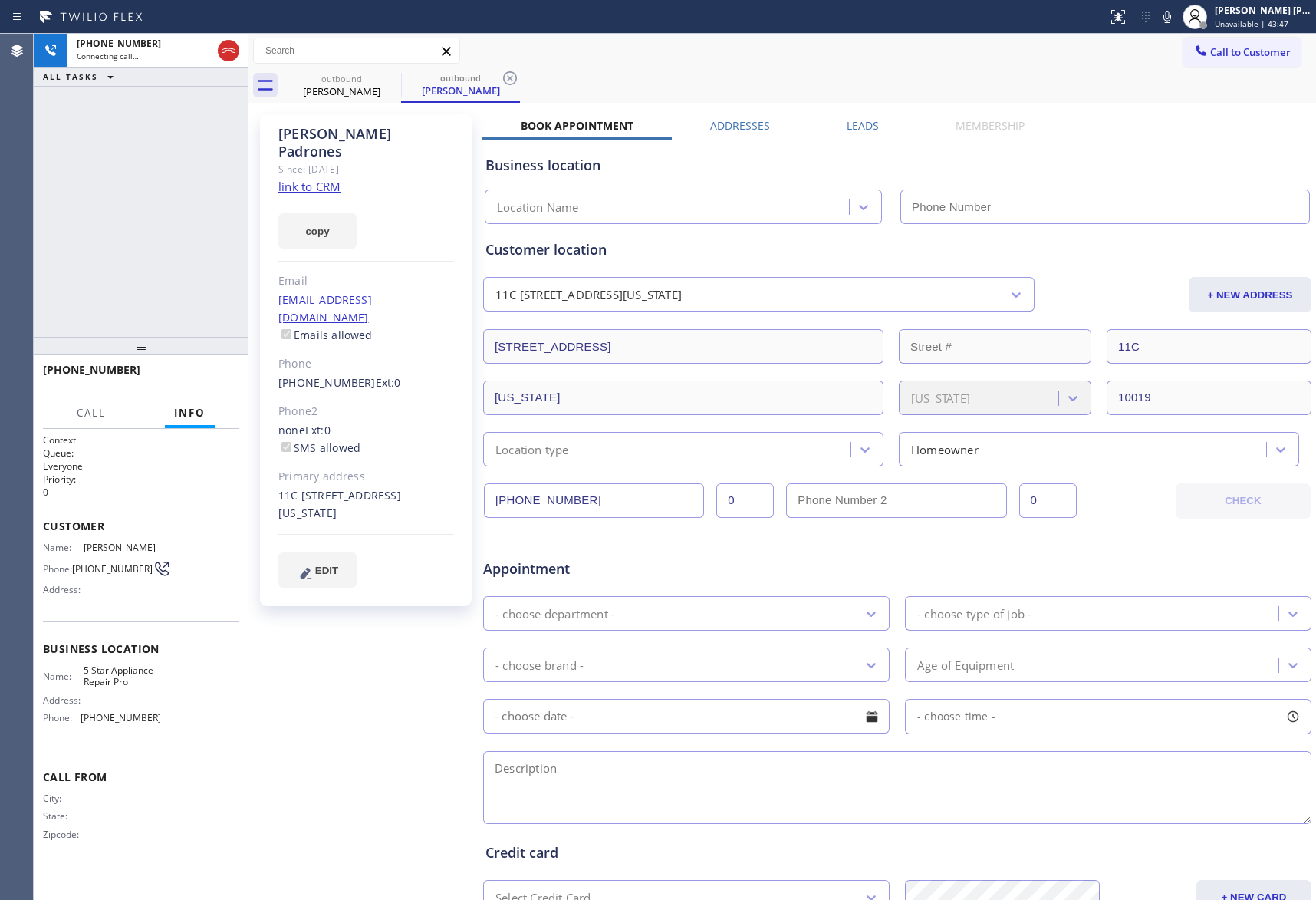
type input "[PHONE_NUMBER]"
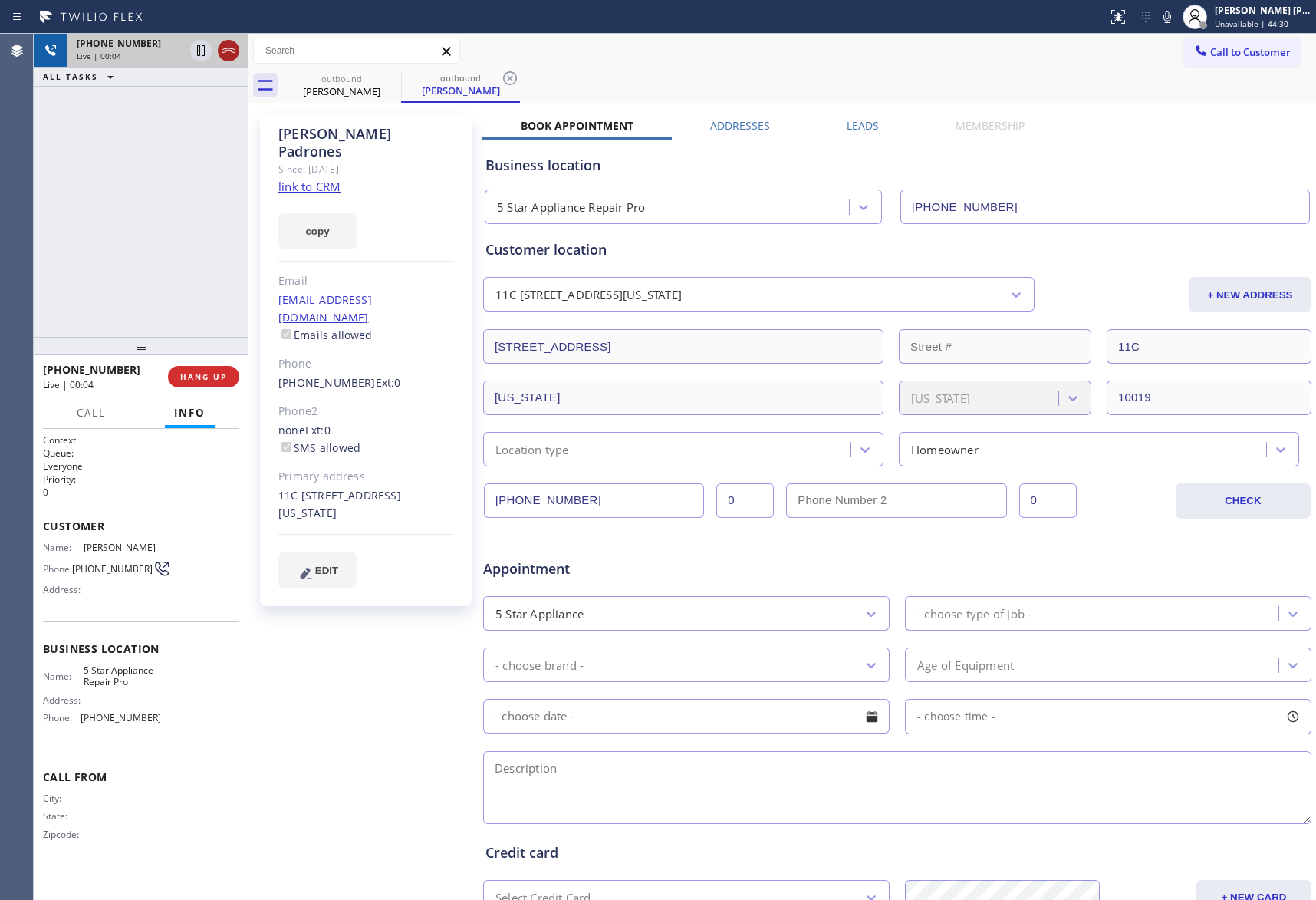
click at [225, 48] on icon at bounding box center [229, 51] width 18 height 18
click at [850, 127] on label "Leads" at bounding box center [863, 126] width 32 height 15
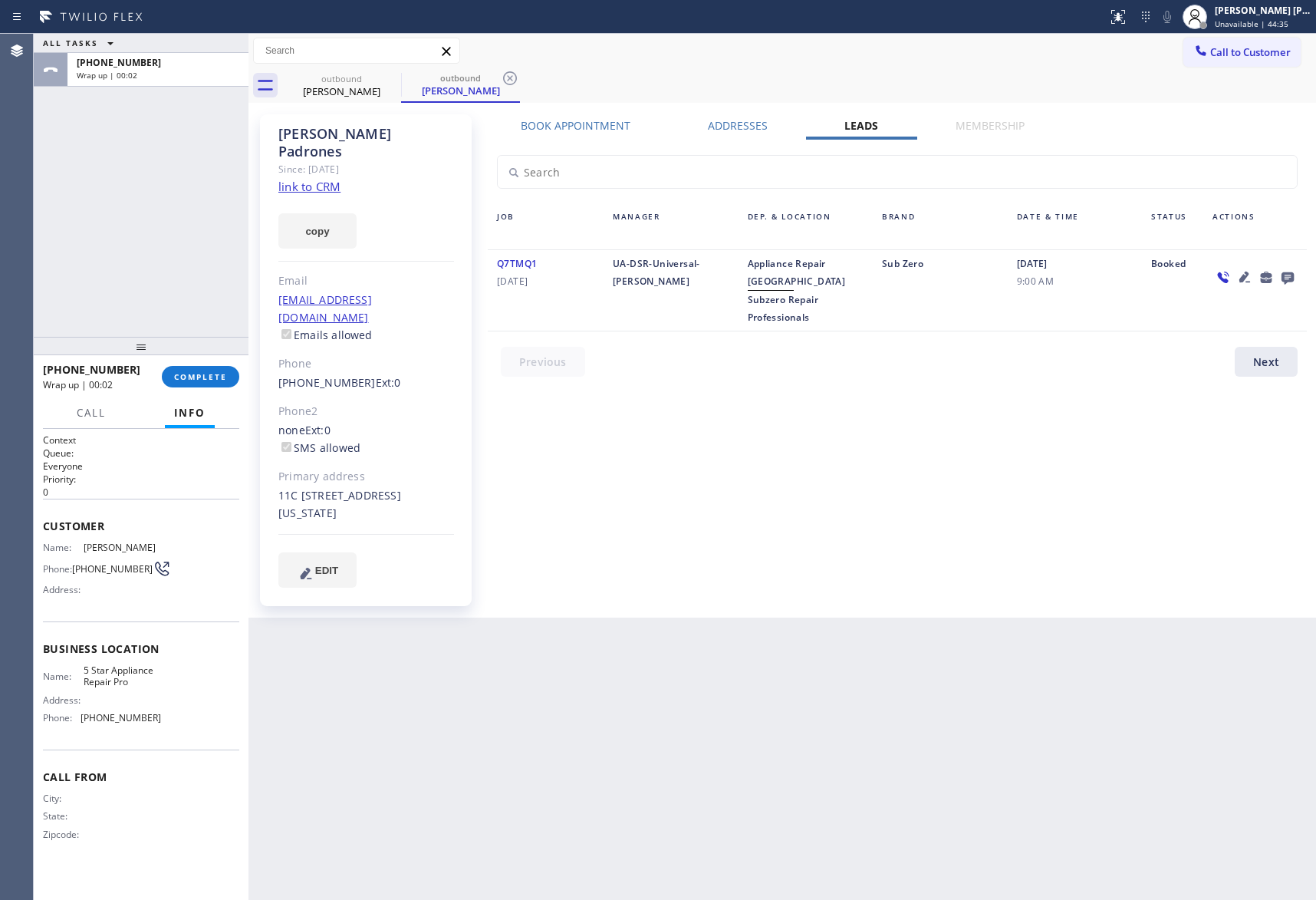
click at [1284, 278] on icon at bounding box center [1287, 278] width 12 height 12
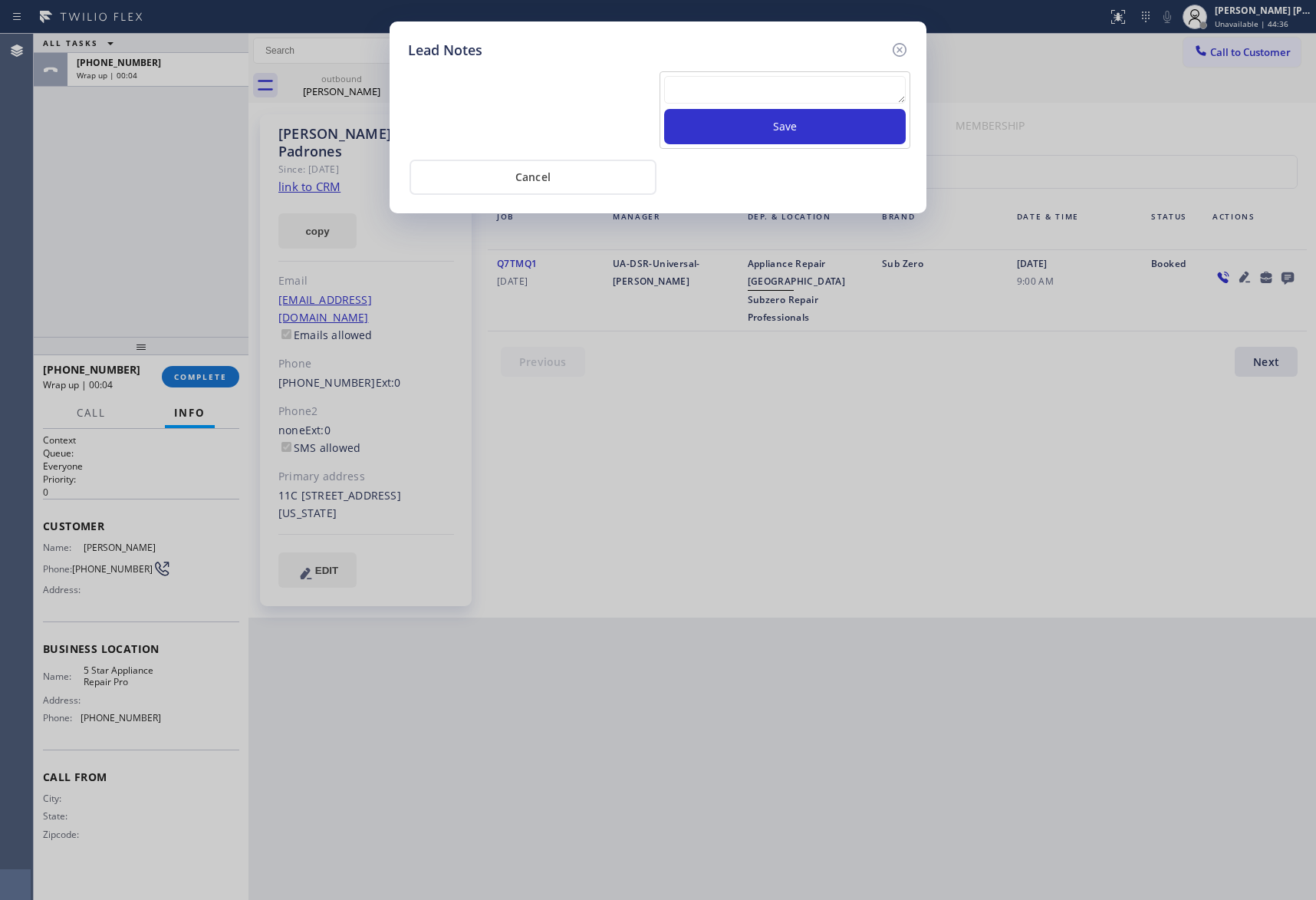
click at [719, 93] on textarea at bounding box center [785, 90] width 242 height 28
paste textarea "VM | please transfer if cx calls back"
type textarea "VM | please transfer if cx calls back"
click at [758, 130] on button "Save" at bounding box center [785, 126] width 242 height 35
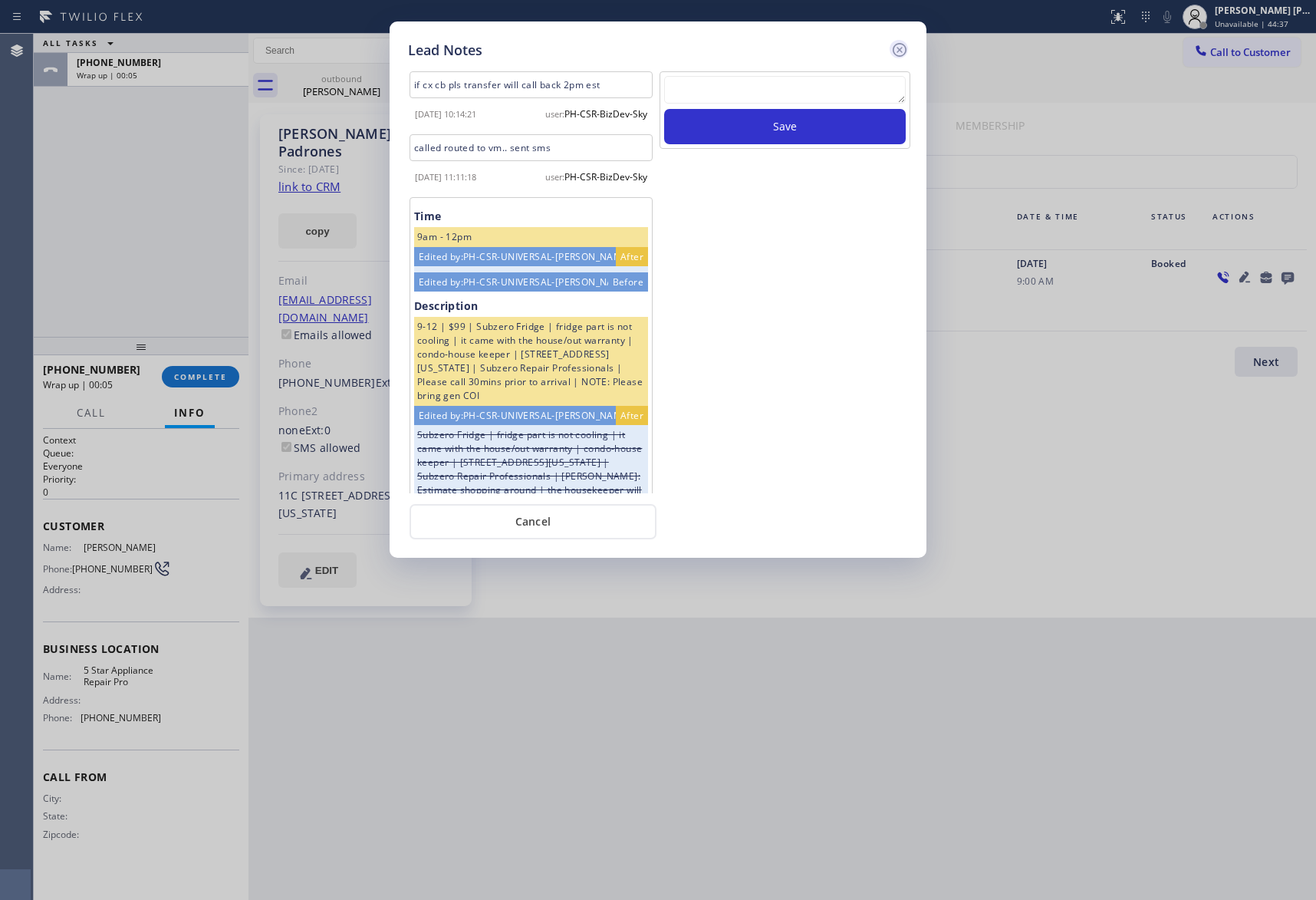
click at [898, 46] on icon at bounding box center [900, 50] width 18 height 18
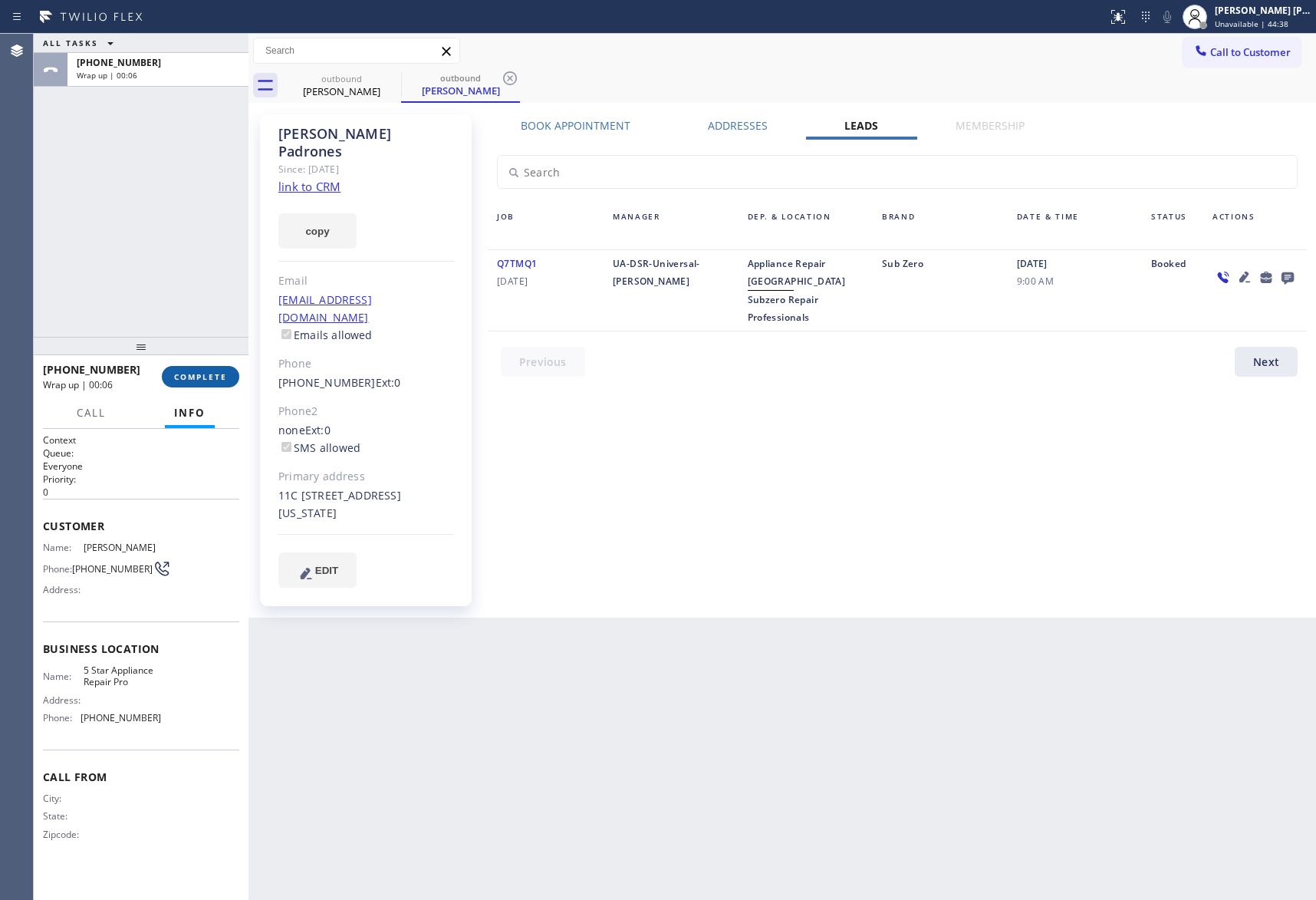
click at [227, 378] on button "COMPLETE" at bounding box center [200, 377] width 78 height 21
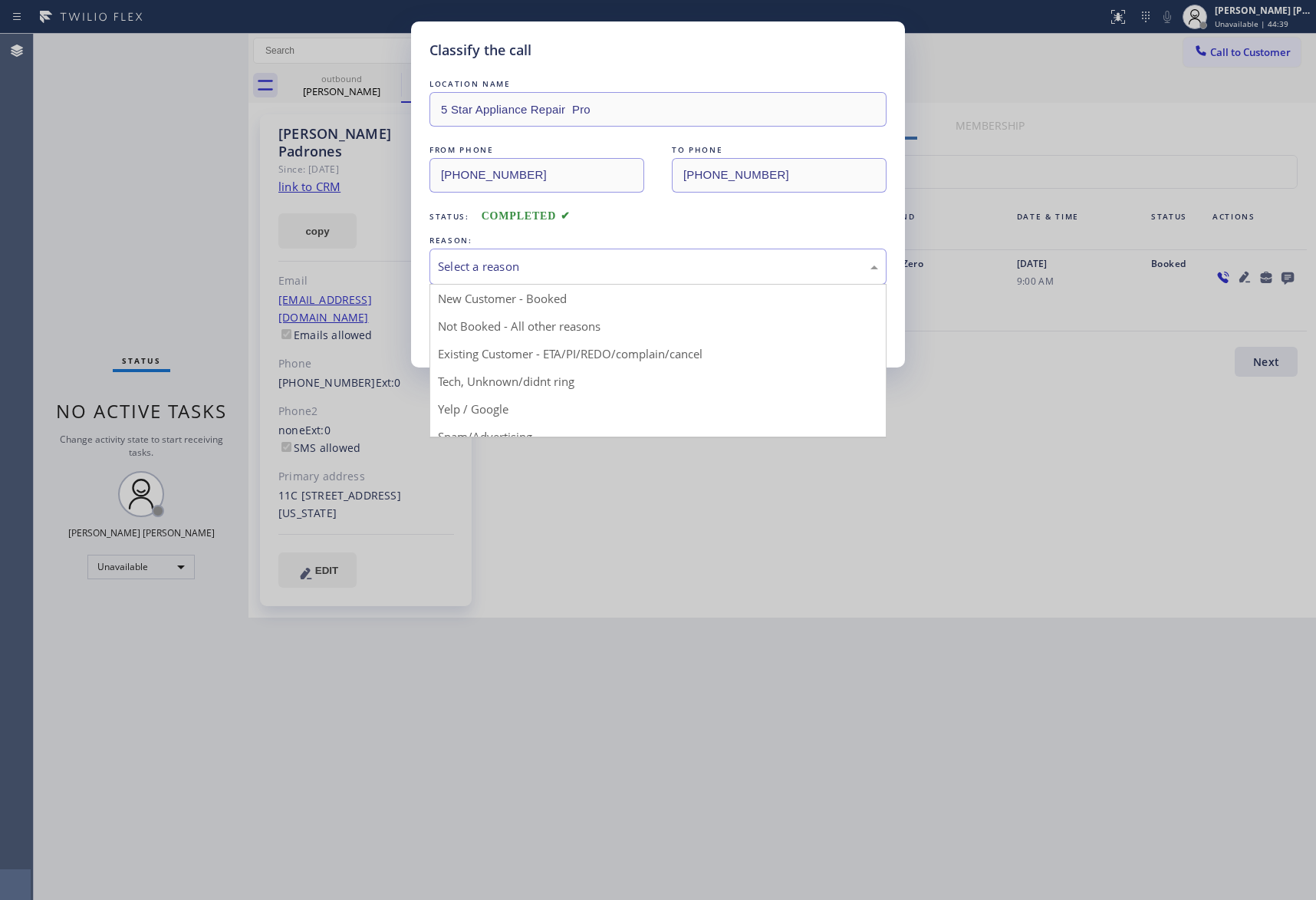
click at [568, 278] on div "Select a reason" at bounding box center [658, 266] width 457 height 36
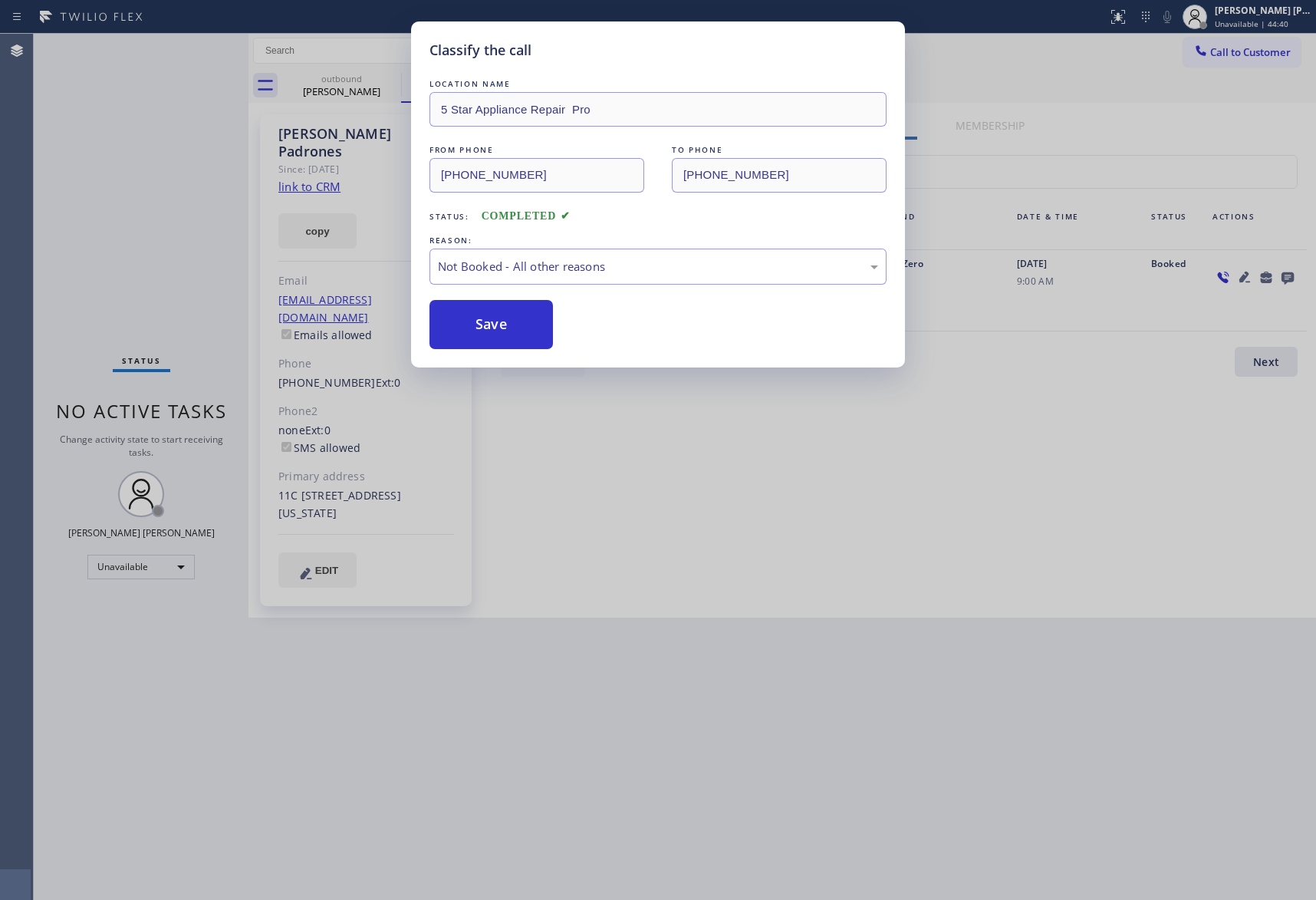
click at [507, 326] on button "Save" at bounding box center [492, 324] width 124 height 49
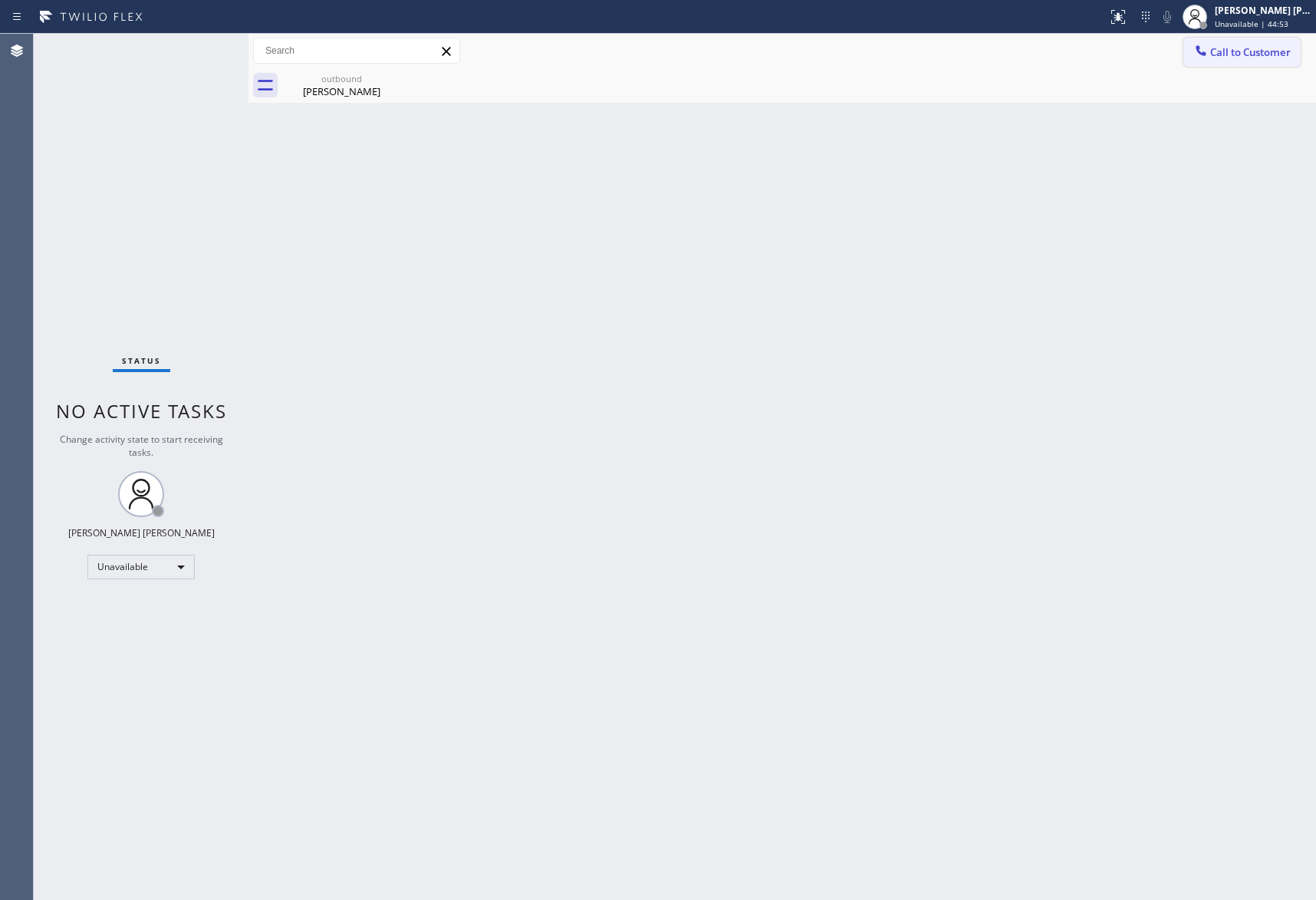
click at [1231, 54] on span "Call to Customer" at bounding box center [1250, 52] width 80 height 14
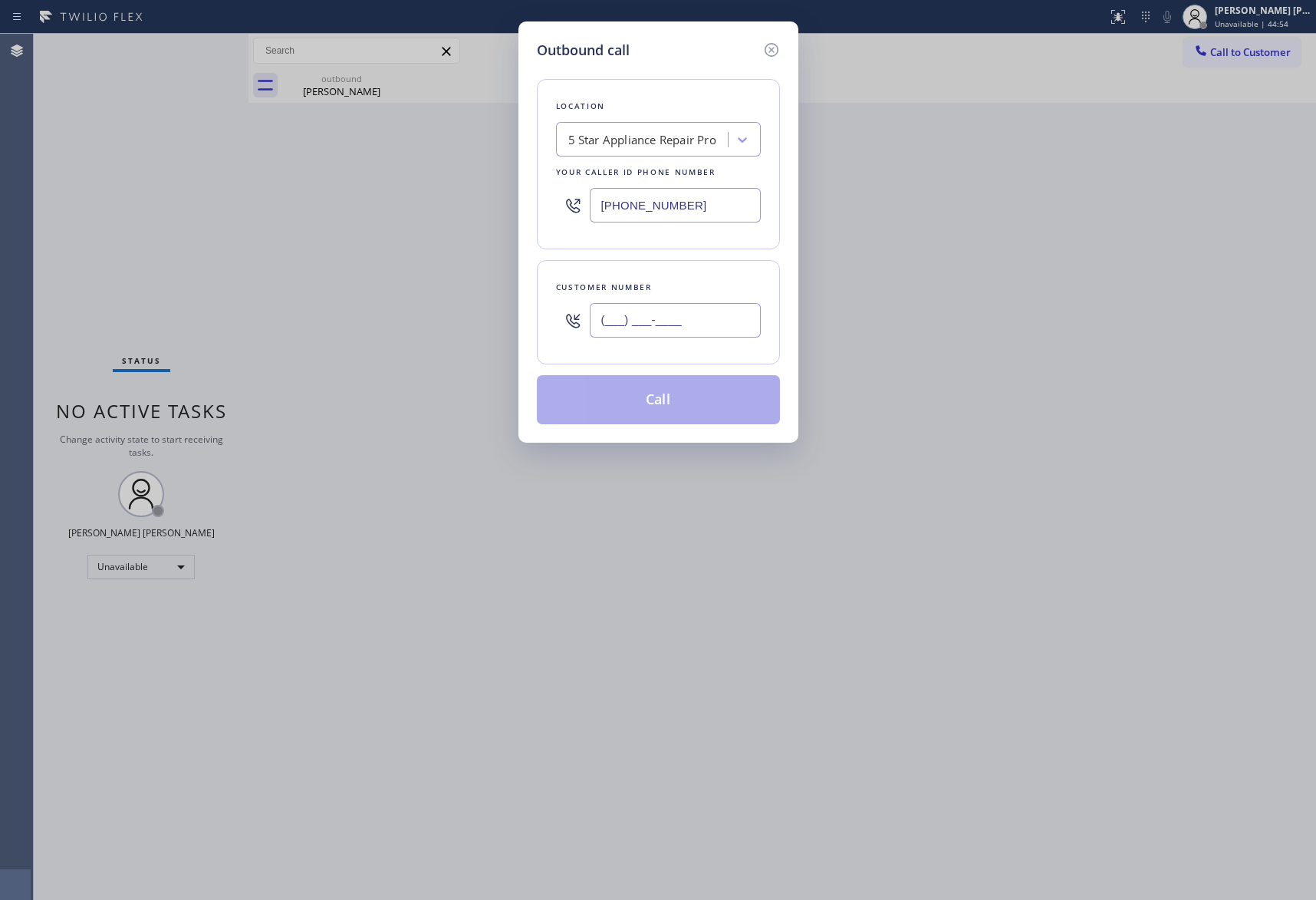
click at [684, 317] on input "(___) ___-____" at bounding box center [675, 319] width 171 height 34
paste input "619) 405-2222"
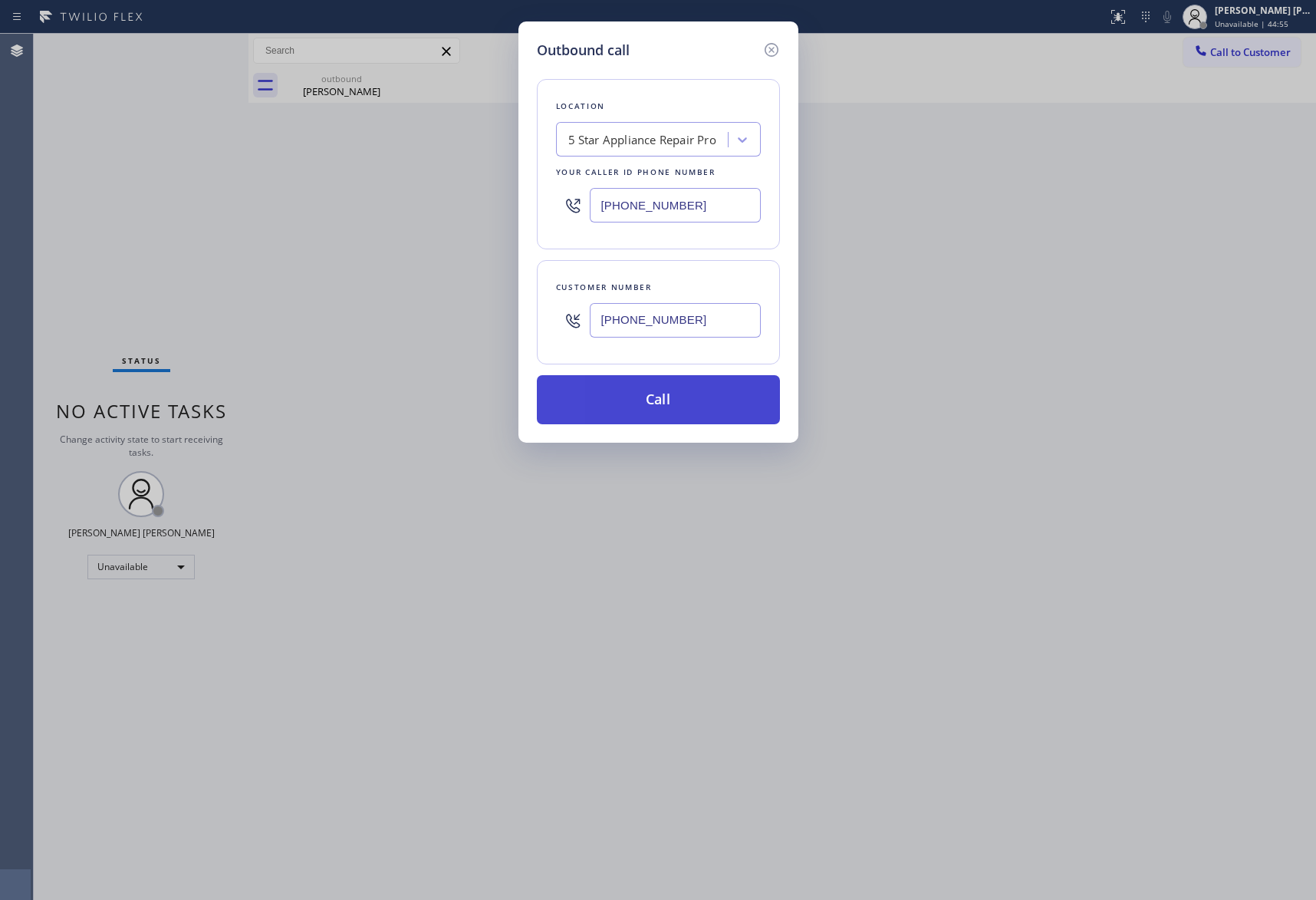
type input "[PHONE_NUMBER]"
click at [692, 401] on button "Call" at bounding box center [659, 399] width 244 height 49
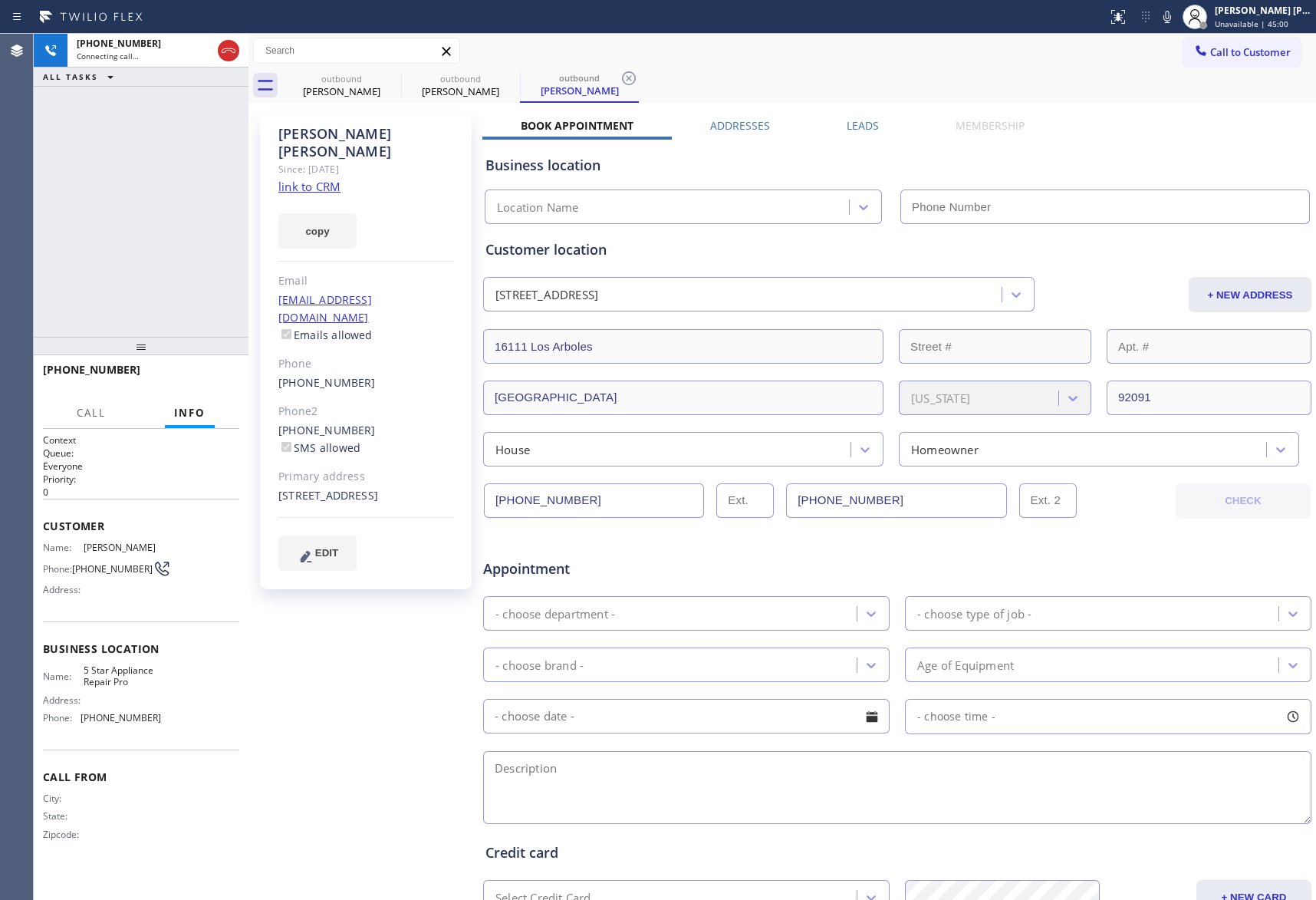
type input "[PHONE_NUMBER]"
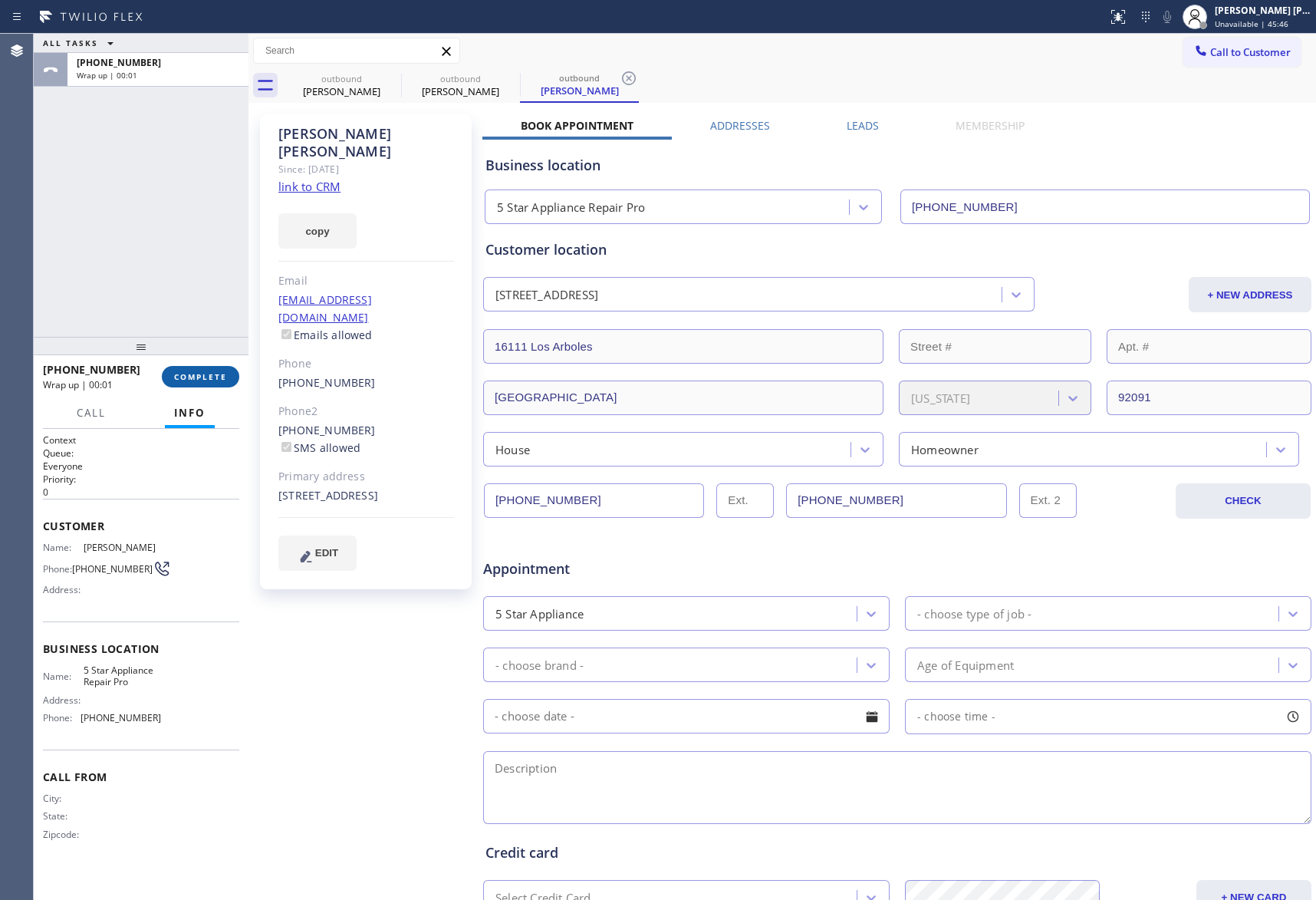
click at [202, 371] on span "COMPLETE" at bounding box center [200, 377] width 53 height 11
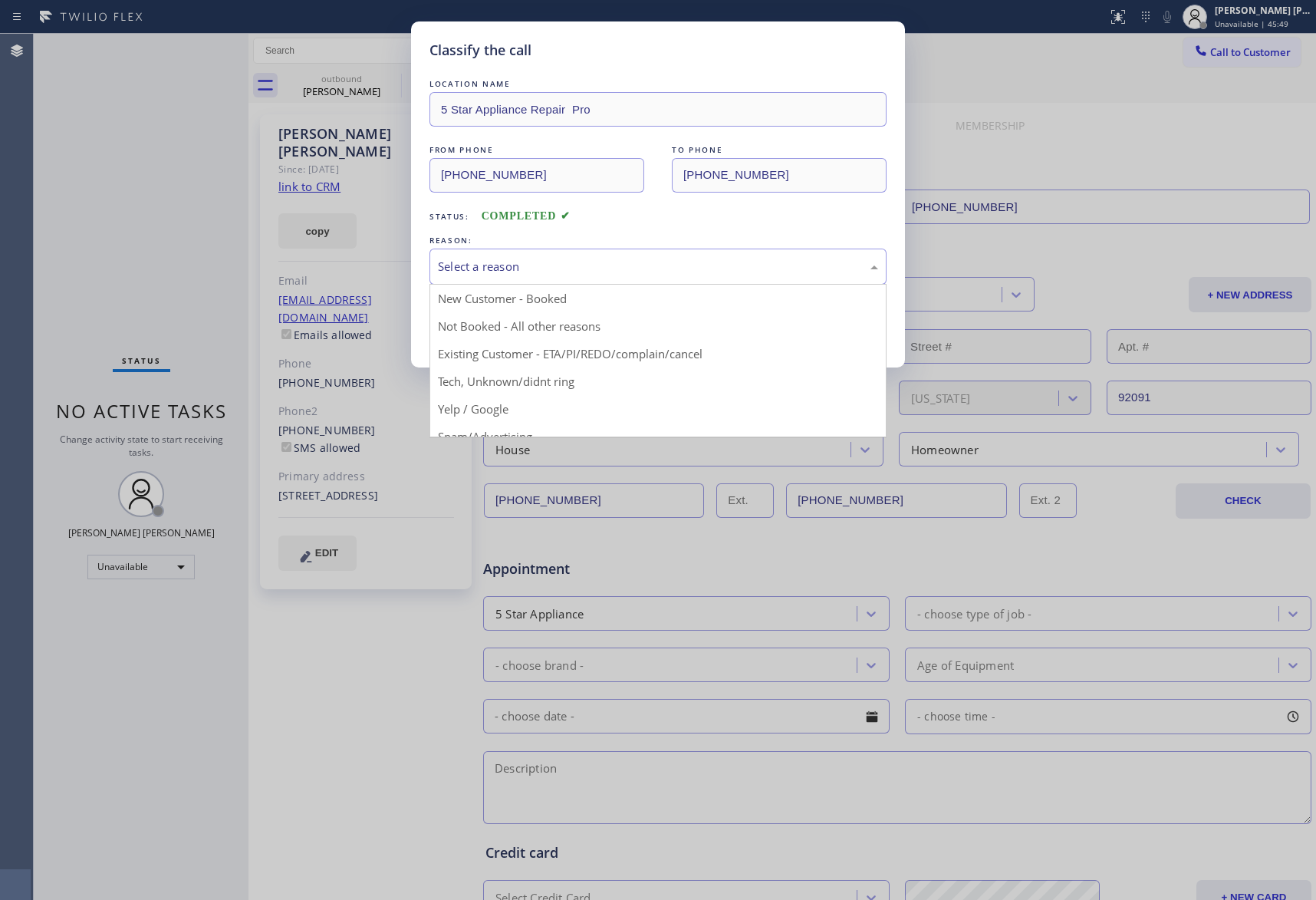
click at [655, 259] on div "Select a reason" at bounding box center [658, 266] width 440 height 18
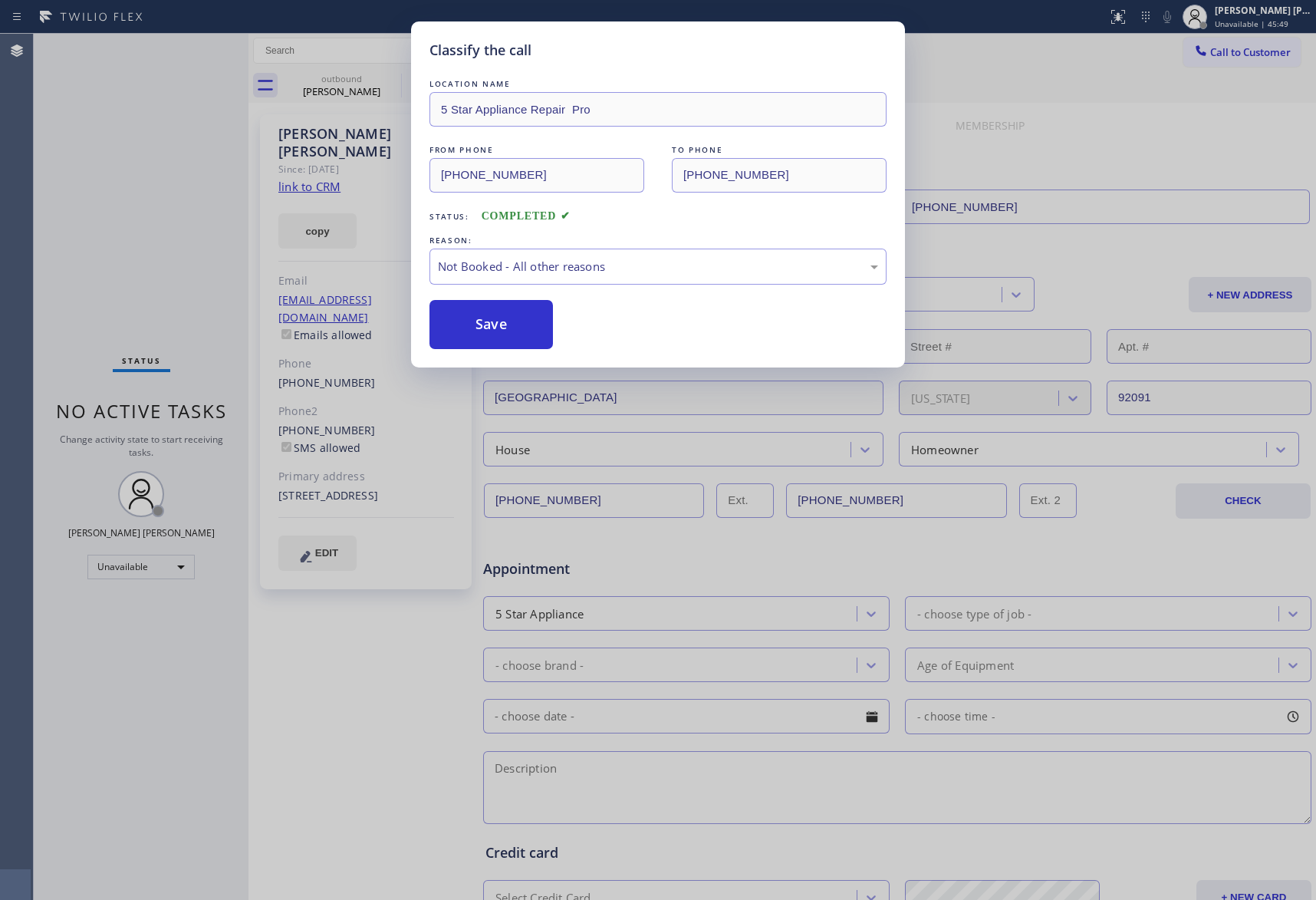
click at [468, 327] on button "Save" at bounding box center [492, 324] width 124 height 49
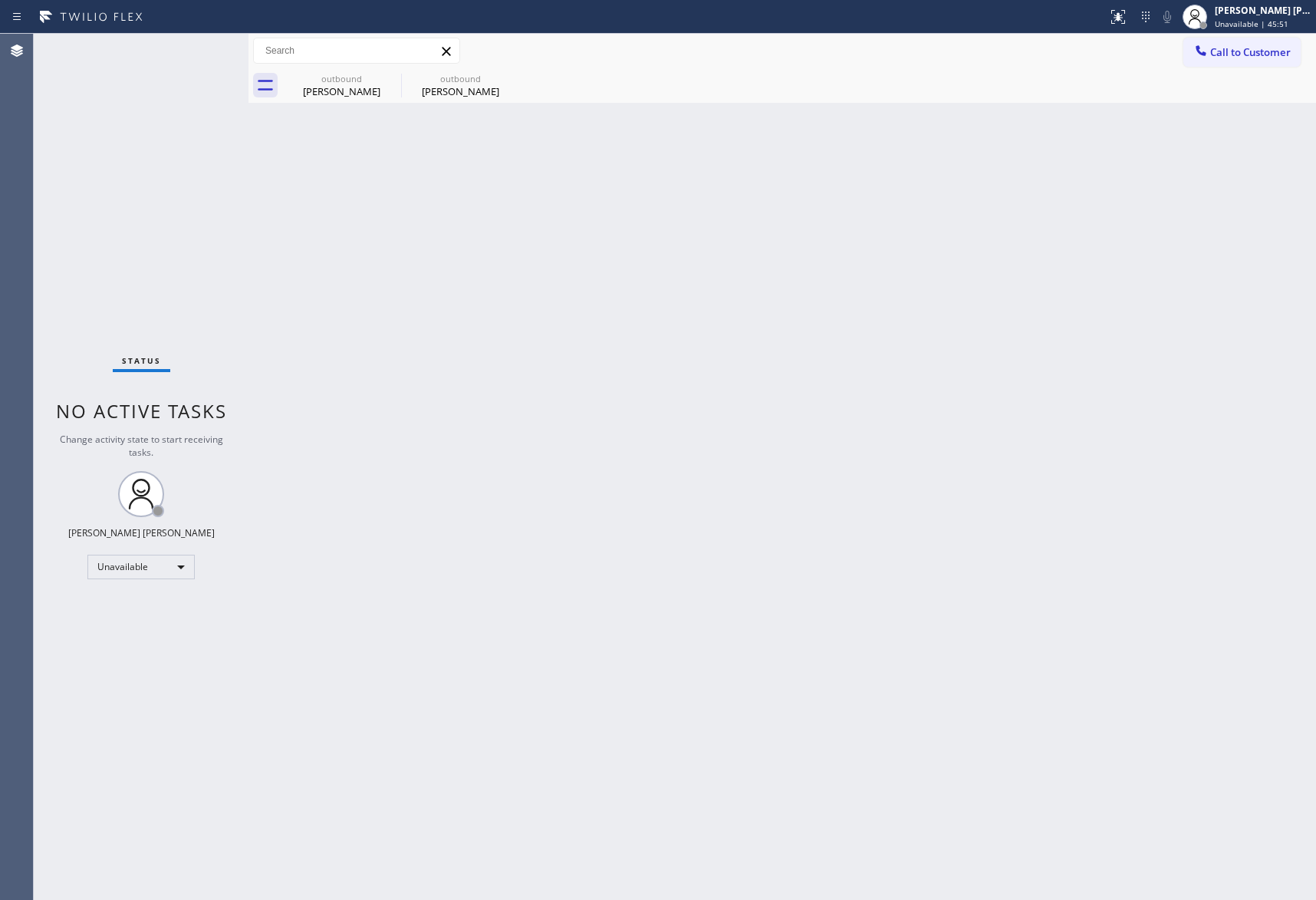
click at [364, 87] on div "[PERSON_NAME]" at bounding box center [342, 90] width 116 height 14
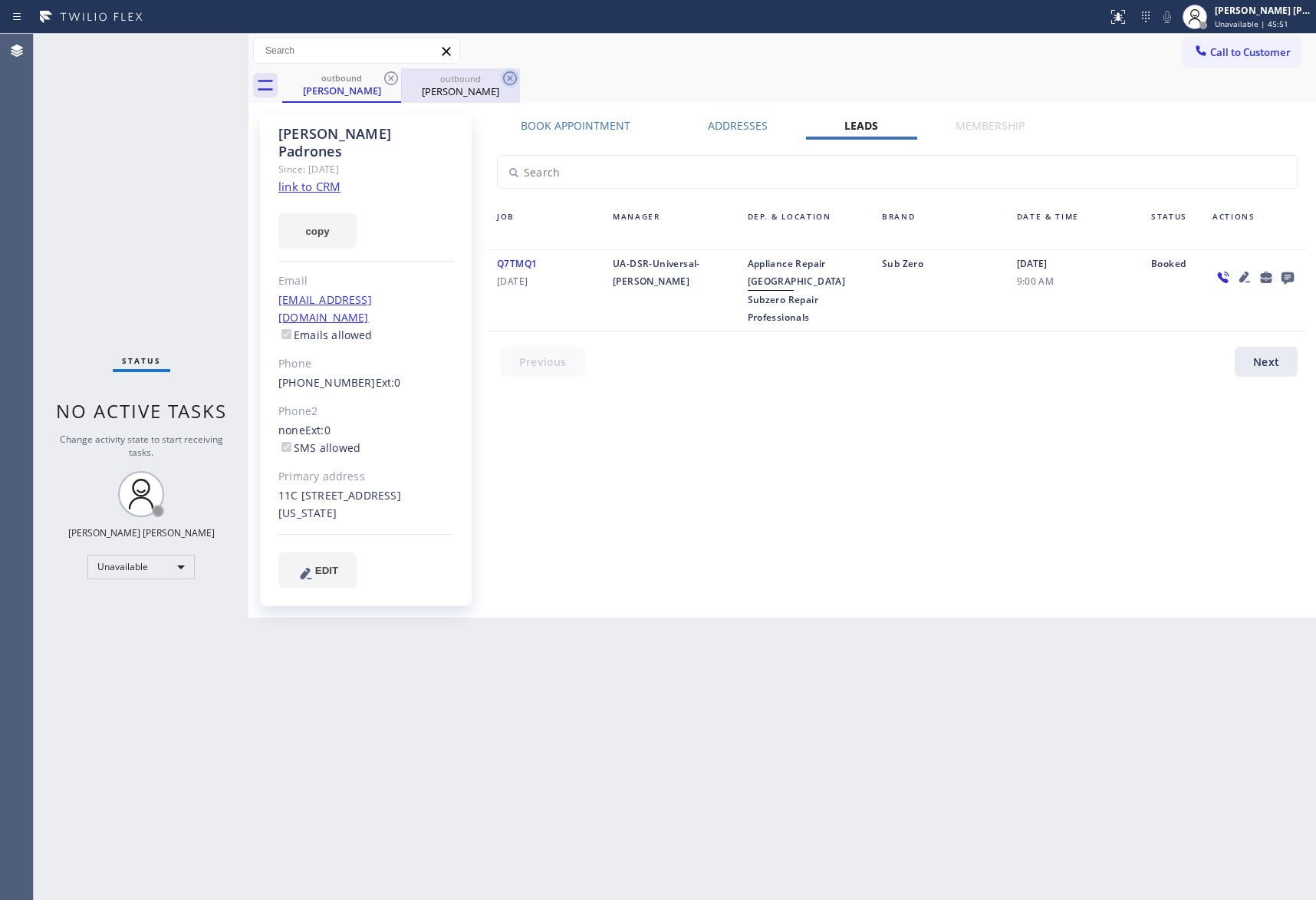
click at [396, 77] on icon at bounding box center [391, 78] width 18 height 18
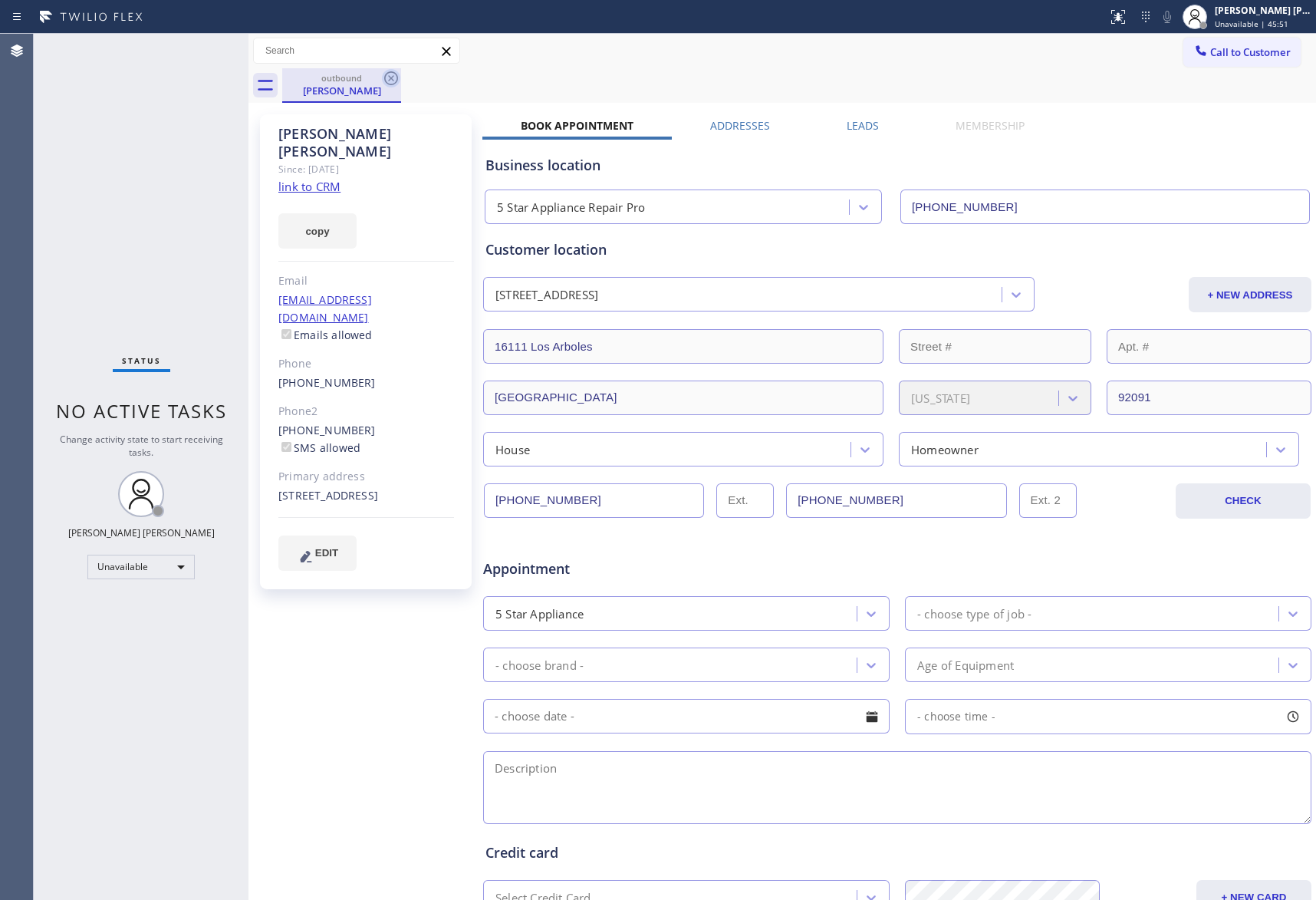
click at [389, 78] on icon at bounding box center [391, 78] width 18 height 18
click at [389, 78] on div "outbound [PERSON_NAME]" at bounding box center [799, 85] width 1035 height 34
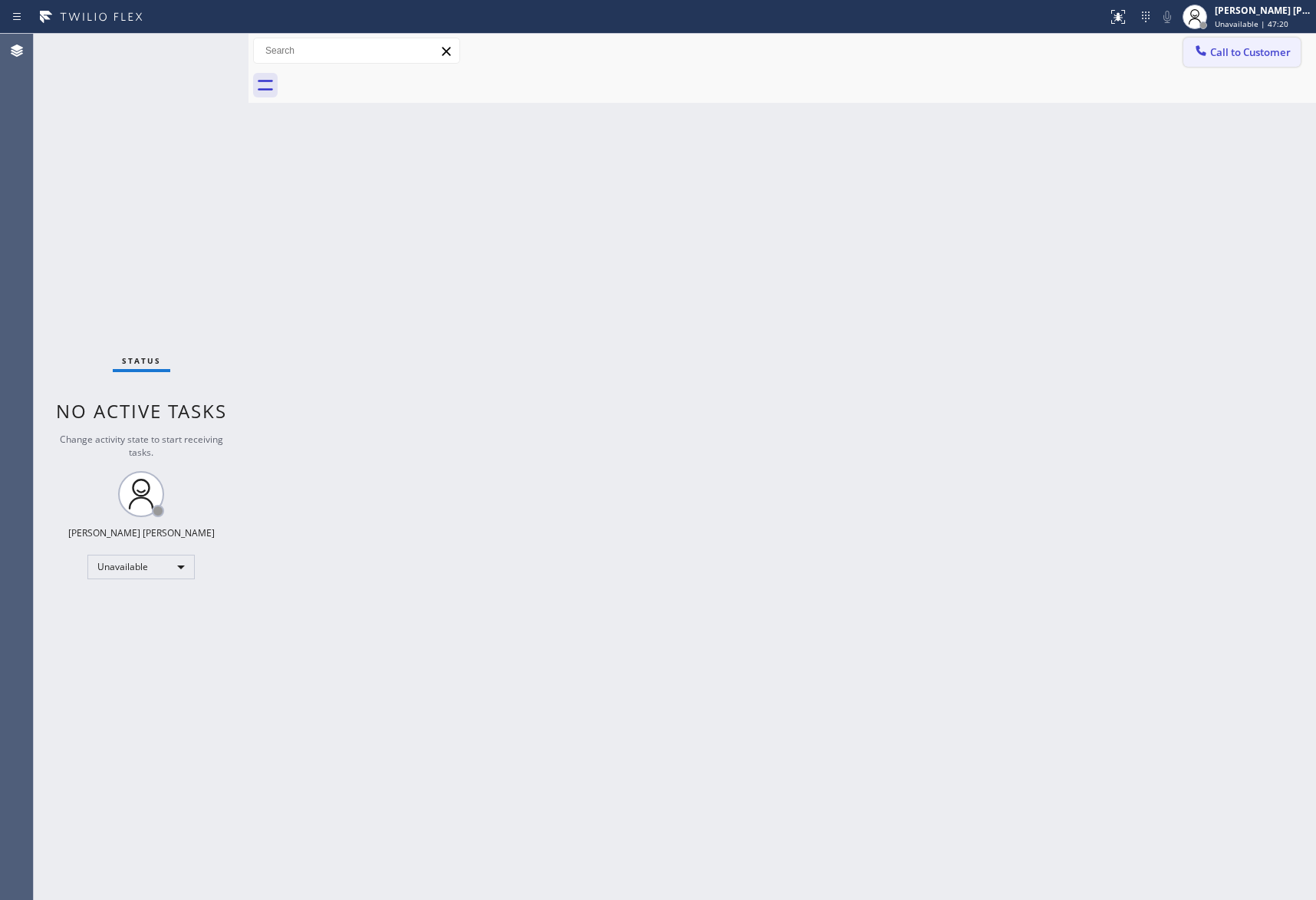
click at [1293, 53] on button "Call to Customer" at bounding box center [1242, 53] width 117 height 30
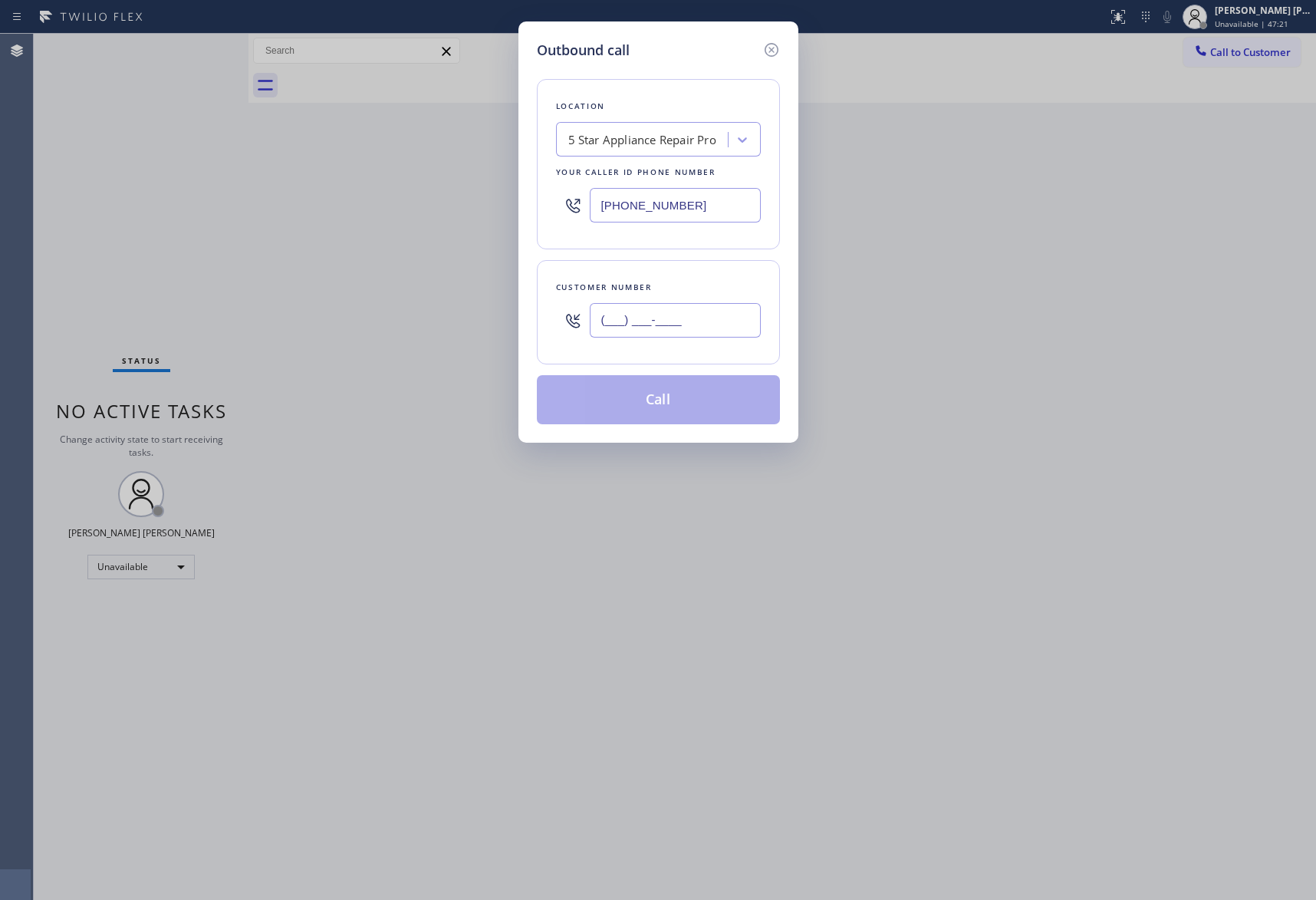
click at [700, 322] on input "(___) ___-____" at bounding box center [675, 319] width 171 height 34
paste input "305) 301-4465"
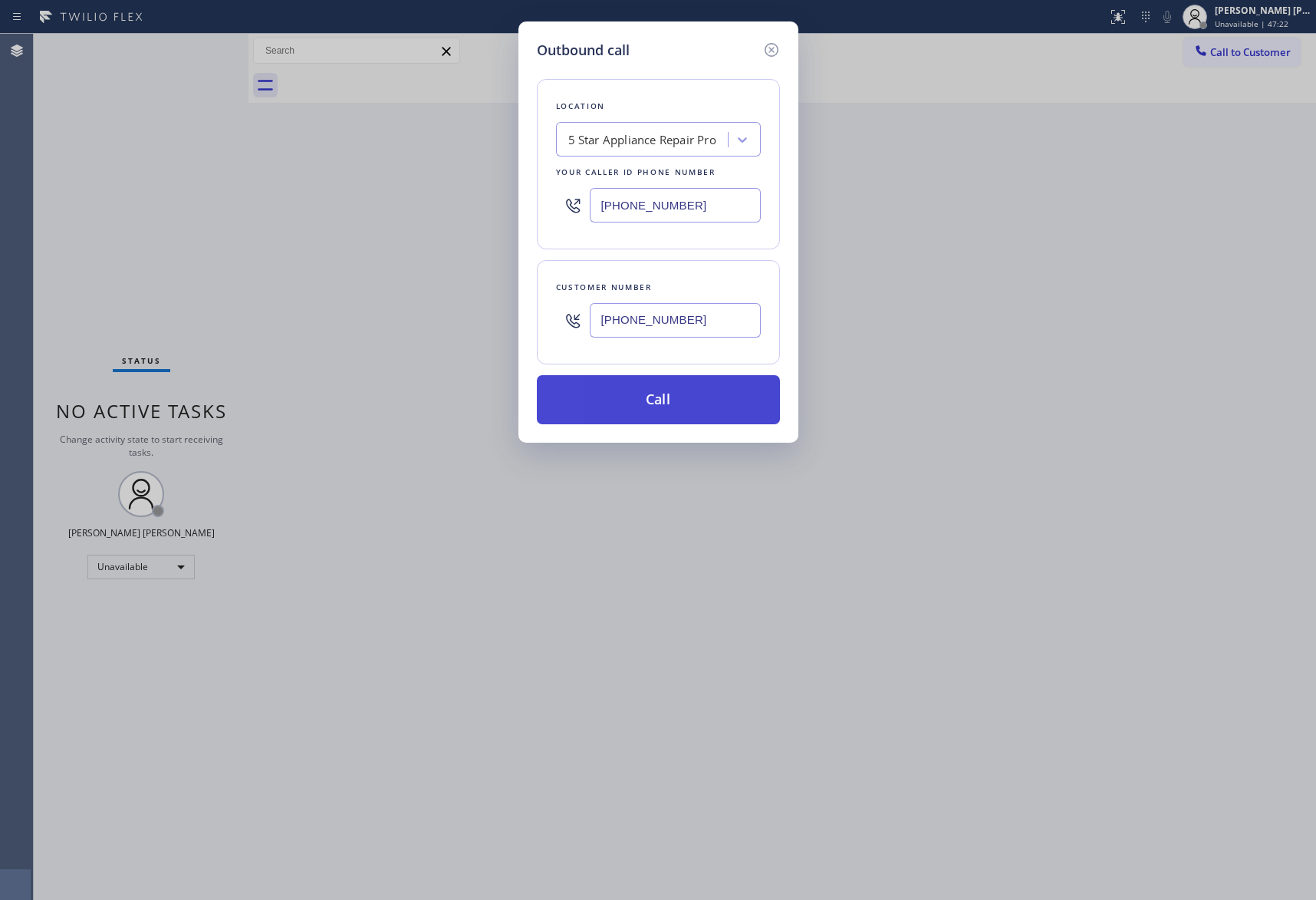
type input "[PHONE_NUMBER]"
click at [676, 406] on button "Call" at bounding box center [659, 399] width 244 height 49
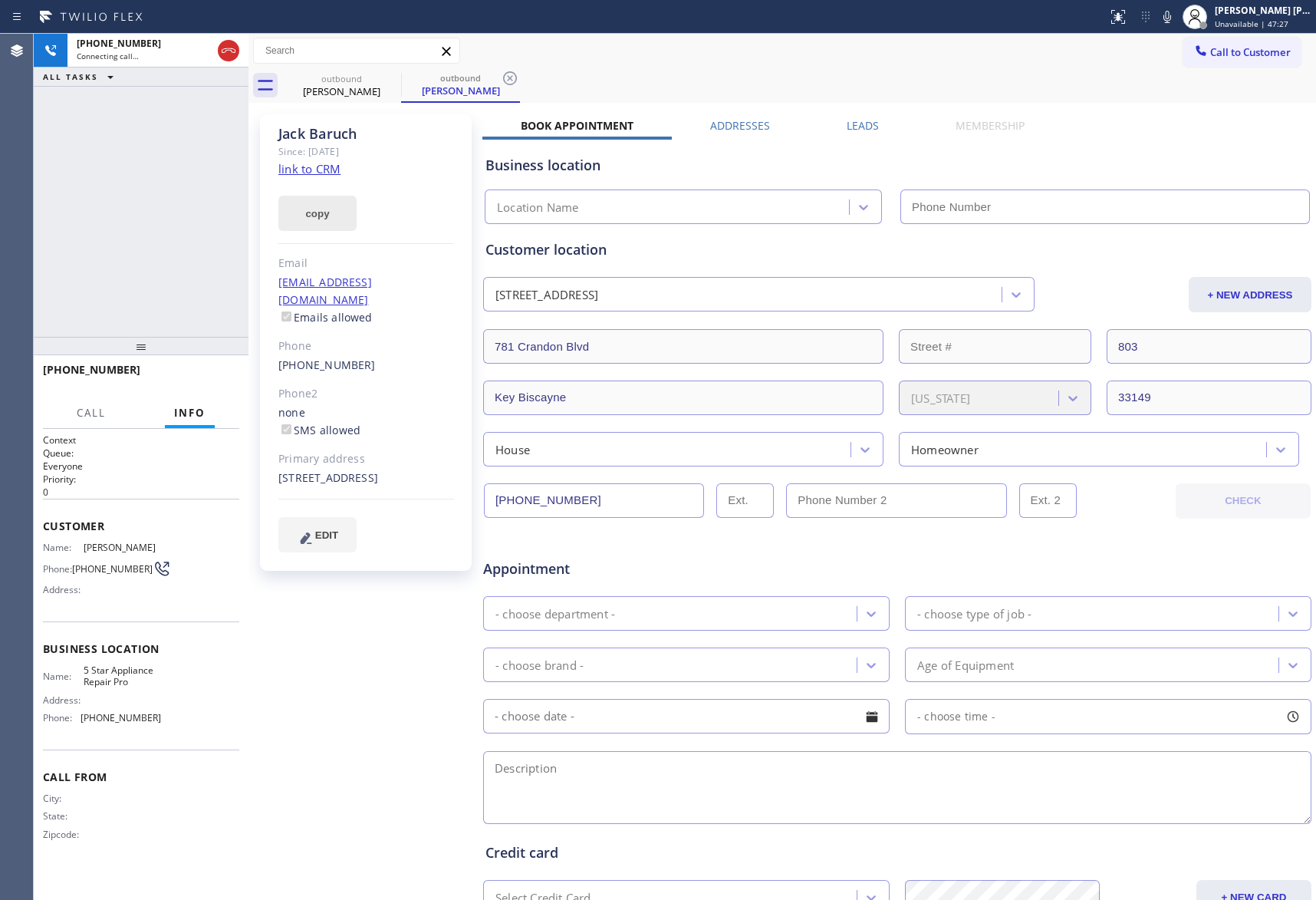
type input "[PHONE_NUMBER]"
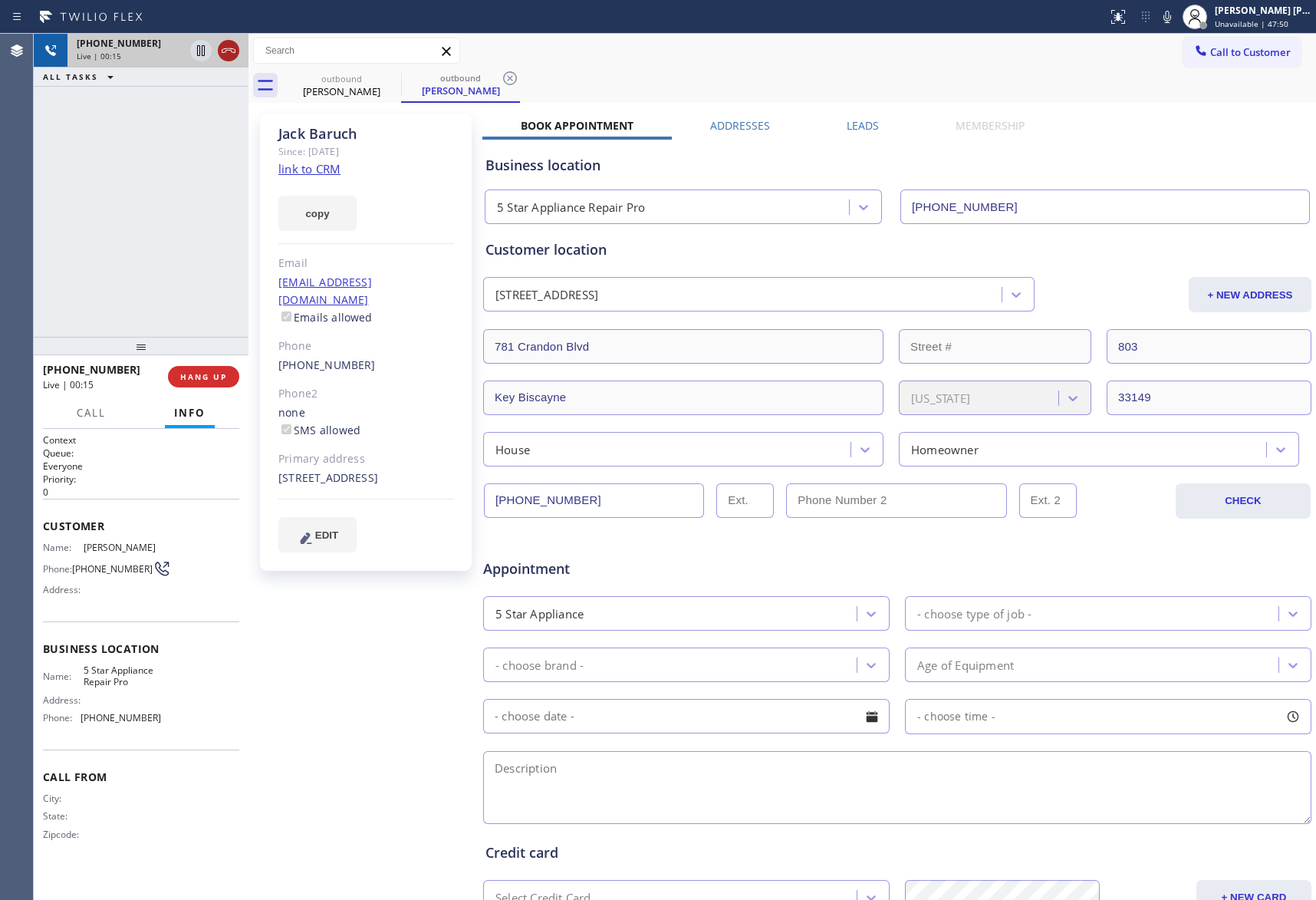
click at [228, 51] on icon at bounding box center [229, 51] width 18 height 18
click at [207, 378] on span "COMPLETE" at bounding box center [200, 377] width 53 height 11
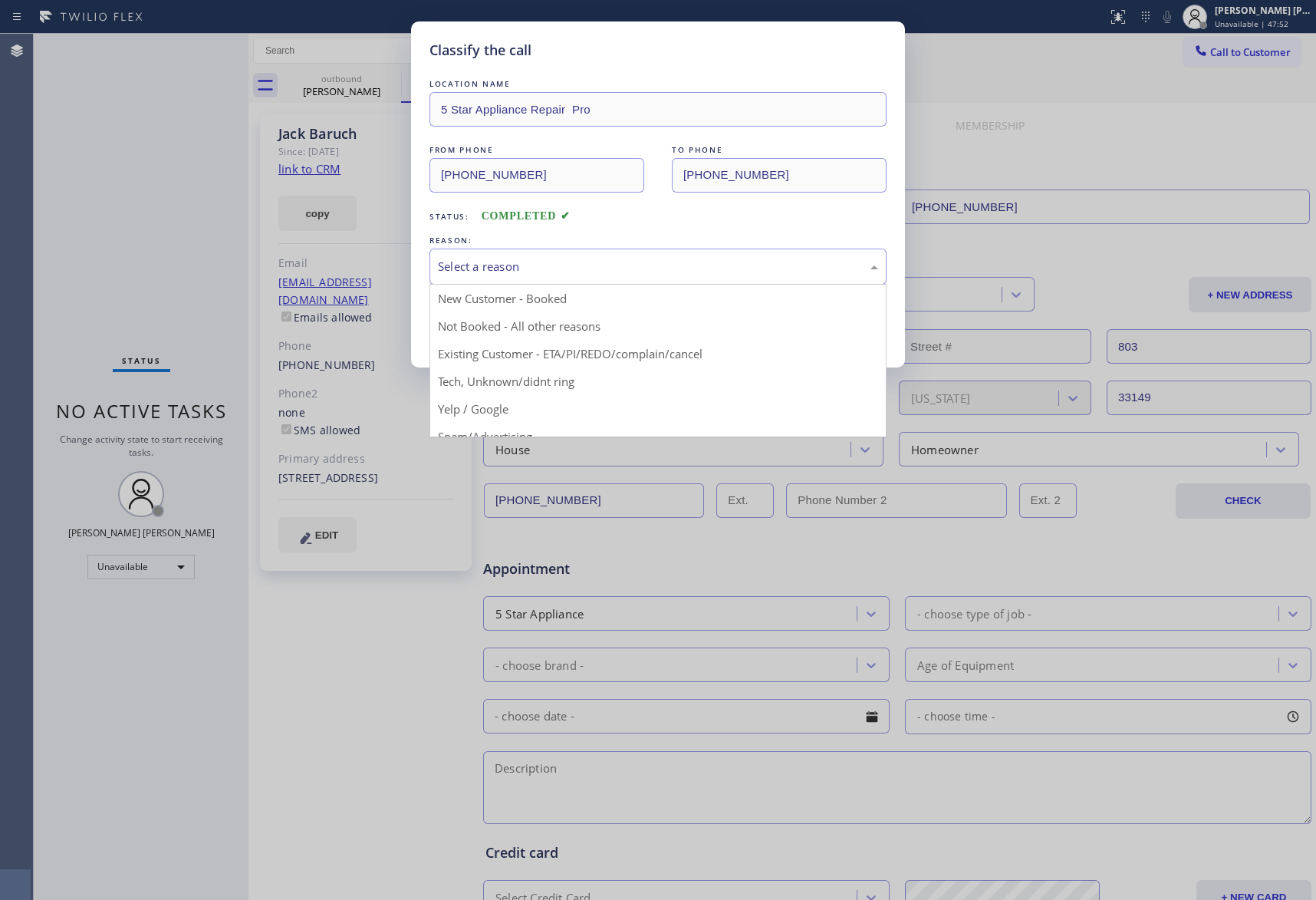
click at [556, 259] on div "Select a reason" at bounding box center [658, 266] width 440 height 18
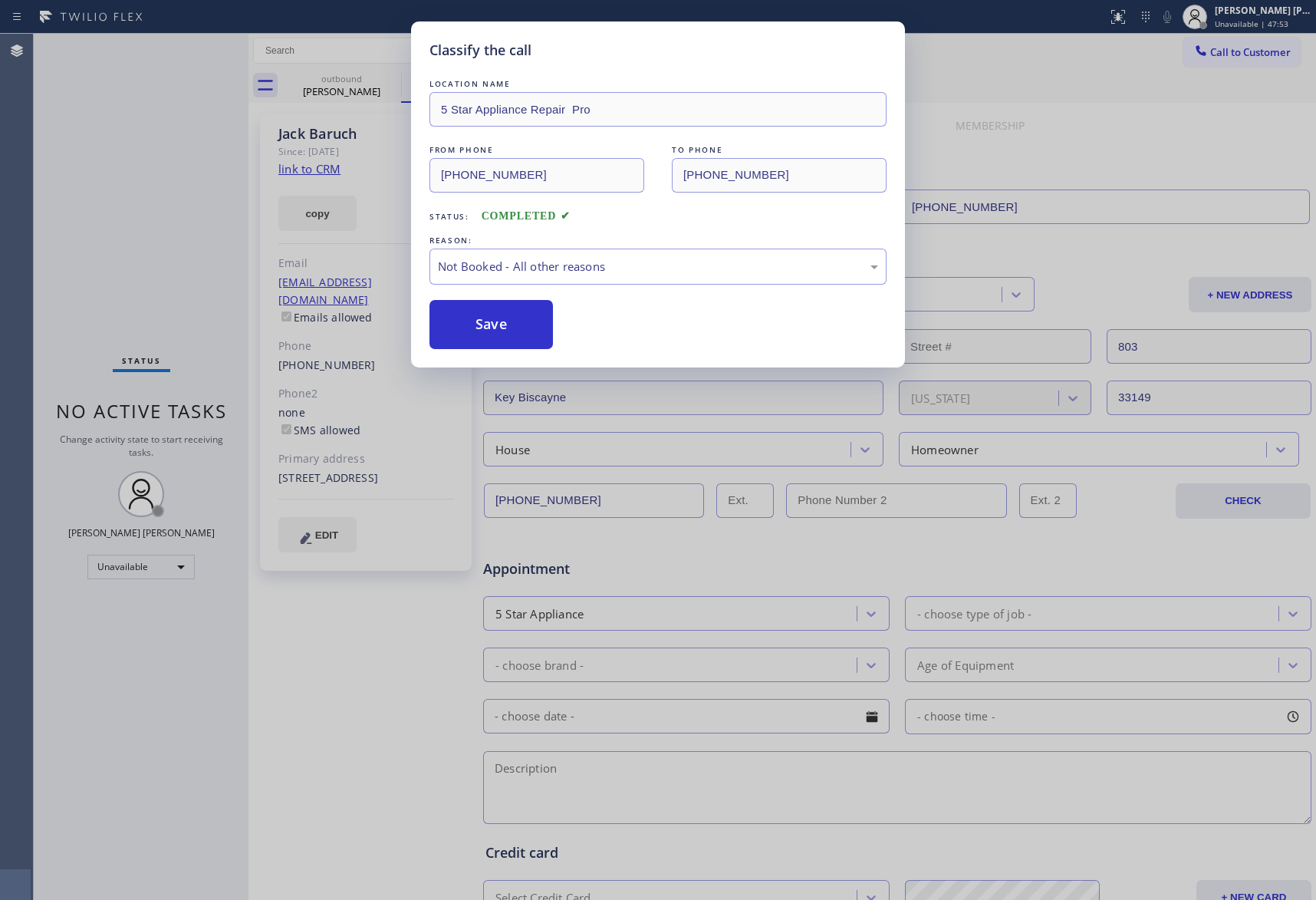
click at [488, 325] on button "Save" at bounding box center [492, 324] width 124 height 49
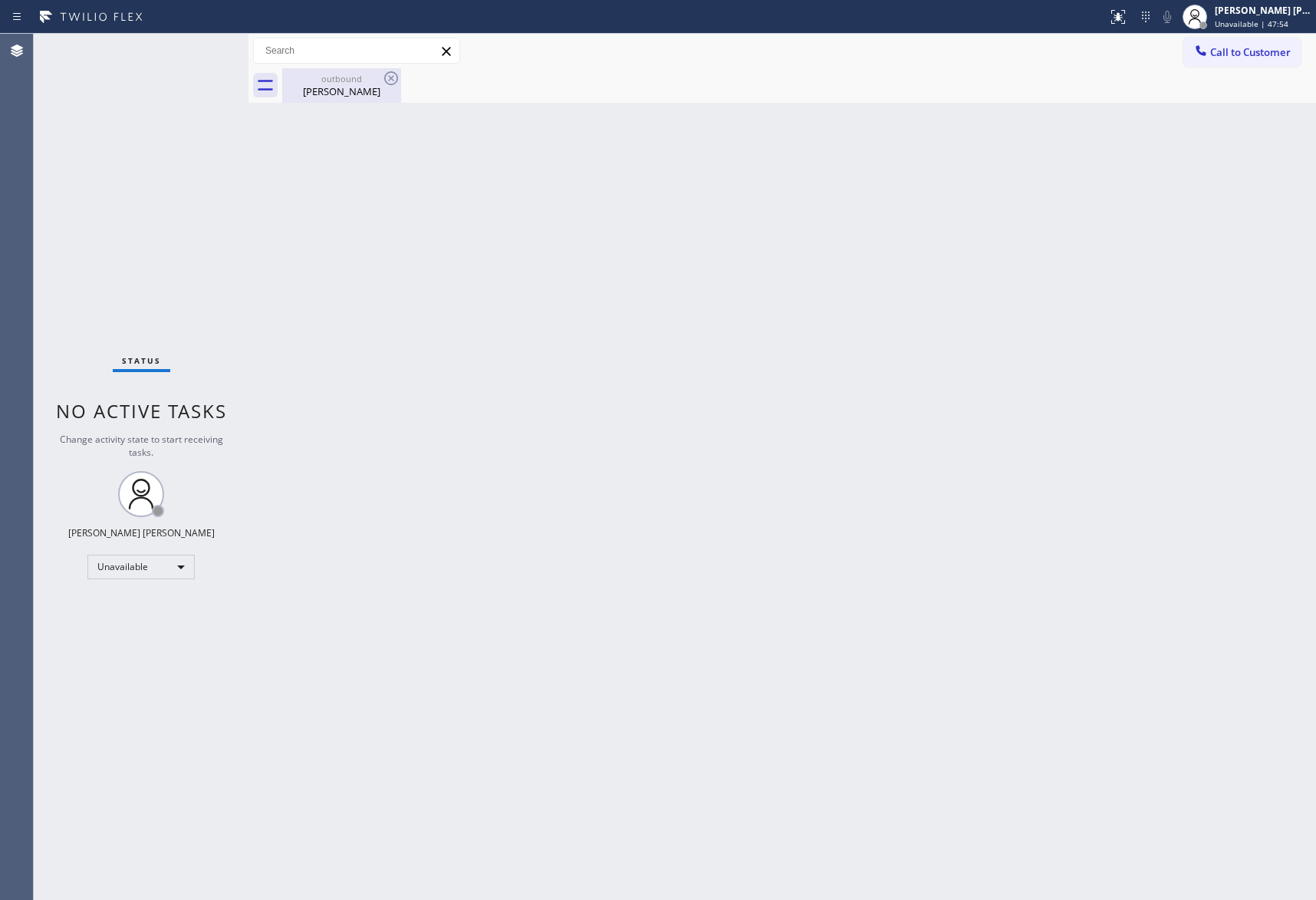
click at [351, 83] on div "outbound" at bounding box center [342, 78] width 116 height 11
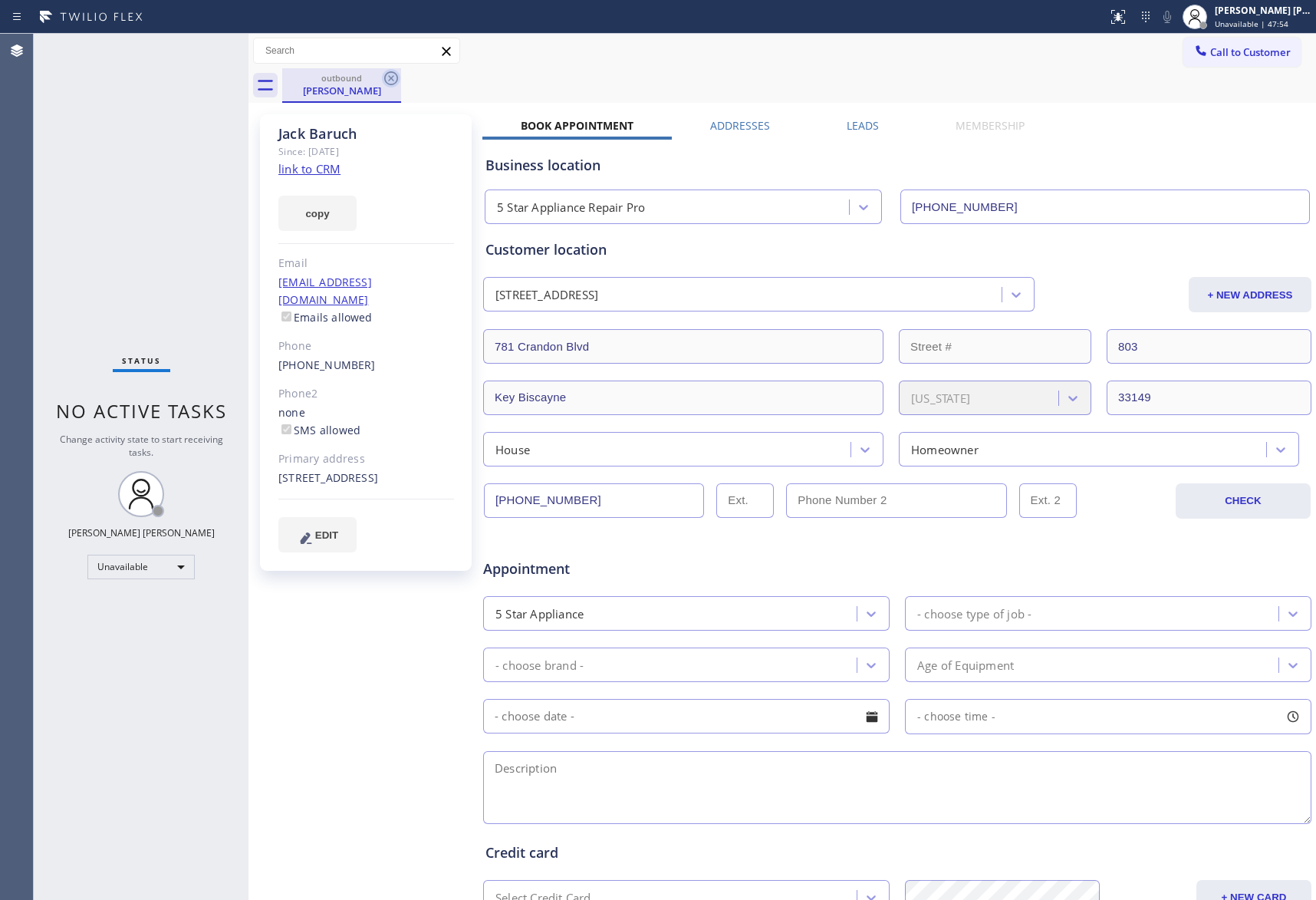
click at [394, 78] on icon at bounding box center [391, 78] width 18 height 18
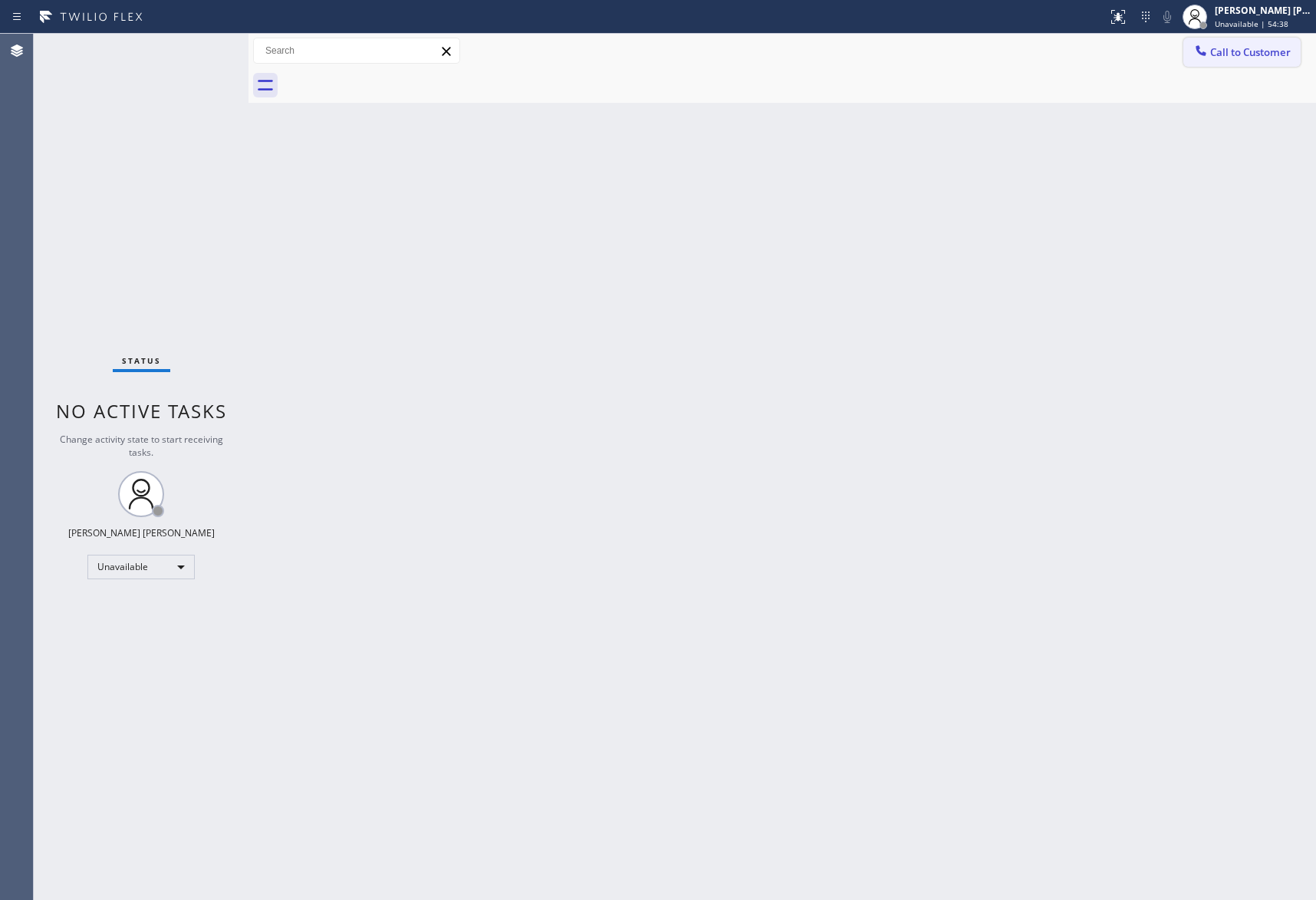
click at [1280, 49] on span "Call to Customer" at bounding box center [1250, 52] width 80 height 14
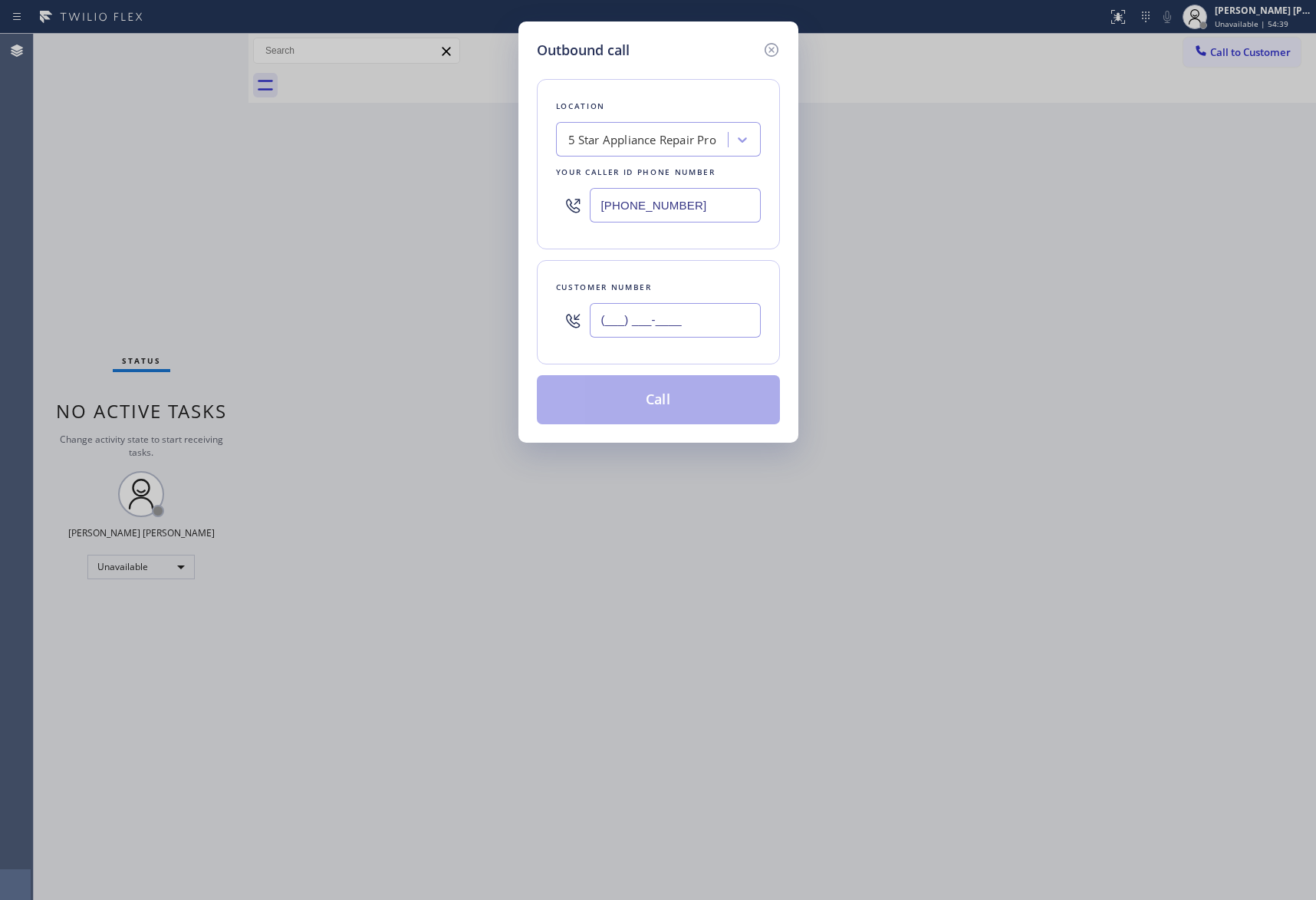
click at [684, 329] on input "(___) ___-____" at bounding box center [675, 319] width 171 height 34
paste input "626) 407-5049"
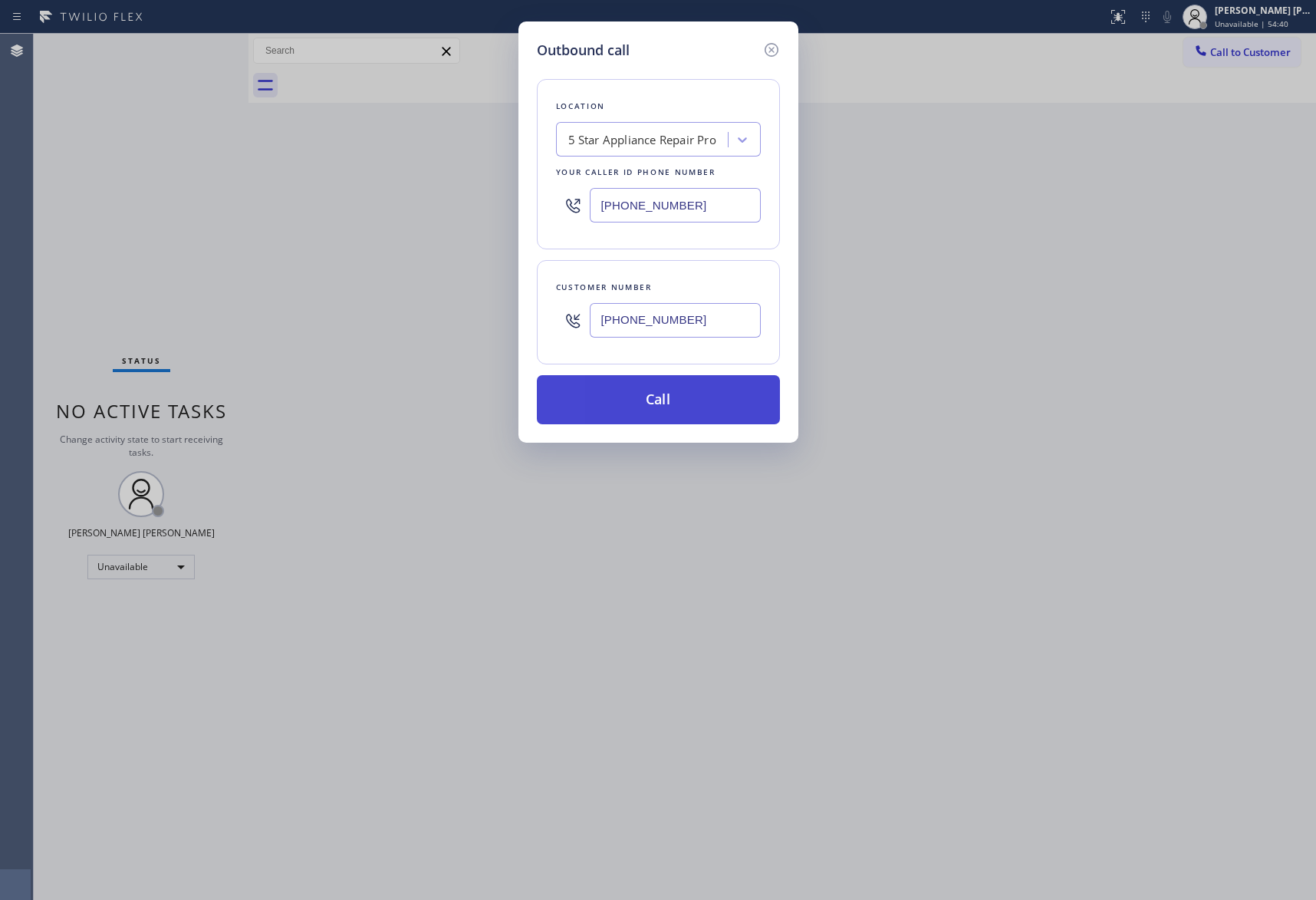
type input "[PHONE_NUMBER]"
click at [688, 406] on button "Call" at bounding box center [659, 399] width 244 height 49
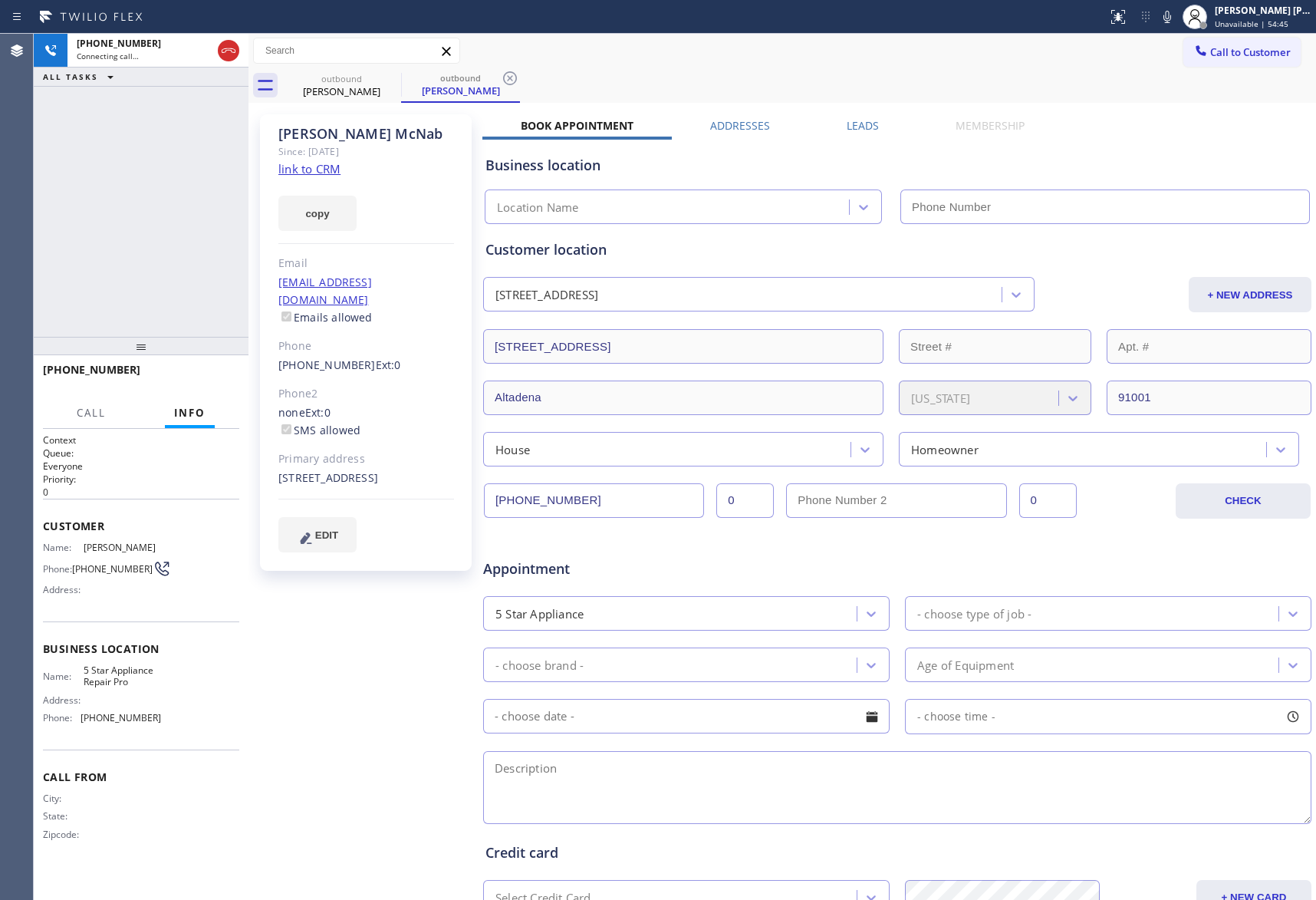
type input "[PHONE_NUMBER]"
click at [207, 372] on span "HANG UP" at bounding box center [203, 377] width 47 height 11
click at [869, 121] on label "Leads" at bounding box center [863, 126] width 32 height 15
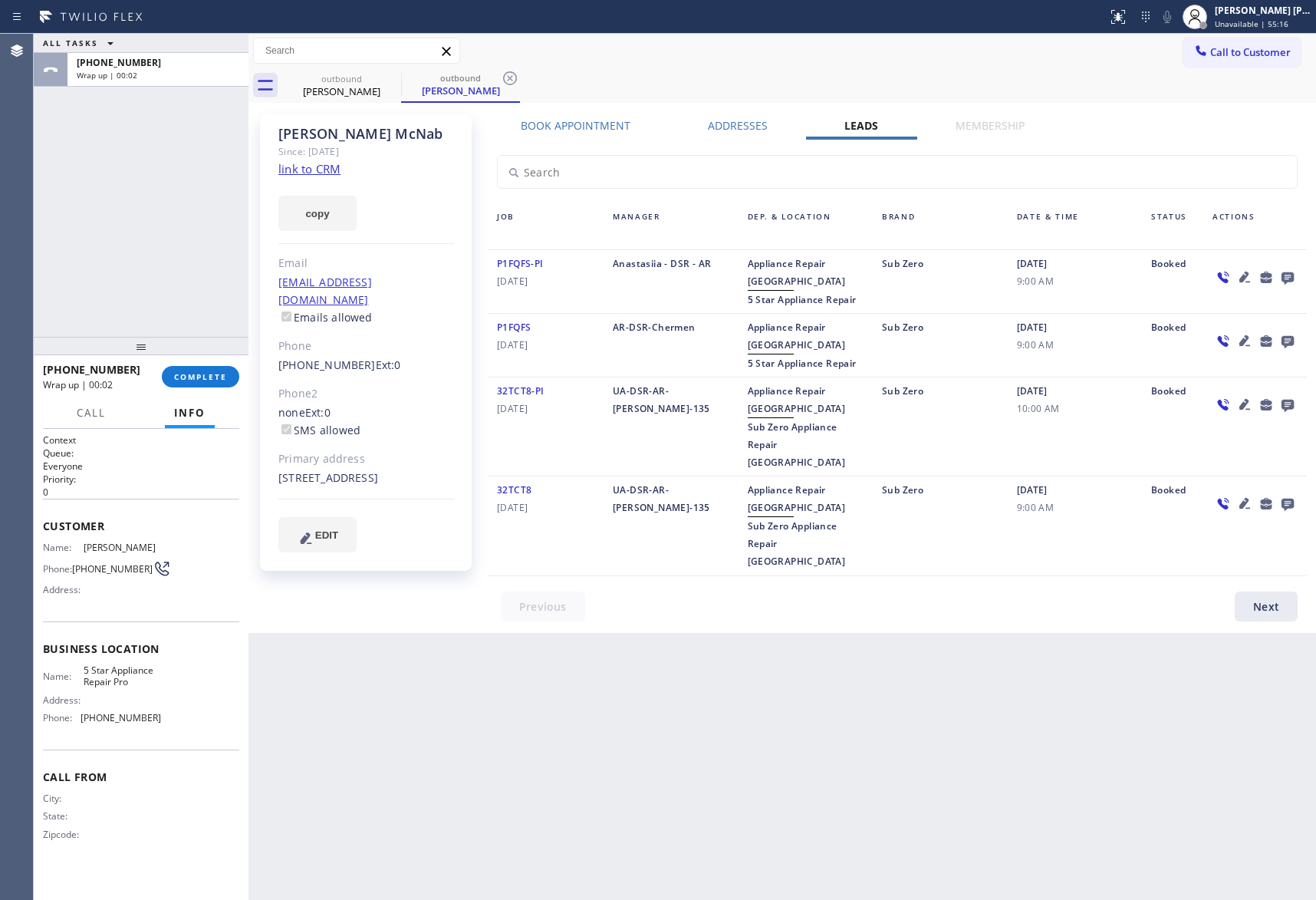
click at [1286, 272] on icon at bounding box center [1287, 278] width 12 height 12
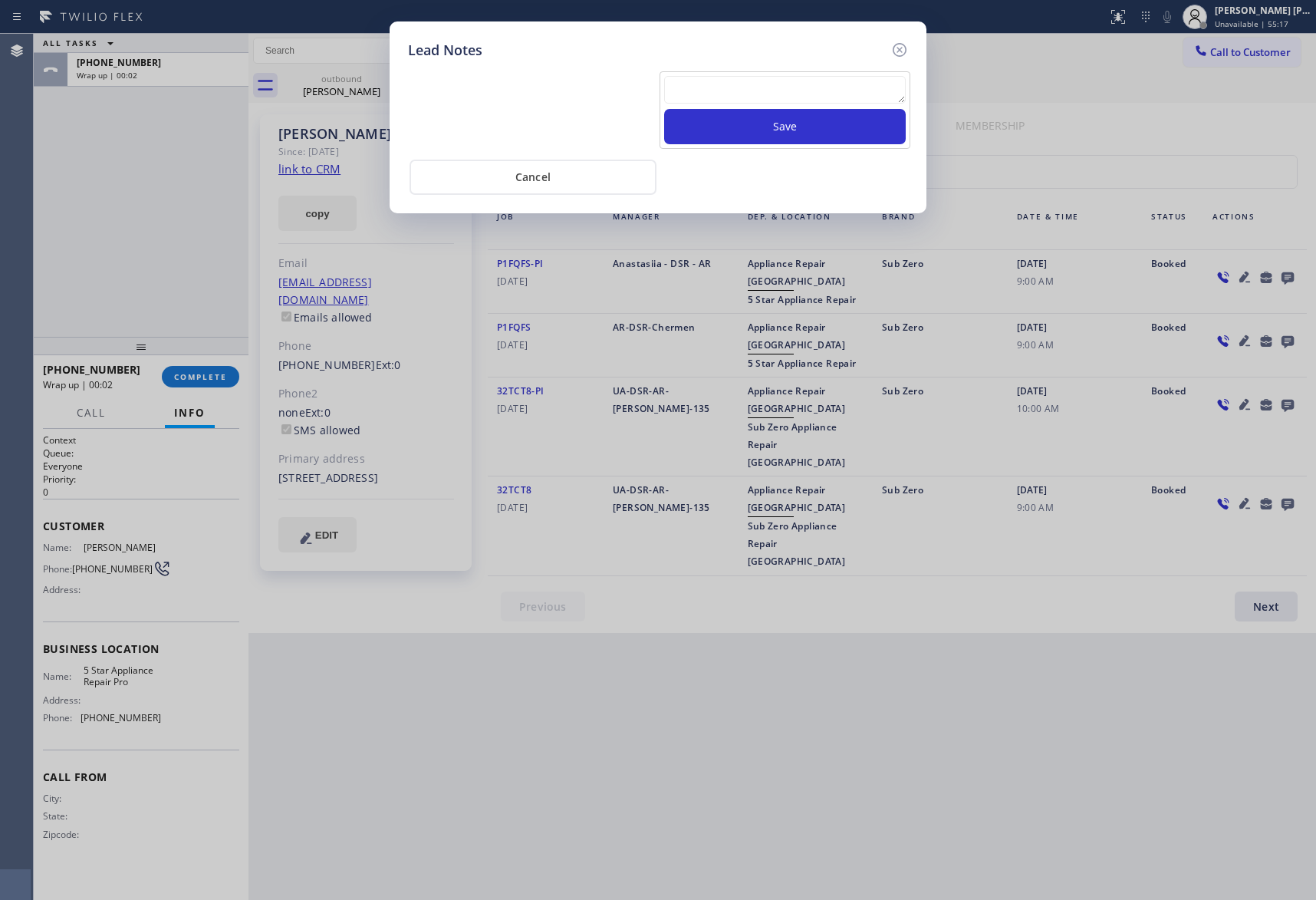
click at [761, 90] on textarea at bounding box center [785, 90] width 242 height 28
paste textarea "VM | please transfer if cx calls back"
type textarea "VM | please transfer if cx calls back"
click at [785, 129] on button "Save" at bounding box center [785, 126] width 242 height 35
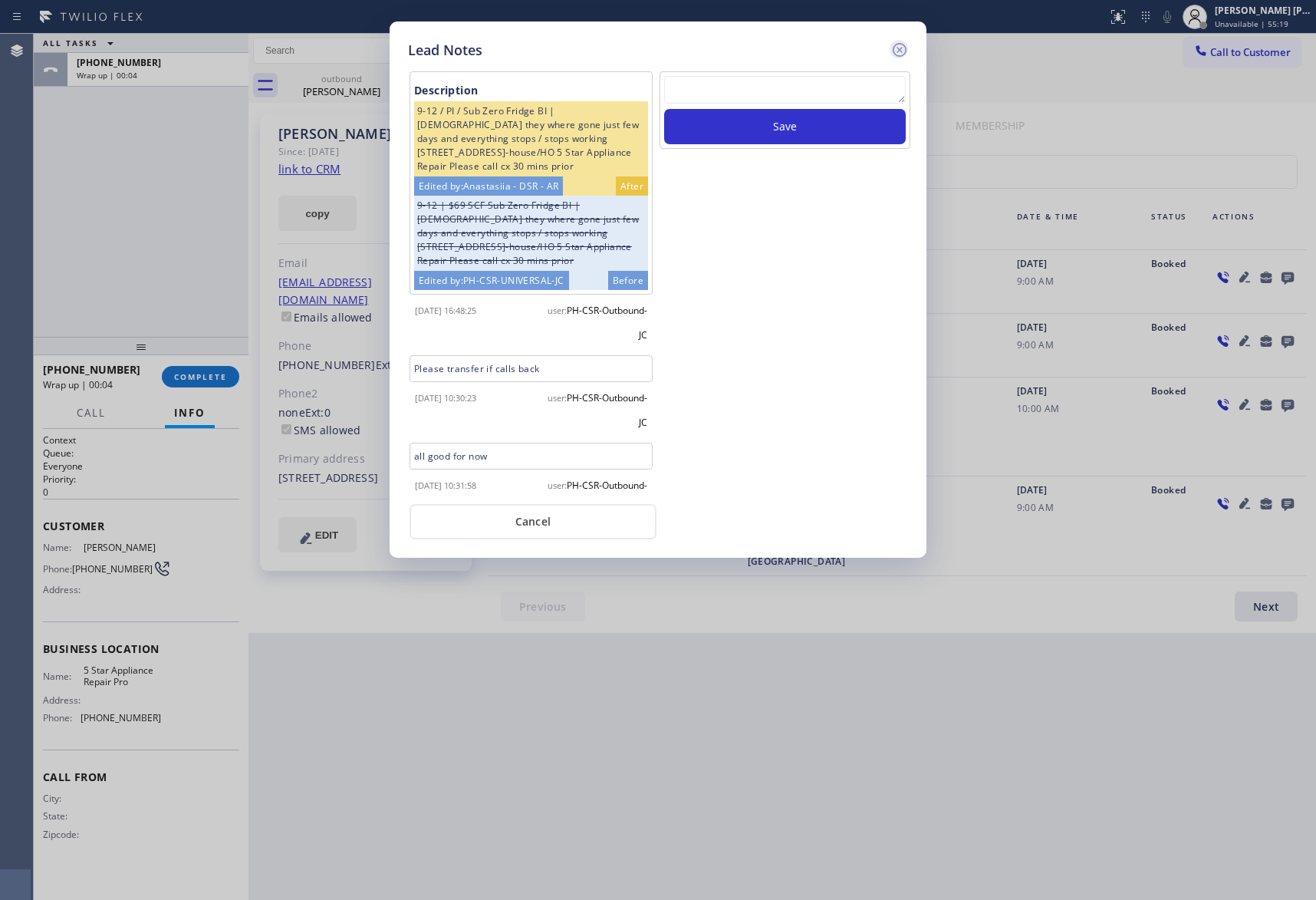
click at [896, 53] on icon at bounding box center [900, 50] width 18 height 18
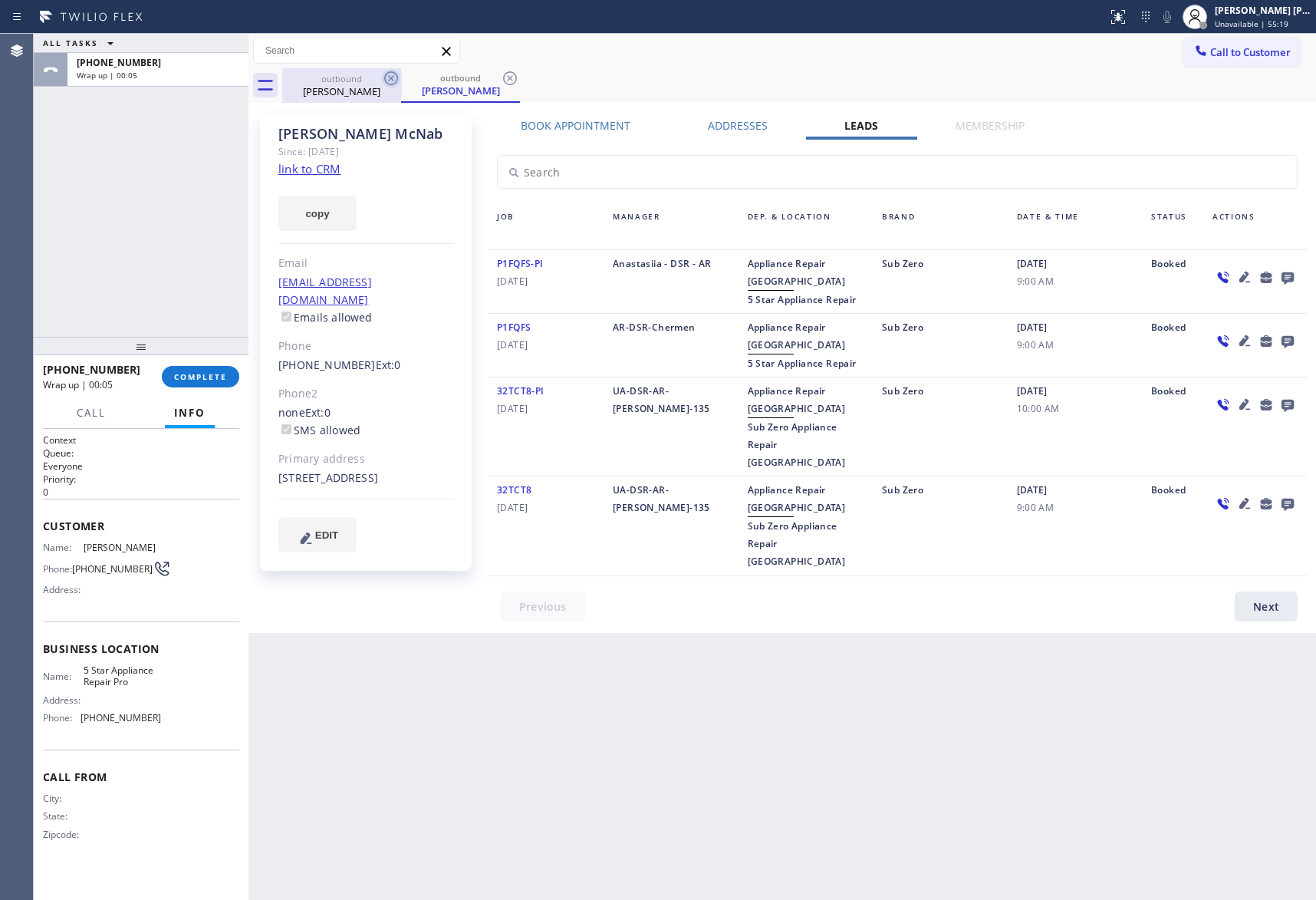
click at [384, 75] on icon at bounding box center [391, 78] width 18 height 18
click at [387, 75] on icon at bounding box center [391, 78] width 18 height 18
click at [387, 75] on div "outbound [PERSON_NAME]" at bounding box center [799, 85] width 1035 height 34
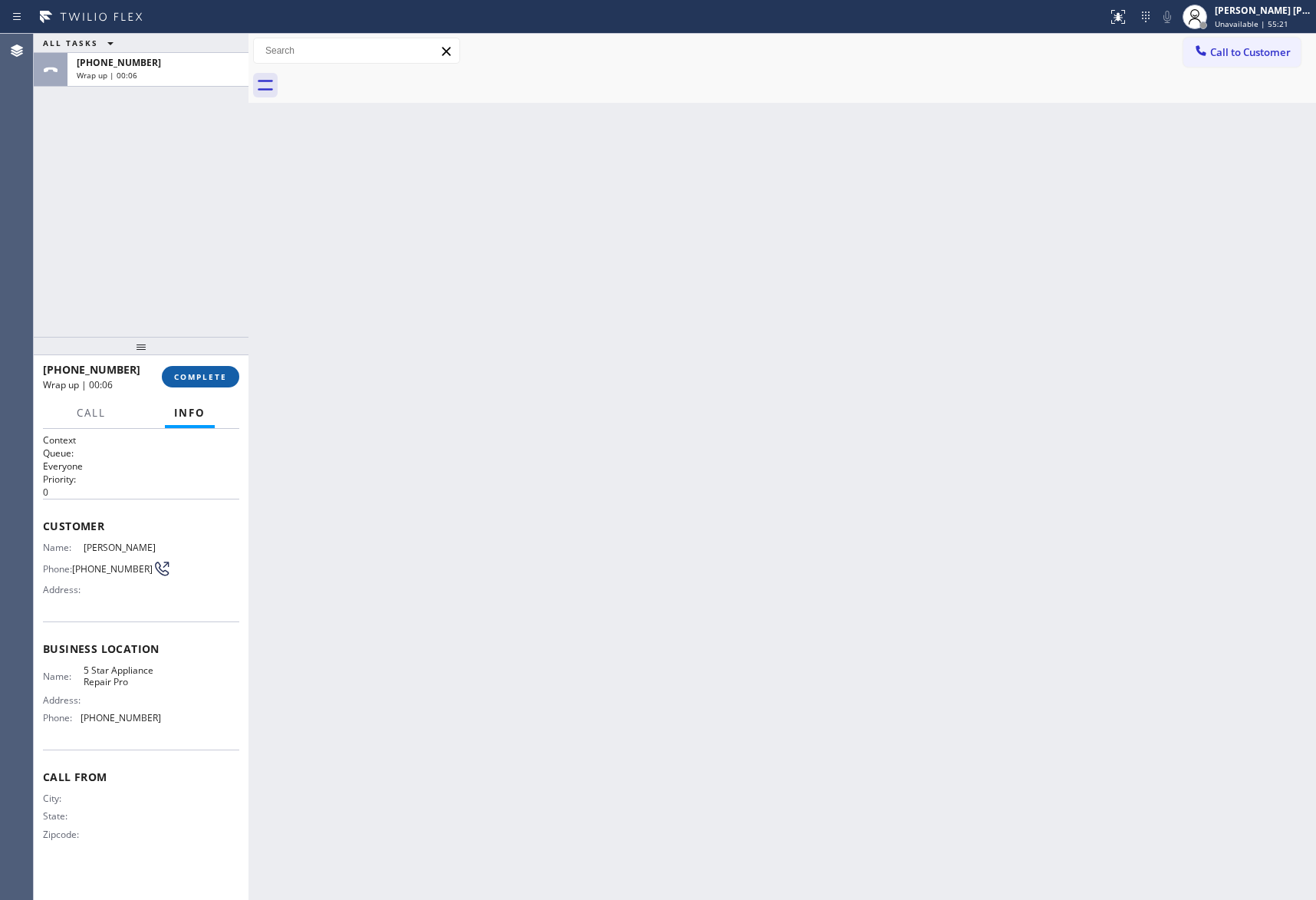
click at [212, 384] on button "COMPLETE" at bounding box center [200, 377] width 78 height 21
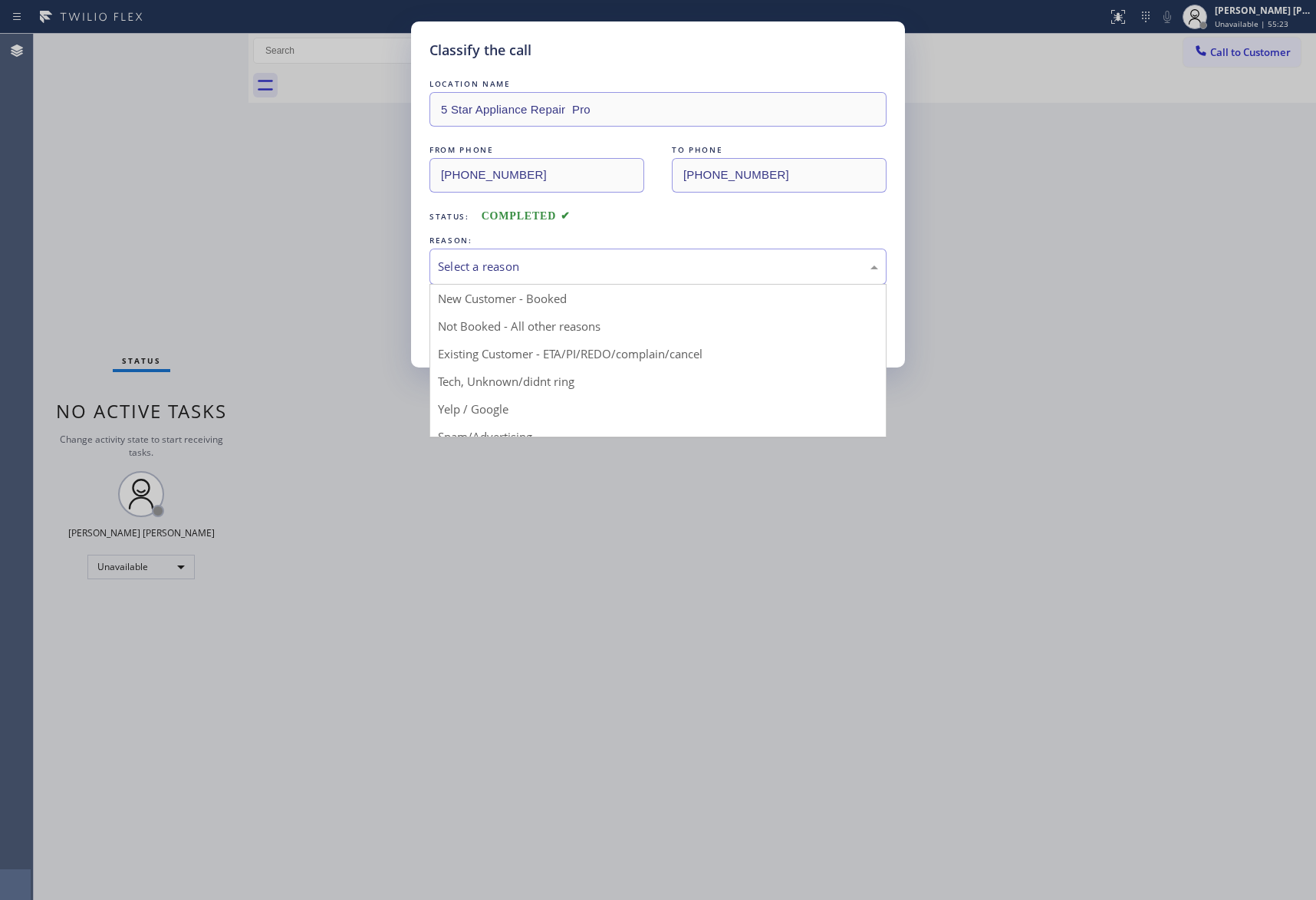
click at [500, 267] on div "Select a reason" at bounding box center [658, 266] width 440 height 18
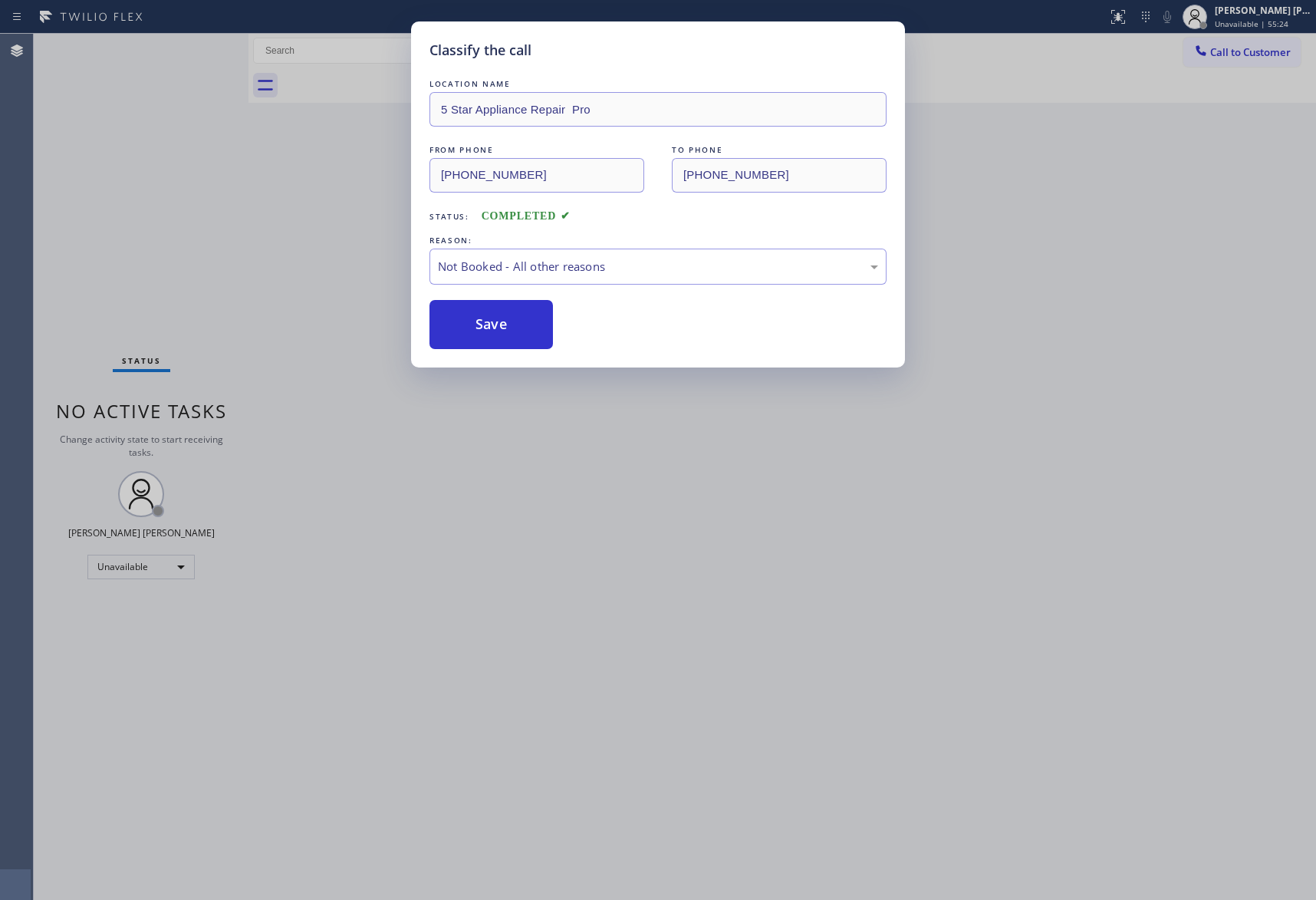
click at [480, 332] on button "Save" at bounding box center [492, 324] width 124 height 49
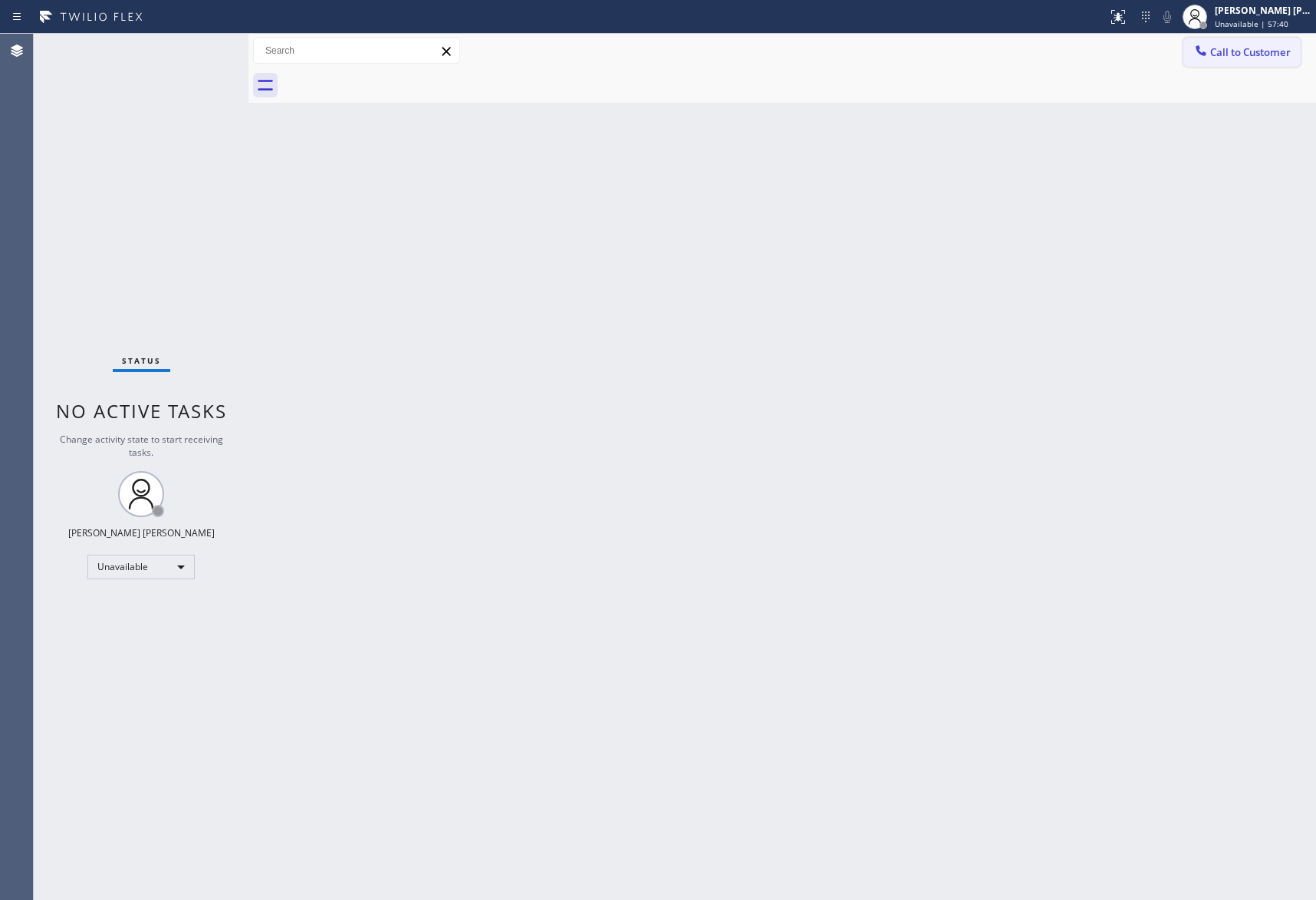
click at [1257, 48] on span "Call to Customer" at bounding box center [1250, 52] width 80 height 14
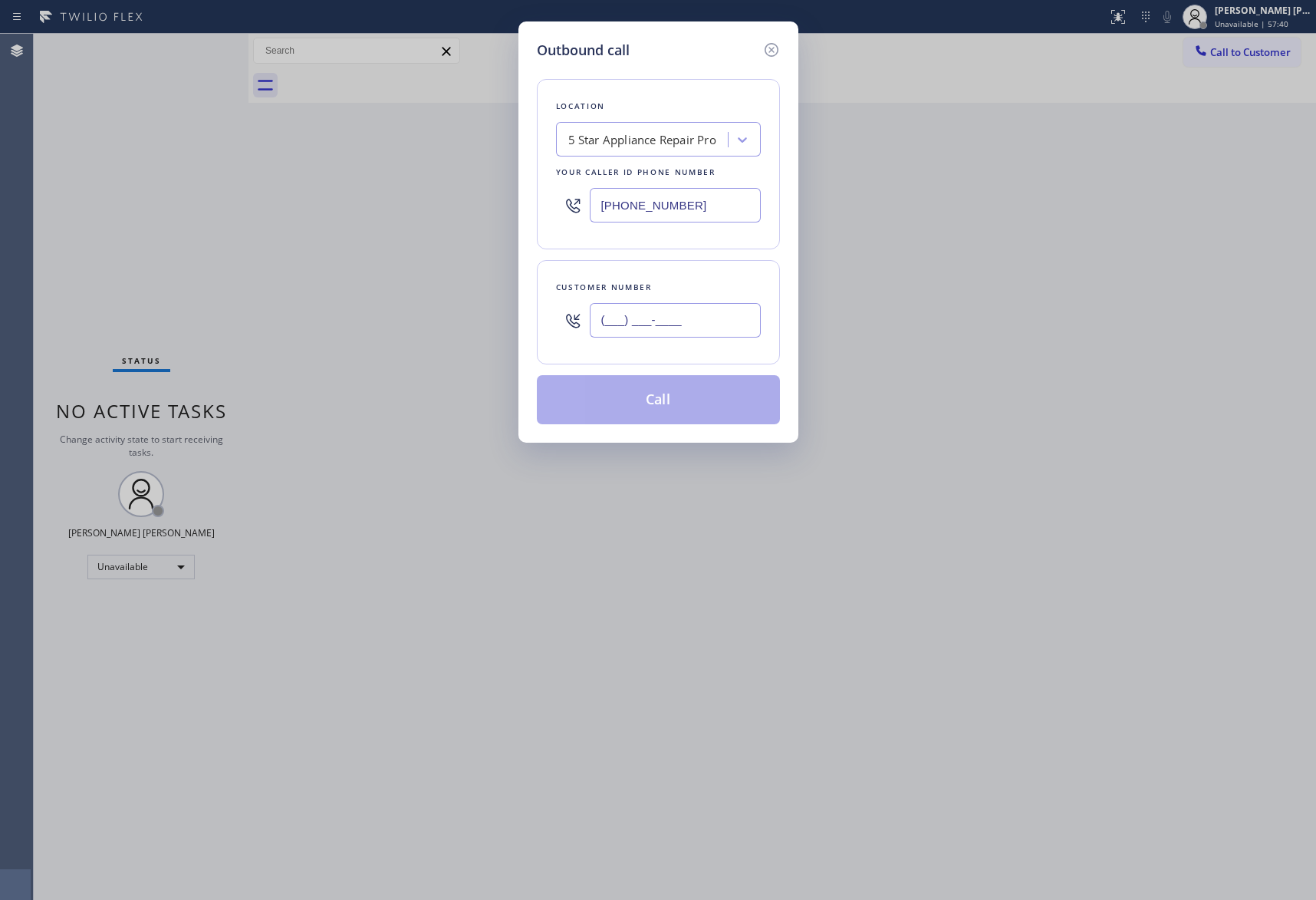
click at [709, 320] on input "(___) ___-____" at bounding box center [675, 319] width 171 height 34
paste input "650) 906-2859"
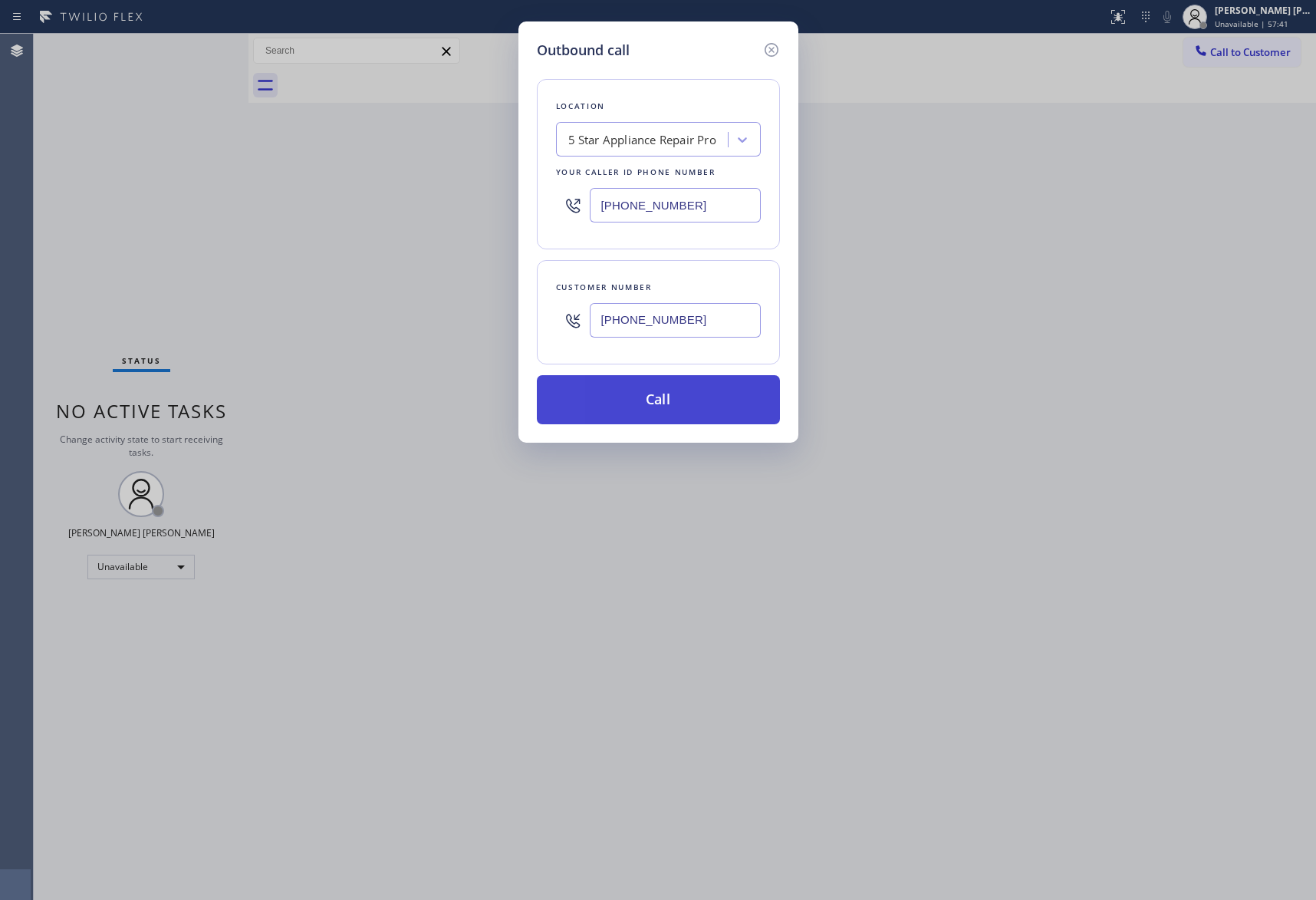
type input "[PHONE_NUMBER]"
click at [670, 409] on button "Call" at bounding box center [659, 399] width 244 height 49
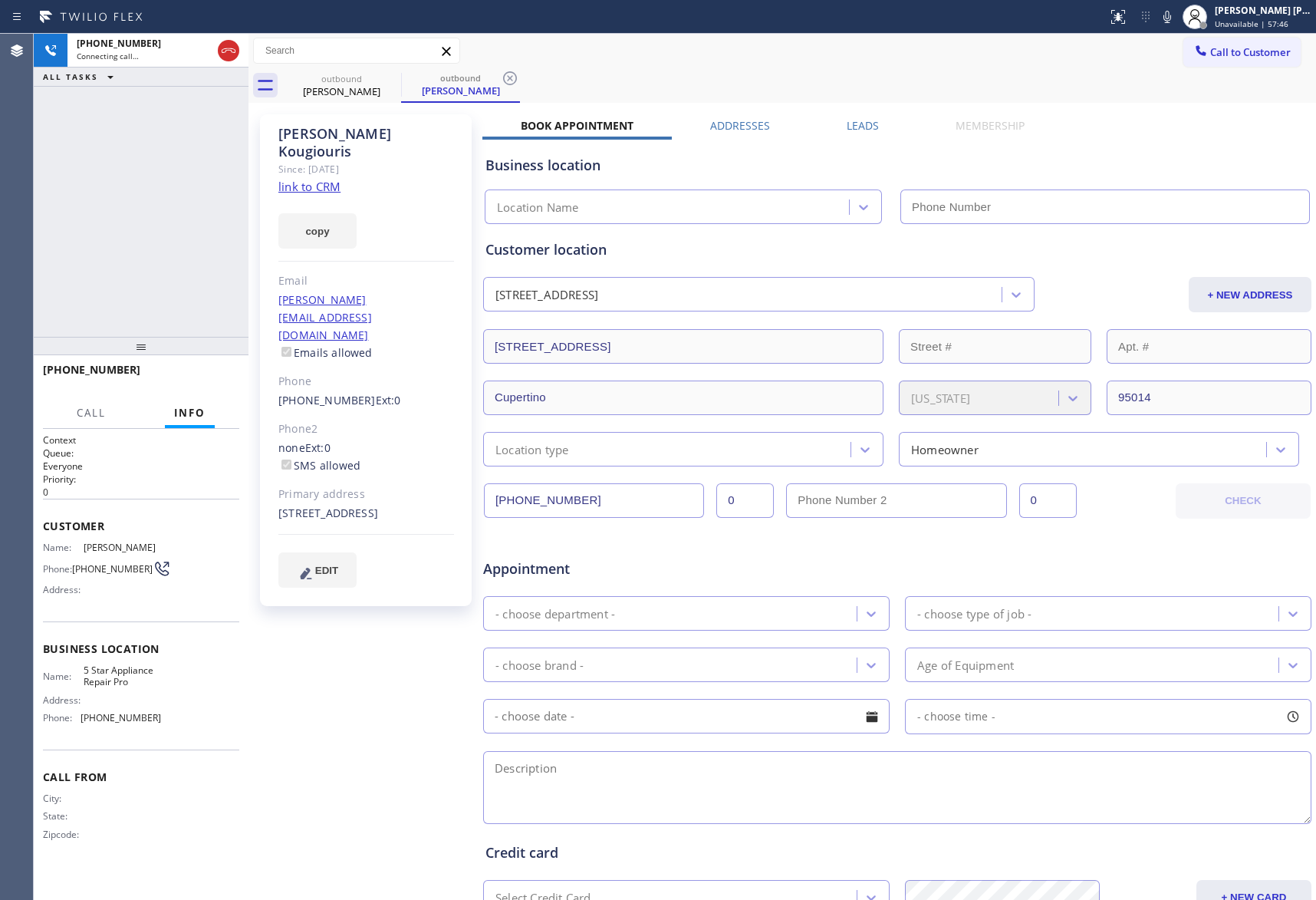
type input "[PHONE_NUMBER]"
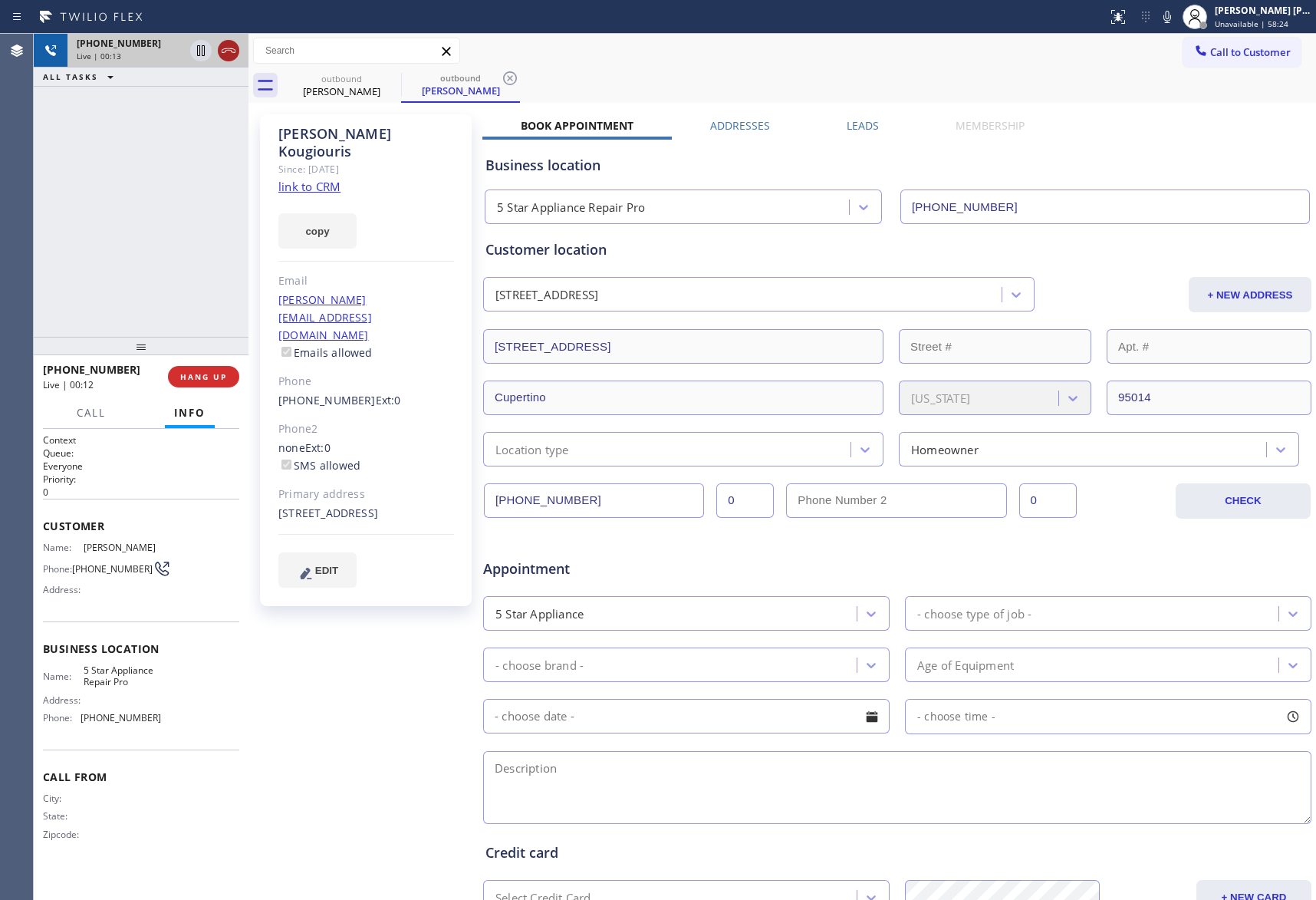
click at [227, 49] on icon at bounding box center [229, 51] width 18 height 18
click at [389, 84] on icon at bounding box center [390, 78] width 14 height 14
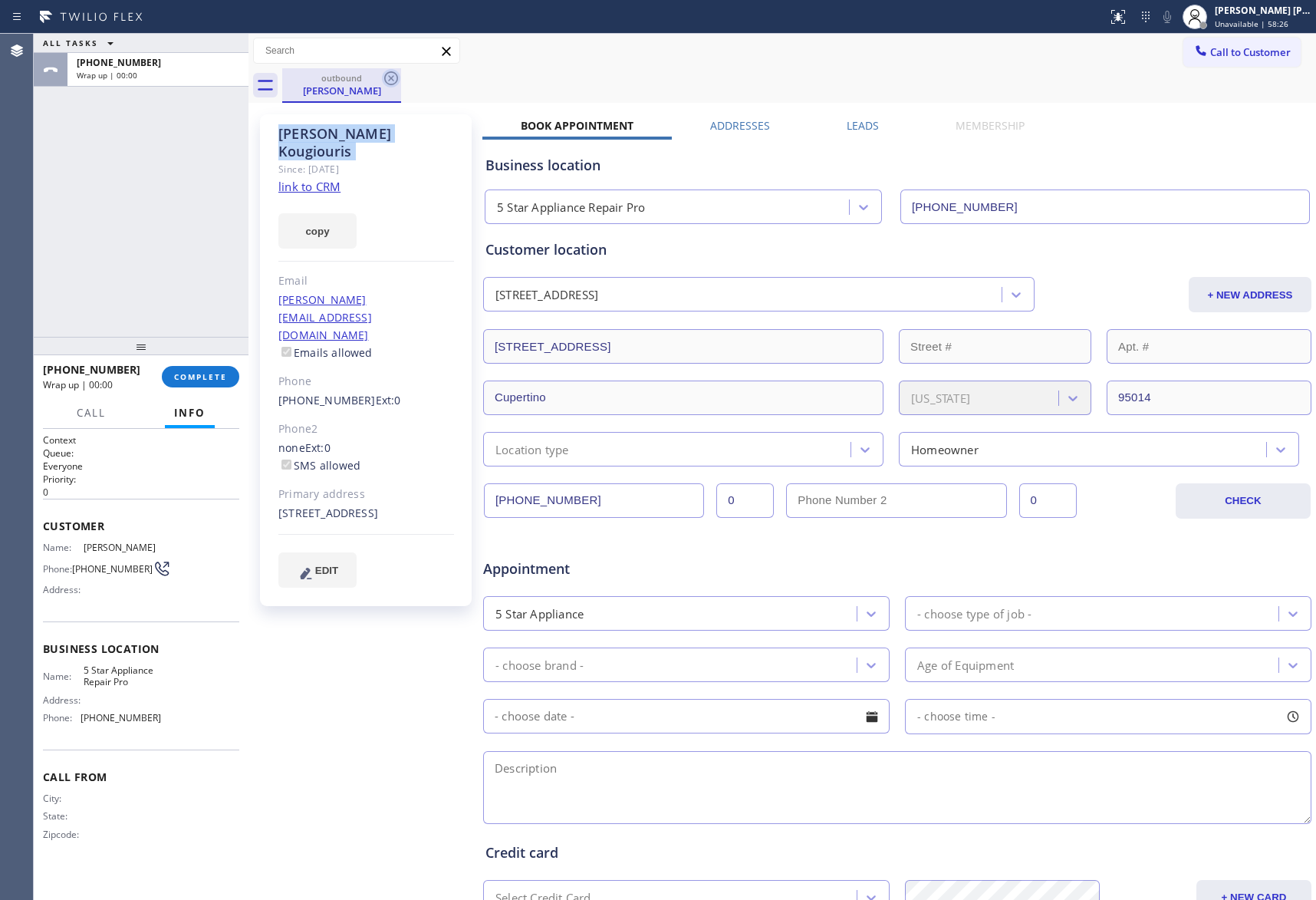
click at [391, 84] on icon at bounding box center [390, 78] width 14 height 14
click at [391, 84] on div "outbound [PERSON_NAME]" at bounding box center [799, 85] width 1035 height 34
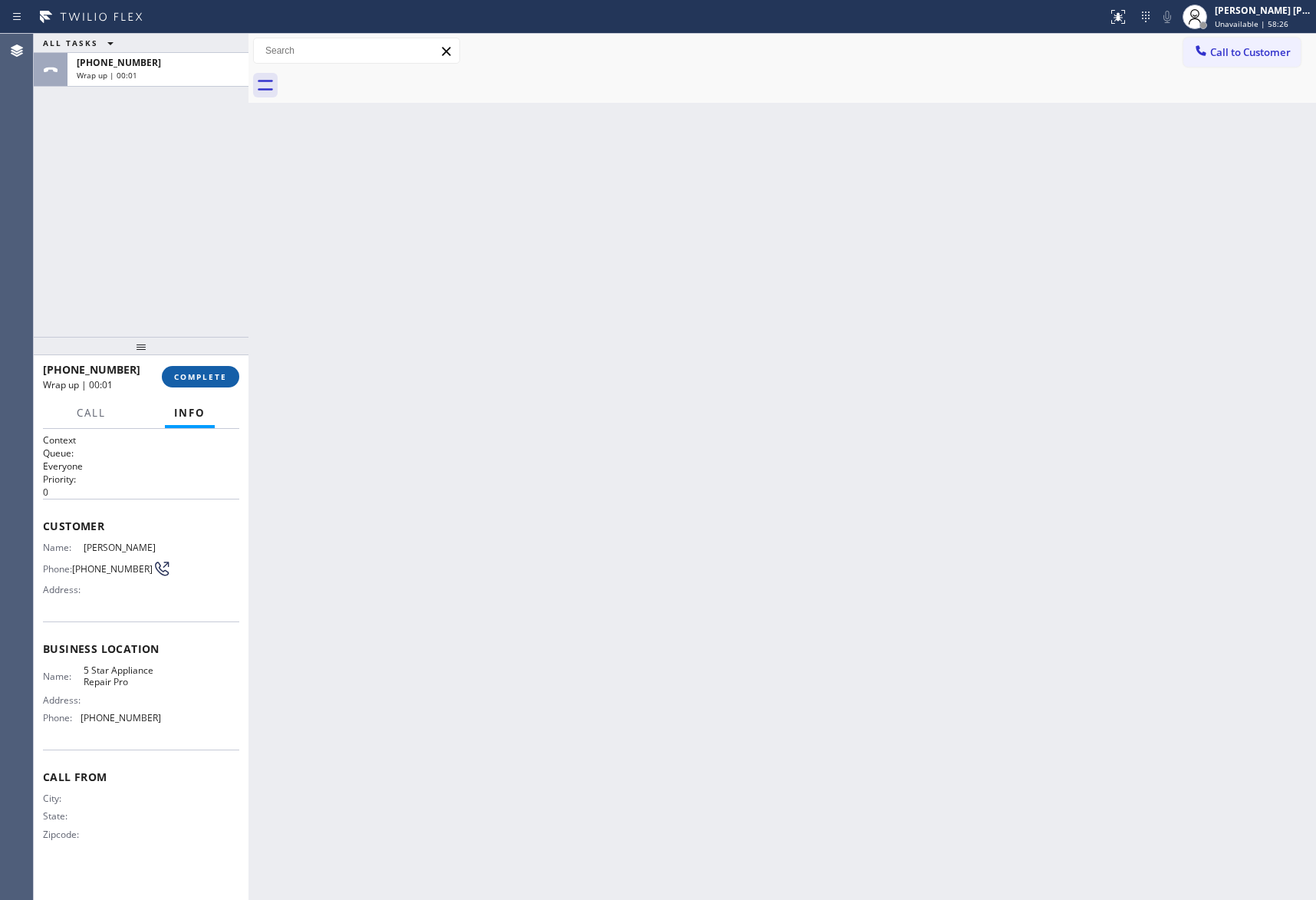
click at [203, 372] on span "COMPLETE" at bounding box center [200, 377] width 53 height 11
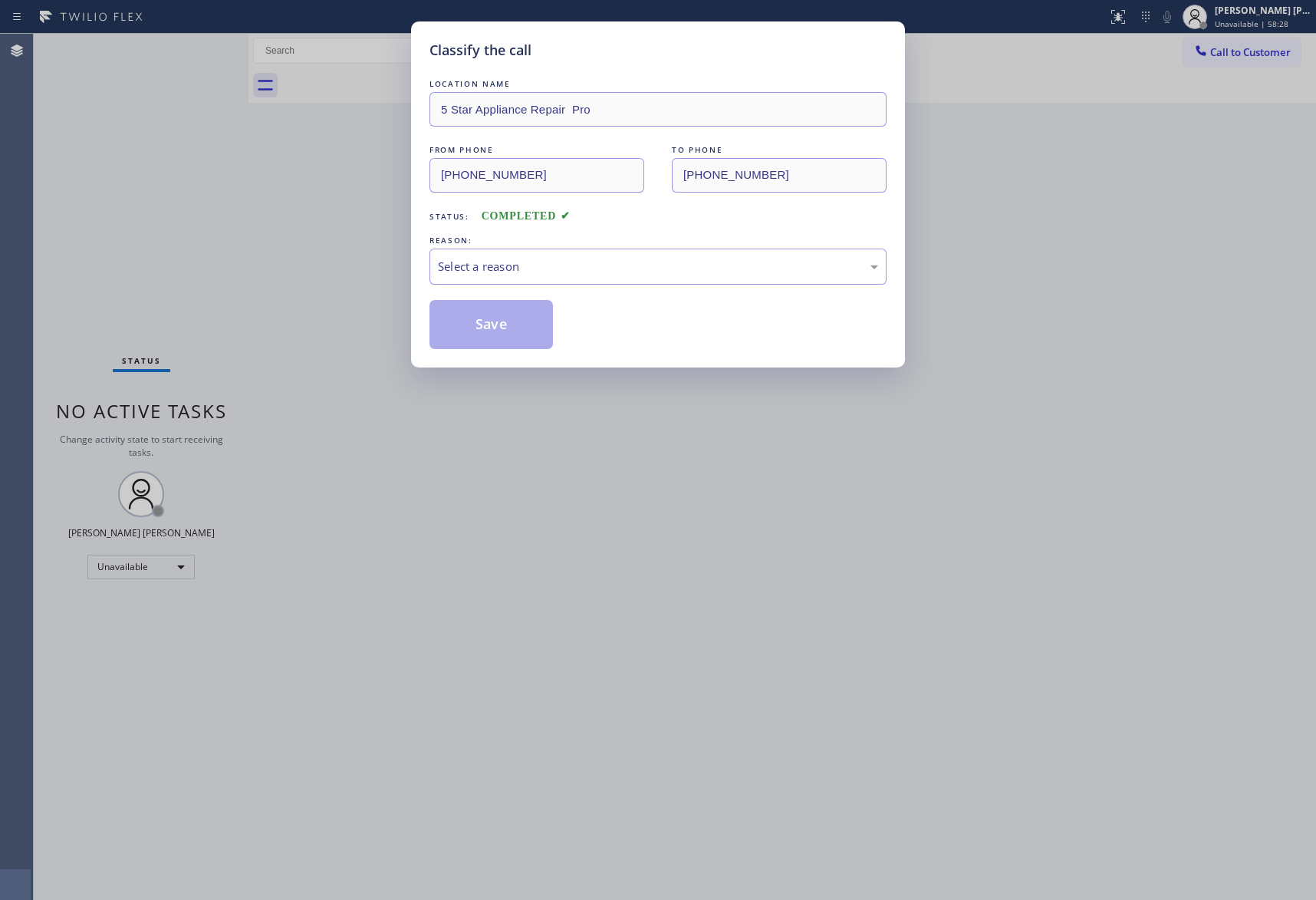
click at [507, 247] on div "REASON:" at bounding box center [658, 240] width 457 height 16
click at [503, 262] on div "Select a reason" at bounding box center [658, 266] width 440 height 18
click at [485, 329] on button "Save" at bounding box center [492, 324] width 124 height 49
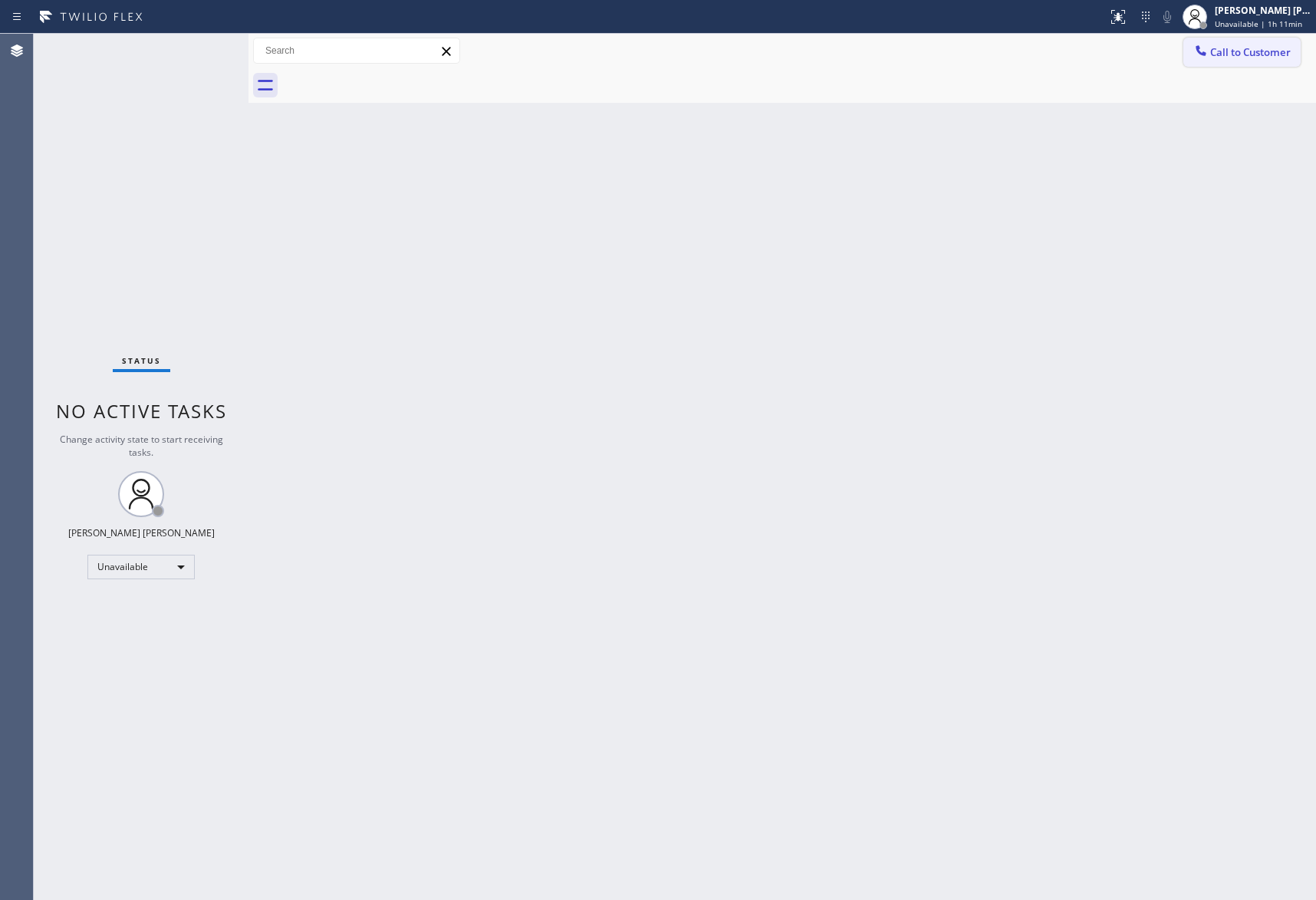
click at [1237, 40] on button "Call to Customer" at bounding box center [1242, 53] width 117 height 30
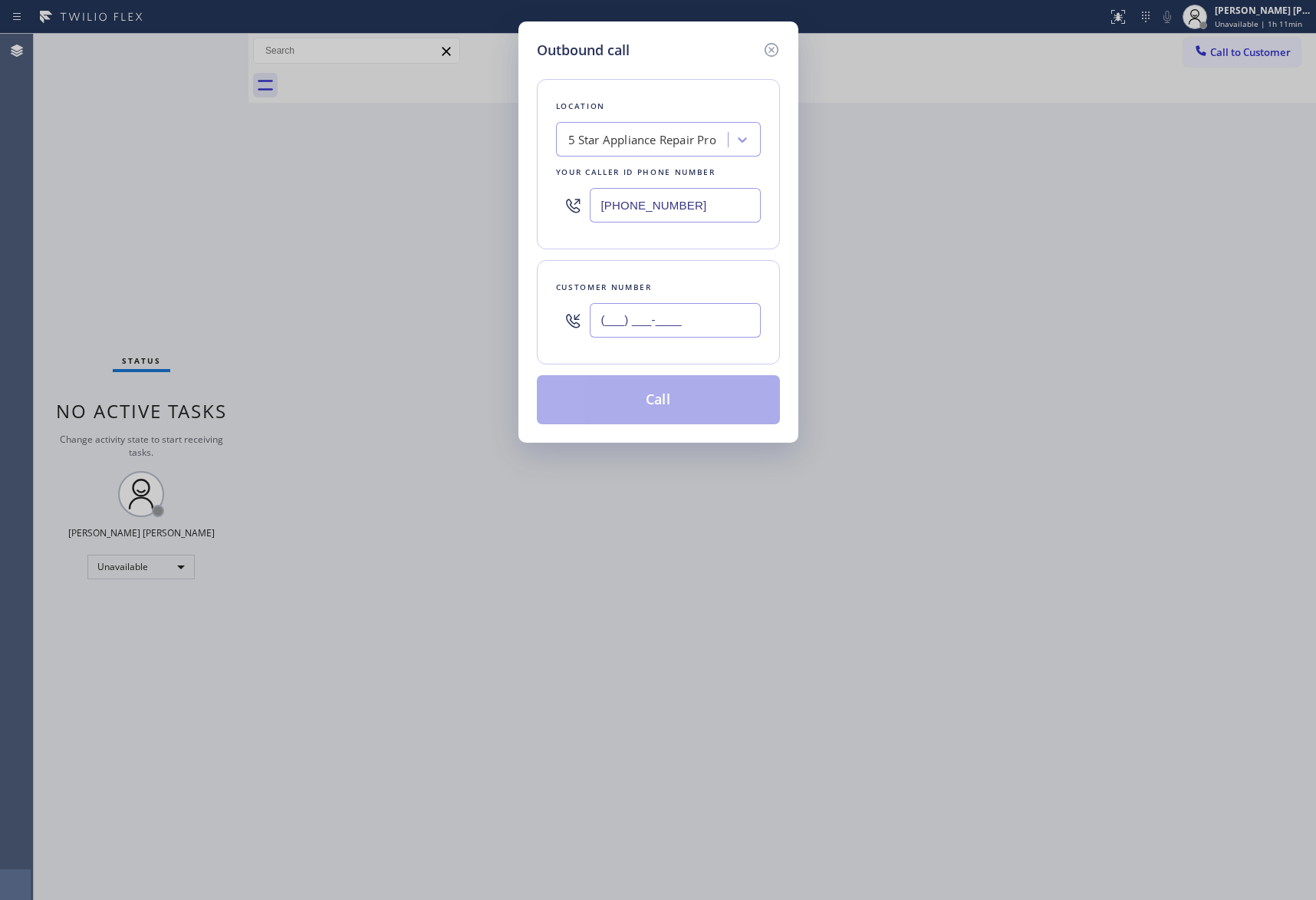
click at [702, 319] on input "(___) ___-____" at bounding box center [675, 319] width 171 height 34
paste input "972) 743-3408"
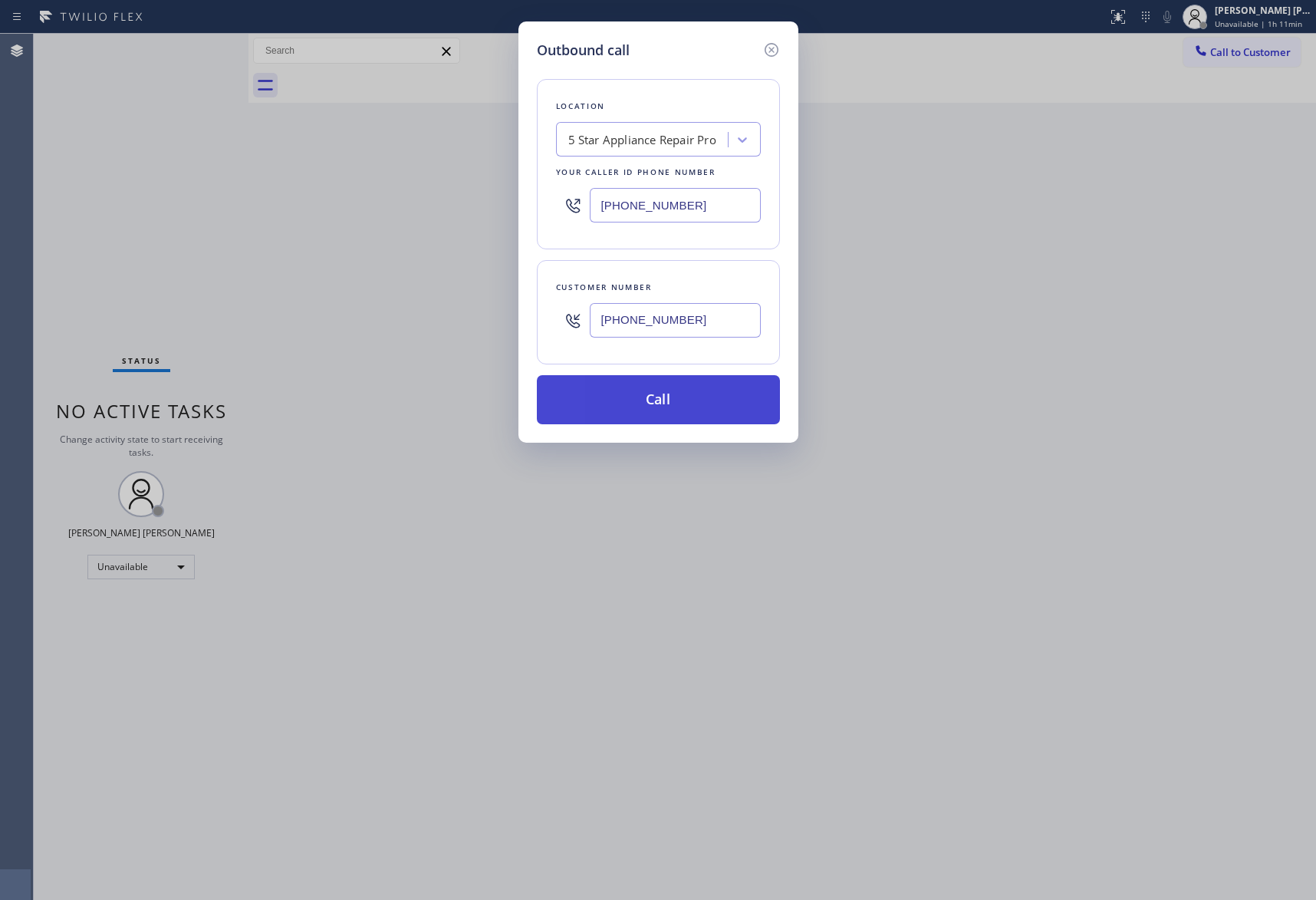
type input "[PHONE_NUMBER]"
click at [682, 412] on button "Call" at bounding box center [659, 399] width 244 height 49
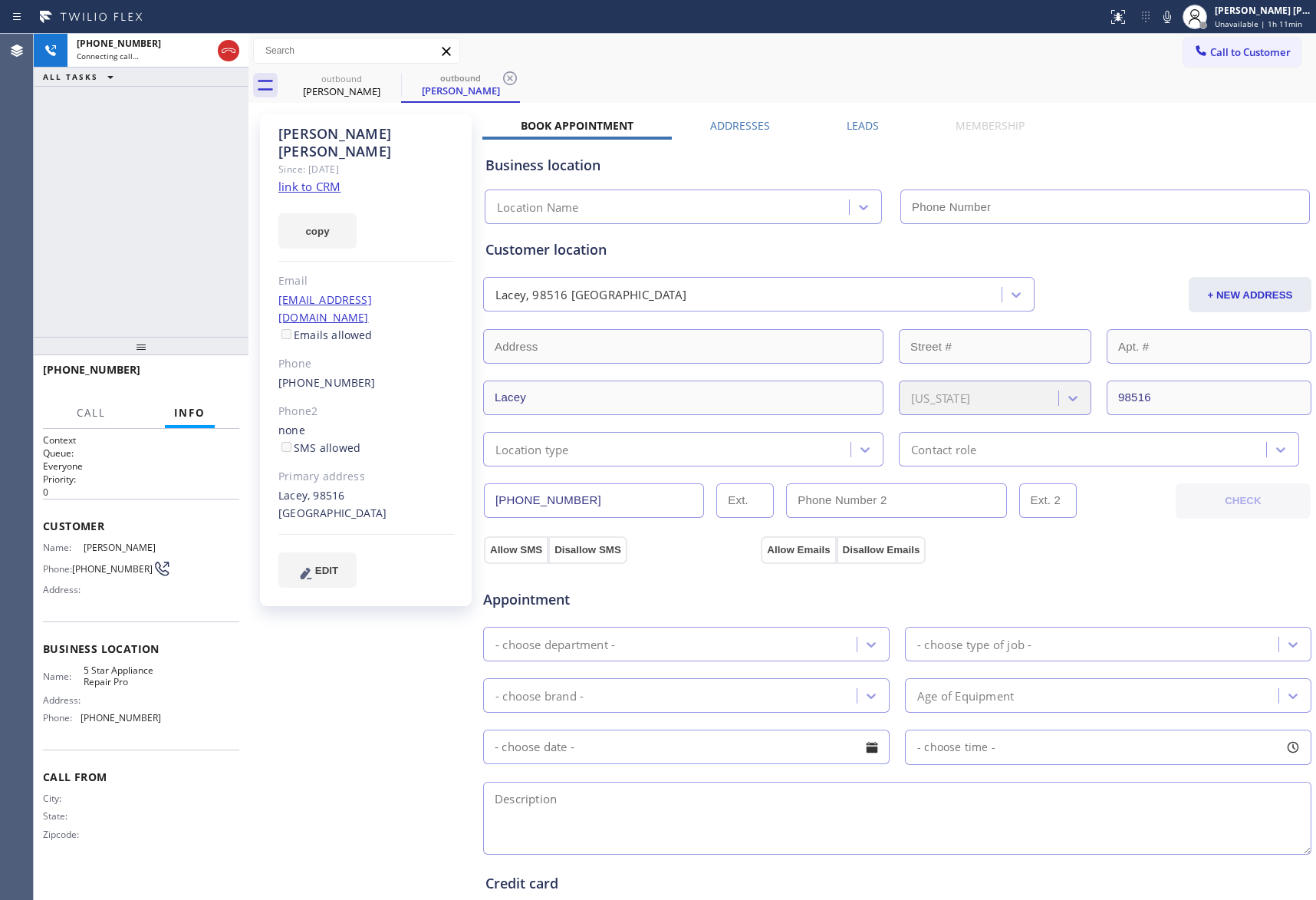
type input "[PHONE_NUMBER]"
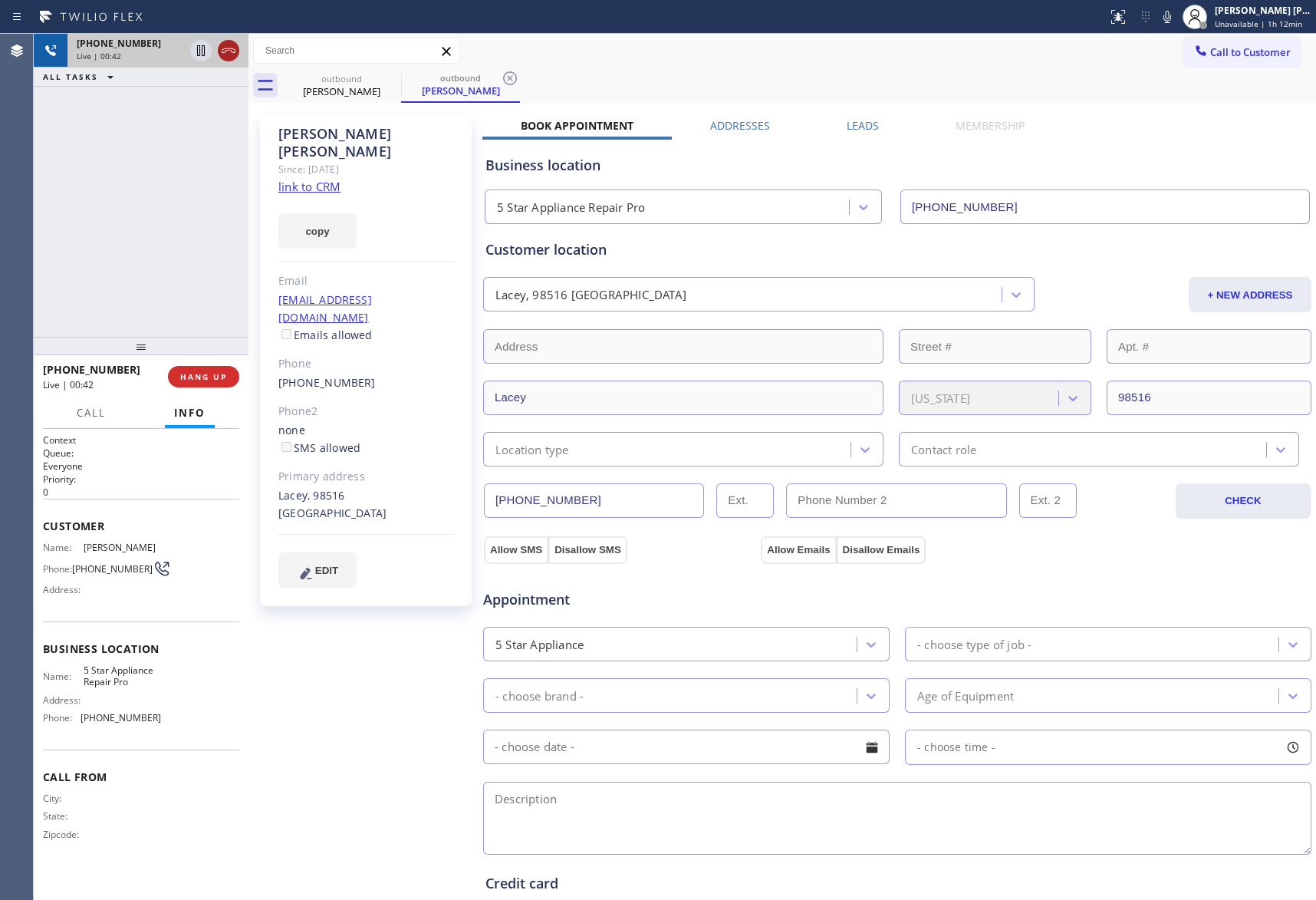
click at [232, 53] on icon at bounding box center [228, 50] width 14 height 5
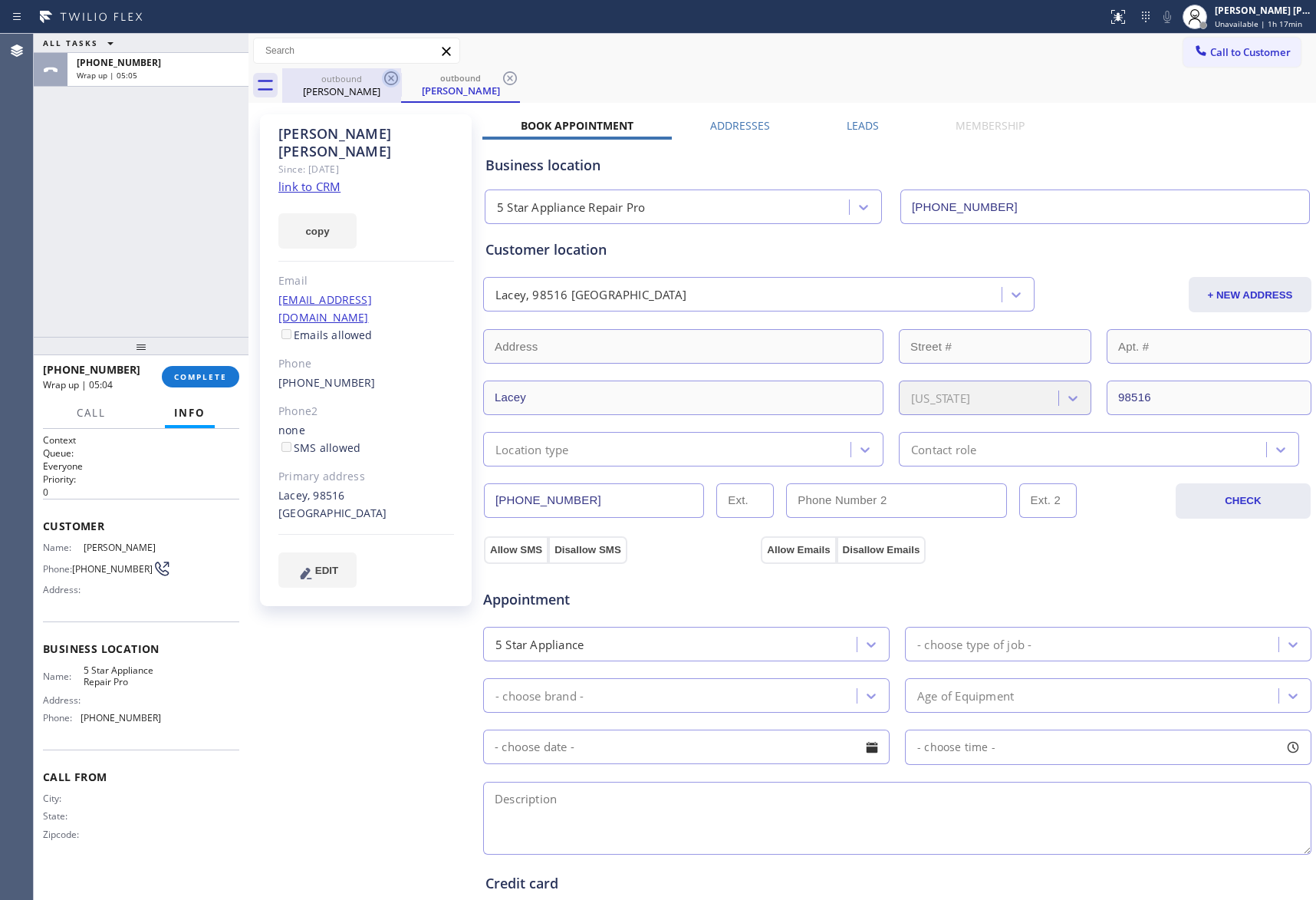
drag, startPoint x: 359, startPoint y: 84, endPoint x: 397, endPoint y: 81, distance: 38.1
click at [366, 84] on div "[PERSON_NAME]" at bounding box center [342, 90] width 116 height 14
click at [397, 81] on icon at bounding box center [390, 78] width 14 height 14
click at [393, 78] on icon at bounding box center [391, 78] width 18 height 18
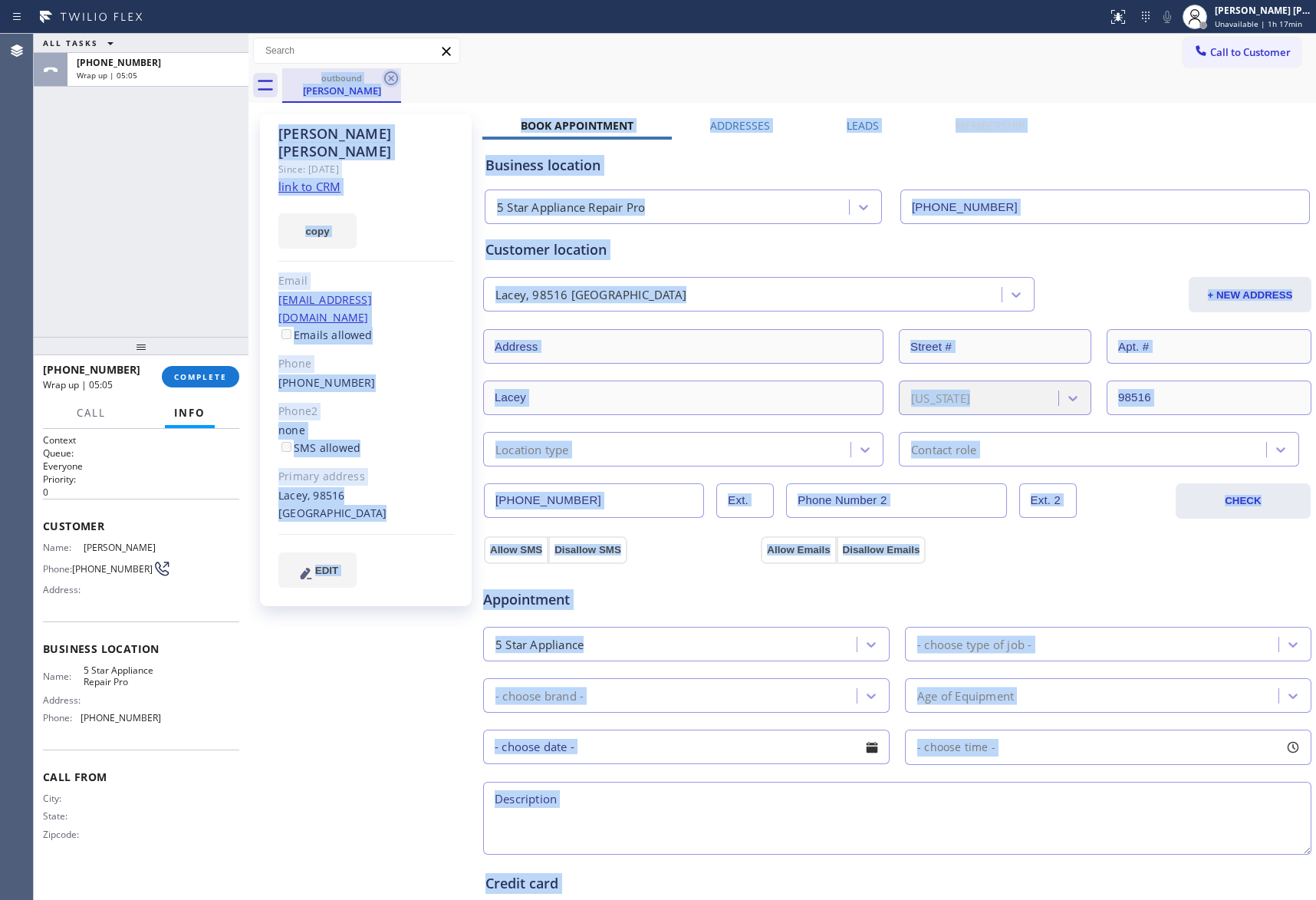
click at [393, 78] on div "outbound [PERSON_NAME]" at bounding box center [799, 85] width 1035 height 34
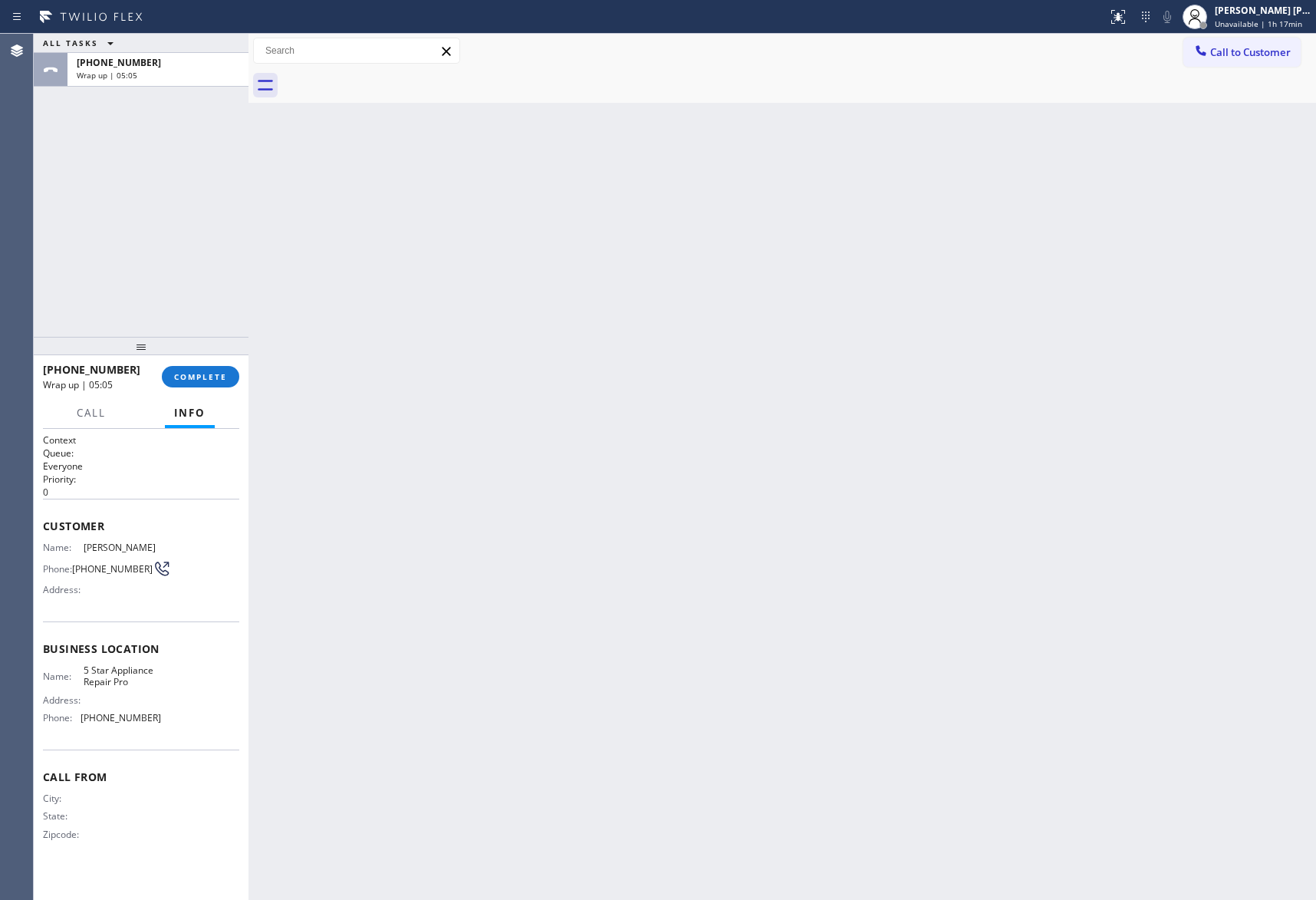
click at [393, 78] on div at bounding box center [799, 85] width 1035 height 34
click at [193, 390] on div "[PHONE_NUMBER] Wrap up | 05:06 COMPLETE" at bounding box center [141, 377] width 197 height 40
click at [204, 364] on div "[PHONE_NUMBER] Wrap up | 05:06 COMPLETE" at bounding box center [141, 377] width 197 height 40
click at [199, 380] on span "COMPLETE" at bounding box center [200, 377] width 53 height 11
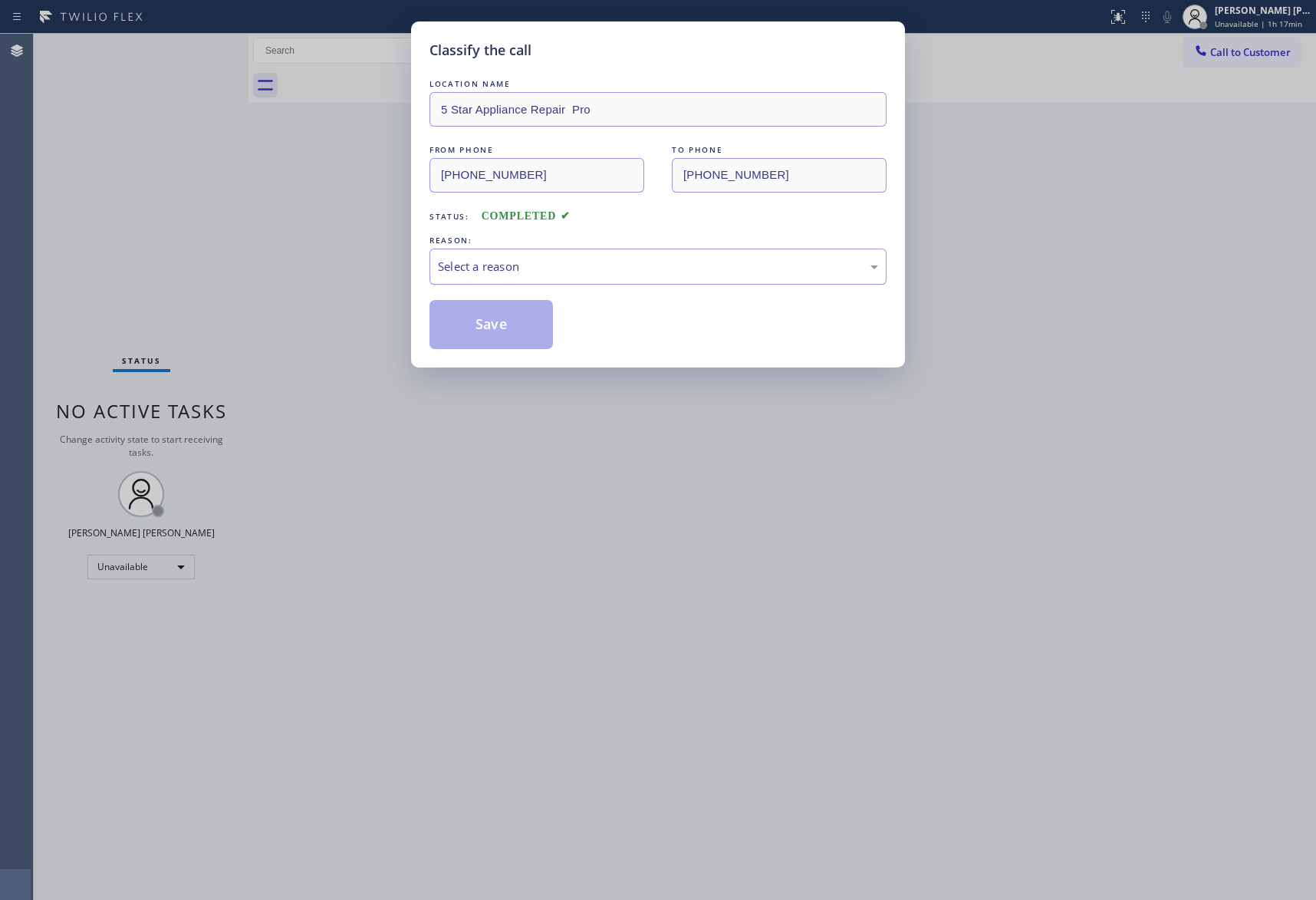
click at [630, 270] on div "Select a reason" at bounding box center [658, 266] width 440 height 18
click at [482, 326] on button "Save" at bounding box center [492, 324] width 124 height 49
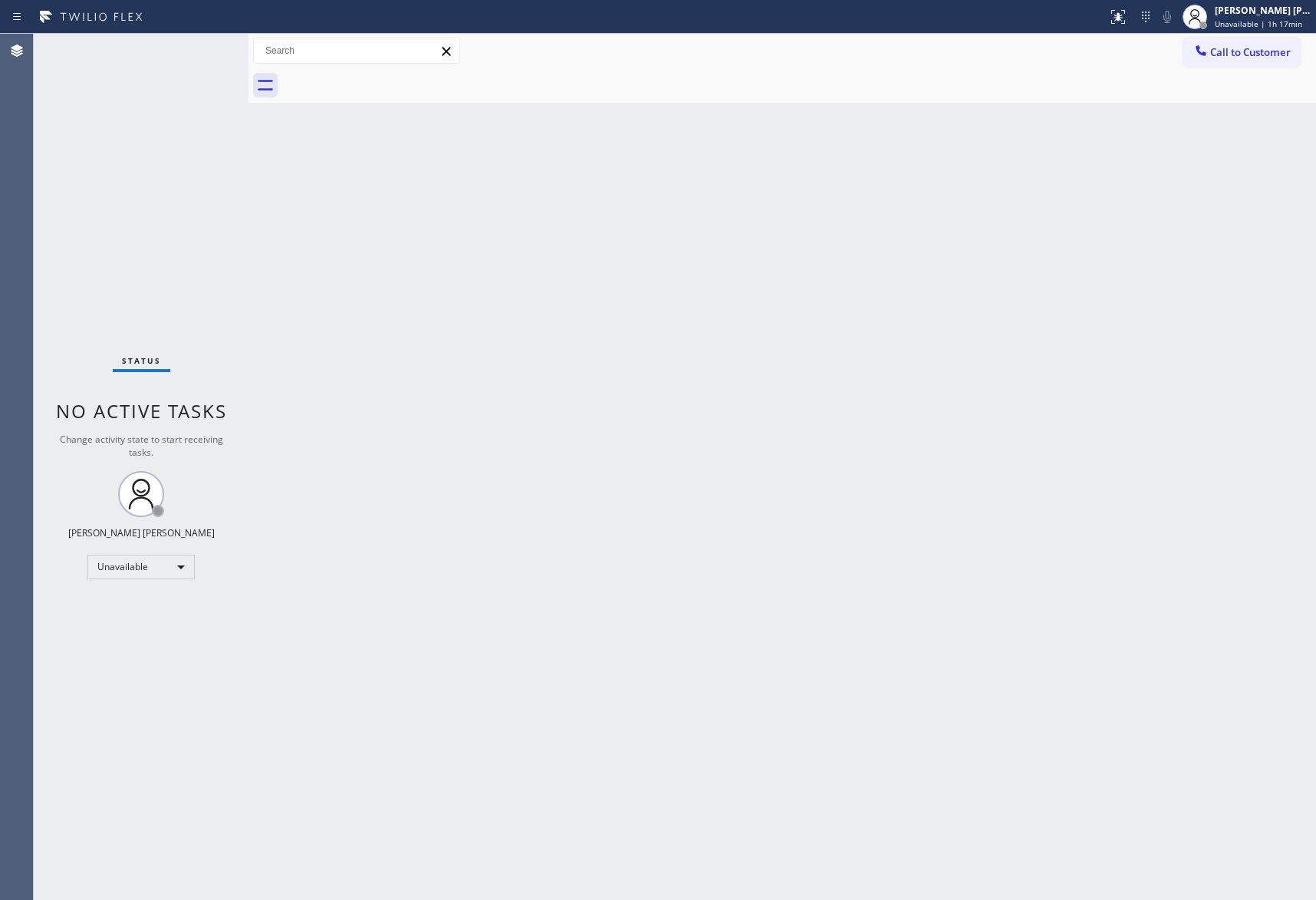
click at [1271, 46] on span "Call to Customer" at bounding box center [1250, 52] width 80 height 14
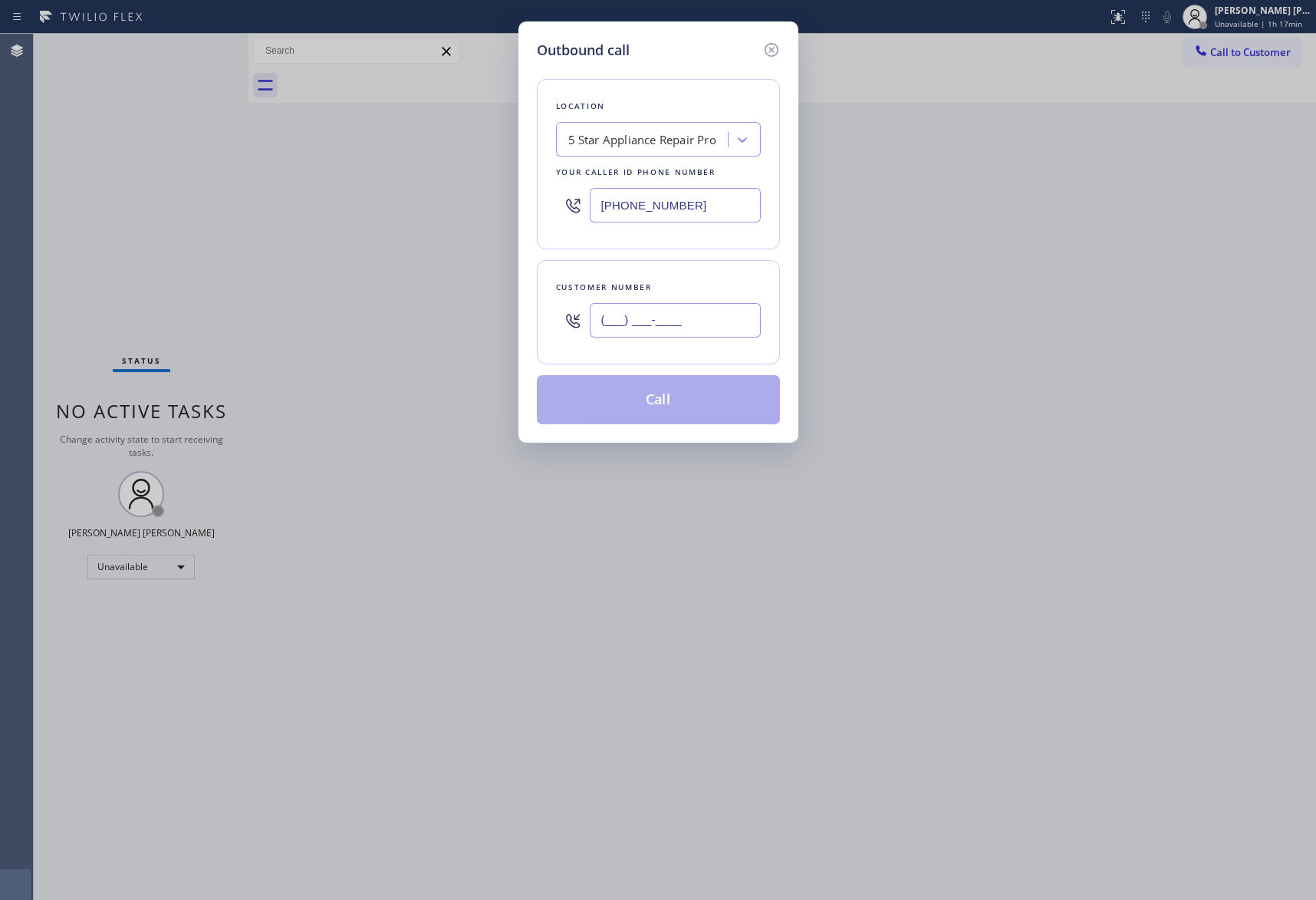
click at [731, 311] on input "(___) ___-____" at bounding box center [675, 319] width 171 height 34
paste input "818) 439-8533"
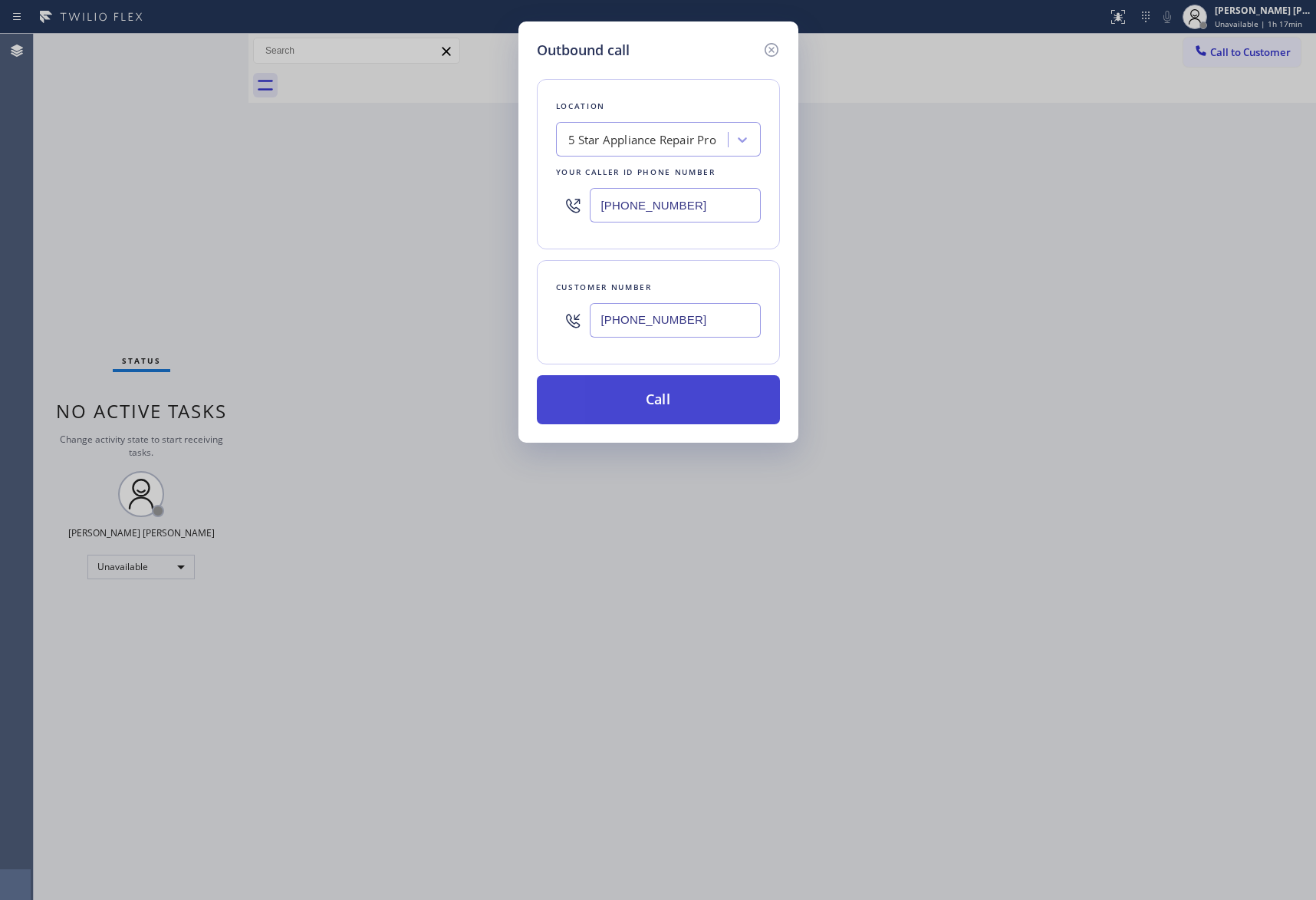
click at [678, 403] on button "Call" at bounding box center [659, 399] width 244 height 49
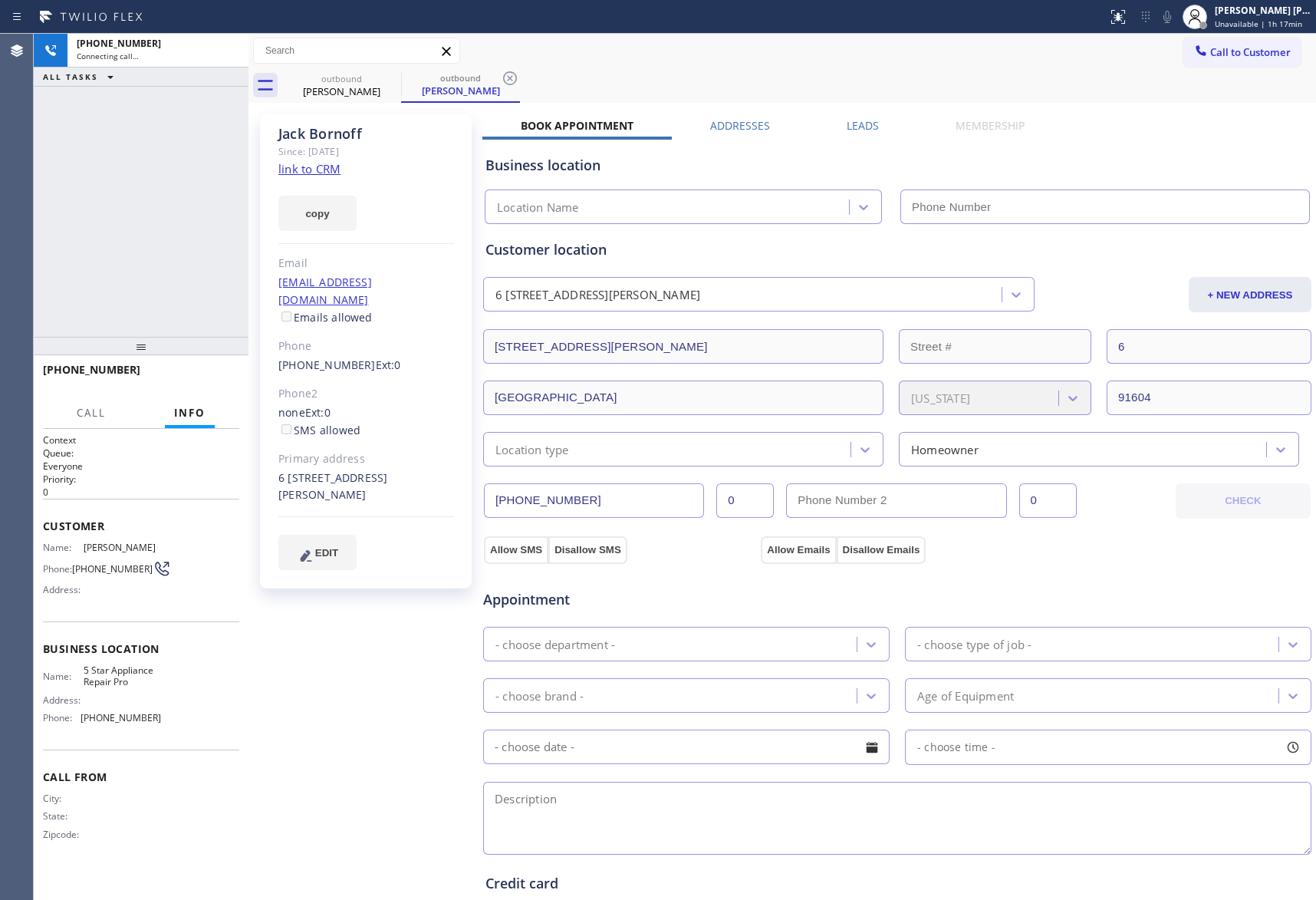
click at [856, 126] on label "Leads" at bounding box center [863, 126] width 32 height 15
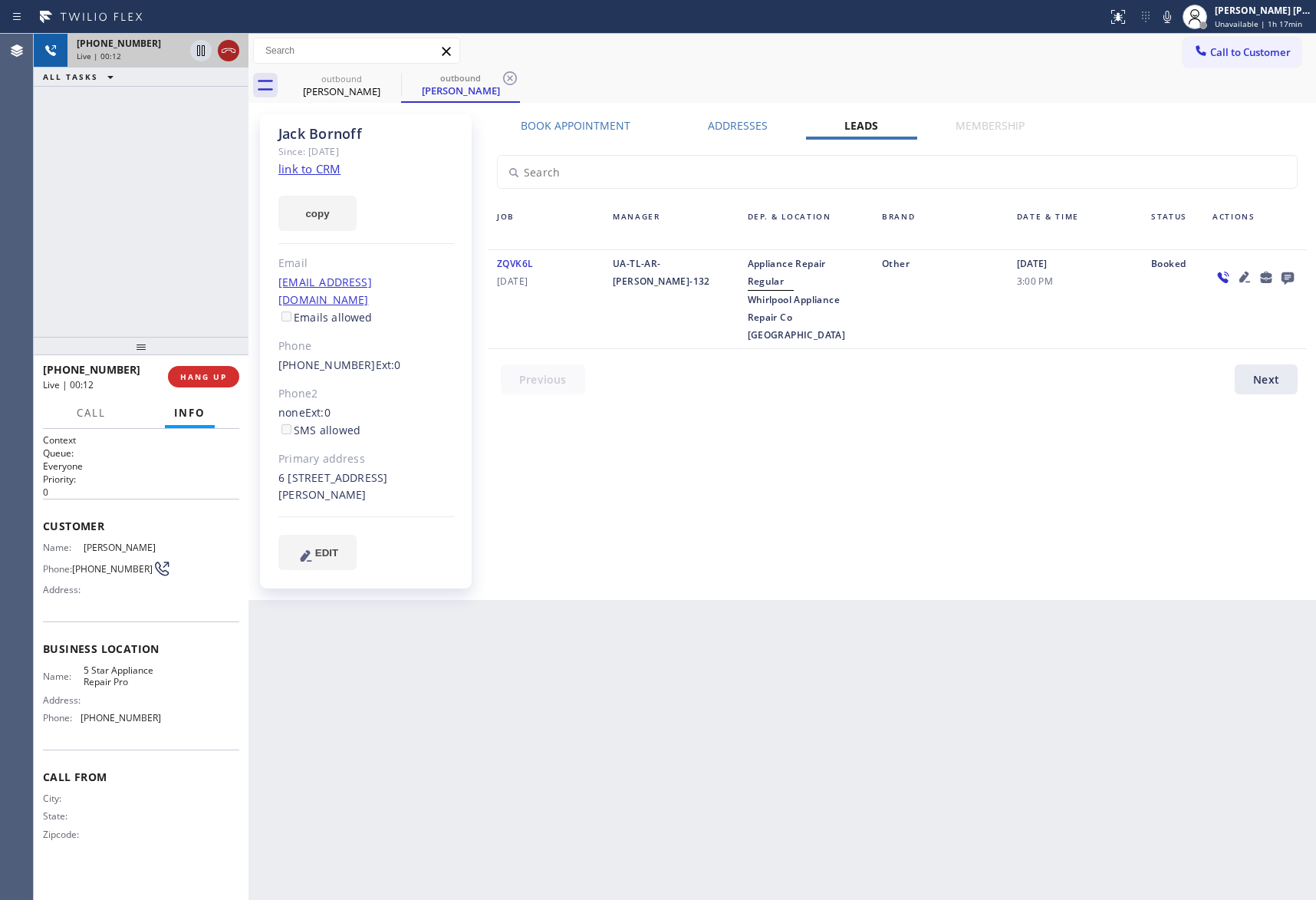
click at [227, 48] on icon at bounding box center [229, 51] width 18 height 18
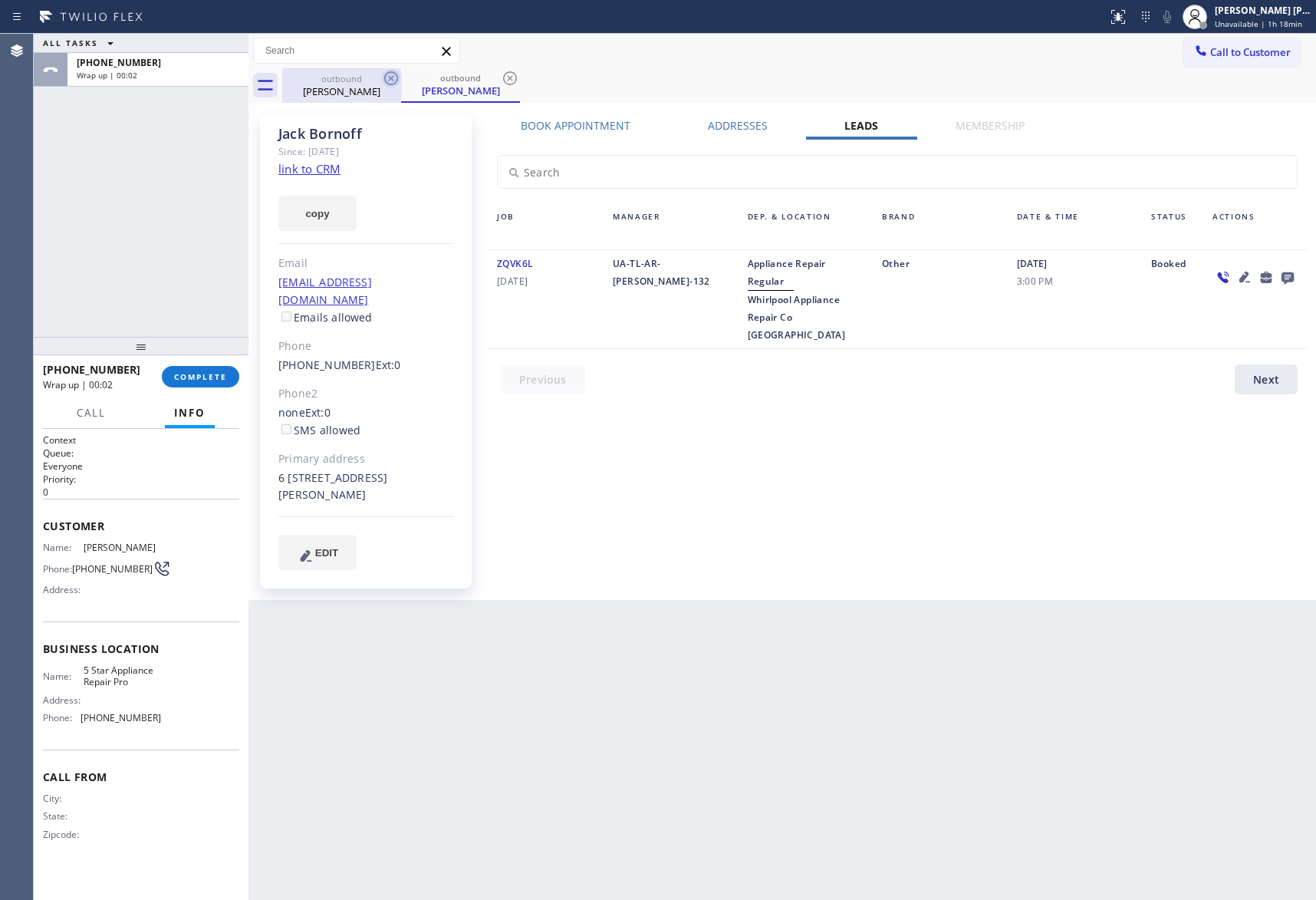
click at [390, 75] on icon at bounding box center [391, 78] width 18 height 18
click at [373, 84] on div "[PERSON_NAME]" at bounding box center [342, 90] width 116 height 14
click at [393, 79] on icon at bounding box center [390, 78] width 14 height 14
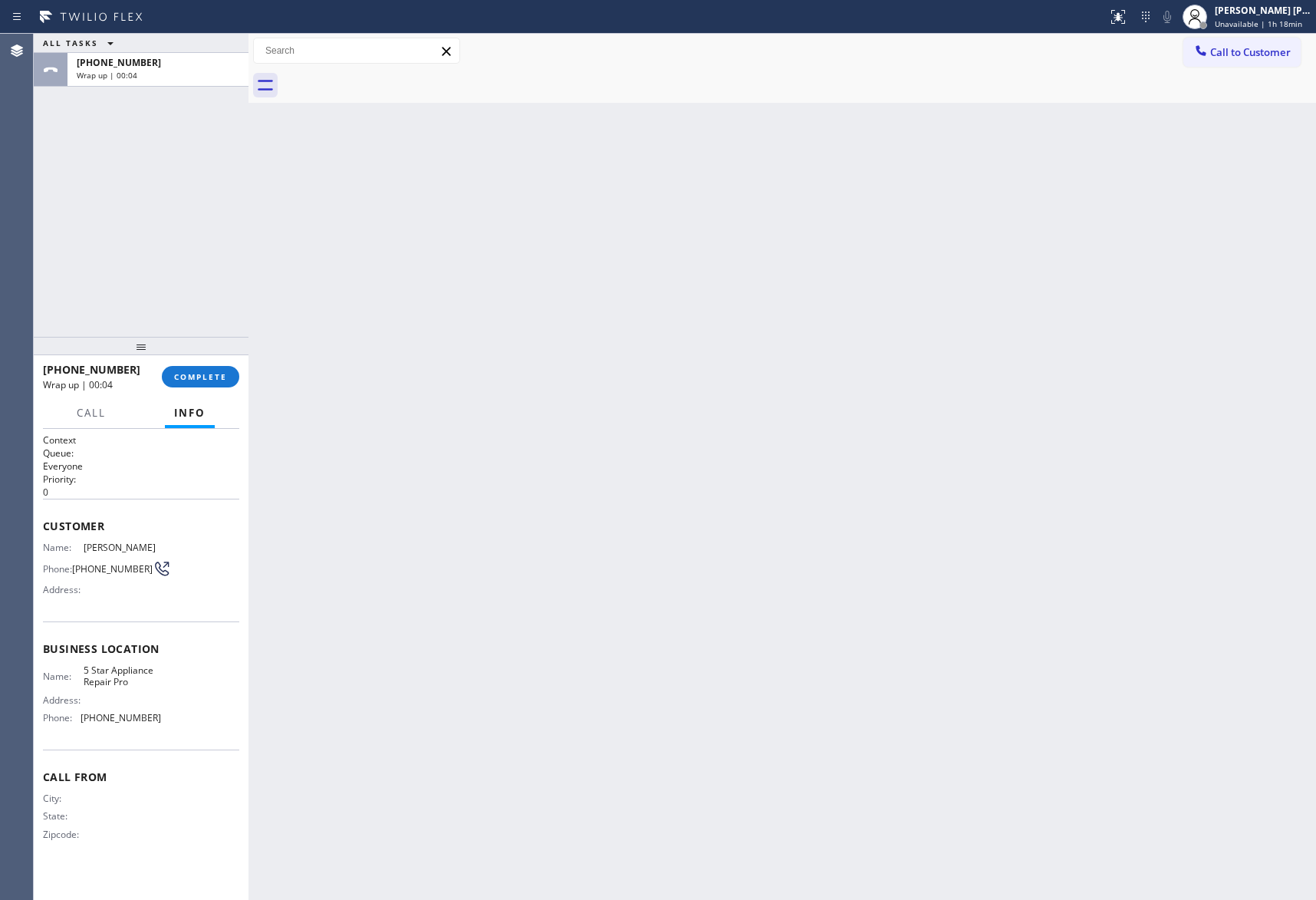
click at [393, 79] on div at bounding box center [799, 85] width 1035 height 34
click at [202, 371] on span "COMPLETE" at bounding box center [200, 377] width 53 height 11
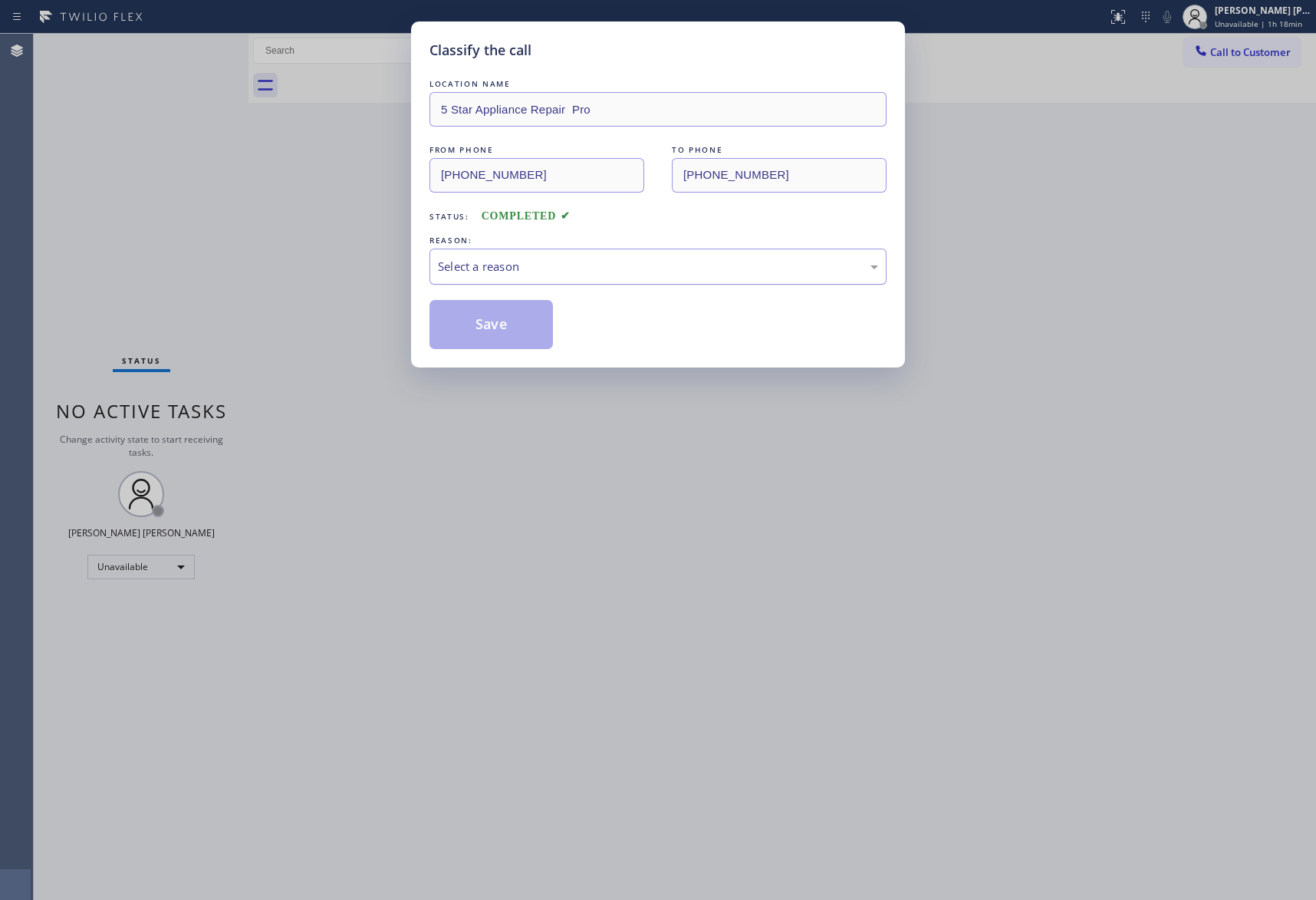
click at [639, 270] on div "Select a reason" at bounding box center [658, 266] width 440 height 18
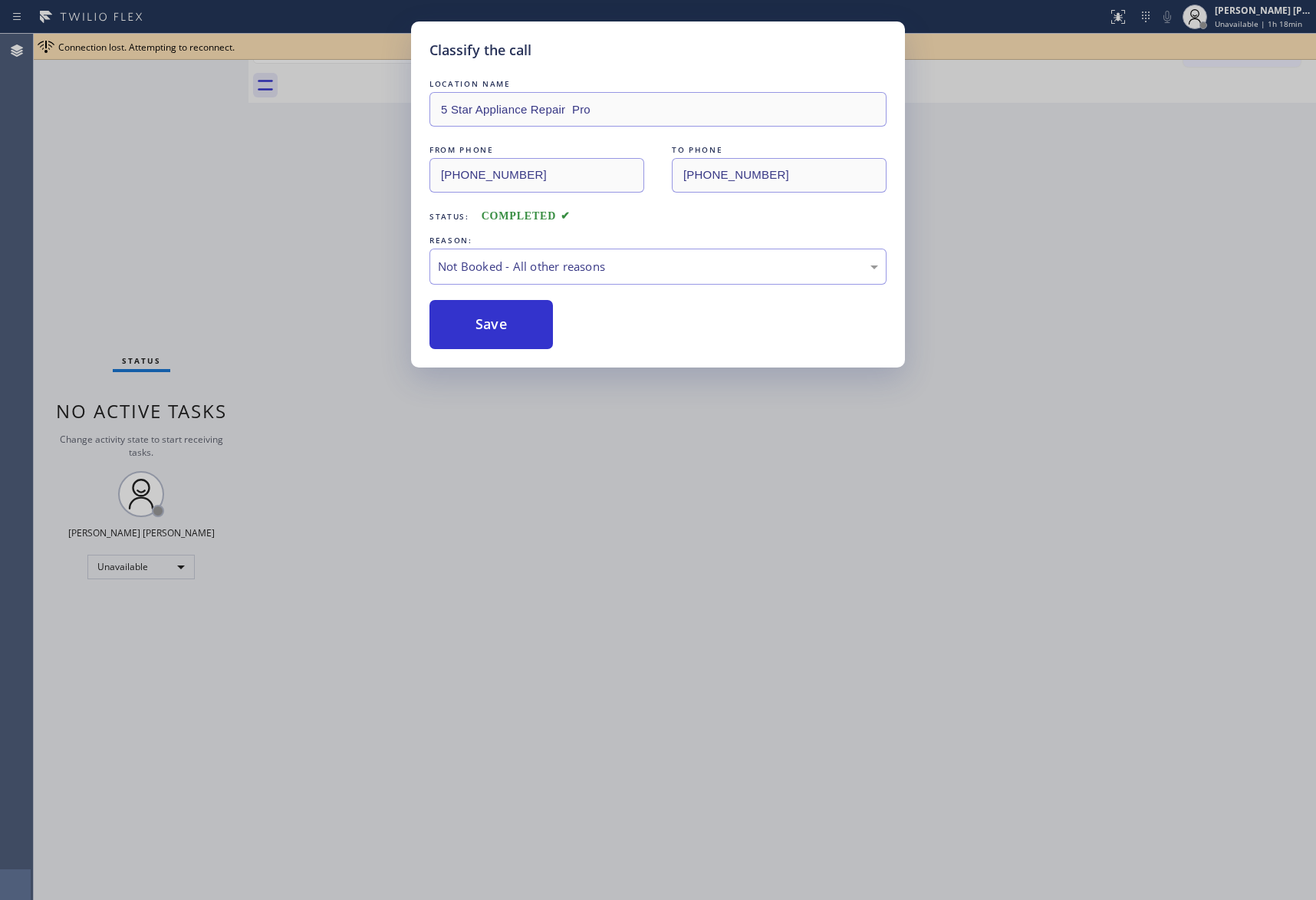
click at [484, 325] on button "Save" at bounding box center [492, 324] width 124 height 49
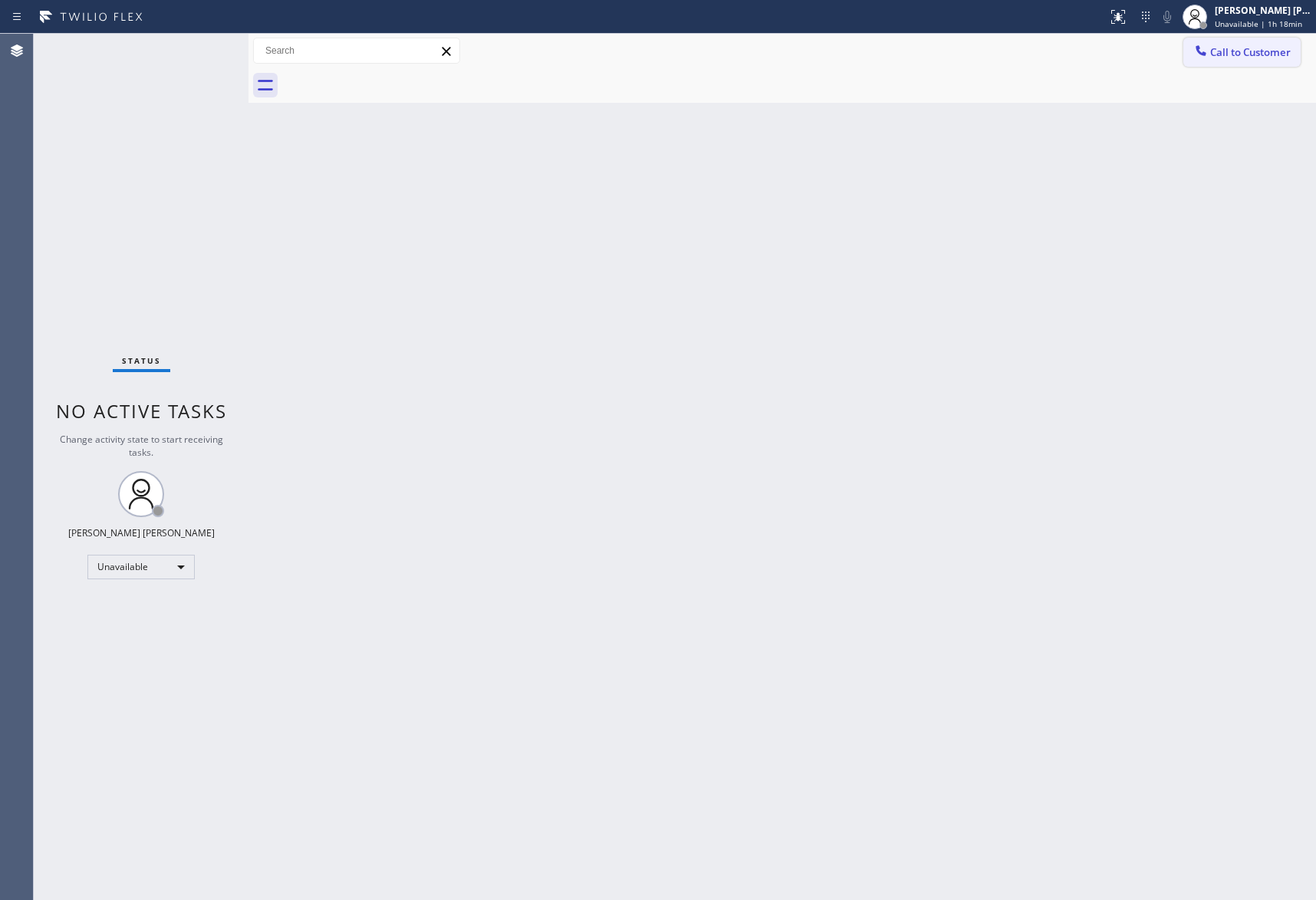
click at [1262, 60] on button "Call to Customer" at bounding box center [1242, 53] width 117 height 30
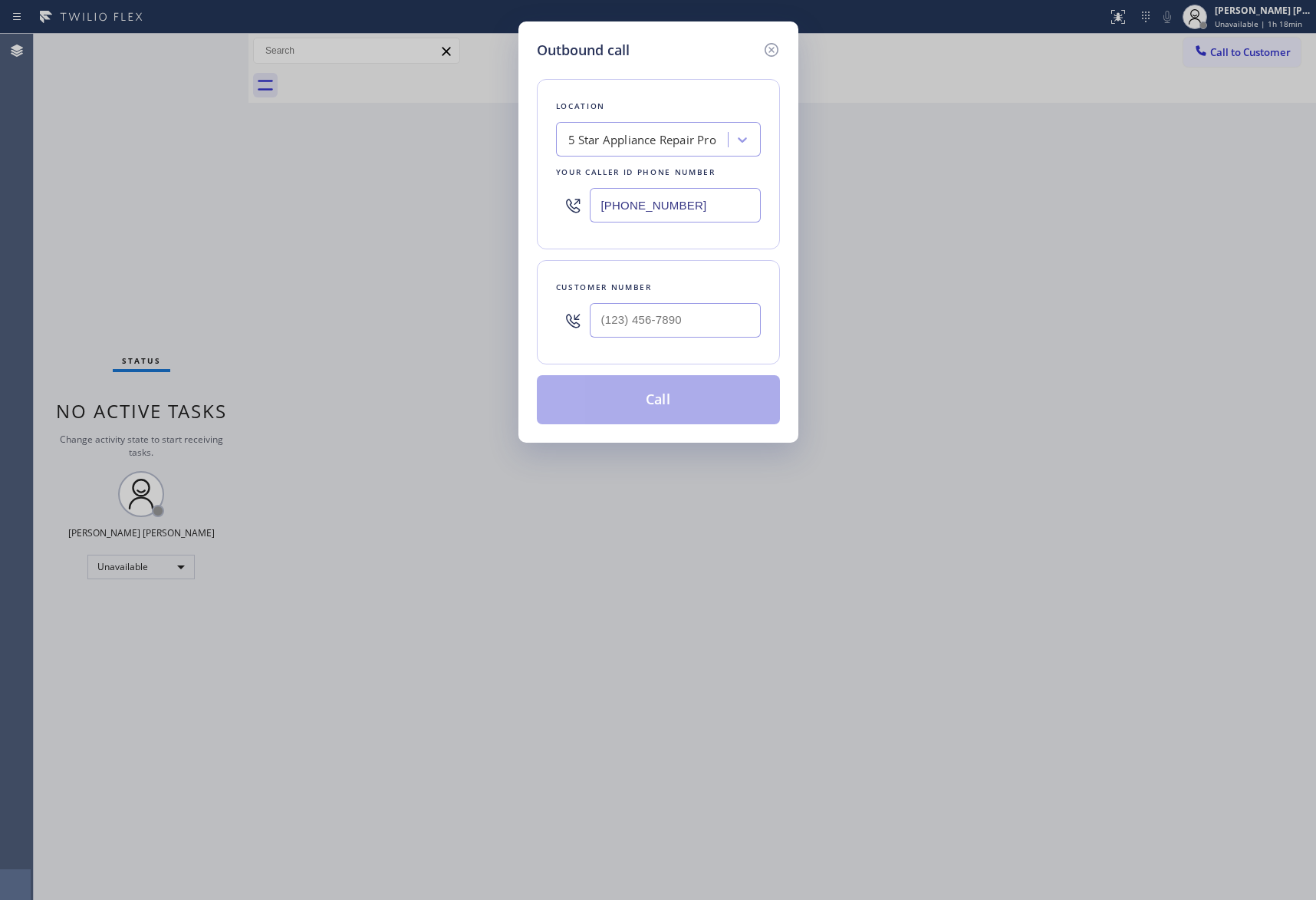
type input "(___) ___-____"
click at [698, 320] on input "(___) ___-____" at bounding box center [675, 319] width 171 height 34
click at [661, 134] on div "5 Star Appliance Repair Pro" at bounding box center [642, 139] width 148 height 18
paste input "hirlpool Appliance Repair Co [GEOGRAPHIC_DATA]"
type input "hirlpool Appliance Repair Co [GEOGRAPHIC_DATA]"
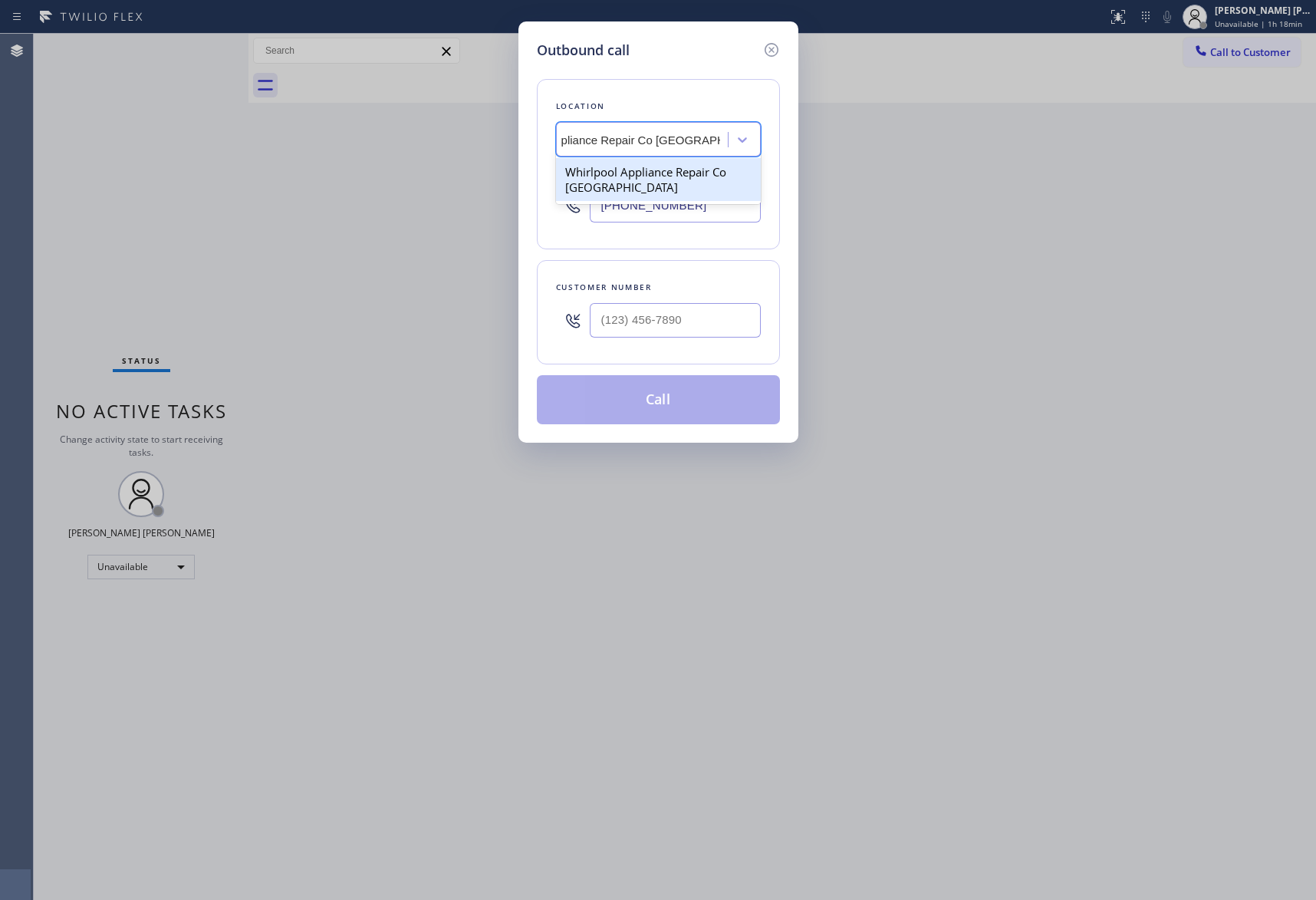
click at [640, 175] on div "Whirlpool Appliance Repair Co [GEOGRAPHIC_DATA]" at bounding box center [659, 179] width 205 height 43
type input "[PHONE_NUMBER]"
click at [704, 318] on input "(___) ___-____" at bounding box center [675, 319] width 171 height 34
paste input "818) 439-8533"
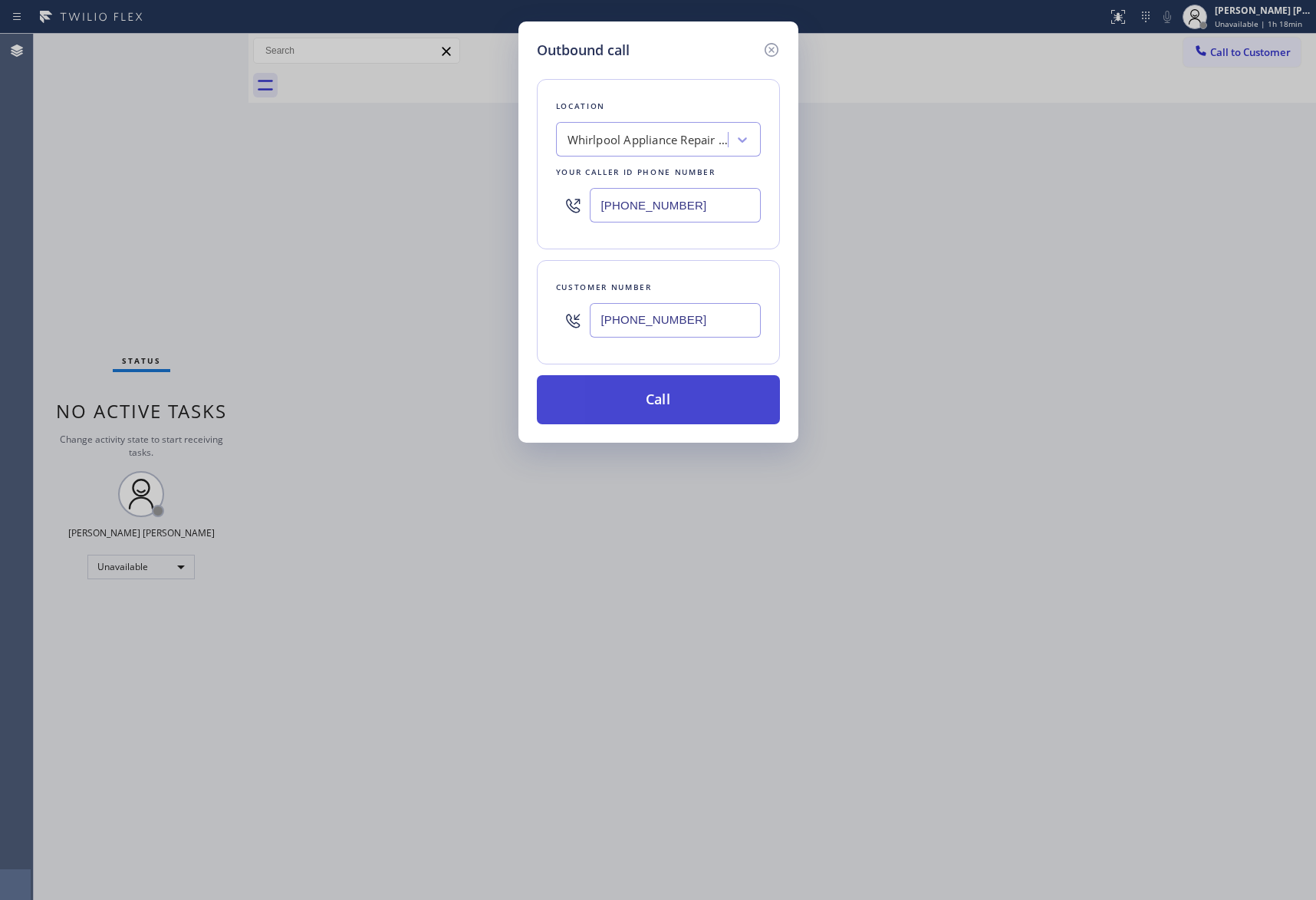
type input "[PHONE_NUMBER]"
click at [673, 400] on button "Call" at bounding box center [659, 399] width 244 height 49
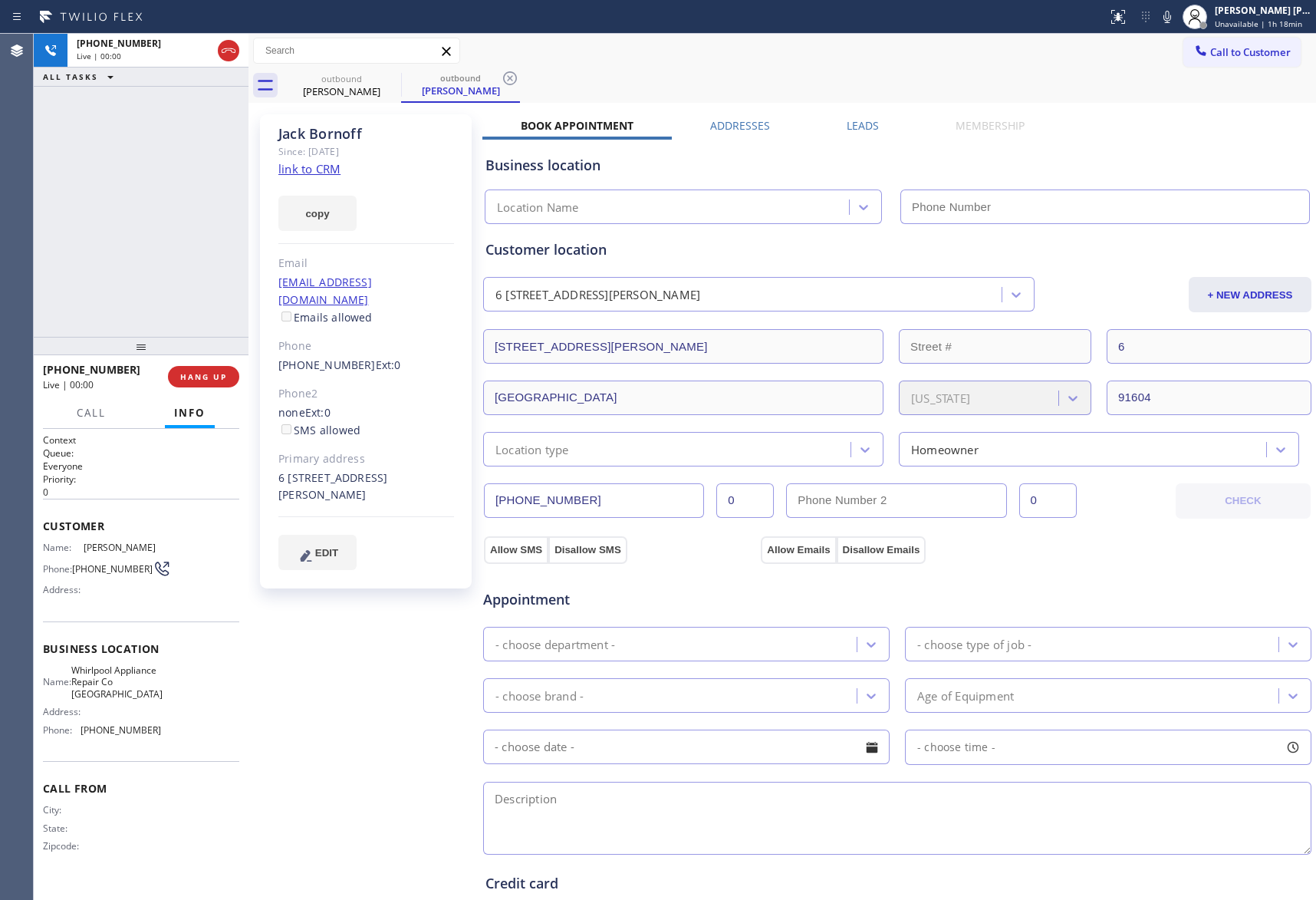
type input "[PHONE_NUMBER]"
click at [851, 125] on label "Leads" at bounding box center [863, 126] width 32 height 15
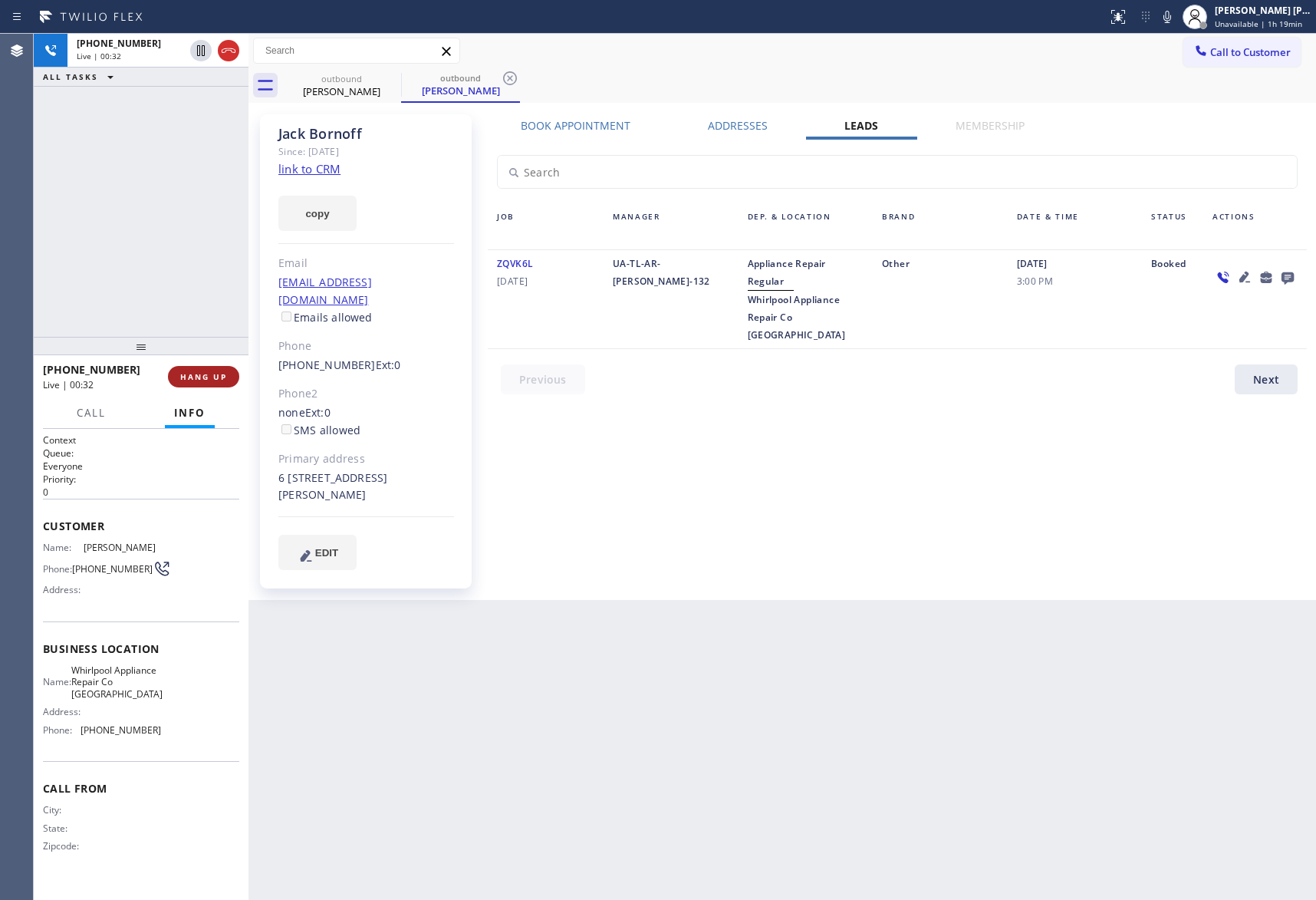
click at [221, 373] on span "HANG UP" at bounding box center [203, 377] width 47 height 11
click at [190, 375] on span "COMPLETE" at bounding box center [200, 377] width 53 height 11
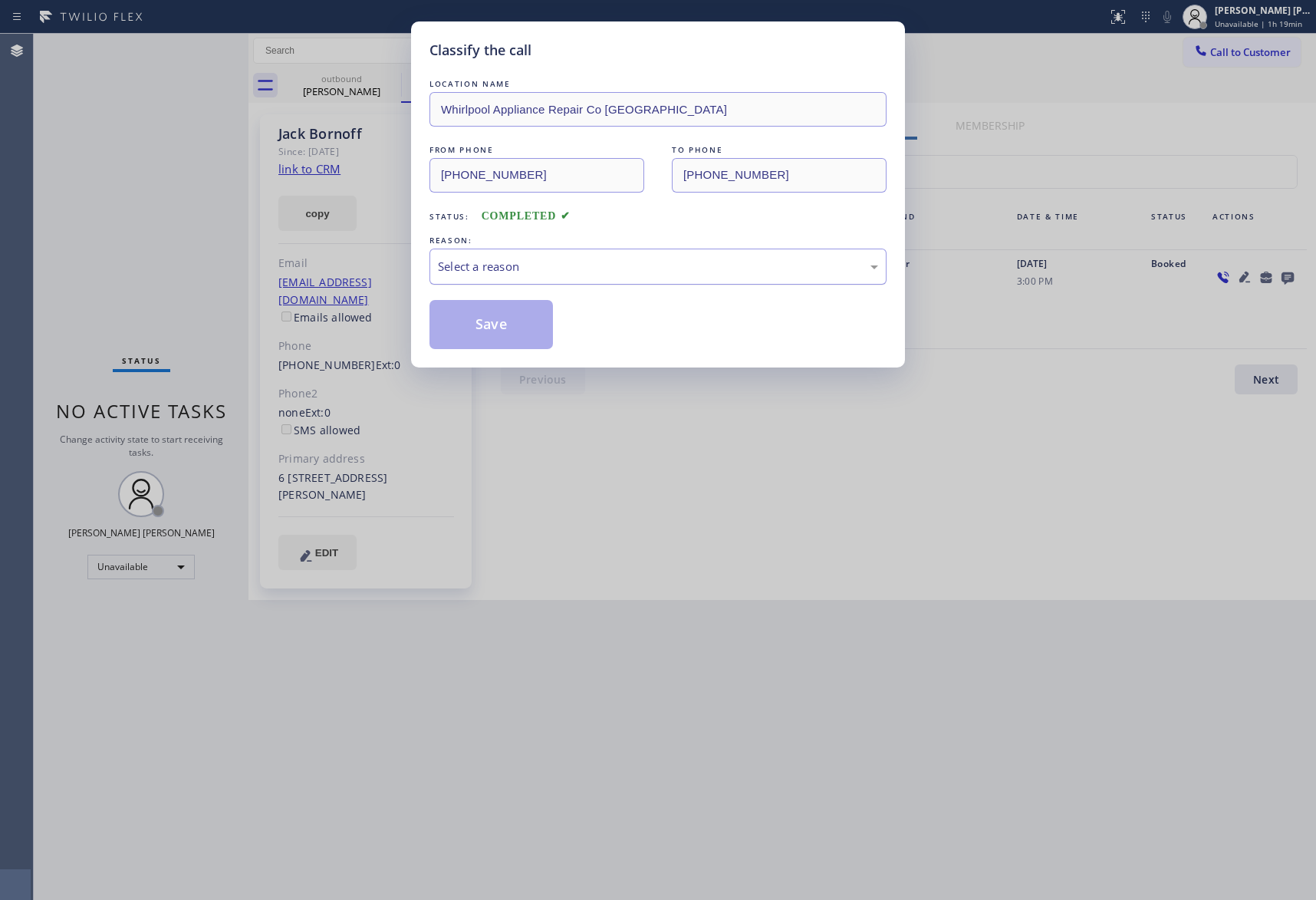
click at [532, 256] on div "Select a reason" at bounding box center [658, 266] width 457 height 36
click at [496, 329] on button "Save" at bounding box center [492, 324] width 124 height 49
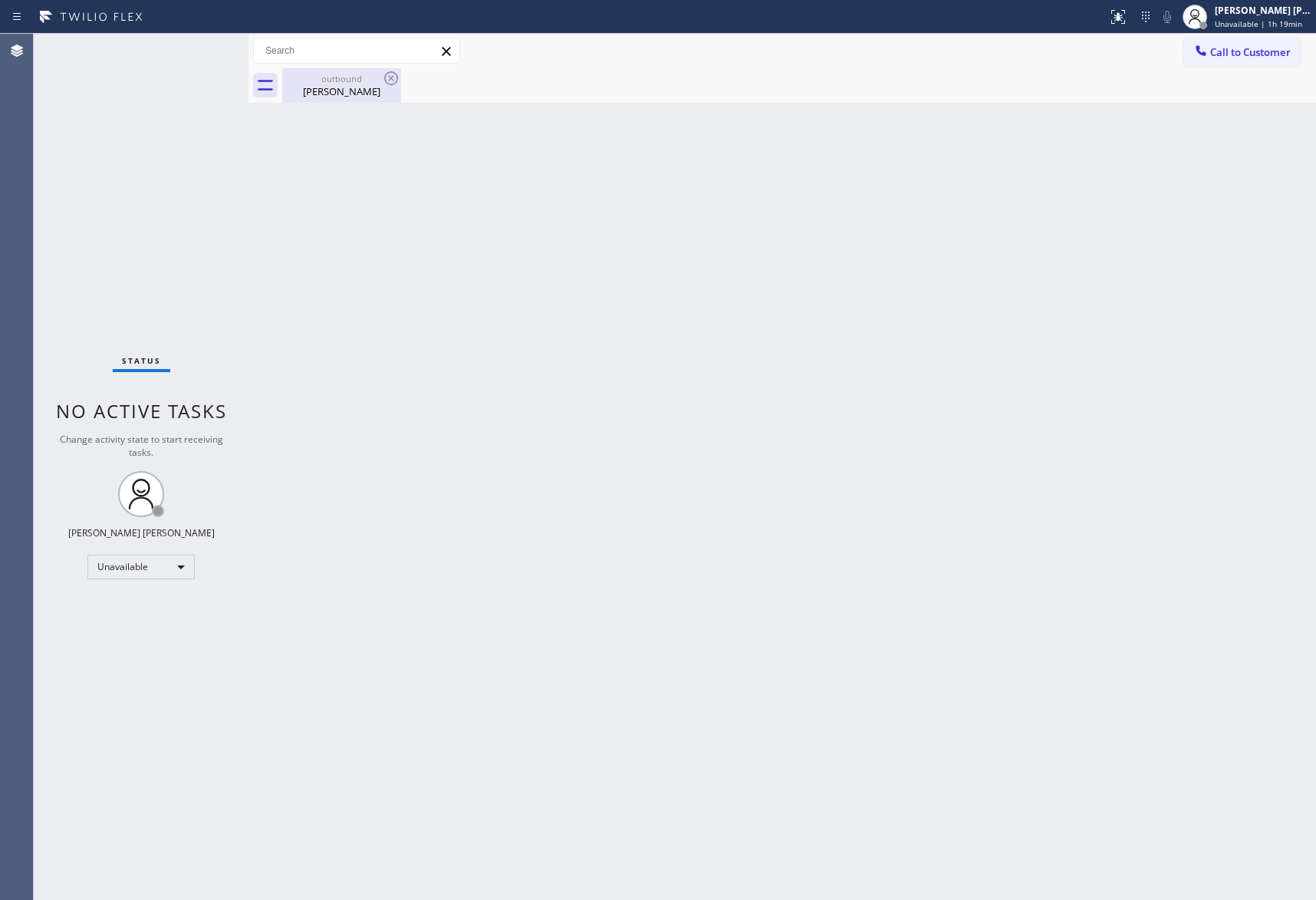
click at [339, 92] on div "[PERSON_NAME]" at bounding box center [342, 90] width 116 height 14
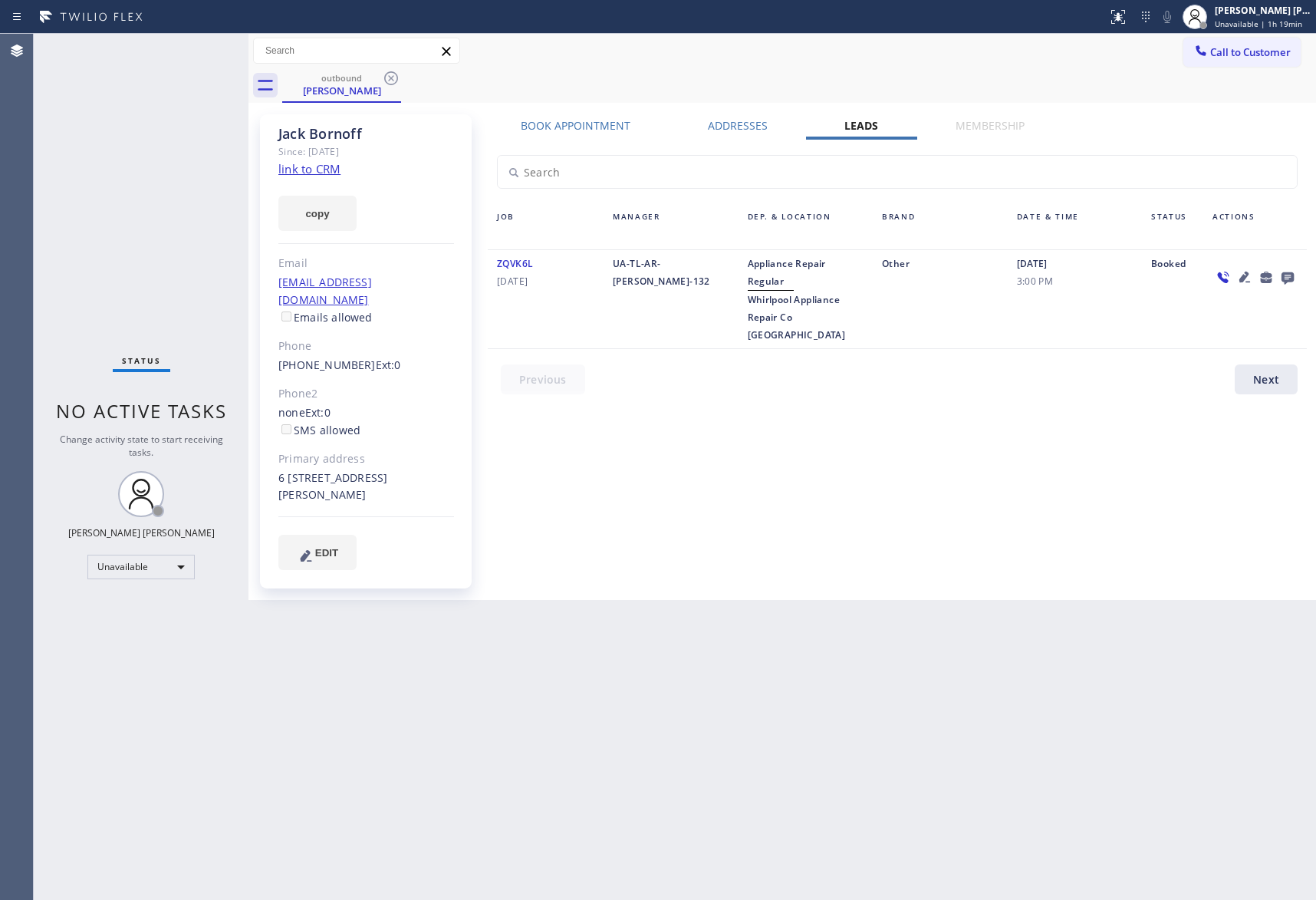
click at [1292, 276] on icon at bounding box center [1287, 278] width 12 height 12
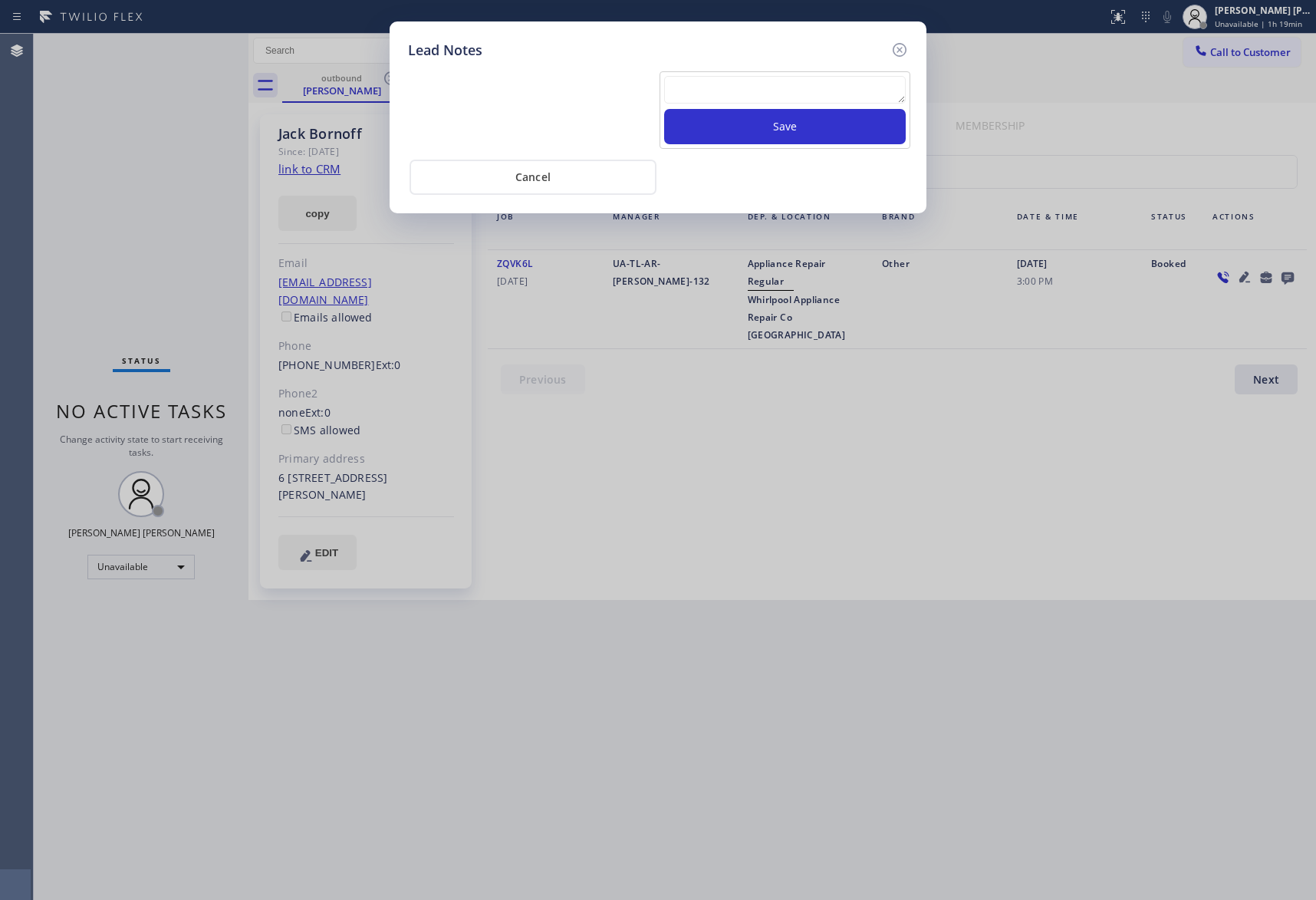
click at [784, 95] on textarea at bounding box center [785, 90] width 242 height 28
paste textarea "VM | please transfer if cx calls back"
type textarea "VM | please transfer if cx calls back"
click at [784, 130] on button "Save" at bounding box center [785, 126] width 242 height 35
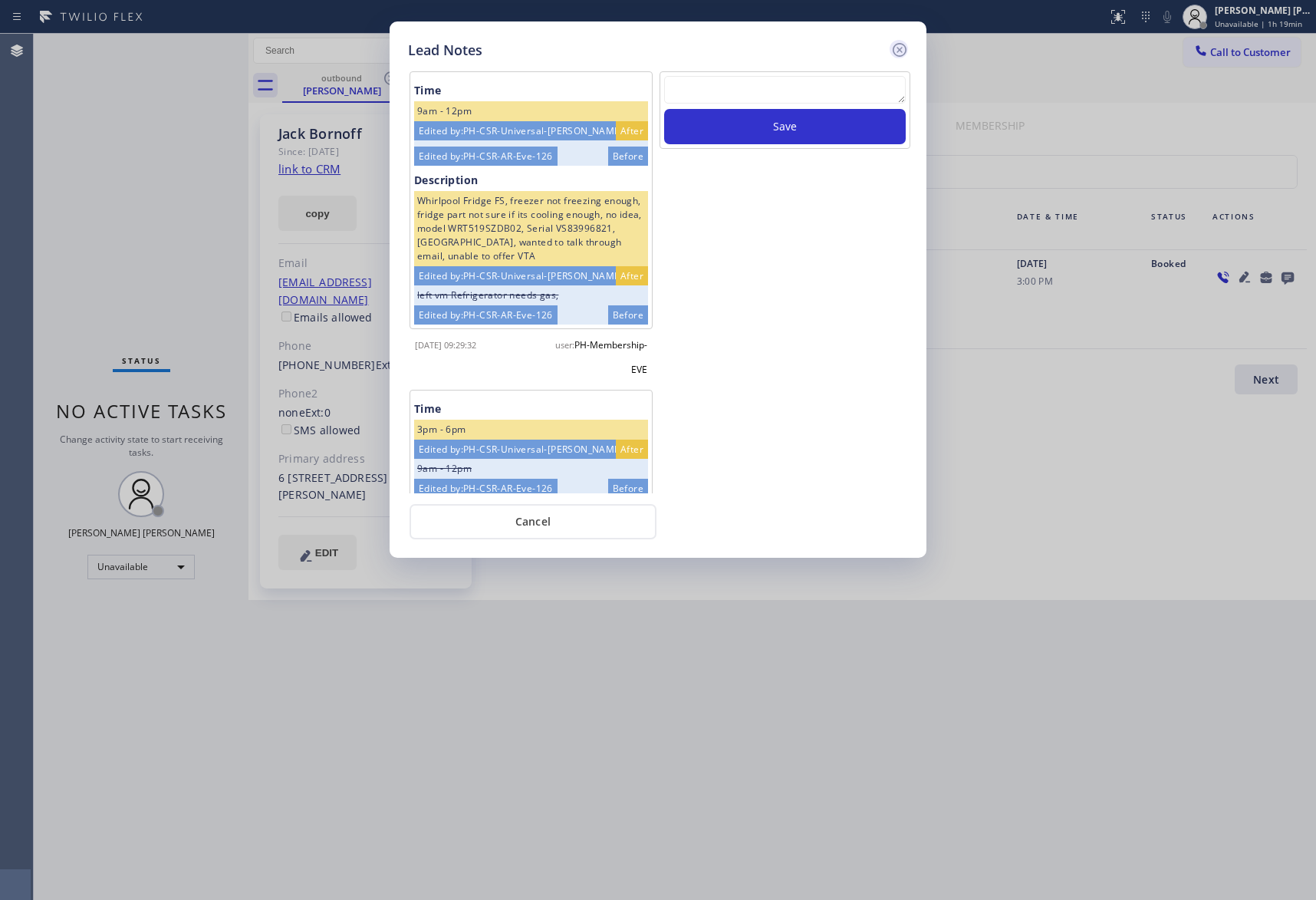
click at [901, 51] on icon at bounding box center [900, 50] width 14 height 14
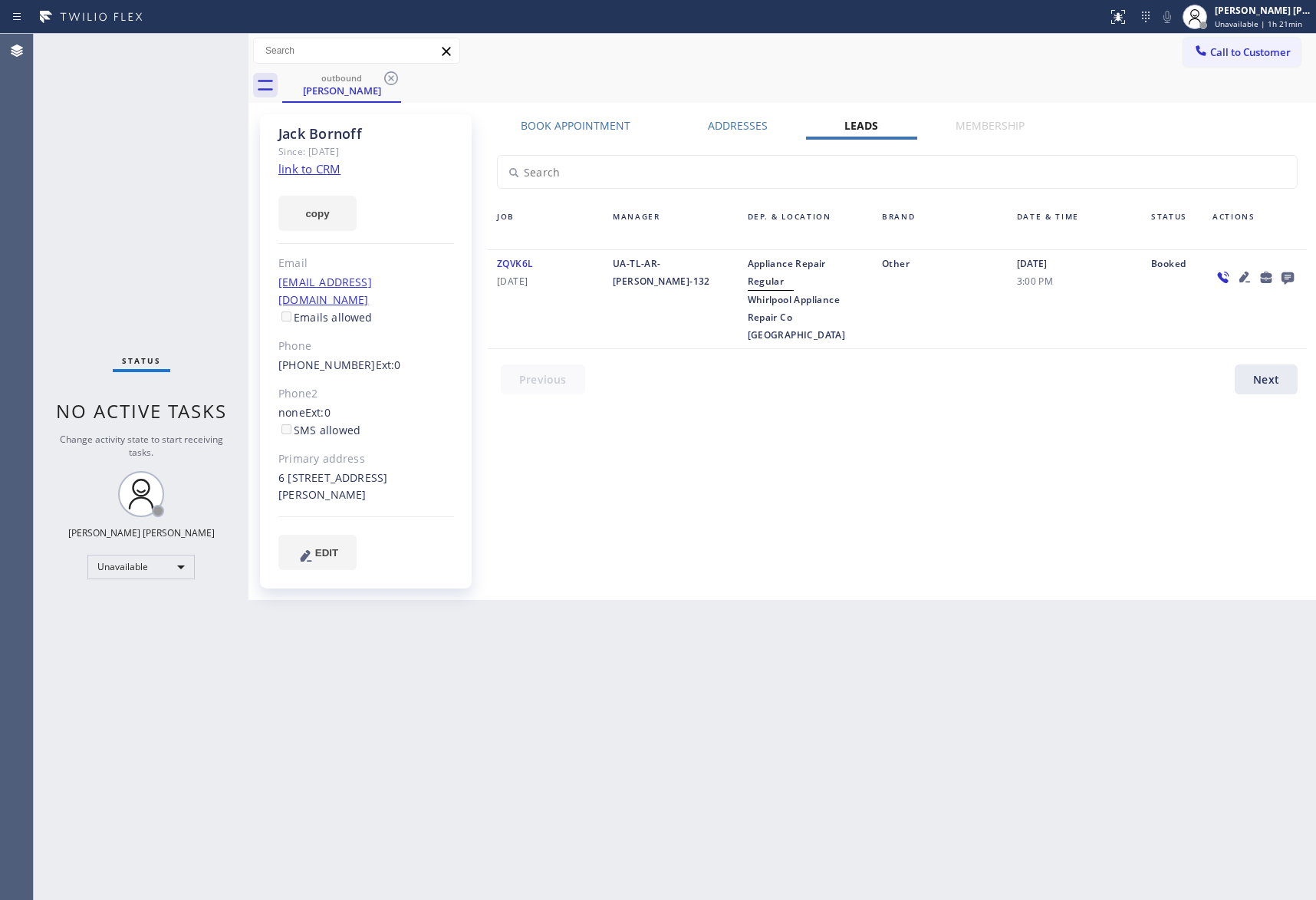
click at [1285, 278] on icon at bounding box center [1287, 278] width 12 height 12
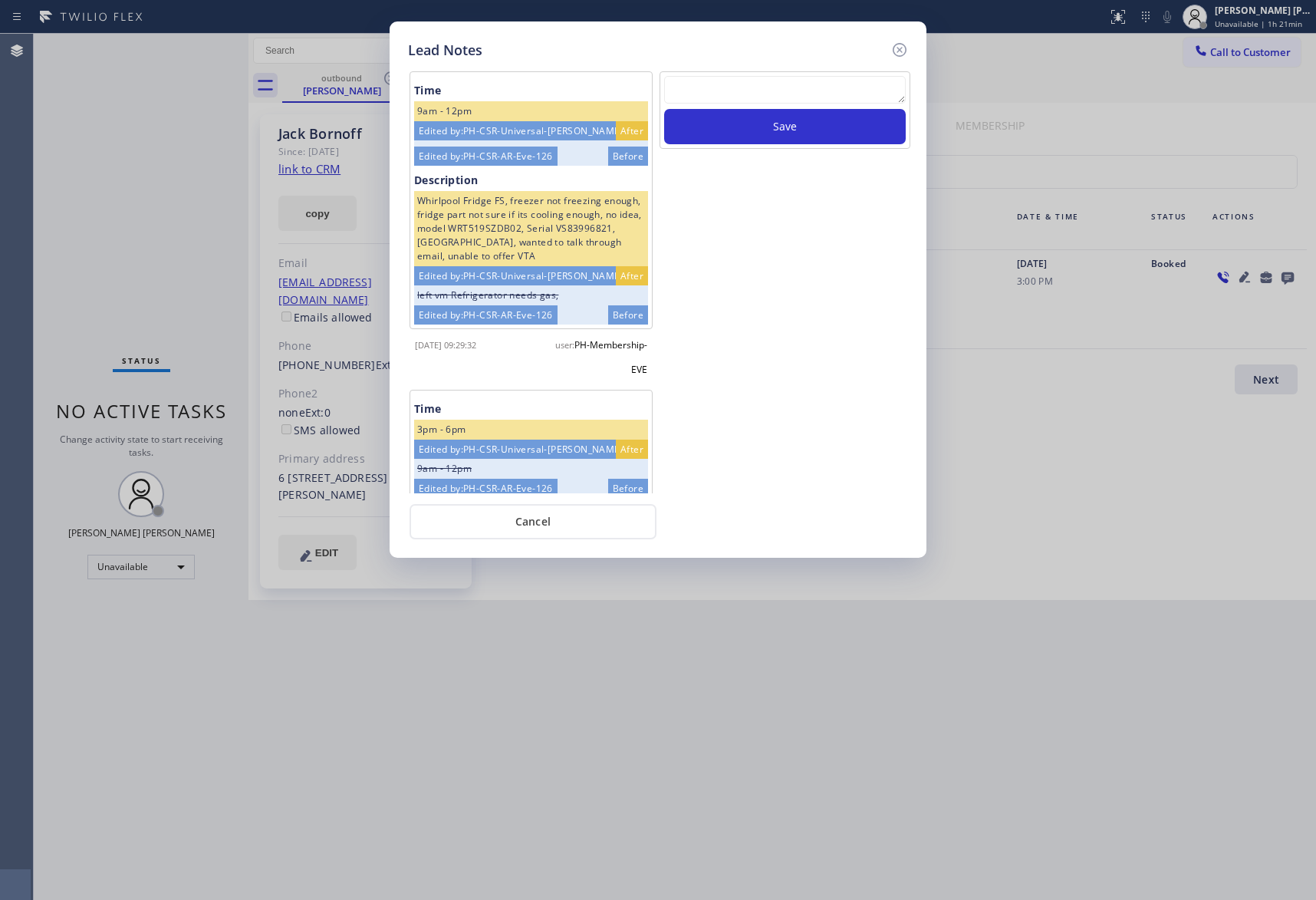
click at [748, 97] on textarea at bounding box center [785, 90] width 242 height 28
type textarea "please transfer to OB KIN"
click at [793, 126] on button "Save" at bounding box center [785, 126] width 242 height 35
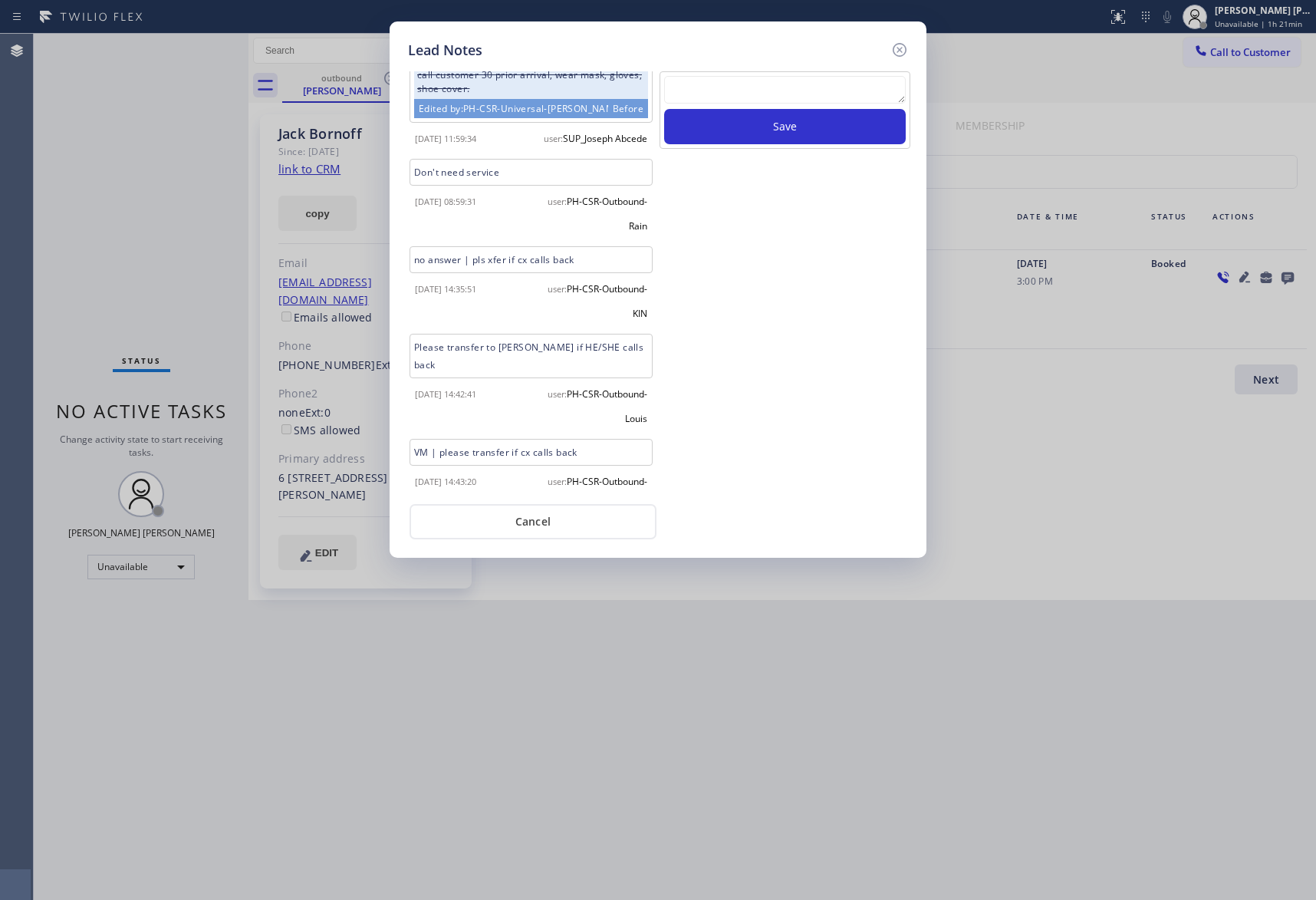
scroll to position [1179, 0]
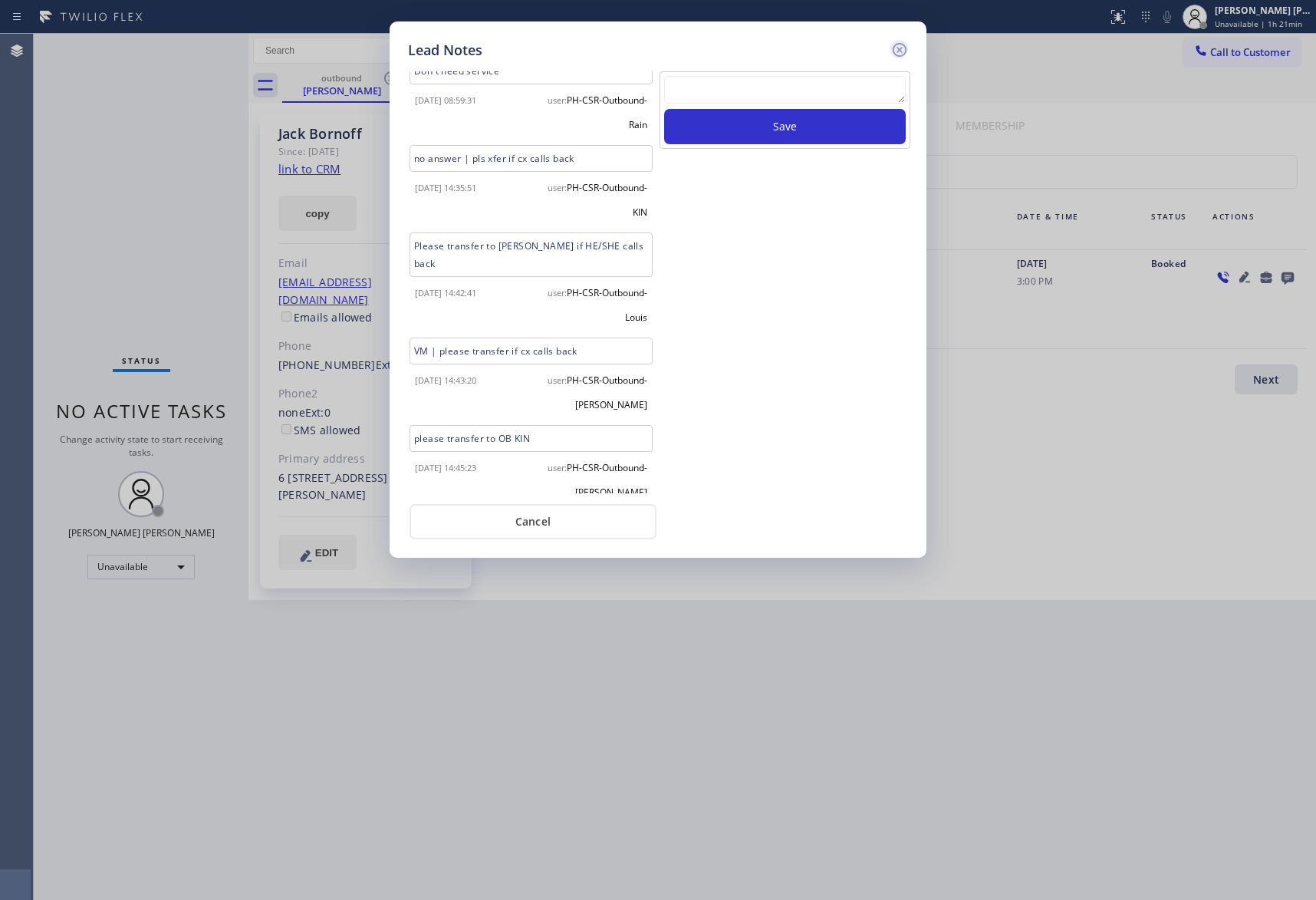
click at [898, 49] on icon at bounding box center [900, 50] width 18 height 18
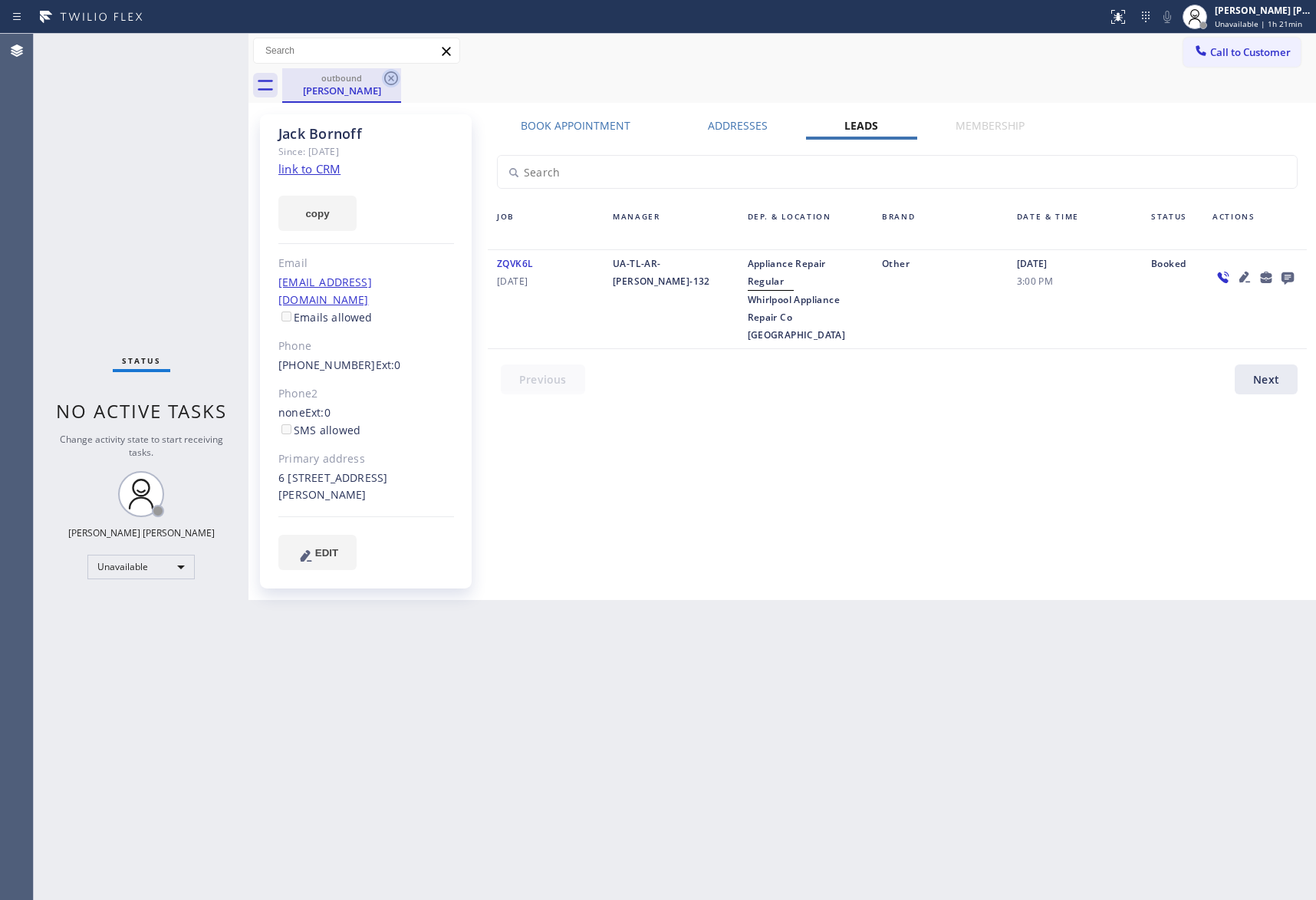
click at [385, 81] on icon at bounding box center [390, 78] width 14 height 14
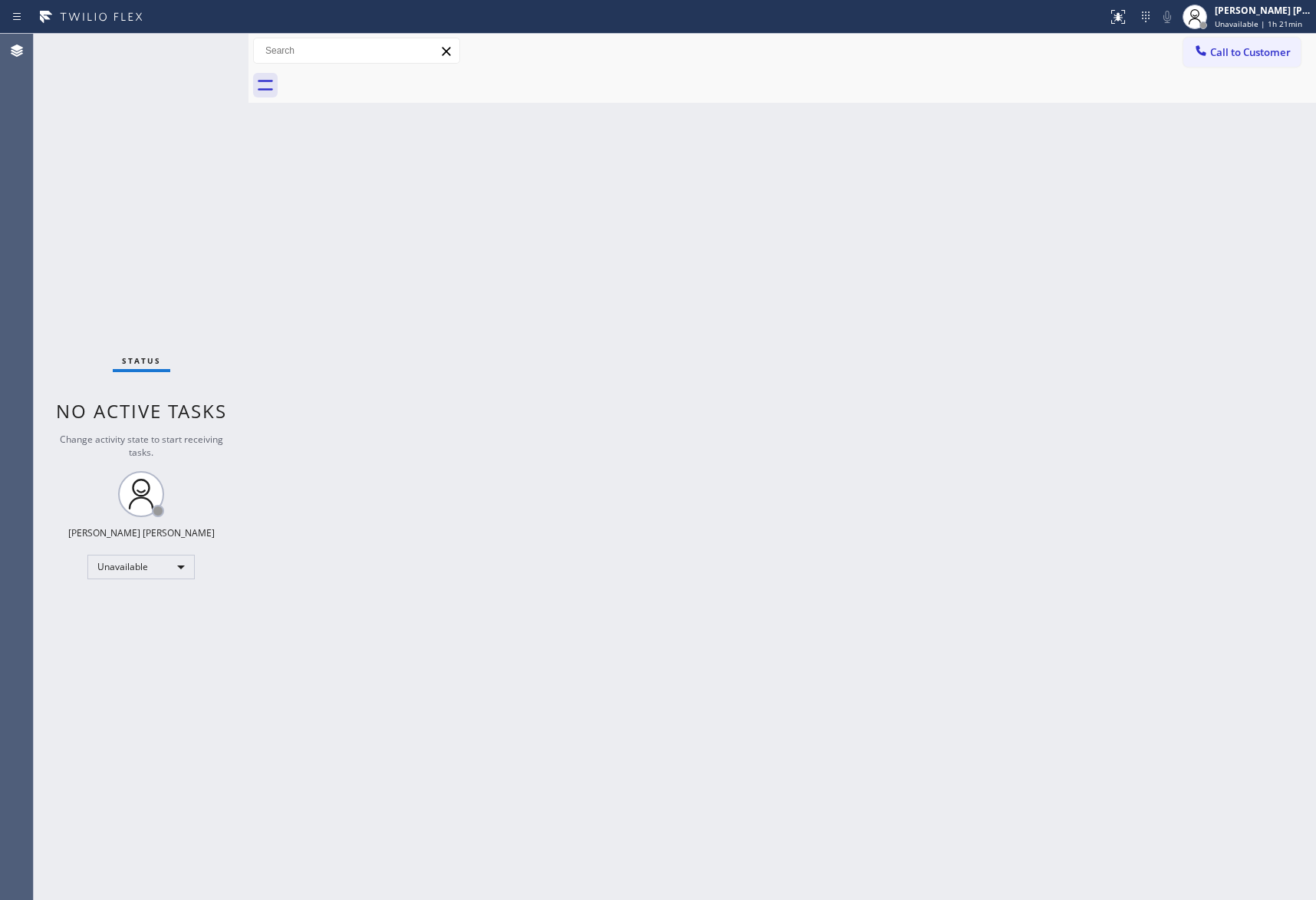
click at [385, 81] on div at bounding box center [799, 85] width 1035 height 34
click at [1289, 54] on span "Call to Customer" at bounding box center [1250, 52] width 80 height 14
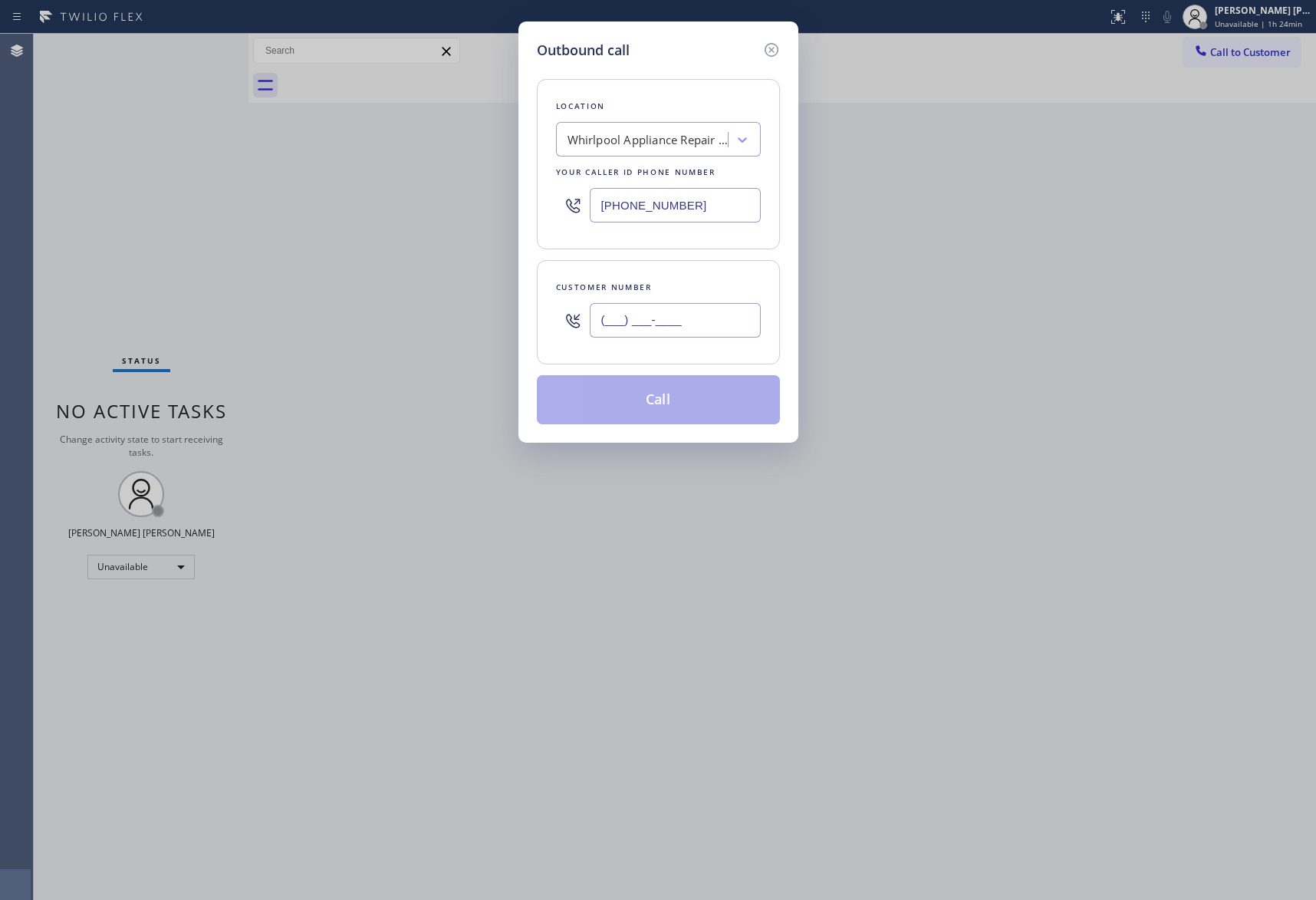
click at [698, 320] on input "(___) ___-____" at bounding box center [675, 319] width 171 height 34
paste input "858) 740-0444"
type input "[PHONE_NUMBER]"
click at [629, 137] on div "Whirlpool Appliance Repair Co [GEOGRAPHIC_DATA]" at bounding box center [648, 139] width 162 height 18
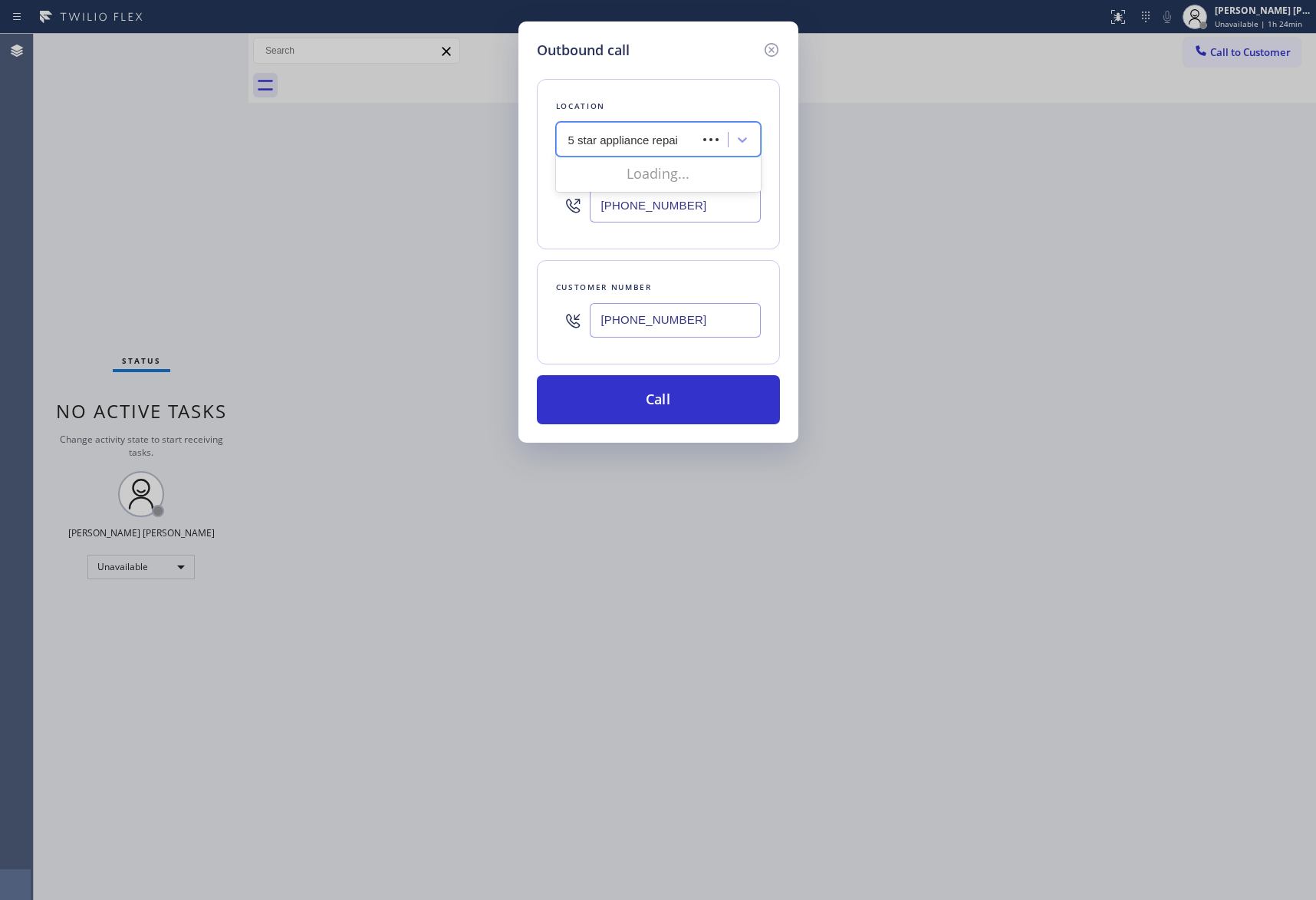
type input "5 star appliance repair"
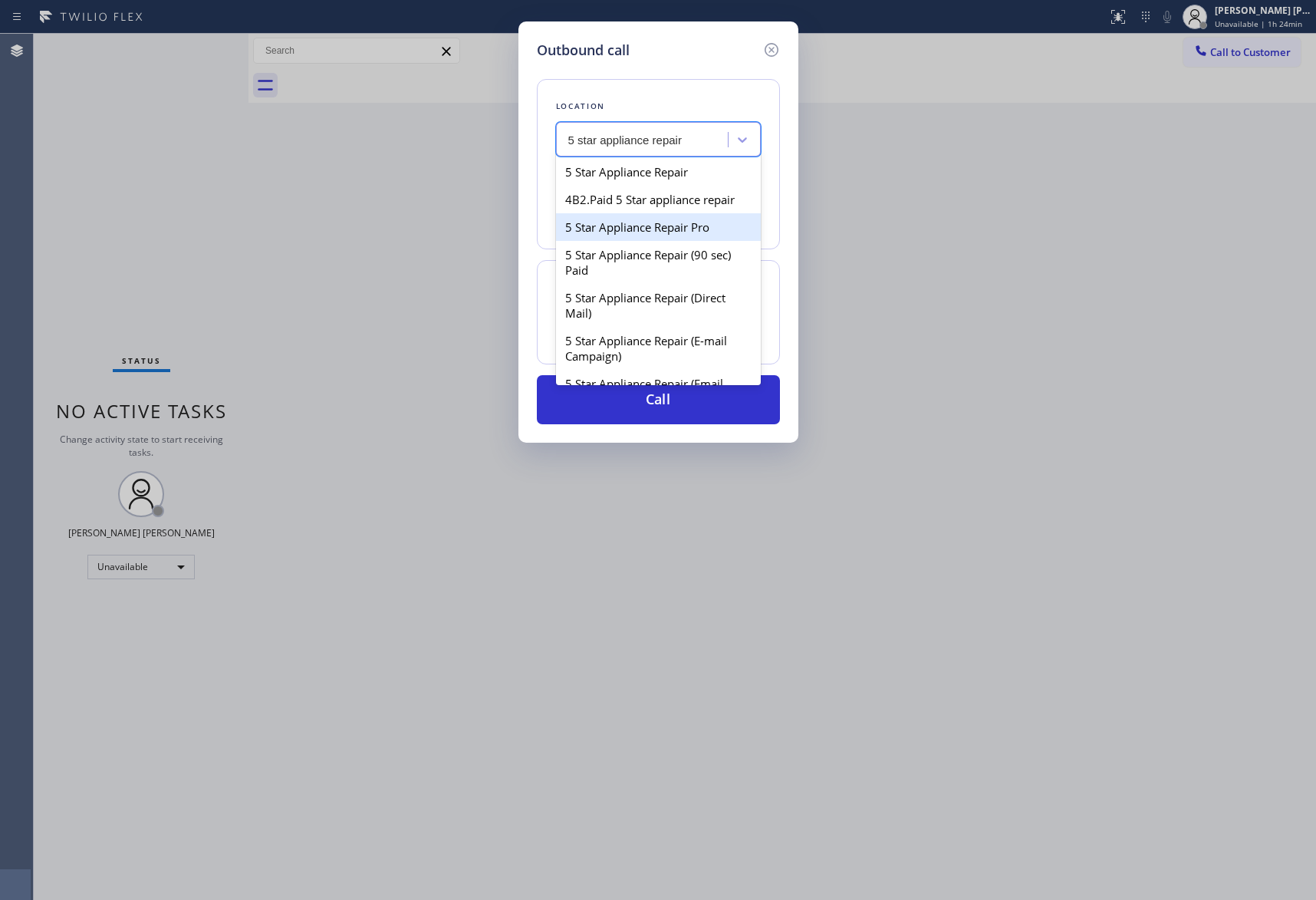
click at [672, 241] on div "5 Star Appliance Repair Pro" at bounding box center [659, 227] width 205 height 28
type input "[PHONE_NUMBER]"
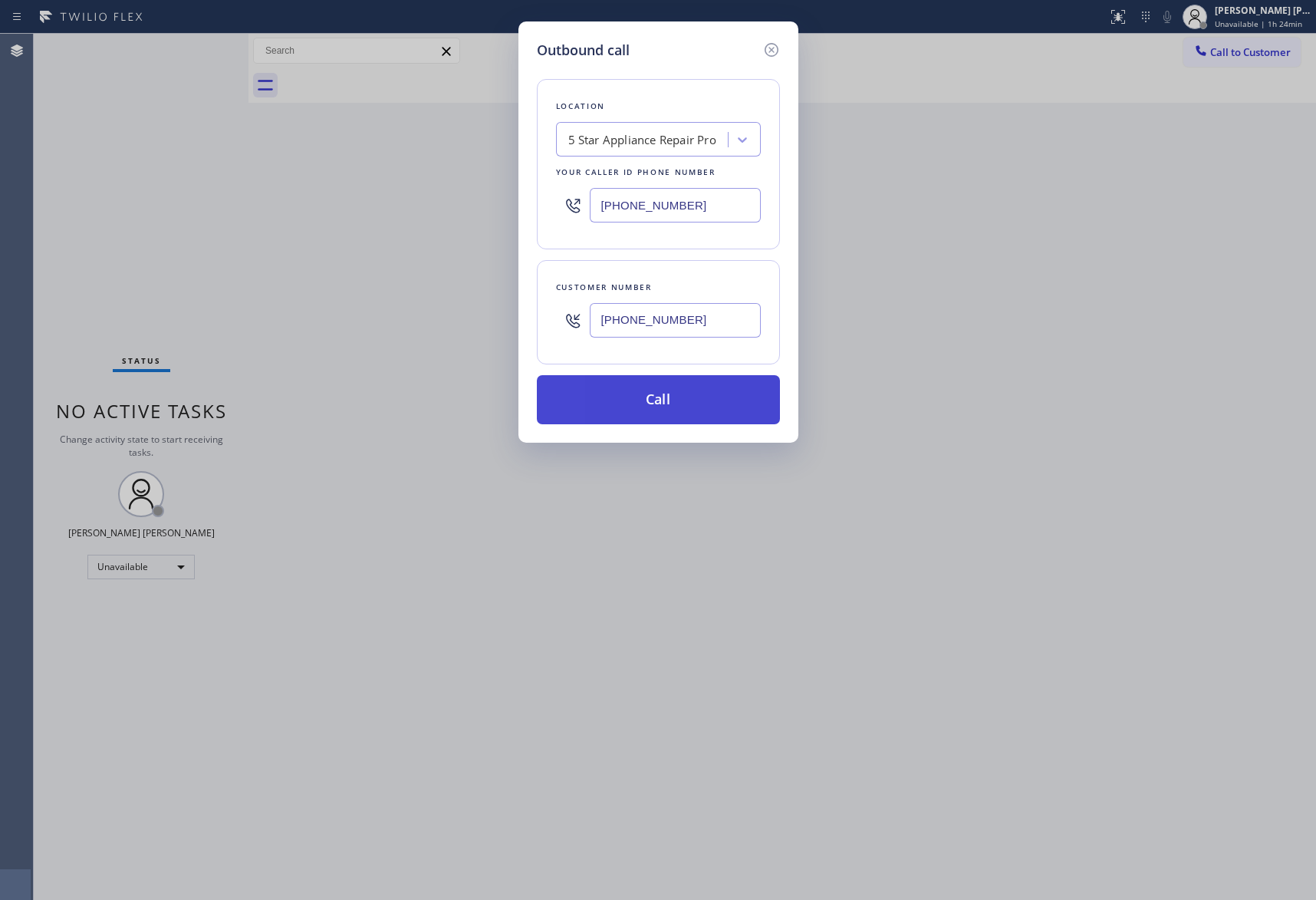
click at [688, 406] on button "Call" at bounding box center [659, 399] width 244 height 49
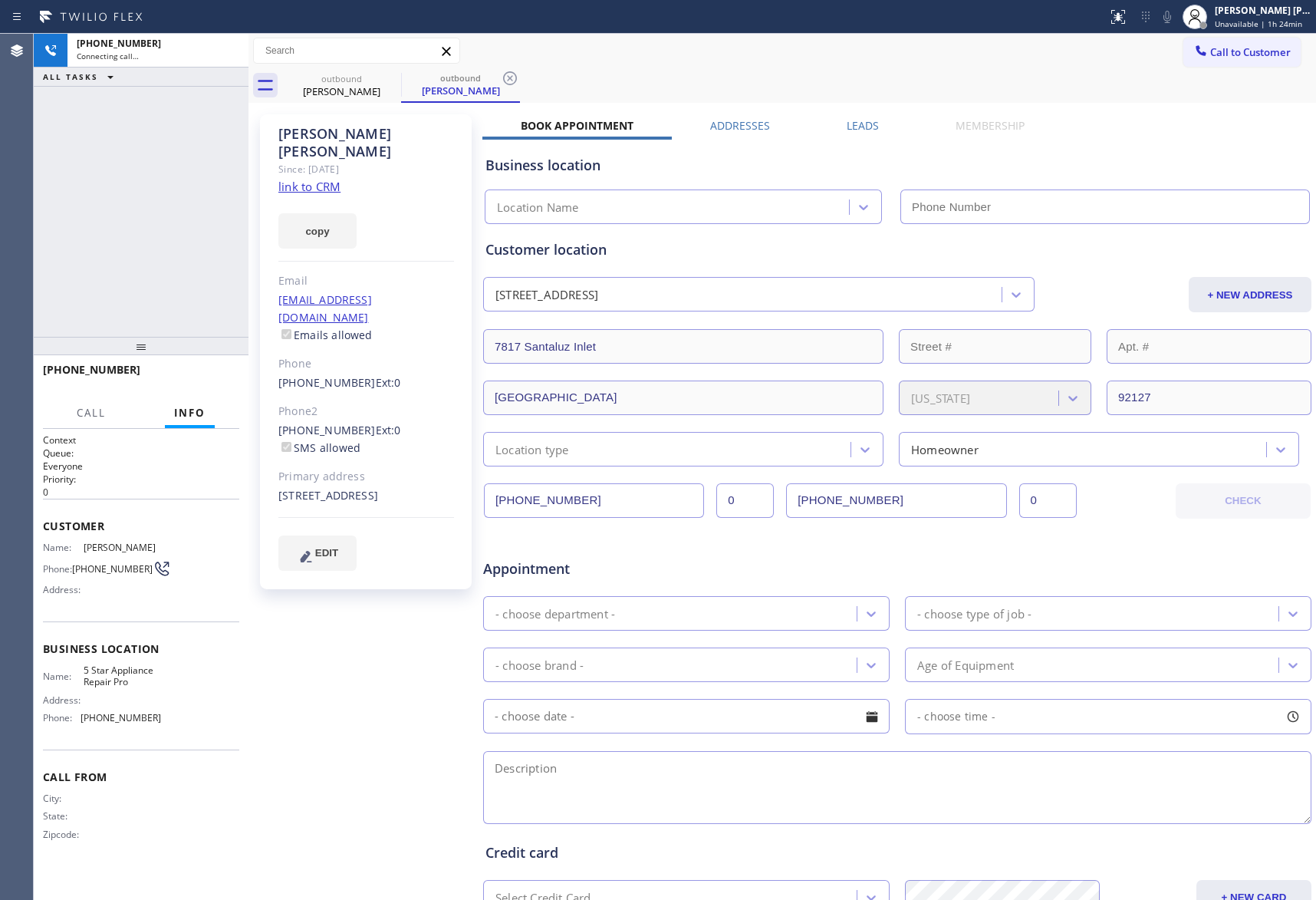
type input "[PHONE_NUMBER]"
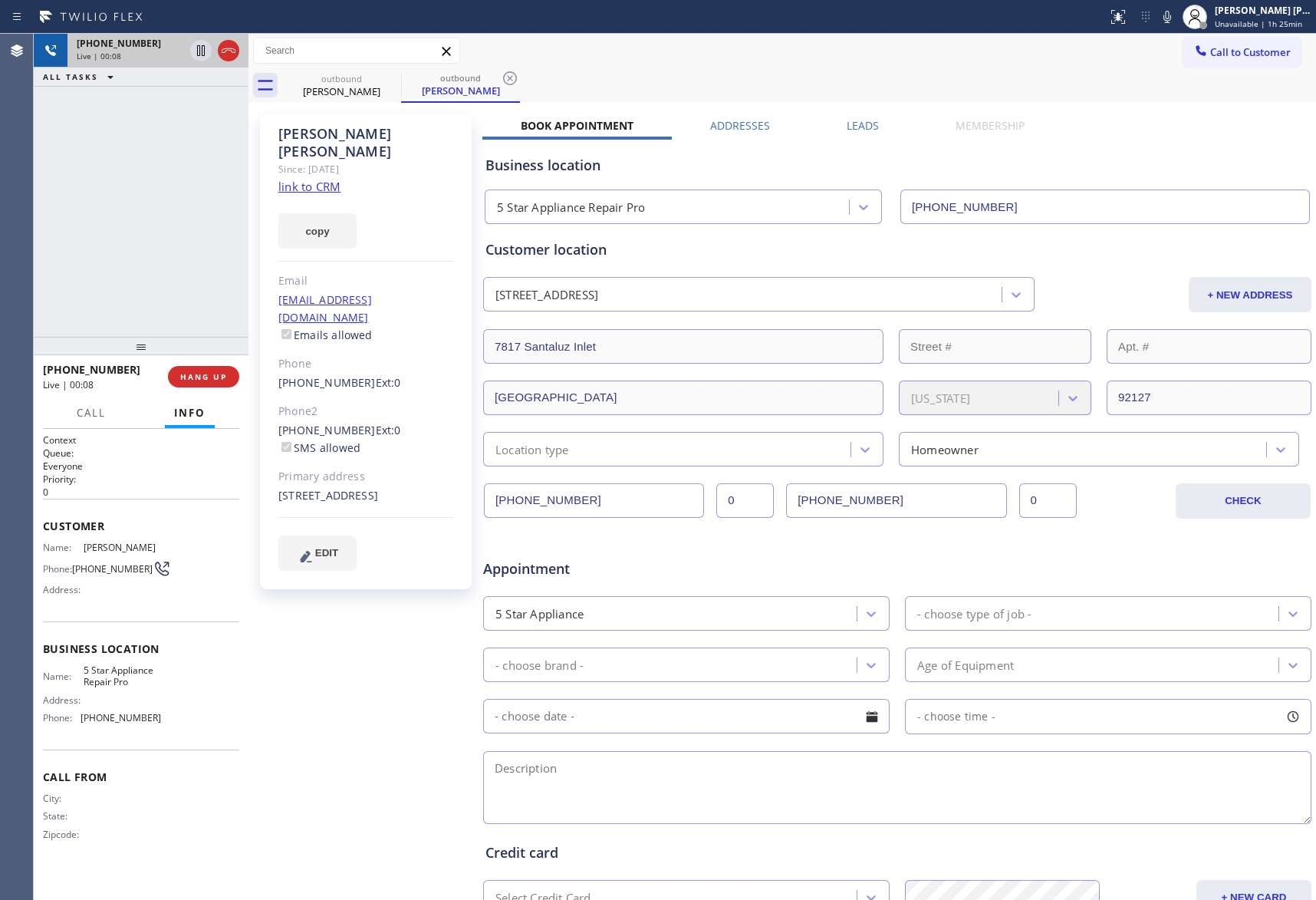
click at [228, 47] on icon at bounding box center [229, 51] width 18 height 18
click at [855, 121] on label "Leads" at bounding box center [863, 126] width 32 height 15
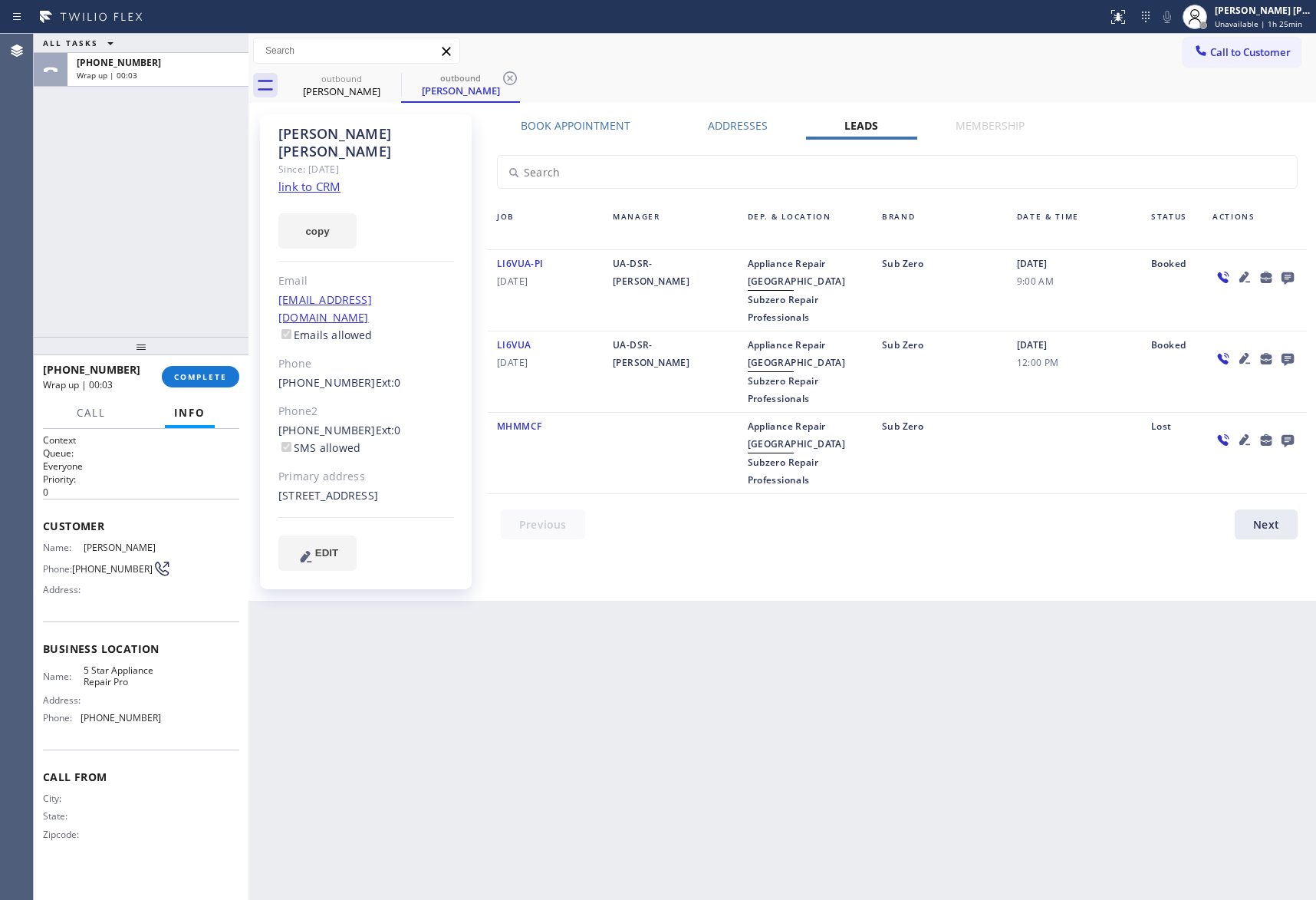
click at [1284, 275] on icon at bounding box center [1287, 278] width 12 height 12
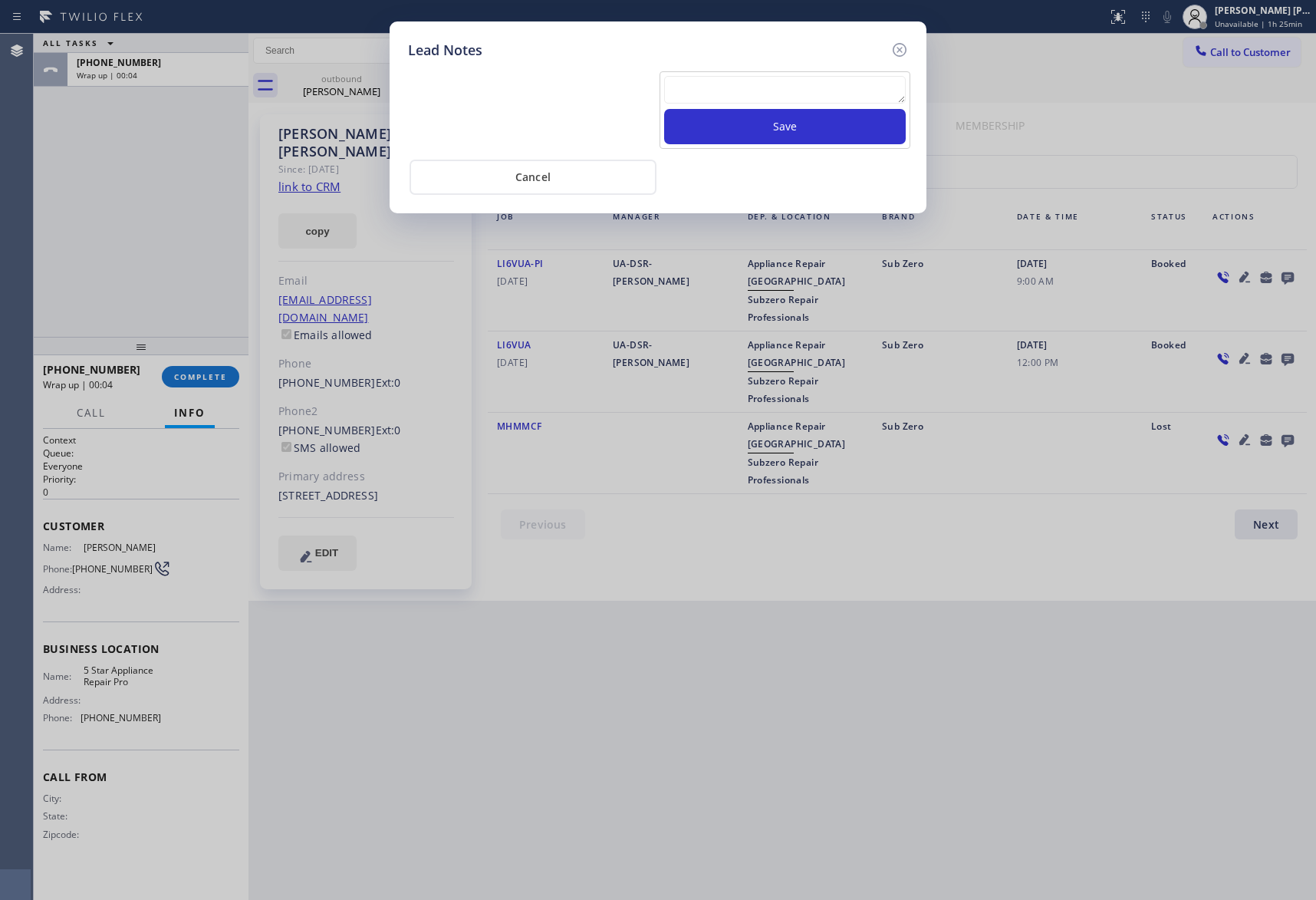
click at [778, 92] on textarea at bounding box center [785, 90] width 242 height 28
paste textarea "VM | please transfer if cx calls back"
type textarea "VM | please transfer if cx calls back"
click at [792, 129] on button "Save" at bounding box center [785, 126] width 242 height 35
click at [903, 51] on icon at bounding box center [900, 50] width 14 height 14
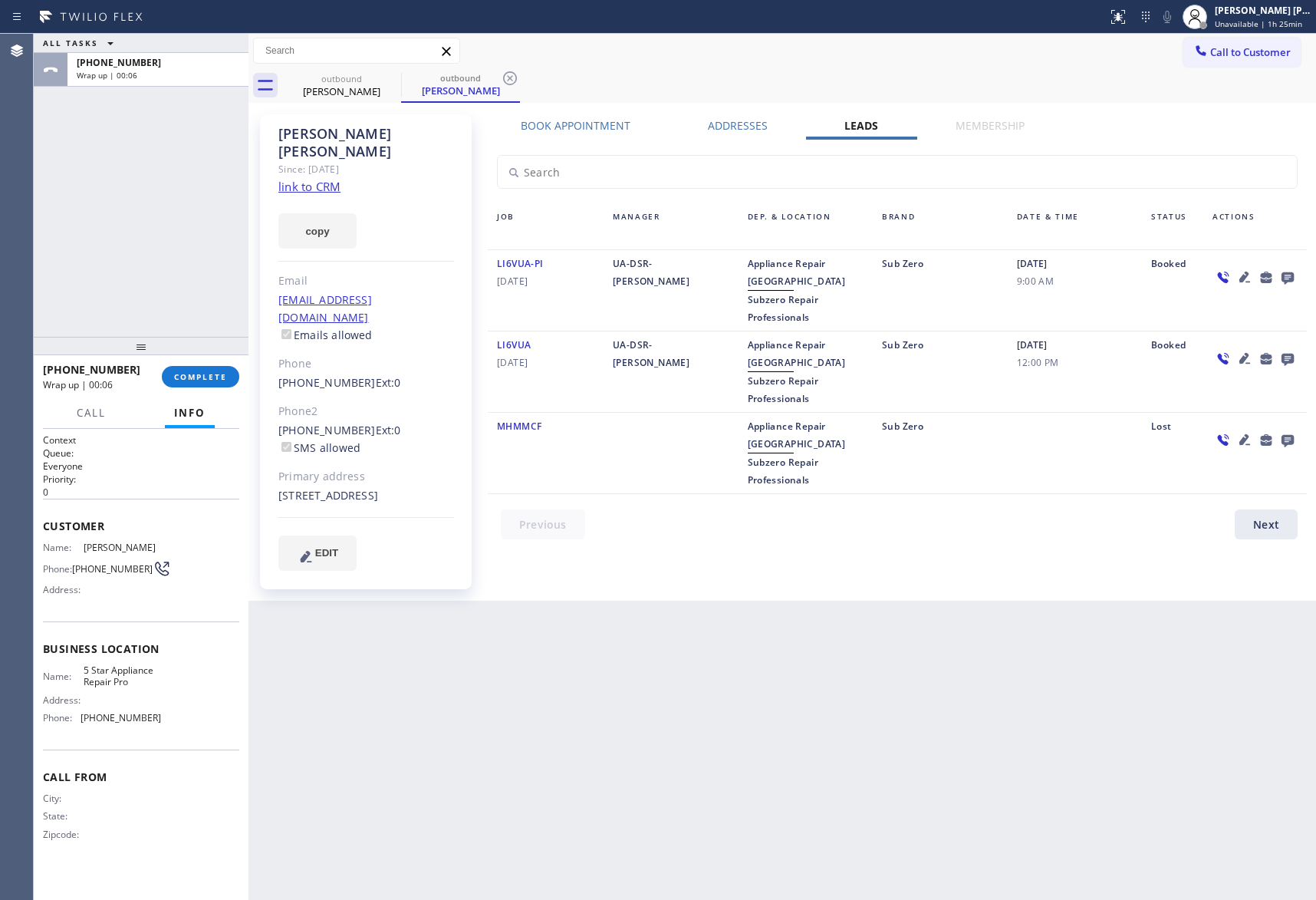
click at [206, 360] on div "[PHONE_NUMBER] Wrap up | 00:06 COMPLETE" at bounding box center [141, 377] width 197 height 40
click at [211, 375] on span "COMPLETE" at bounding box center [200, 377] width 53 height 11
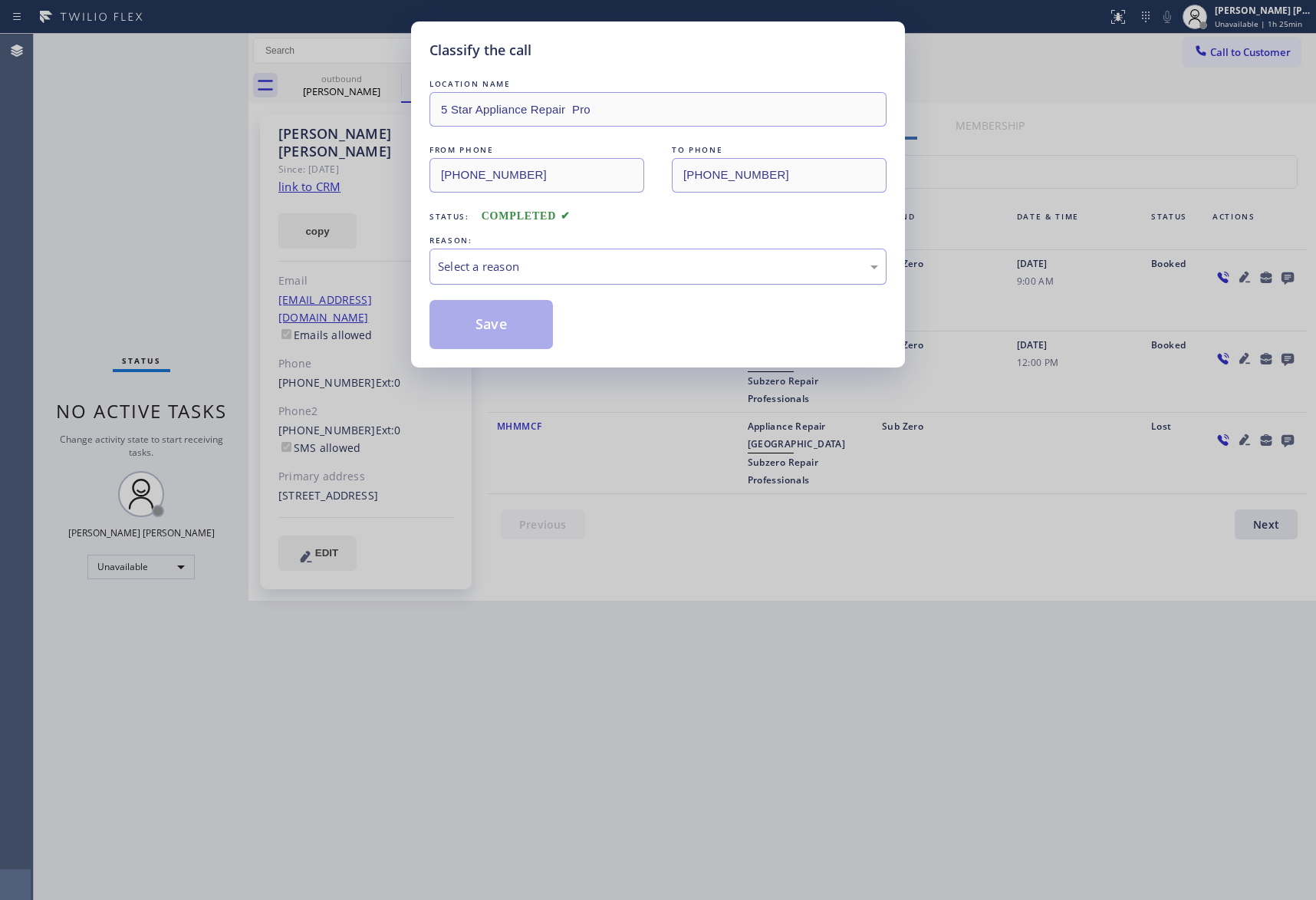
click at [541, 271] on div "Select a reason" at bounding box center [658, 266] width 440 height 18
click at [485, 329] on button "Save" at bounding box center [492, 324] width 124 height 49
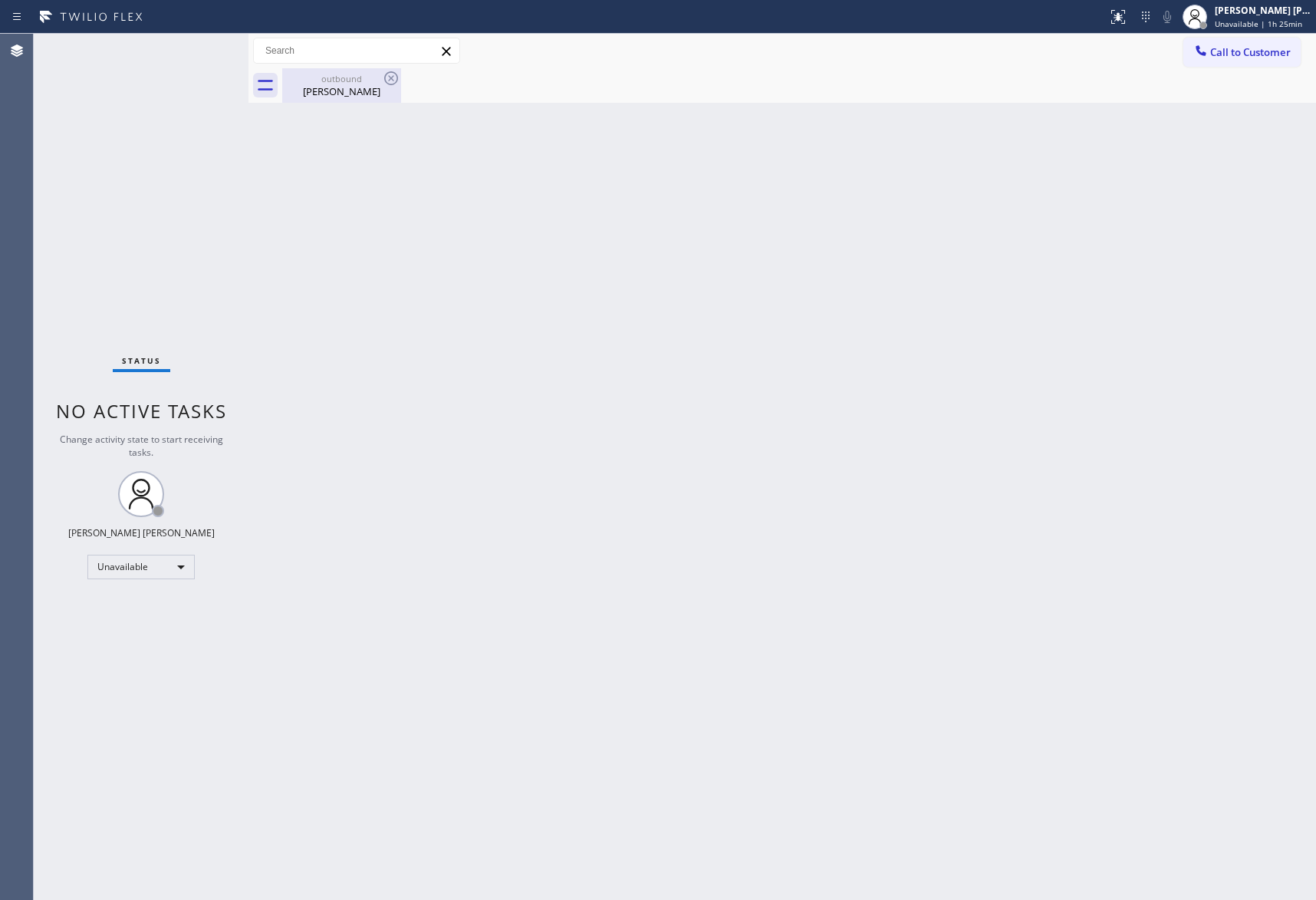
click at [344, 71] on div "outbound [PERSON_NAME]" at bounding box center [342, 85] width 116 height 34
click at [384, 75] on div "outbound [PERSON_NAME]" at bounding box center [341, 85] width 119 height 34
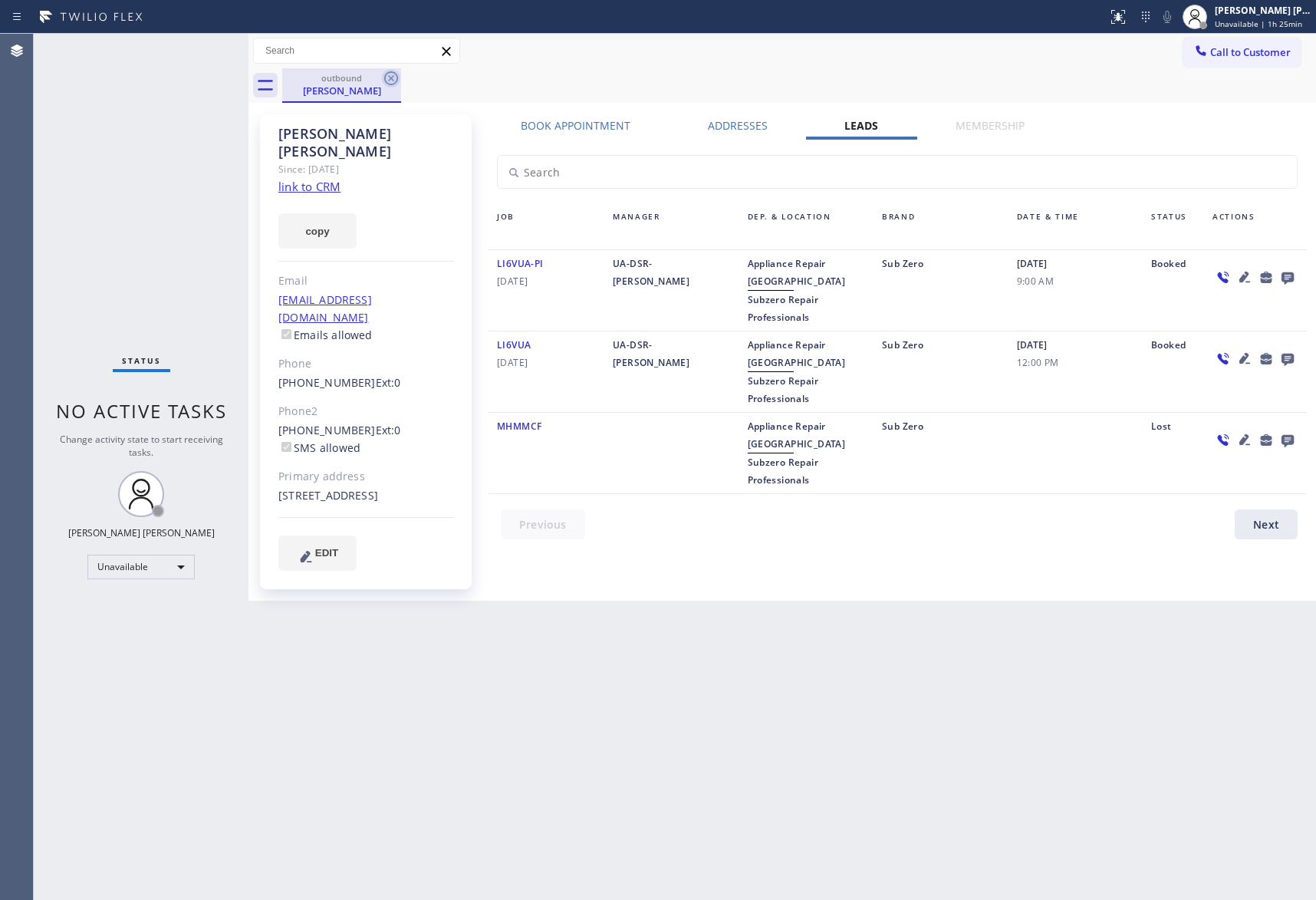
click at [394, 78] on icon at bounding box center [391, 78] width 18 height 18
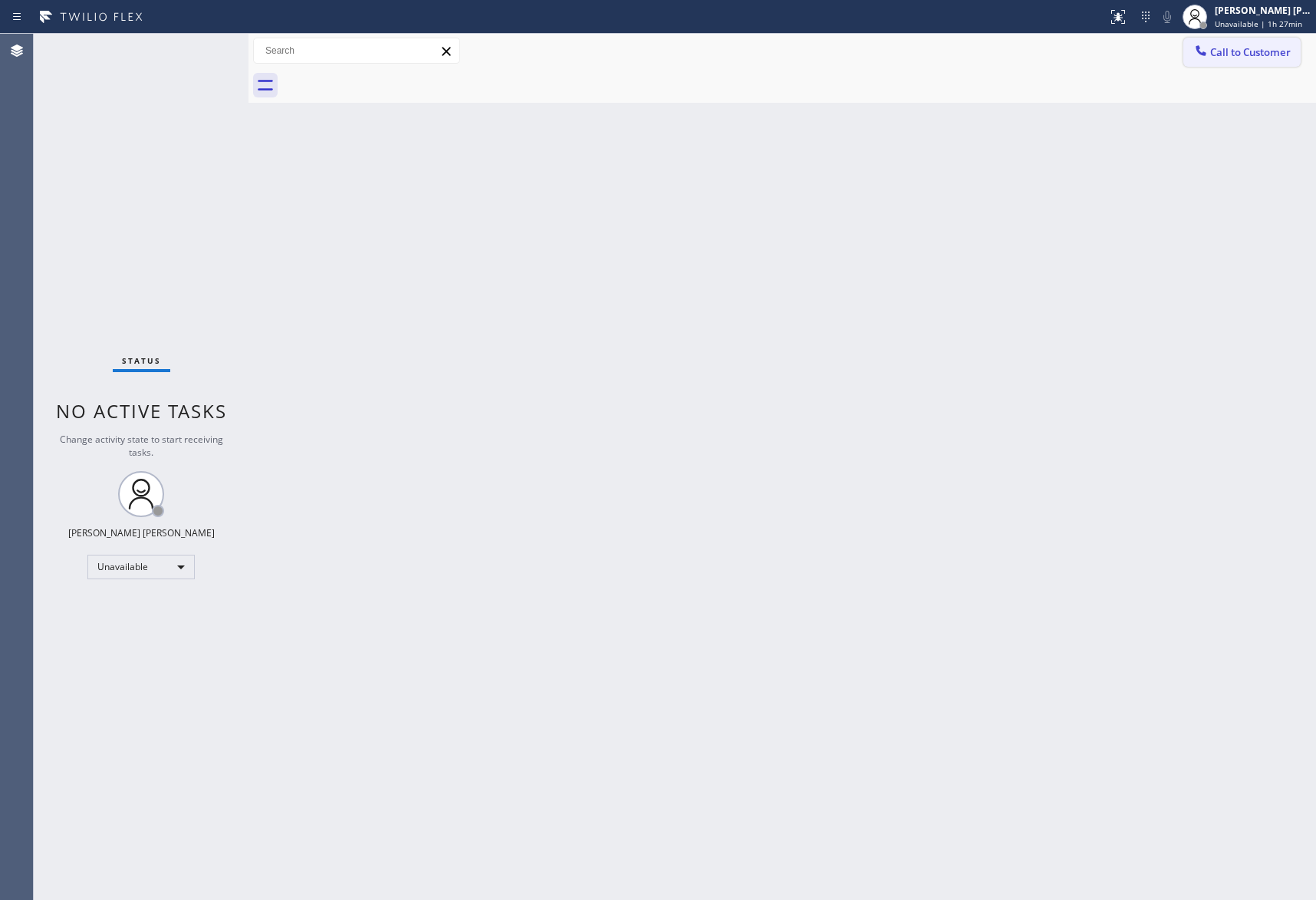
click at [1260, 47] on span "Call to Customer" at bounding box center [1250, 52] width 80 height 14
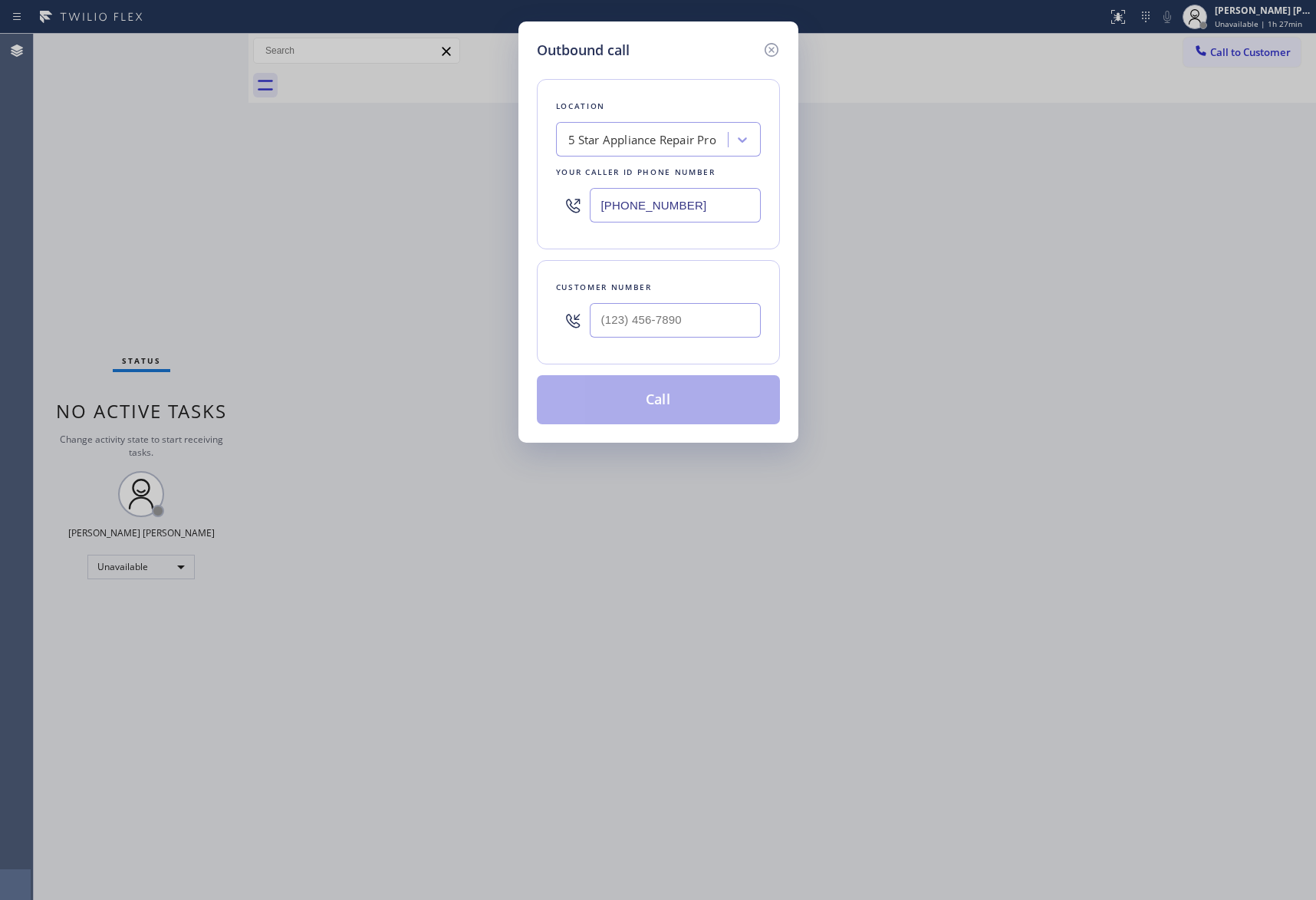
click at [685, 351] on div "Customer number" at bounding box center [659, 312] width 244 height 104
click at [698, 317] on input "(___) ___-____" at bounding box center [675, 319] width 171 height 34
paste input "972) 743-3408"
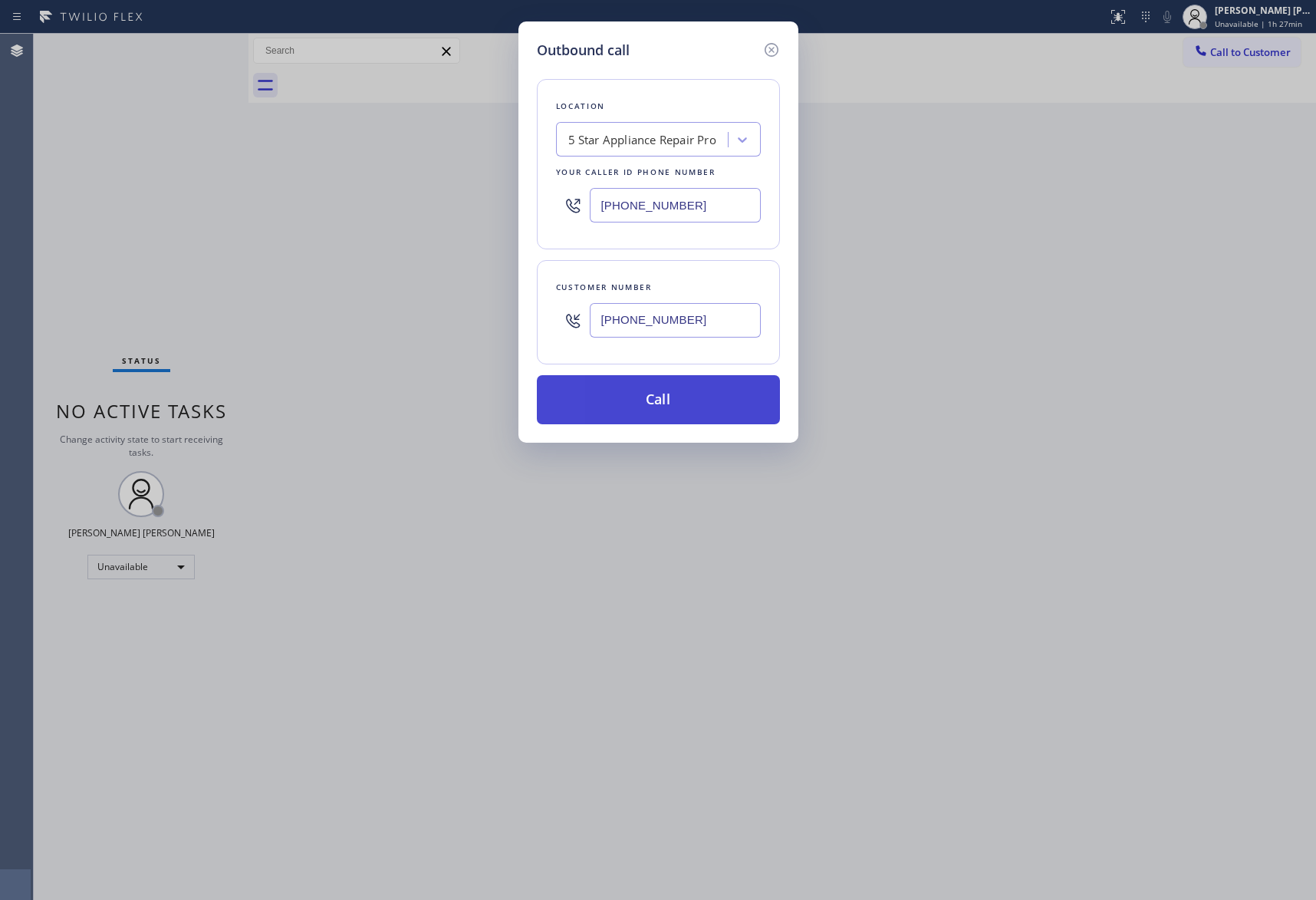
type input "[PHONE_NUMBER]"
click at [685, 403] on button "Call" at bounding box center [659, 399] width 244 height 49
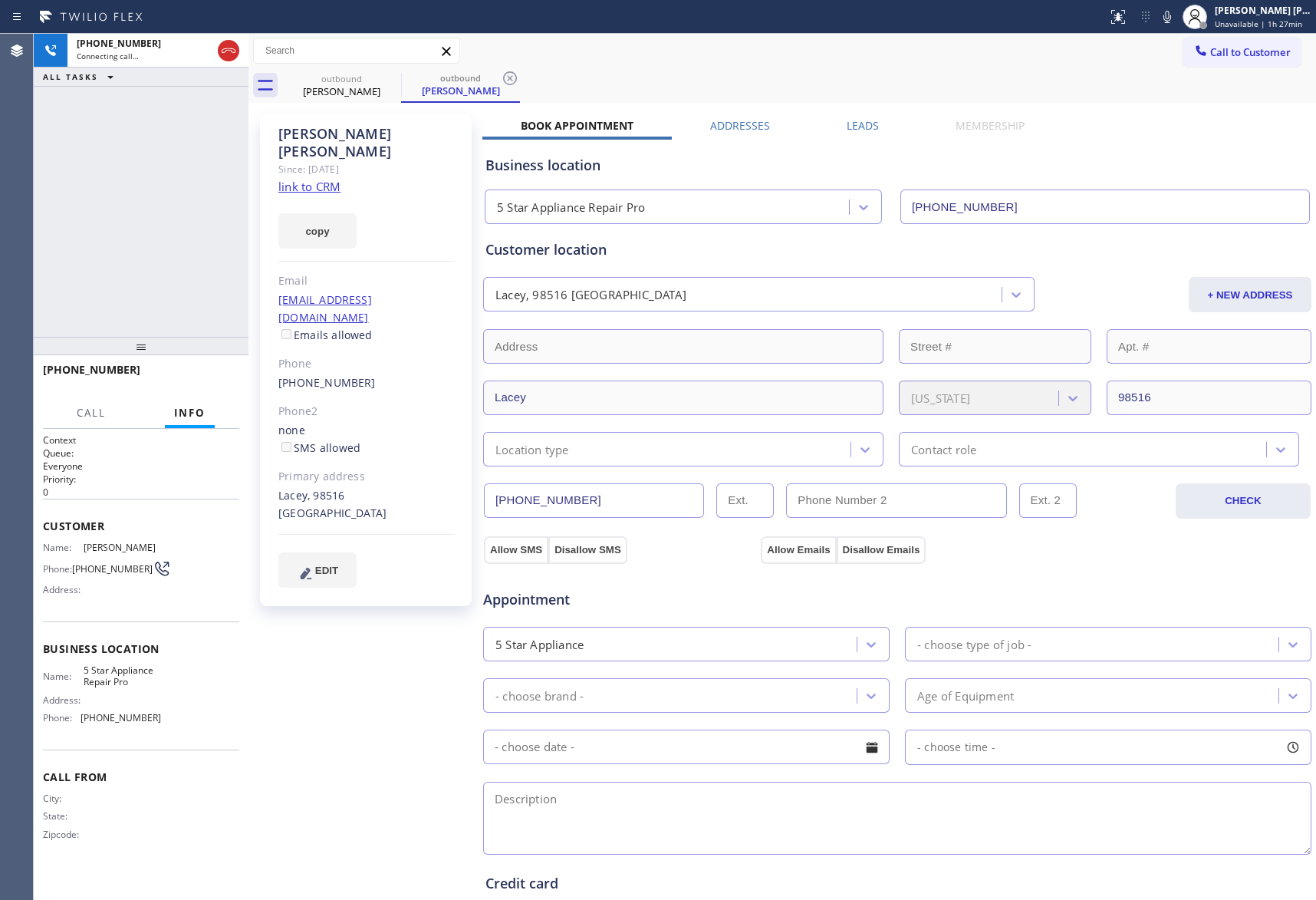
type input "[PHONE_NUMBER]"
click at [230, 44] on icon at bounding box center [229, 51] width 18 height 18
click at [197, 380] on span "COMPLETE" at bounding box center [200, 377] width 53 height 11
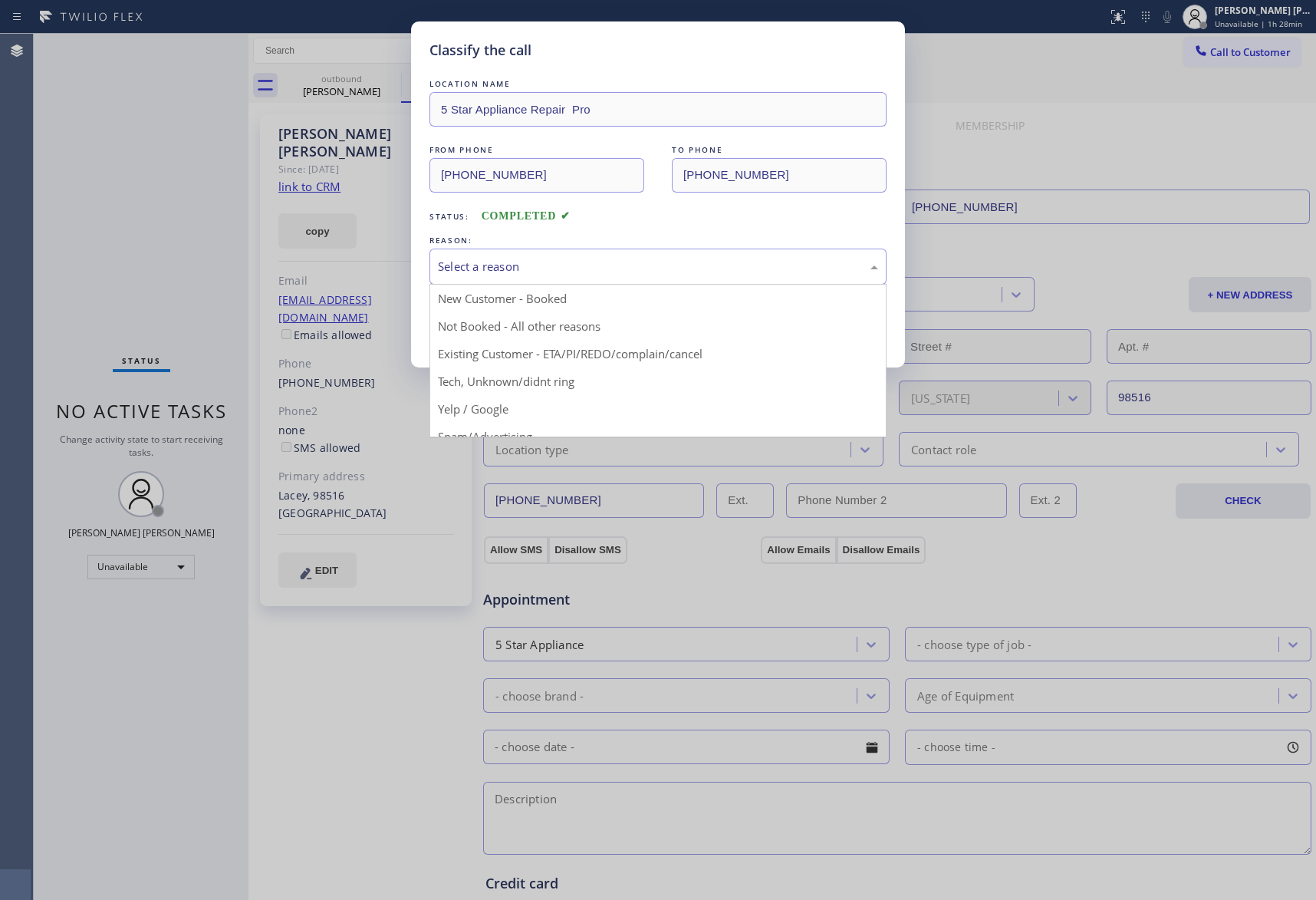
click at [707, 259] on div "Select a reason" at bounding box center [658, 266] width 440 height 18
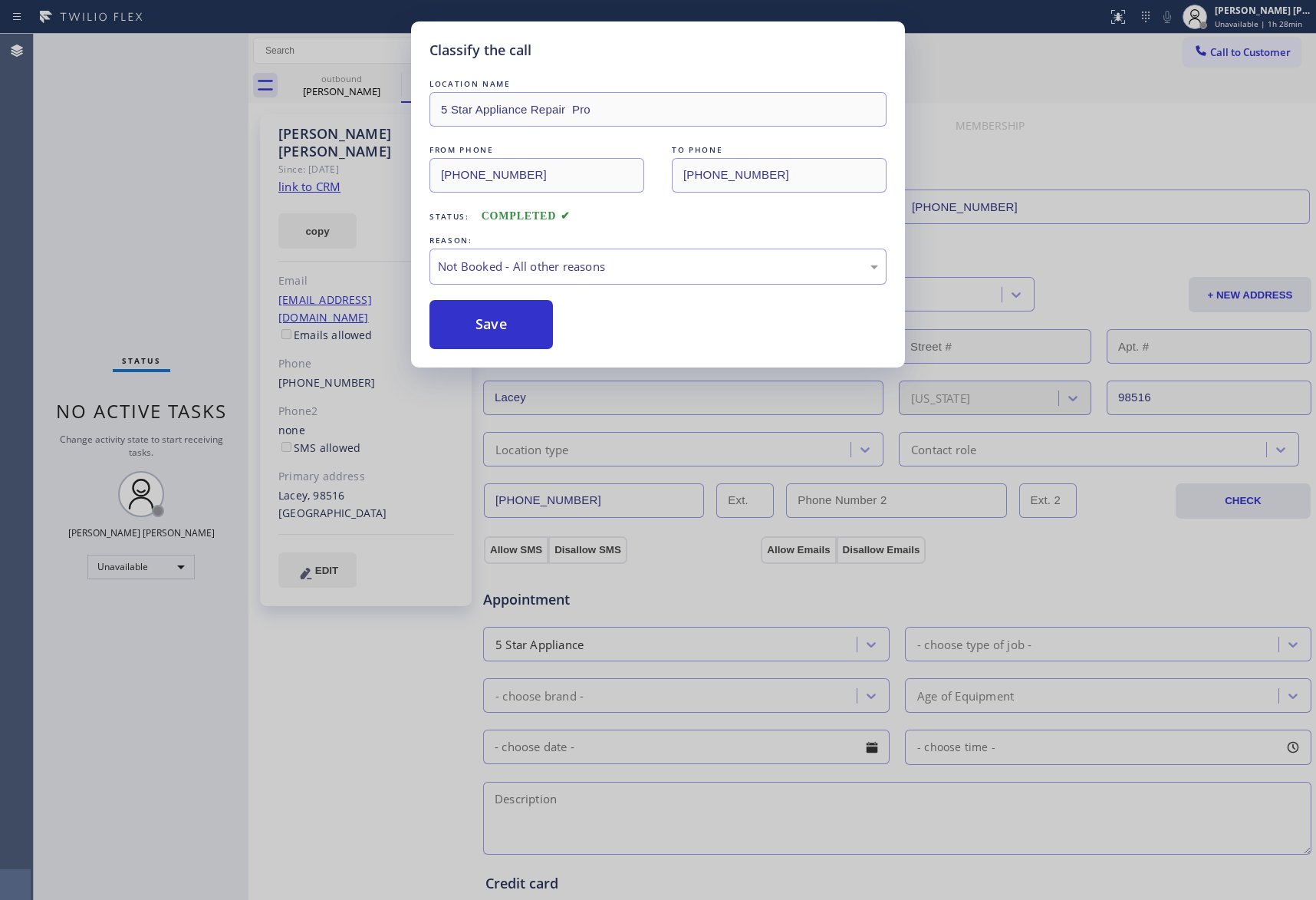
click at [471, 332] on button "Save" at bounding box center [492, 324] width 124 height 49
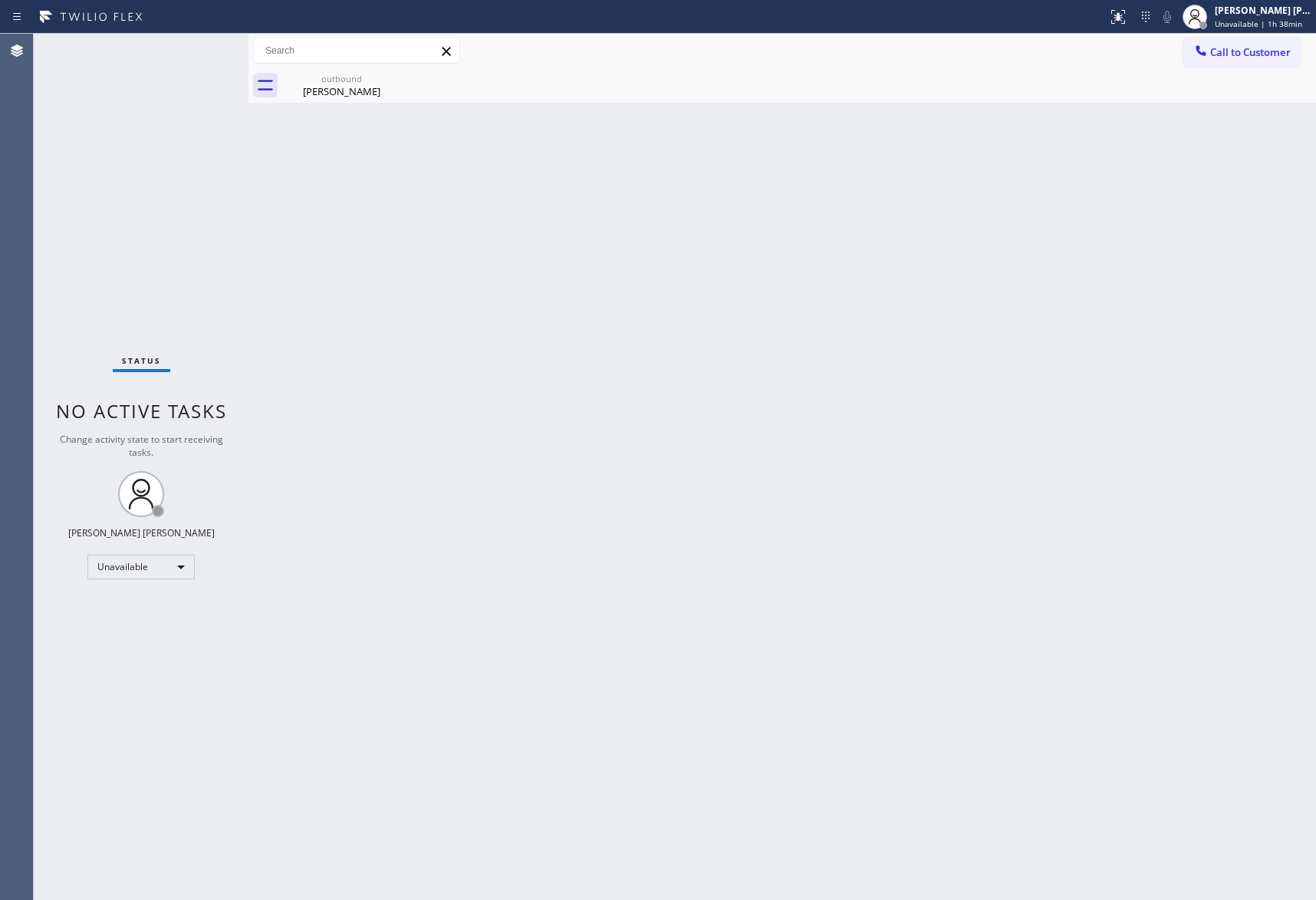
drag, startPoint x: 366, startPoint y: 81, endPoint x: 390, endPoint y: 75, distance: 24.7
click at [366, 79] on div "outbound" at bounding box center [342, 78] width 116 height 11
click at [0, 0] on icon at bounding box center [0, 0] width 0 height 0
click at [393, 74] on div "outbound [PERSON_NAME]" at bounding box center [799, 85] width 1035 height 34
click at [1262, 18] on span "Unavailable | 1h 45min" at bounding box center [1259, 24] width 88 height 11
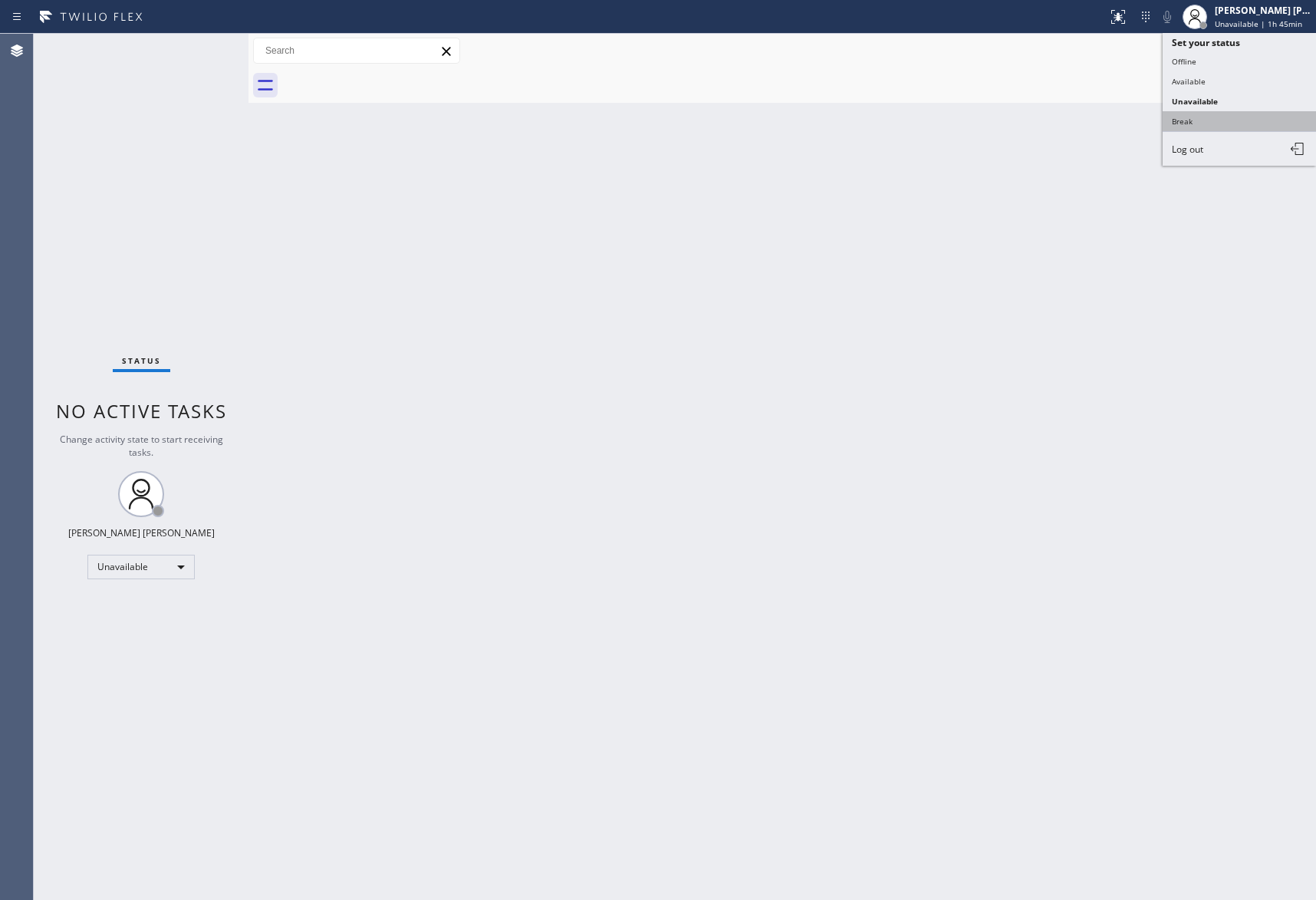
click at [1243, 114] on button "Break" at bounding box center [1239, 122] width 153 height 20
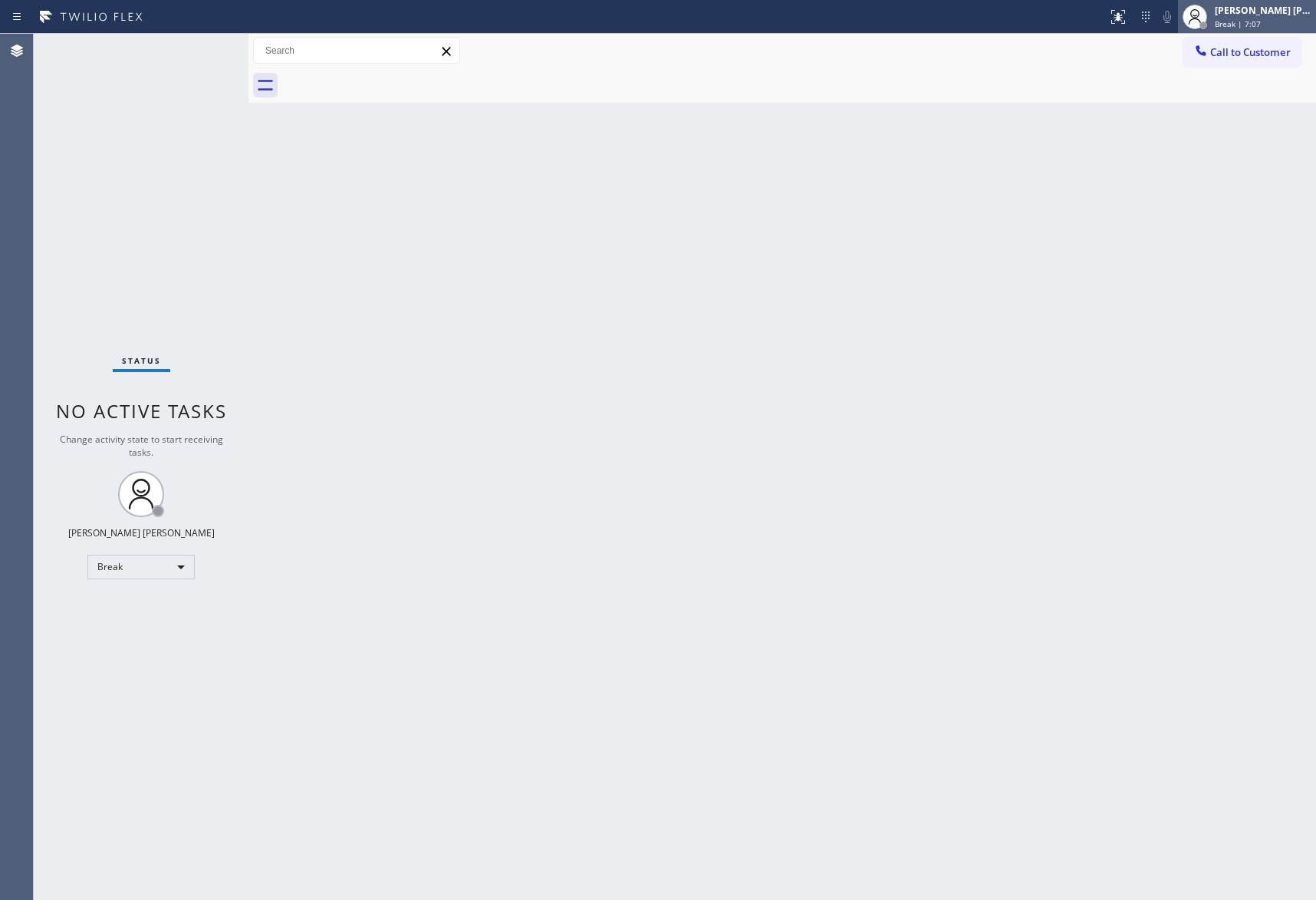
click at [1232, 12] on div "[PERSON_NAME] [PERSON_NAME]" at bounding box center [1263, 10] width 97 height 13
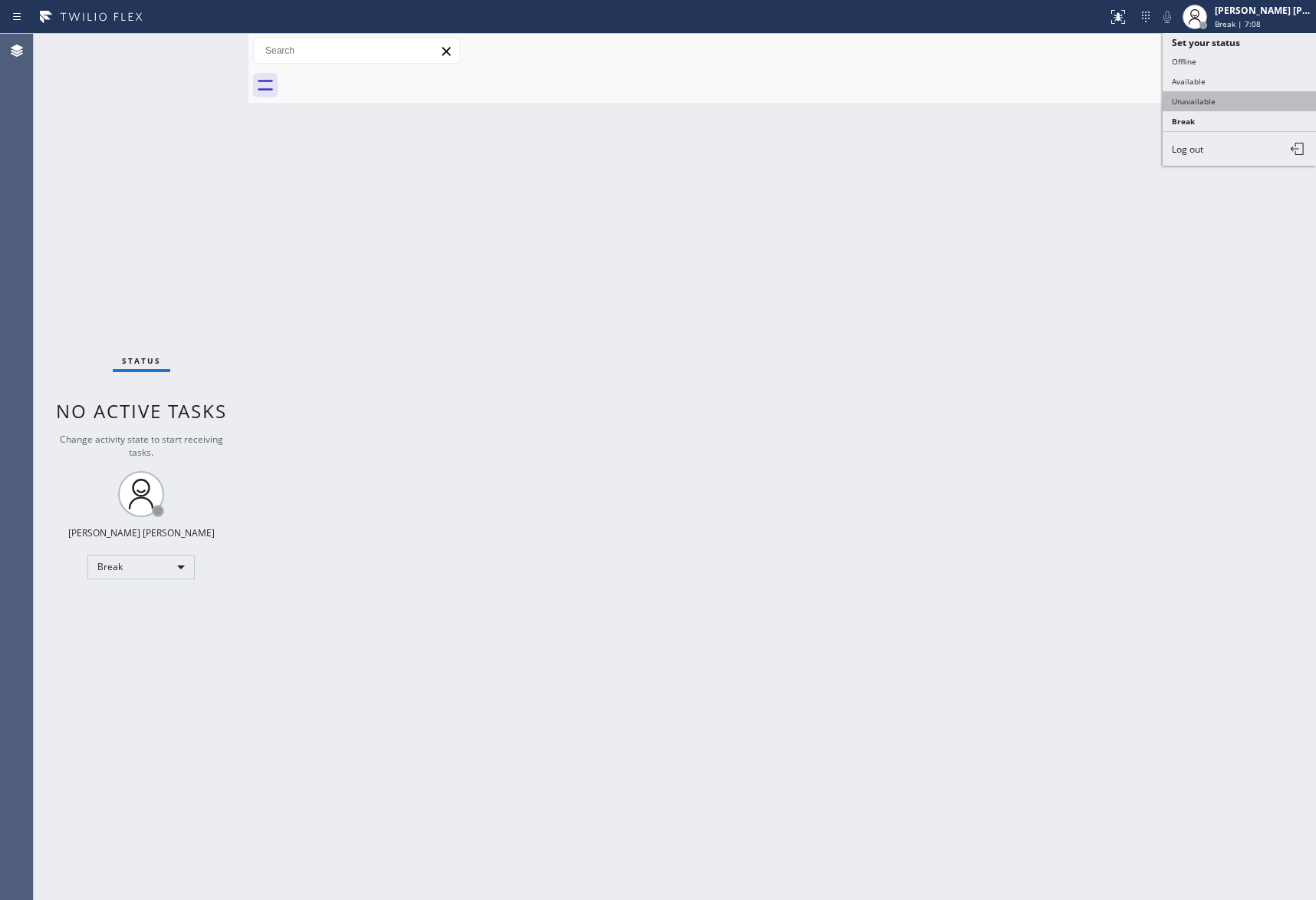
click at [1216, 95] on button "Unavailable" at bounding box center [1239, 102] width 153 height 20
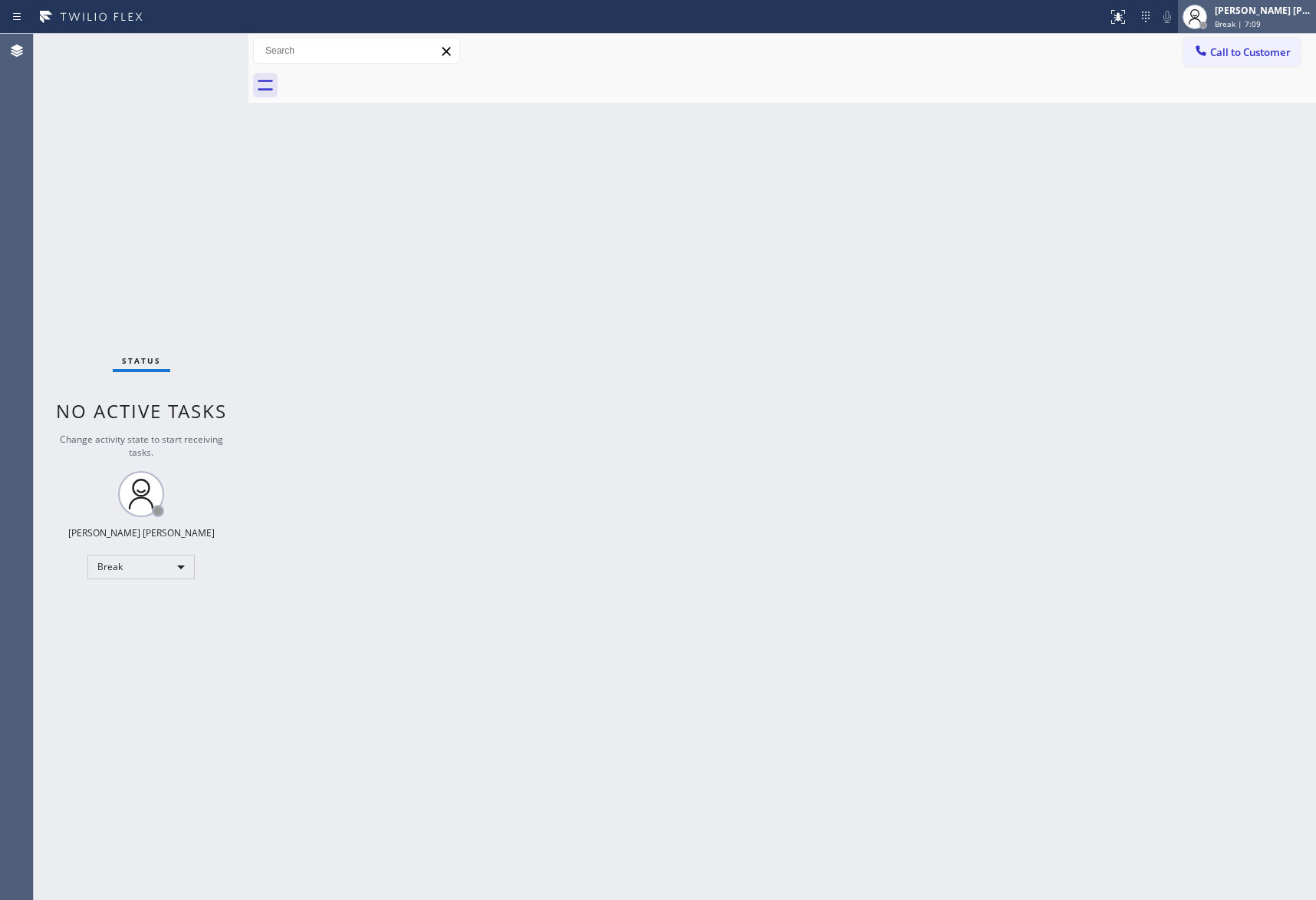
click at [1243, 16] on div "[PERSON_NAME] [PERSON_NAME]" at bounding box center [1263, 10] width 97 height 13
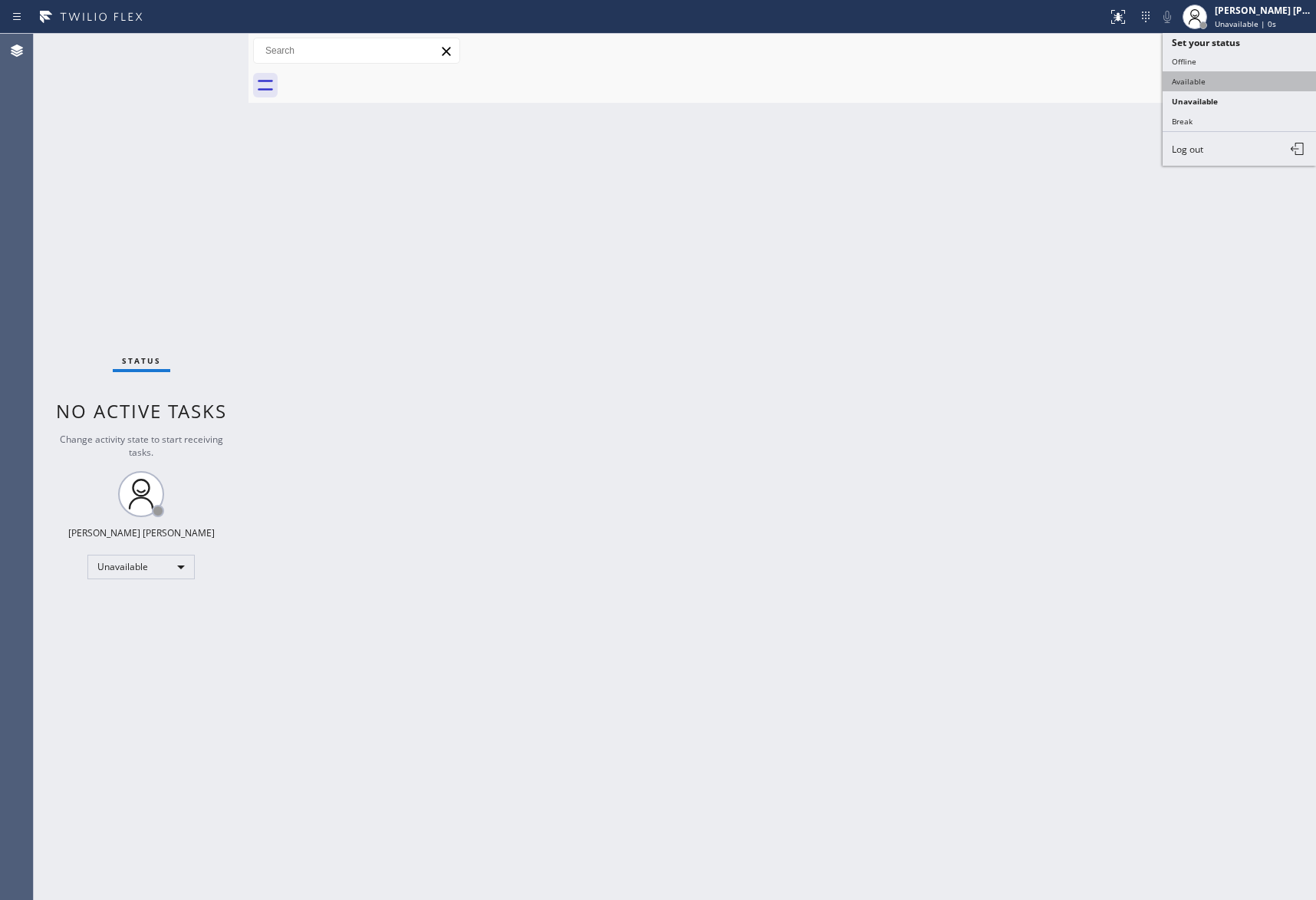
click at [1226, 74] on button "Available" at bounding box center [1239, 81] width 153 height 20
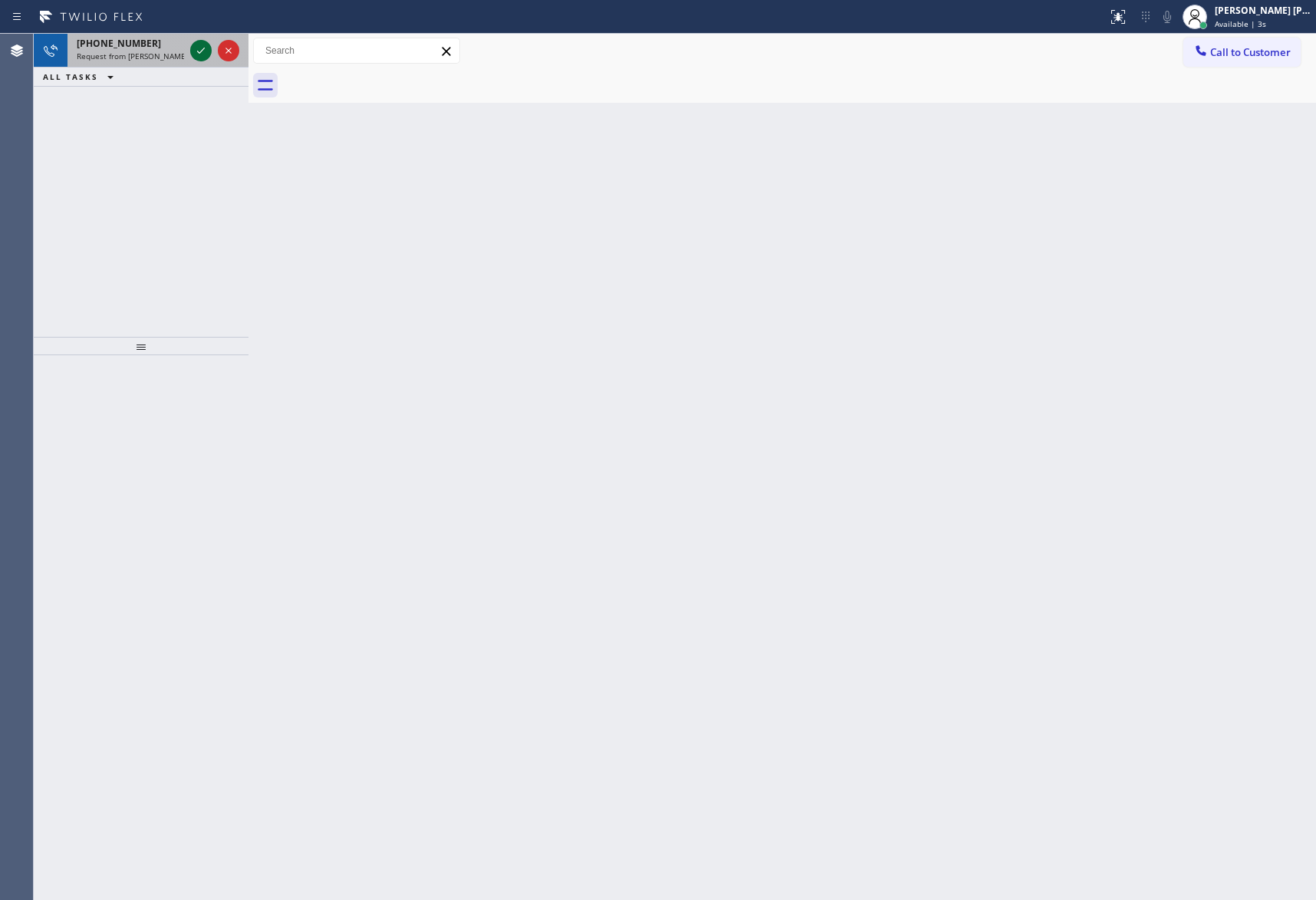
click at [193, 48] on icon at bounding box center [201, 51] width 18 height 18
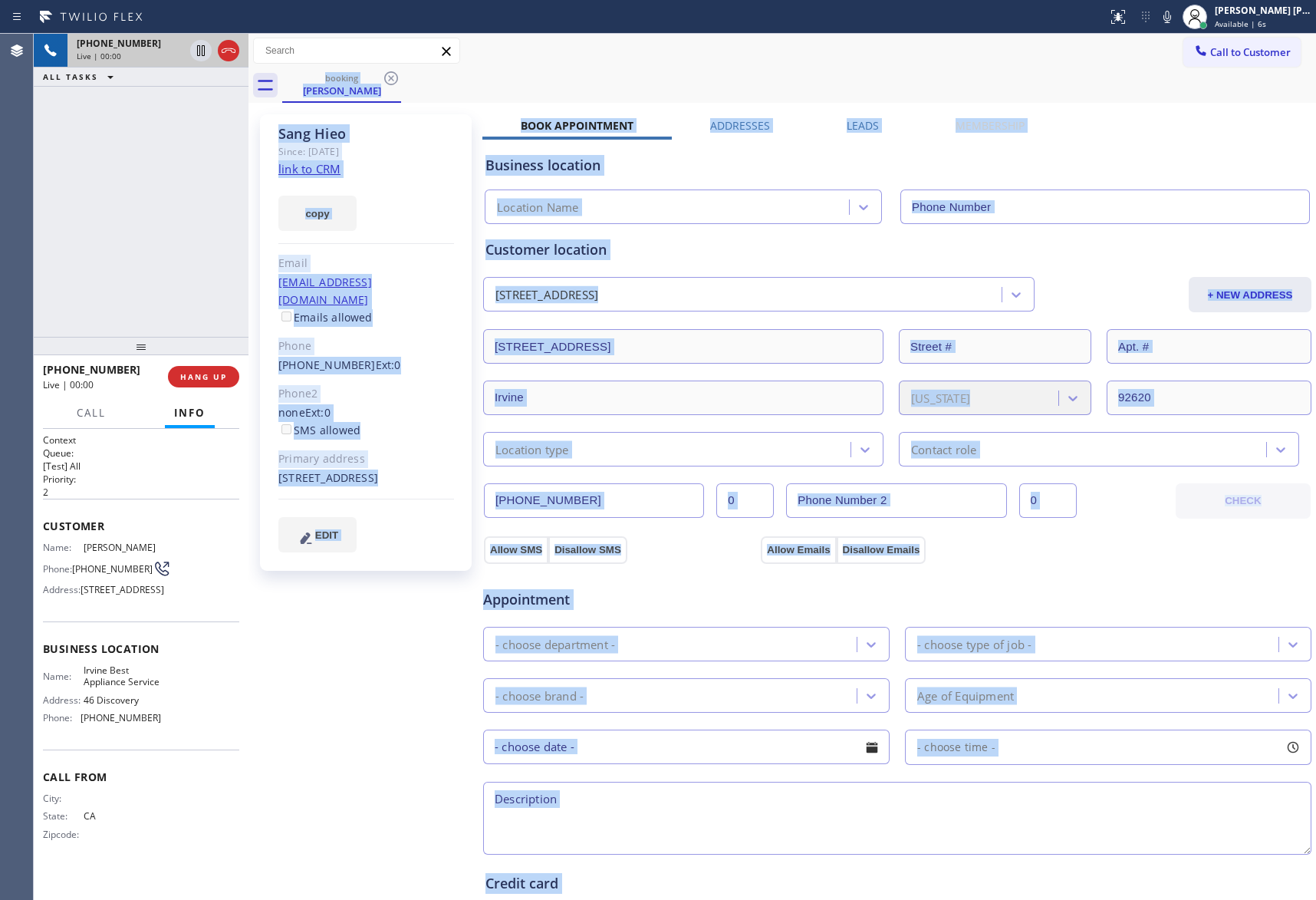
type input "[PHONE_NUMBER]"
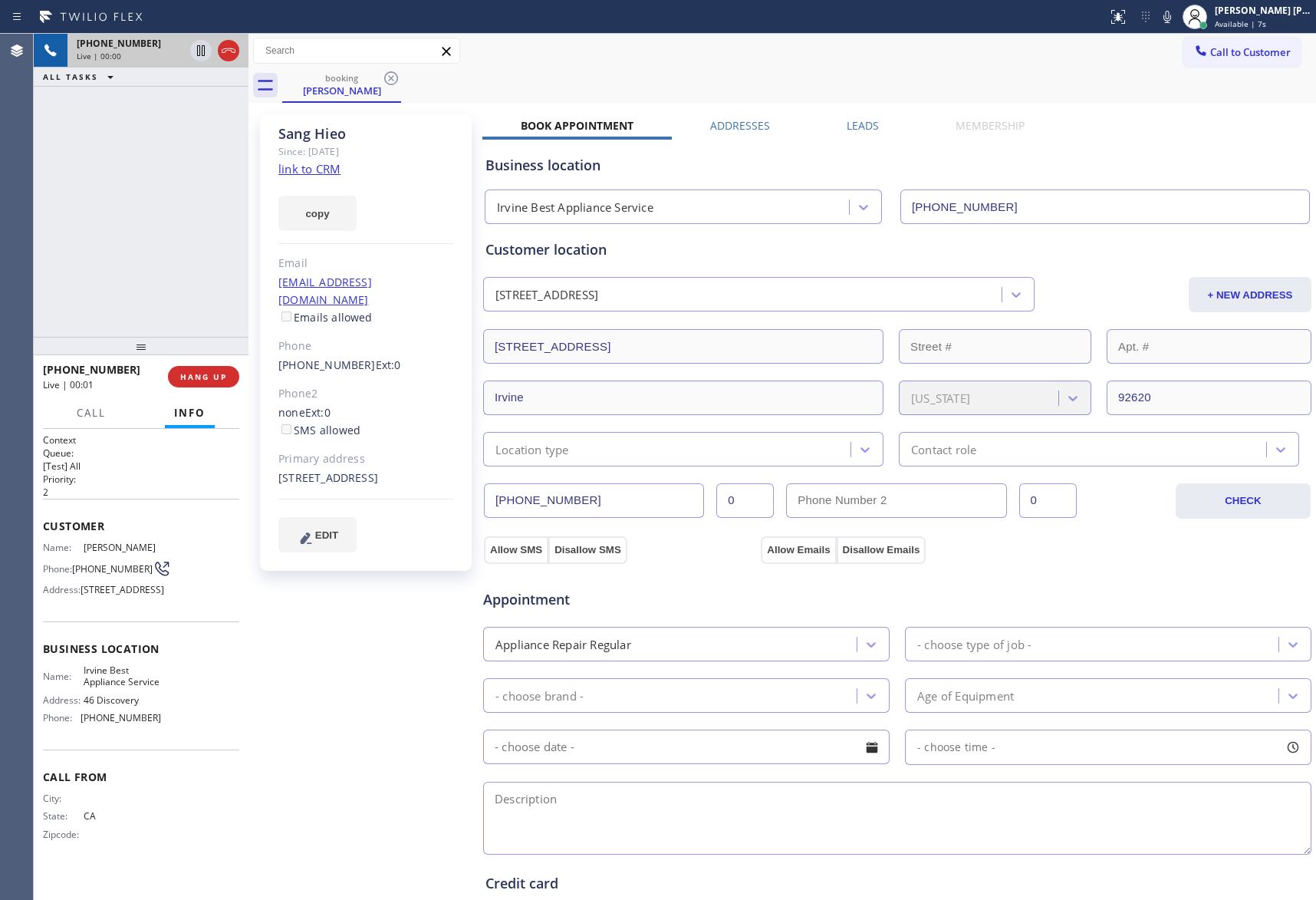
click at [141, 246] on div "[PHONE_NUMBER] Live | 00:00 ALL TASKS ALL TASKS ACTIVE TASKS TASKS IN WRAP UP" at bounding box center [141, 186] width 215 height 303
click at [856, 118] on label "Leads" at bounding box center [863, 126] width 32 height 15
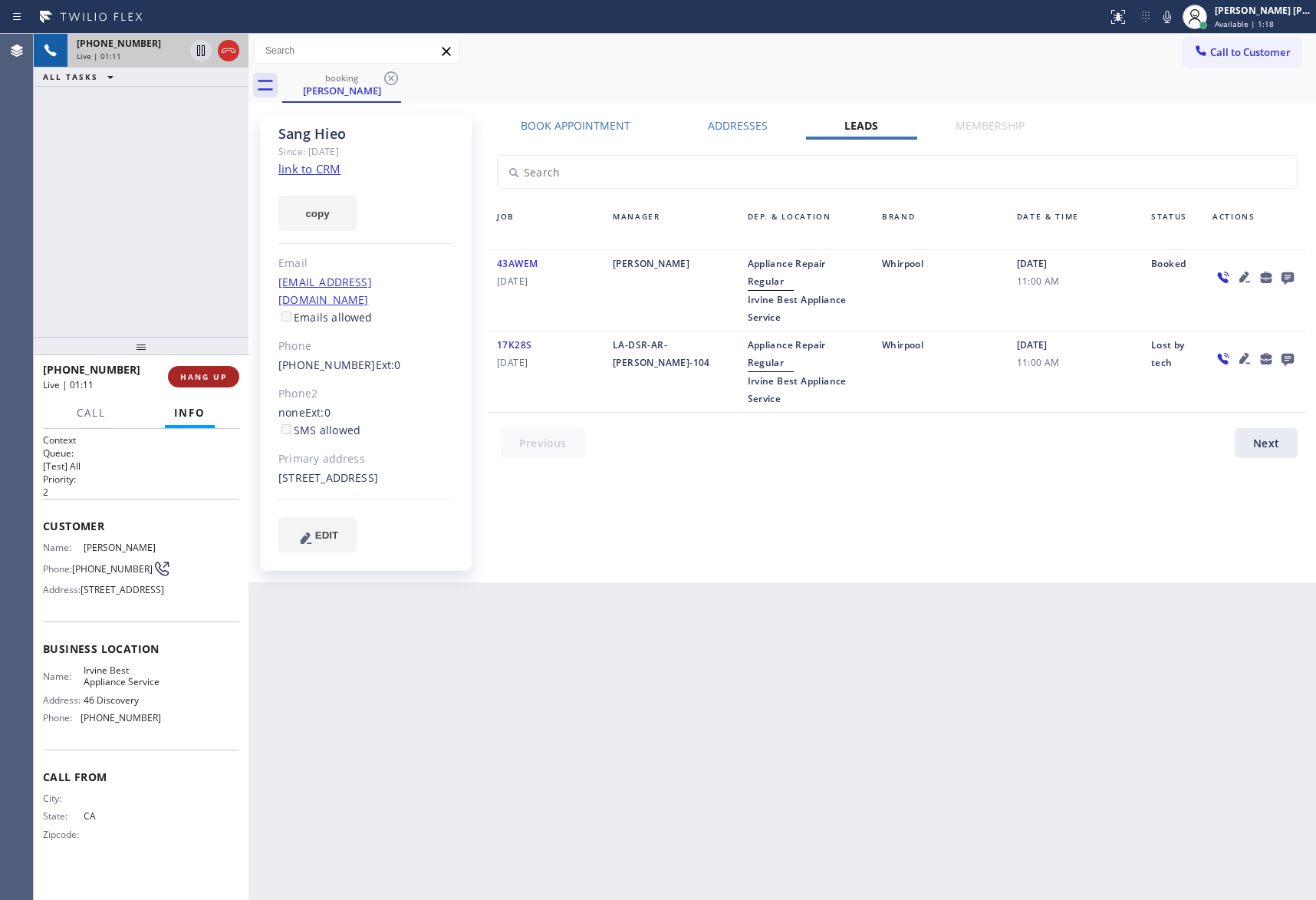
click at [200, 378] on span "HANG UP" at bounding box center [203, 377] width 47 height 11
click at [1289, 289] on div at bounding box center [1255, 290] width 103 height 71
click at [1289, 281] on icon at bounding box center [1287, 278] width 12 height 12
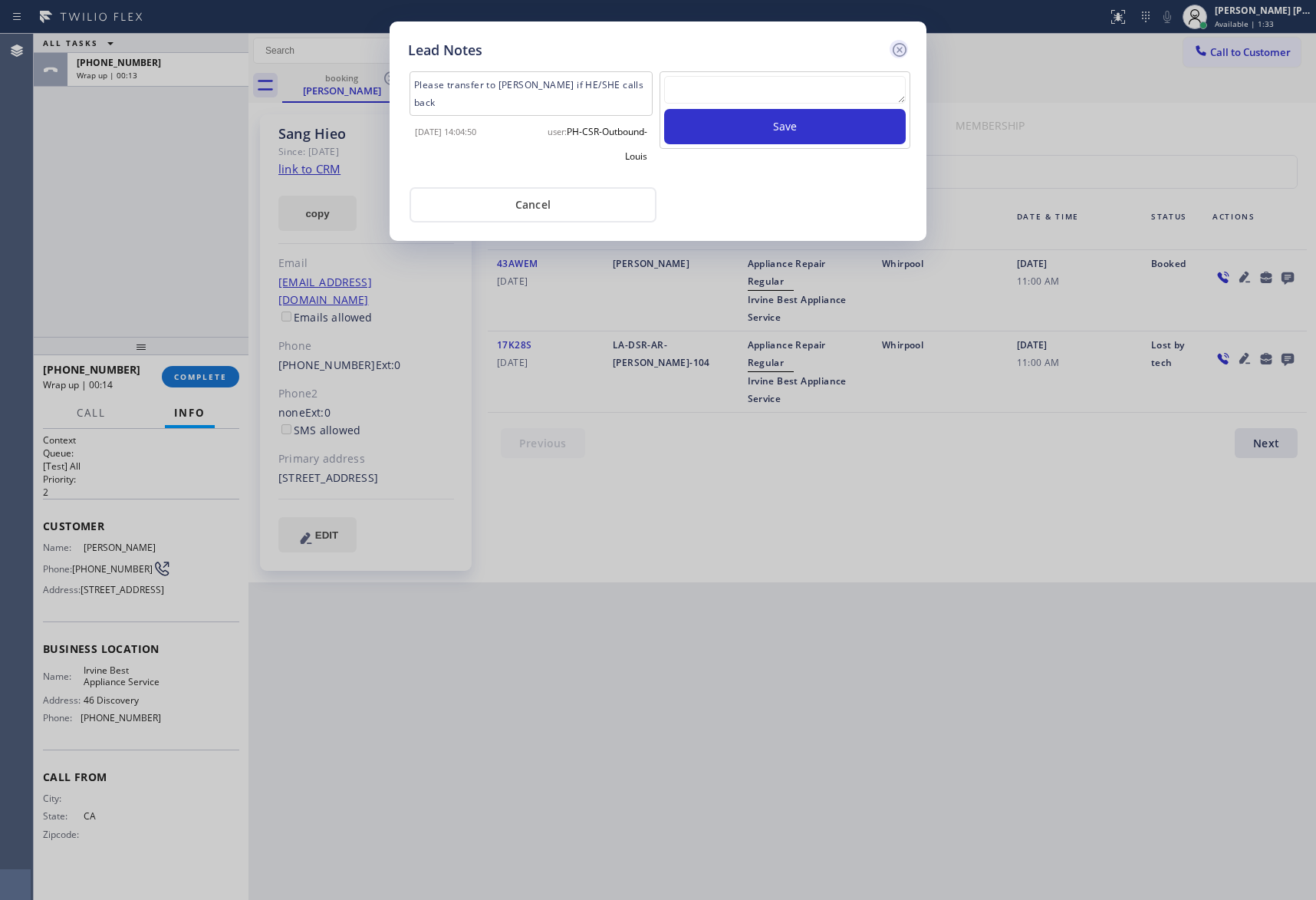
click at [901, 47] on icon at bounding box center [900, 50] width 14 height 14
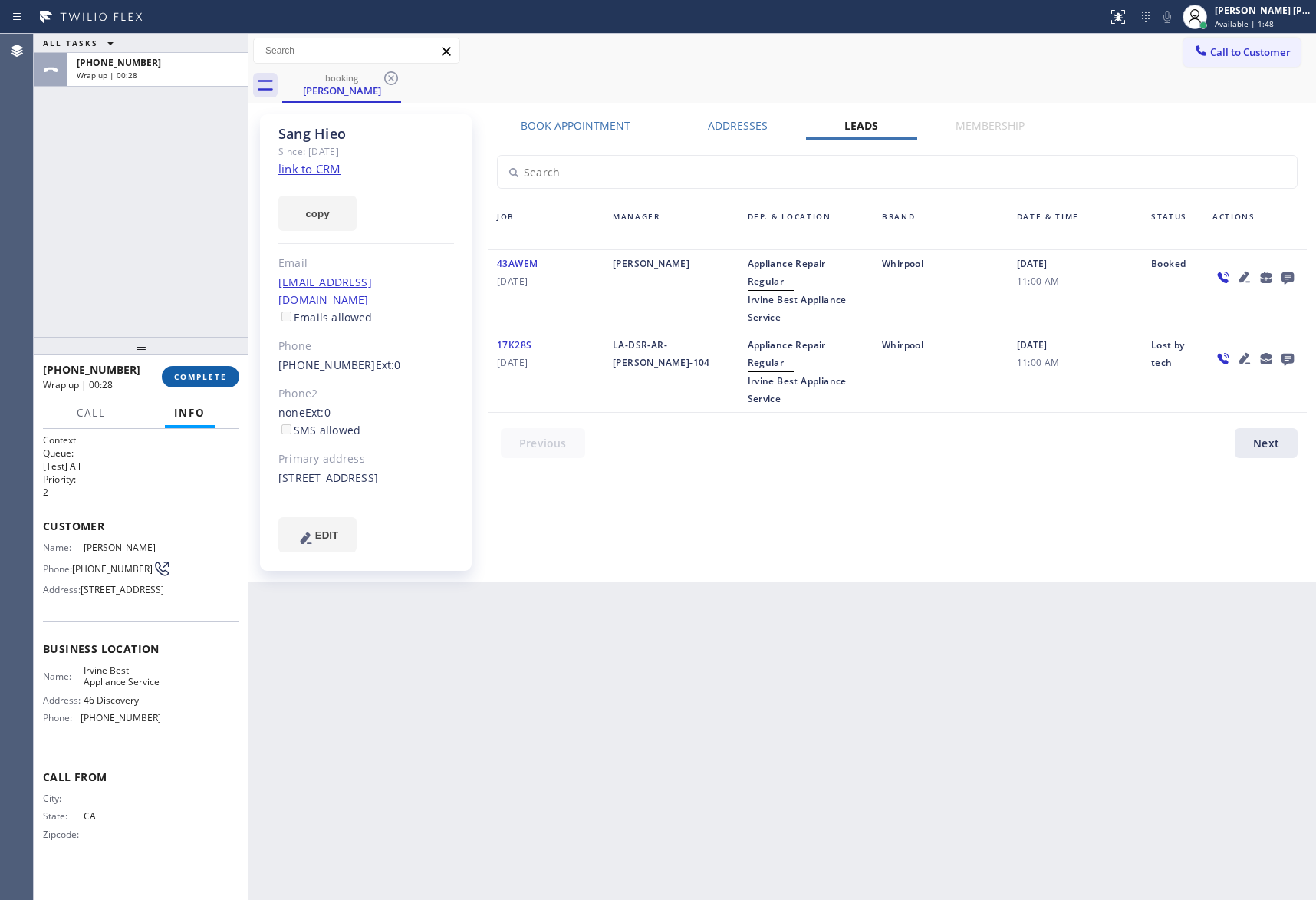
click at [197, 376] on span "COMPLETE" at bounding box center [200, 377] width 53 height 11
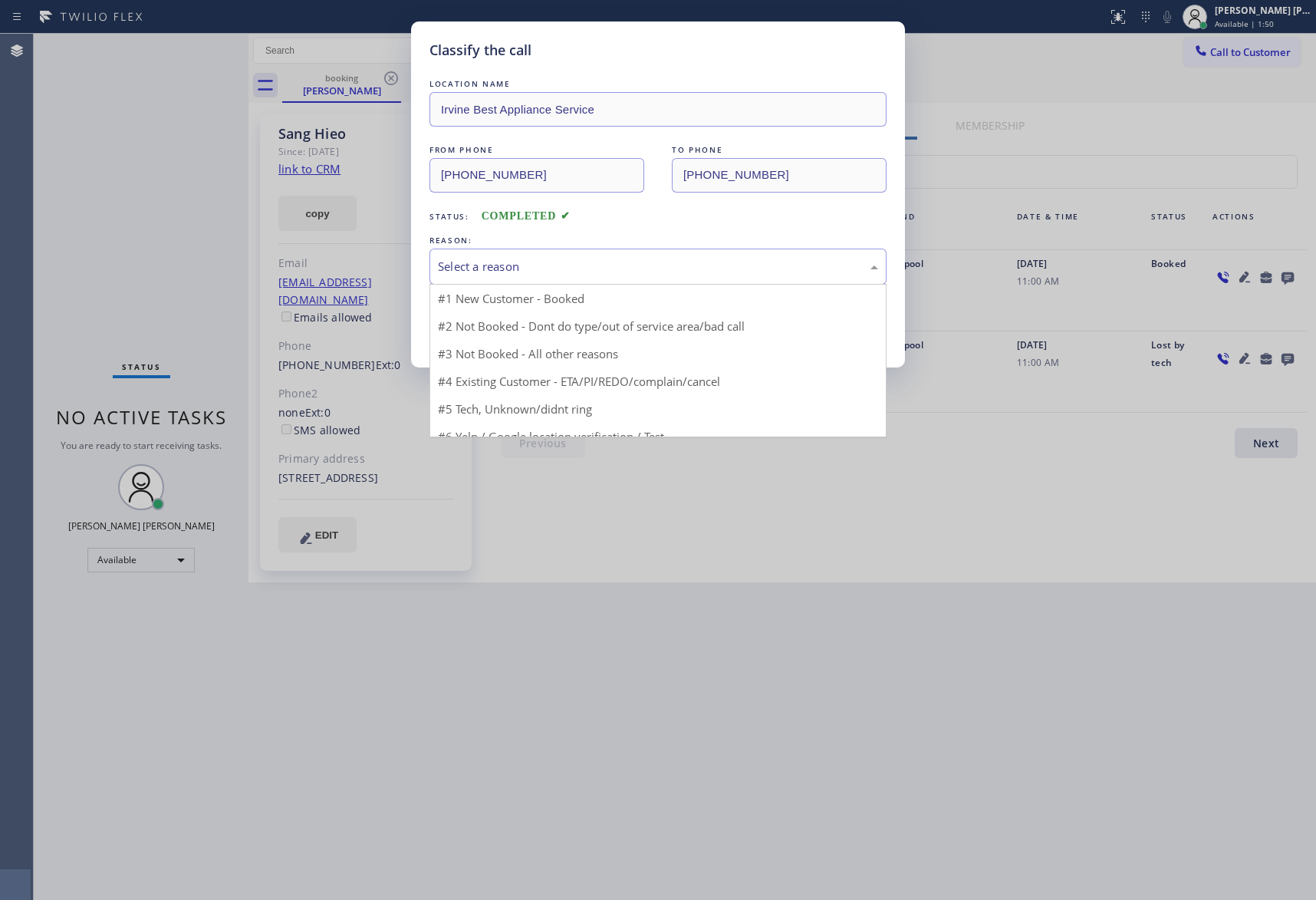
click at [584, 255] on div "Select a reason" at bounding box center [658, 266] width 457 height 36
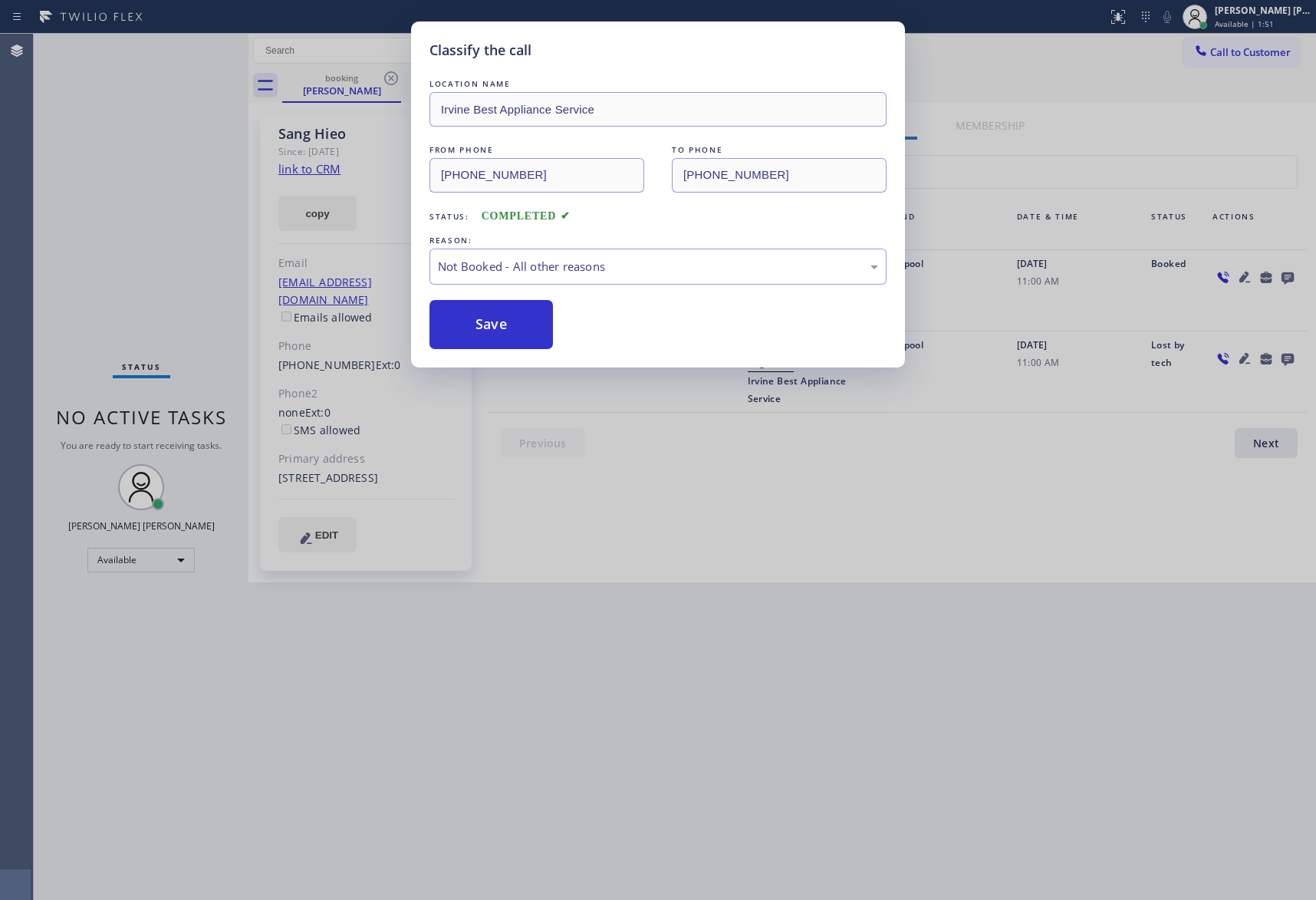
click at [476, 325] on button "Save" at bounding box center [492, 324] width 124 height 49
